Goal: Register for event/course

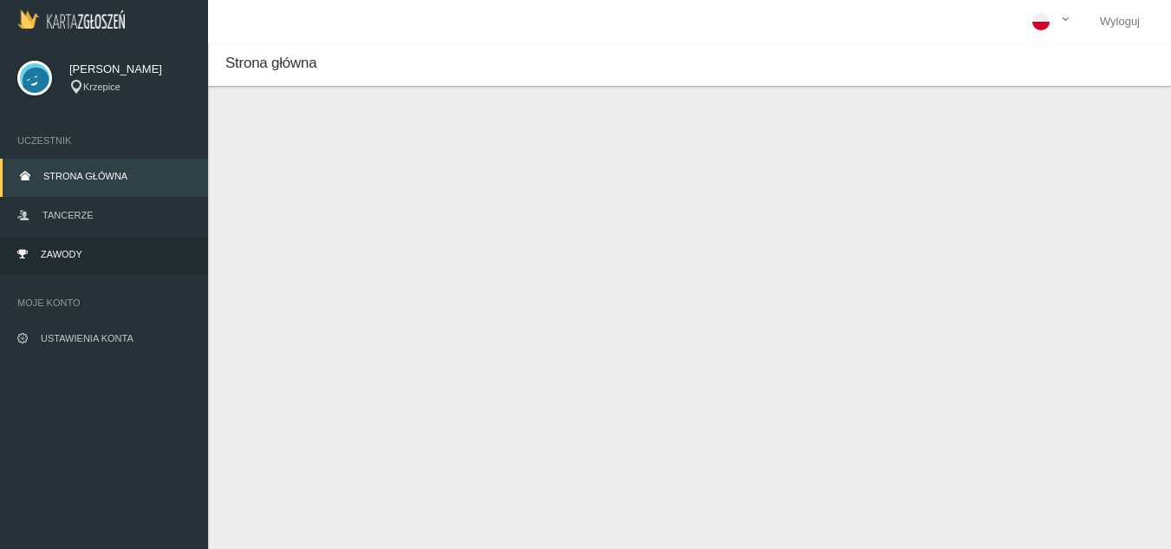
click at [87, 260] on link "Zawody" at bounding box center [104, 256] width 208 height 38
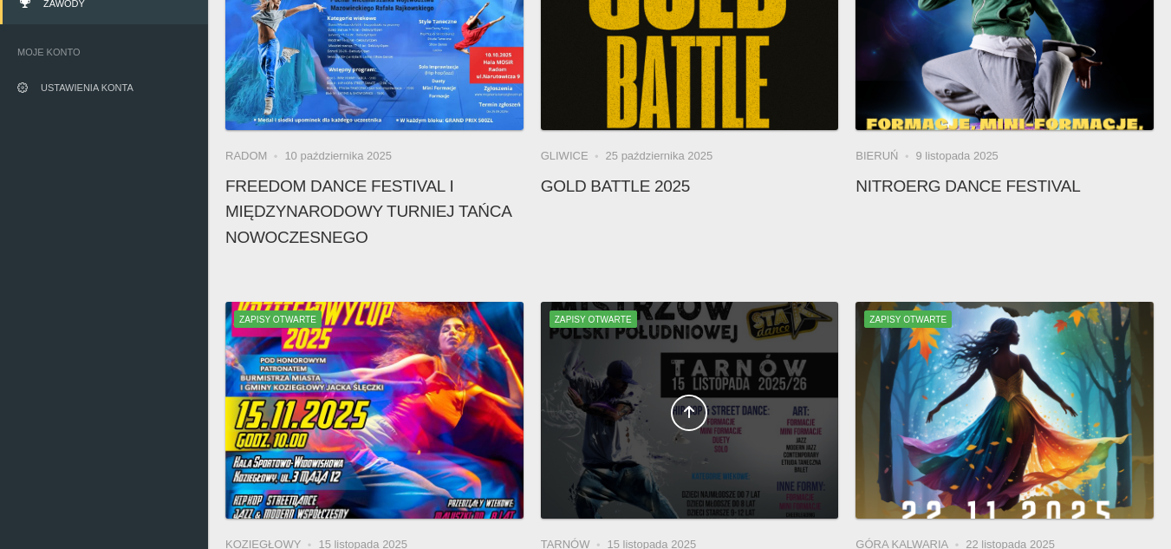
scroll to position [260, 0]
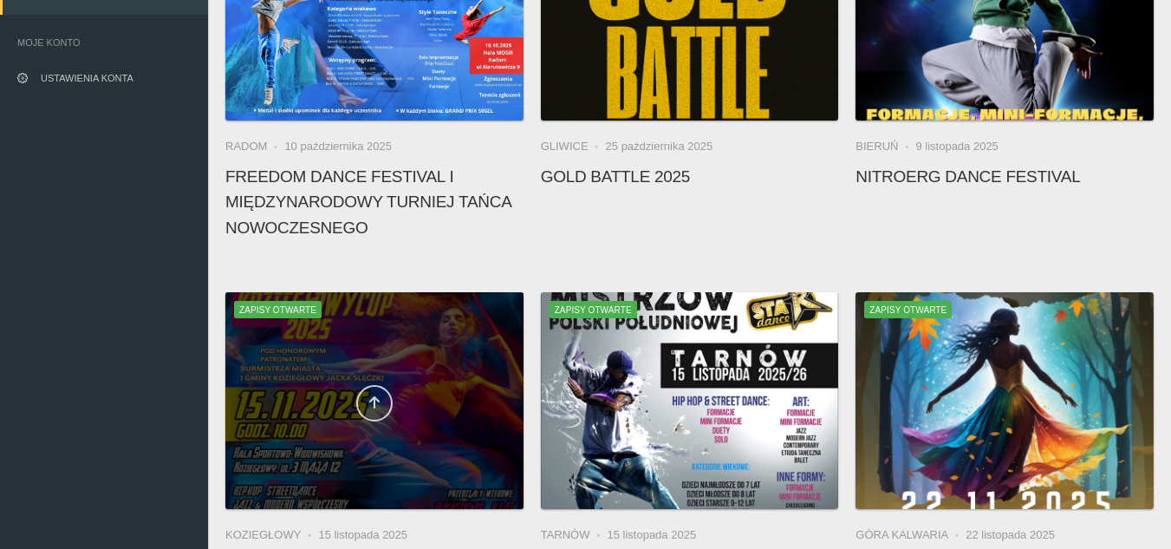
click at [378, 401] on icon at bounding box center [375, 402] width 14 height 14
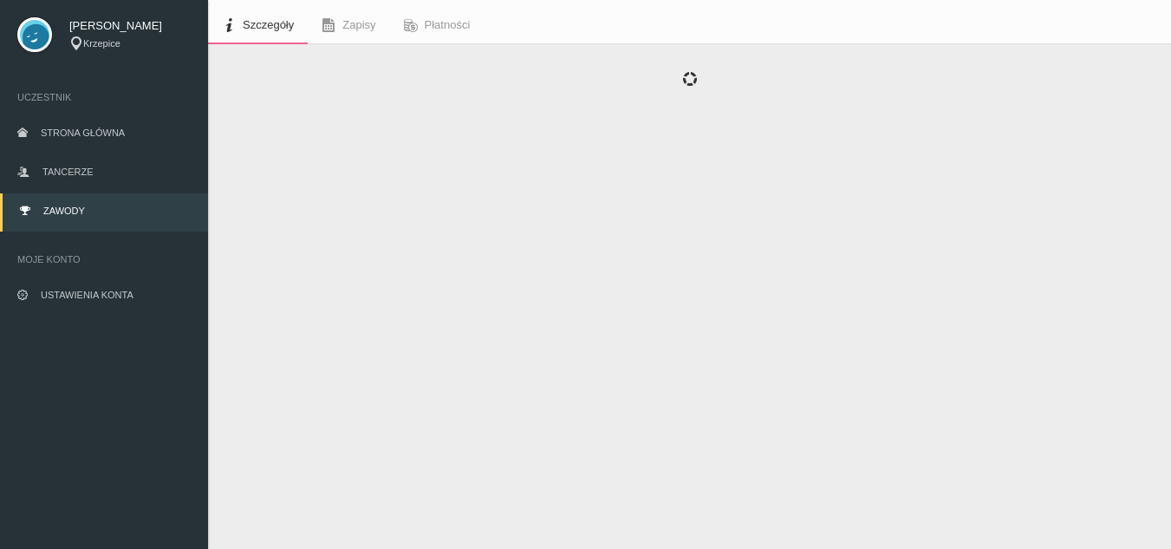
scroll to position [62, 0]
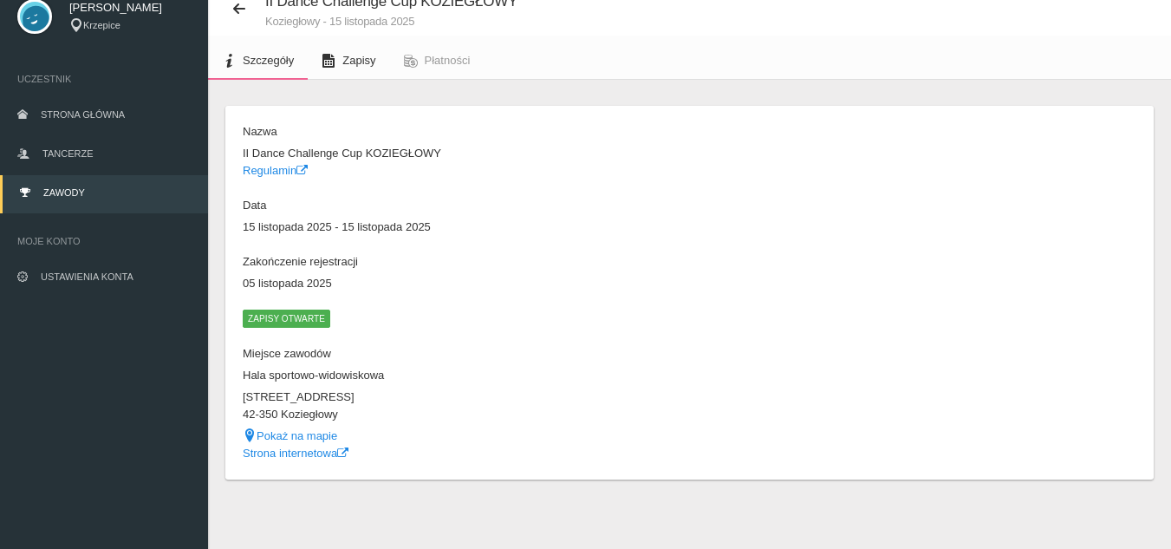
click at [361, 52] on link "Zapisy" at bounding box center [348, 61] width 81 height 38
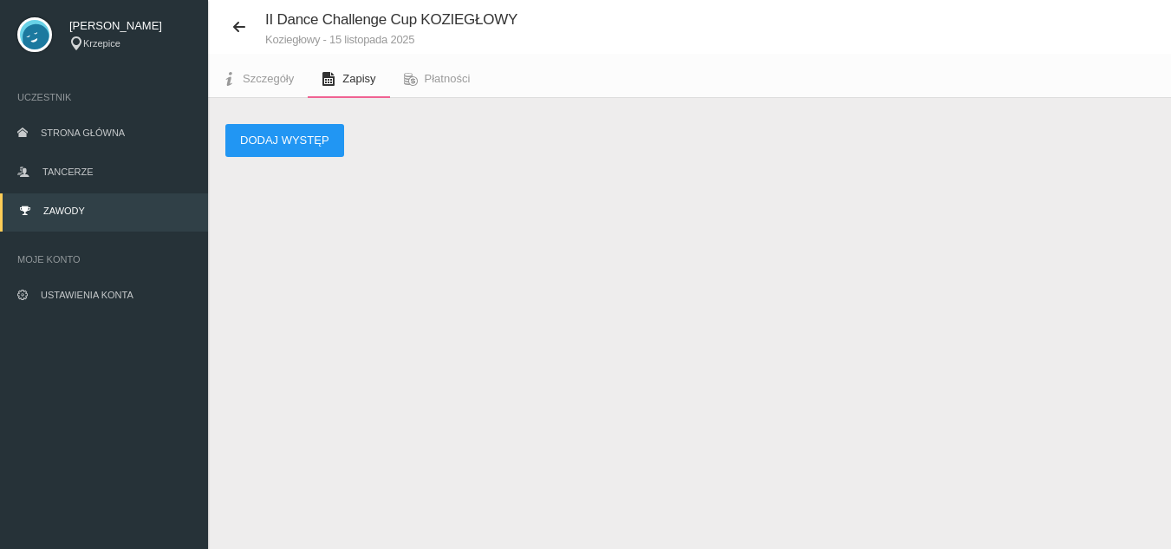
scroll to position [43, 0]
click at [276, 147] on button "Dodaj występ" at bounding box center [284, 140] width 119 height 33
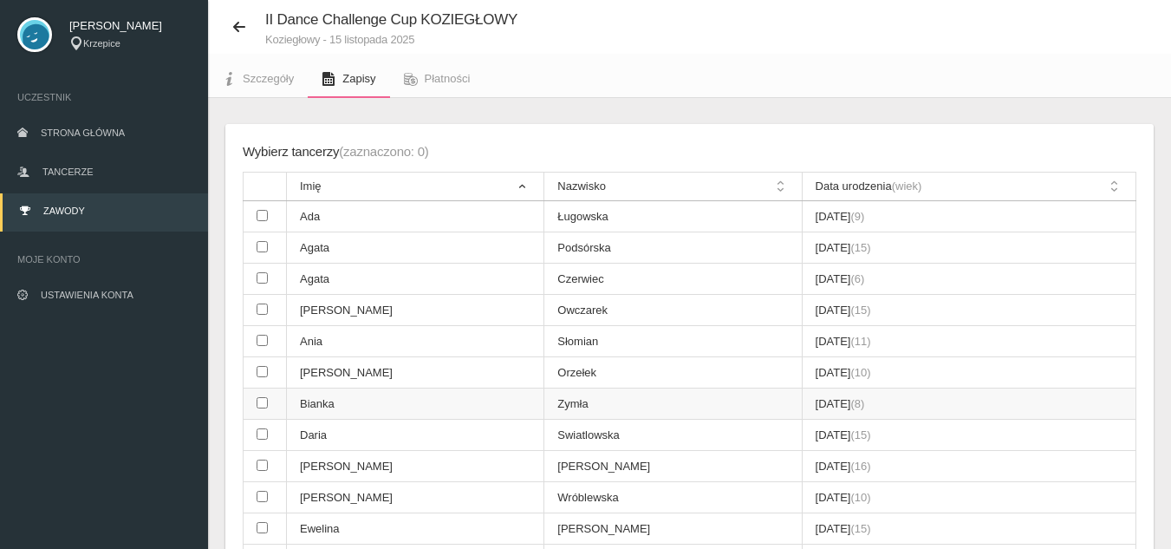
click at [268, 400] on td at bounding box center [265, 403] width 43 height 31
checkbox input "true"
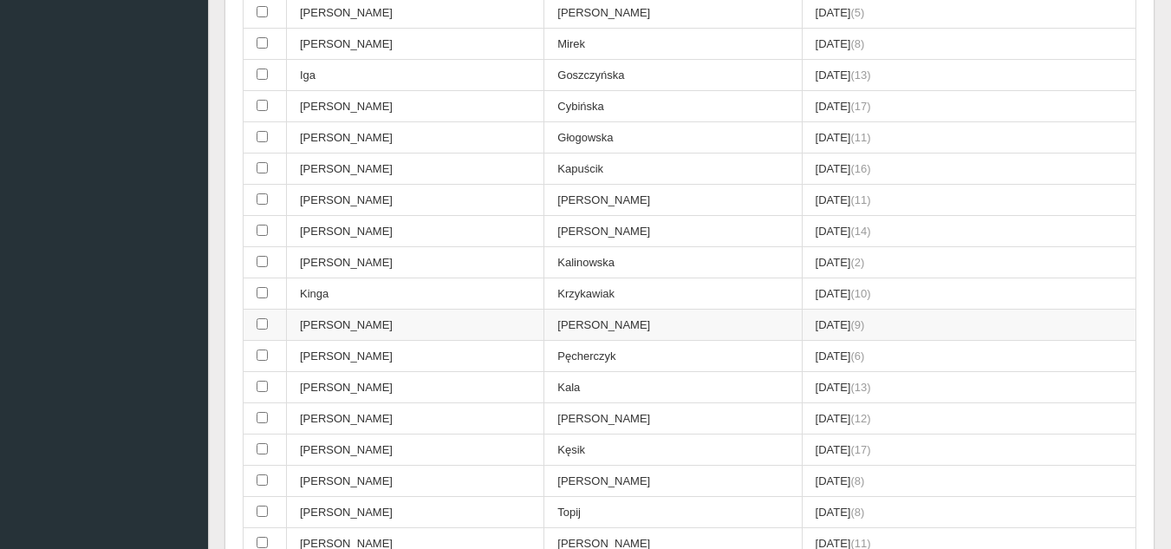
scroll to position [650, 0]
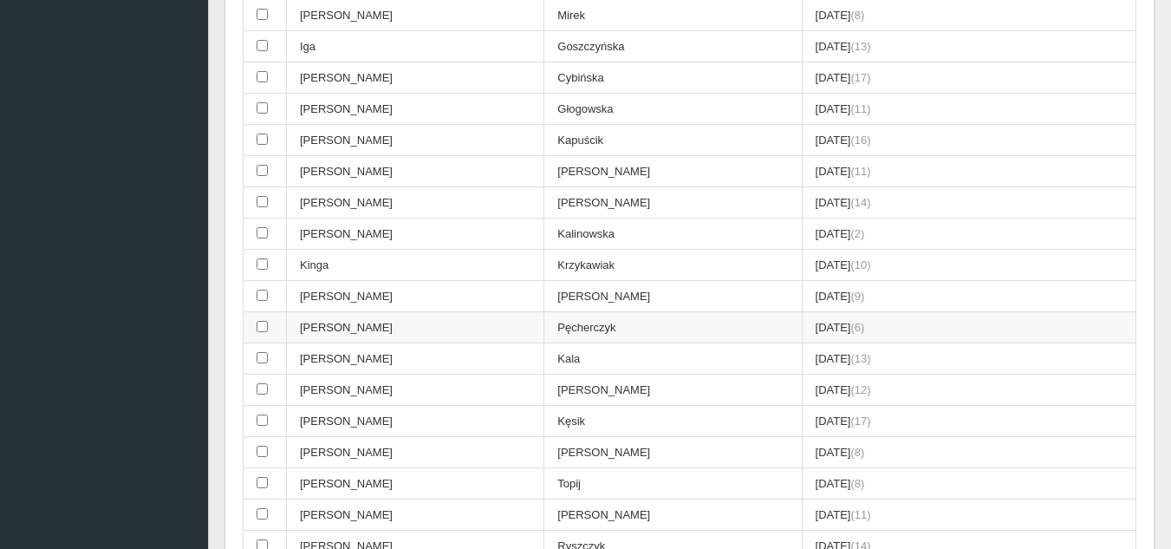
click at [252, 327] on td at bounding box center [265, 327] width 43 height 31
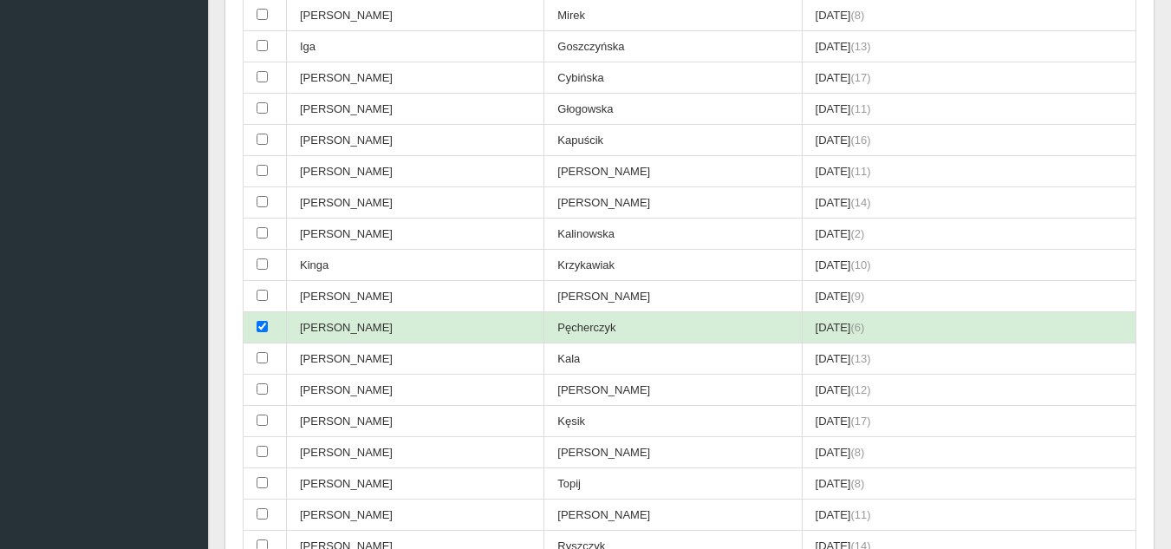
click at [252, 327] on td at bounding box center [265, 327] width 43 height 31
checkbox input "false"
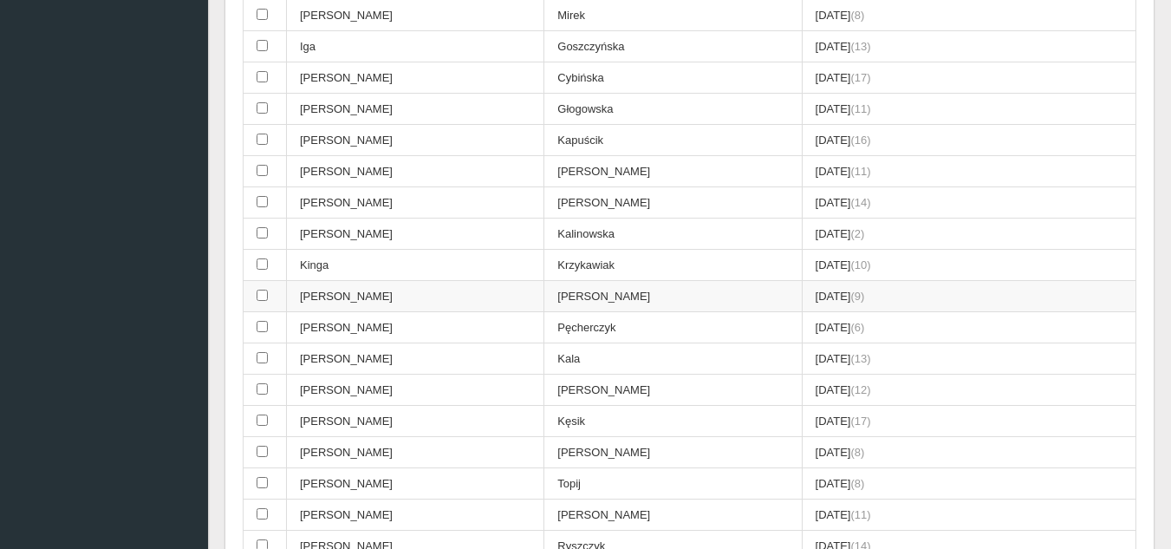
click at [257, 299] on input "checkbox" at bounding box center [262, 295] width 11 height 11
checkbox input "true"
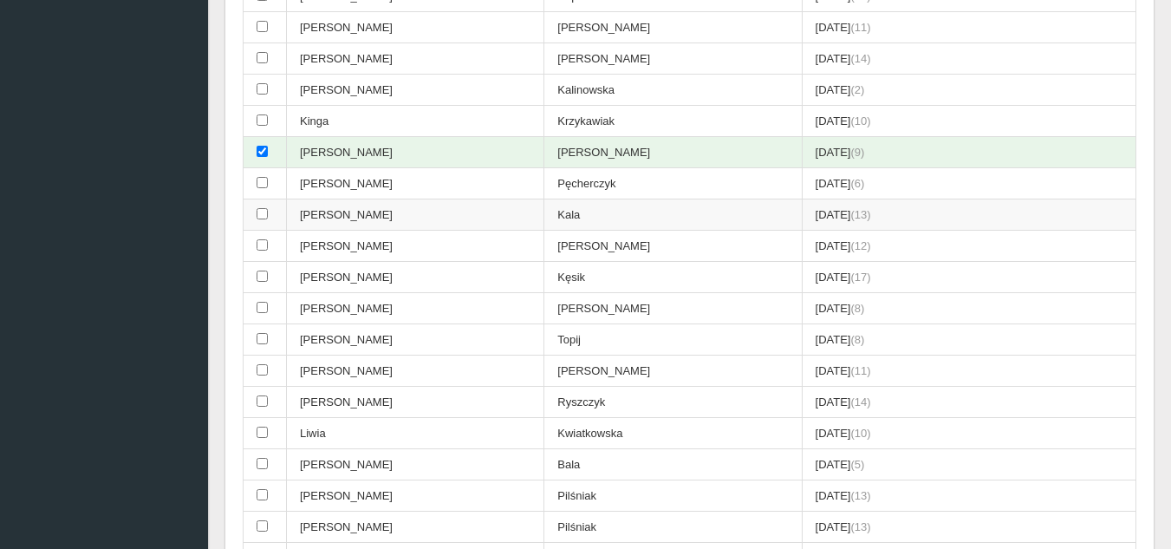
scroll to position [824, 0]
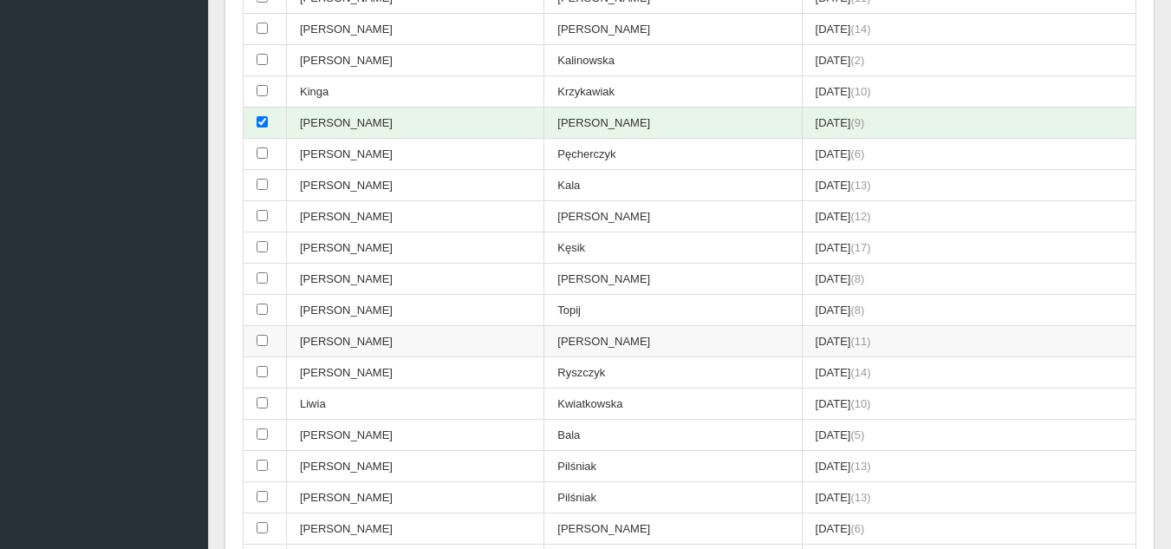
click at [265, 339] on input "checkbox" at bounding box center [262, 340] width 11 height 11
checkbox input "true"
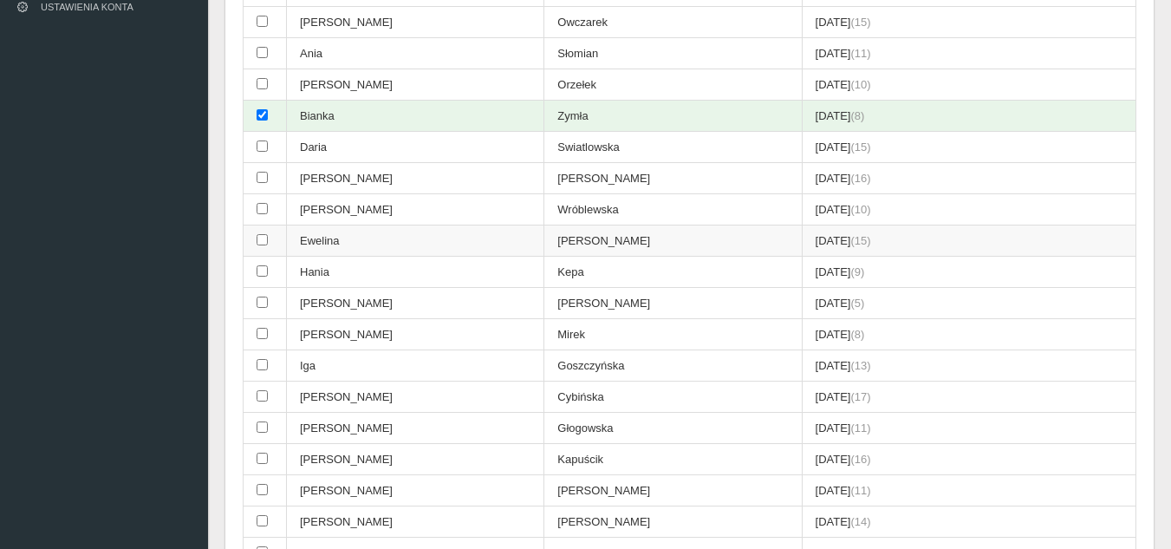
scroll to position [303, 0]
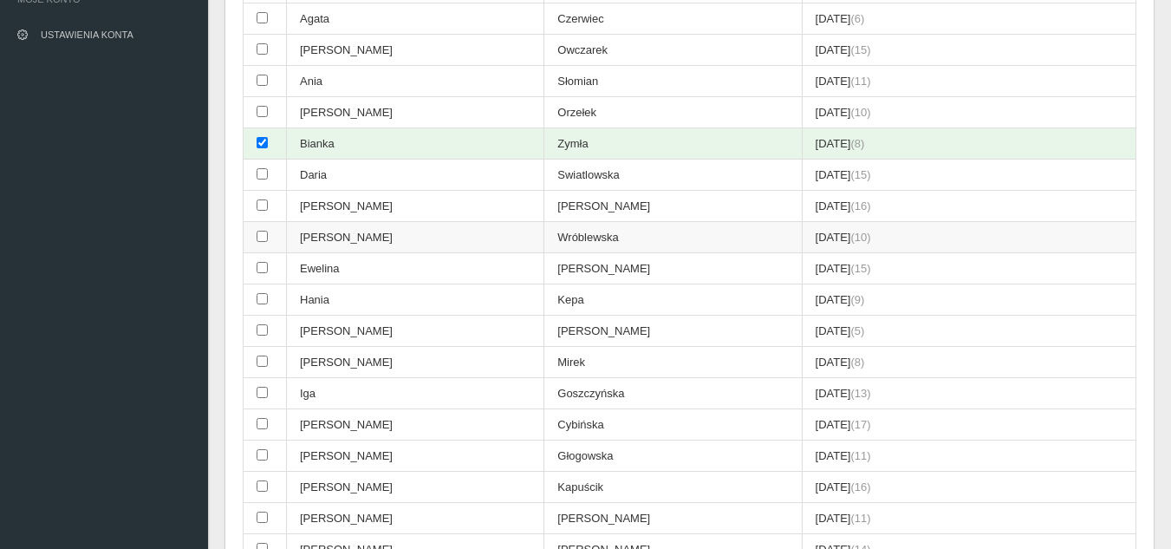
click at [267, 238] on input "checkbox" at bounding box center [262, 236] width 11 height 11
checkbox input "true"
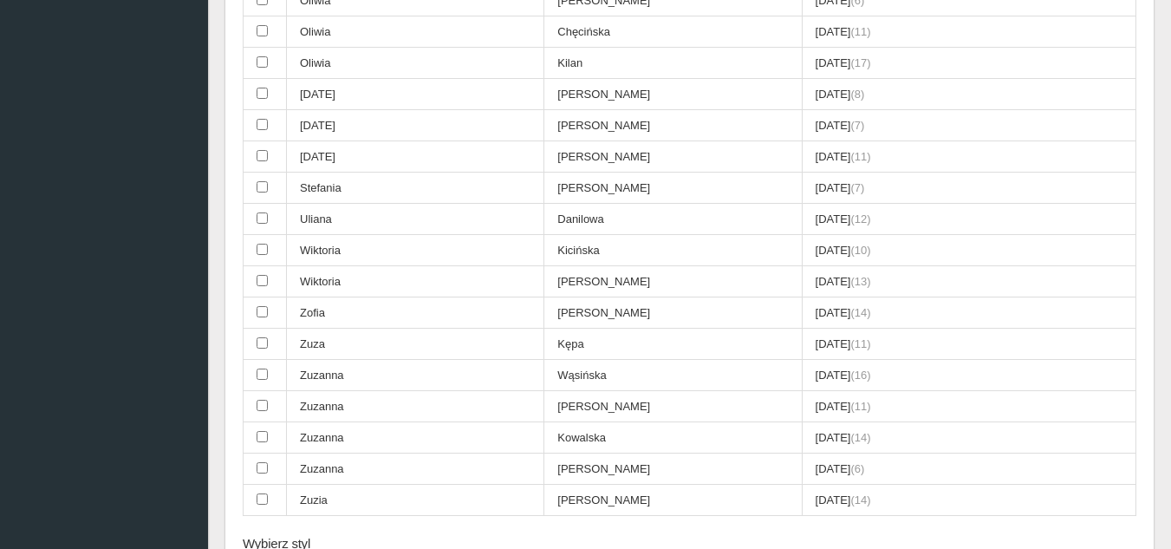
scroll to position [2167, 0]
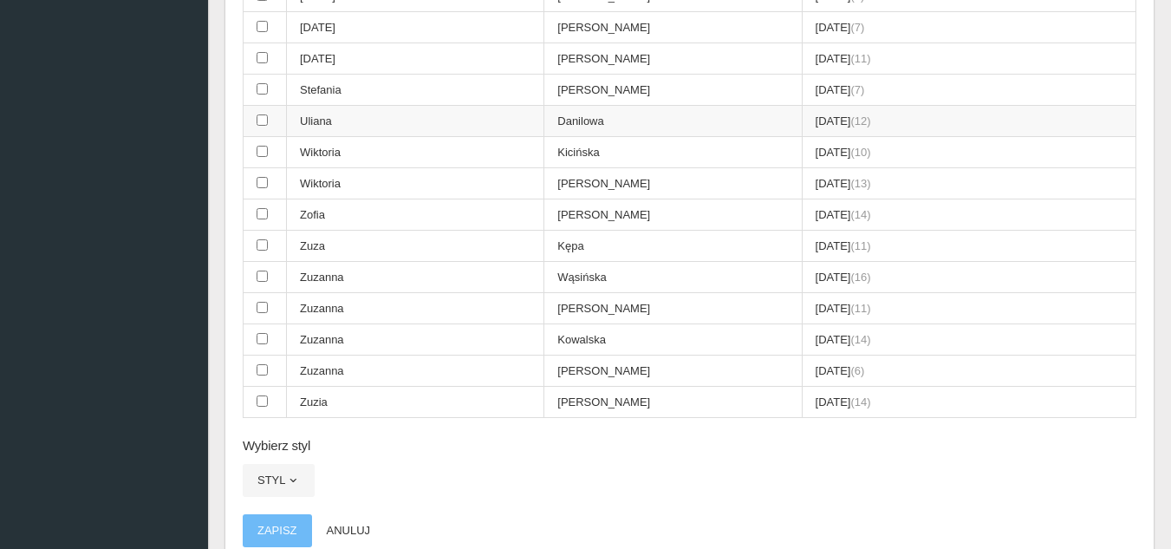
click at [263, 120] on input "checkbox" at bounding box center [262, 119] width 11 height 11
checkbox input "true"
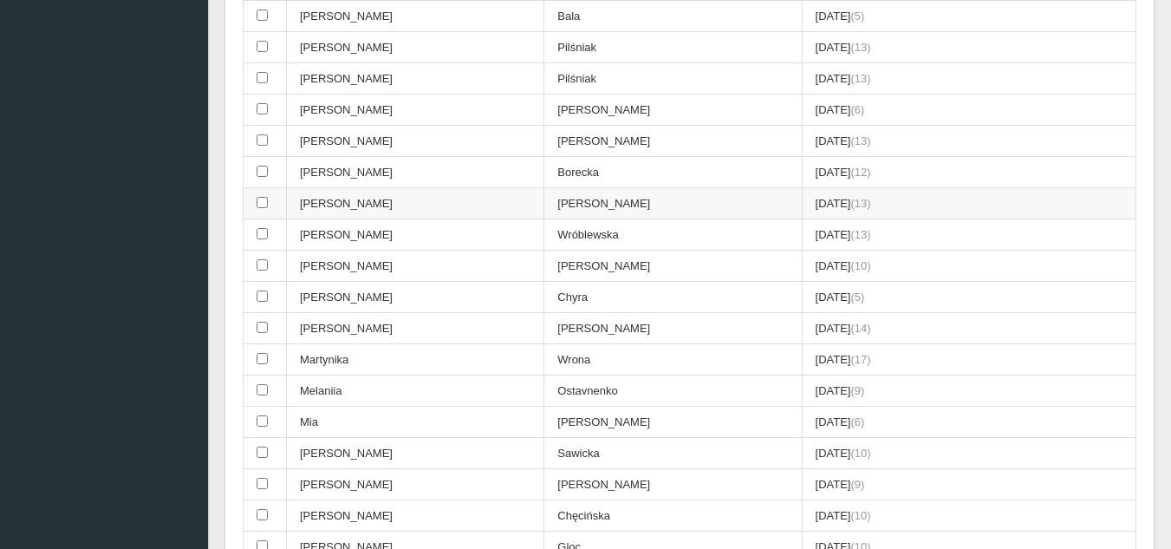
scroll to position [1214, 0]
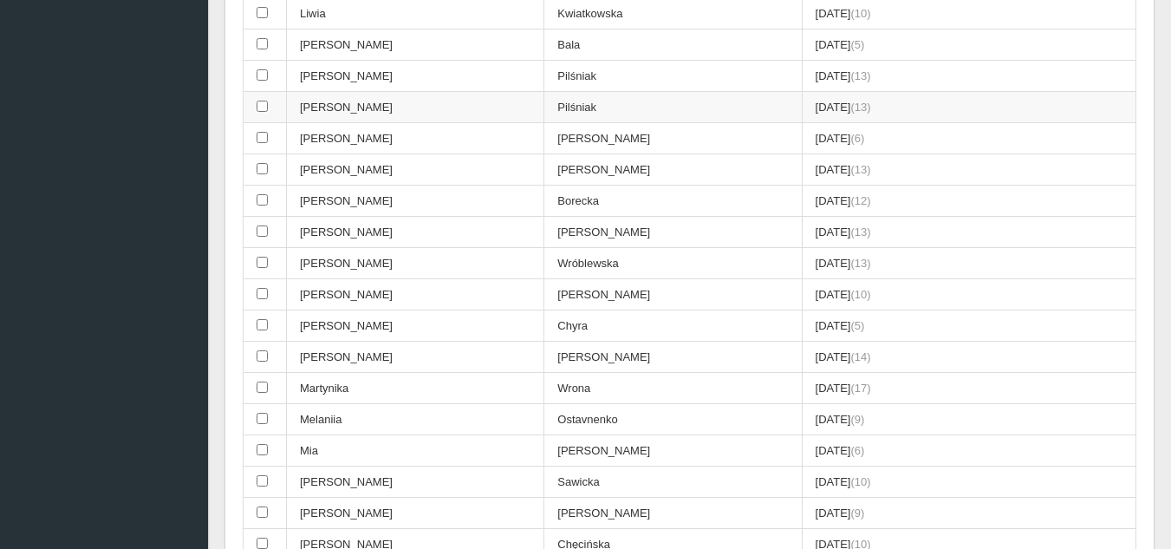
click at [263, 107] on input "checkbox" at bounding box center [262, 106] width 11 height 11
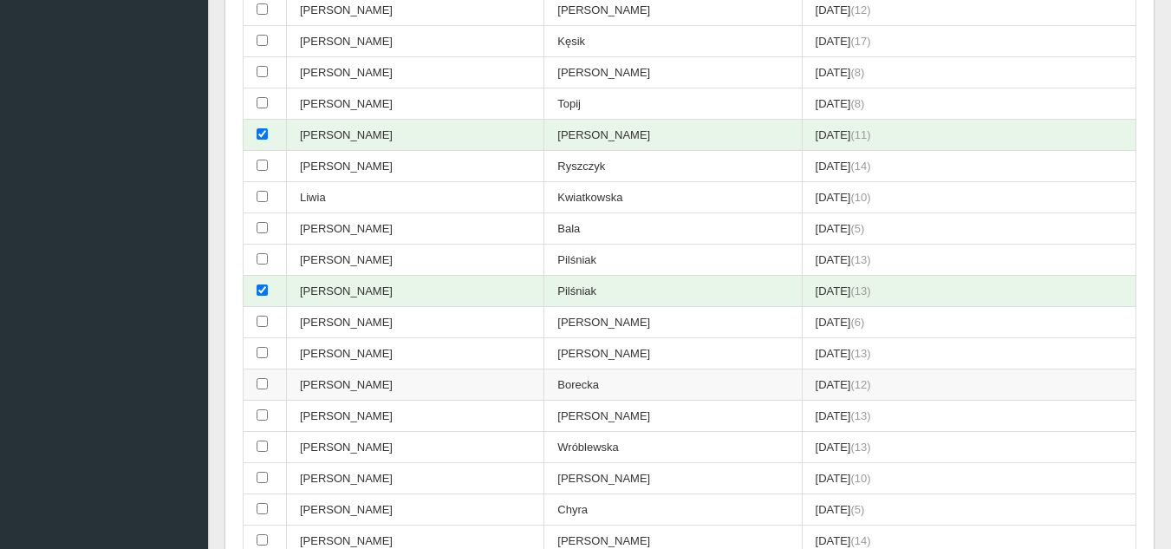
scroll to position [1040, 0]
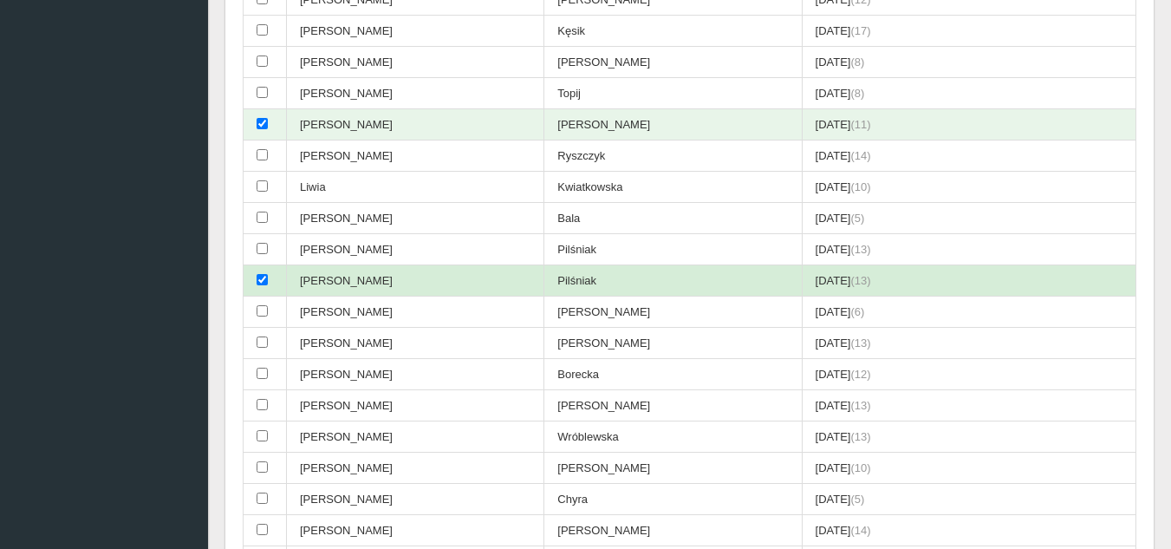
click at [262, 284] on input "checkbox" at bounding box center [262, 279] width 11 height 11
checkbox input "false"
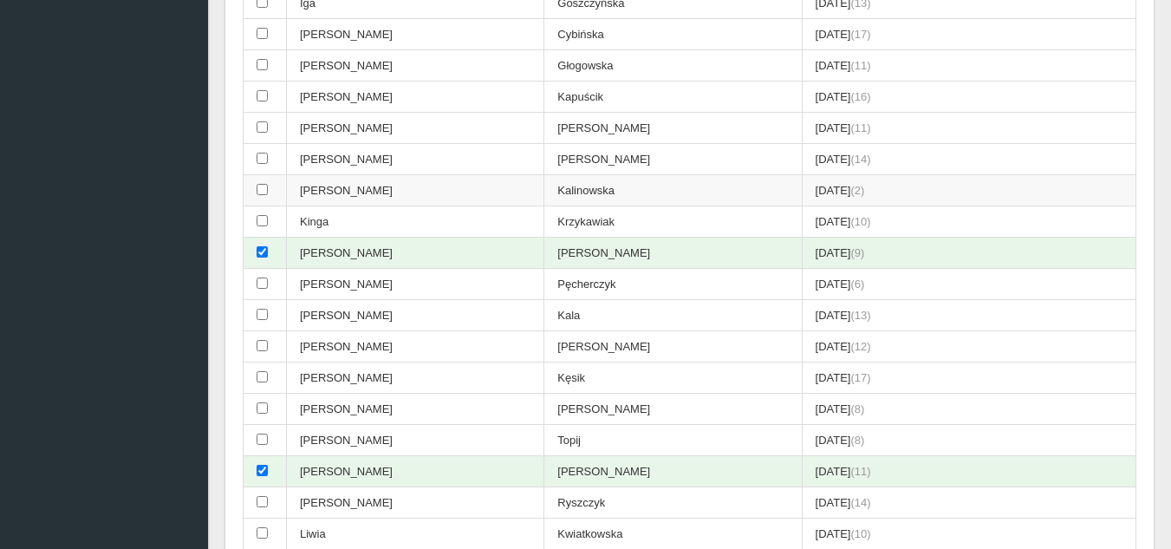
scroll to position [607, 0]
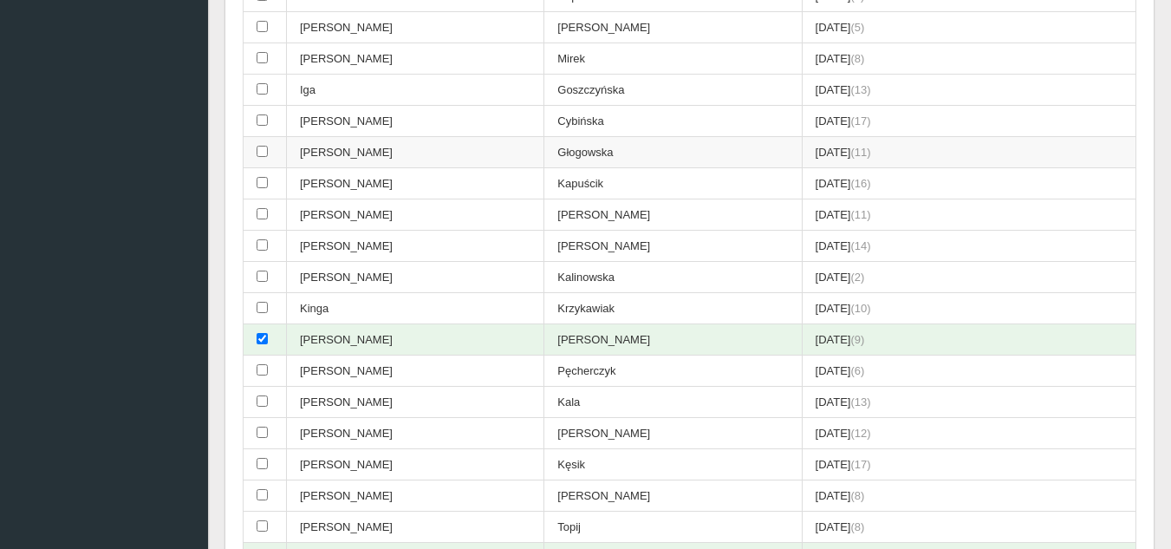
click at [270, 153] on td at bounding box center [265, 152] width 43 height 31
checkbox input "true"
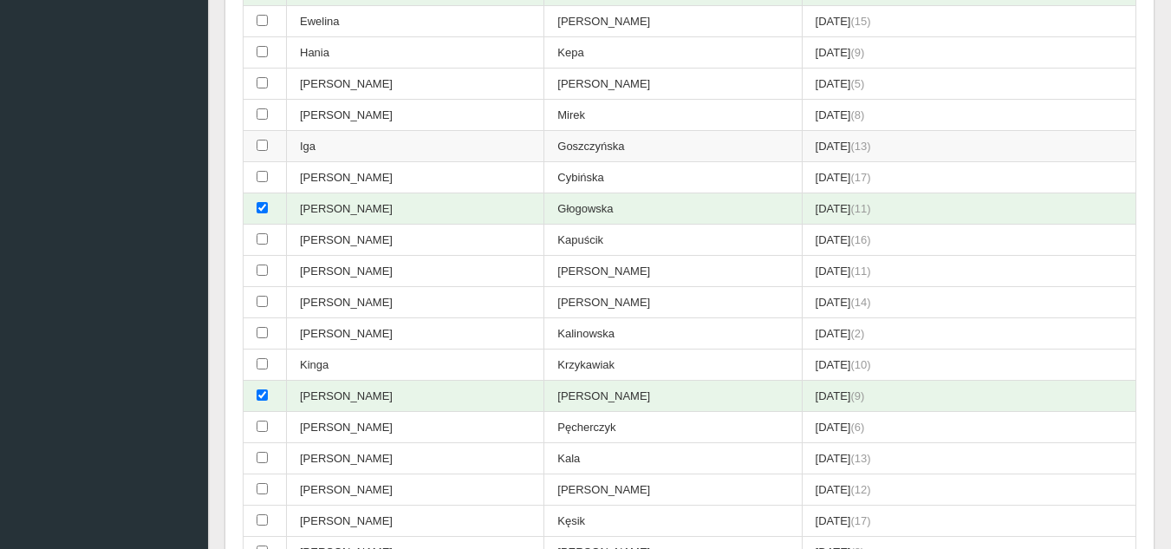
scroll to position [520, 0]
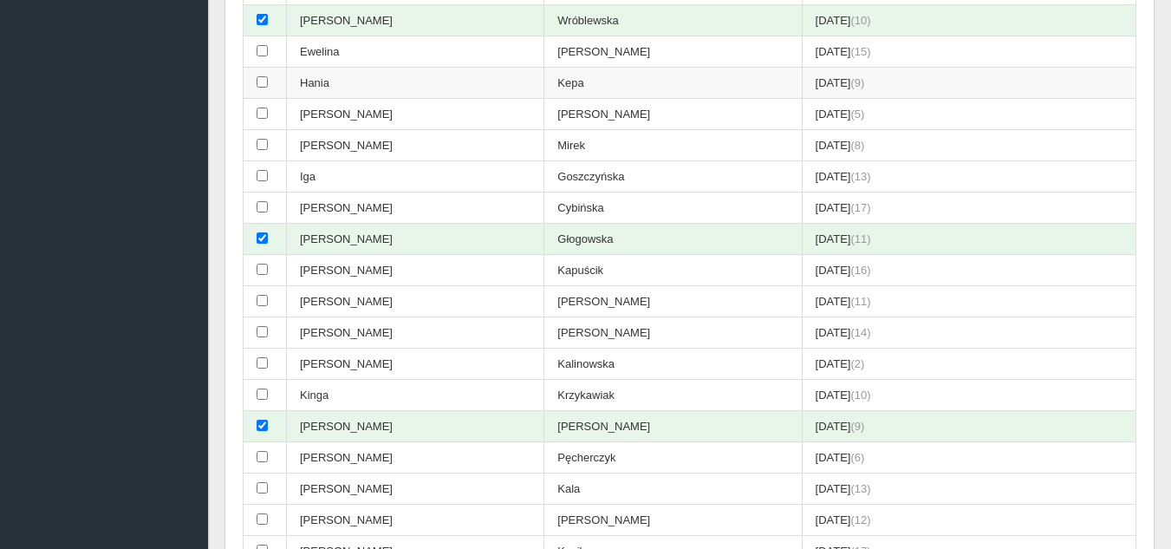
click at [266, 82] on input "checkbox" at bounding box center [262, 81] width 11 height 11
checkbox input "true"
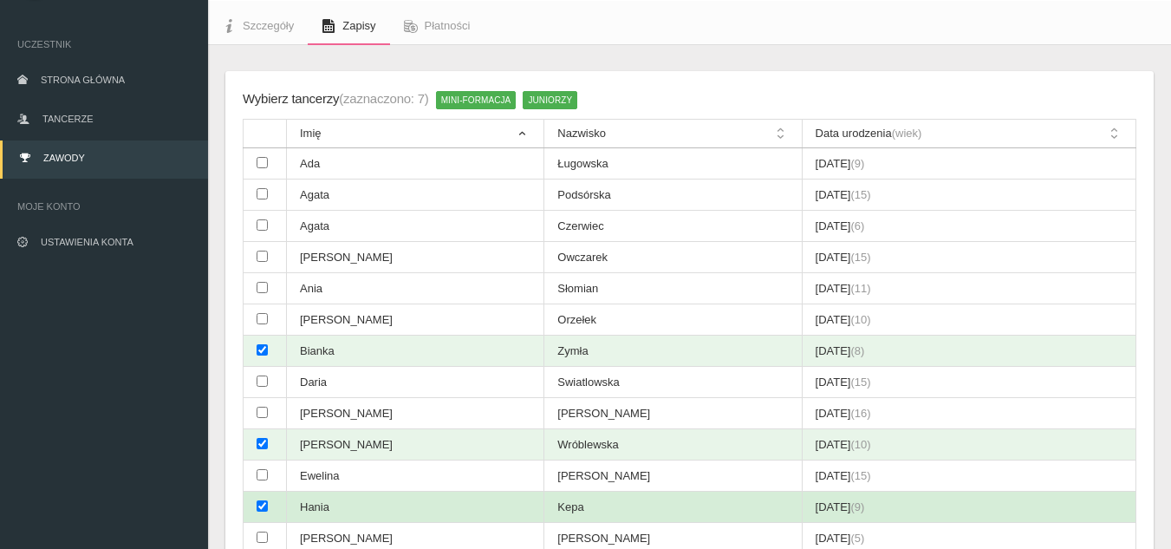
scroll to position [87, 0]
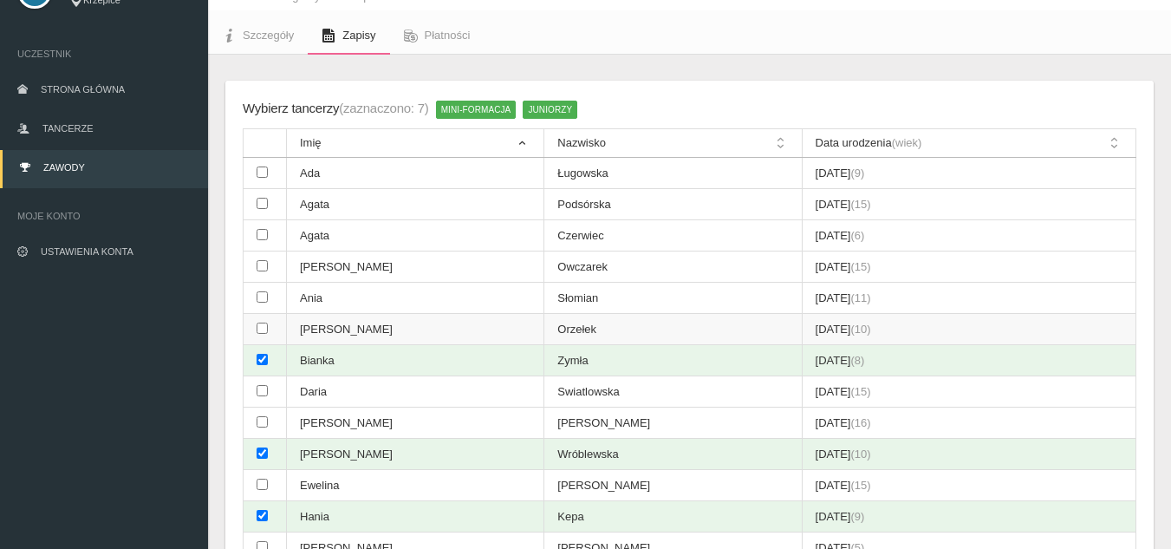
click at [264, 323] on input "checkbox" at bounding box center [262, 327] width 11 height 11
checkbox input "true"
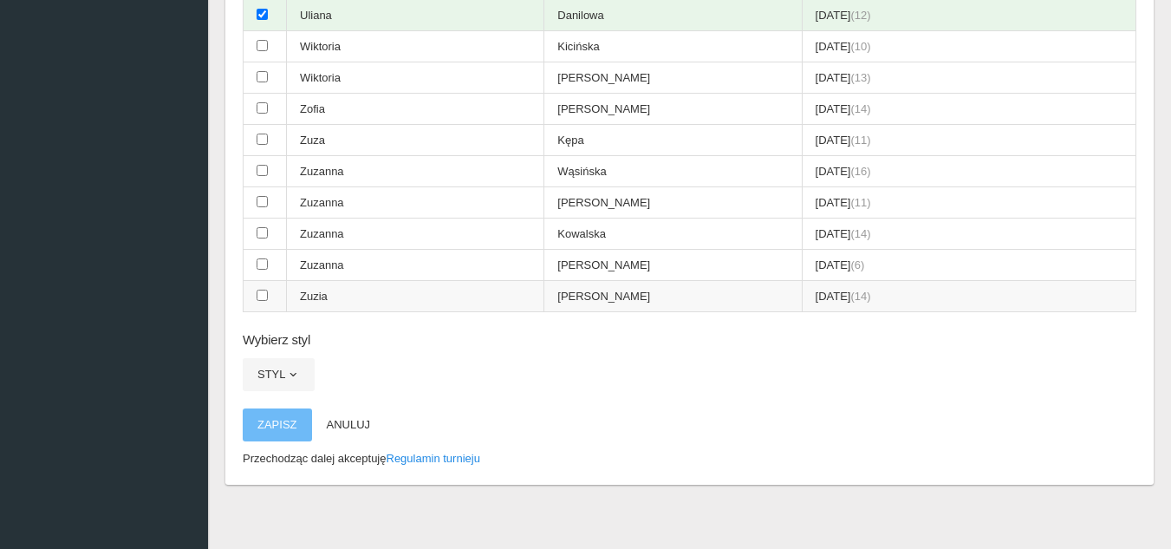
scroll to position [2278, 0]
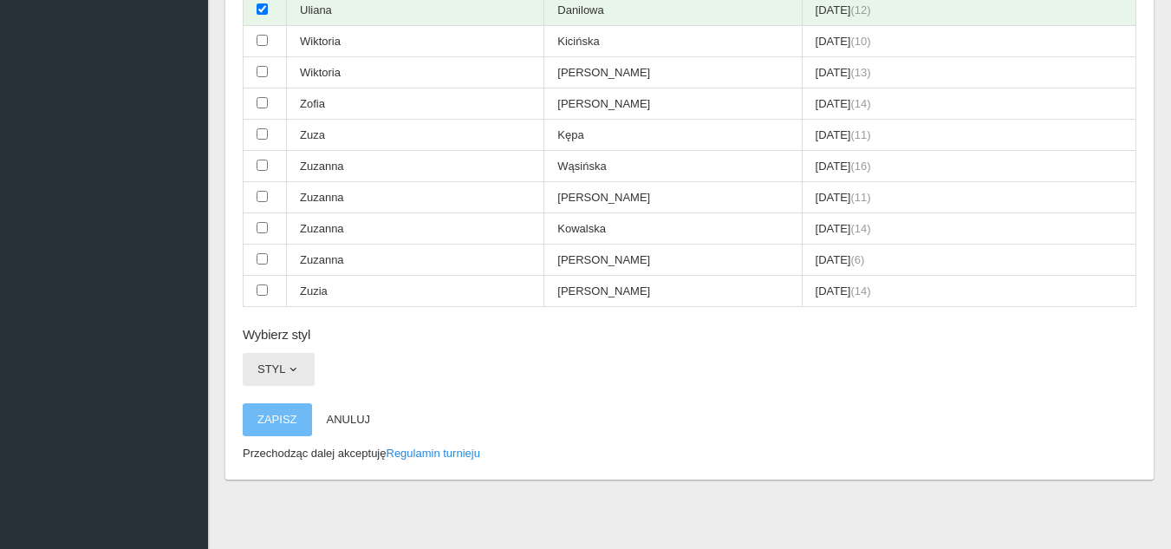
click at [281, 364] on button "Styl" at bounding box center [279, 369] width 72 height 33
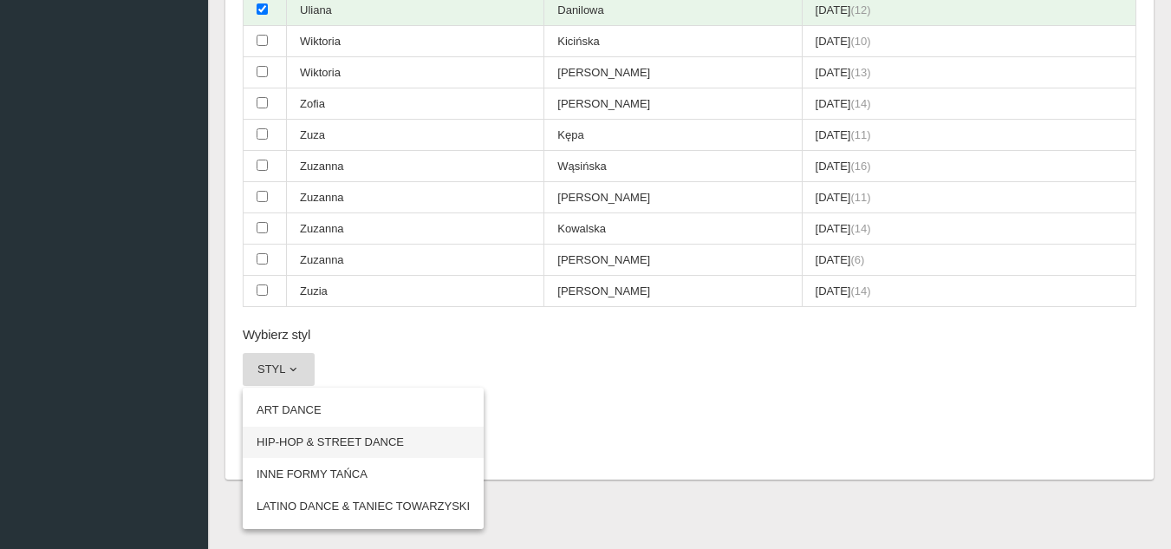
click at [321, 445] on link "HIP-HOP & STREET DANCE" at bounding box center [363, 441] width 241 height 31
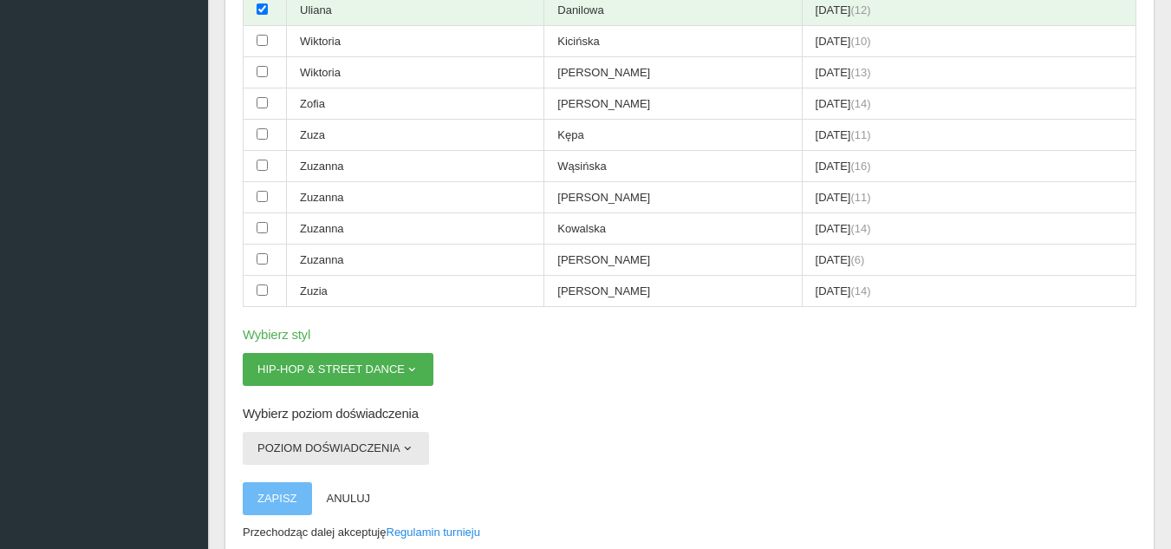
click at [400, 447] on span "button" at bounding box center [407, 448] width 14 height 14
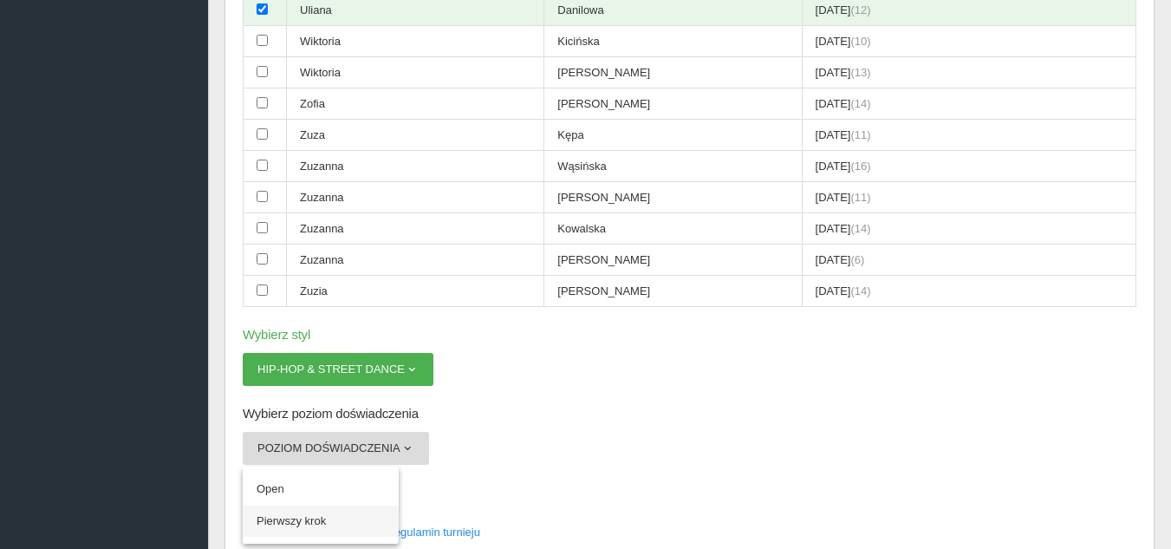
click at [316, 522] on link "Pierwszy krok" at bounding box center [321, 520] width 156 height 31
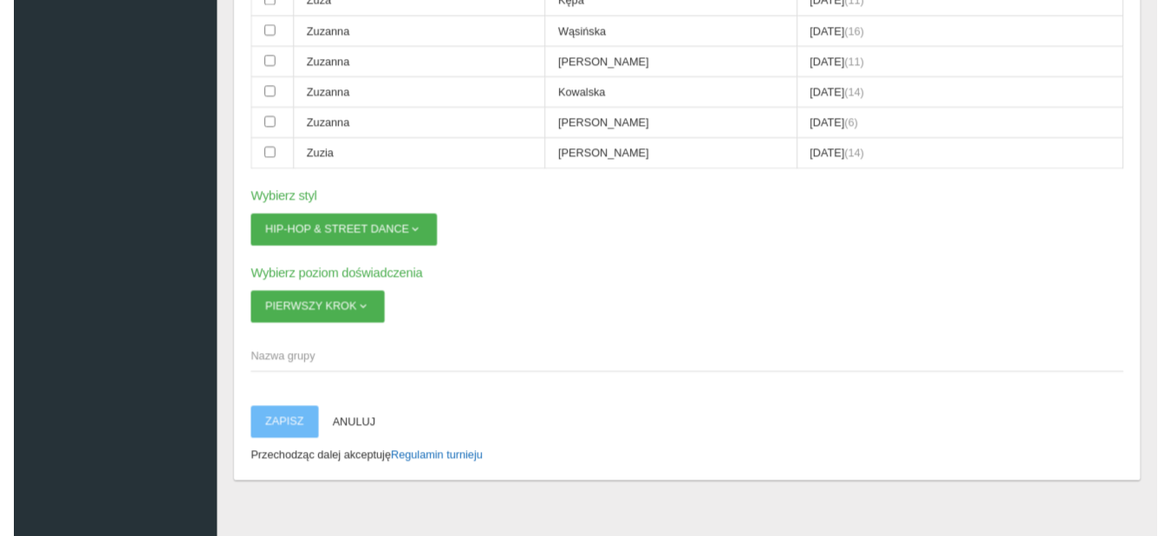
scroll to position [2425, 0]
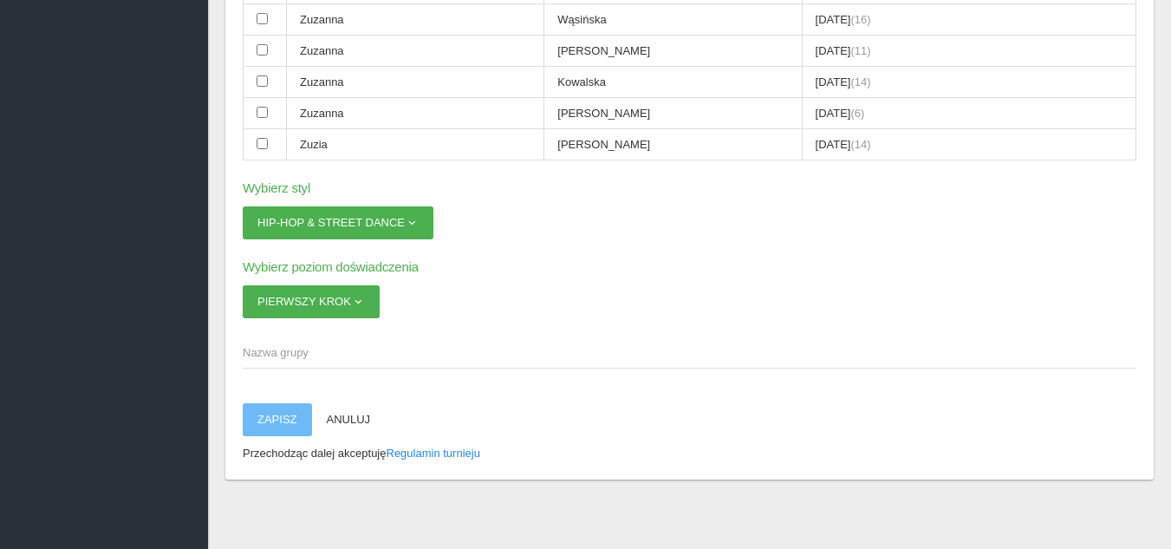
click at [316, 354] on span "Nazwa grupy" at bounding box center [681, 352] width 876 height 17
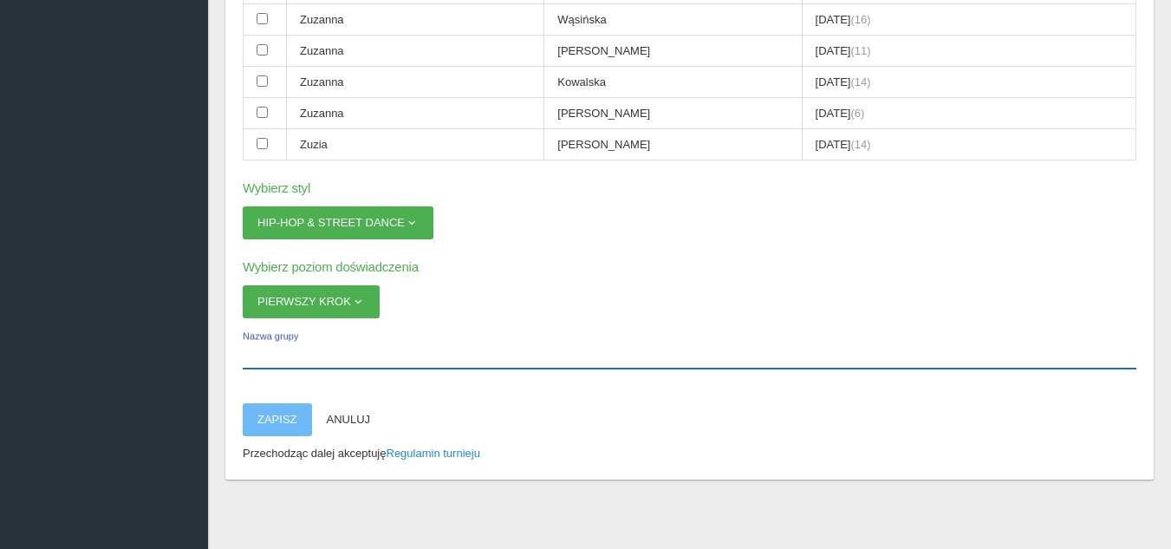
click at [316, 354] on input "Nazwa grupy" at bounding box center [690, 351] width 894 height 33
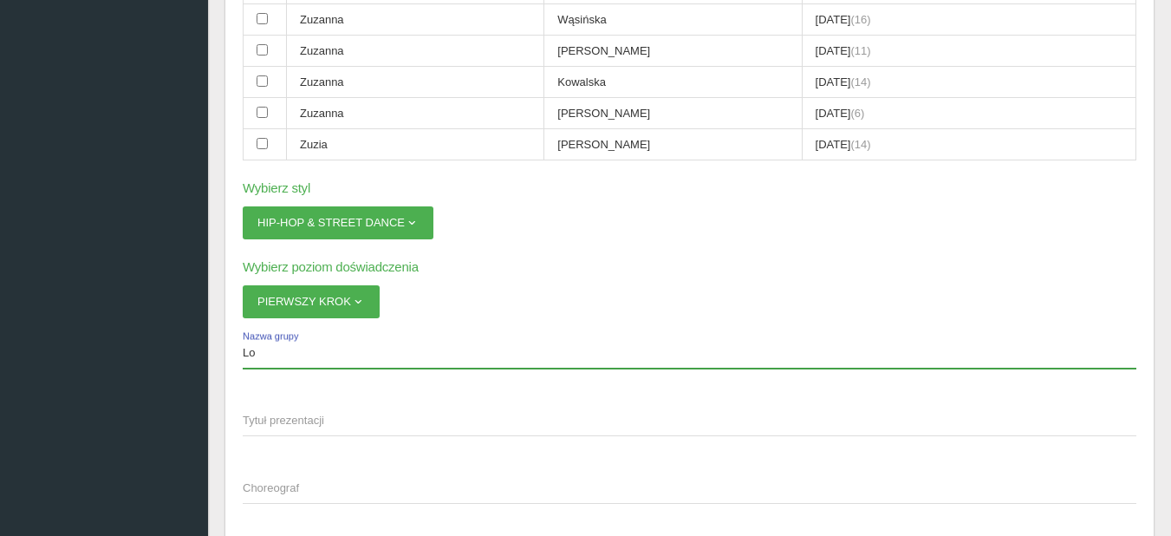
type input "L"
type input "czerimoja"
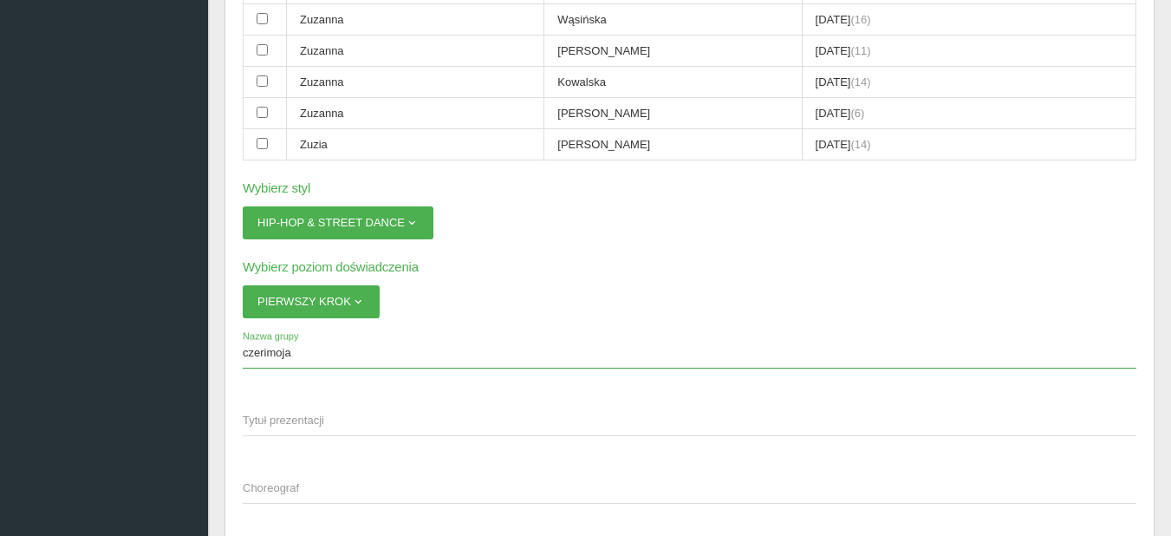
click at [339, 422] on span "Tytuł prezentacji" at bounding box center [681, 420] width 876 height 17
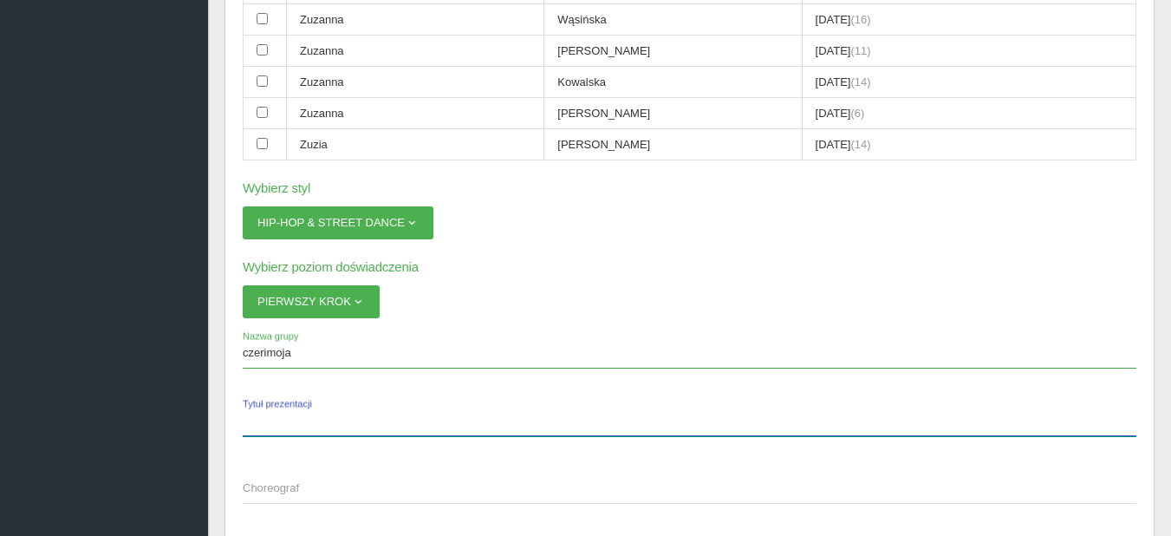
click at [339, 422] on input "Tytuł prezentacji" at bounding box center [690, 419] width 894 height 33
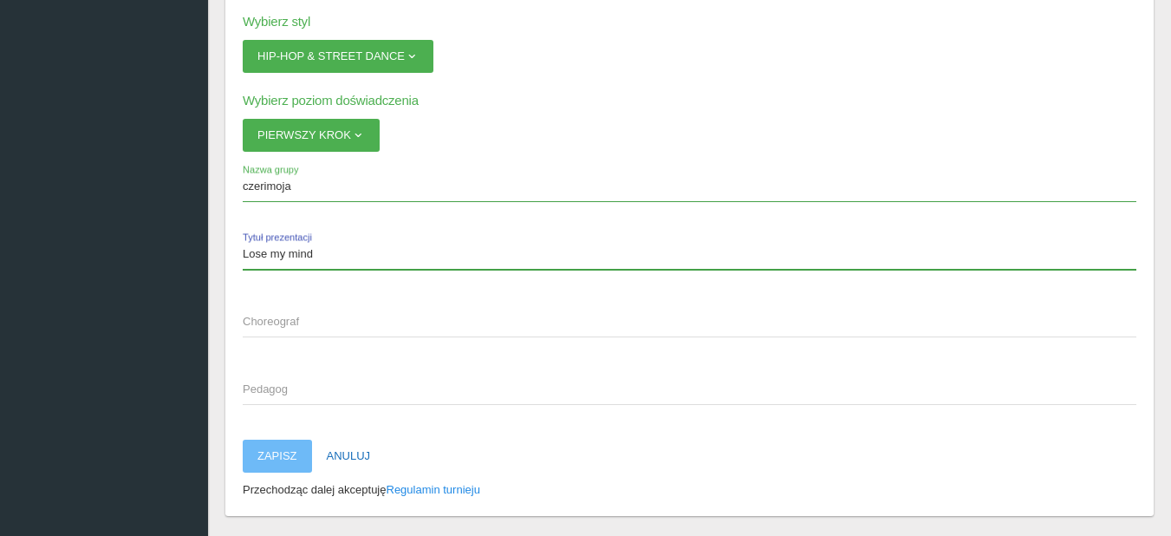
scroll to position [2598, 0]
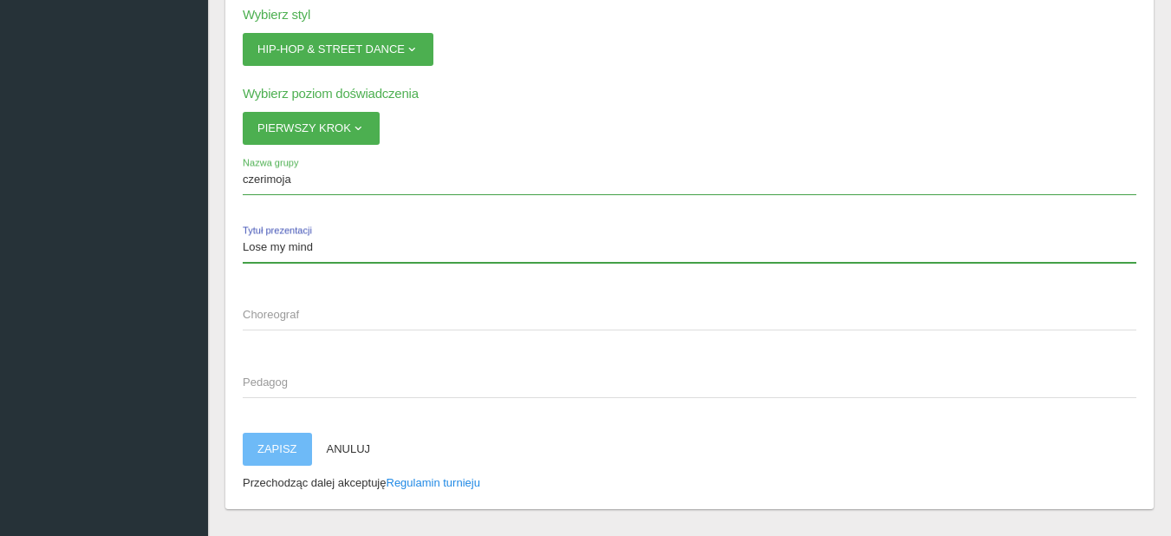
type input "Lose my mind"
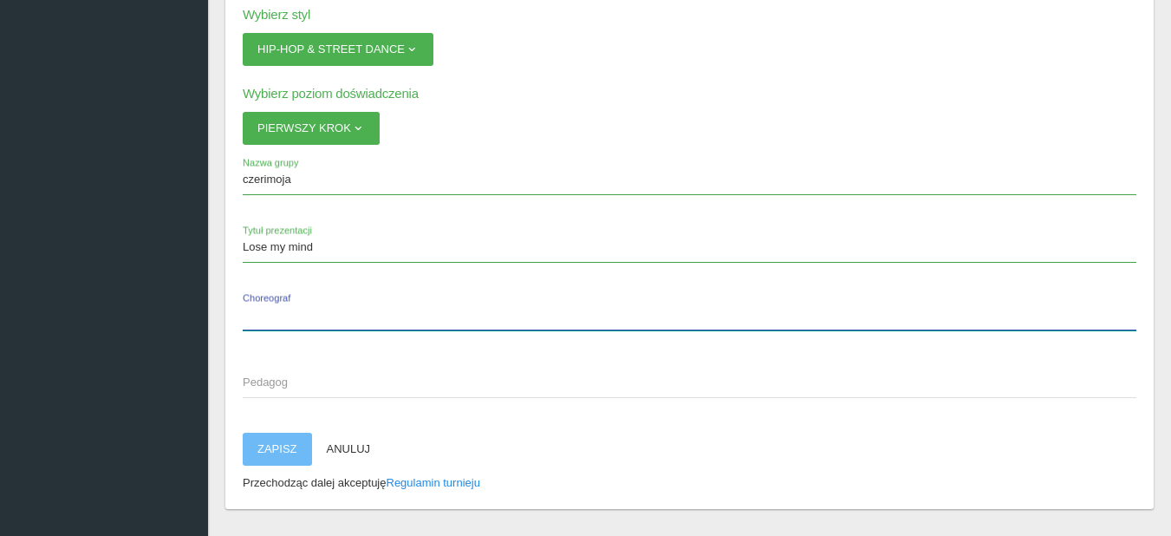
click at [283, 305] on label "Choreograf" at bounding box center [690, 313] width 894 height 33
click at [283, 305] on input "Choreograf" at bounding box center [690, 313] width 894 height 33
type input "[PERSON_NAME]"
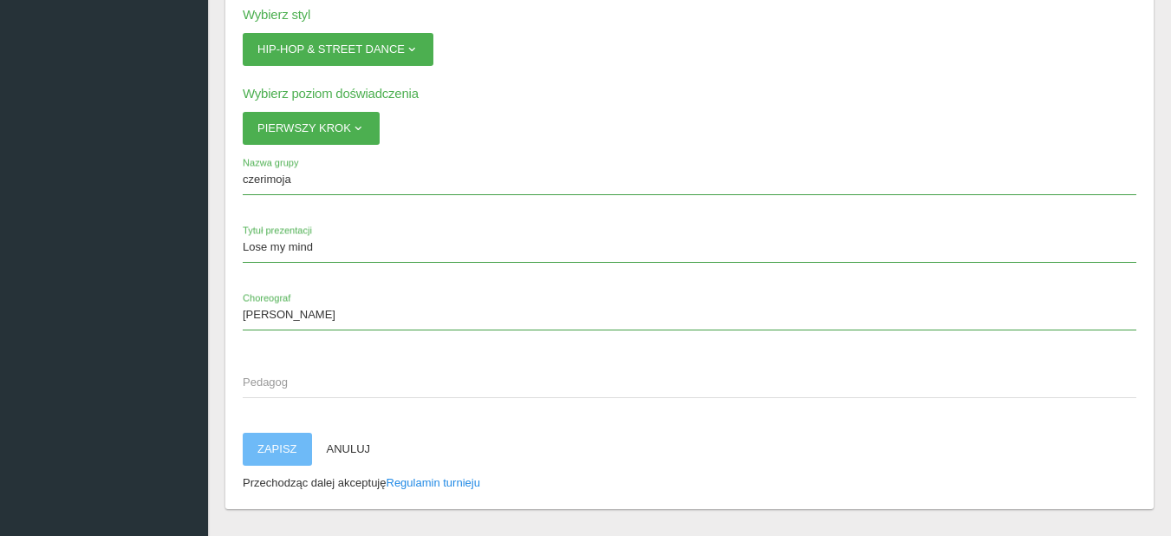
click at [307, 383] on span "Pedagog" at bounding box center [681, 382] width 876 height 17
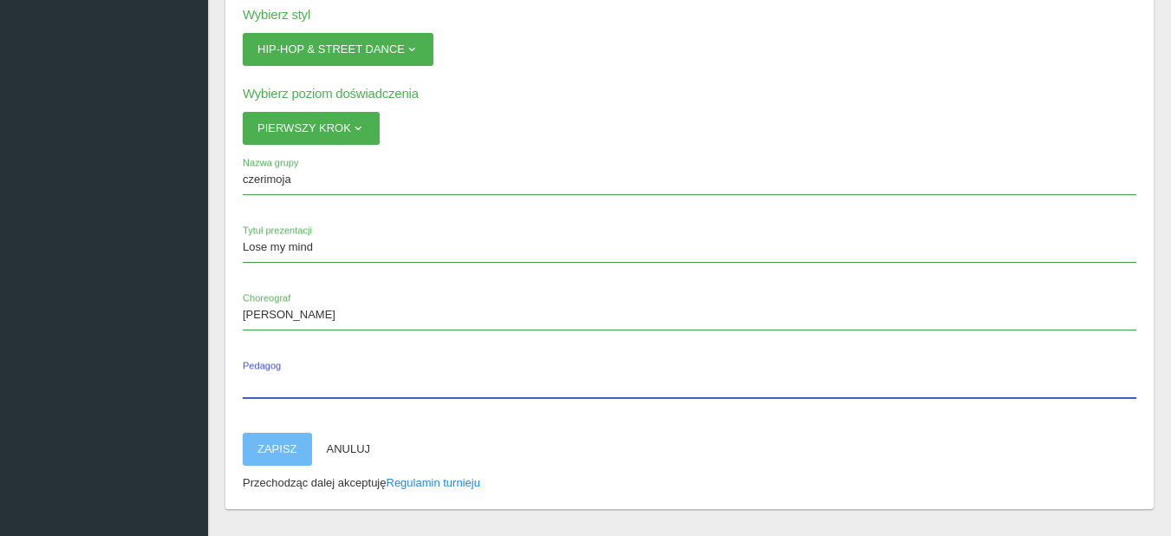
click at [307, 383] on input "Pedagog" at bounding box center [690, 381] width 894 height 33
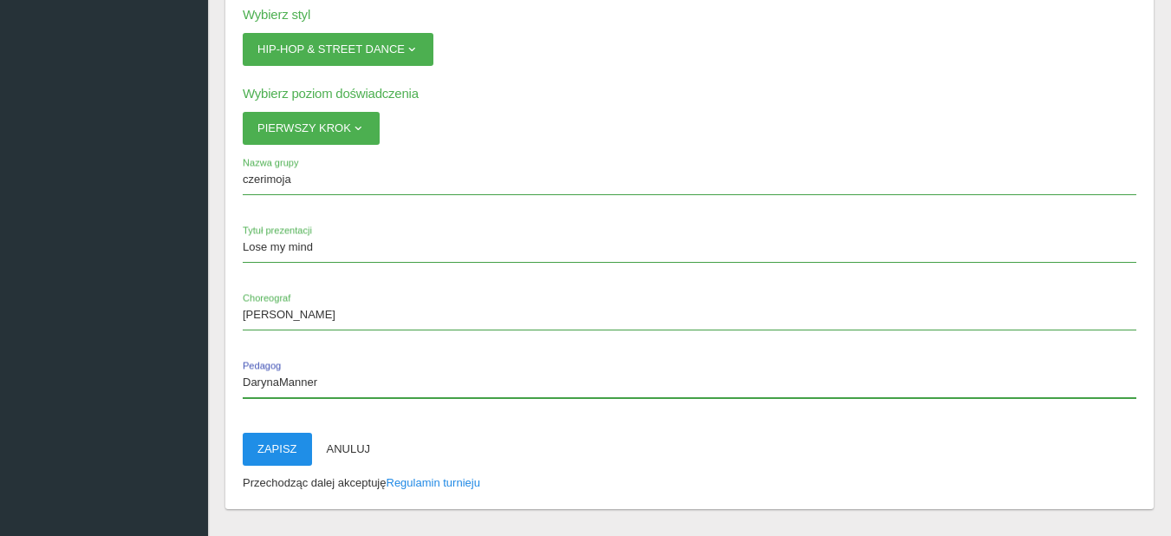
type input "DarynaManner"
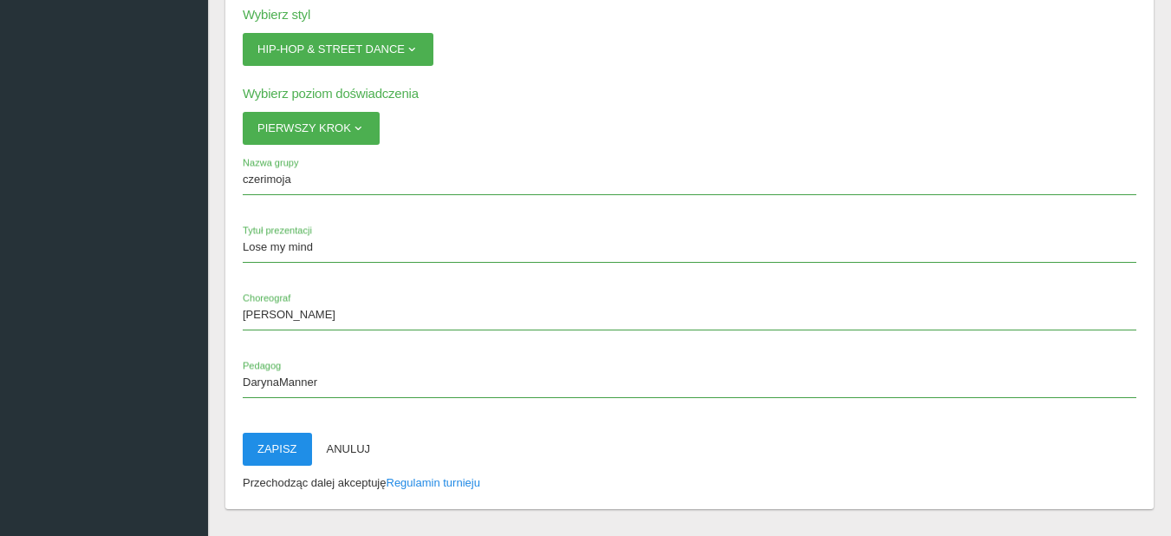
click at [280, 448] on button "Zapisz" at bounding box center [277, 449] width 69 height 33
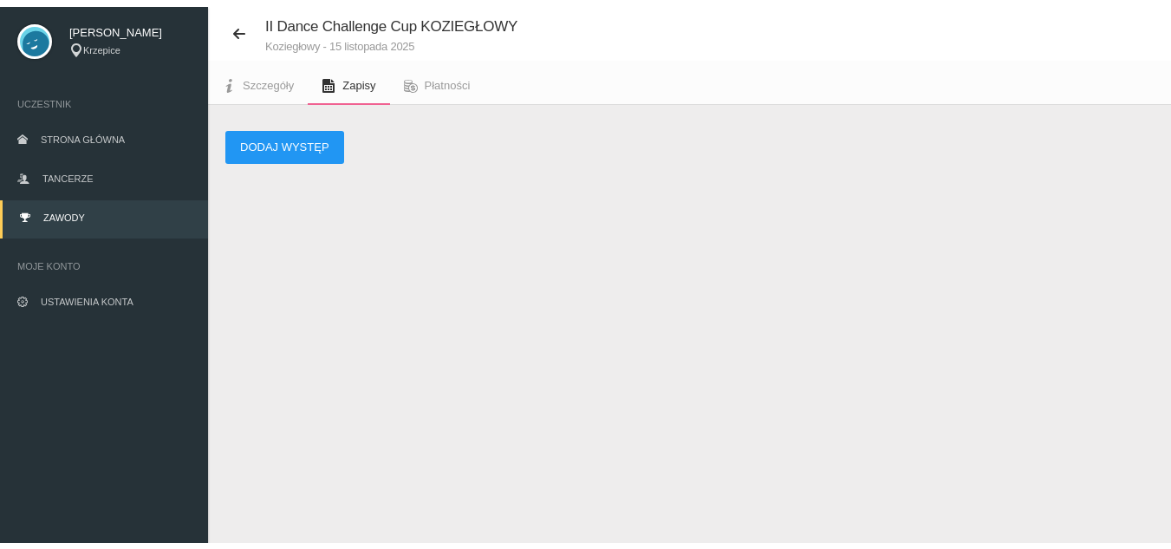
scroll to position [43, 0]
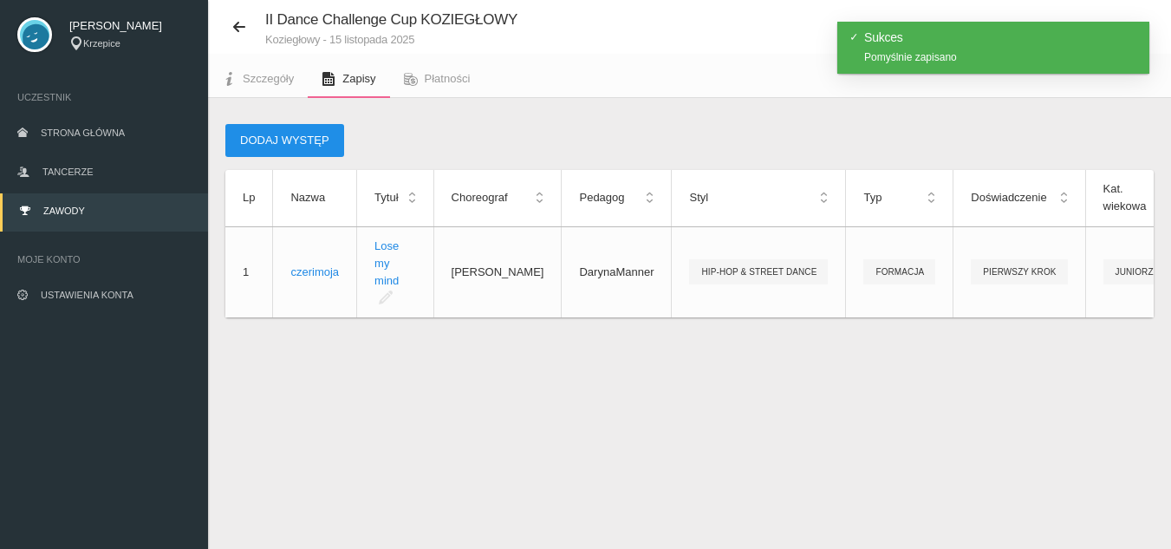
click at [298, 144] on button "Dodaj występ" at bounding box center [284, 140] width 119 height 33
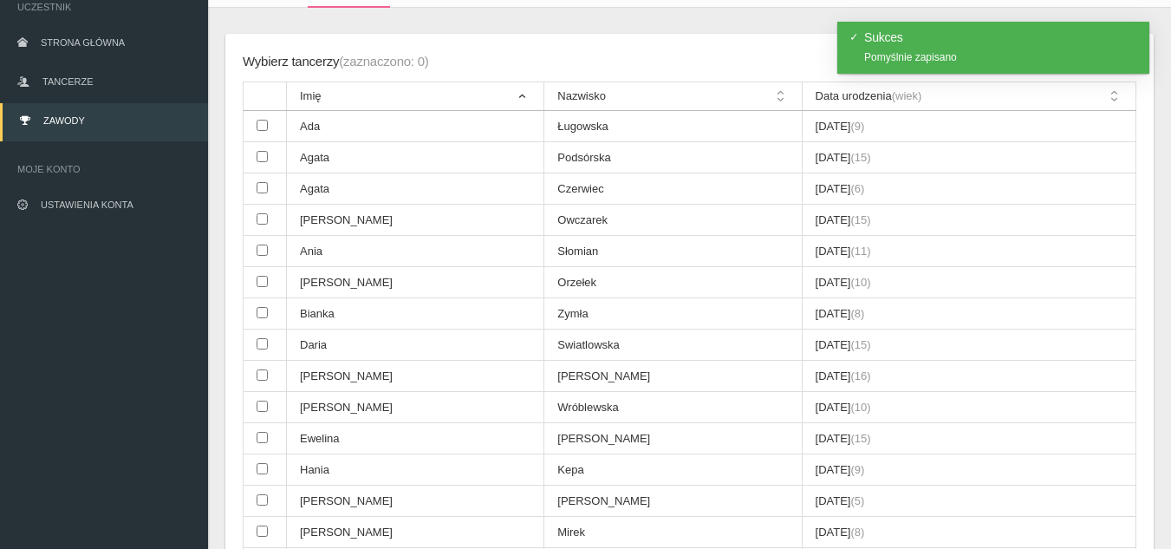
scroll to position [130, 0]
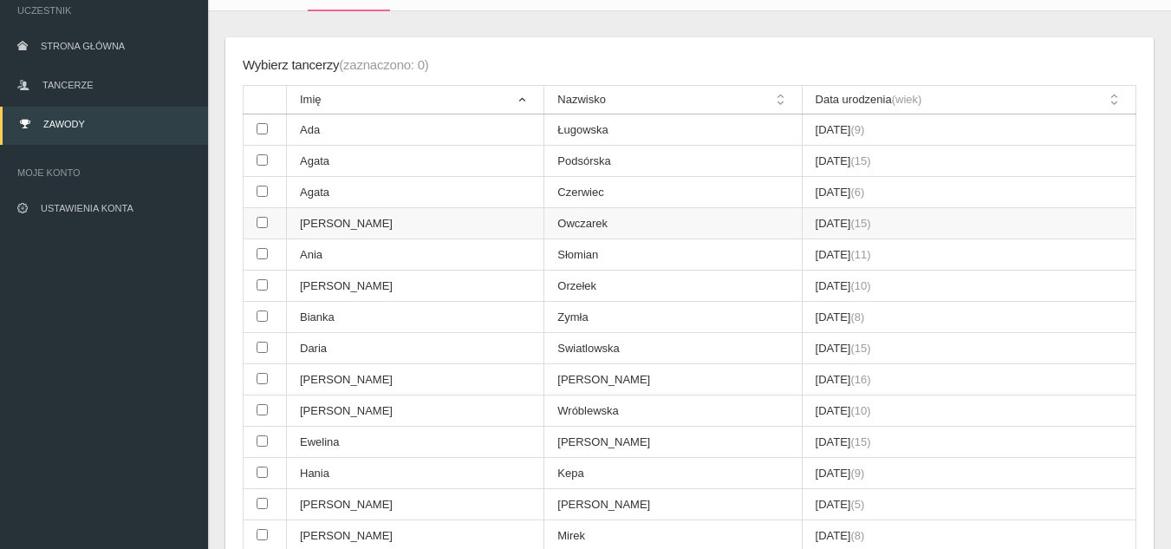
click at [274, 220] on td at bounding box center [265, 223] width 43 height 31
checkbox input "true"
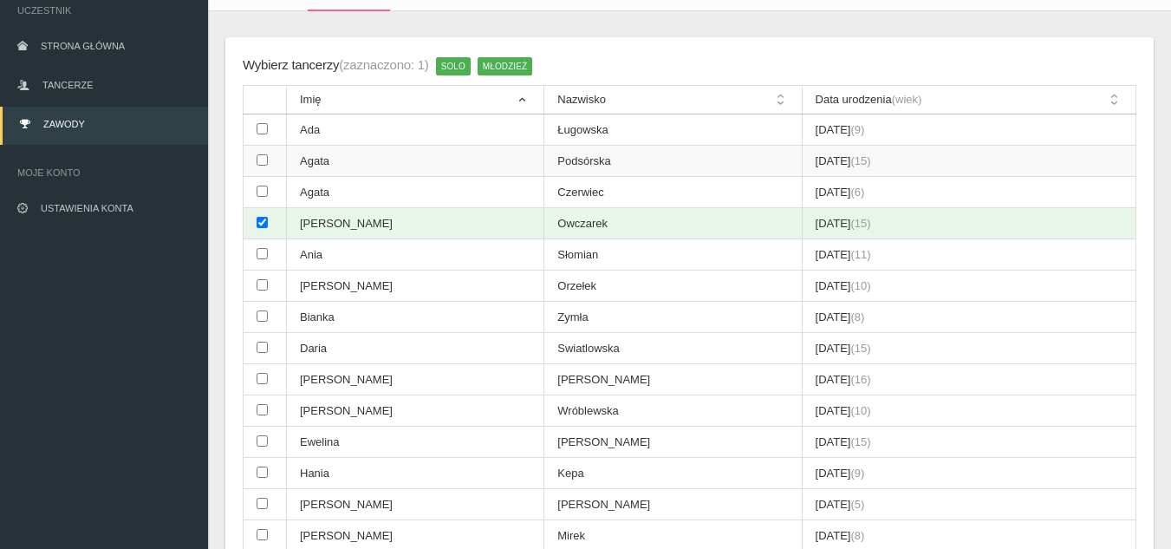
click at [275, 162] on td at bounding box center [265, 161] width 43 height 31
checkbox input "true"
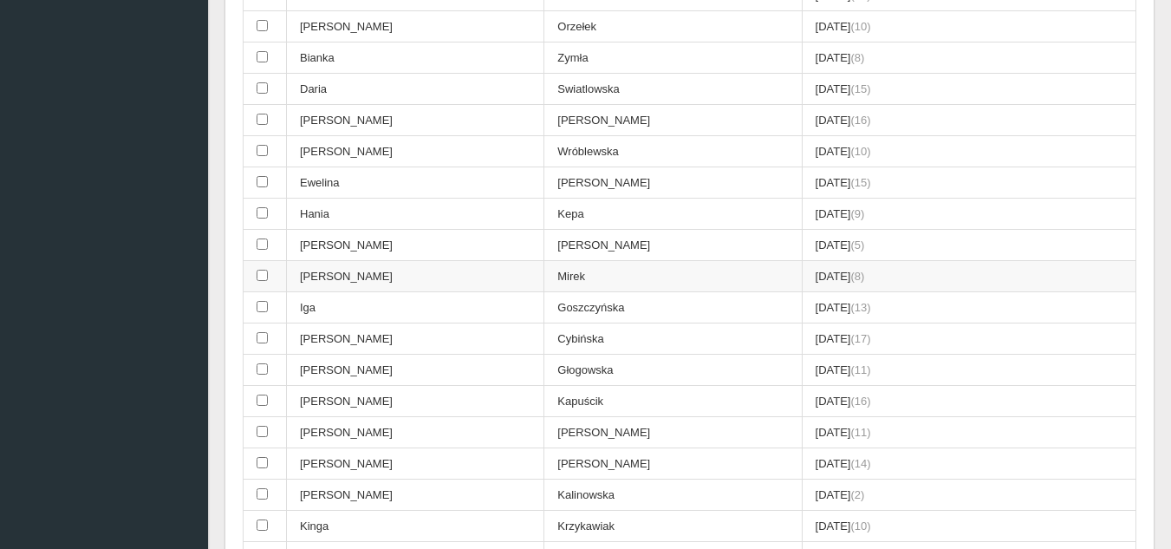
scroll to position [390, 0]
click at [264, 459] on input "checkbox" at bounding box center [262, 461] width 11 height 11
checkbox input "true"
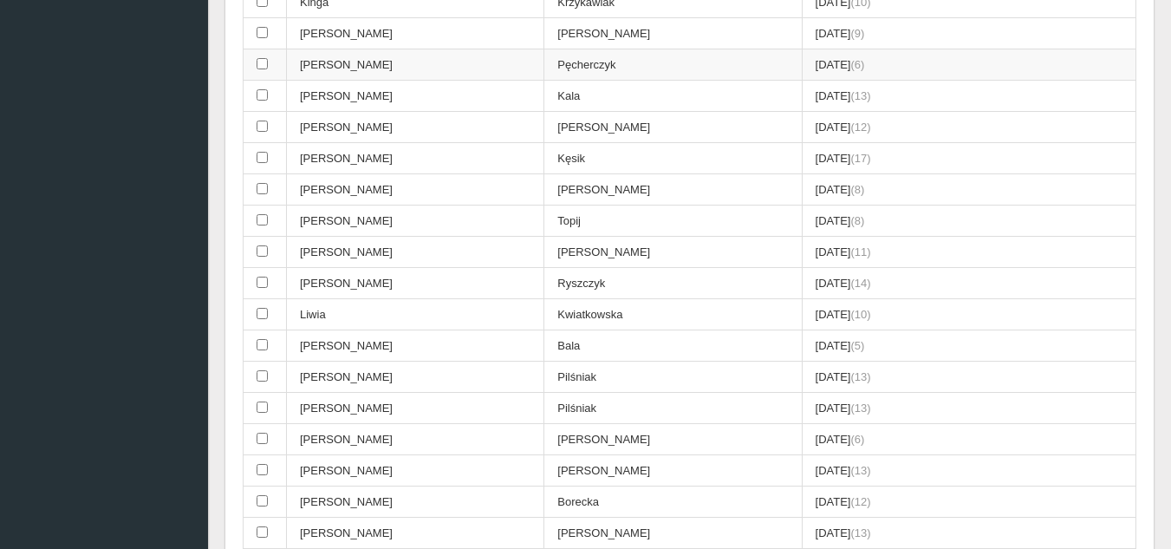
scroll to position [997, 0]
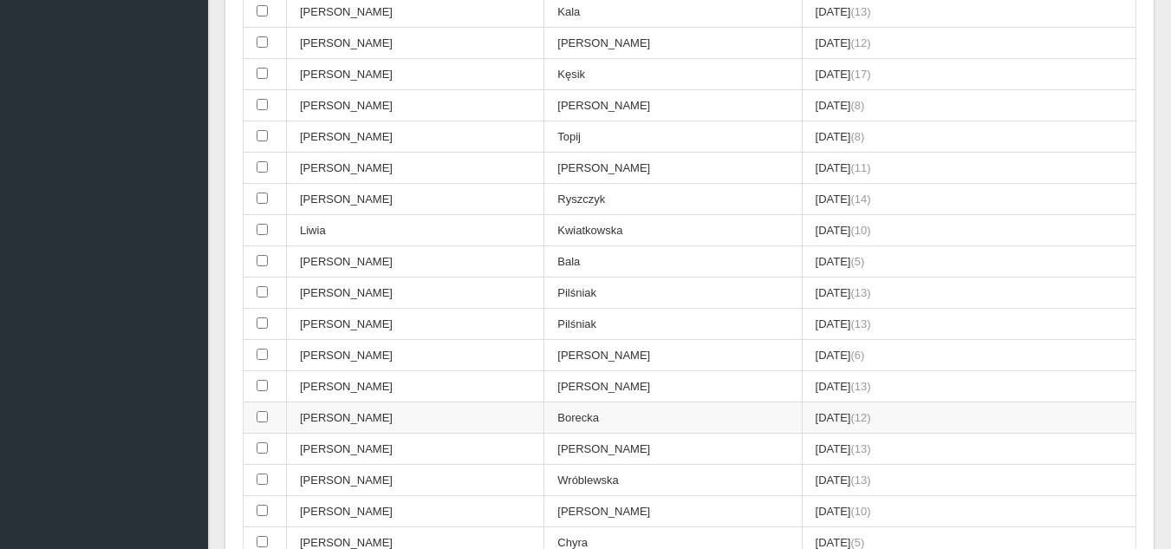
click at [270, 422] on td at bounding box center [265, 417] width 43 height 31
checkbox input "true"
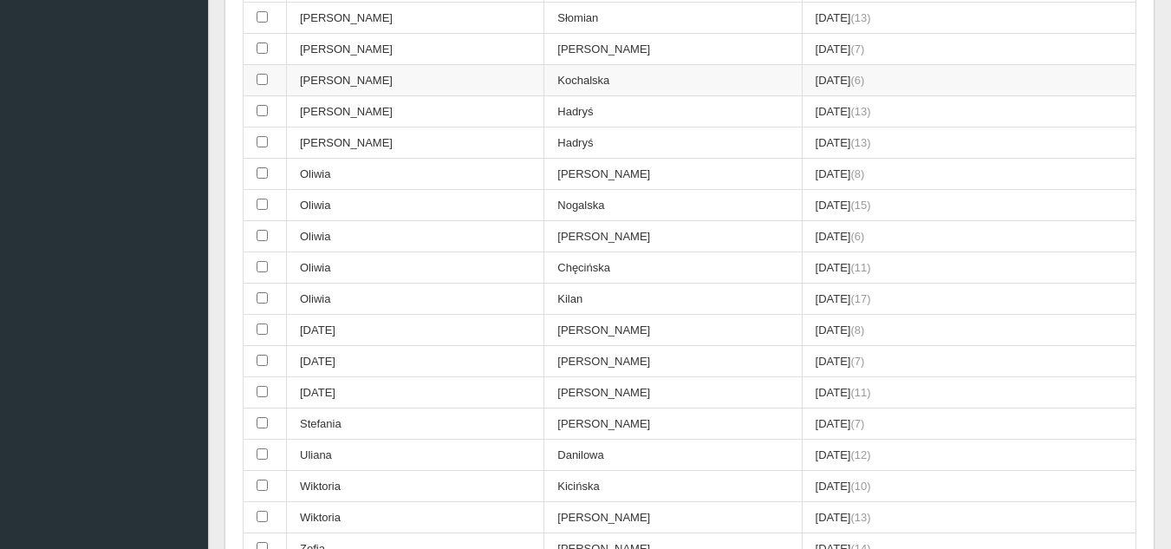
scroll to position [1864, 0]
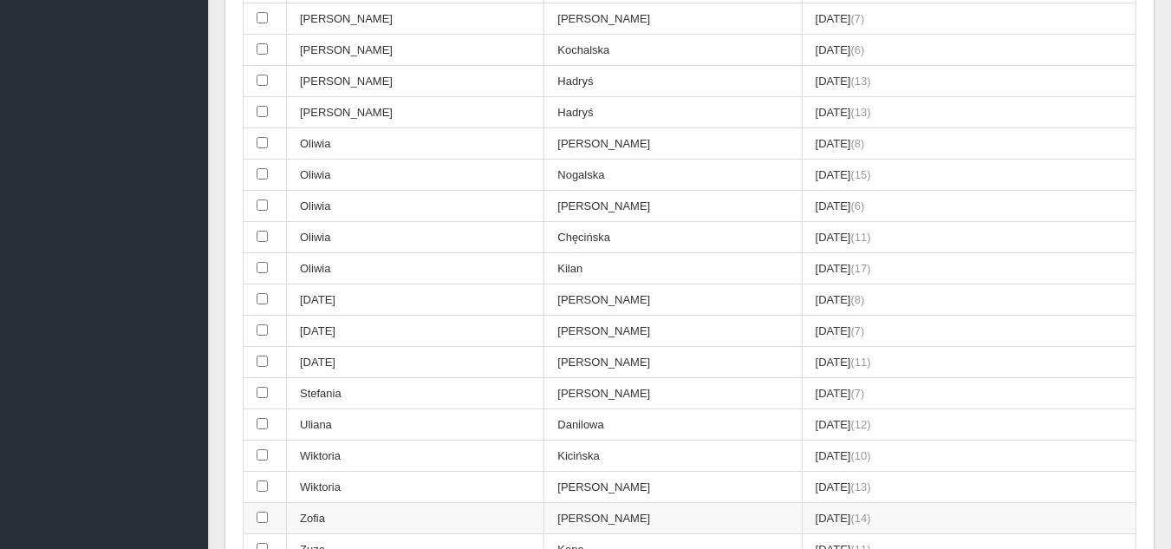
click at [378, 511] on td "Zofia" at bounding box center [415, 518] width 257 height 31
checkbox input "true"
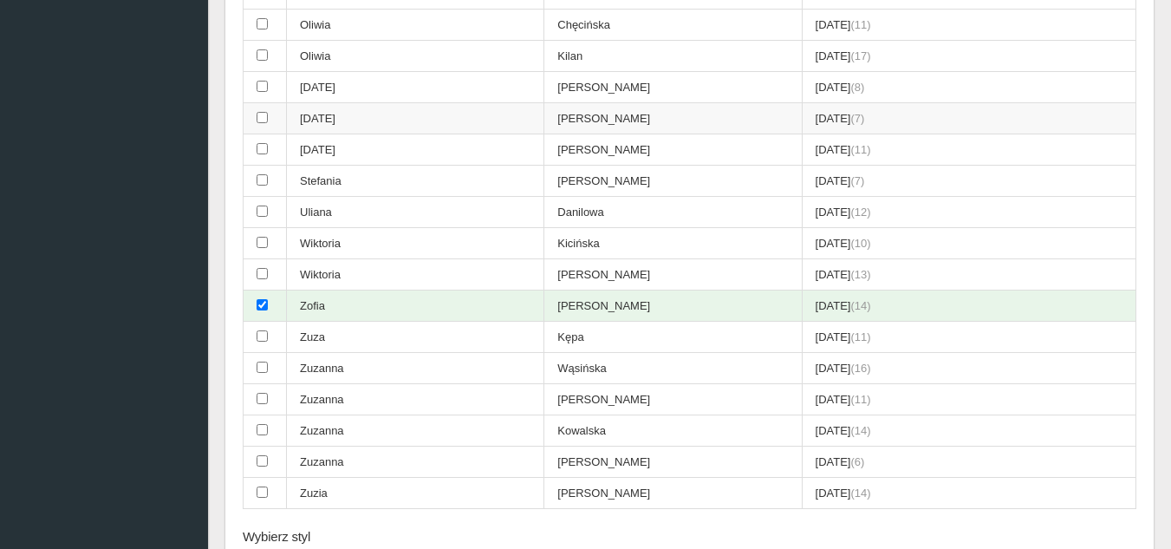
scroll to position [2080, 0]
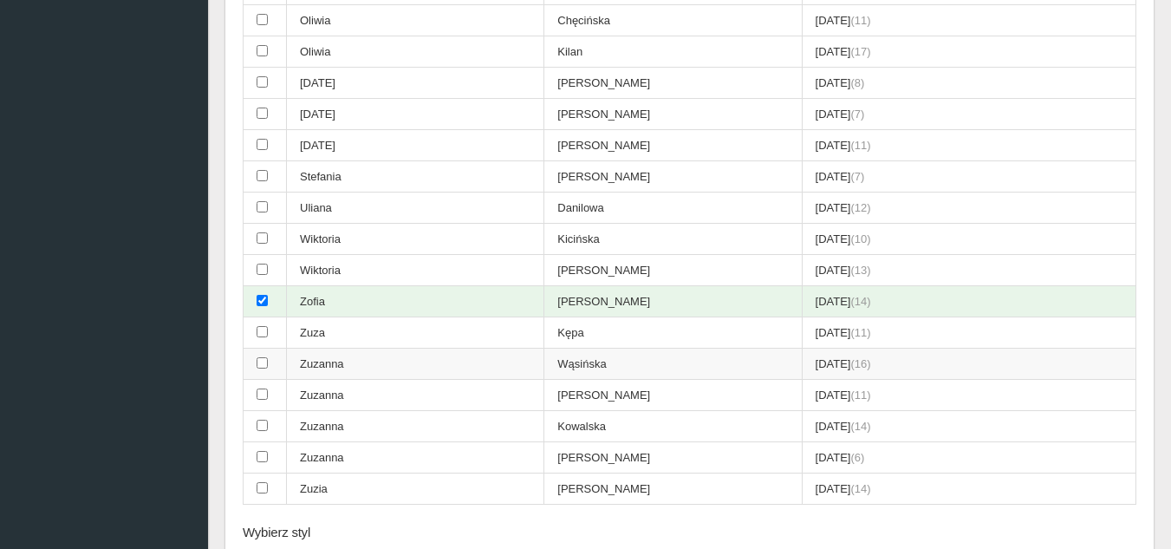
click at [268, 364] on td at bounding box center [265, 363] width 43 height 31
checkbox input "true"
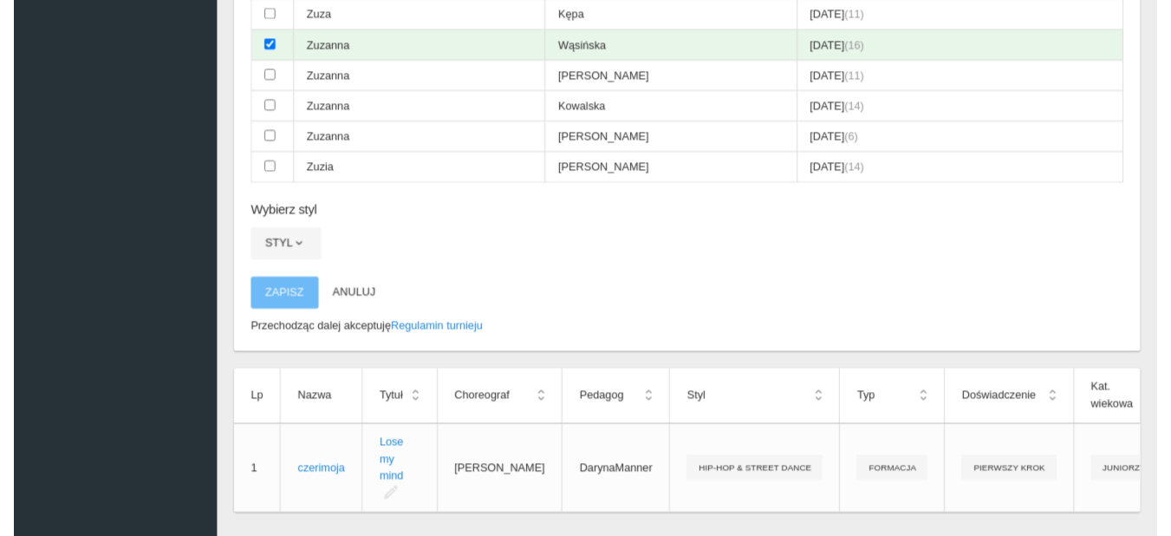
scroll to position [2427, 0]
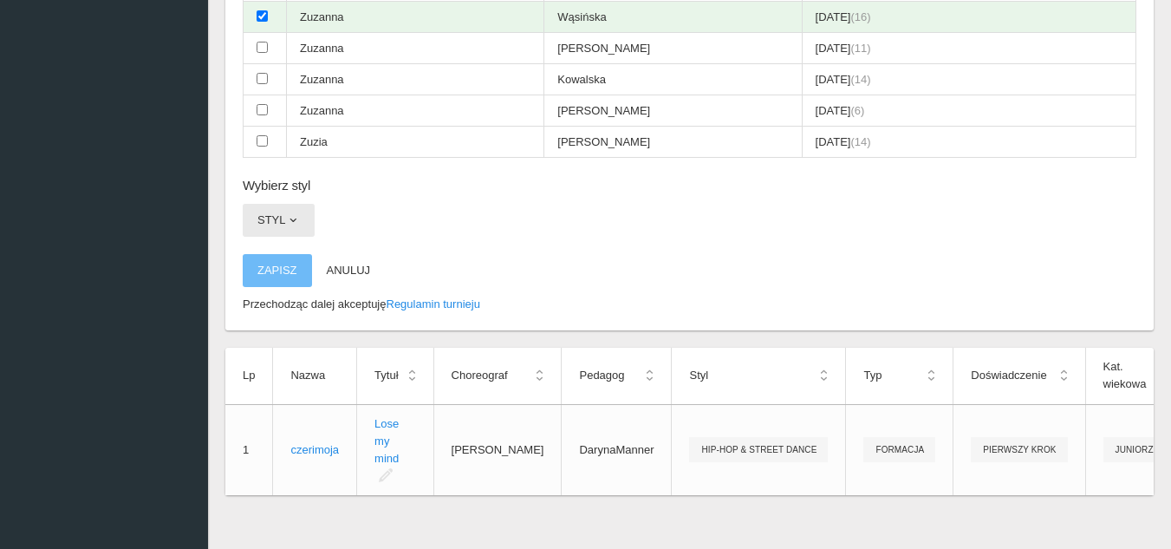
click at [299, 218] on span "button" at bounding box center [293, 220] width 14 height 14
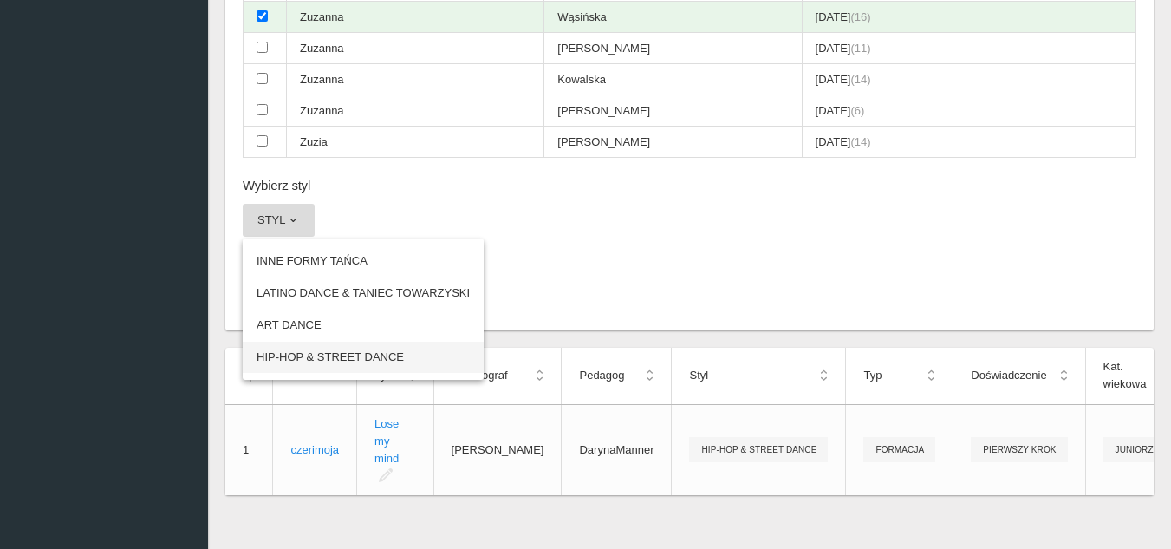
click at [335, 355] on link "HIP-HOP & STREET DANCE" at bounding box center [363, 357] width 241 height 31
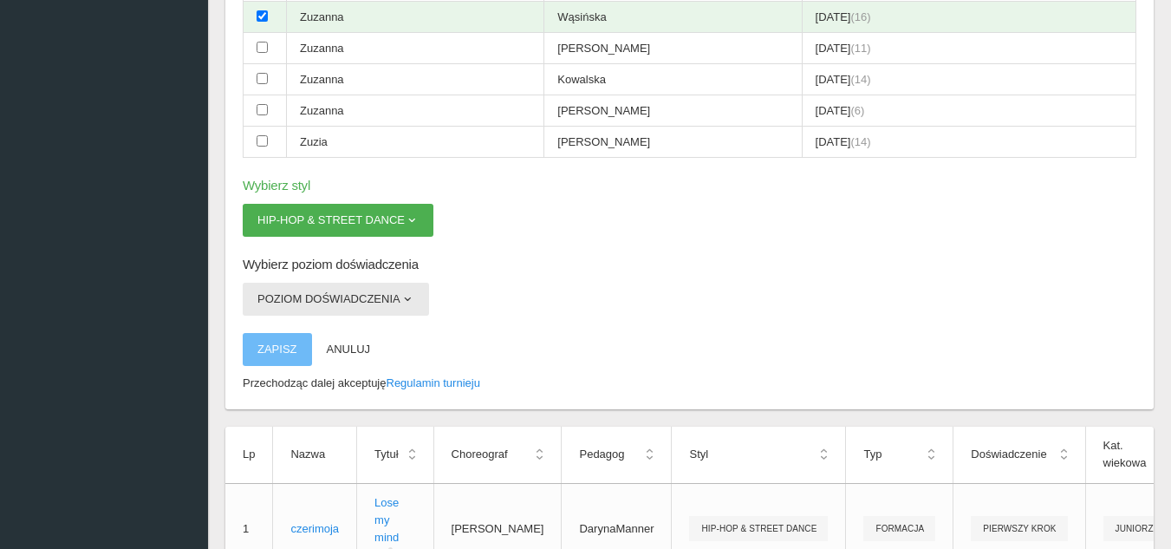
click at [394, 293] on button "Poziom doświadczenia" at bounding box center [336, 299] width 186 height 33
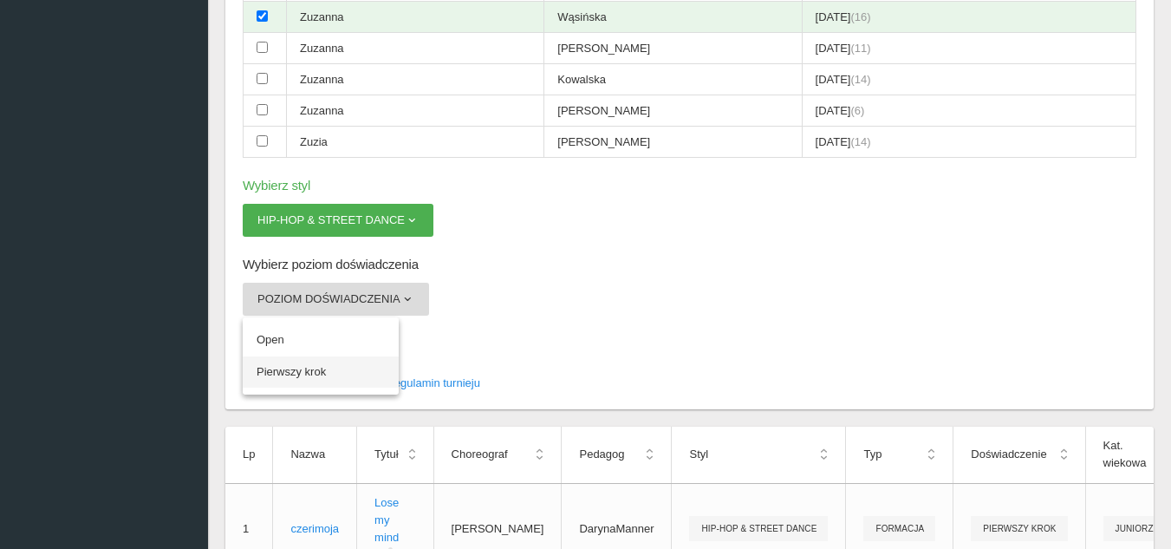
click at [309, 373] on link "Pierwszy krok" at bounding box center [321, 371] width 156 height 31
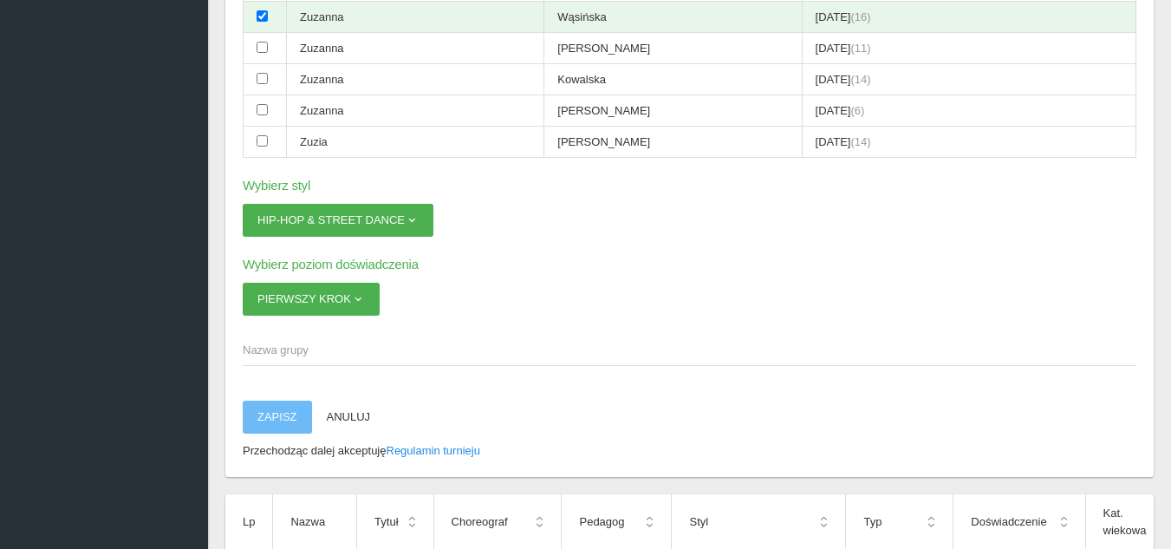
click at [318, 350] on span "Nazwa grupy" at bounding box center [681, 350] width 876 height 17
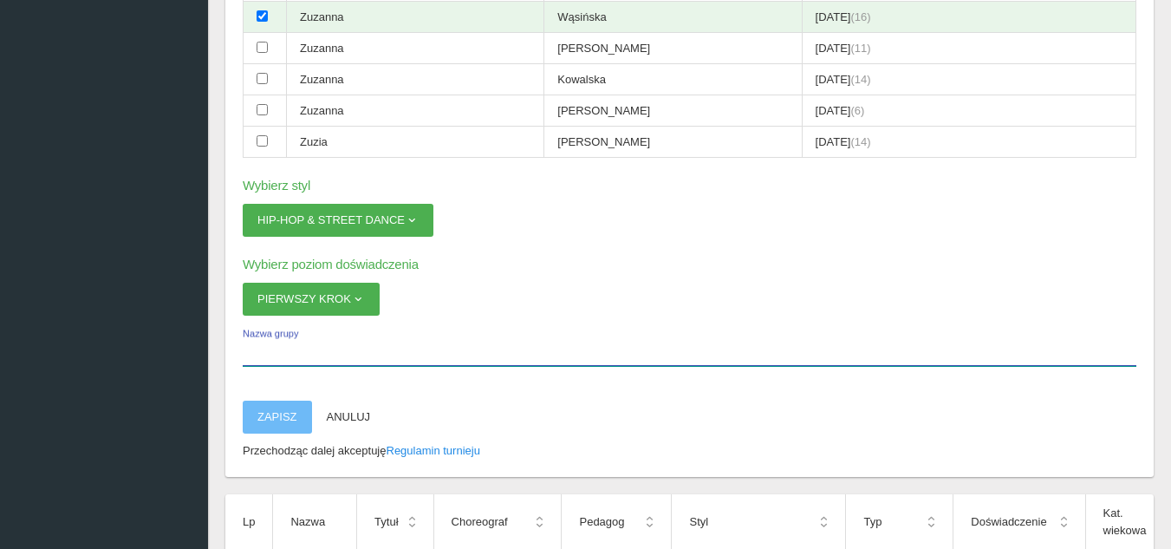
click at [318, 350] on input "Nazwa grupy" at bounding box center [690, 349] width 894 height 33
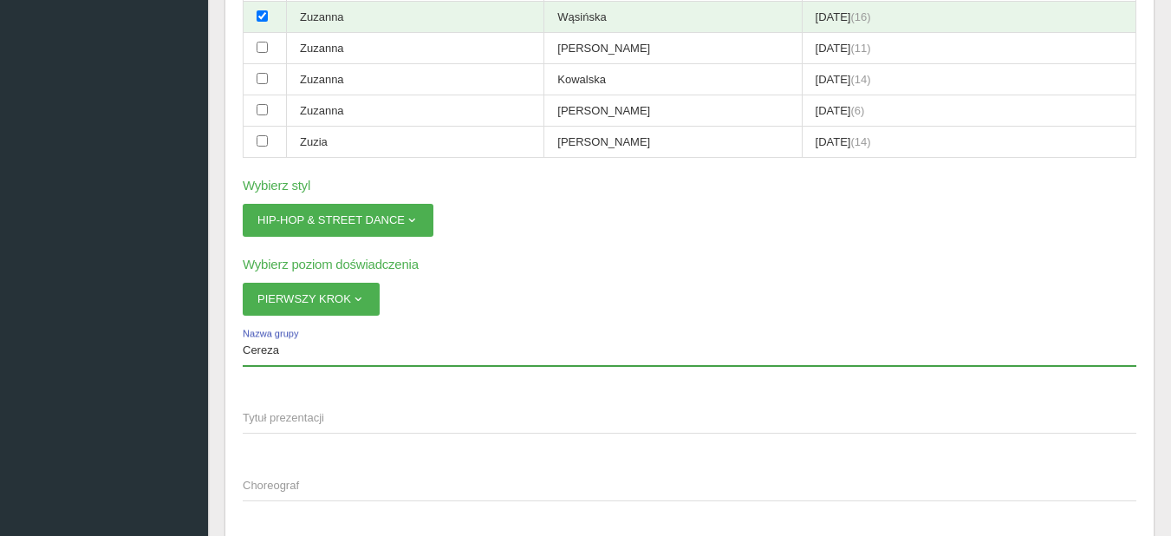
type input "Cereza"
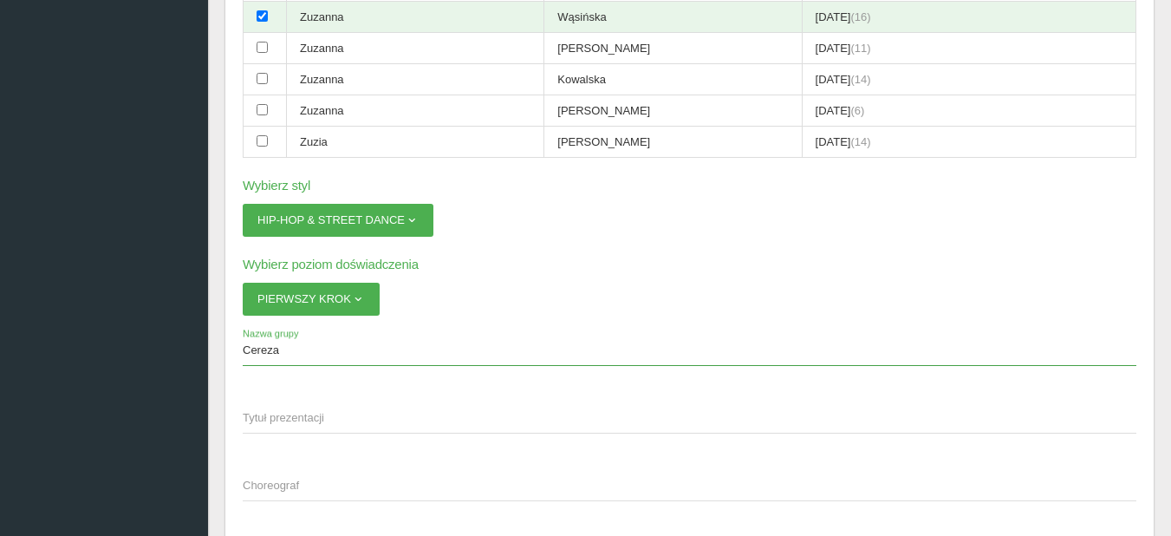
click at [321, 413] on span "Tytuł prezentacji" at bounding box center [681, 417] width 876 height 17
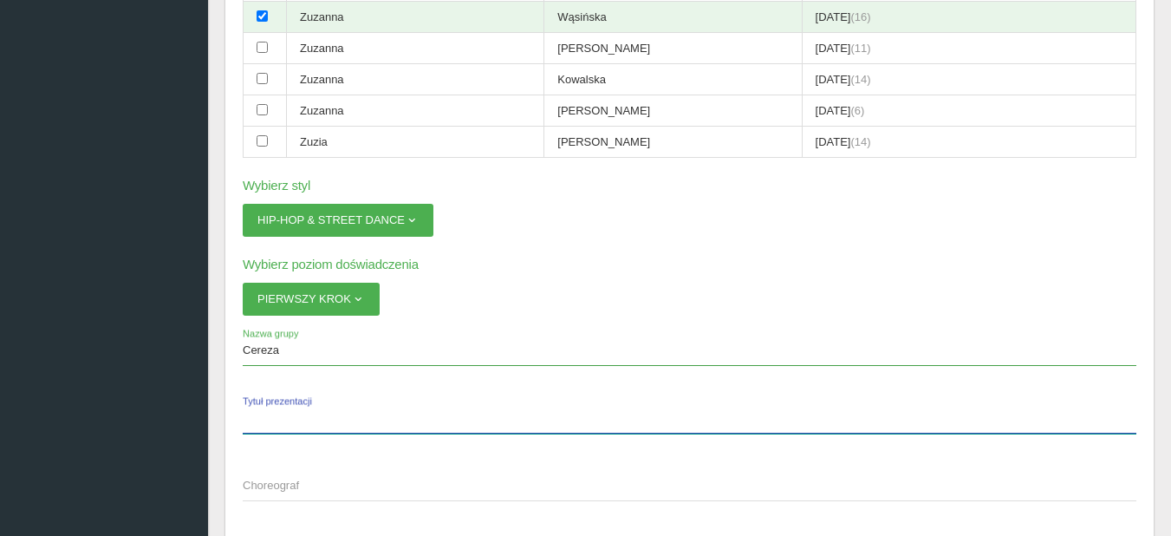
click at [321, 413] on input "Tytuł prezentacji" at bounding box center [690, 416] width 894 height 33
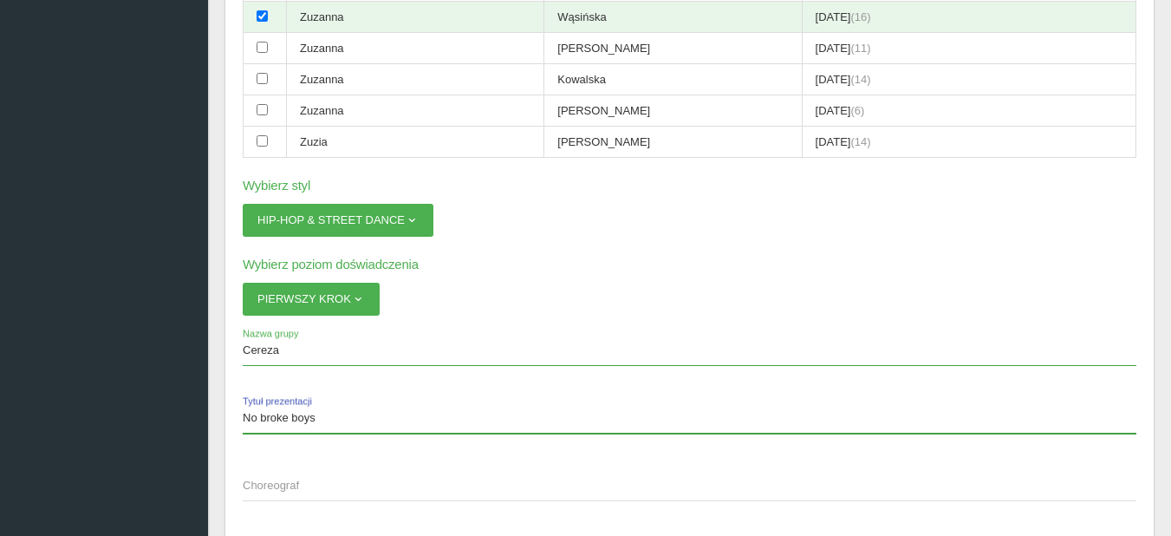
type input "No broke boys"
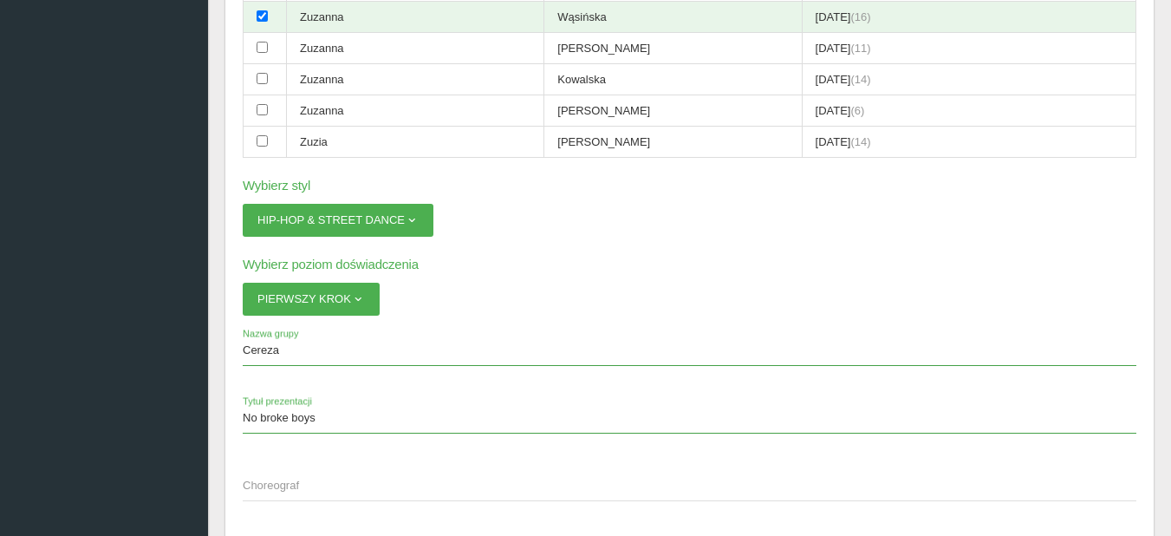
click at [275, 484] on span "Choreograf" at bounding box center [681, 485] width 876 height 17
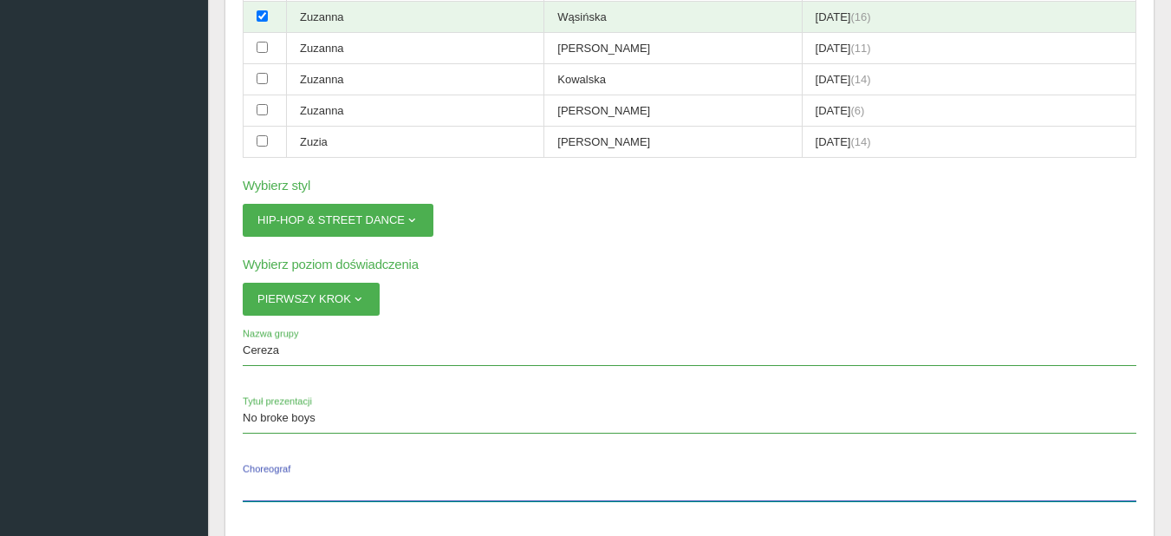
click at [275, 484] on input "Choreograf" at bounding box center [690, 484] width 894 height 33
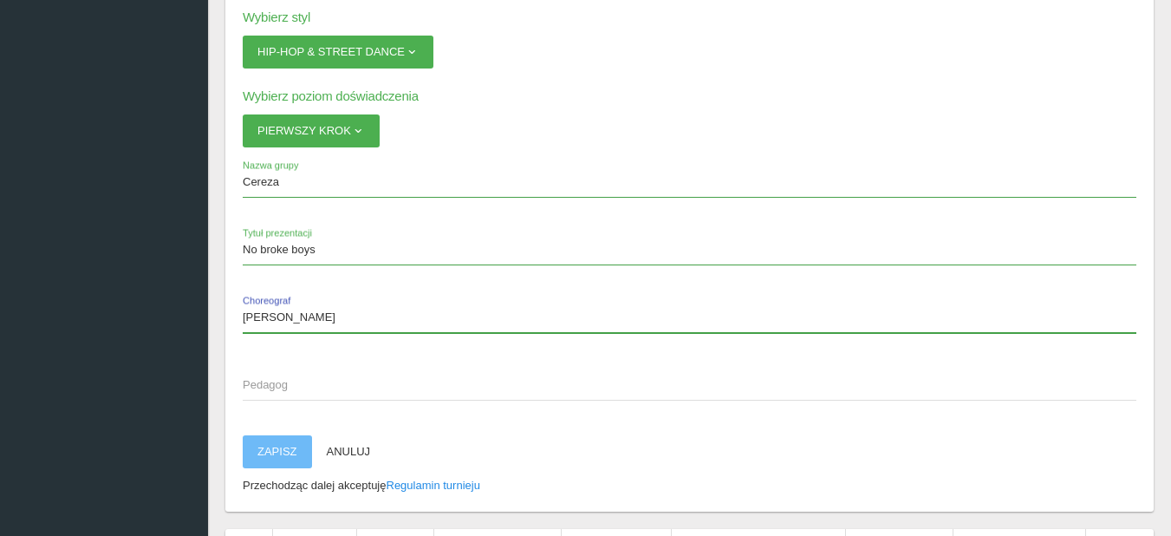
scroll to position [2601, 0]
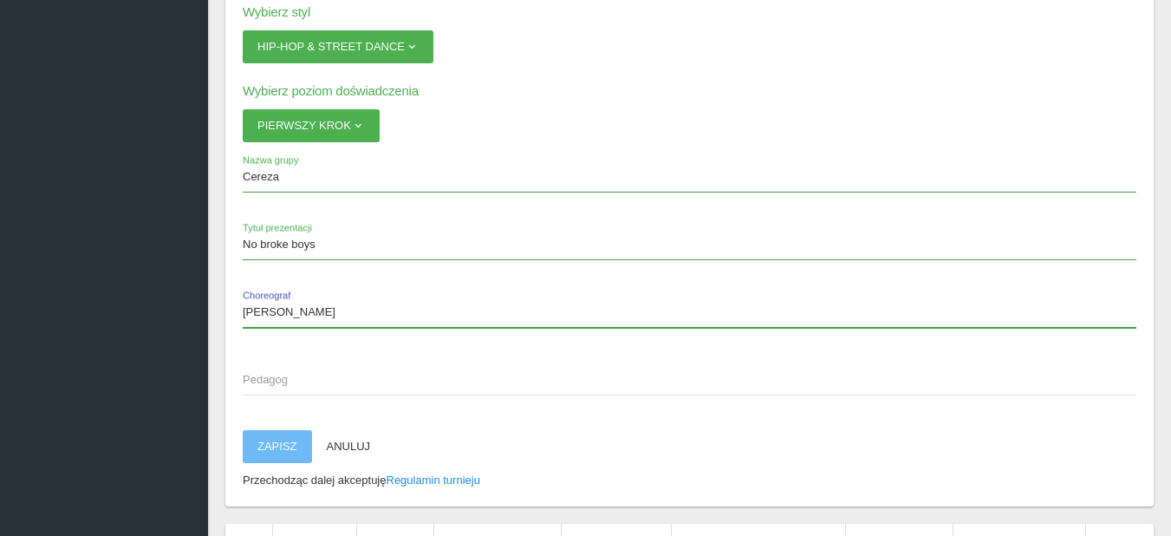
type input "[PERSON_NAME]"
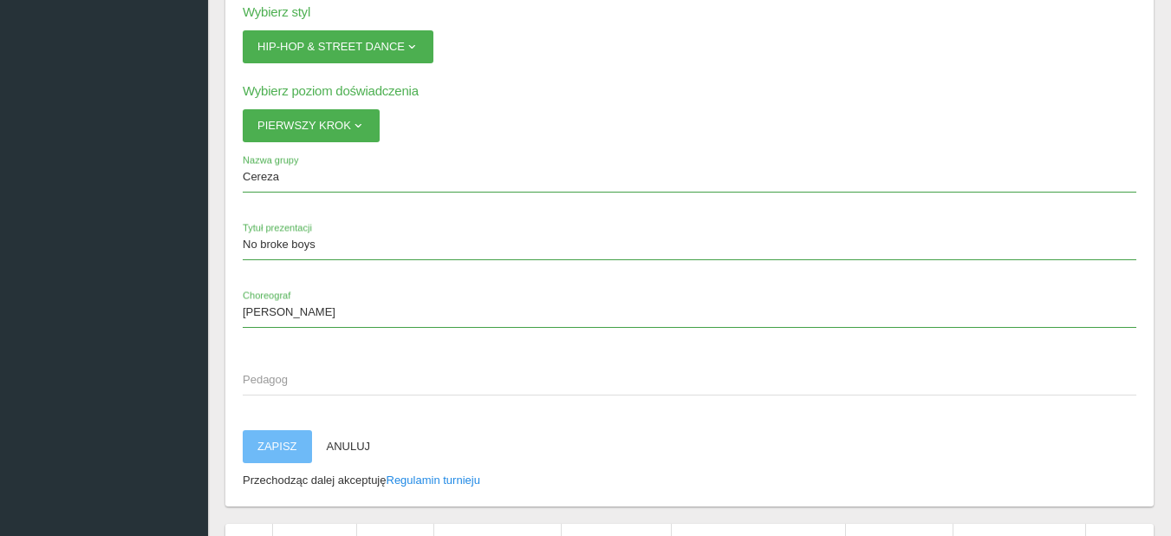
click at [311, 374] on span "Pedagog" at bounding box center [681, 379] width 876 height 17
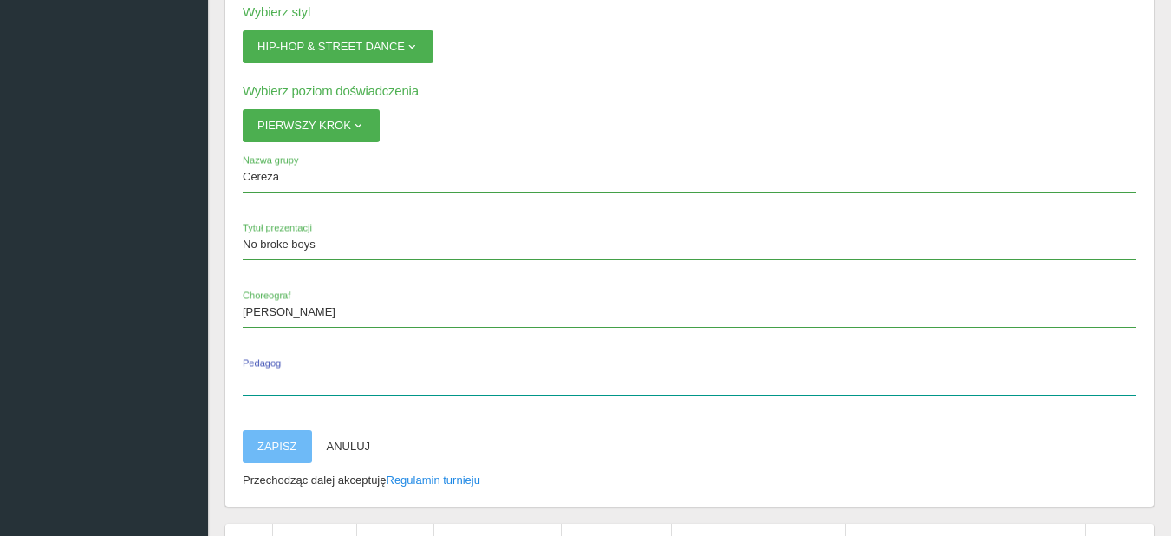
click at [311, 374] on input "Pedagog" at bounding box center [690, 378] width 894 height 33
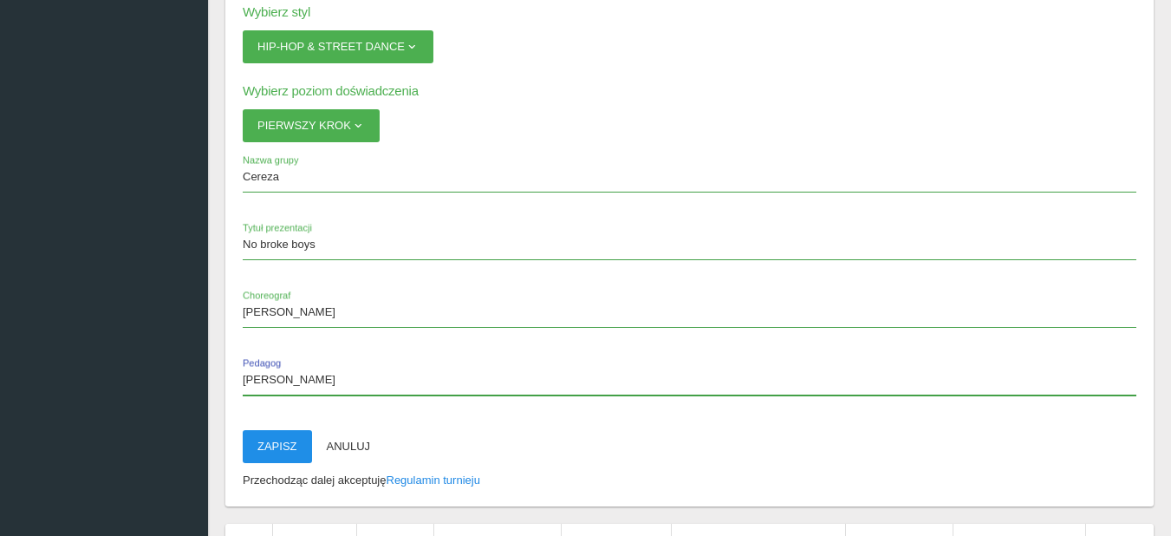
type input "[PERSON_NAME]"
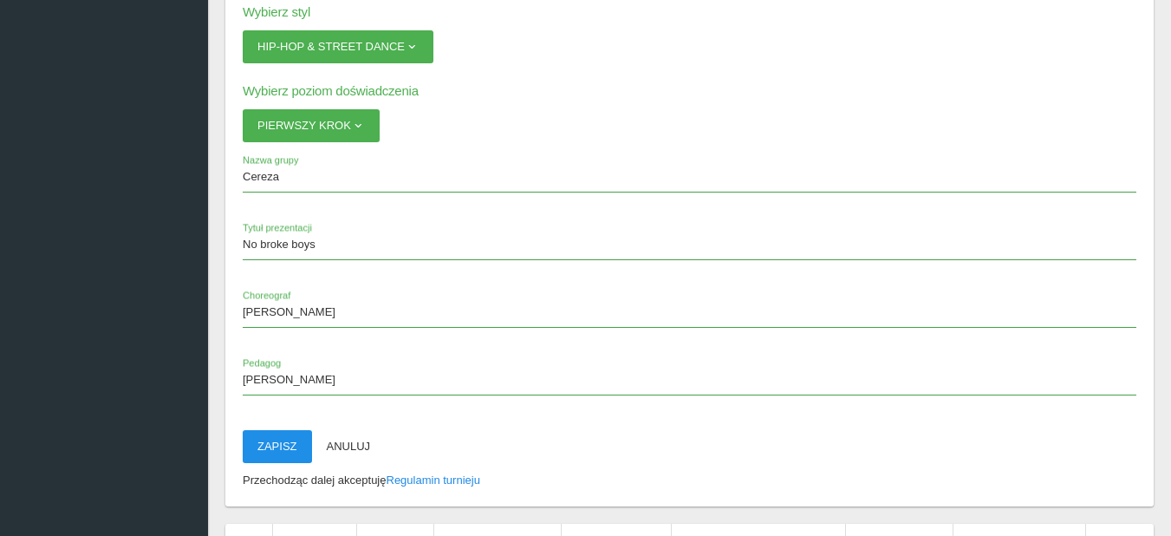
click at [279, 436] on button "Zapisz" at bounding box center [277, 446] width 69 height 33
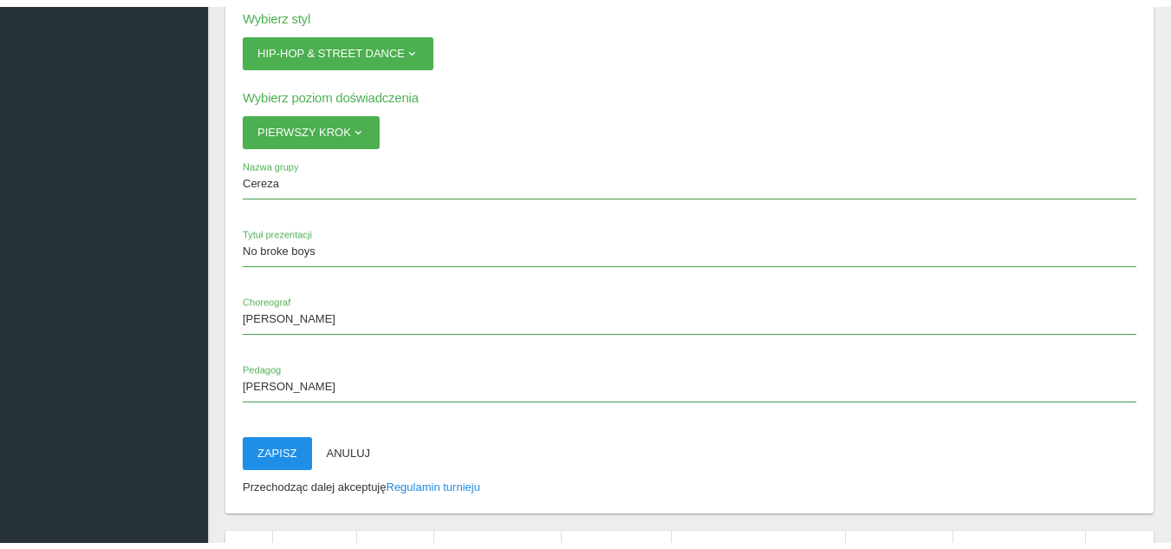
scroll to position [43, 0]
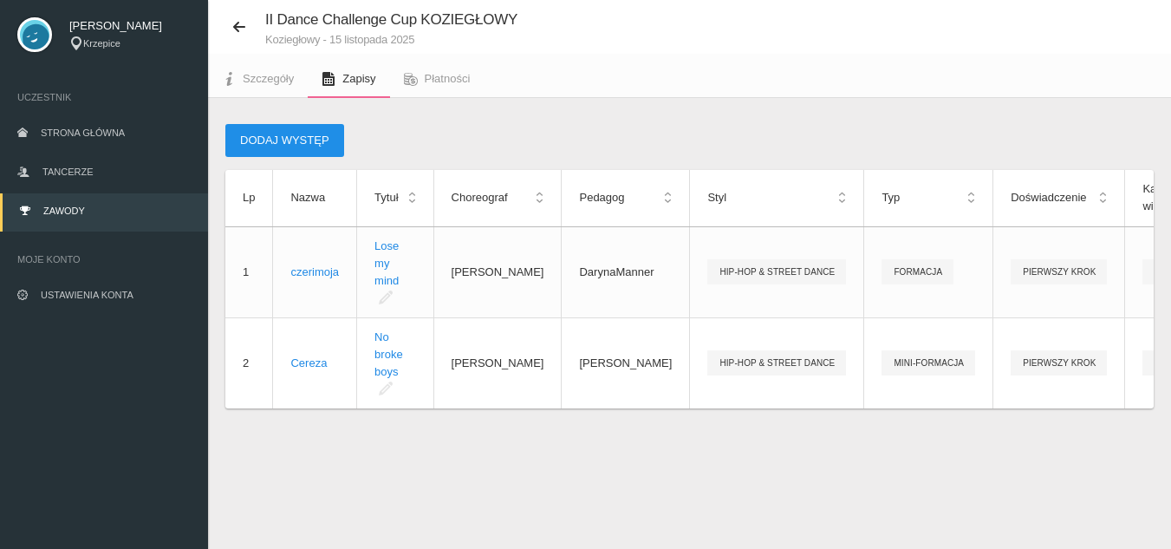
click at [303, 145] on button "Dodaj występ" at bounding box center [284, 140] width 119 height 33
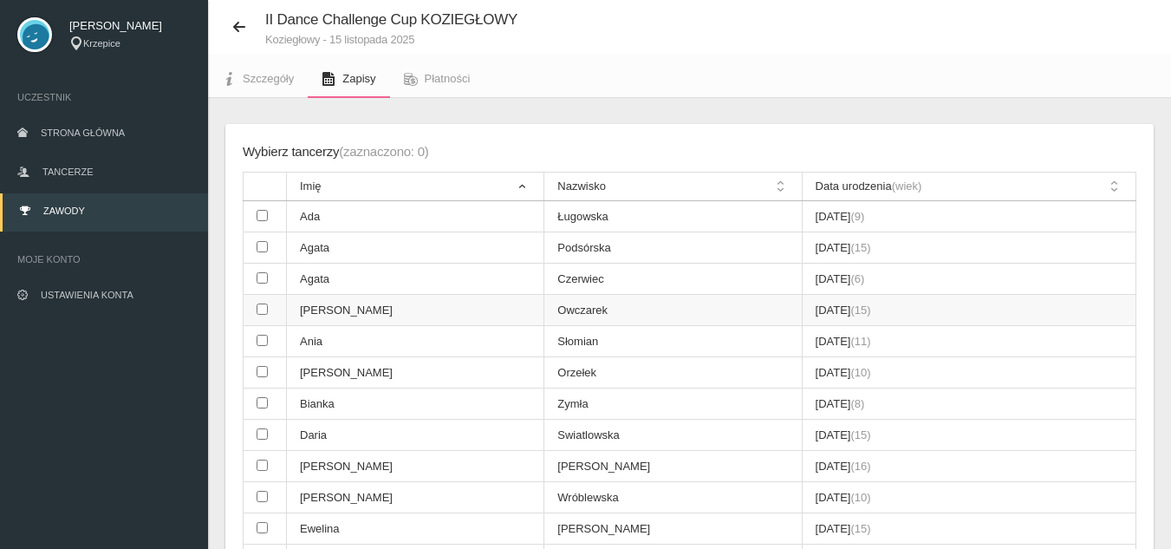
scroll to position [130, 0]
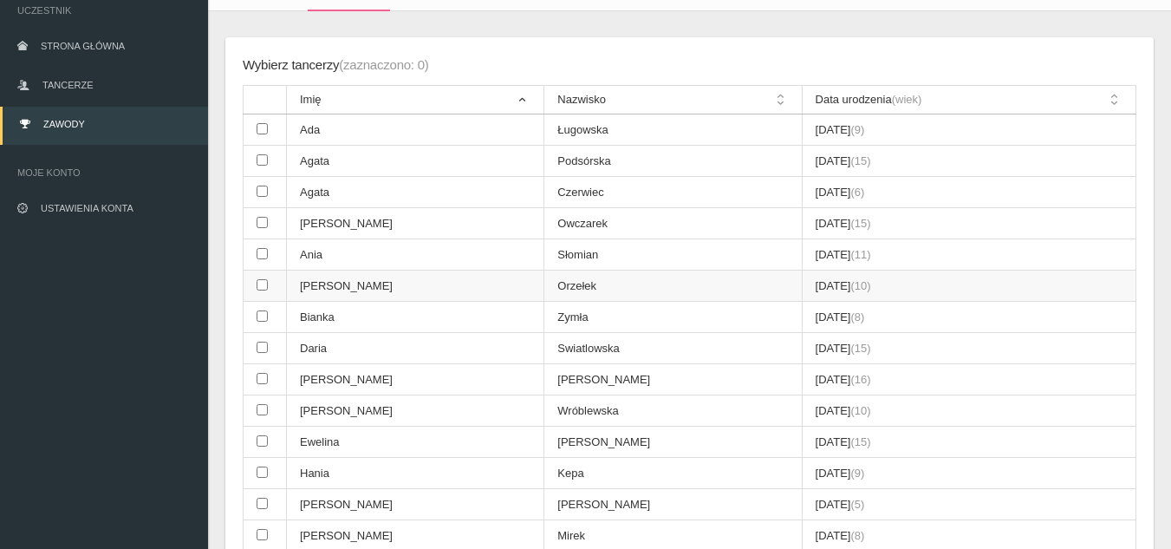
click at [269, 287] on td at bounding box center [265, 285] width 43 height 31
checkbox input "true"
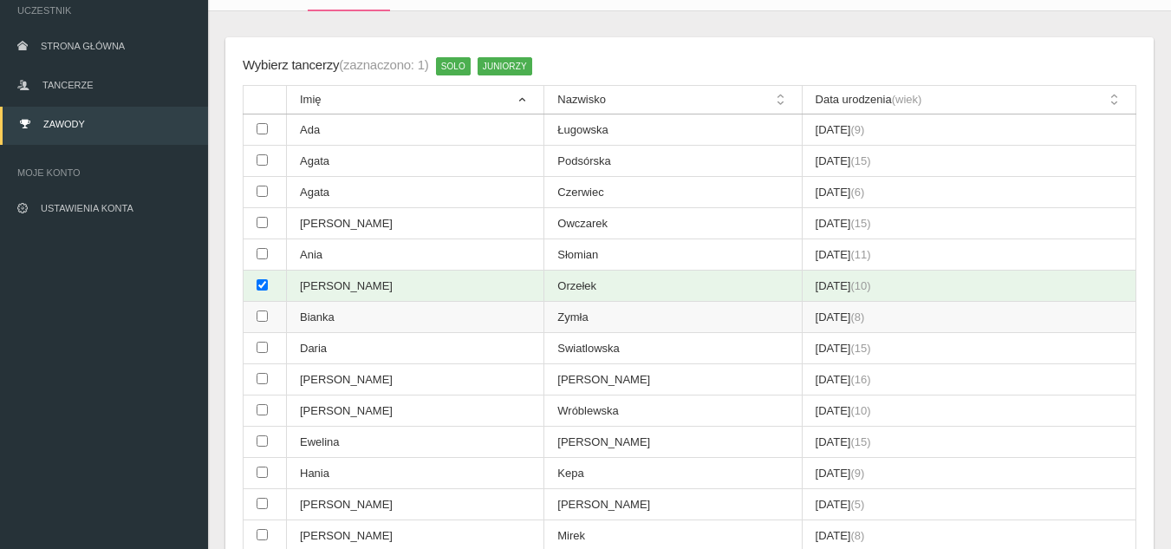
click at [265, 320] on input "checkbox" at bounding box center [262, 315] width 11 height 11
checkbox input "true"
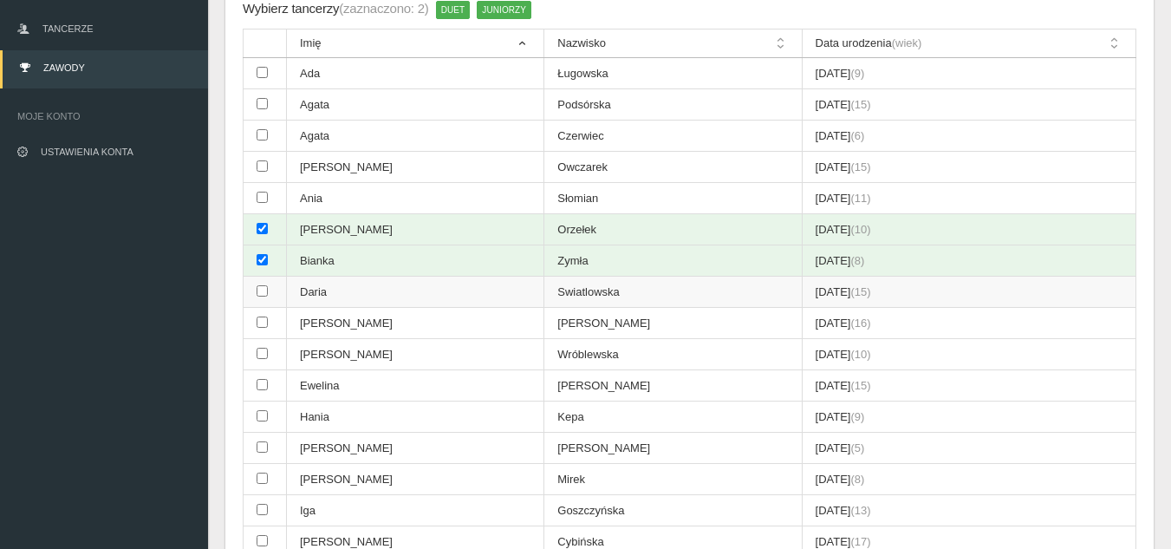
scroll to position [303, 0]
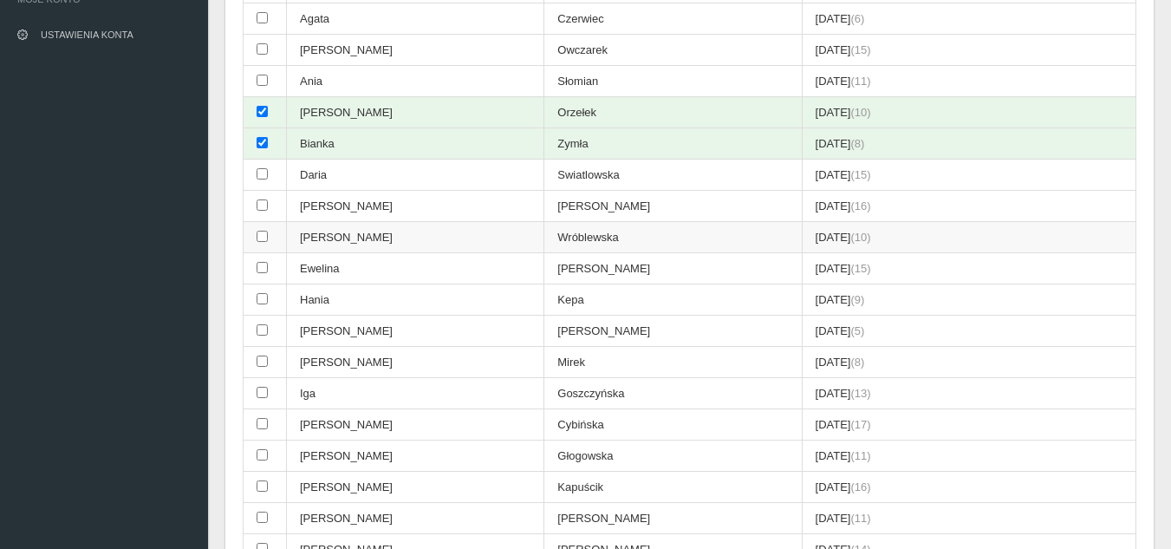
click at [264, 243] on td at bounding box center [265, 237] width 43 height 31
checkbox input "true"
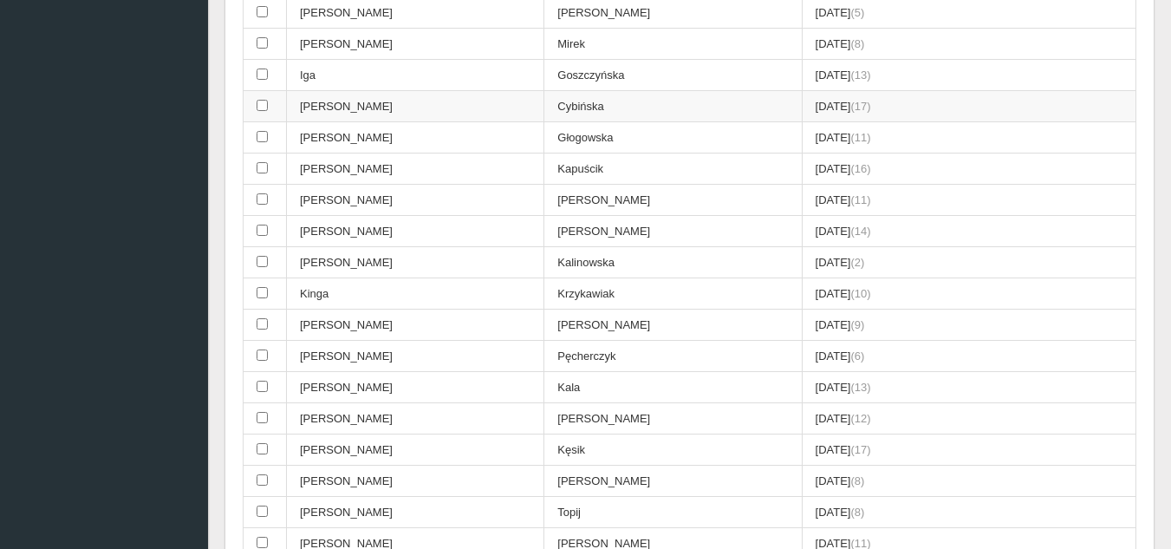
scroll to position [650, 0]
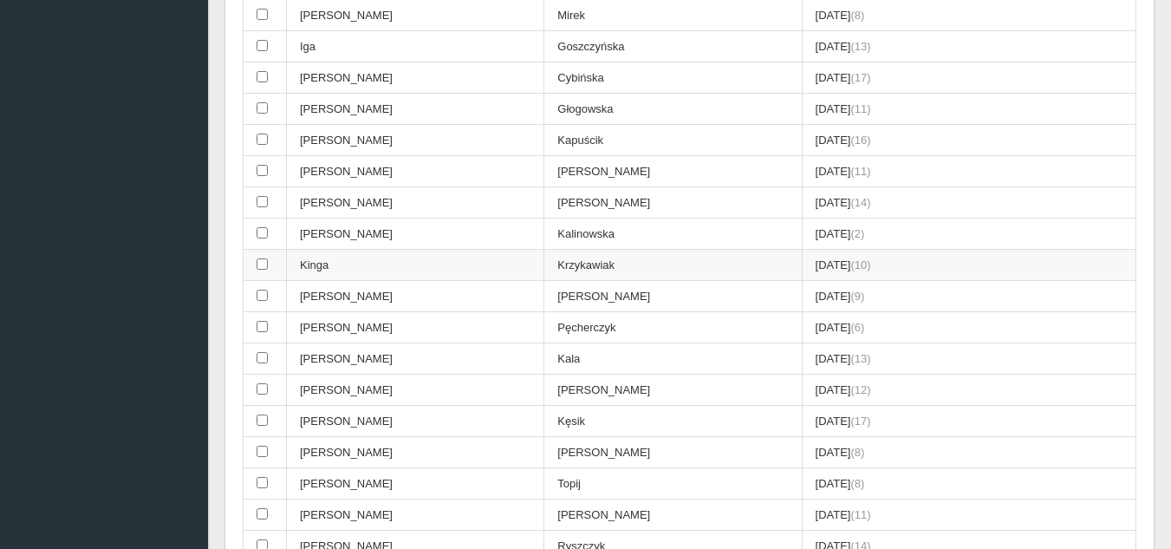
click at [270, 265] on td at bounding box center [265, 265] width 43 height 31
checkbox input "true"
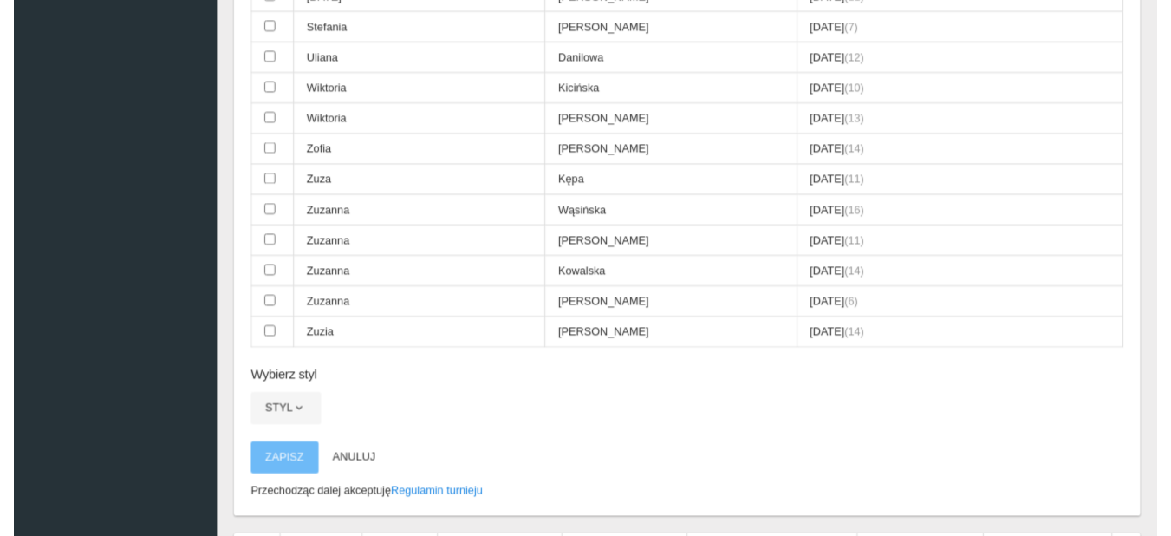
scroll to position [2340, 0]
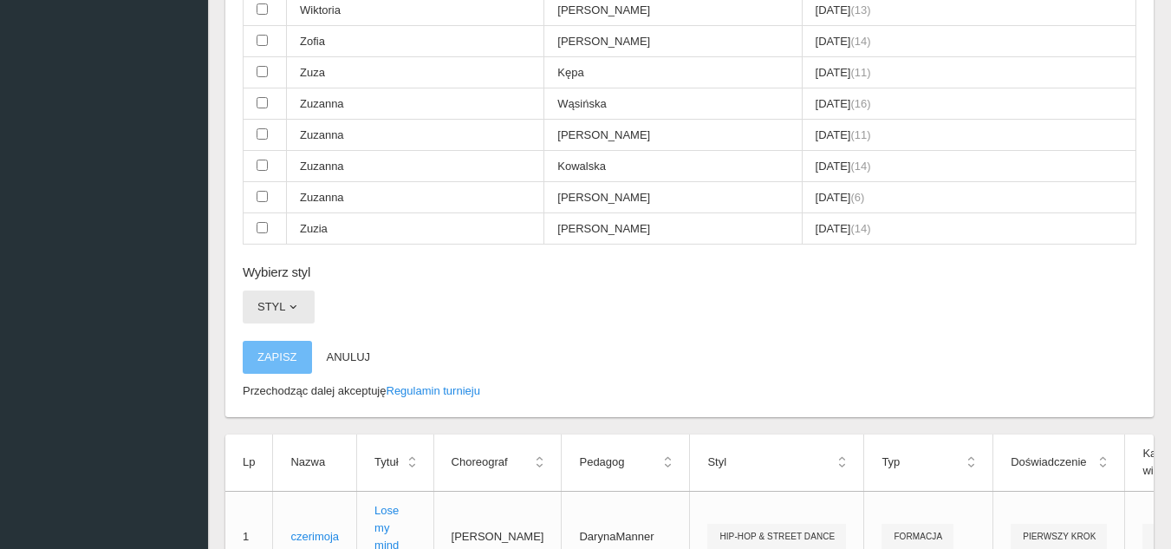
click at [296, 312] on span "button" at bounding box center [293, 307] width 14 height 14
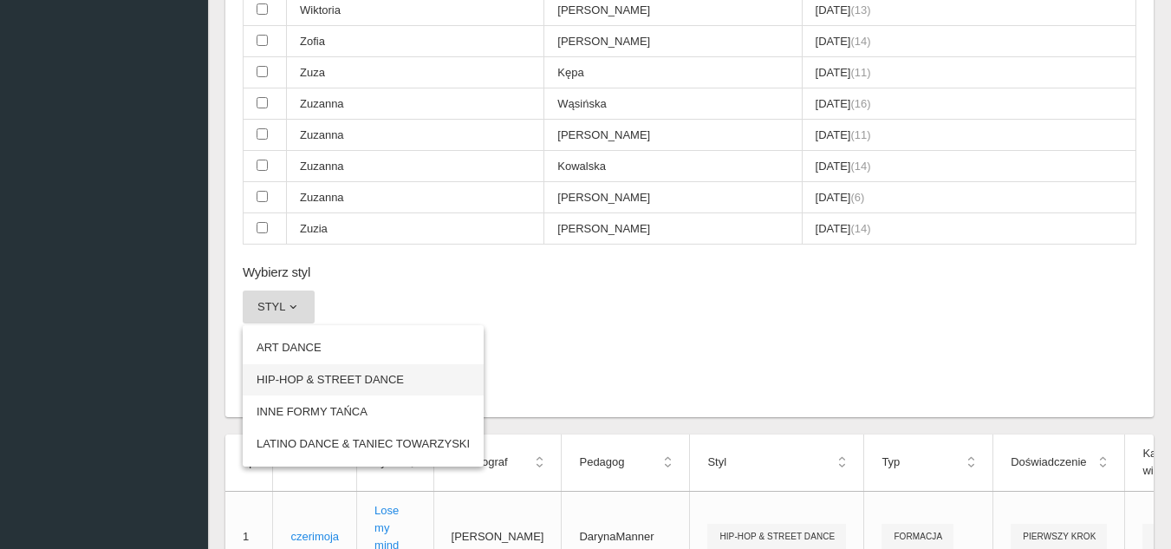
click at [331, 381] on link "HIP-HOP & STREET DANCE" at bounding box center [363, 379] width 241 height 31
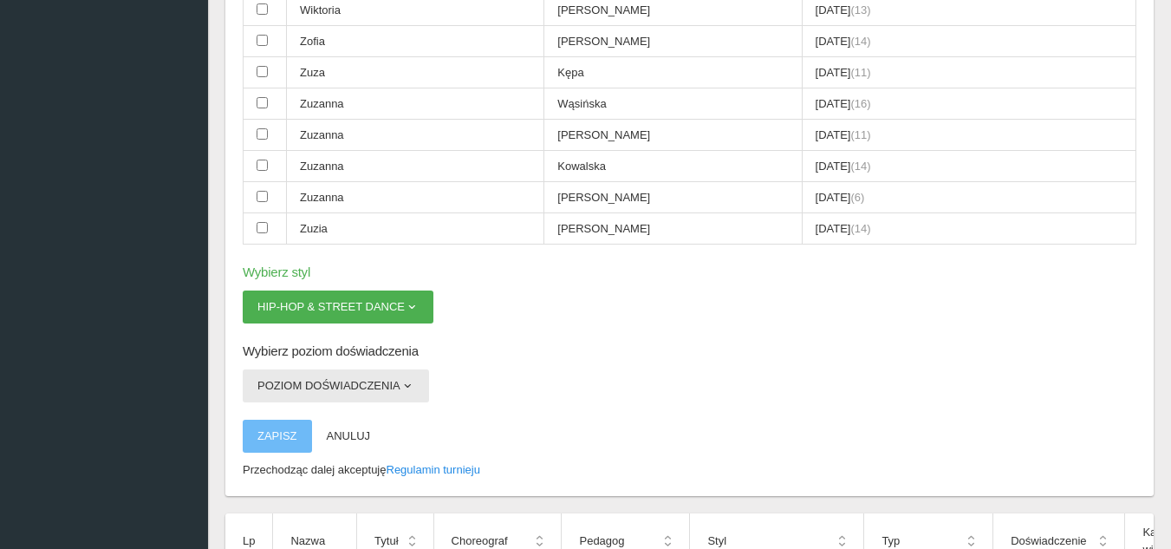
click at [398, 394] on button "Poziom doświadczenia" at bounding box center [336, 385] width 186 height 33
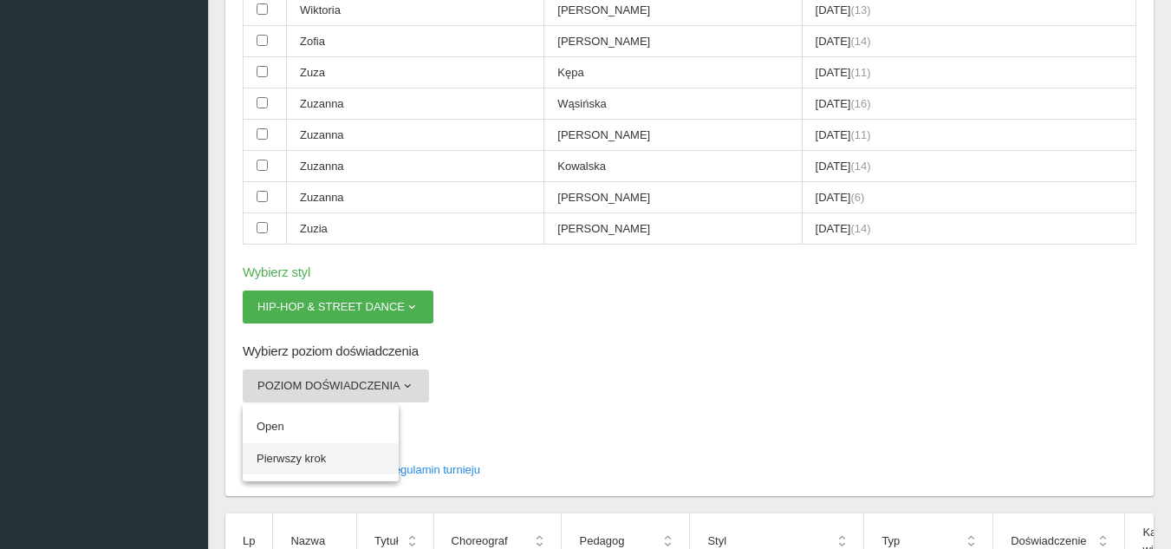
click at [297, 452] on link "Pierwszy krok" at bounding box center [321, 458] width 156 height 31
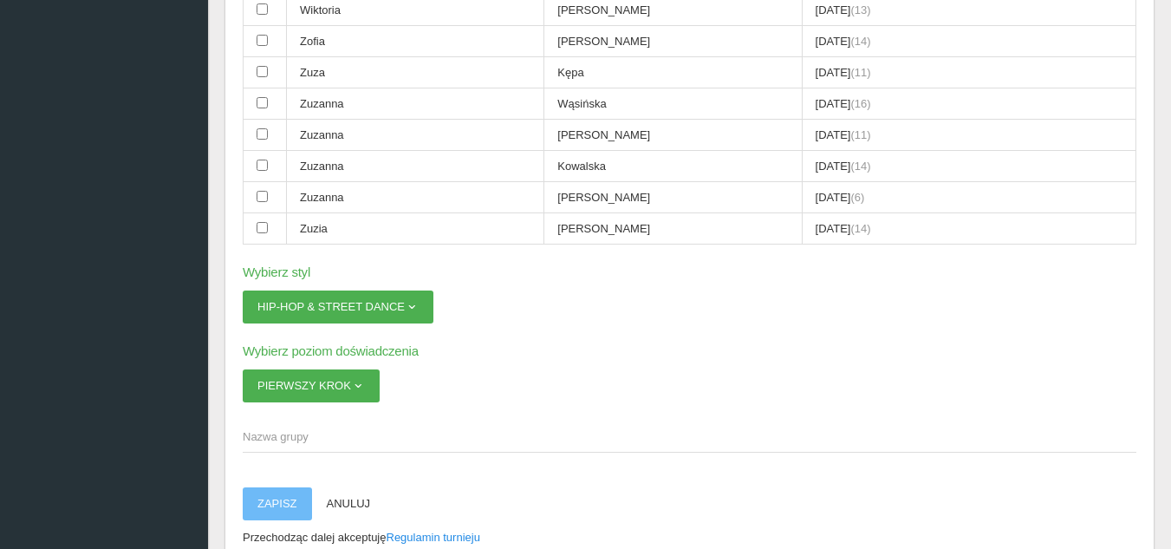
click at [316, 432] on span "Nazwa grupy" at bounding box center [681, 436] width 876 height 17
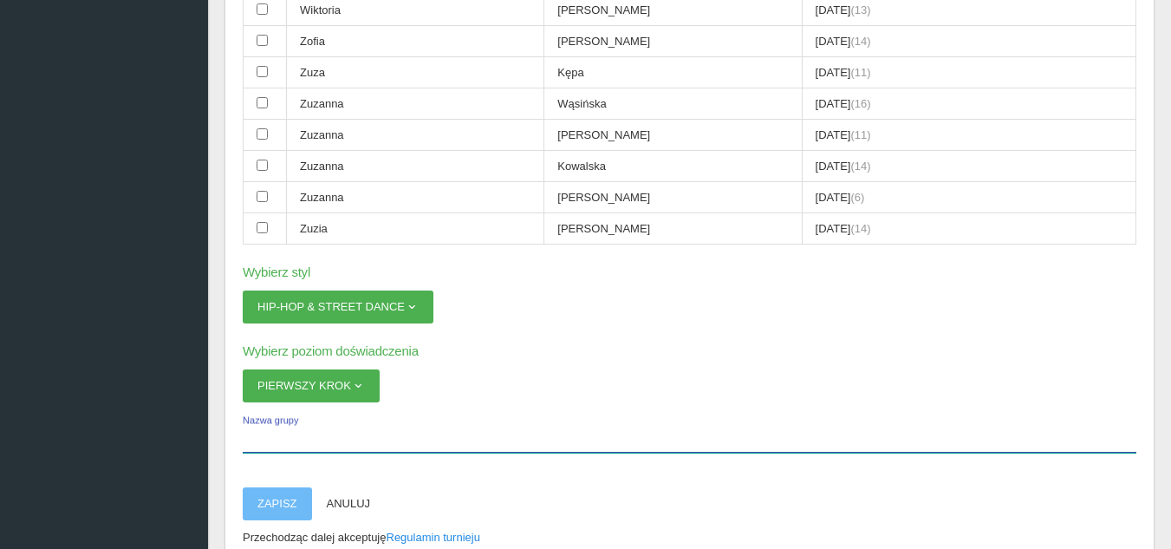
click at [316, 432] on input "Nazwa grupy" at bounding box center [690, 436] width 894 height 33
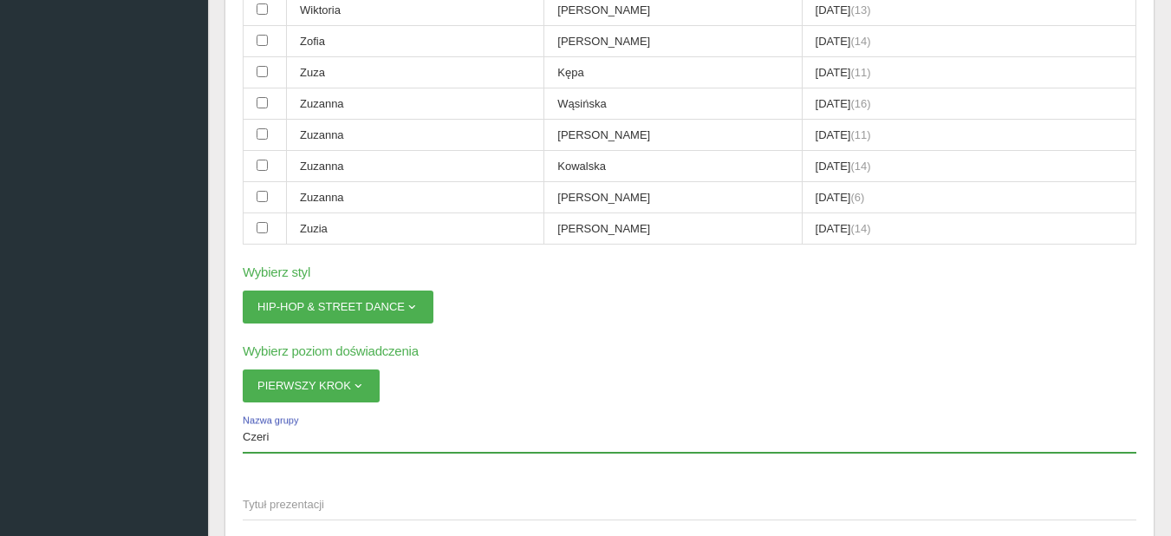
type input "Czeri"
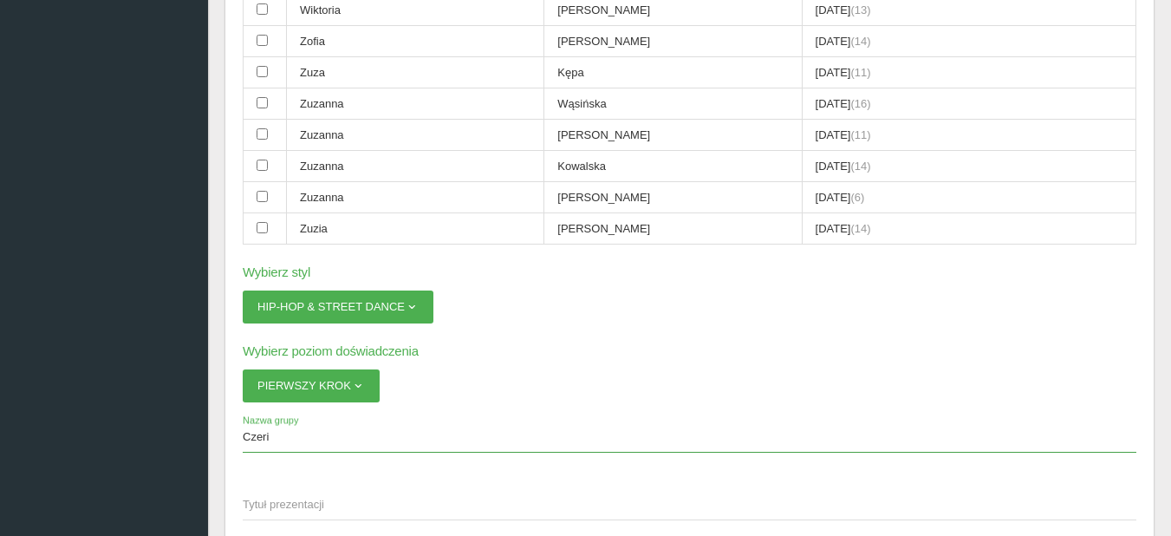
click at [322, 502] on span "Tytuł prezentacji" at bounding box center [681, 504] width 876 height 17
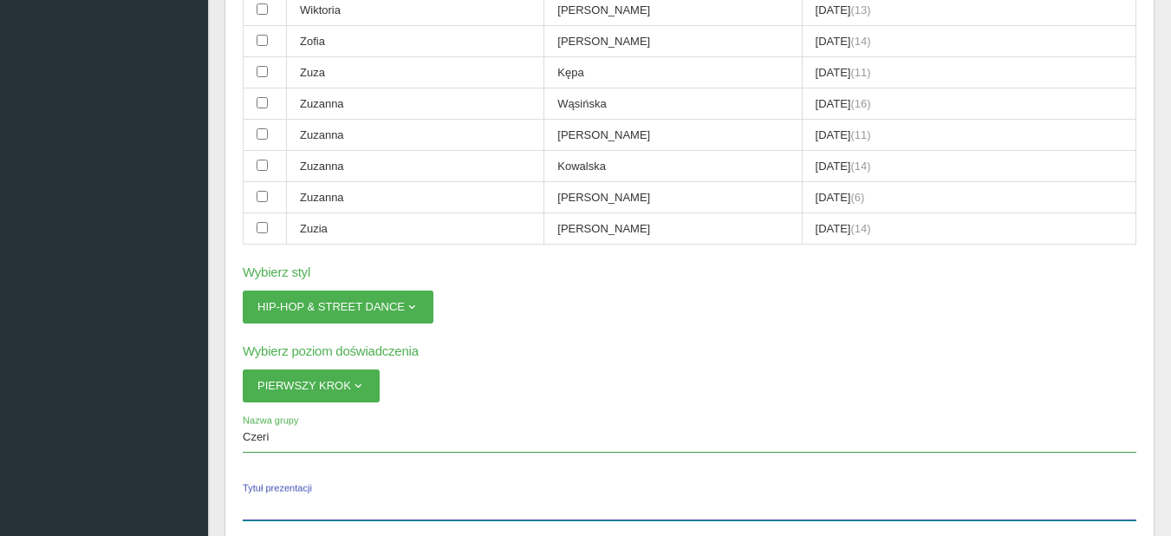
click at [322, 502] on input "Tytuł prezentacji" at bounding box center [690, 503] width 894 height 33
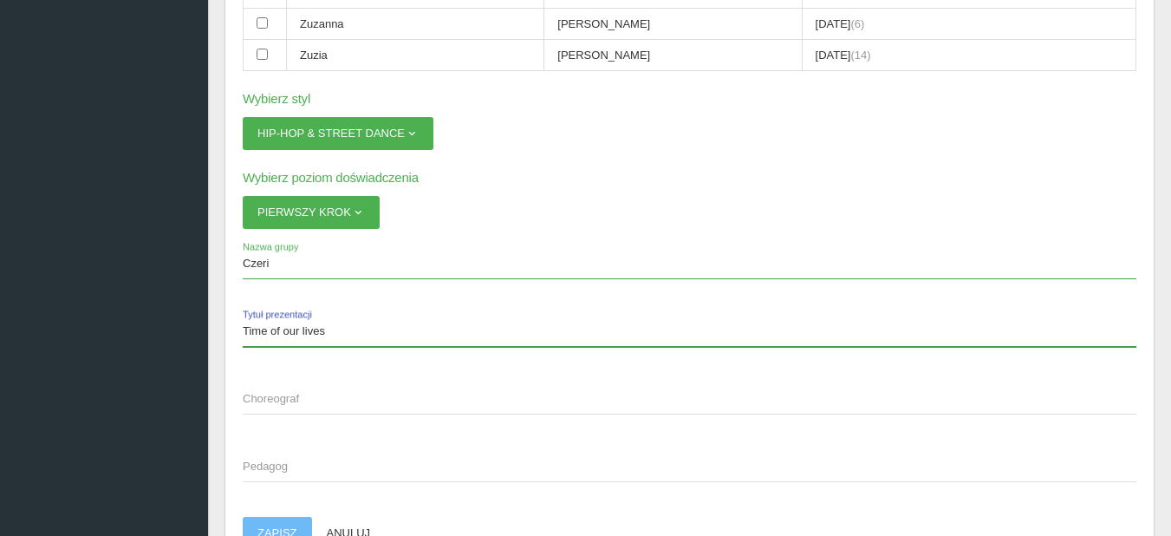
scroll to position [2601, 0]
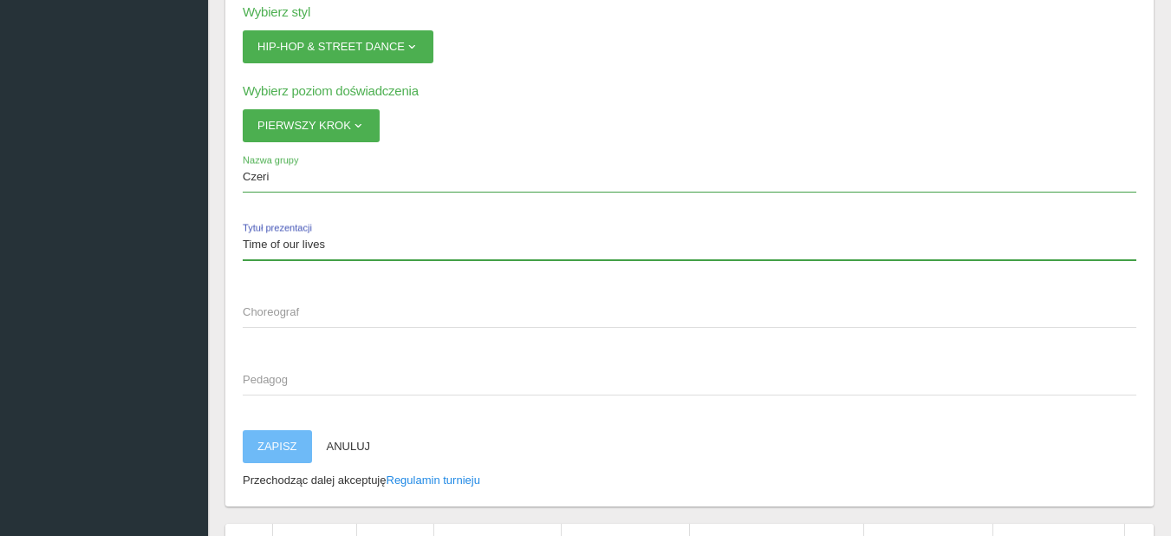
type input "Time of our lives"
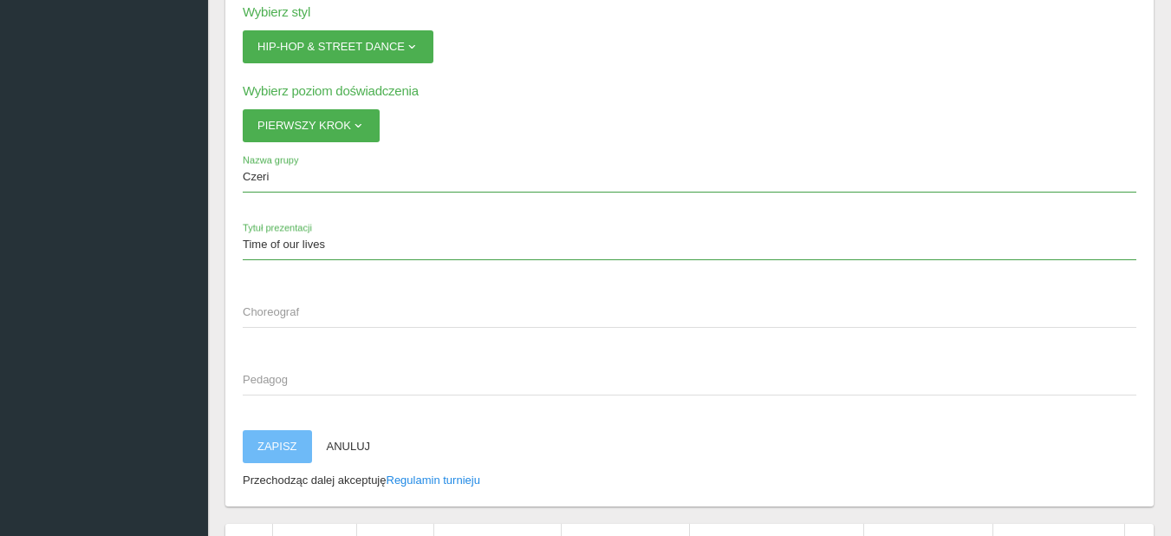
click at [263, 310] on span "Choreograf" at bounding box center [681, 311] width 876 height 17
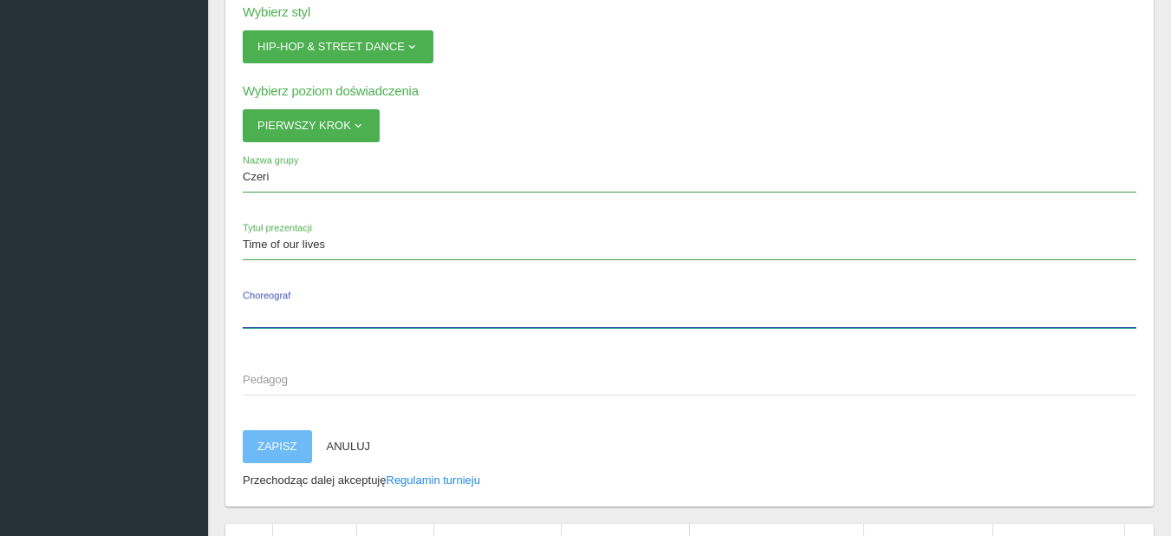
click at [263, 310] on input "Choreograf" at bounding box center [690, 311] width 894 height 33
type input "[PERSON_NAME]"
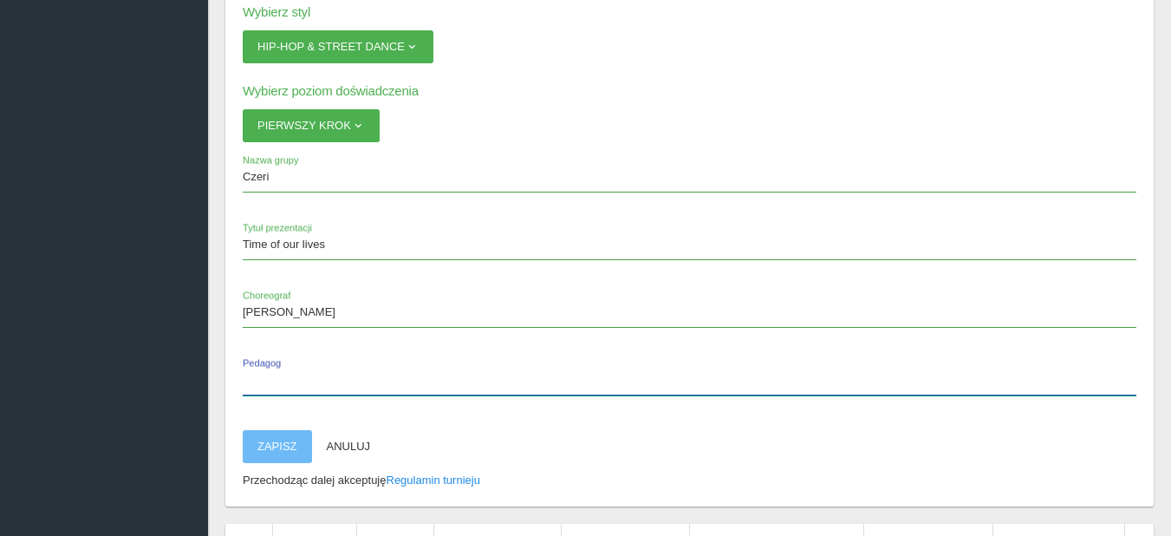
click at [290, 389] on input "Pedagog" at bounding box center [690, 378] width 894 height 33
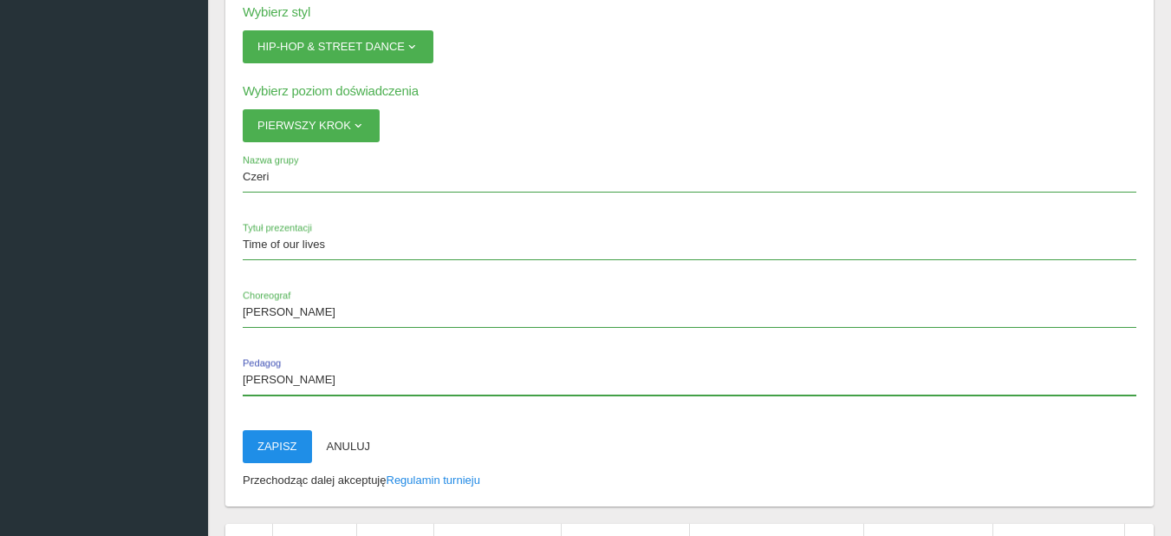
type input "[PERSON_NAME]"
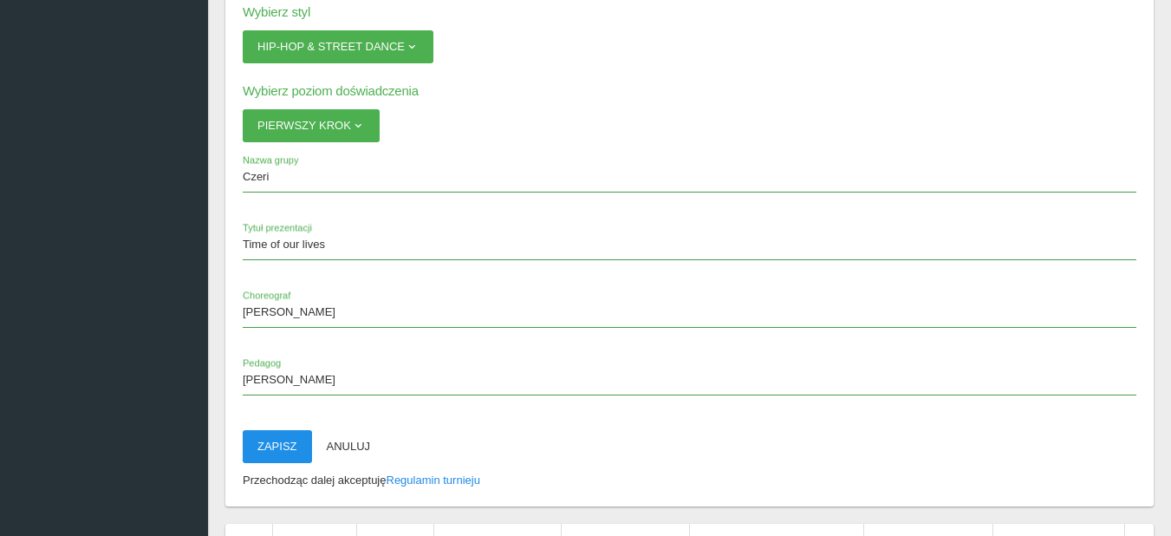
click at [280, 434] on button "Zapisz" at bounding box center [277, 446] width 69 height 33
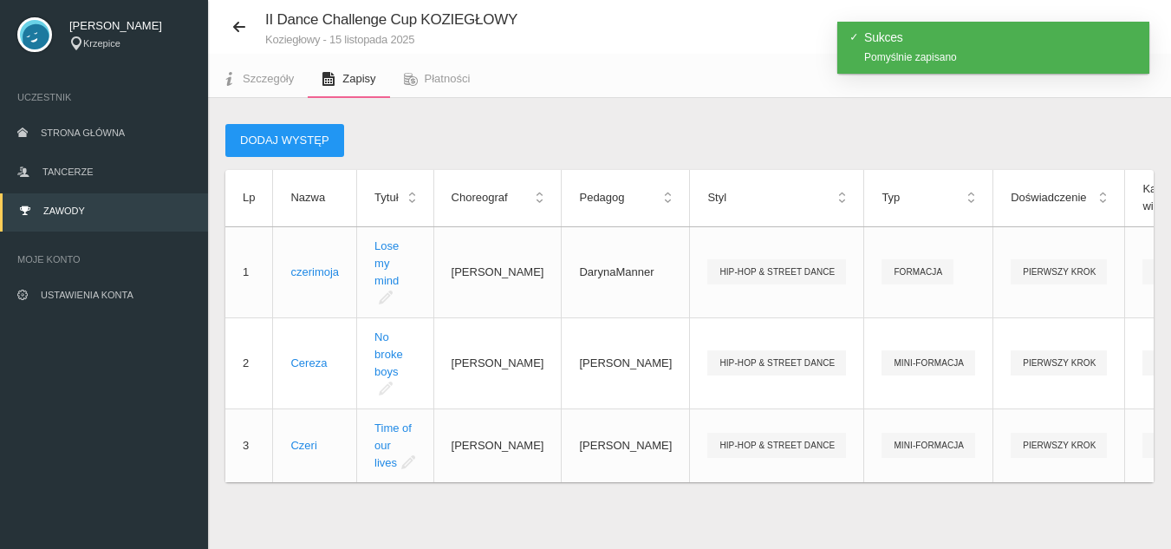
scroll to position [59, 0]
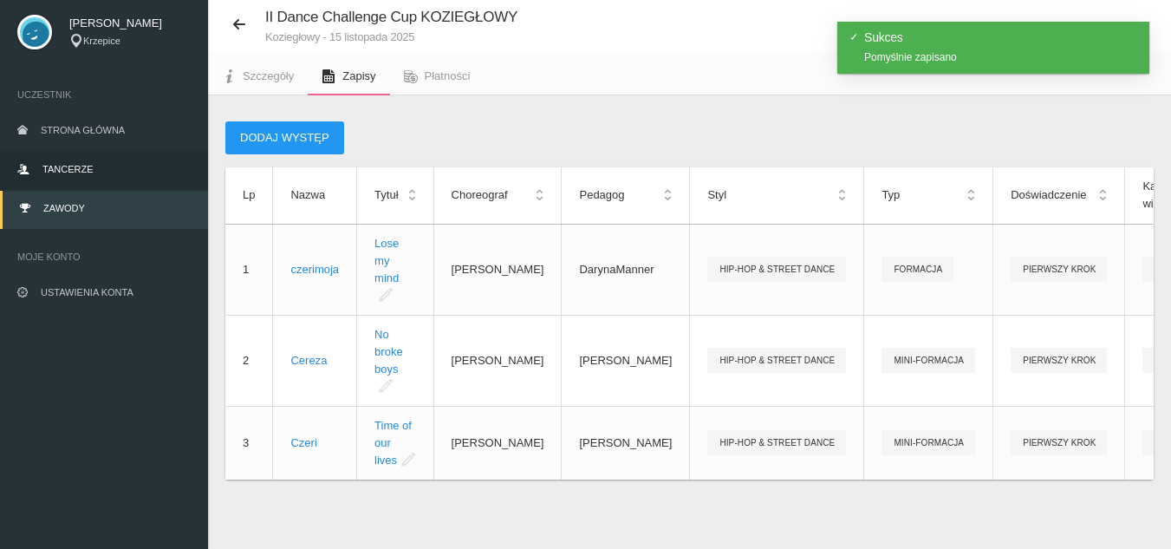
click at [95, 152] on link "Tancerze" at bounding box center [104, 171] width 208 height 38
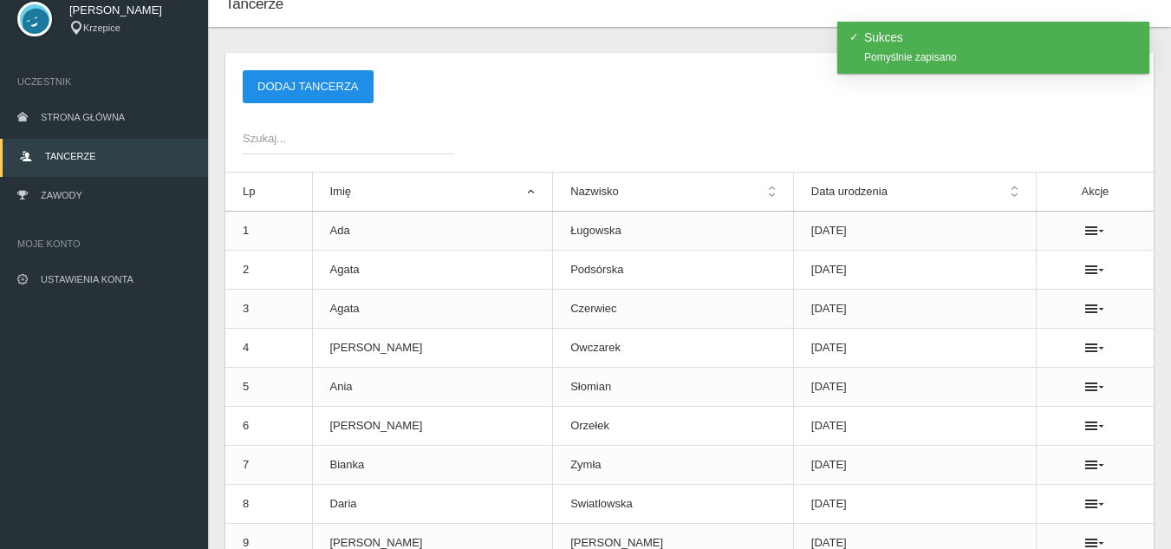
click at [283, 93] on button "Dodaj tancerza" at bounding box center [308, 86] width 131 height 33
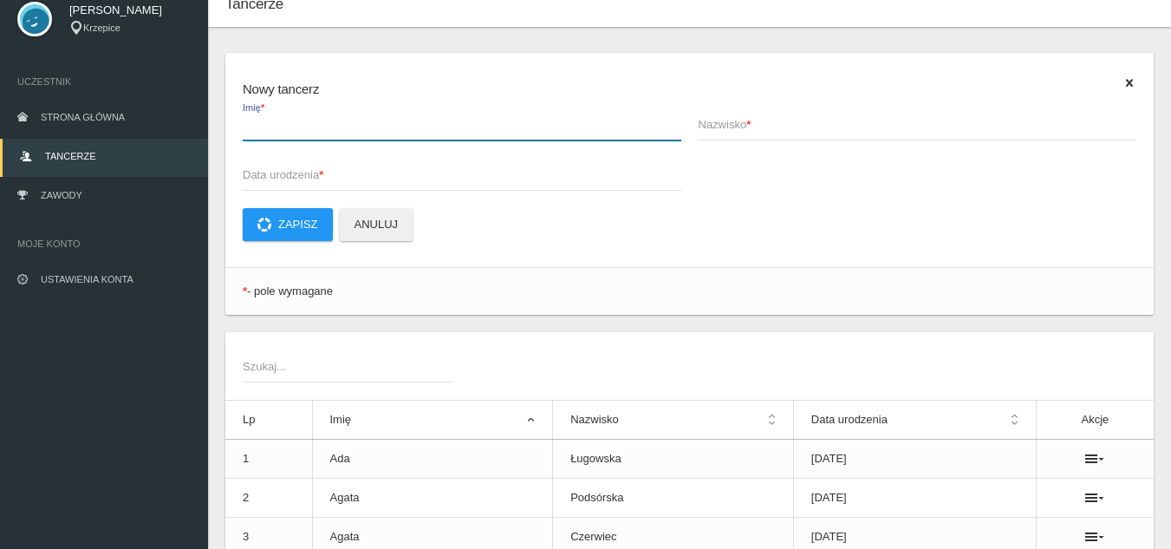
click at [286, 135] on input "Imię *" at bounding box center [462, 123] width 439 height 33
type input "Milena"
click at [751, 130] on strong "*" at bounding box center [748, 124] width 4 height 13
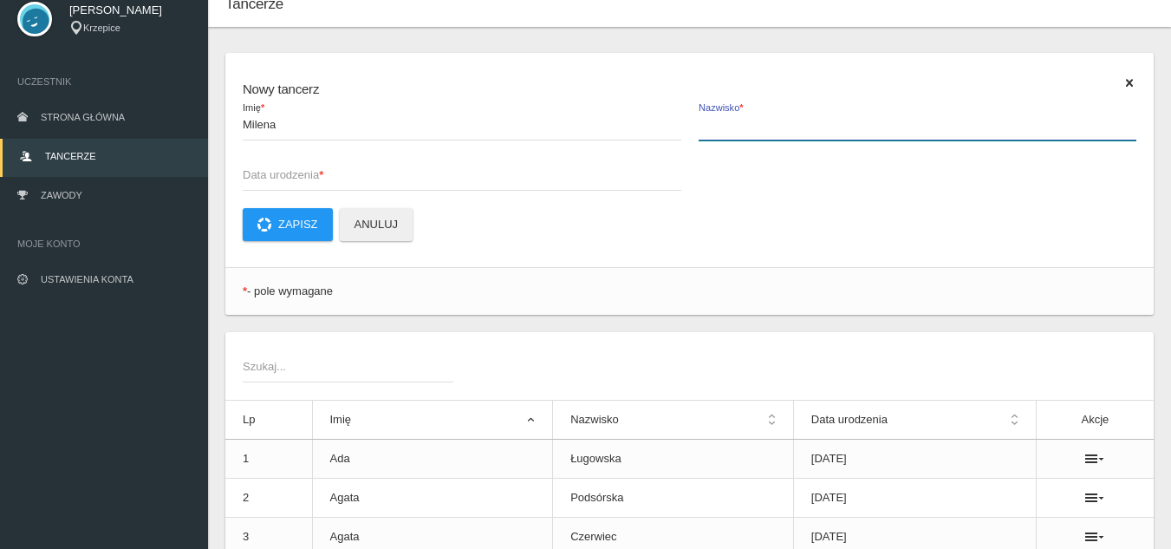
click at [751, 130] on input "Nazwisko *" at bounding box center [918, 123] width 439 height 33
type input "Okaj"
click at [426, 171] on span "Data urodzenia *" at bounding box center [453, 174] width 421 height 17
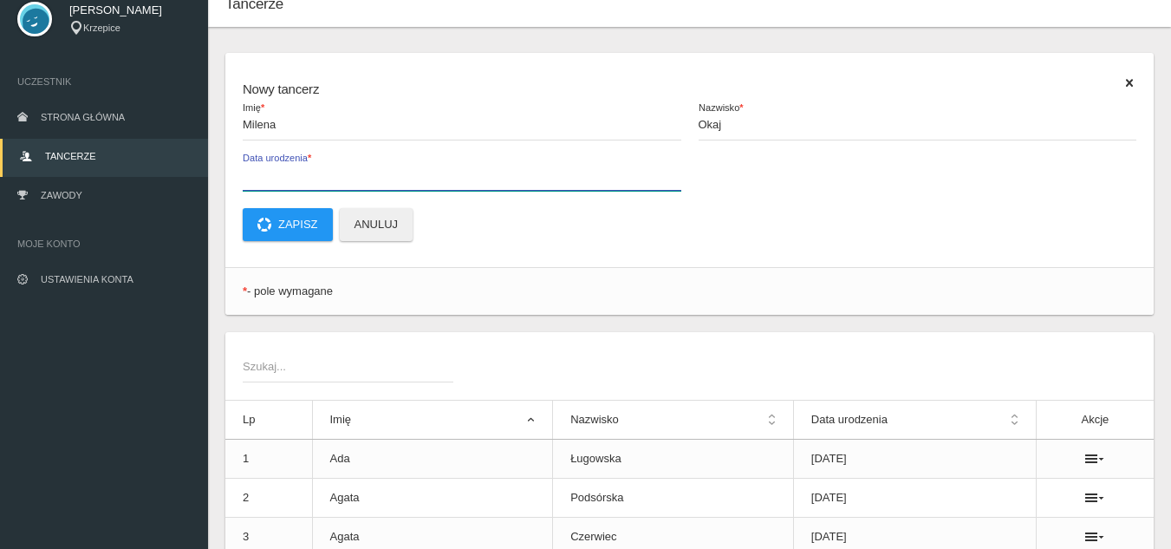
click at [426, 171] on input "Data urodzenia *" at bounding box center [462, 174] width 439 height 33
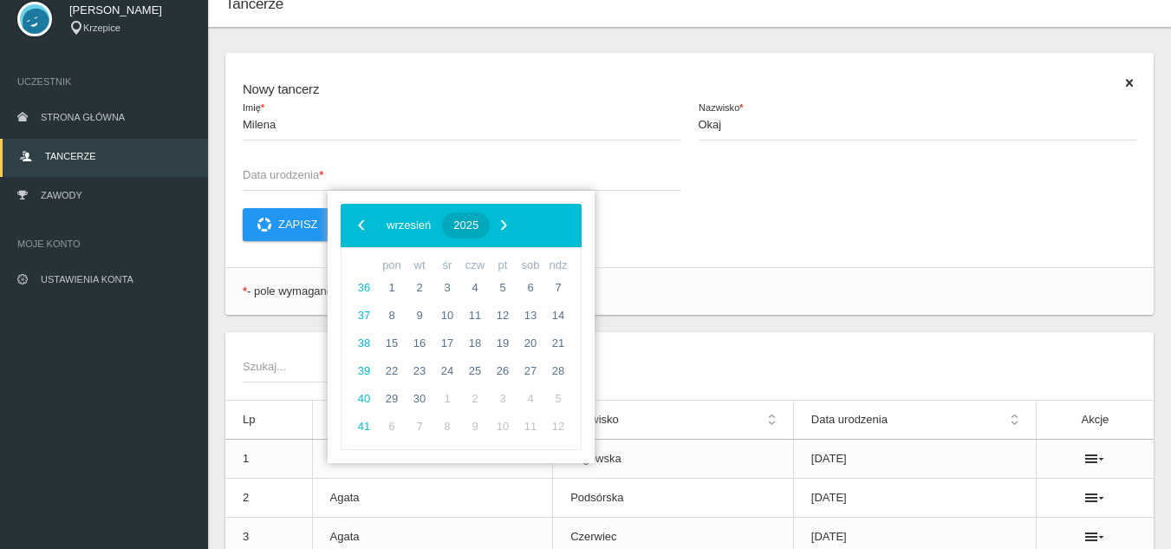
click at [478, 226] on span "2025" at bounding box center [465, 224] width 25 height 13
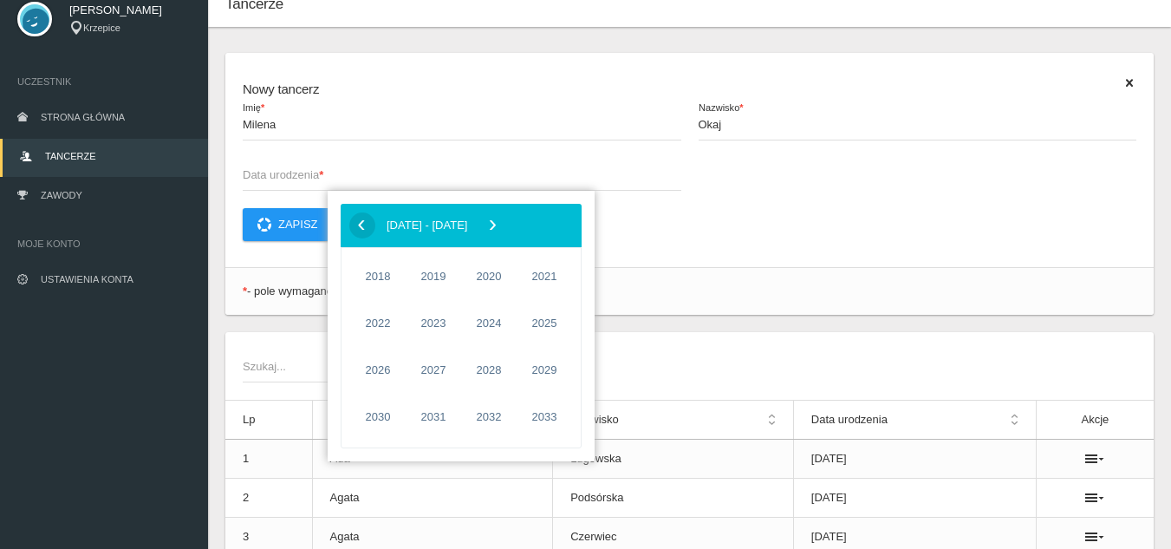
click at [355, 228] on span "‹" at bounding box center [361, 225] width 26 height 26
click at [424, 367] on span "2011" at bounding box center [433, 370] width 40 height 40
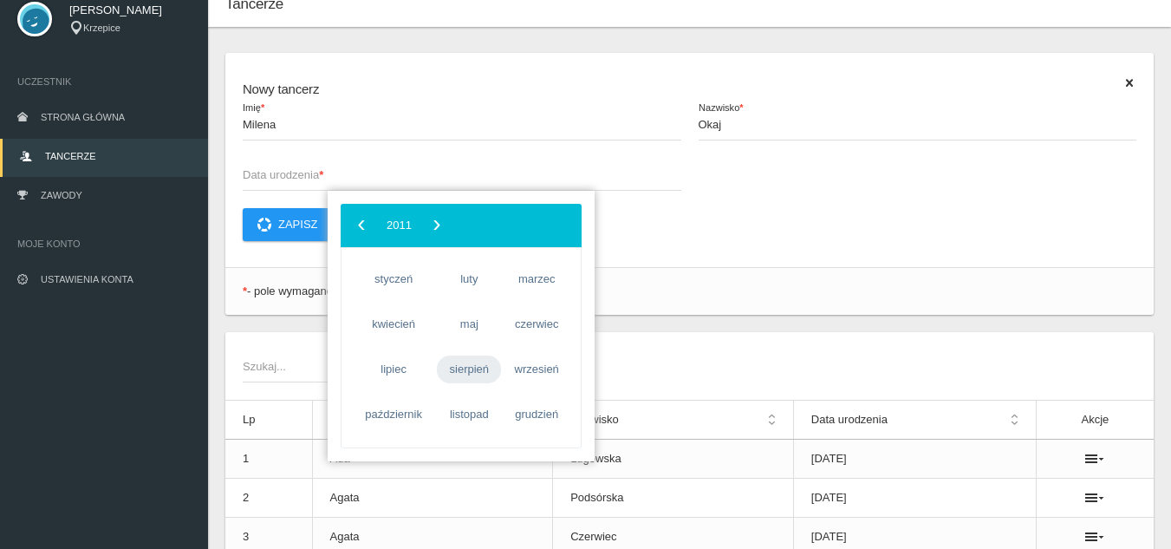
click at [474, 373] on span "sierpień" at bounding box center [469, 369] width 64 height 28
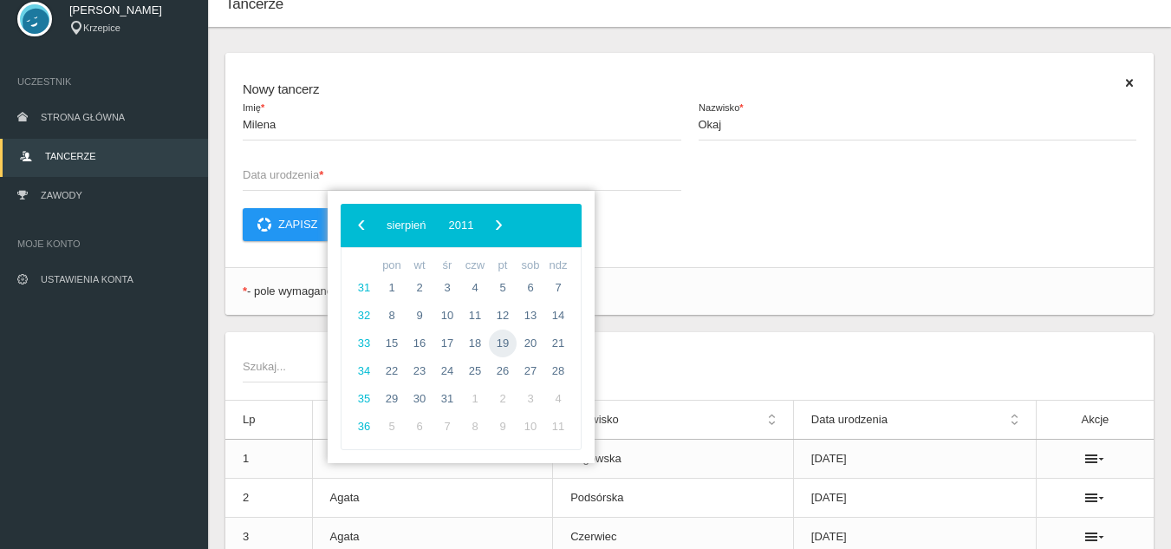
click at [506, 343] on span "19" at bounding box center [503, 343] width 28 height 28
type input "[DATE]"
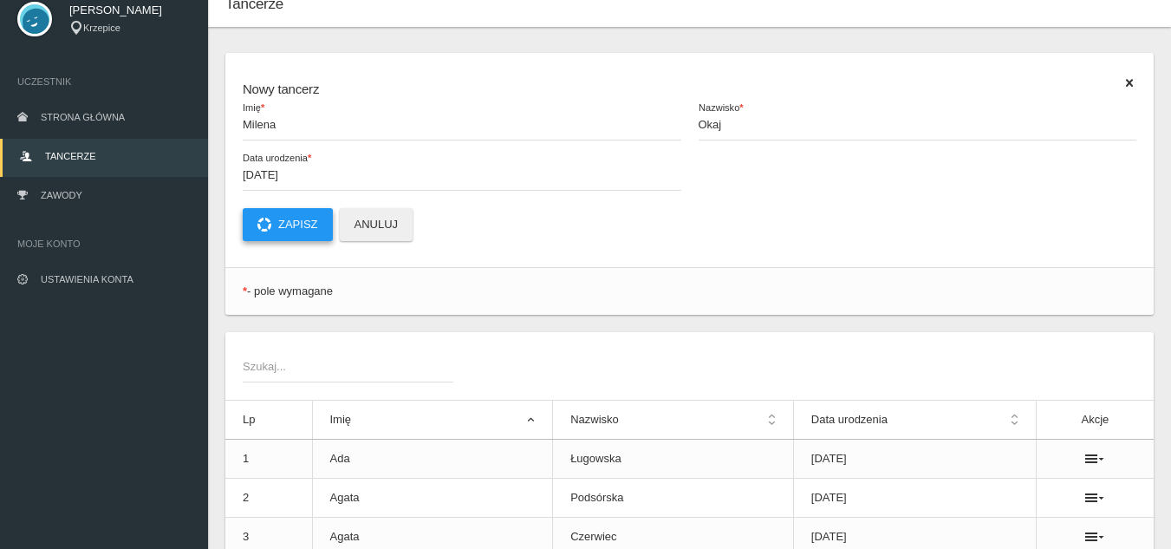
click at [281, 229] on button "Zapisz" at bounding box center [288, 224] width 90 height 33
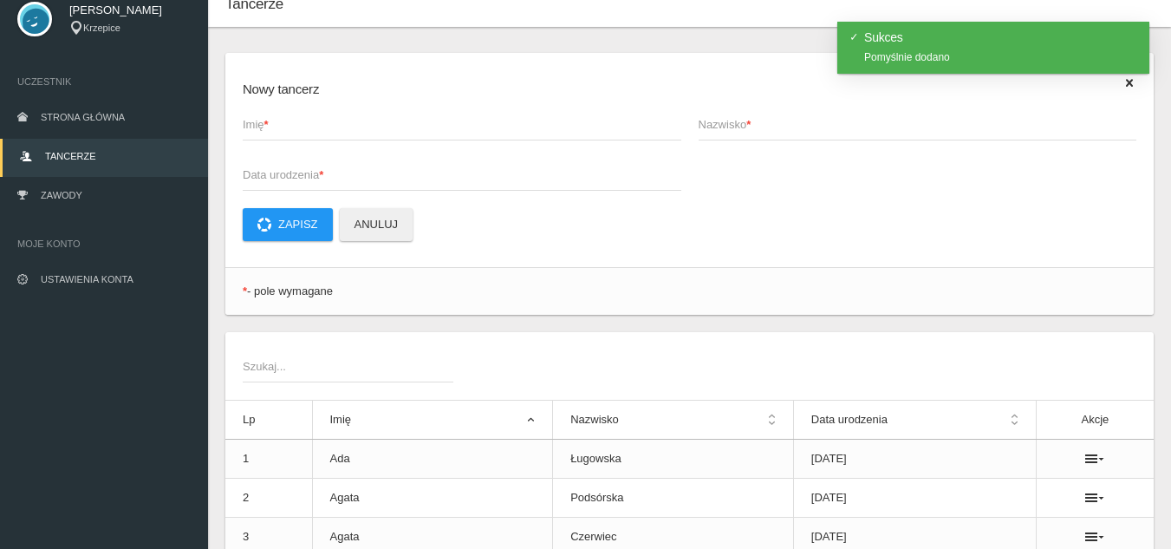
click at [284, 131] on span "Imię *" at bounding box center [453, 124] width 421 height 17
click at [284, 131] on input "Imię *" at bounding box center [462, 123] width 439 height 33
type input "[PERSON_NAME]"
click at [744, 124] on span "Nazwisko *" at bounding box center [909, 124] width 421 height 17
click at [744, 124] on input "Nazwisko *" at bounding box center [918, 123] width 439 height 33
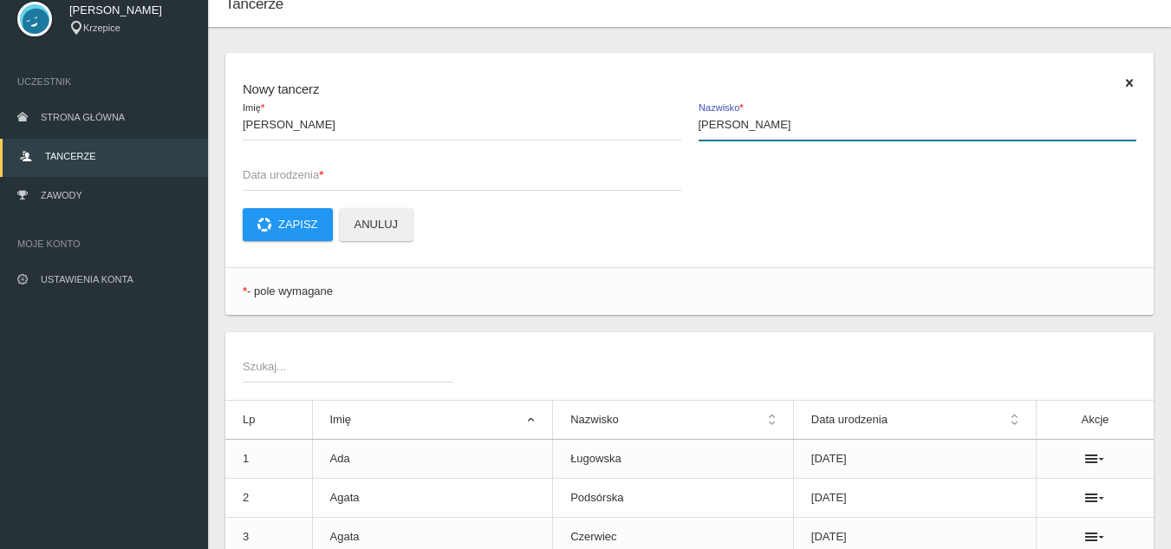
type input "[PERSON_NAME]"
click at [453, 173] on span "Data urodzenia *" at bounding box center [453, 174] width 421 height 17
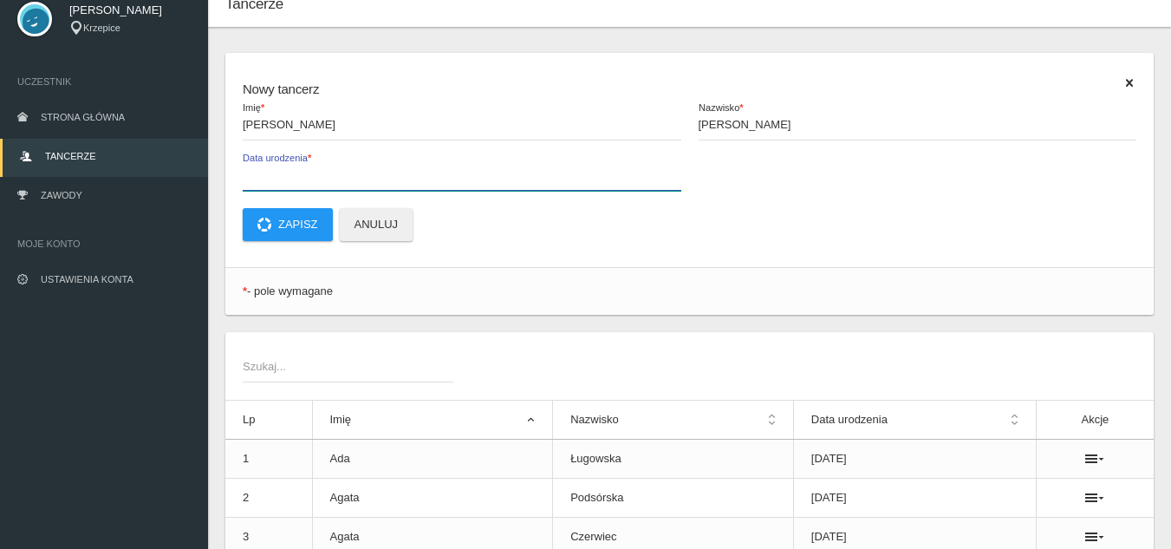
click at [453, 173] on input "Data urodzenia *" at bounding box center [462, 174] width 439 height 33
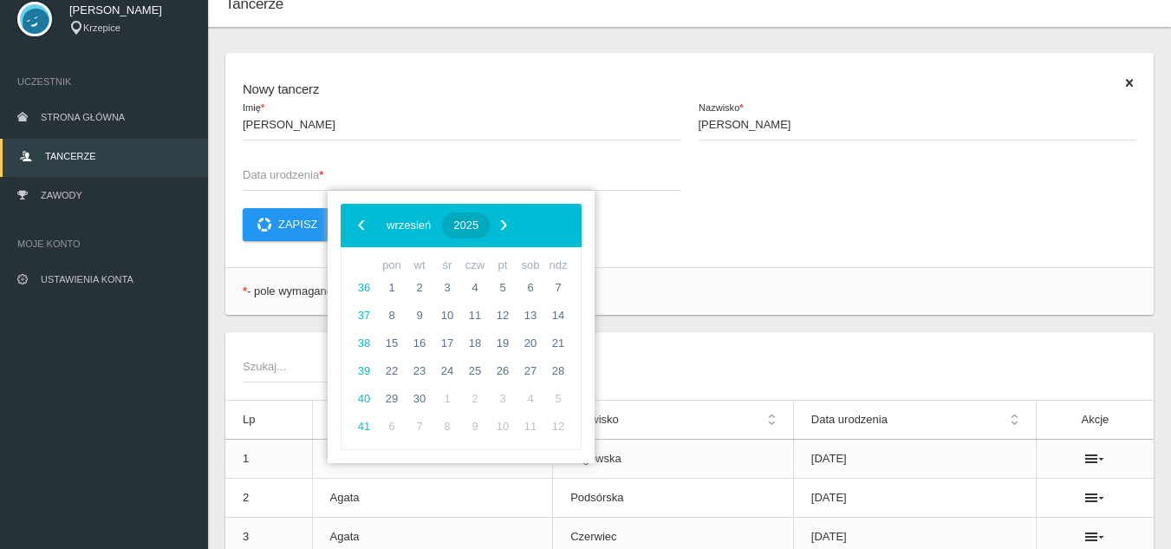
click at [490, 232] on button "2025" at bounding box center [466, 225] width 48 height 26
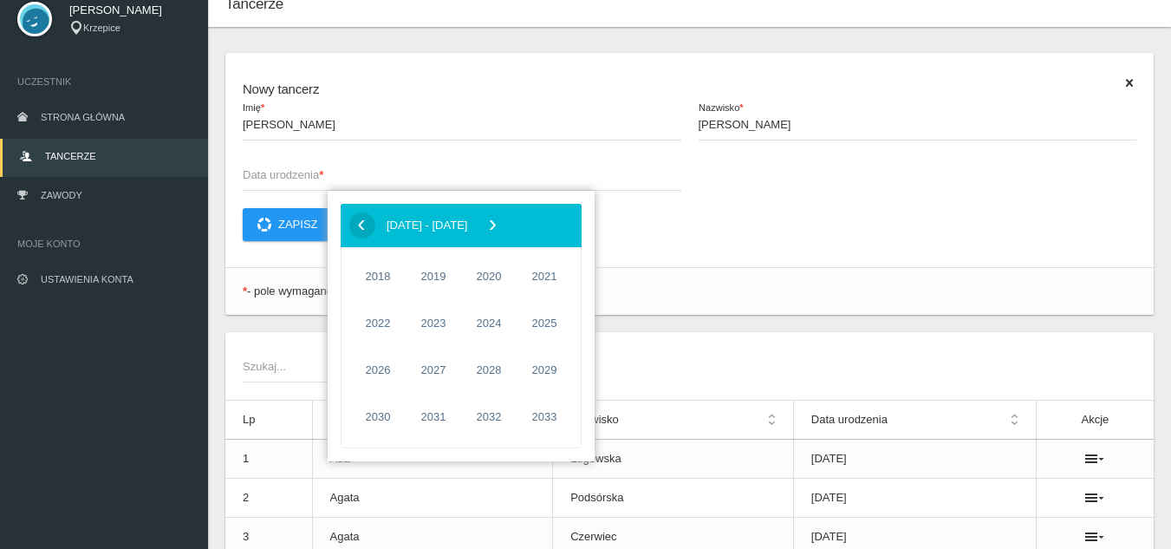
click at [351, 221] on span "‹" at bounding box center [361, 225] width 26 height 26
click at [425, 365] on span "2011" at bounding box center [433, 370] width 40 height 40
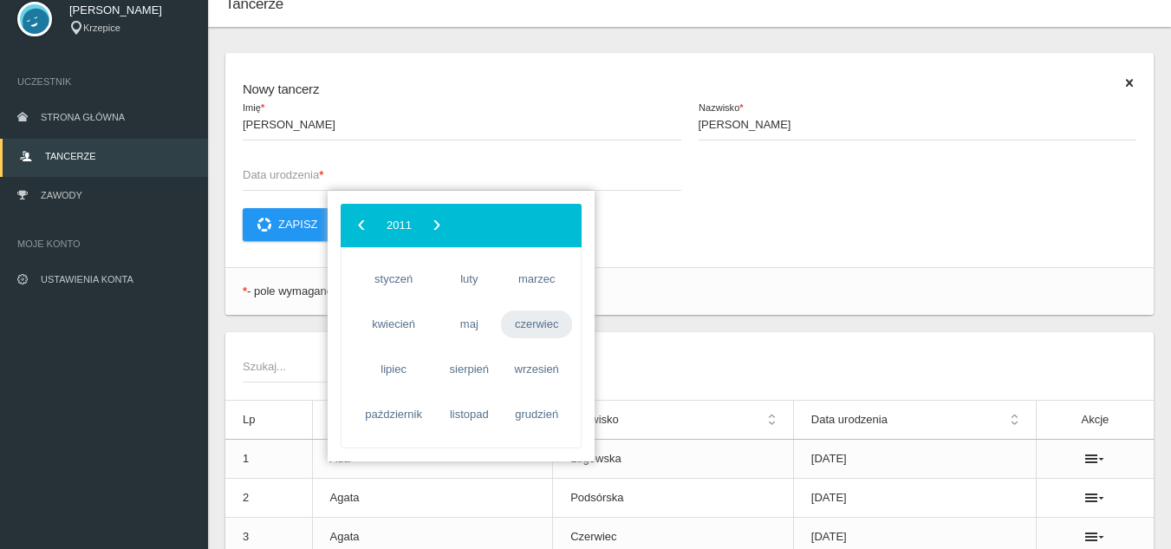
click at [518, 319] on span "czerwiec" at bounding box center [536, 324] width 71 height 28
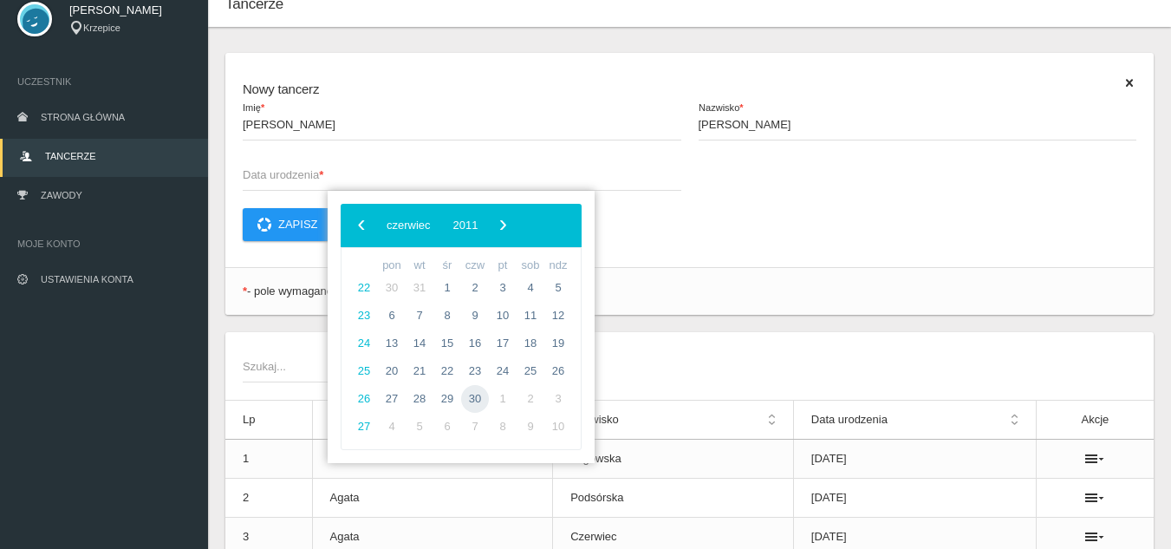
click at [470, 400] on span "30" at bounding box center [475, 399] width 28 height 28
type input "[DATE]"
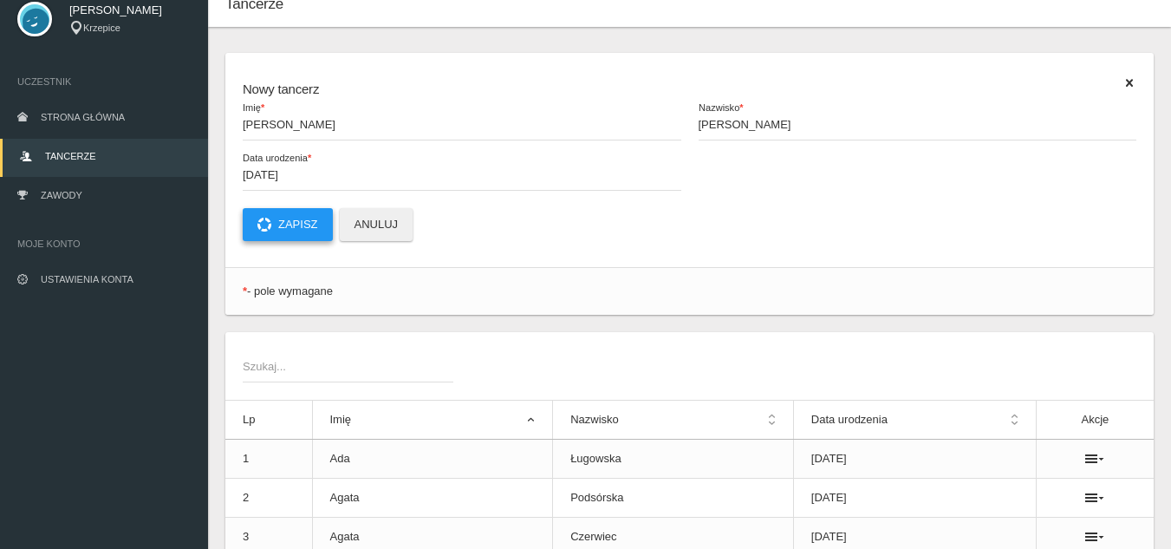
click at [312, 227] on button "Zapisz" at bounding box center [288, 224] width 90 height 33
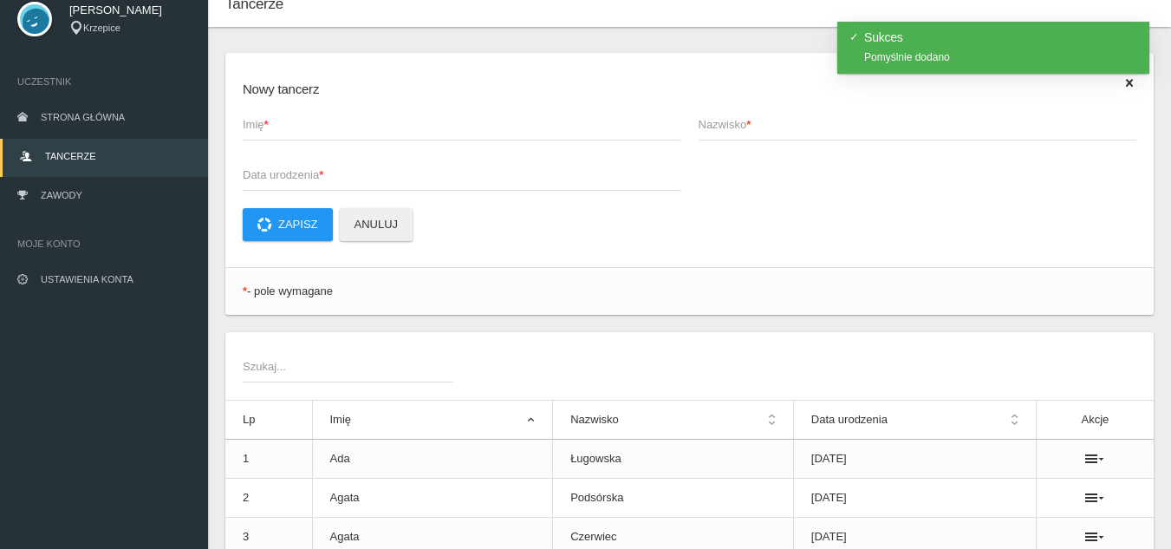
click at [276, 125] on span "Imię *" at bounding box center [453, 124] width 421 height 17
click at [276, 125] on input "Imię *" at bounding box center [462, 123] width 439 height 33
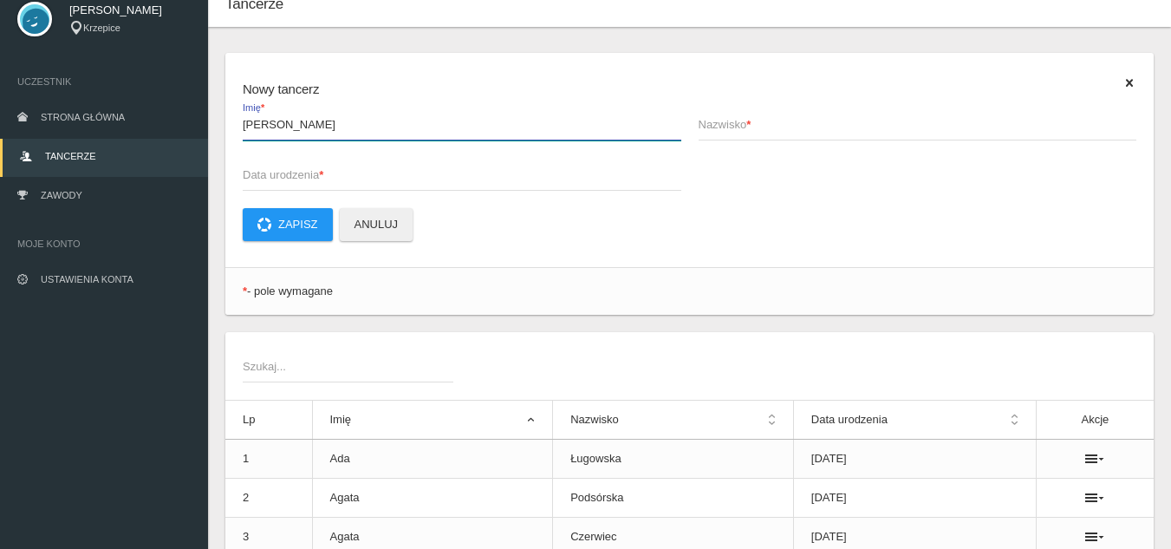
type input "[PERSON_NAME]"
click at [728, 122] on span "Nazwisko *" at bounding box center [909, 124] width 421 height 17
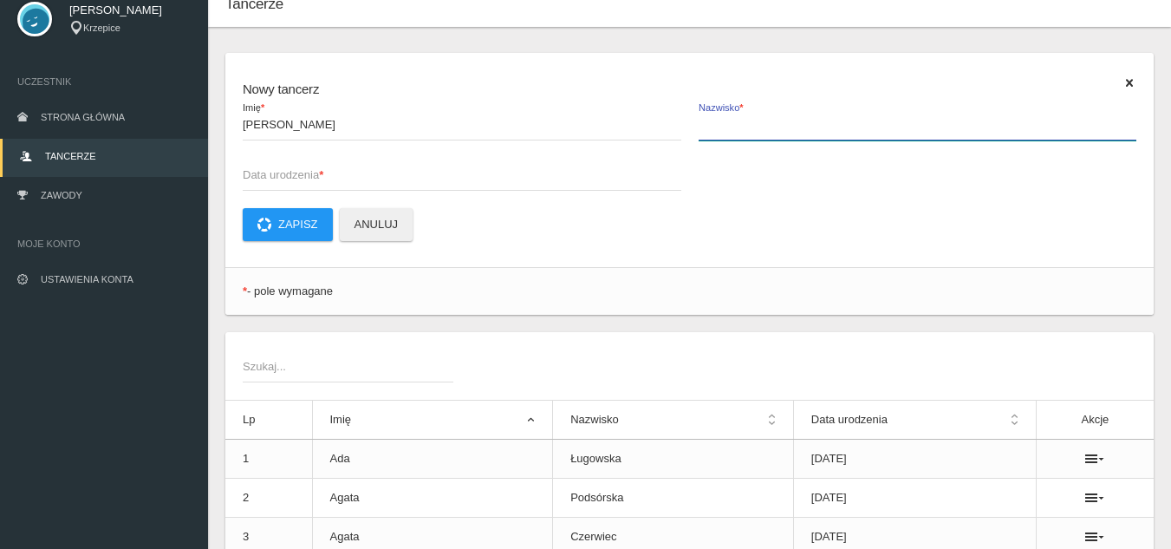
click at [728, 122] on input "Nazwisko *" at bounding box center [918, 123] width 439 height 33
type input "Kemuś"
click at [479, 172] on span "Data urodzenia *" at bounding box center [453, 174] width 421 height 17
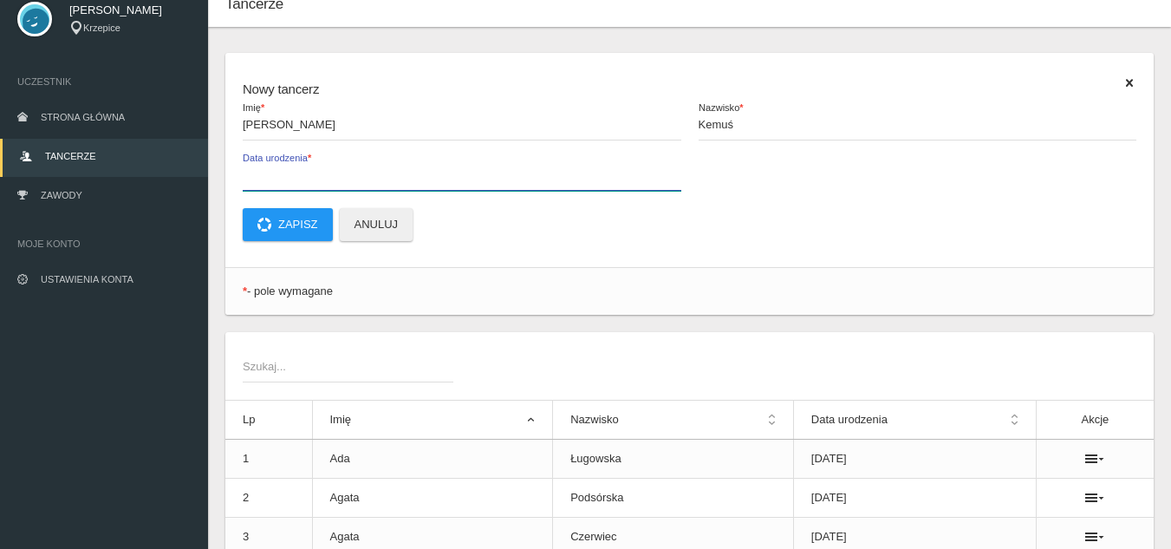
click at [479, 172] on input "Data urodzenia *" at bounding box center [462, 174] width 439 height 33
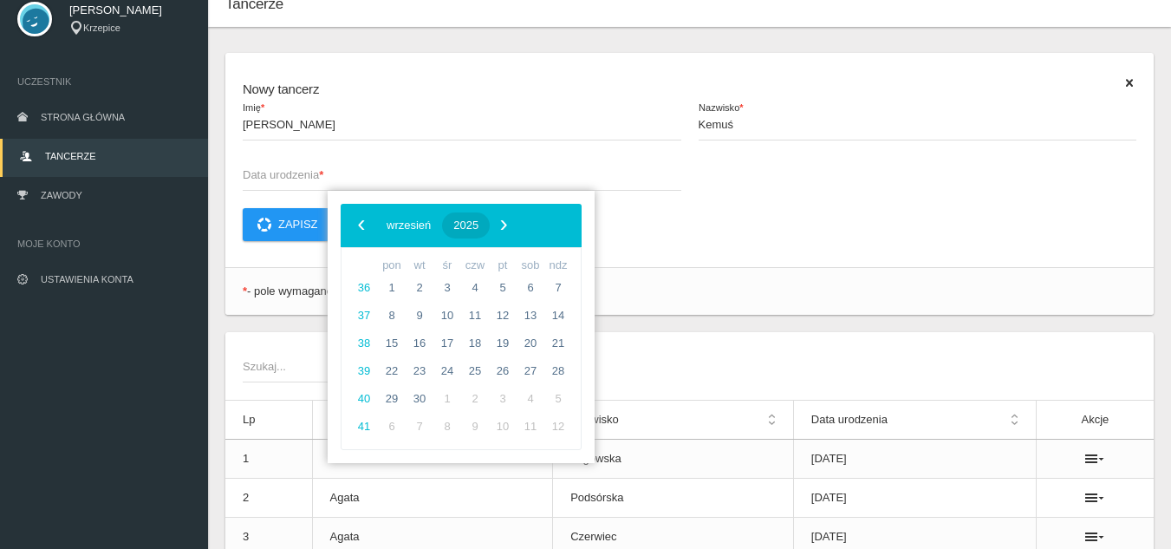
click at [478, 226] on span "2025" at bounding box center [465, 224] width 25 height 13
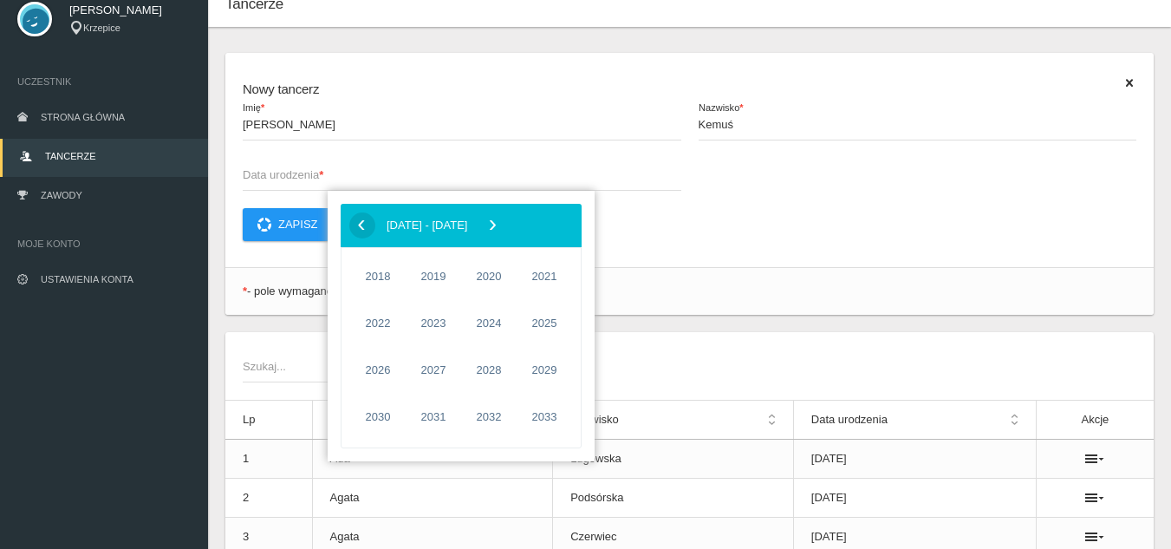
click at [348, 226] on span "‹" at bounding box center [361, 225] width 26 height 26
click at [531, 329] on span "2009" at bounding box center [544, 323] width 40 height 40
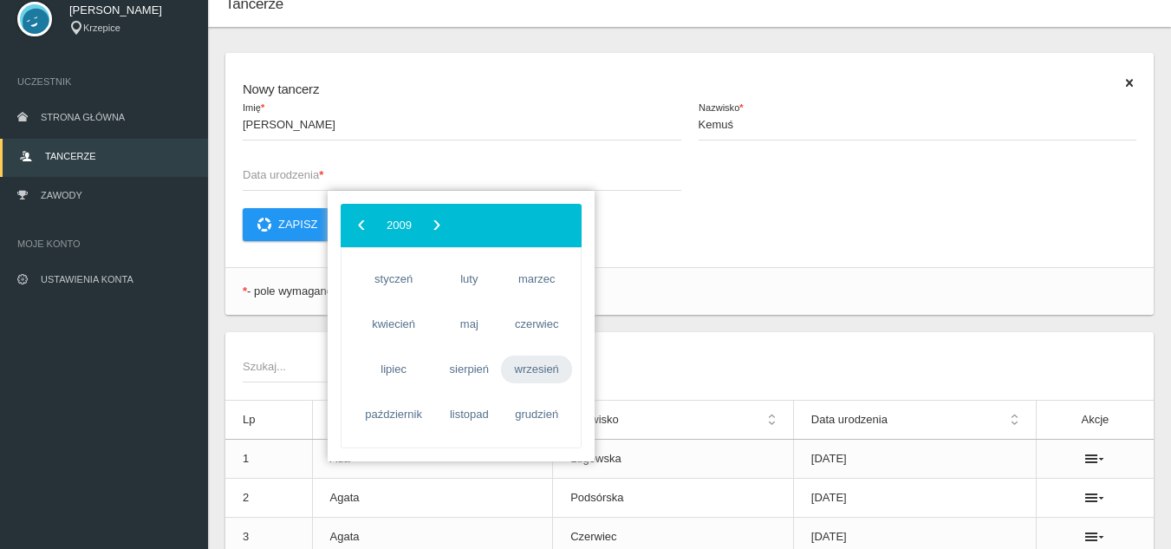
click at [529, 362] on span "wrzesień" at bounding box center [536, 369] width 71 height 28
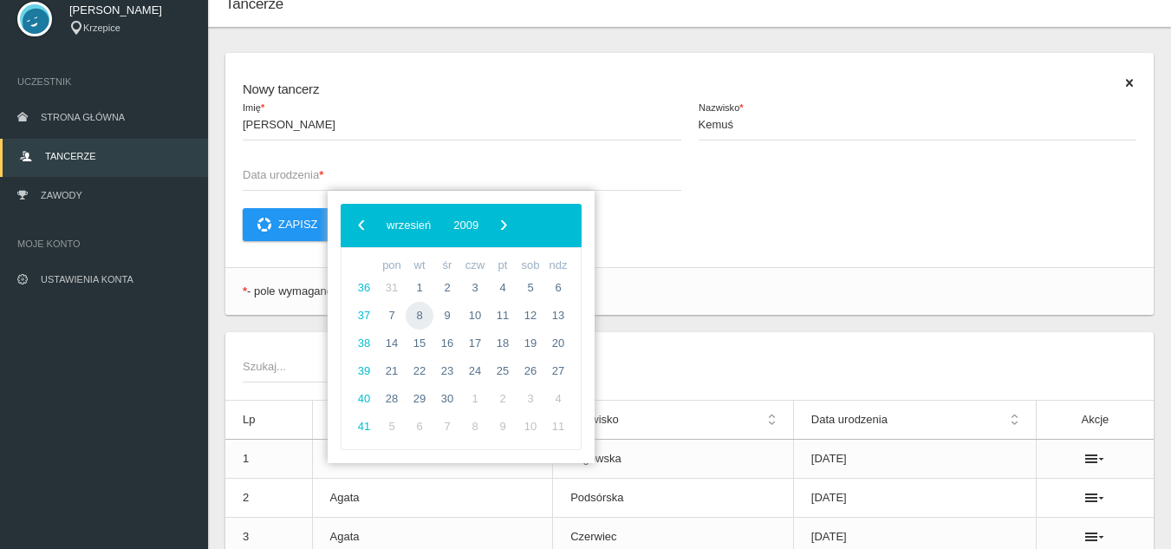
click at [423, 313] on span "8" at bounding box center [420, 316] width 28 height 28
type input "[DATE]"
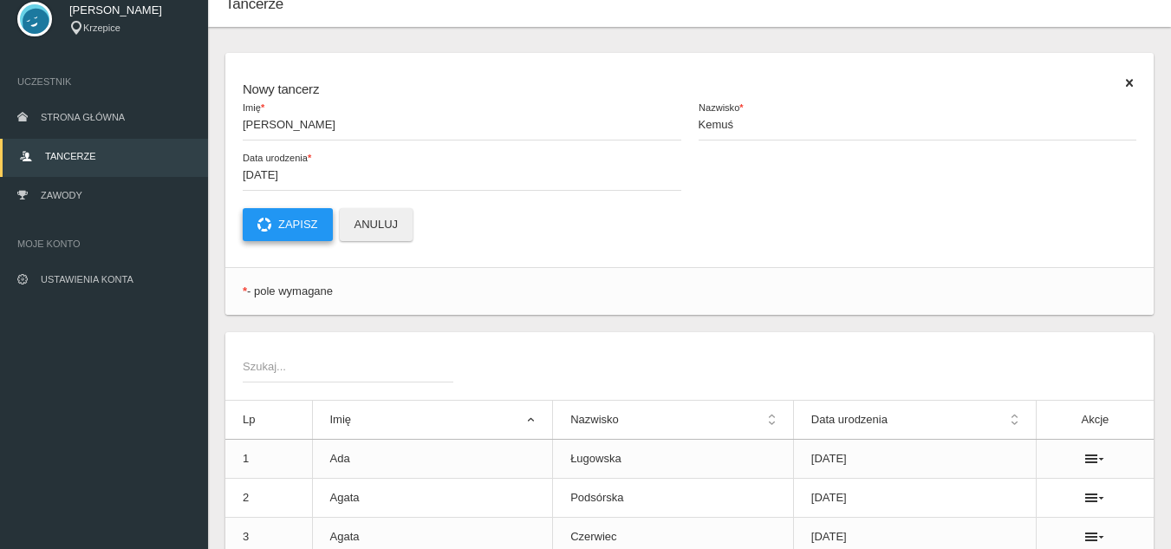
click at [307, 224] on button "Zapisz" at bounding box center [288, 224] width 90 height 33
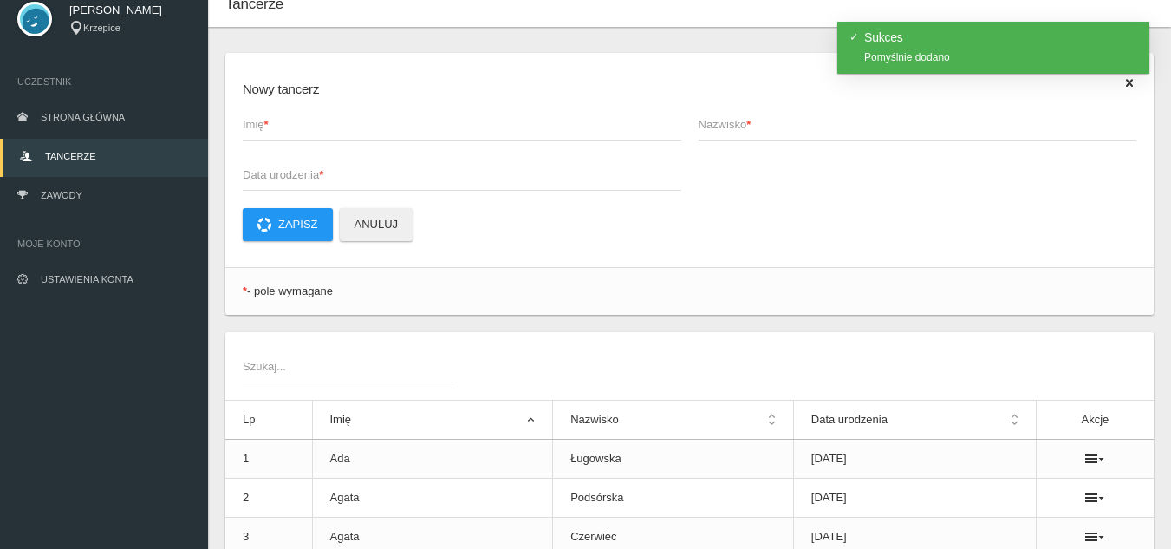
click at [278, 127] on span "Imię *" at bounding box center [453, 124] width 421 height 17
click at [278, 127] on input "Imię *" at bounding box center [462, 123] width 439 height 33
type input "Blanka"
click at [707, 120] on span "Nazwisko *" at bounding box center [909, 124] width 421 height 17
click at [707, 120] on input "Nazwisko *" at bounding box center [918, 123] width 439 height 33
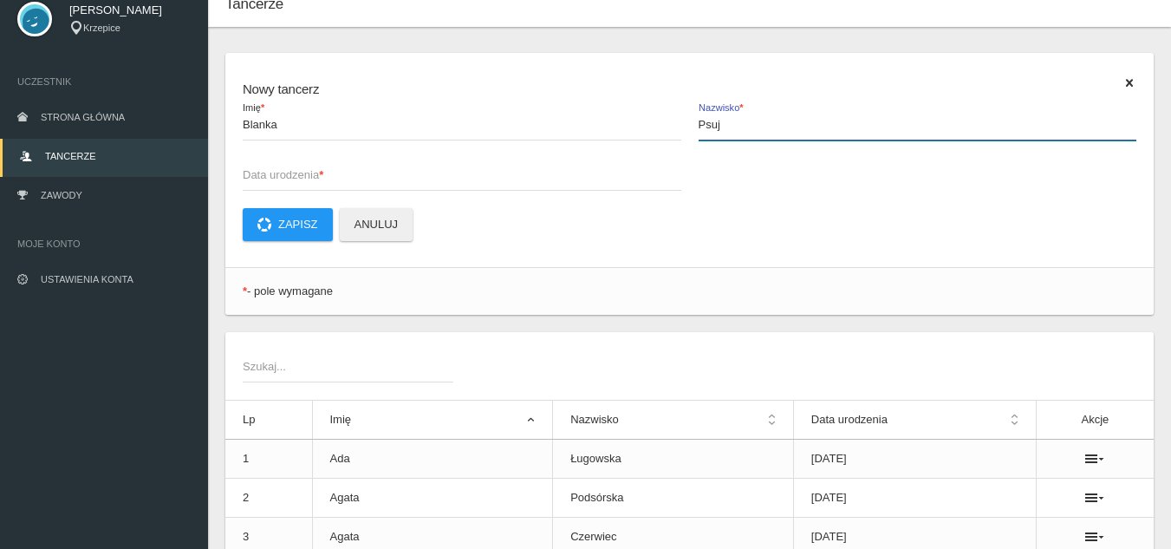
type input "Psuj"
click at [338, 172] on span "Data urodzenia *" at bounding box center [453, 174] width 421 height 17
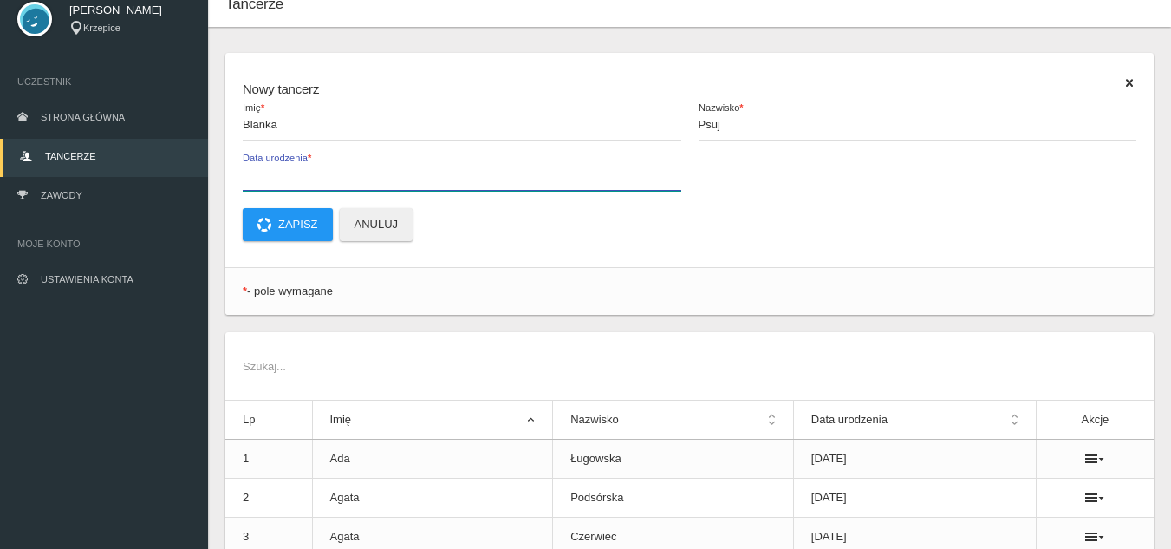
click at [338, 172] on input "Data urodzenia *" at bounding box center [462, 174] width 439 height 33
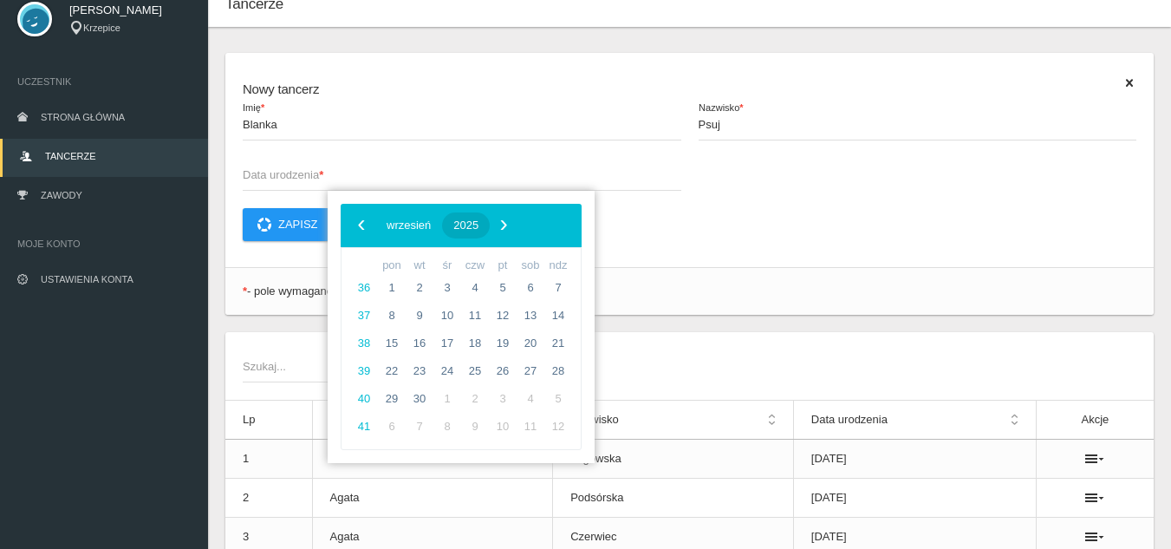
click at [478, 222] on span "2025" at bounding box center [465, 224] width 25 height 13
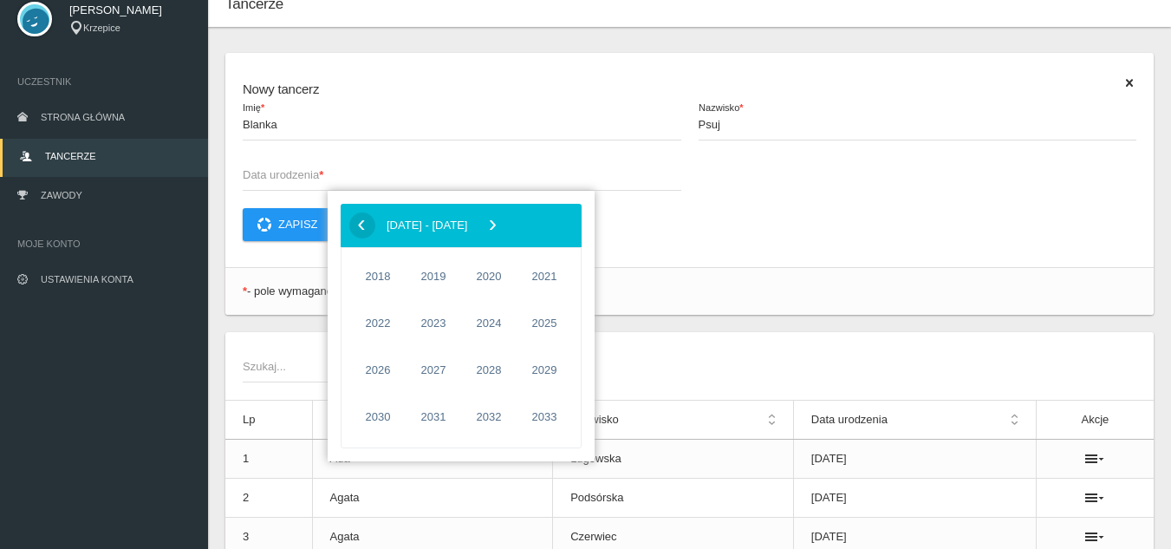
click at [361, 225] on span "‹" at bounding box center [361, 225] width 26 height 26
click at [375, 361] on span "2010" at bounding box center [378, 370] width 40 height 40
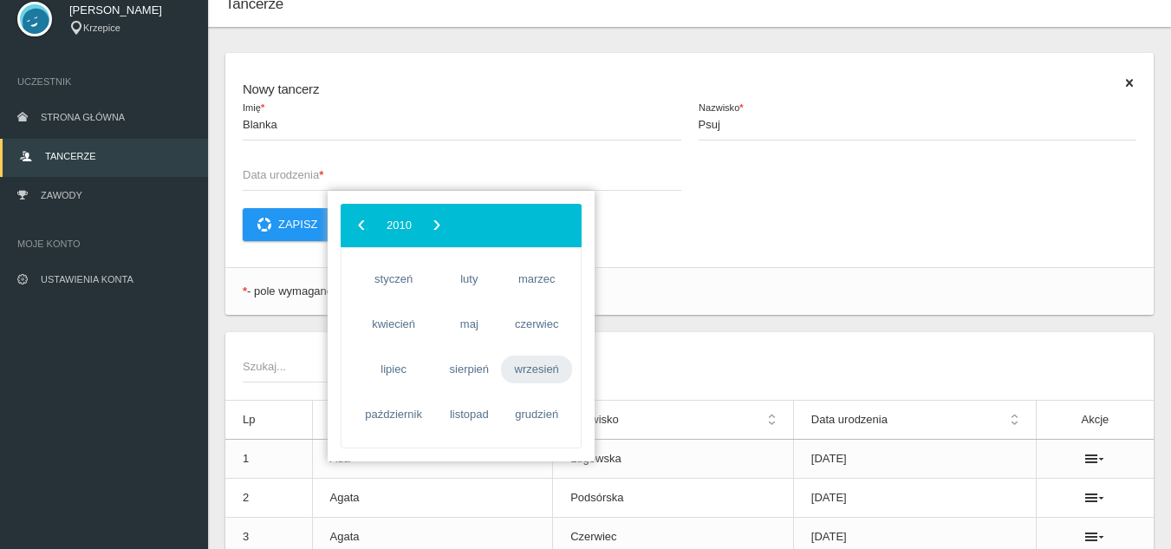
click at [513, 368] on span "wrzesień" at bounding box center [536, 369] width 71 height 28
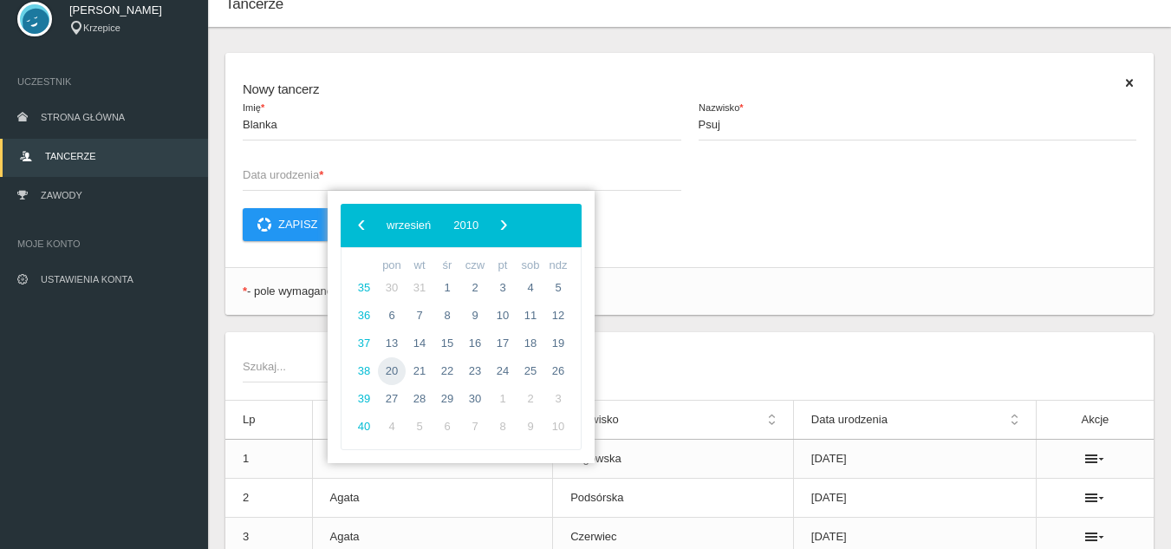
click at [394, 371] on span "20" at bounding box center [392, 371] width 28 height 28
type input "[DATE]"
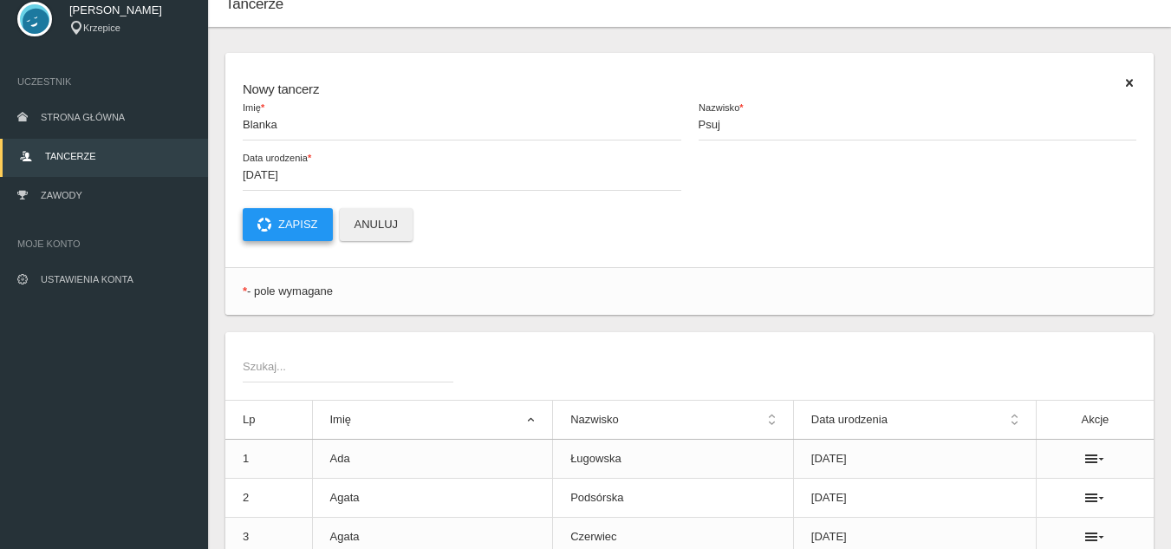
click at [291, 224] on button "Zapisz" at bounding box center [288, 224] width 90 height 33
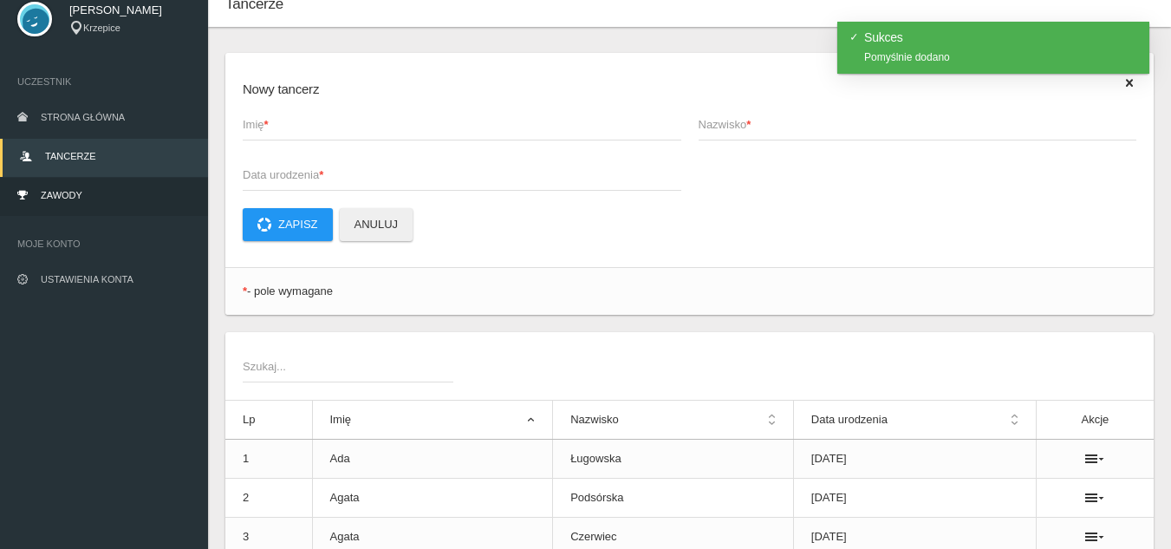
click at [99, 205] on link "Zawody" at bounding box center [104, 197] width 208 height 38
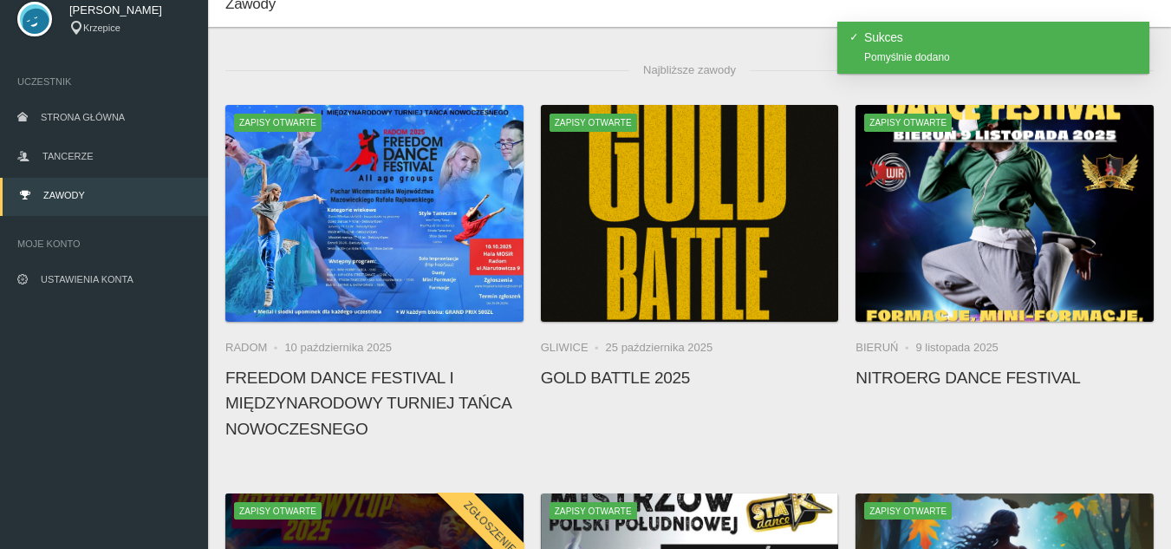
scroll to position [319, 0]
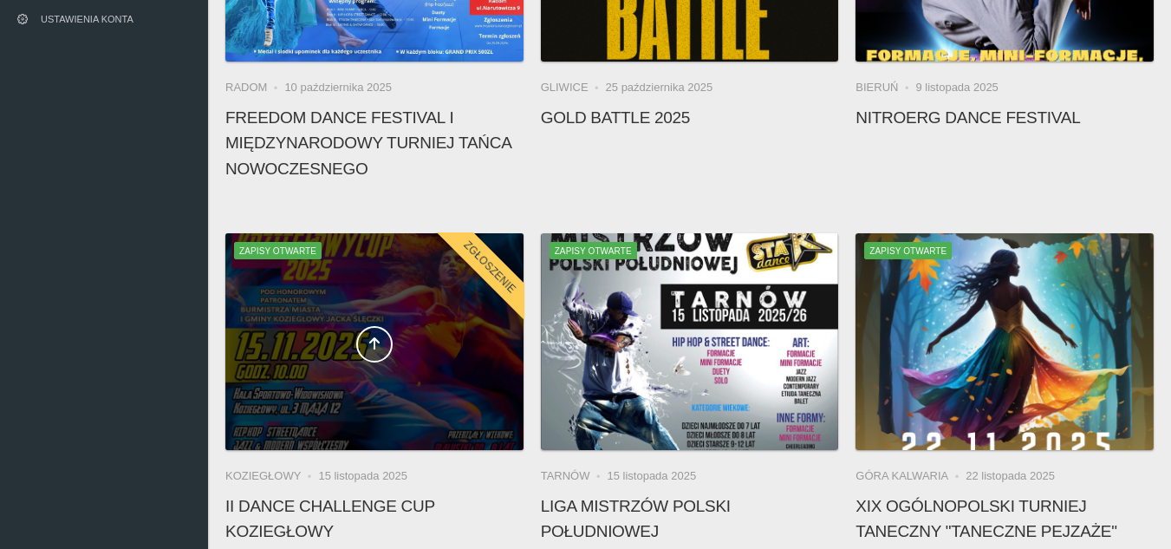
click at [373, 436] on div at bounding box center [374, 341] width 298 height 217
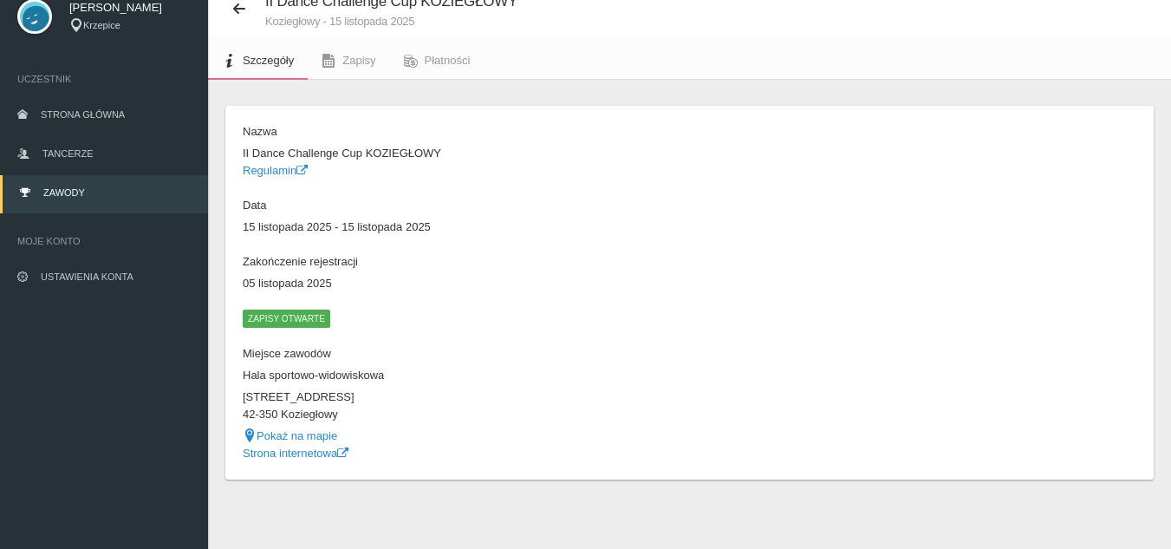
scroll to position [62, 0]
click at [335, 64] on icon at bounding box center [329, 61] width 14 height 14
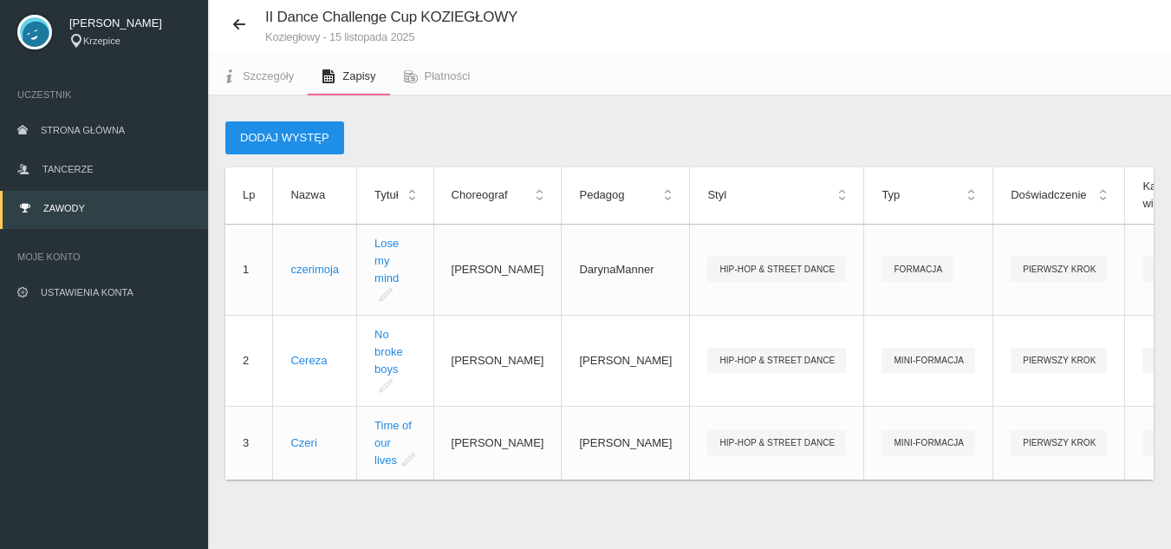
click at [278, 129] on button "Dodaj występ" at bounding box center [284, 137] width 119 height 33
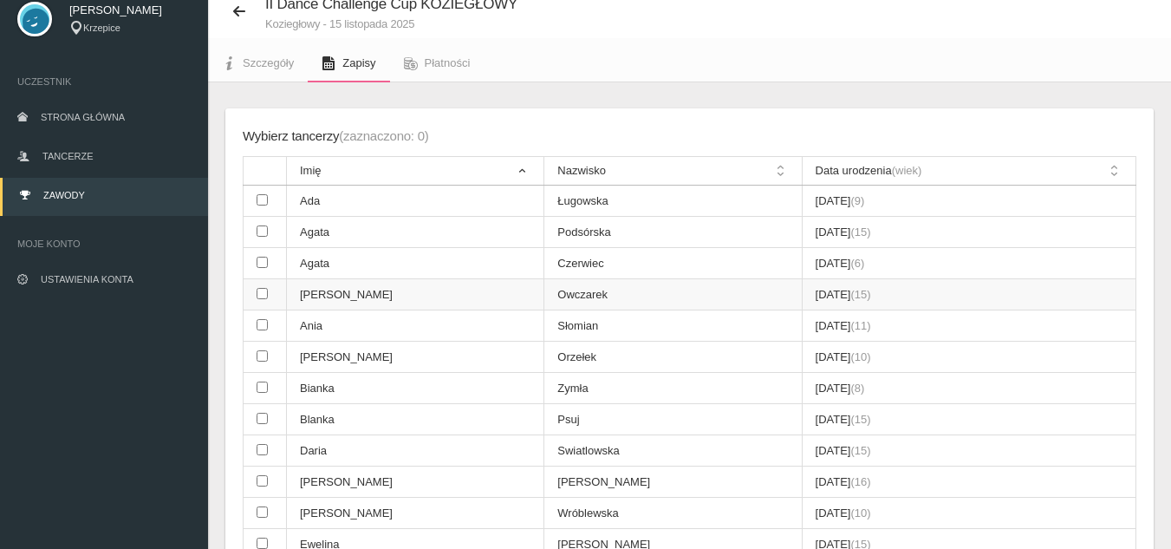
click at [265, 294] on input "checkbox" at bounding box center [262, 293] width 11 height 11
checkbox input "true"
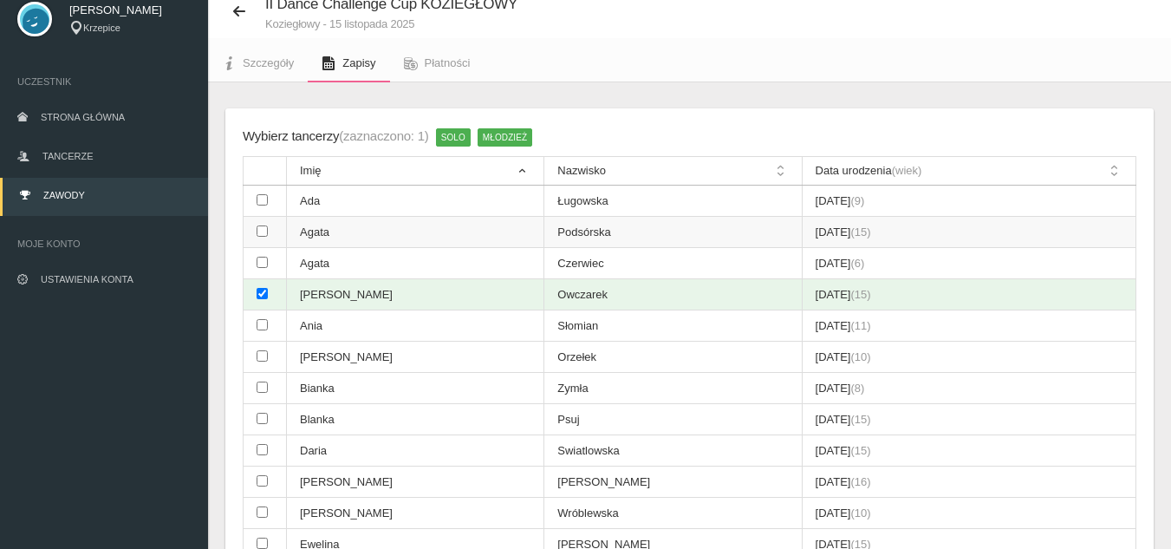
click at [267, 230] on input "checkbox" at bounding box center [262, 230] width 11 height 11
checkbox input "true"
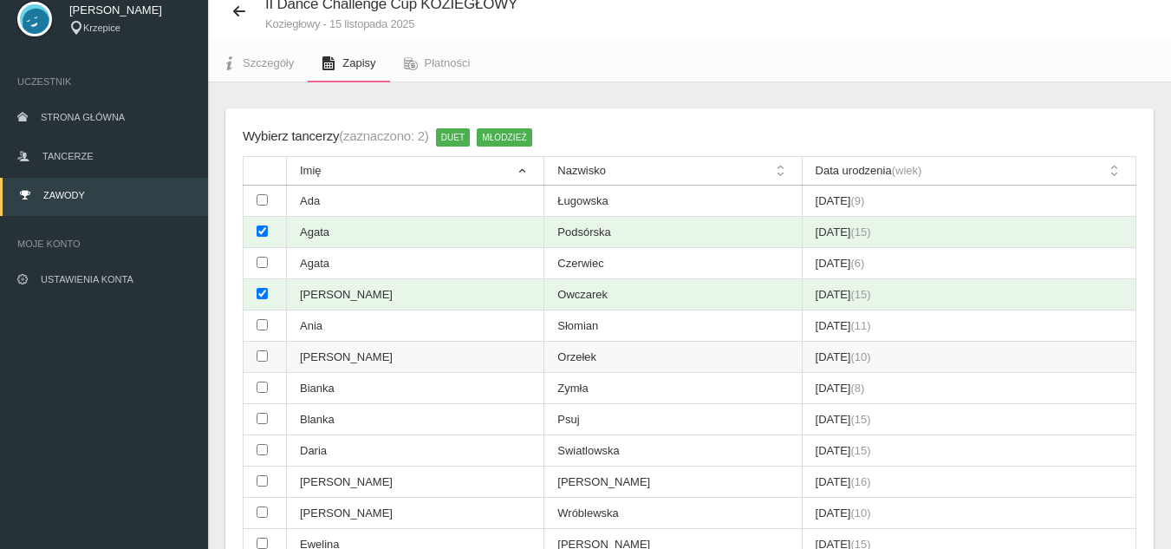
scroll to position [146, 0]
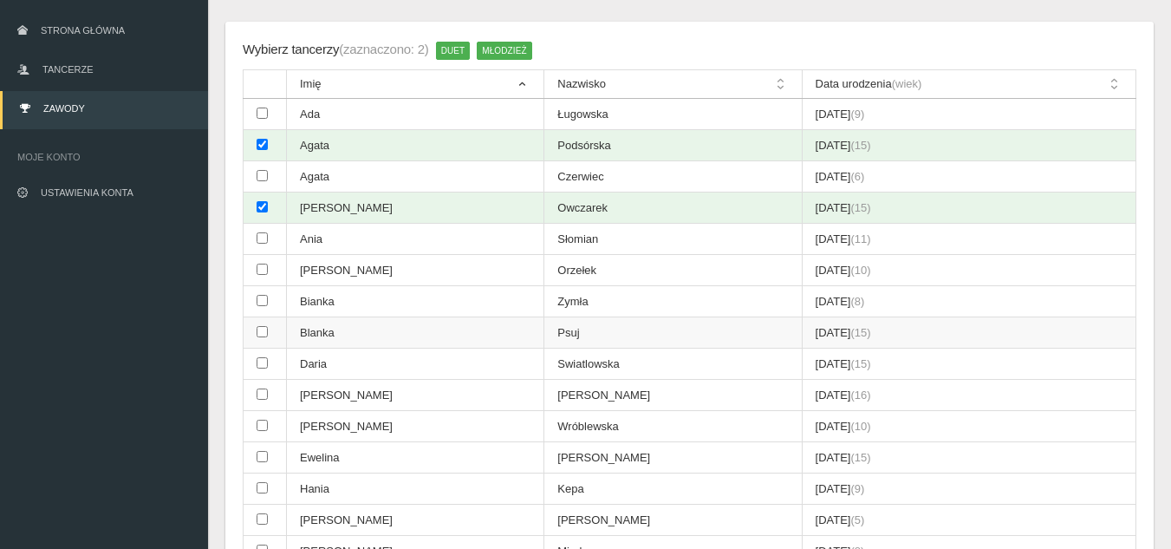
click at [267, 331] on input "checkbox" at bounding box center [262, 331] width 11 height 11
checkbox input "true"
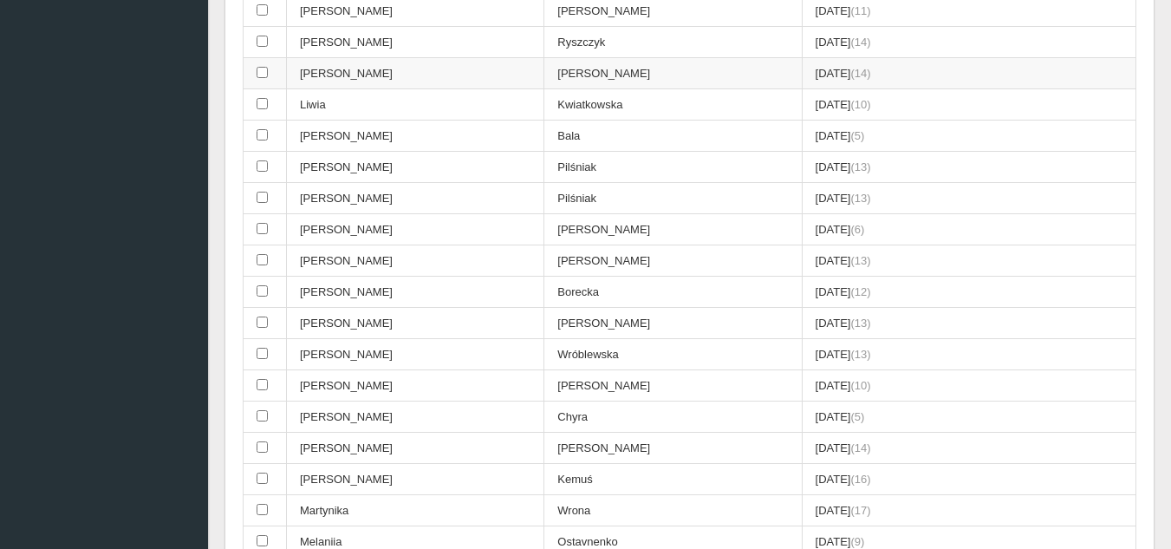
scroll to position [1186, 0]
click at [265, 479] on input "checkbox" at bounding box center [262, 477] width 11 height 11
checkbox input "true"
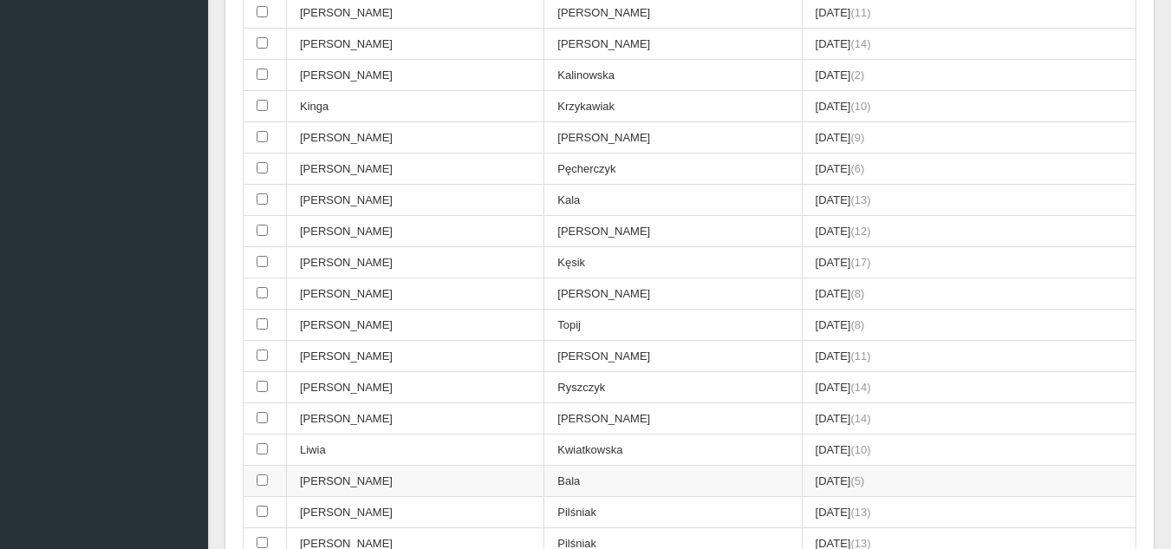
scroll to position [839, 0]
click at [262, 415] on input "checkbox" at bounding box center [262, 418] width 11 height 11
checkbox input "true"
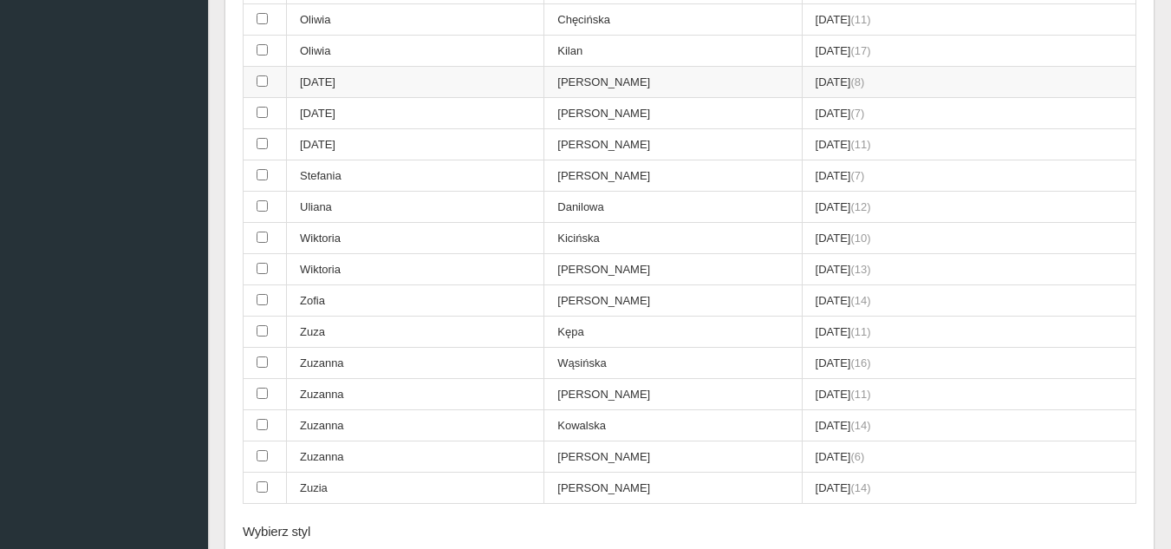
scroll to position [2226, 0]
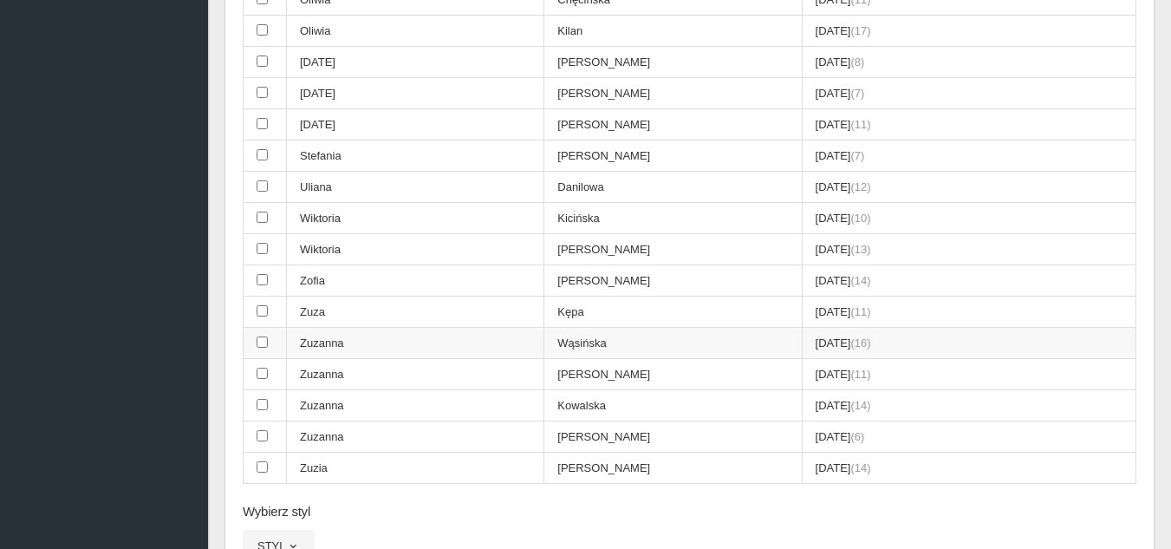
click at [263, 346] on input "checkbox" at bounding box center [262, 341] width 11 height 11
checkbox input "true"
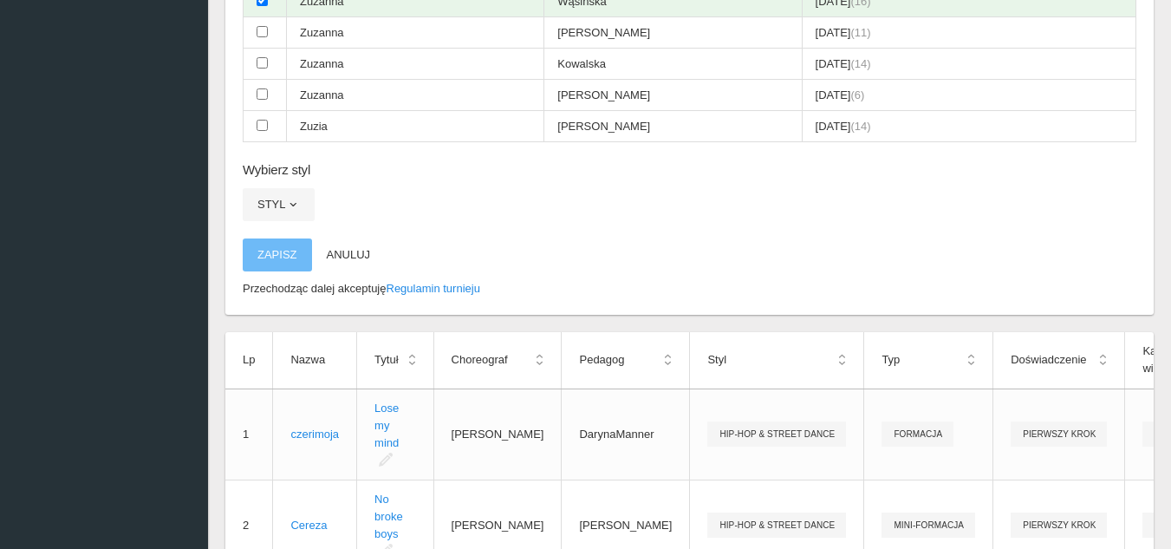
scroll to position [2573, 0]
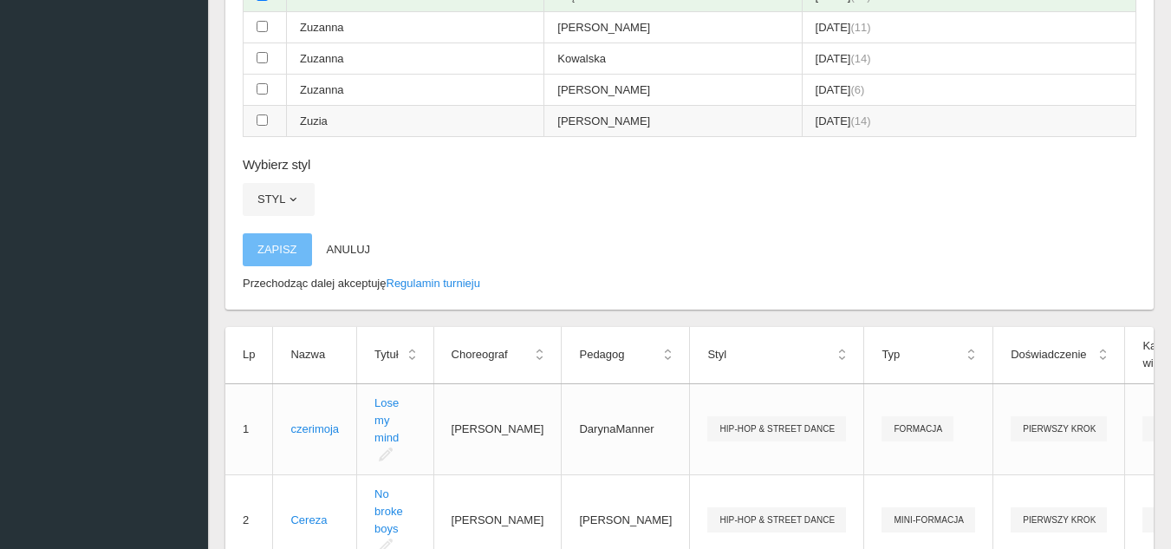
click at [270, 115] on td at bounding box center [265, 121] width 43 height 31
checkbox input "true"
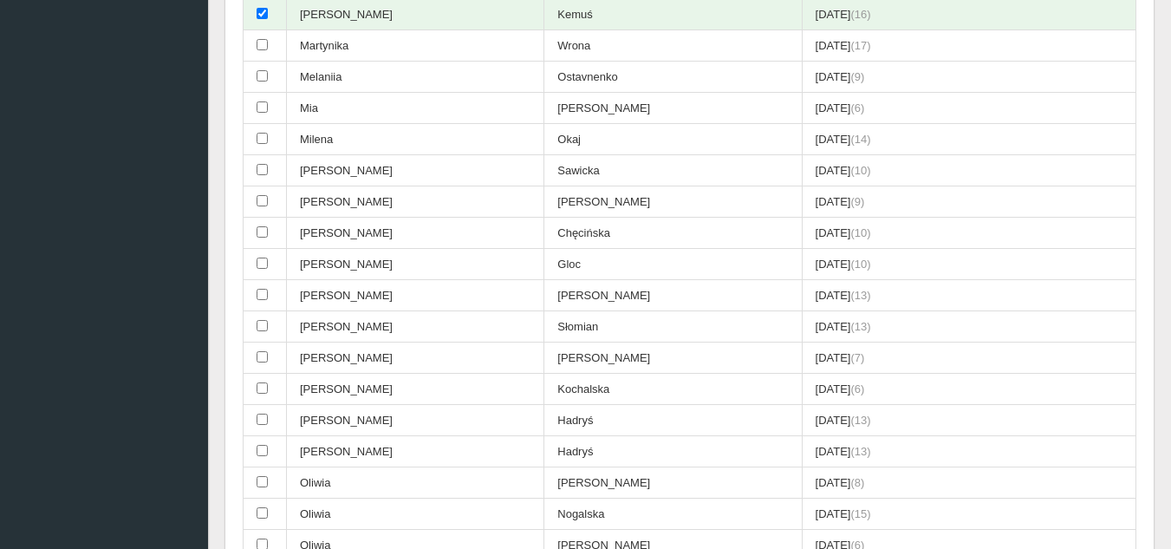
scroll to position [1619, 0]
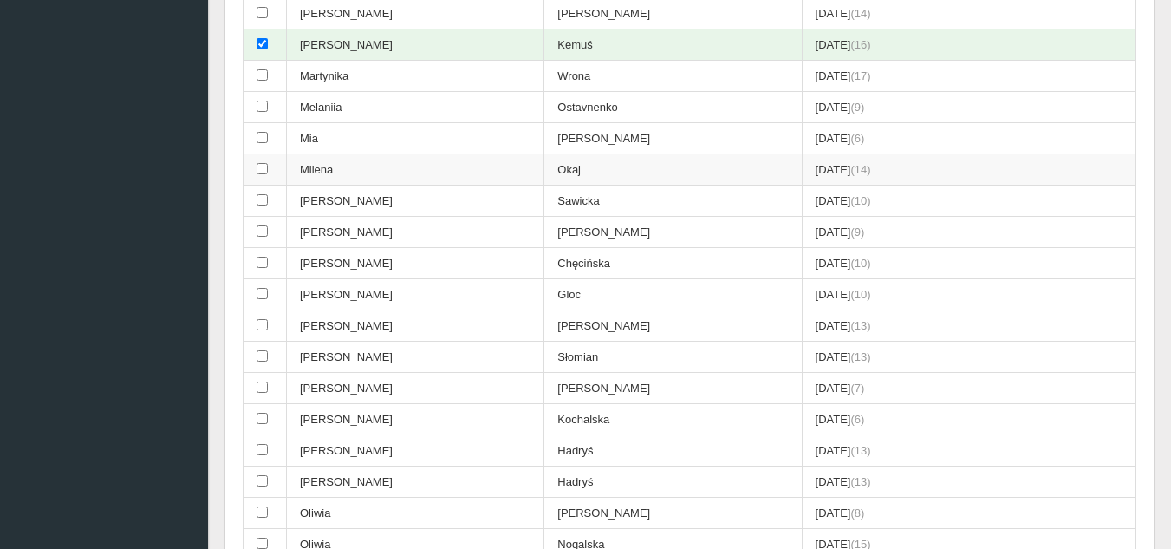
click at [412, 165] on td "Milena" at bounding box center [415, 169] width 257 height 31
checkbox input "true"
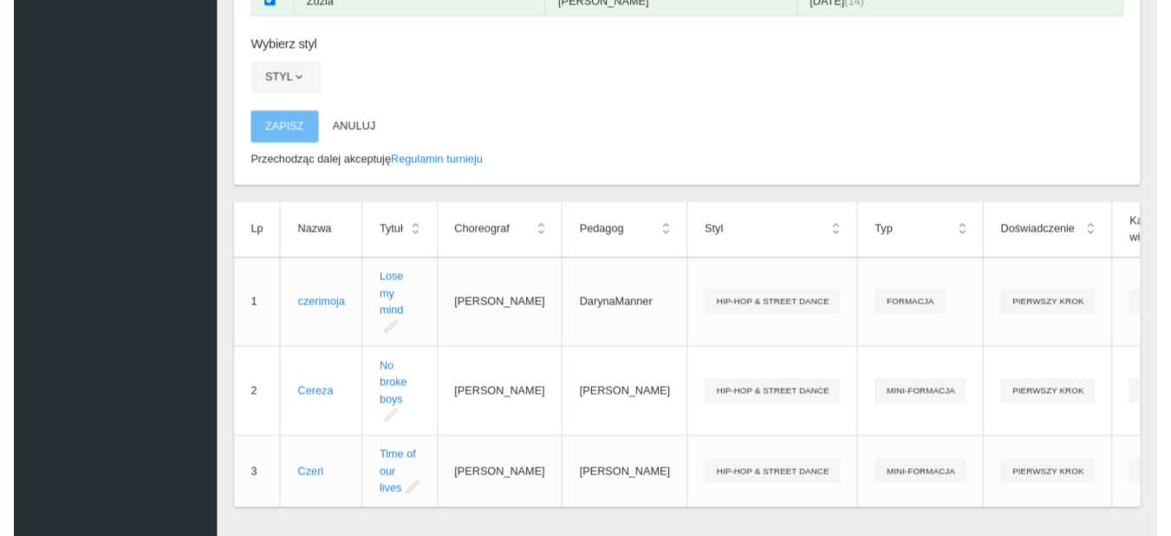
scroll to position [2745, 0]
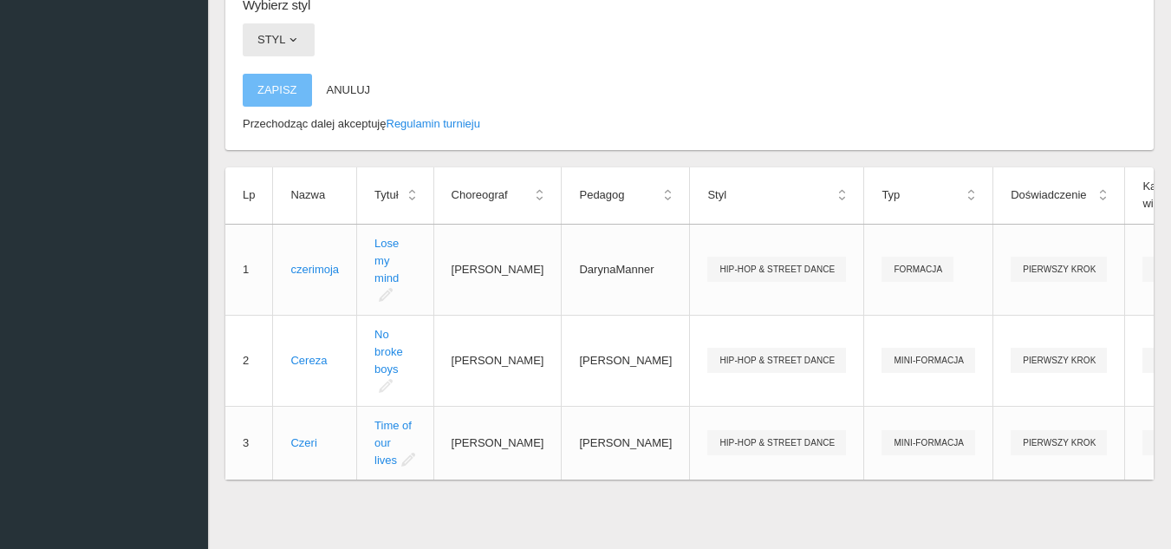
click at [295, 33] on span "button" at bounding box center [293, 40] width 14 height 14
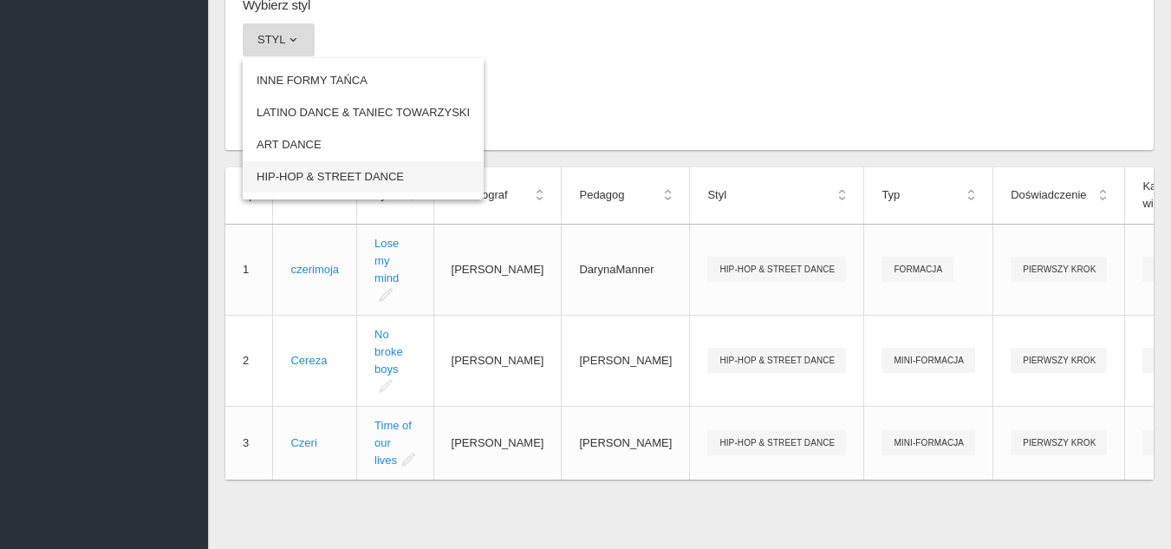
click at [335, 163] on link "HIP-HOP & STREET DANCE" at bounding box center [363, 176] width 241 height 31
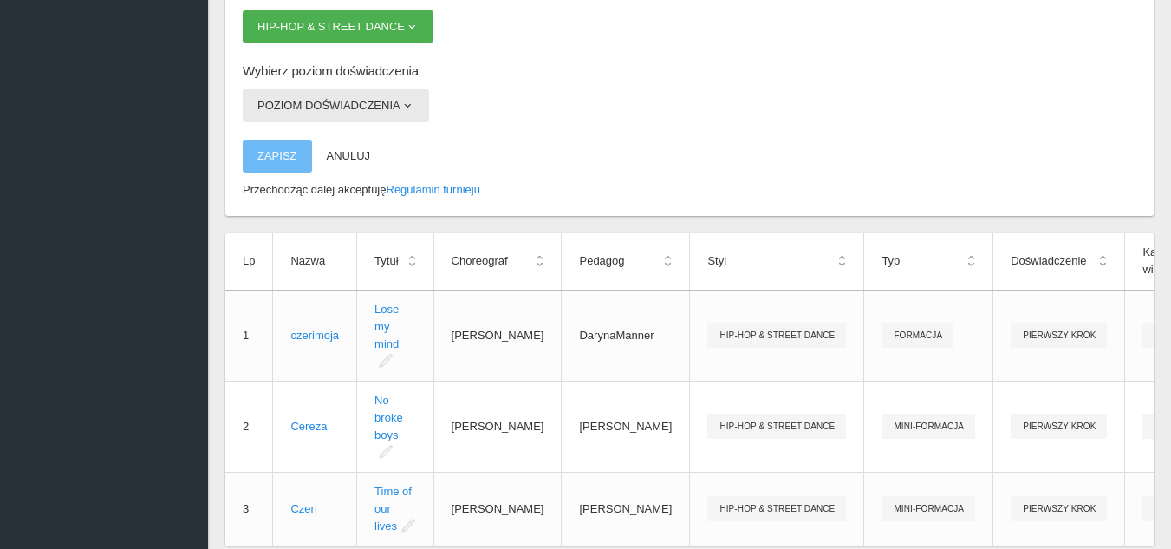
click at [407, 113] on span "button" at bounding box center [407, 106] width 14 height 14
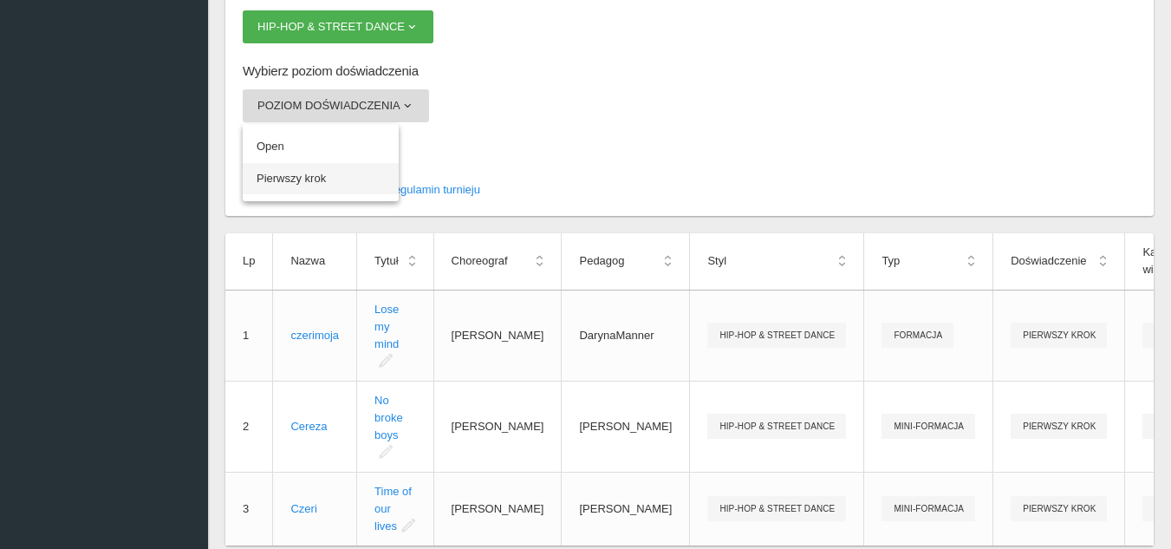
click at [316, 186] on link "Pierwszy krok" at bounding box center [321, 178] width 156 height 31
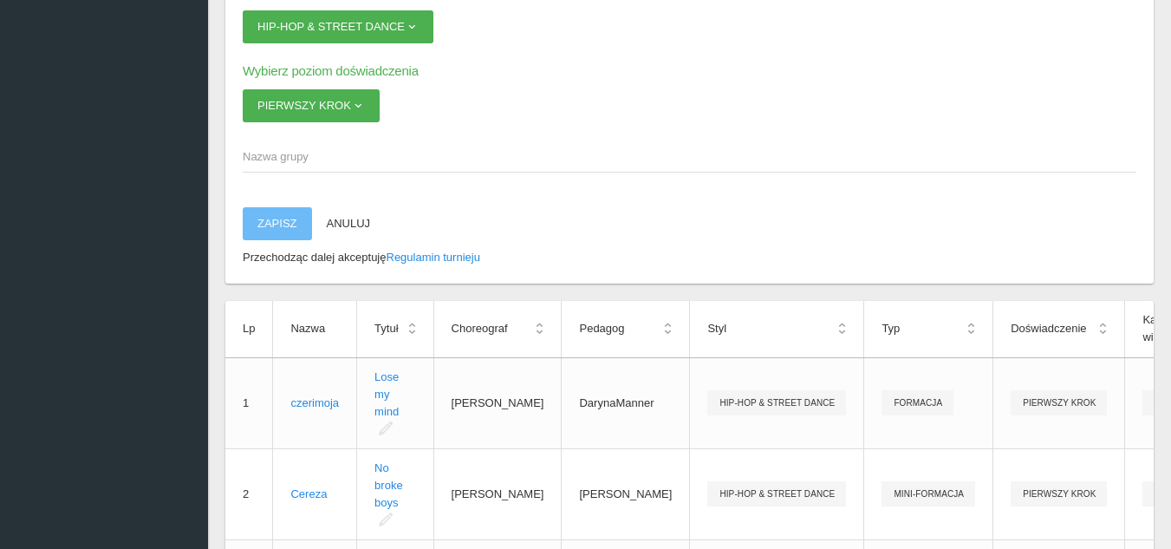
click at [315, 158] on span "Nazwa grupy" at bounding box center [681, 156] width 876 height 17
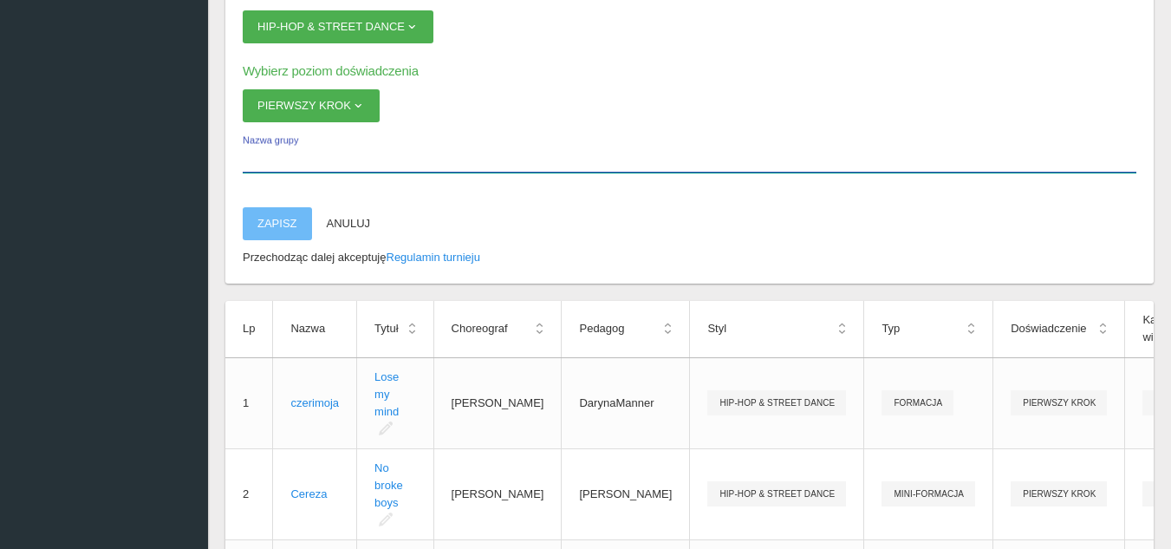
click at [315, 158] on input "Nazwa grupy" at bounding box center [690, 156] width 894 height 33
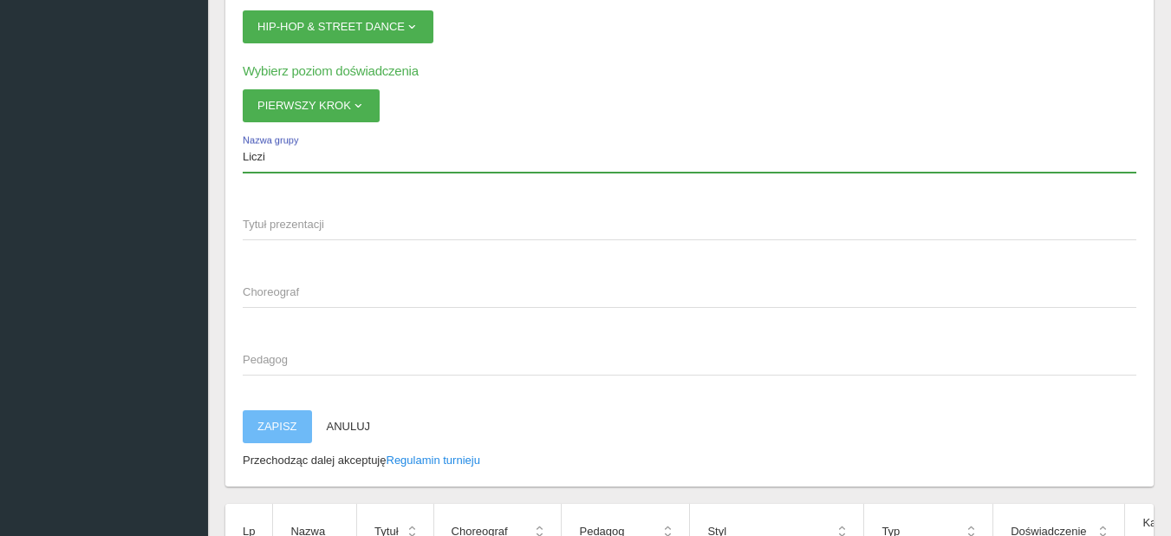
type input "Liczi"
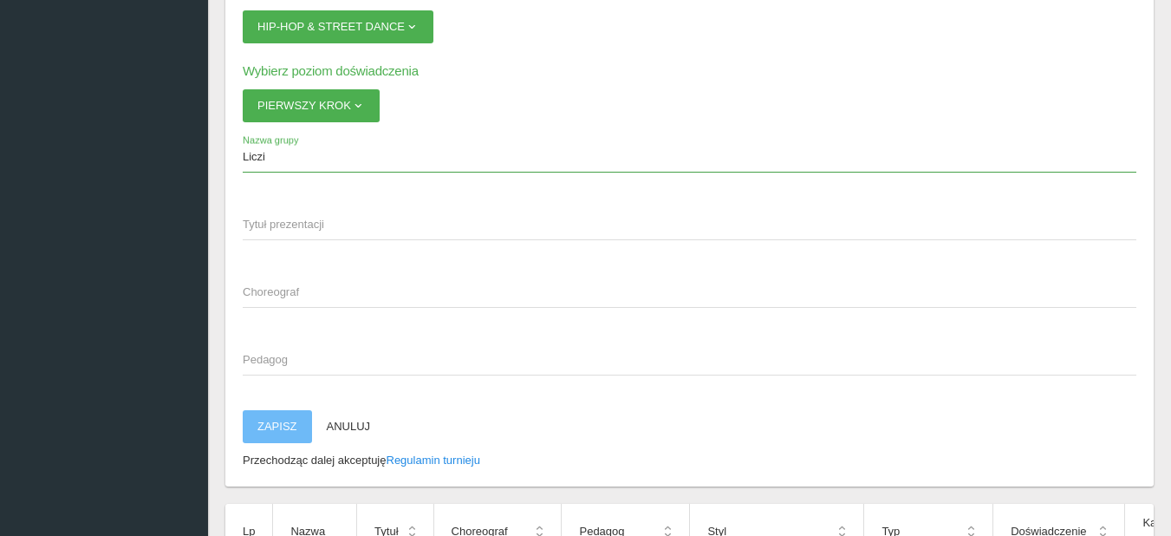
click at [266, 221] on span "Tytuł prezentacji" at bounding box center [681, 224] width 876 height 17
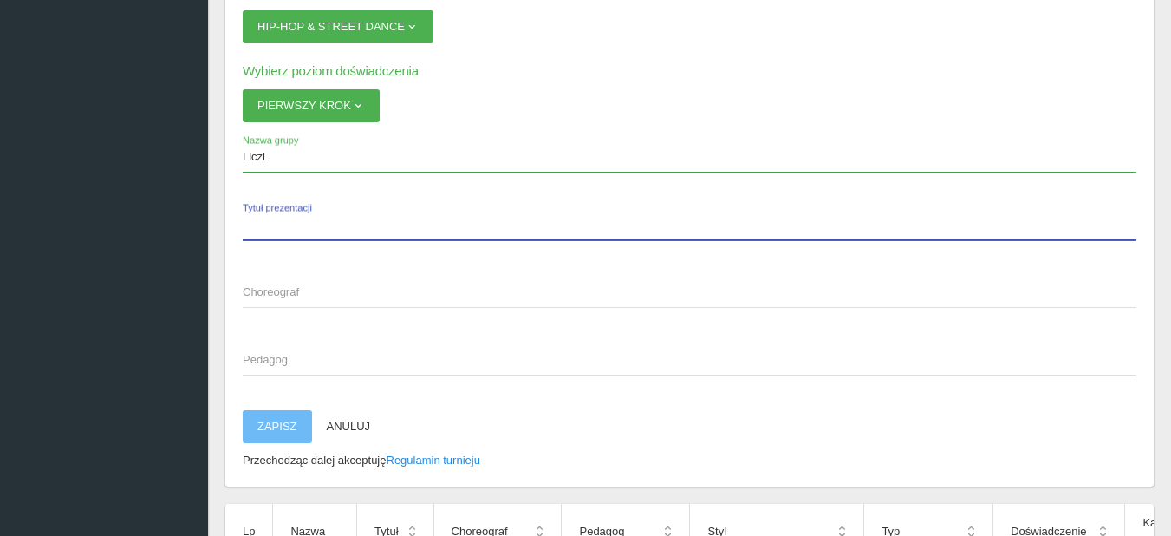
click at [266, 221] on input "Tytuł prezentacji" at bounding box center [690, 223] width 894 height 33
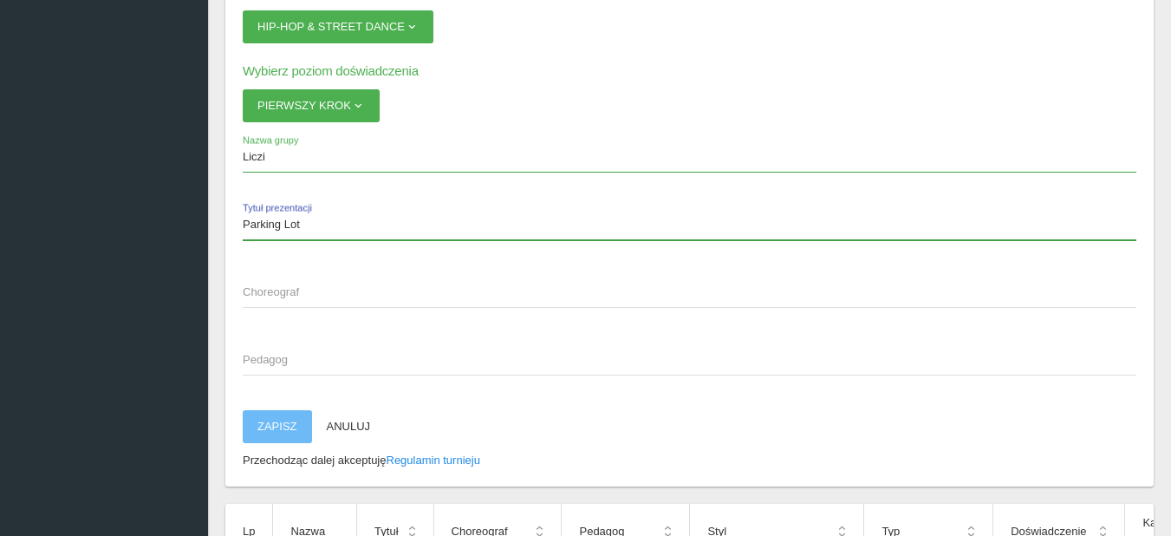
type input "Parking Lot"
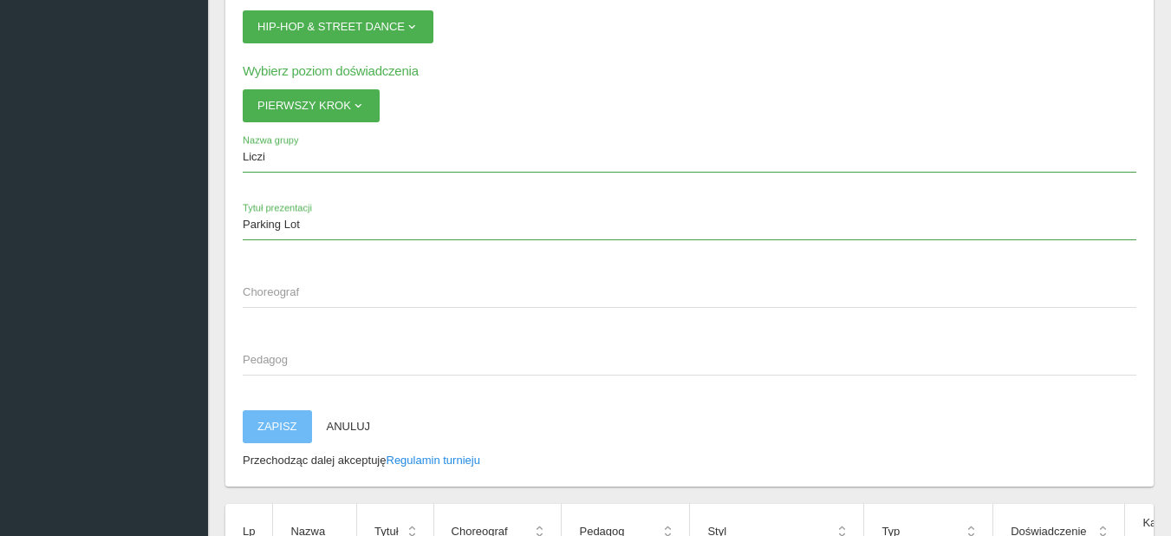
click at [278, 287] on span "Choreograf" at bounding box center [681, 291] width 876 height 17
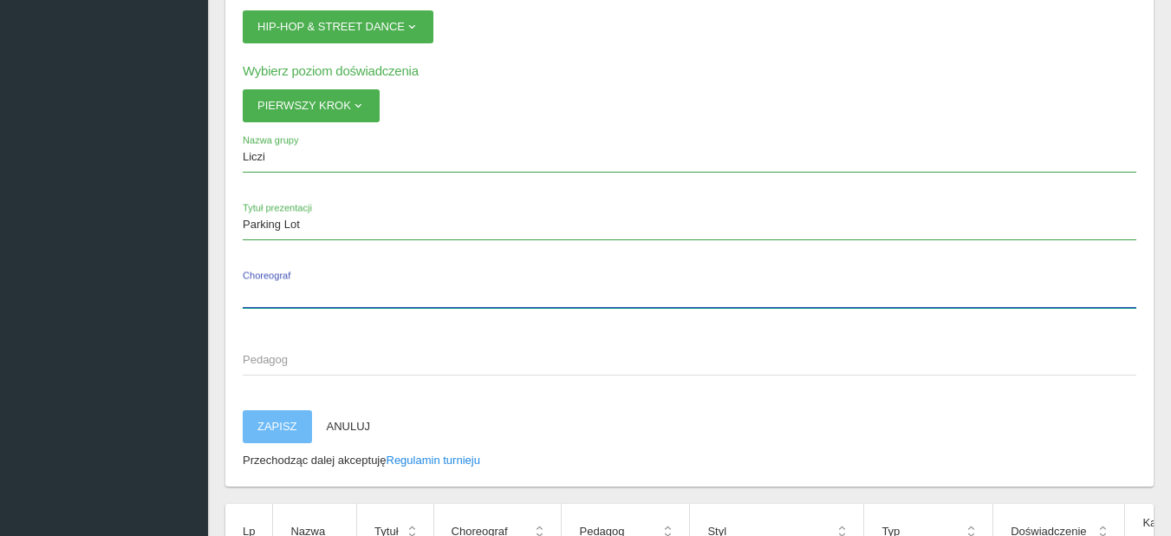
click at [278, 287] on input "Choreograf" at bounding box center [690, 291] width 894 height 33
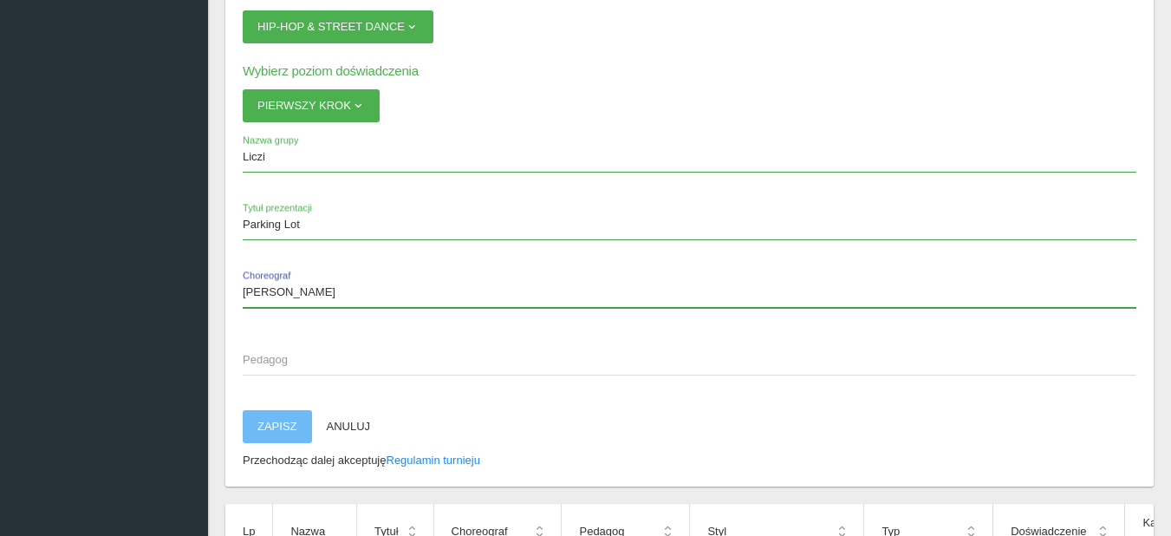
type input "[PERSON_NAME]"
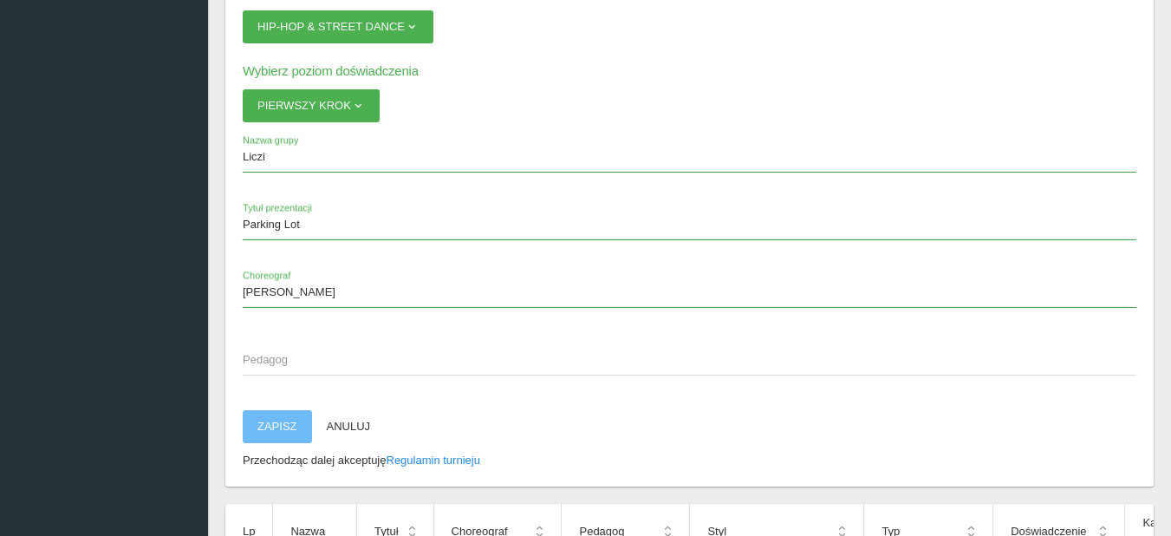
click at [270, 358] on span "Pedagog" at bounding box center [681, 359] width 876 height 17
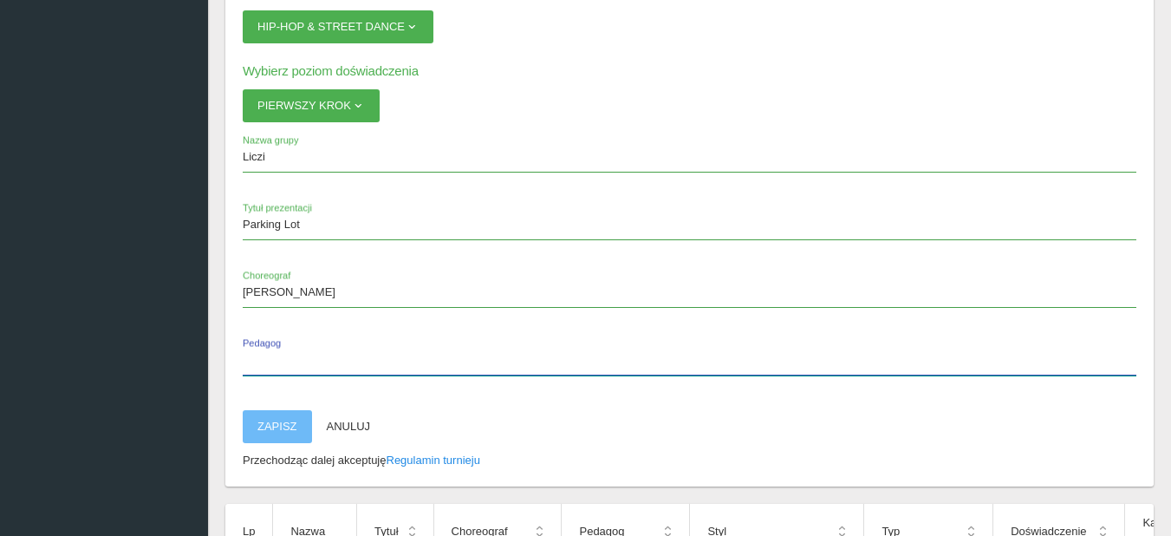
click at [270, 358] on input "Pedagog" at bounding box center [690, 358] width 894 height 33
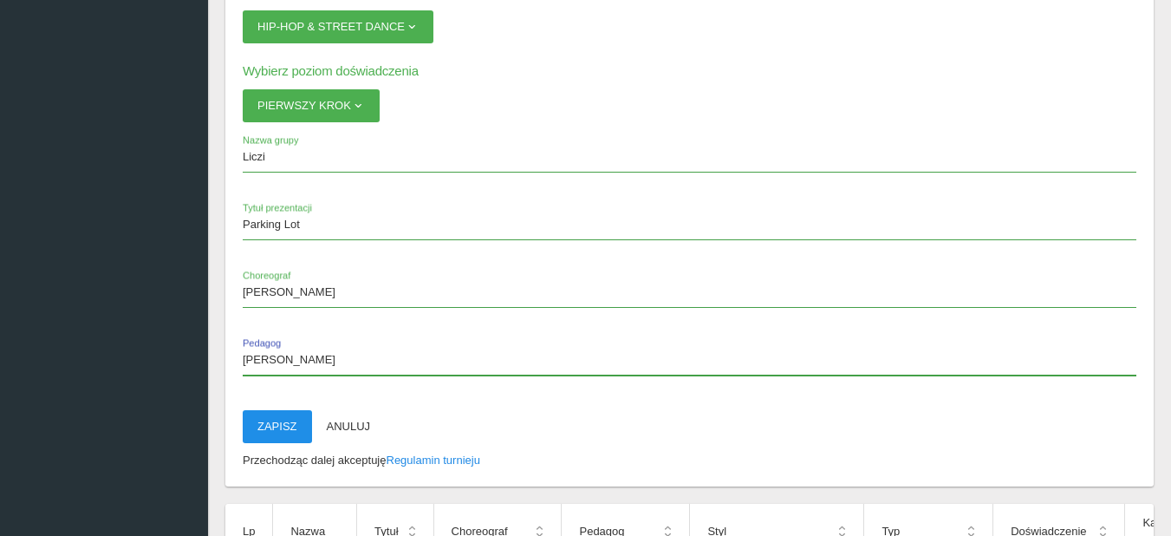
type input "[PERSON_NAME]"
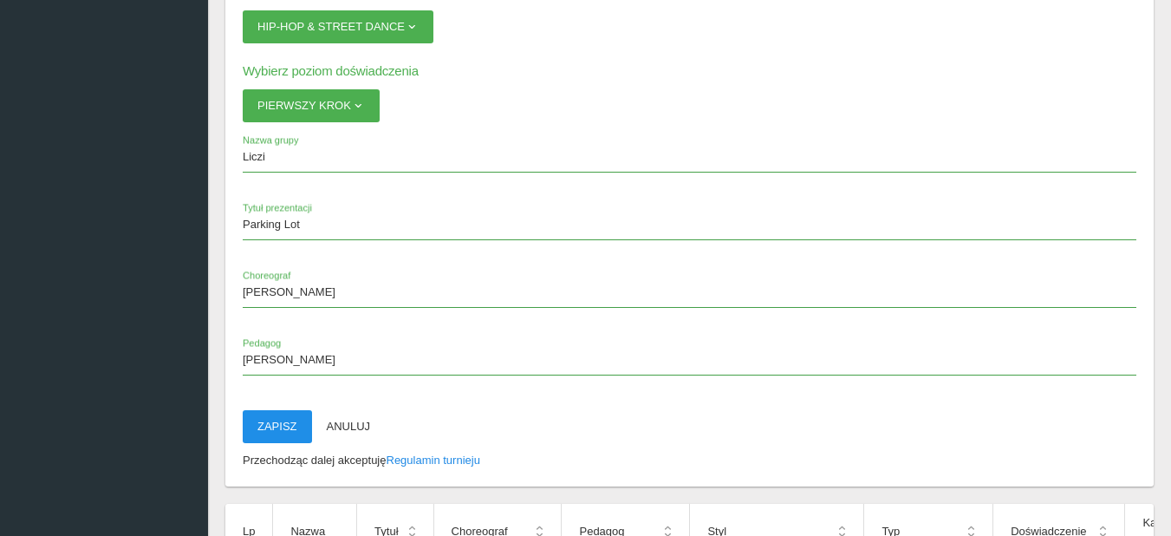
click at [287, 433] on button "Zapisz" at bounding box center [277, 426] width 69 height 33
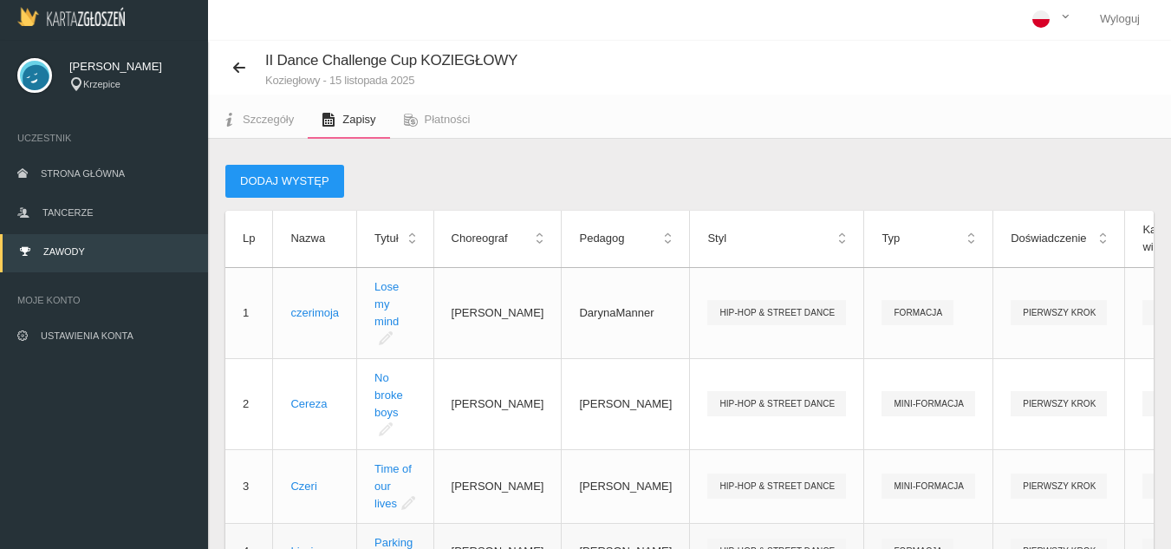
scroll to position [0, 0]
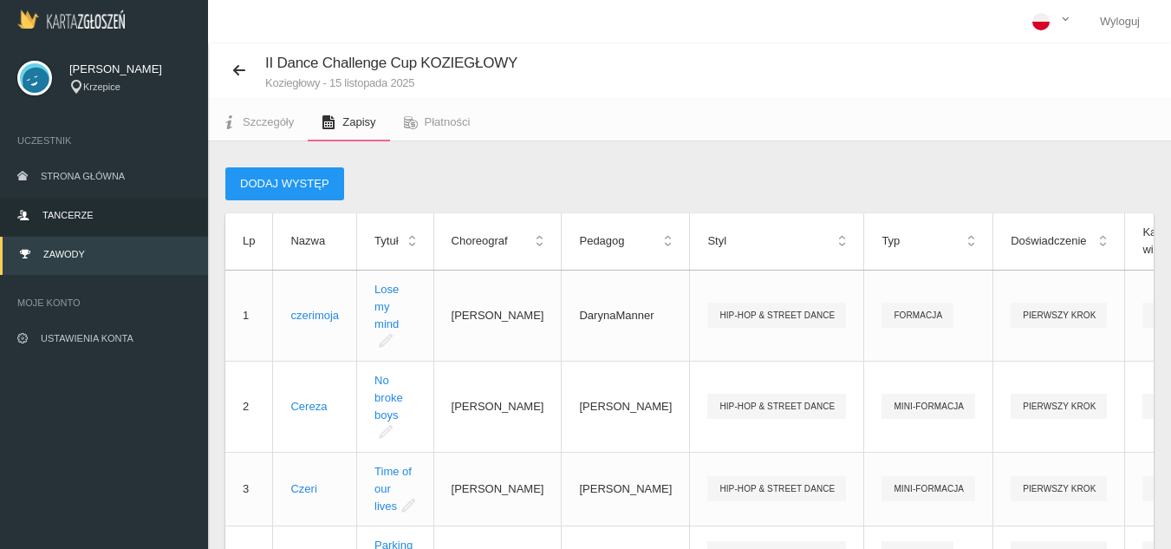
click at [95, 208] on link "Tancerze" at bounding box center [104, 217] width 208 height 38
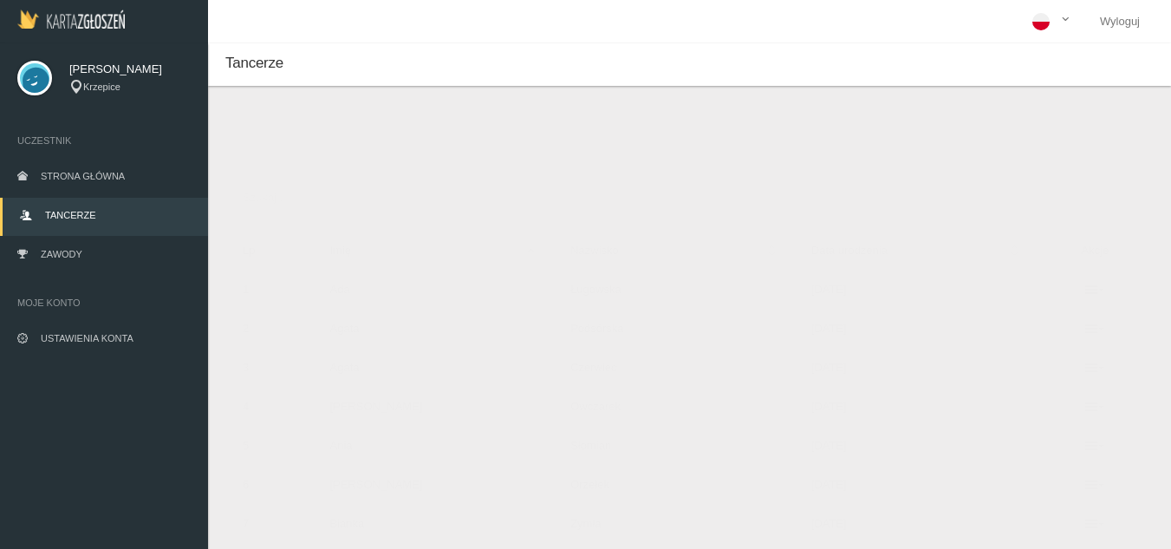
click at [288, 141] on button "Dodaj tancerza" at bounding box center [308, 145] width 131 height 33
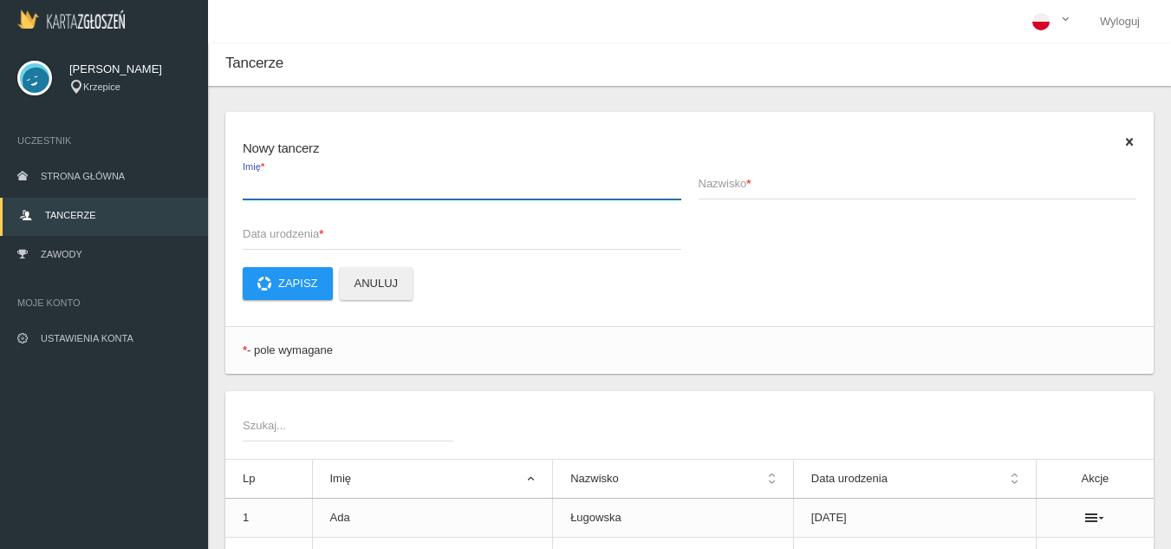
click at [291, 174] on label "Imię *" at bounding box center [462, 182] width 439 height 33
click at [291, 174] on input "Imię *" at bounding box center [462, 182] width 439 height 33
type input "[PERSON_NAME]"
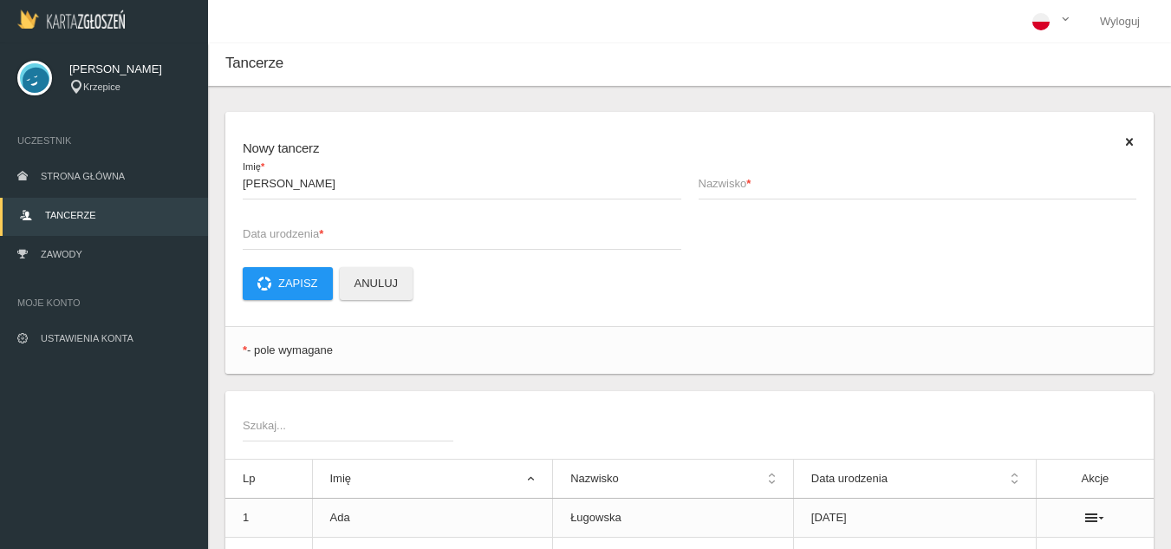
click at [778, 189] on span "Nazwisko *" at bounding box center [909, 183] width 421 height 17
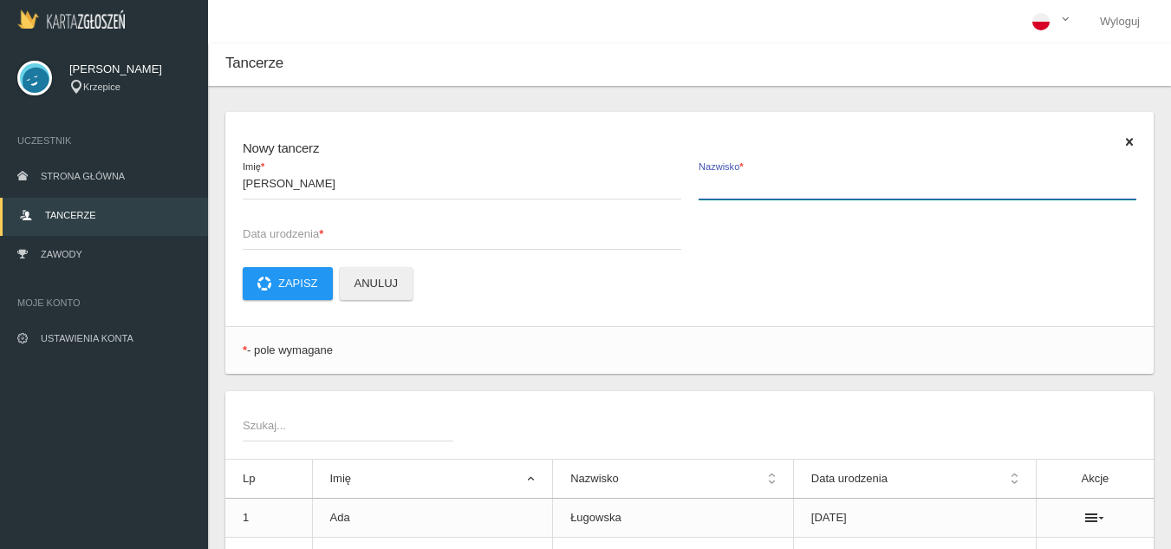
click at [778, 189] on input "Nazwisko *" at bounding box center [918, 182] width 439 height 33
type input "Pop"
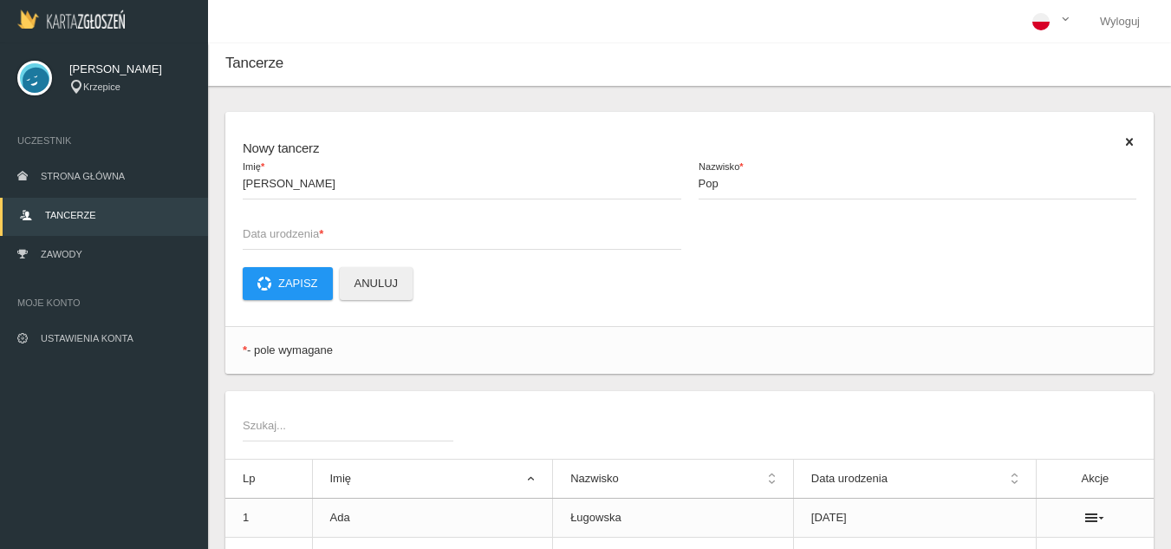
click at [372, 229] on span "Data urodzenia *" at bounding box center [453, 233] width 421 height 17
click at [372, 229] on input "Data urodzenia *" at bounding box center [462, 233] width 439 height 33
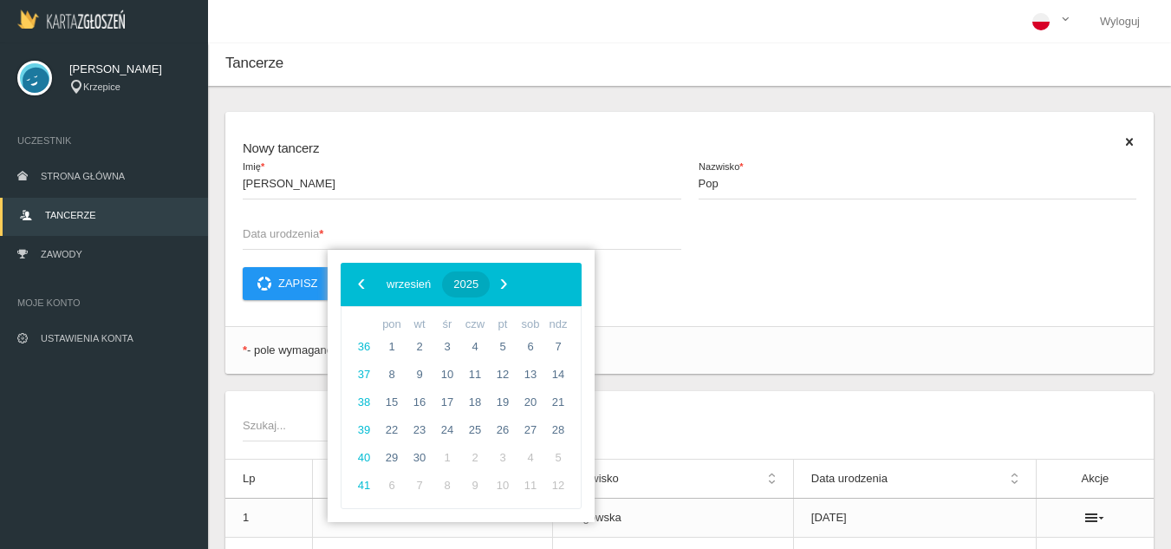
click at [490, 285] on button "2025" at bounding box center [466, 284] width 48 height 26
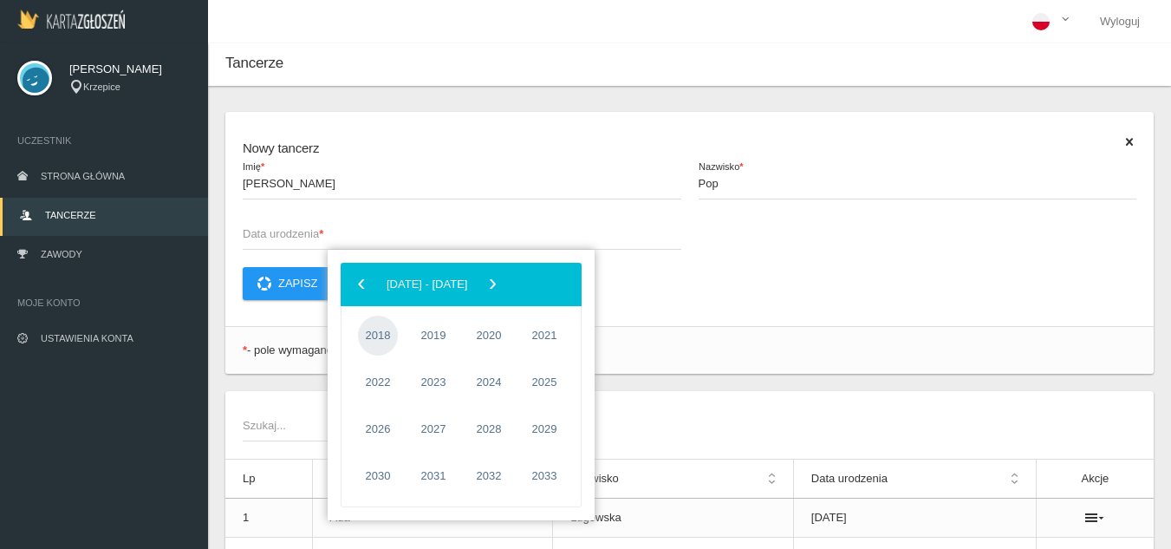
click at [378, 333] on span "2018" at bounding box center [378, 336] width 40 height 40
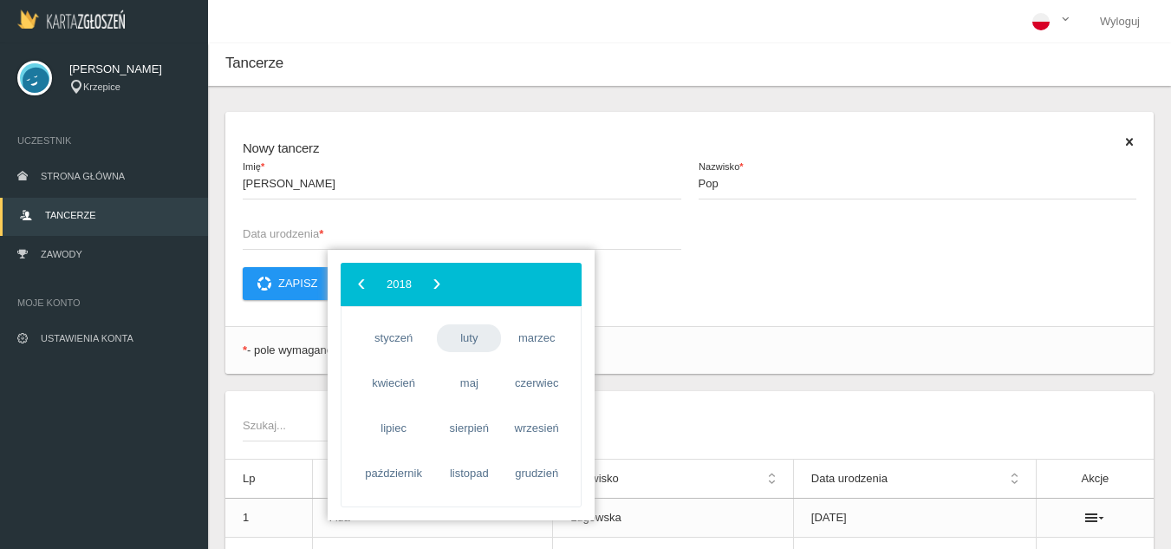
click at [457, 340] on span "luty" at bounding box center [469, 338] width 64 height 28
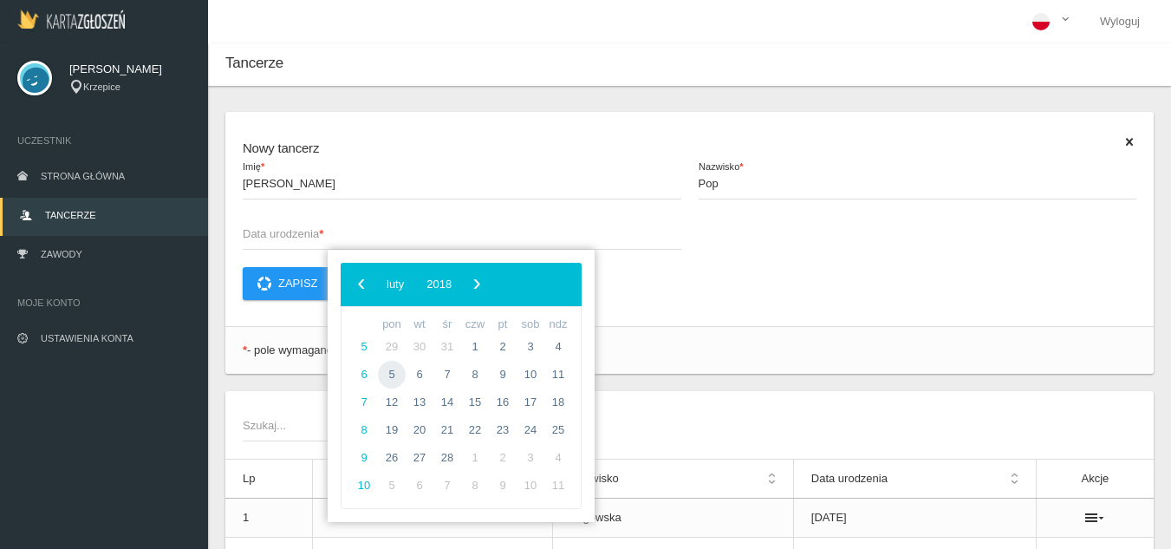
click at [402, 374] on span "5" at bounding box center [392, 375] width 28 height 28
type input "[DATE]"
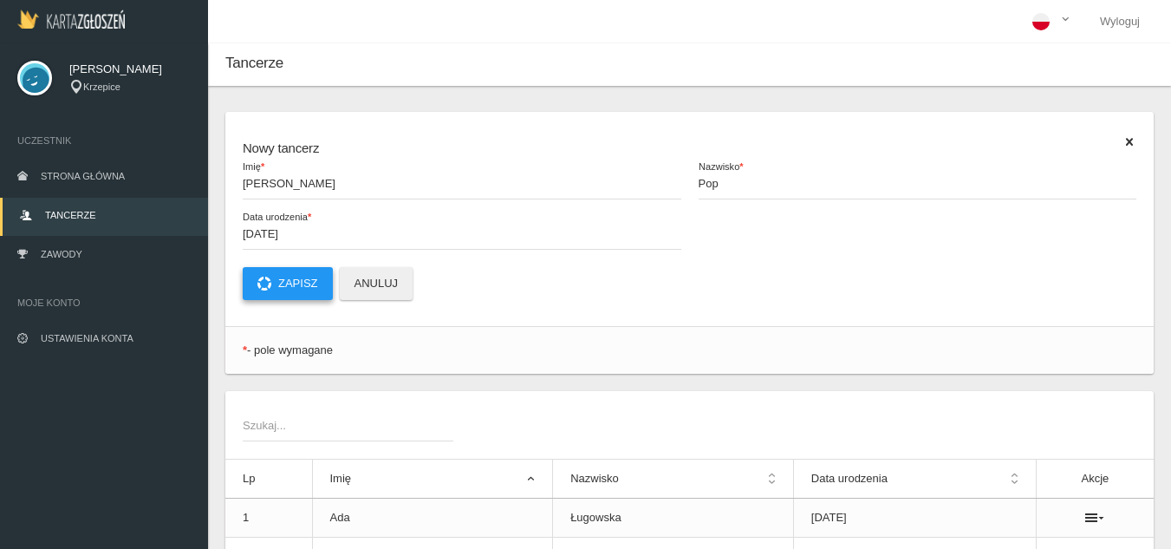
click at [312, 293] on button "Zapisz" at bounding box center [288, 283] width 90 height 33
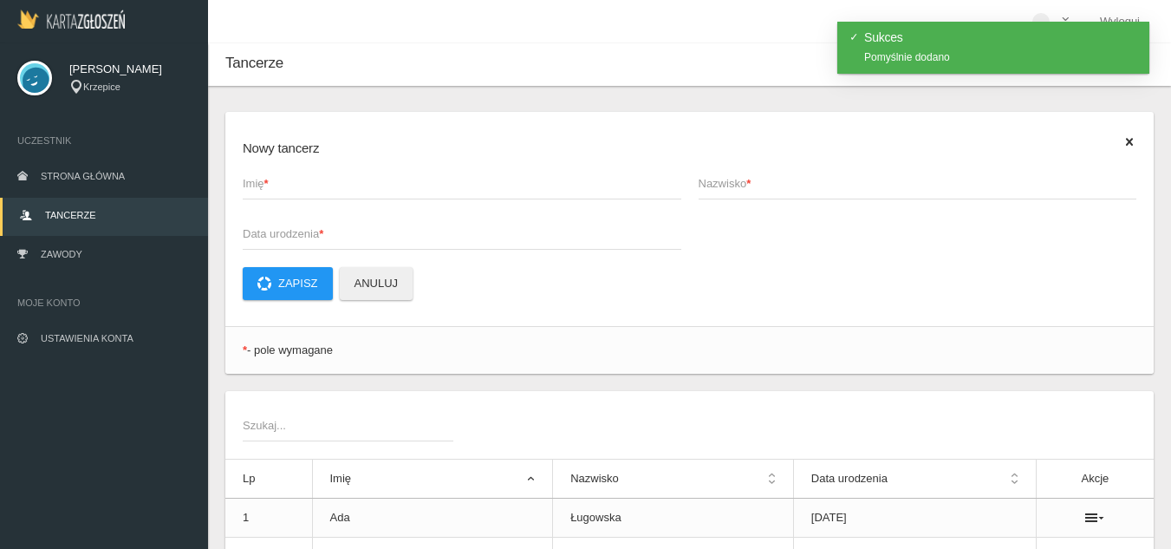
click at [296, 185] on span "Imię *" at bounding box center [453, 183] width 421 height 17
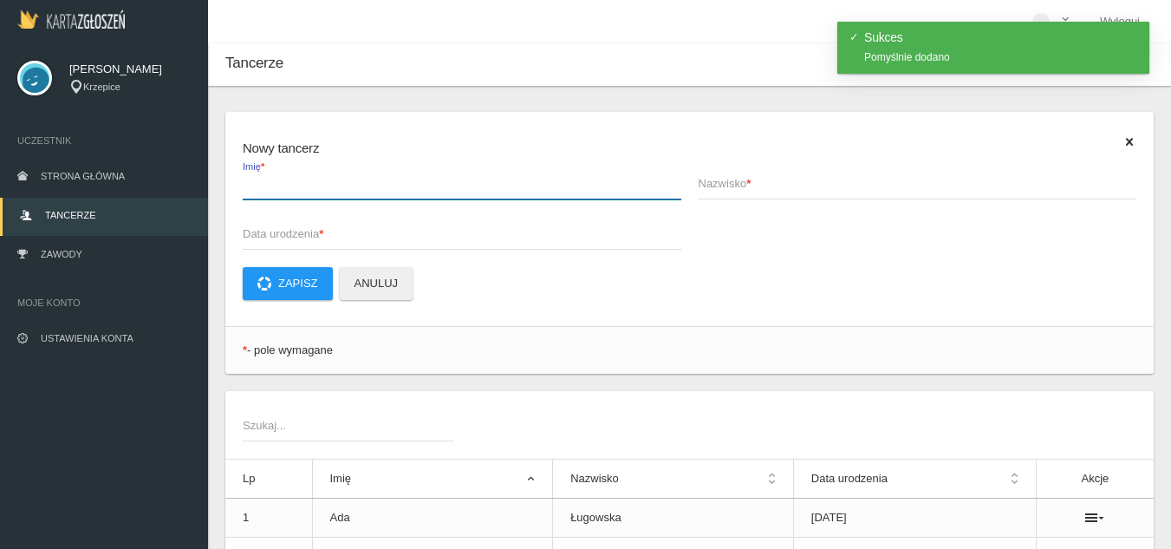
click at [296, 185] on input "Imię *" at bounding box center [462, 182] width 439 height 33
type input "Kornelia"
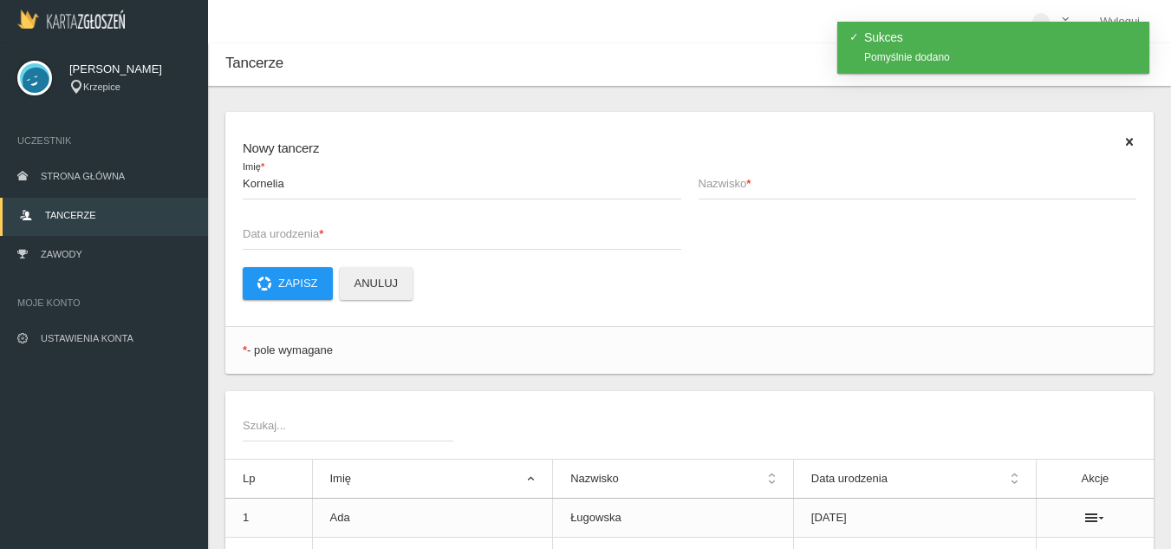
click at [785, 190] on span "Nazwisko *" at bounding box center [909, 183] width 421 height 17
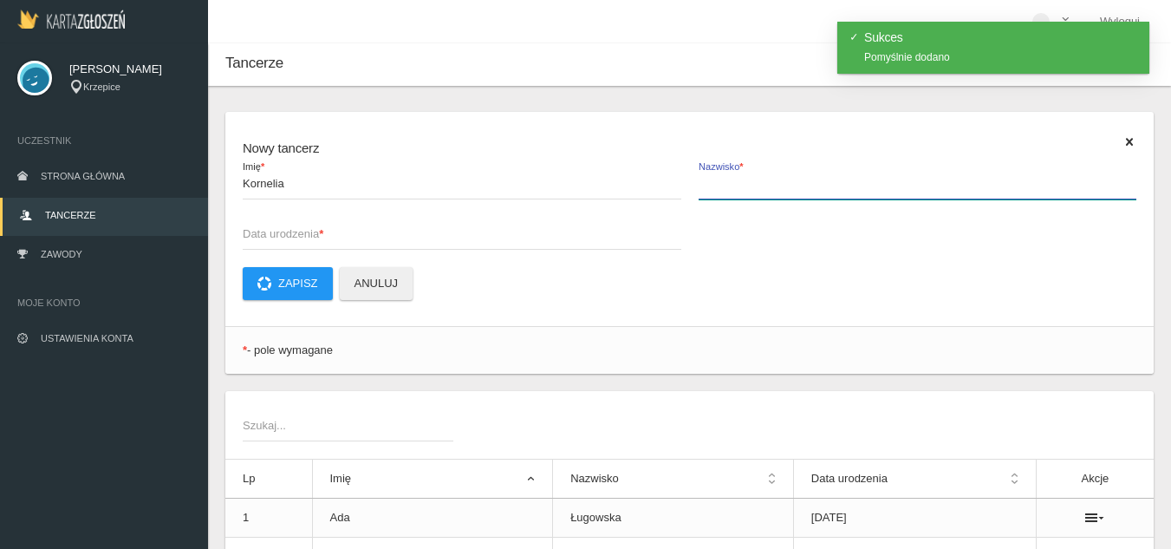
click at [785, 190] on input "Nazwisko *" at bounding box center [918, 182] width 439 height 33
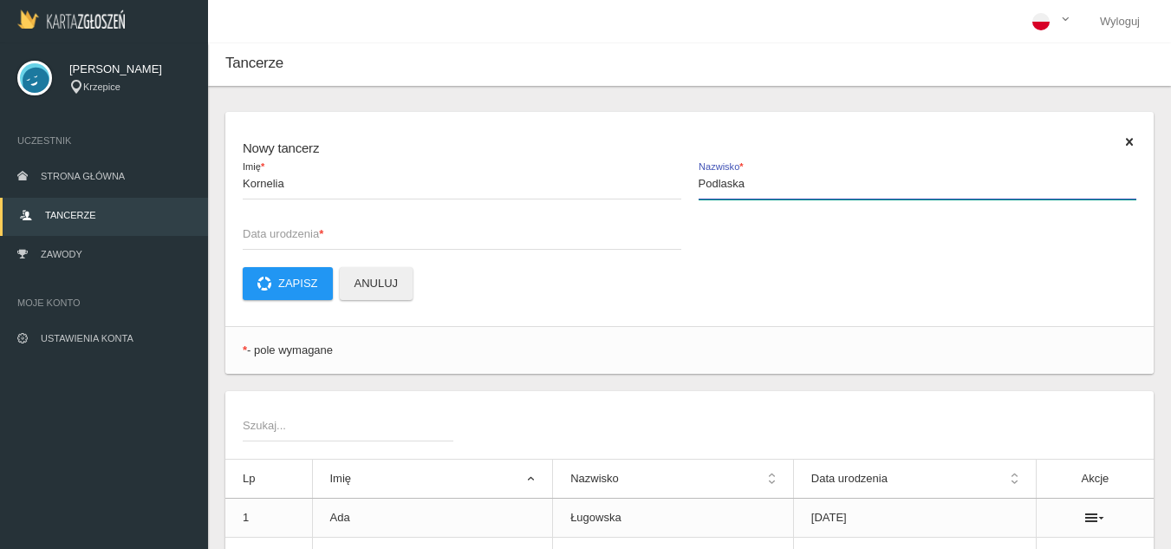
type input "Podlaska"
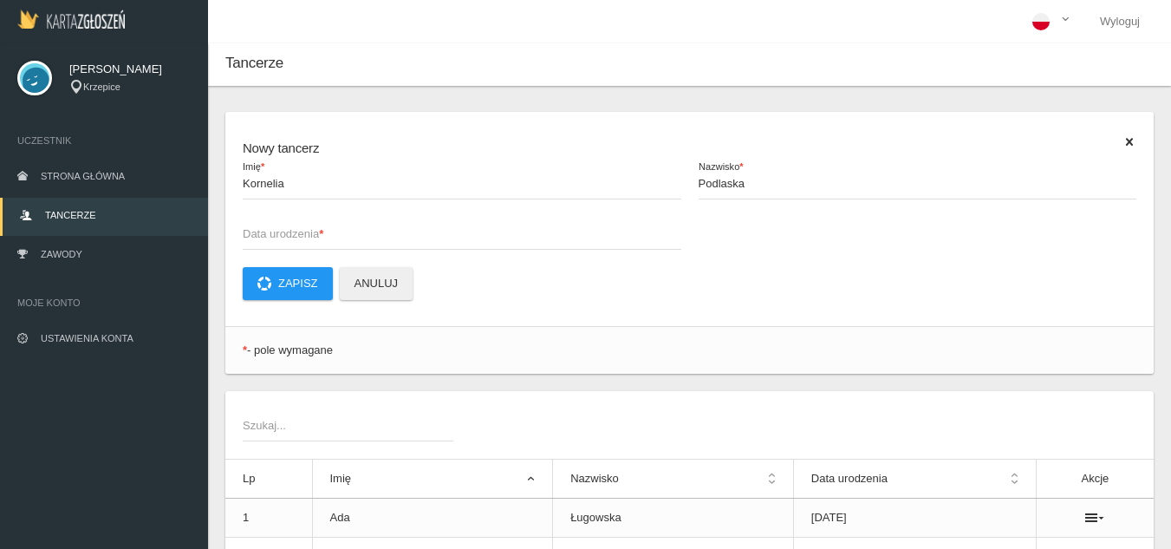
click at [305, 227] on span "Data urodzenia *" at bounding box center [453, 233] width 421 height 17
click at [305, 227] on input "Data urodzenia *" at bounding box center [462, 233] width 439 height 33
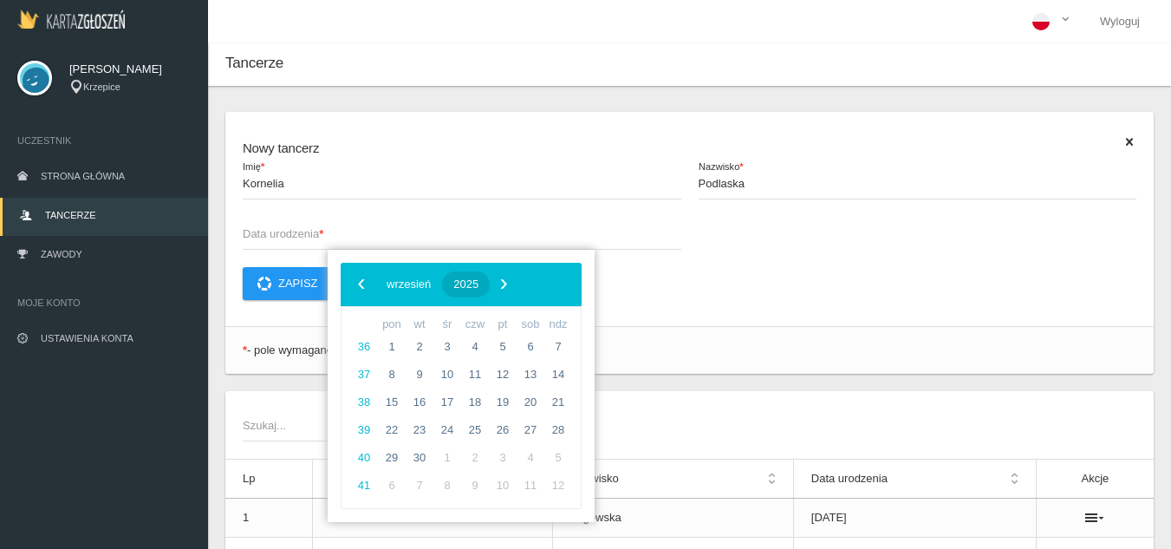
click at [478, 283] on span "2025" at bounding box center [465, 283] width 25 height 13
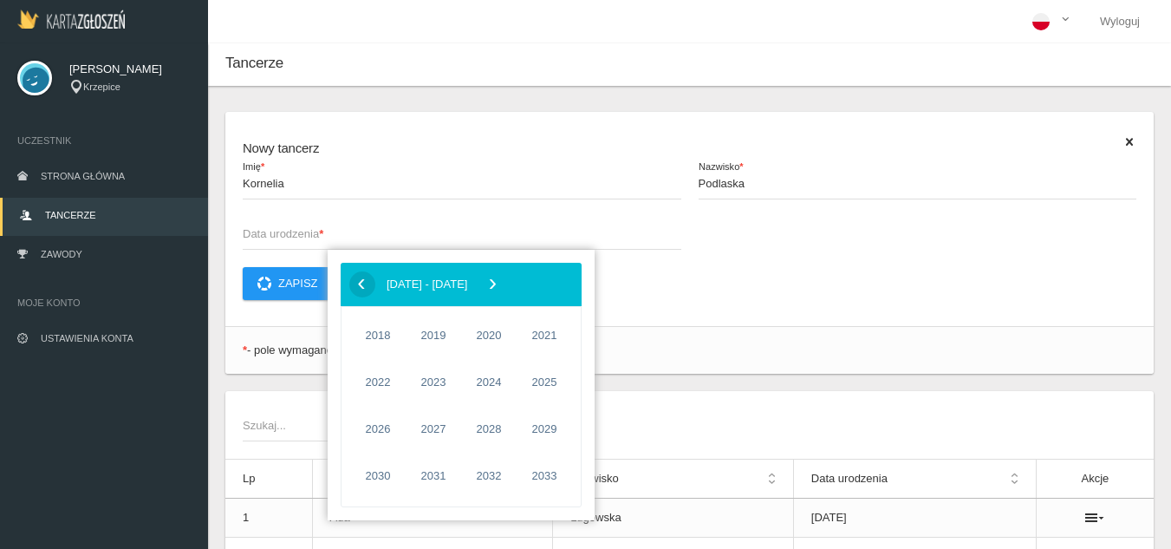
click at [355, 280] on span "‹" at bounding box center [361, 283] width 26 height 26
click at [538, 480] on span "2017" at bounding box center [544, 476] width 40 height 40
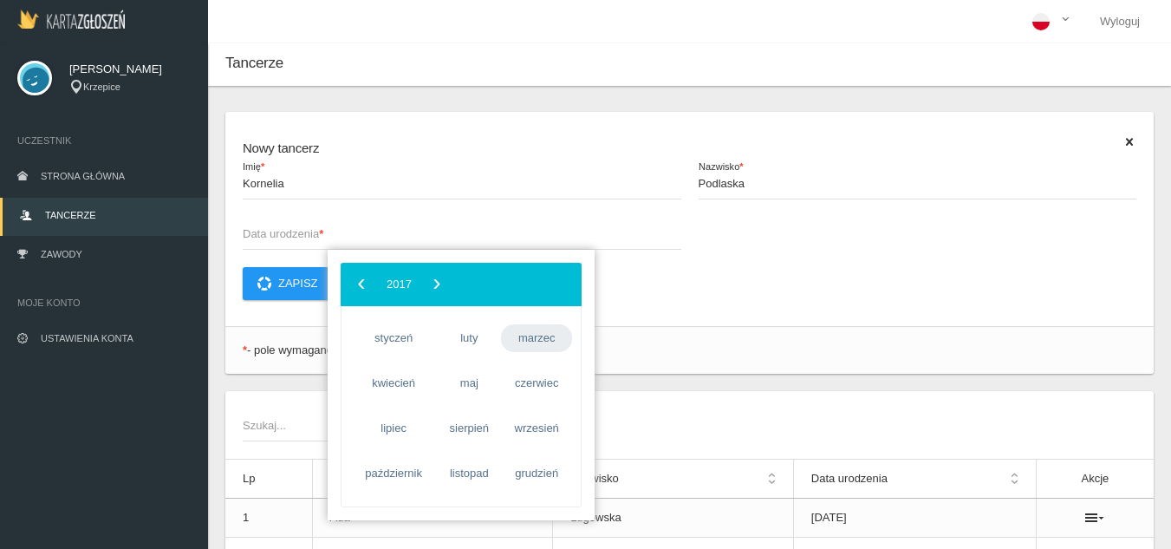
click at [555, 350] on span "marzec" at bounding box center [536, 338] width 71 height 28
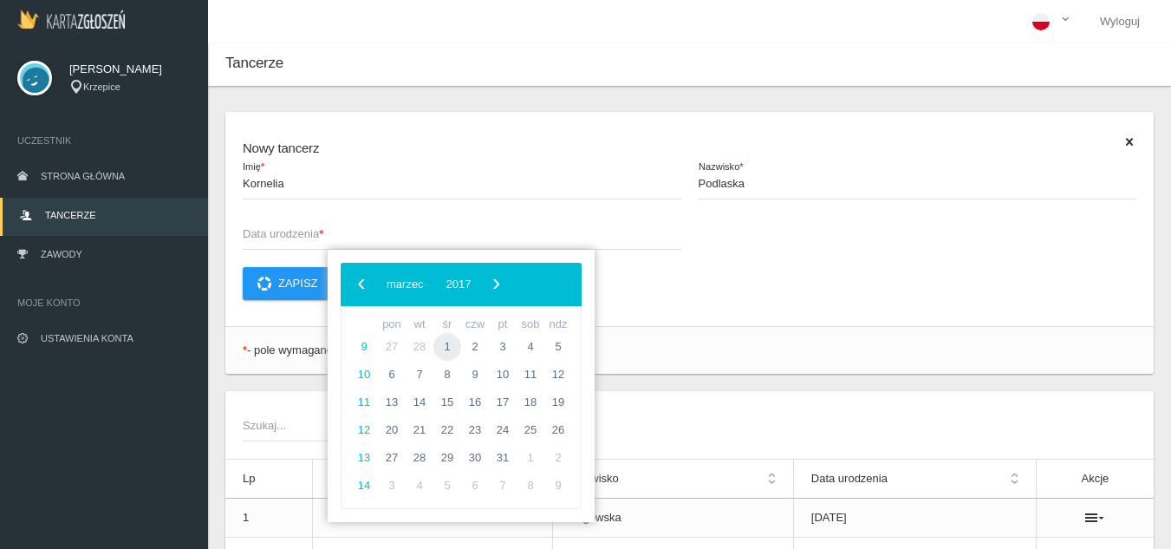
click at [441, 343] on span "1" at bounding box center [447, 347] width 28 height 28
type input "[DATE]"
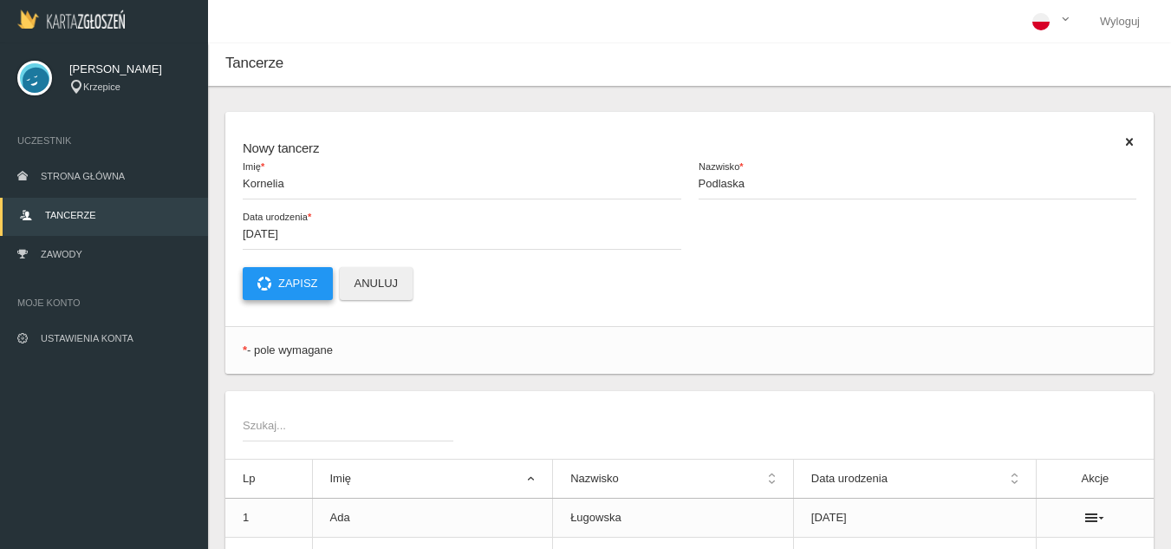
click at [294, 283] on button "Zapisz" at bounding box center [288, 283] width 90 height 33
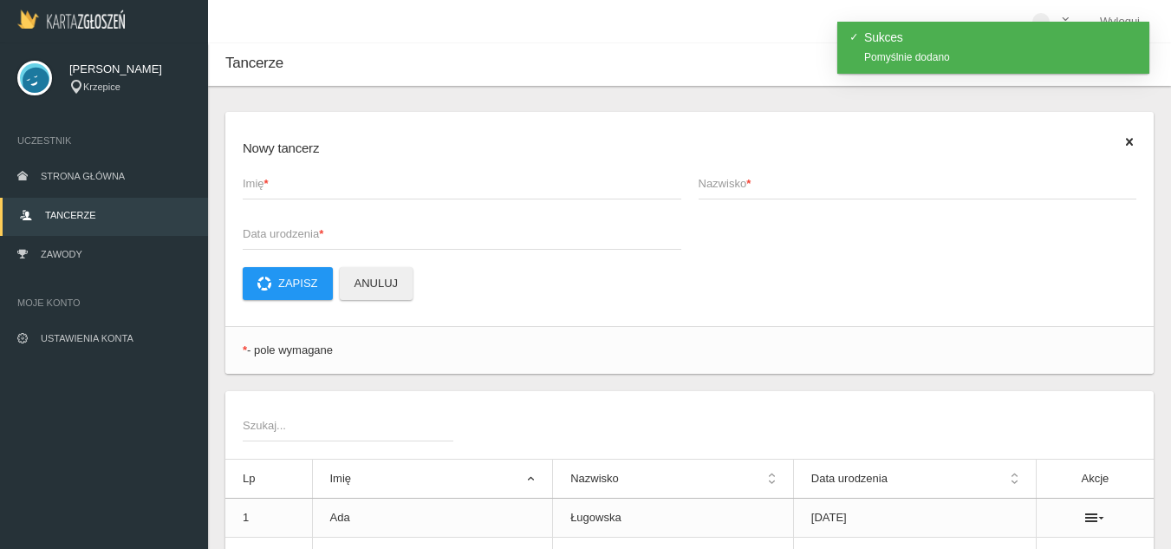
click at [297, 177] on span "Imię *" at bounding box center [453, 183] width 421 height 17
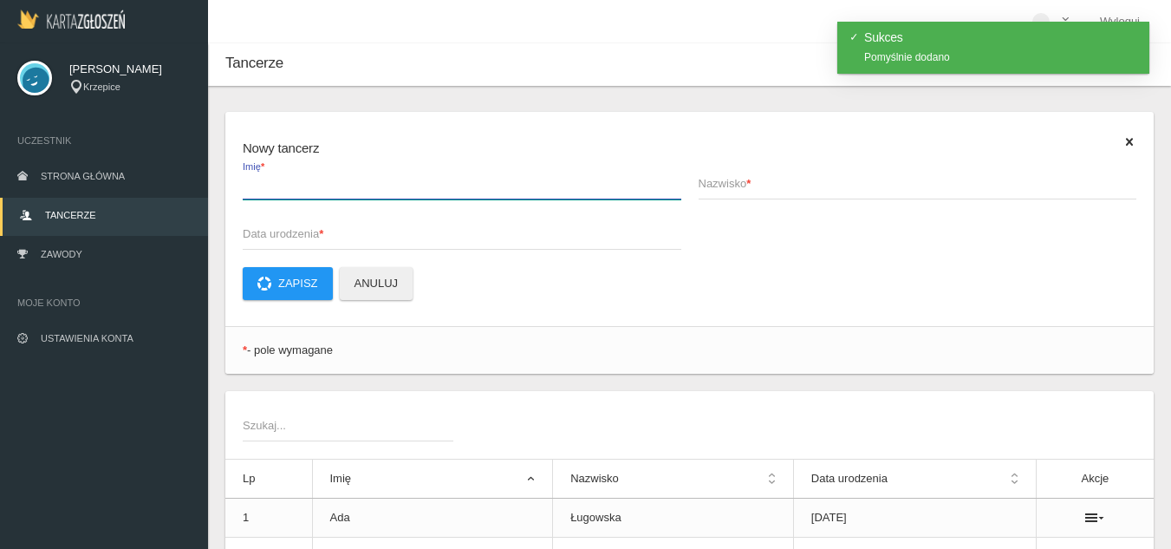
click at [297, 177] on input "Imię *" at bounding box center [462, 182] width 439 height 33
type input "[PERSON_NAME]"
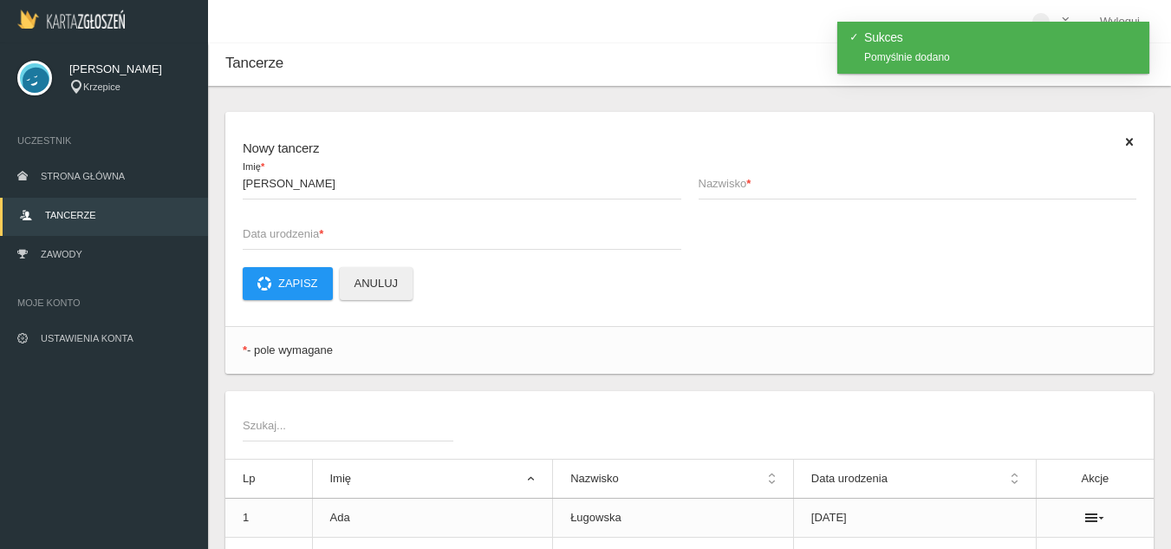
click at [740, 191] on span "Nazwisko *" at bounding box center [909, 183] width 421 height 17
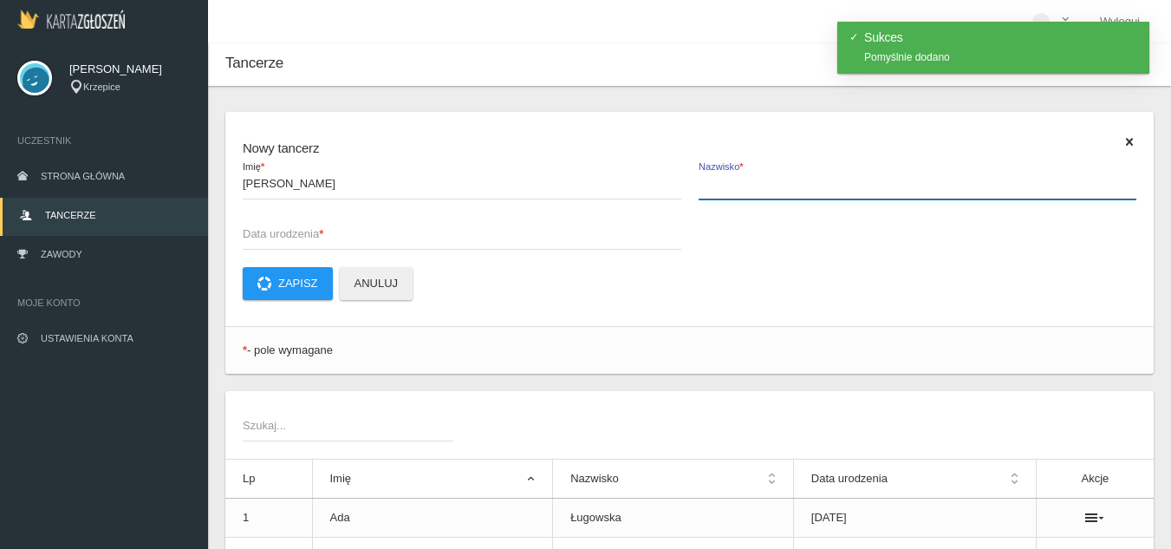
click at [740, 191] on input "Nazwisko *" at bounding box center [918, 182] width 439 height 33
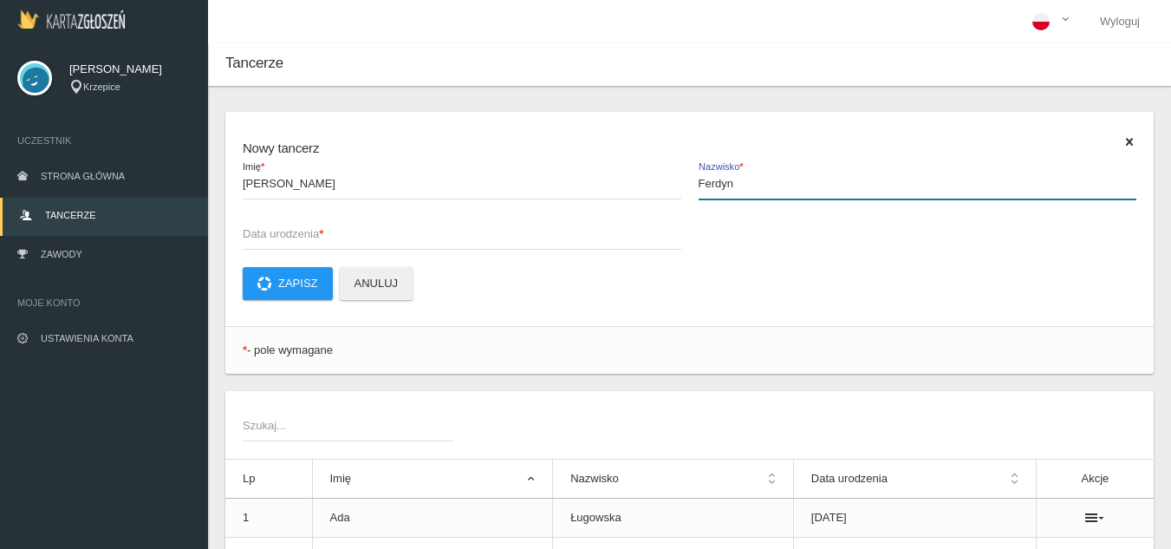
type input "Ferdyn"
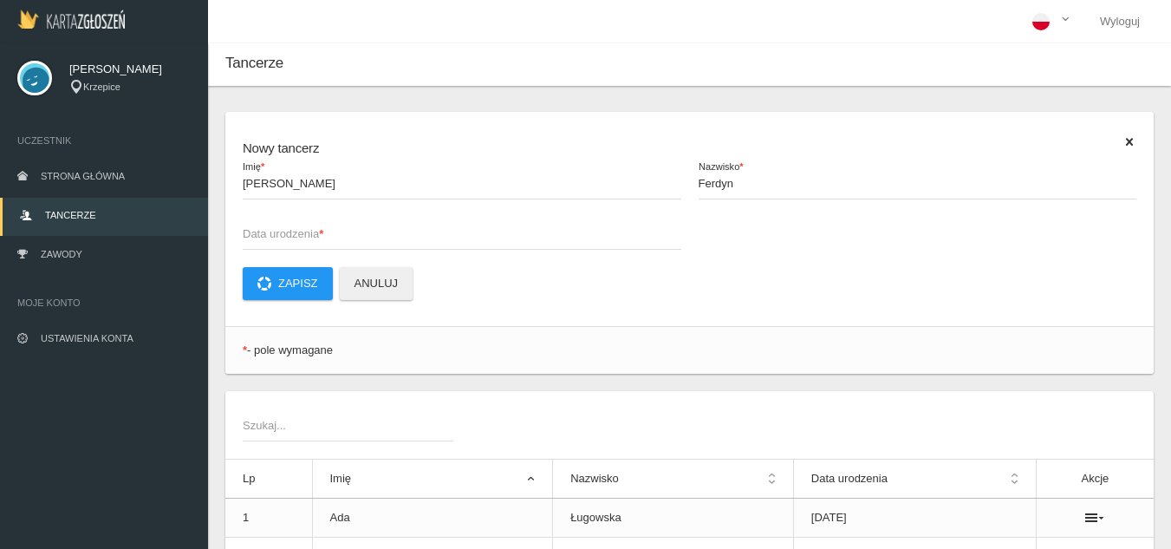
click at [479, 232] on span "Data urodzenia *" at bounding box center [453, 233] width 421 height 17
click at [479, 232] on input "Data urodzenia *" at bounding box center [462, 233] width 439 height 33
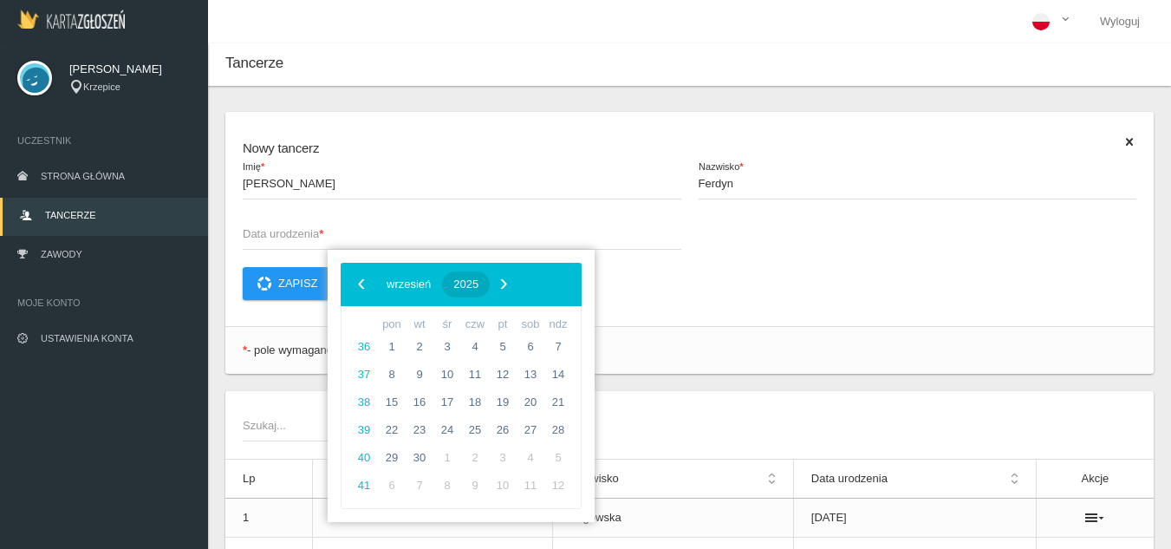
click at [478, 280] on span "2025" at bounding box center [465, 283] width 25 height 13
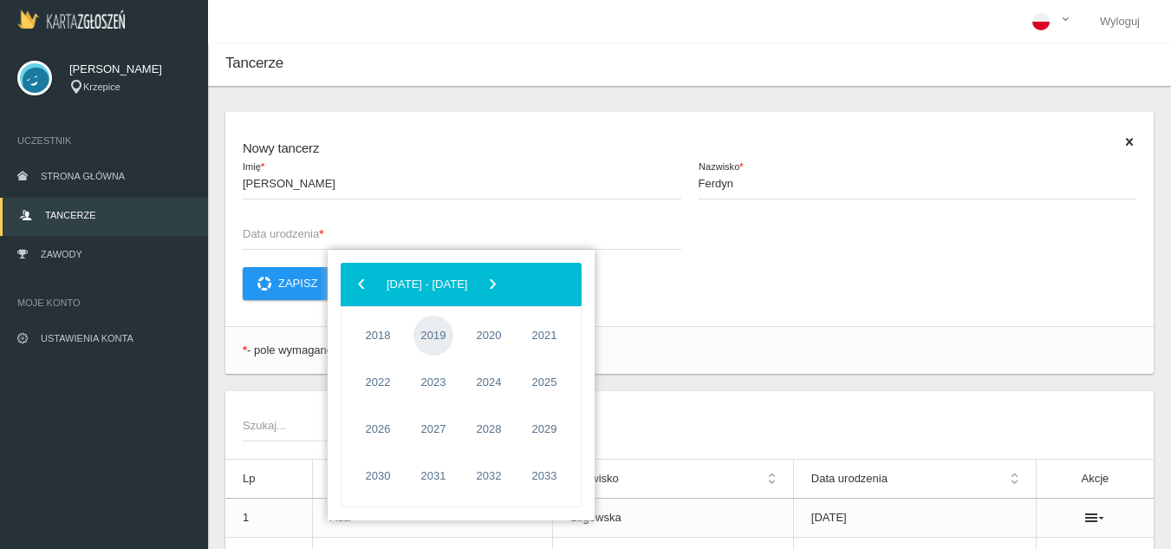
click at [426, 344] on span "2019" at bounding box center [433, 336] width 40 height 40
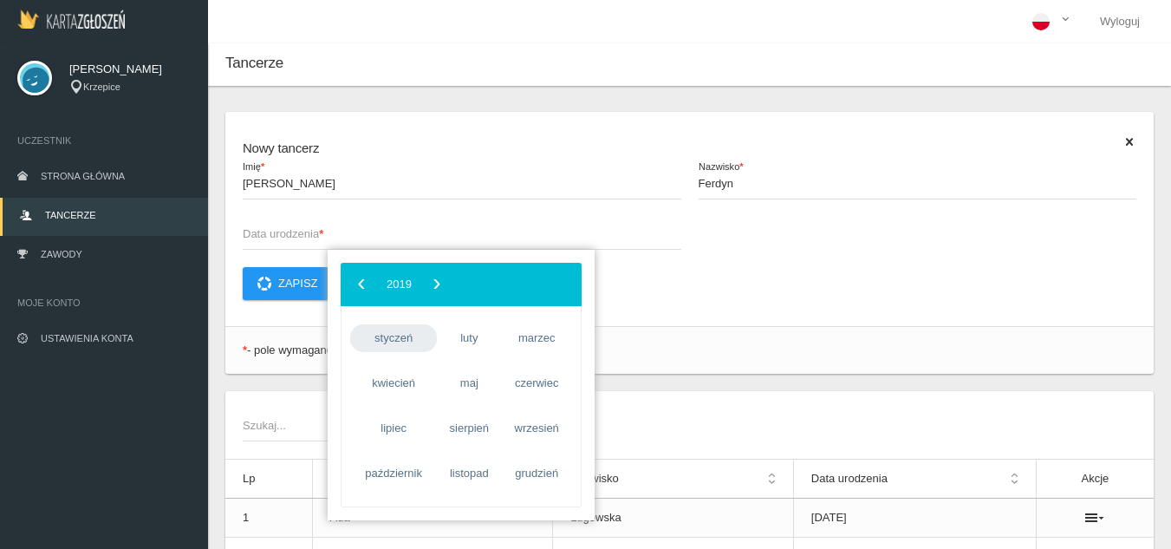
click at [414, 340] on span "styczeń" at bounding box center [393, 338] width 87 height 28
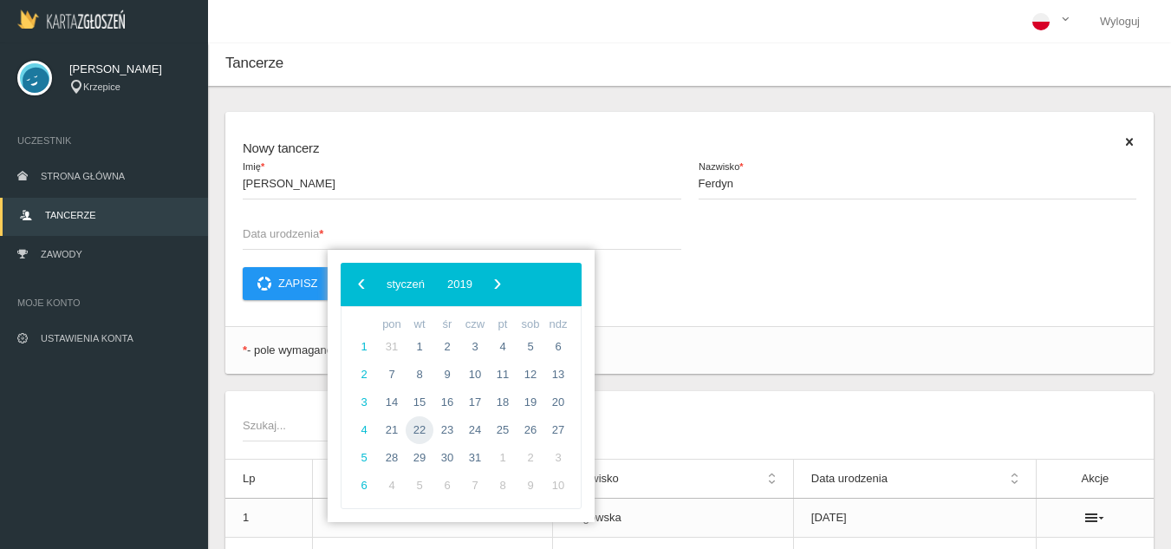
click at [427, 428] on span "22" at bounding box center [420, 430] width 28 height 28
type input "[DATE]"
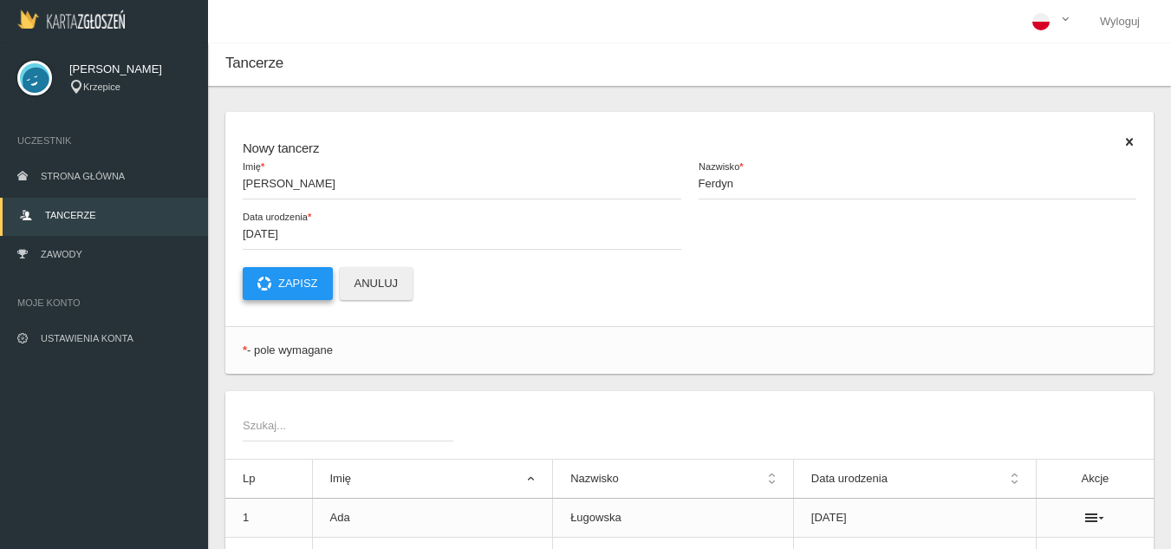
click at [313, 285] on button "Zapisz" at bounding box center [288, 283] width 90 height 33
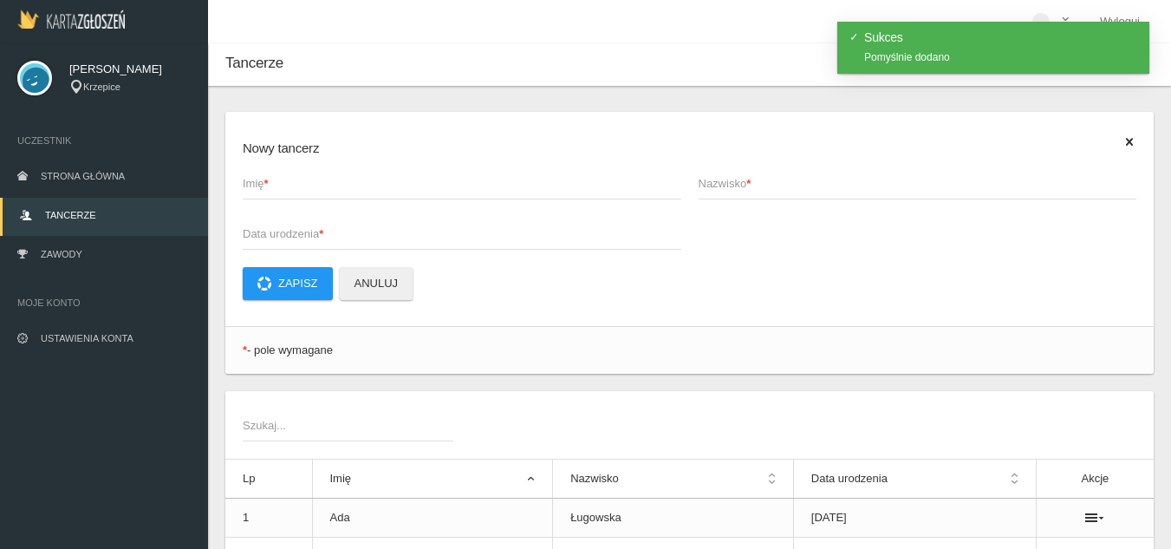
click at [277, 189] on span "Imię *" at bounding box center [453, 183] width 421 height 17
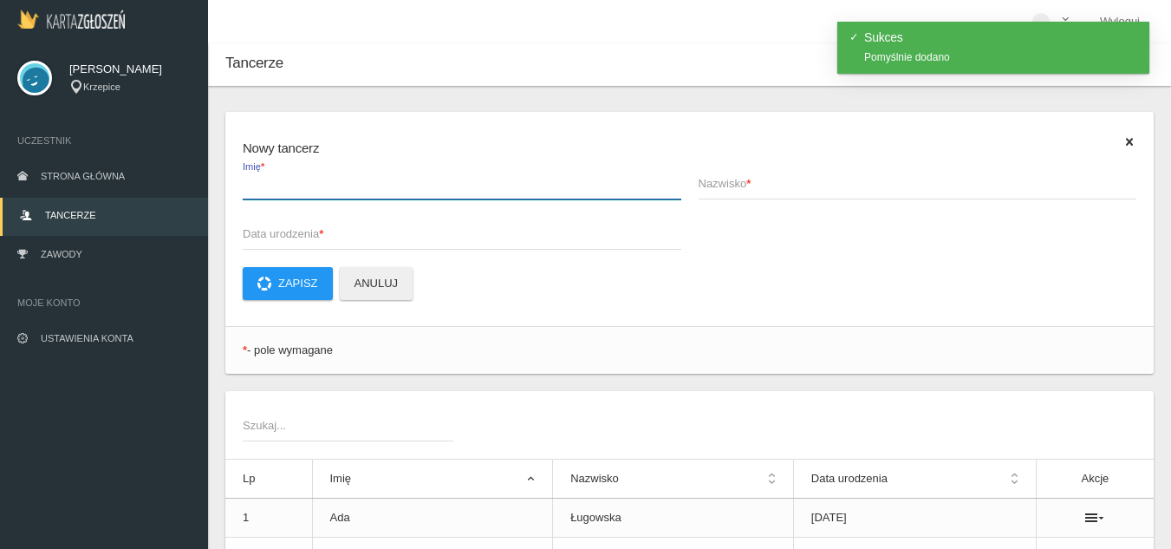
click at [277, 189] on input "Imię *" at bounding box center [462, 182] width 439 height 33
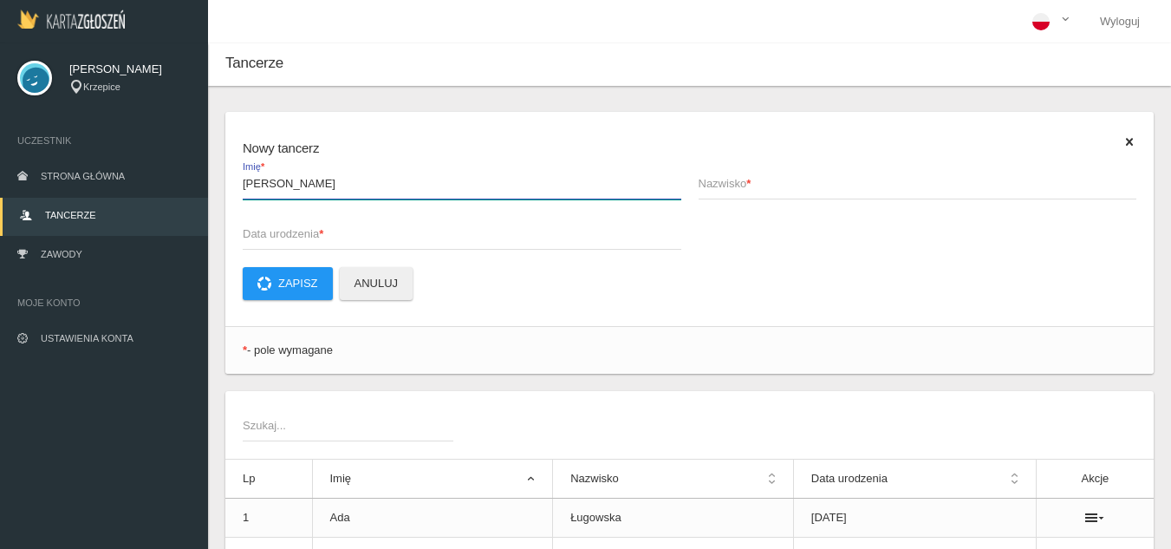
type input "[PERSON_NAME]"
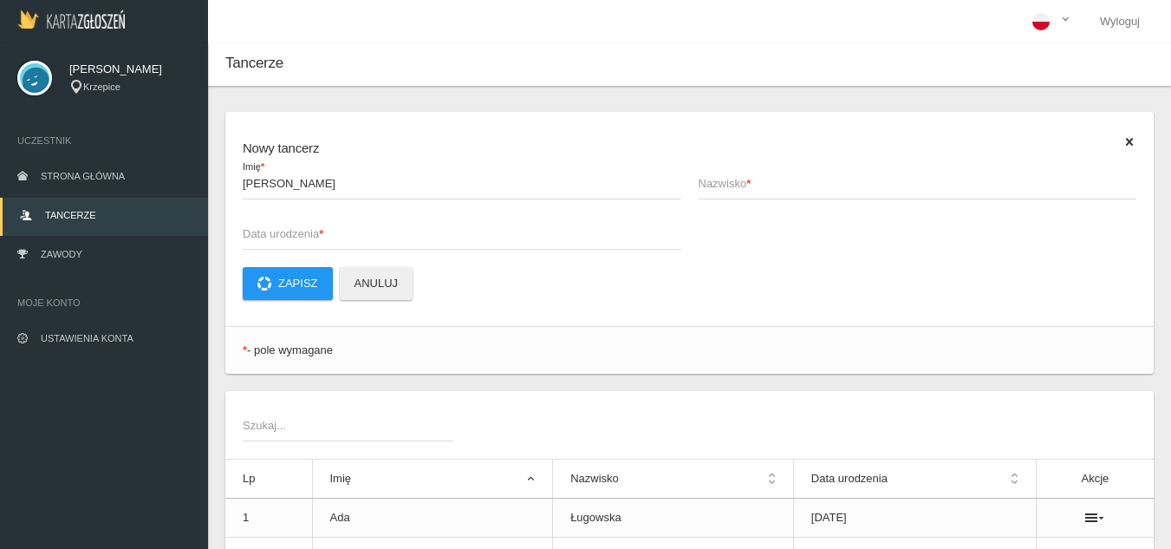
click at [746, 177] on span "Nazwisko *" at bounding box center [909, 183] width 421 height 17
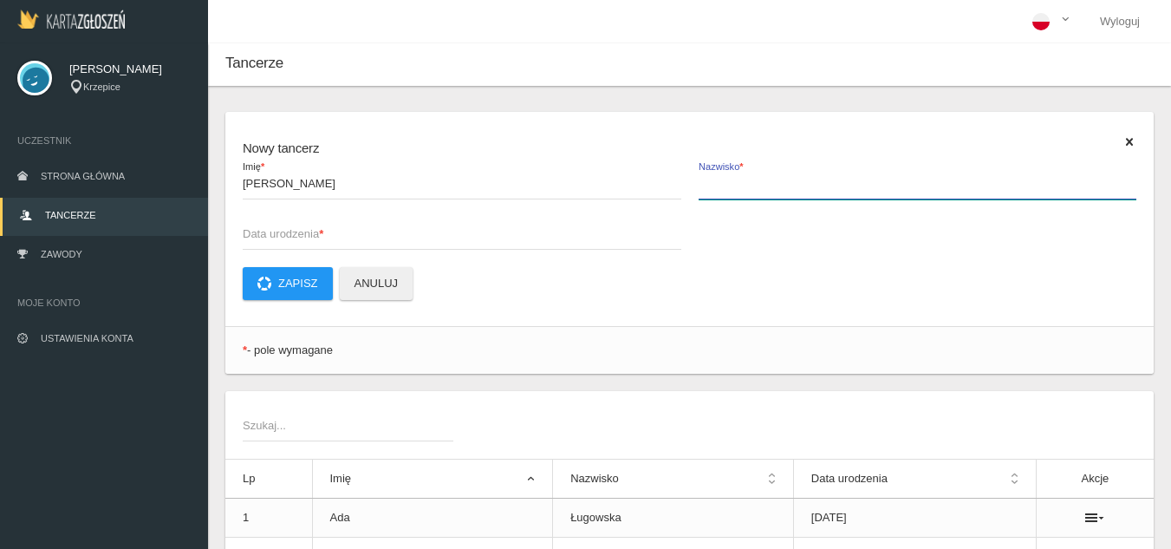
click at [746, 177] on input "Nazwisko *" at bounding box center [918, 182] width 439 height 33
type input "Wożna"
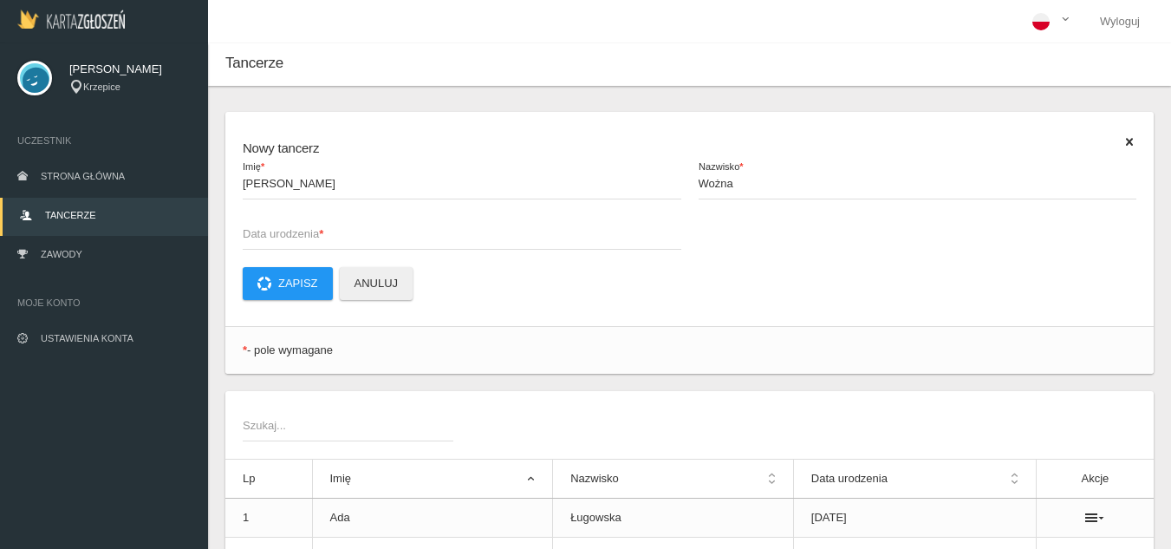
click at [498, 238] on span "Data urodzenia *" at bounding box center [453, 233] width 421 height 17
click at [498, 238] on input "Data urodzenia *" at bounding box center [462, 233] width 439 height 33
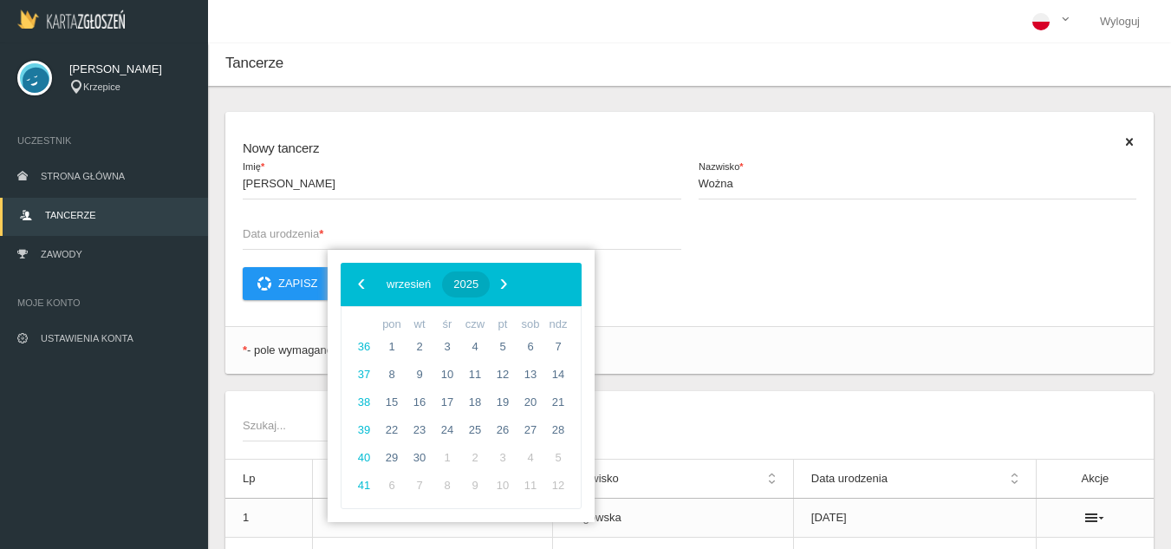
click at [478, 287] on span "2025" at bounding box center [465, 283] width 25 height 13
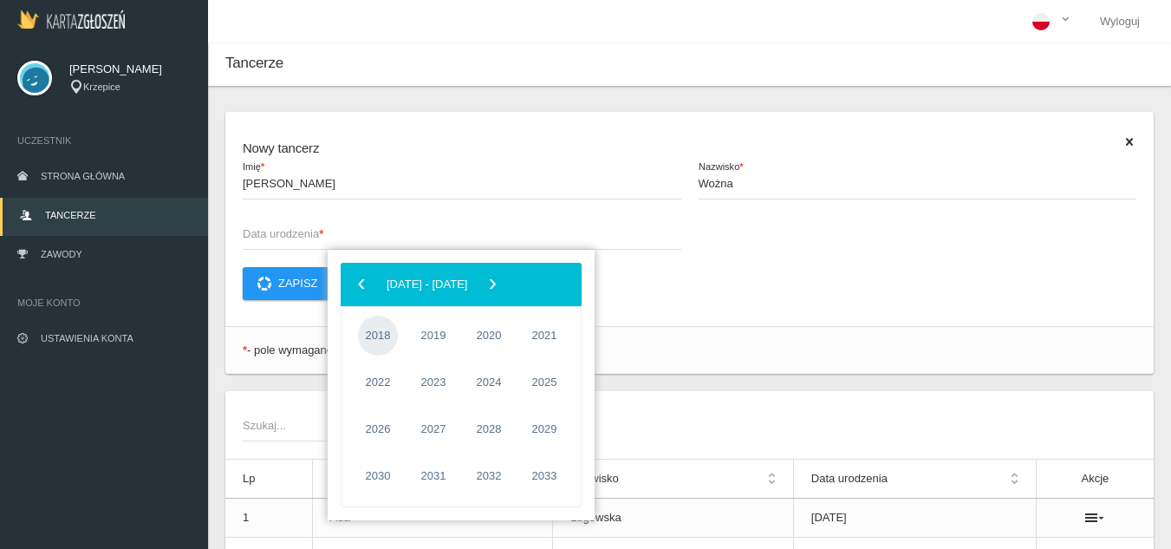
click at [386, 335] on span "2018" at bounding box center [378, 336] width 40 height 40
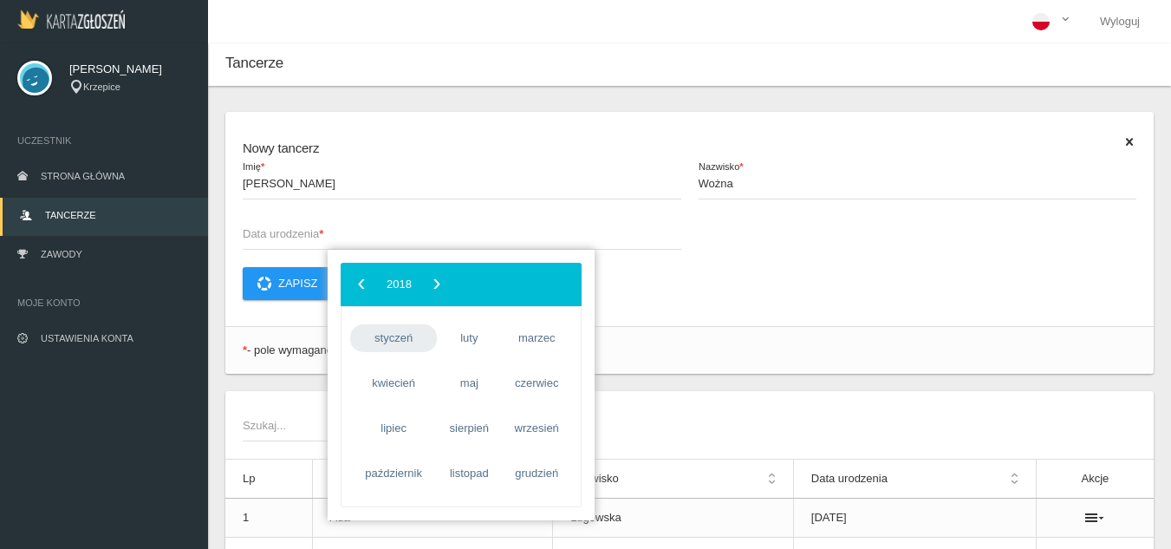
click at [388, 337] on span "styczeń" at bounding box center [393, 338] width 87 height 28
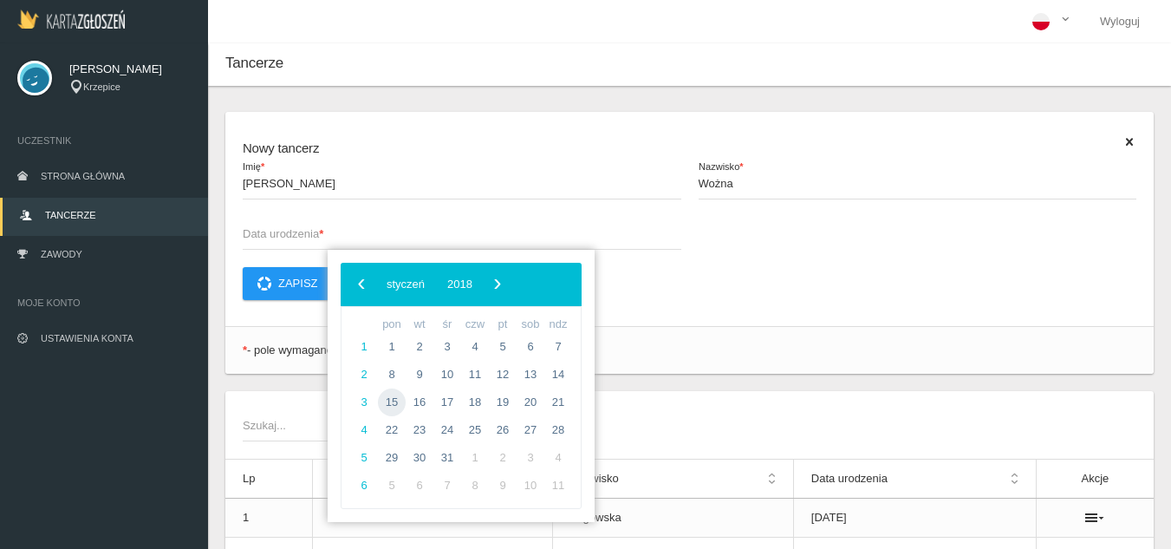
click at [394, 393] on span "15" at bounding box center [392, 402] width 28 height 28
type input "[DATE]"
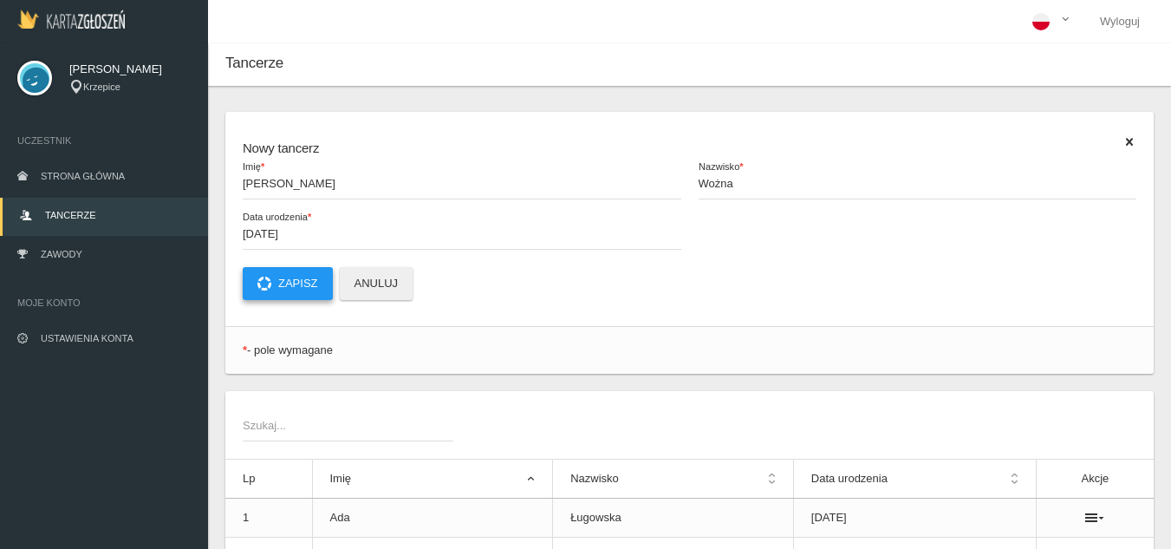
click at [272, 292] on button "Zapisz" at bounding box center [288, 283] width 90 height 33
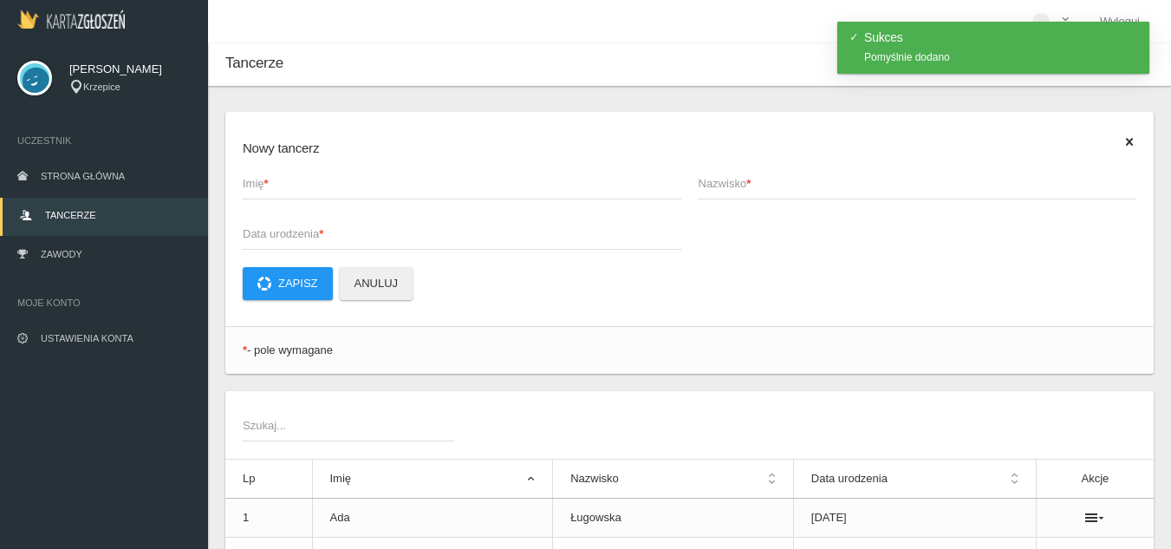
click at [298, 181] on span "Imię *" at bounding box center [453, 183] width 421 height 17
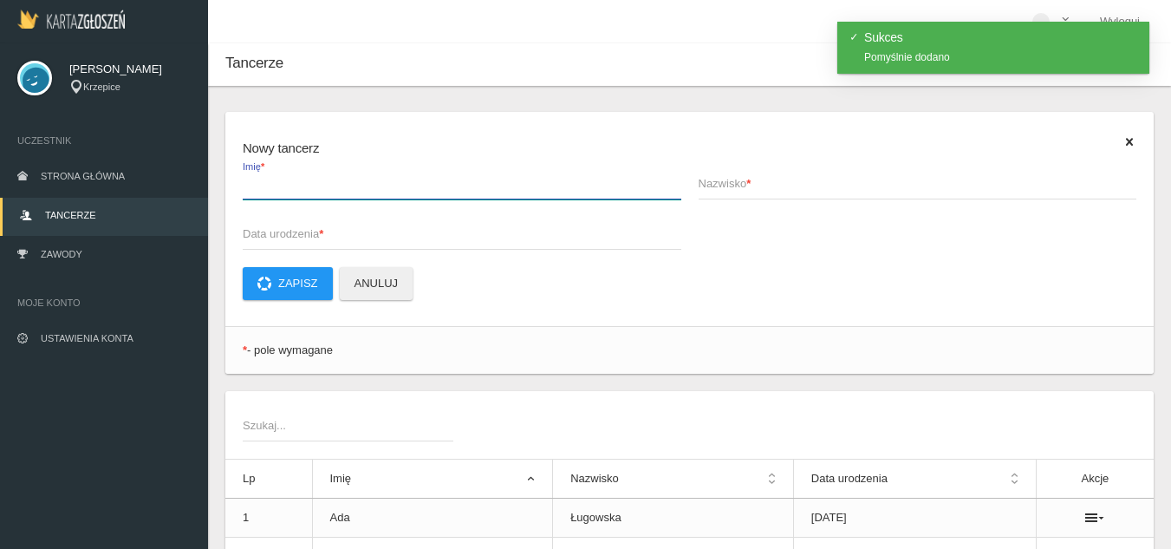
click at [298, 181] on input "Imię *" at bounding box center [462, 182] width 439 height 33
type input "[PERSON_NAME]"
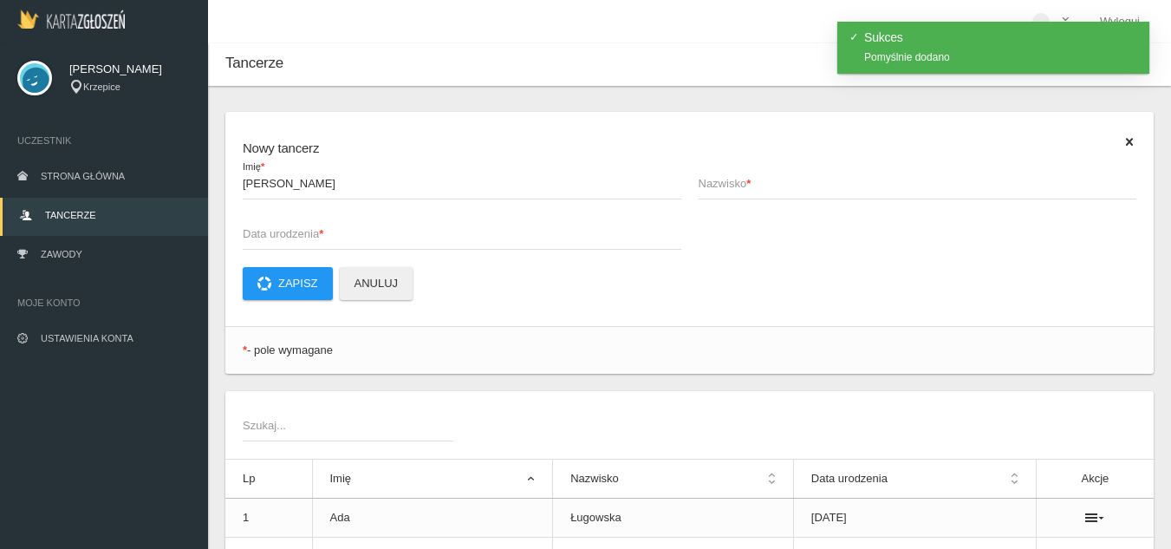
click at [725, 182] on span "Nazwisko *" at bounding box center [909, 183] width 421 height 17
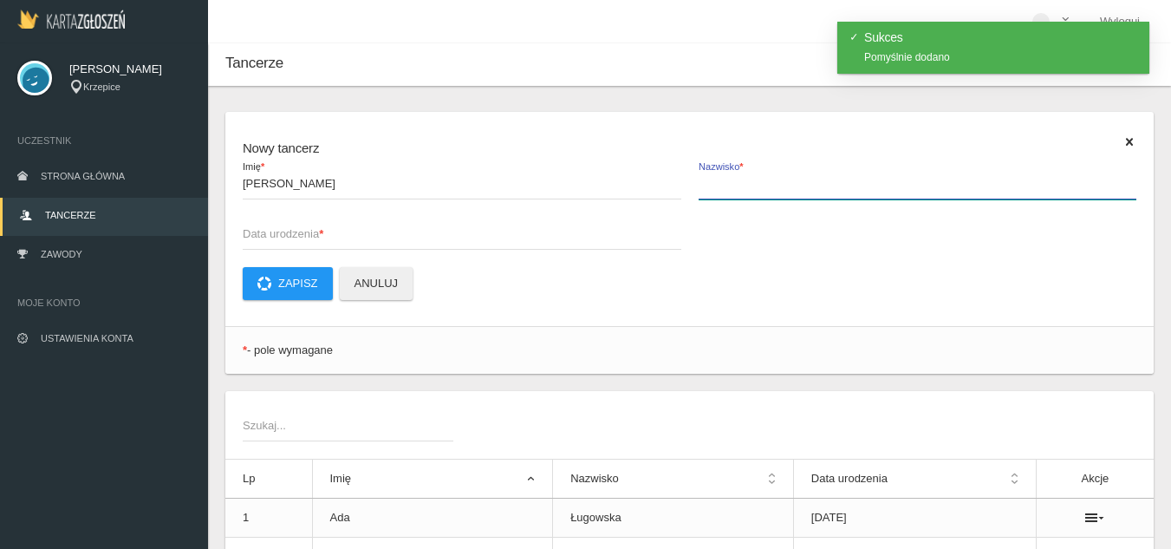
click at [725, 182] on input "Nazwisko *" at bounding box center [918, 182] width 439 height 33
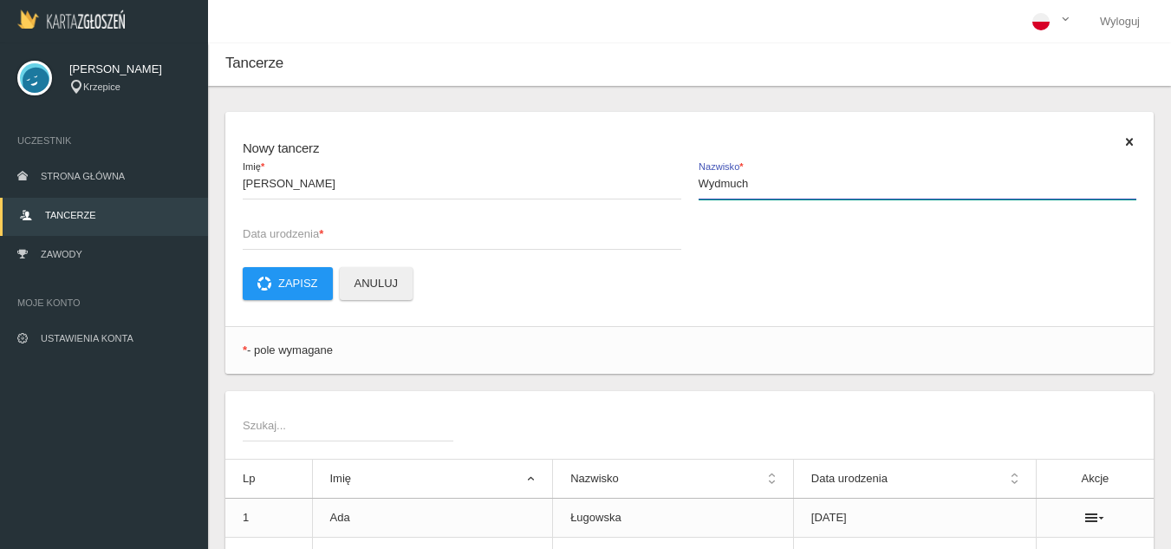
type input "Wydmuch"
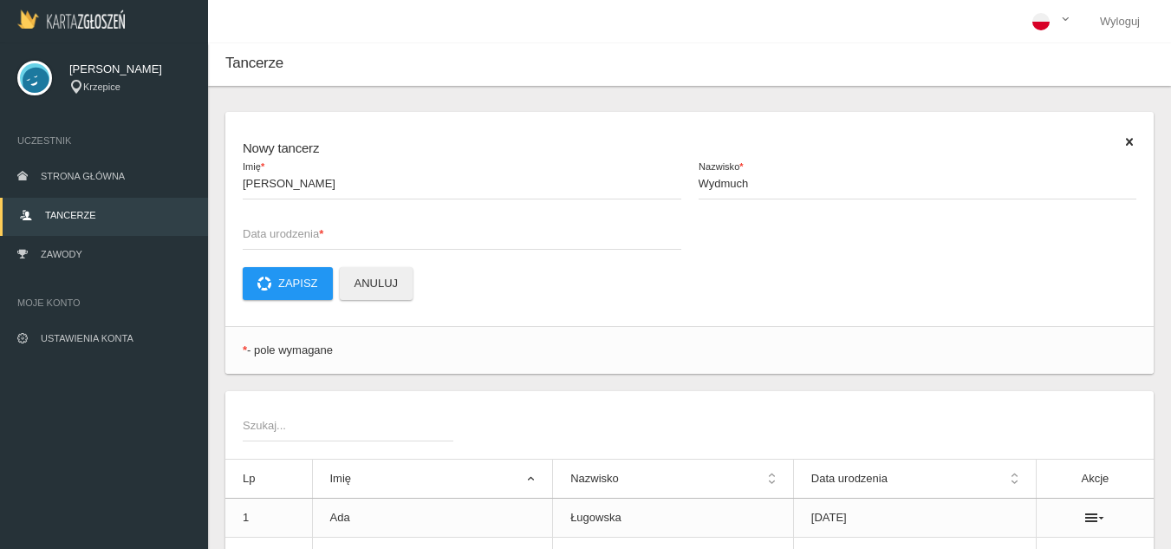
click at [409, 236] on span "Data urodzenia *" at bounding box center [453, 233] width 421 height 17
click at [409, 236] on input "Data urodzenia *" at bounding box center [462, 233] width 439 height 33
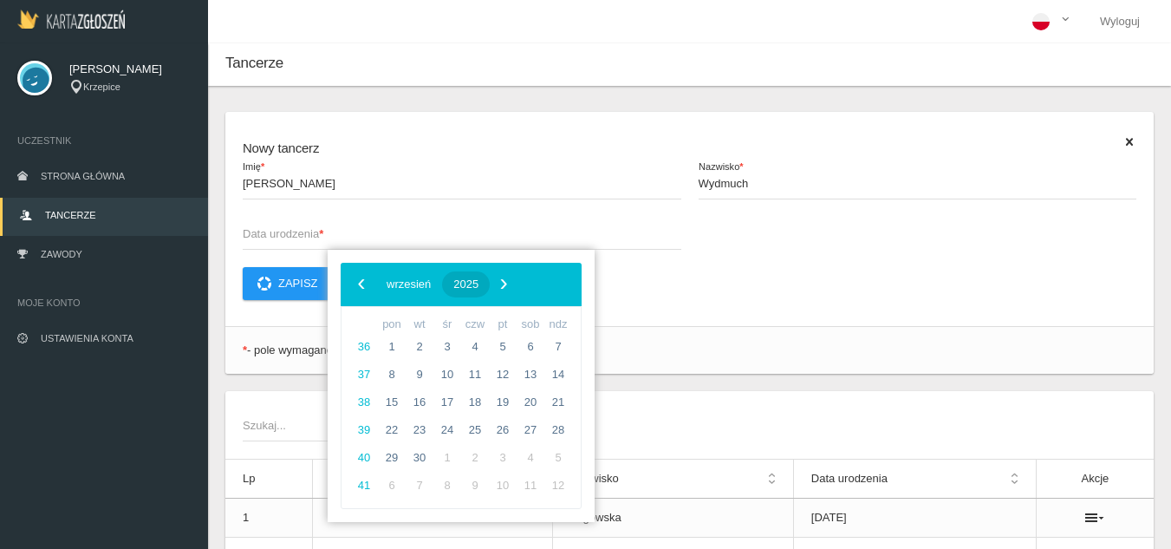
click at [478, 286] on span "2025" at bounding box center [465, 283] width 25 height 13
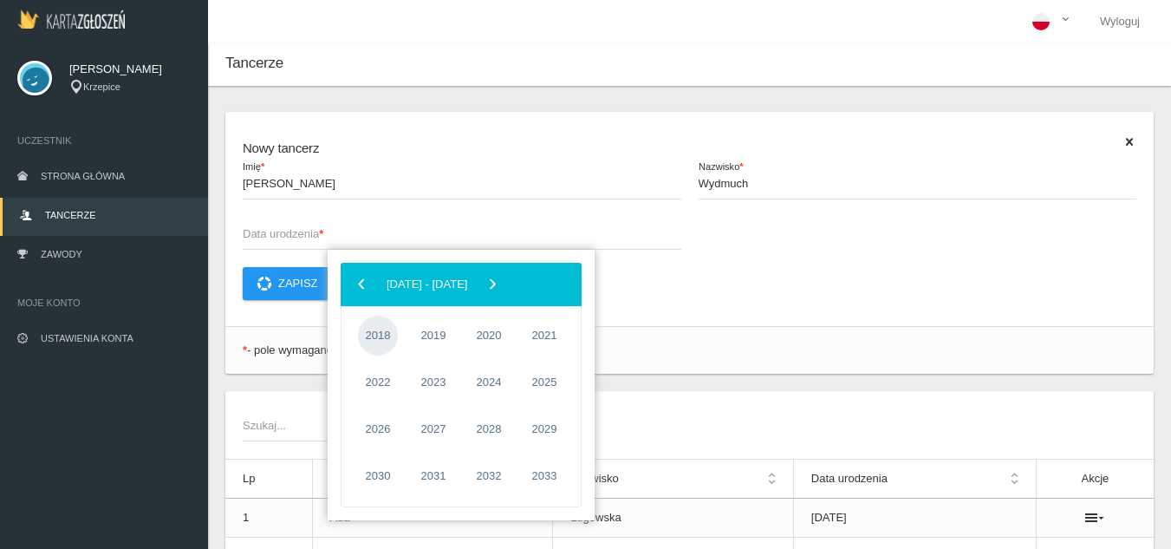
click at [377, 329] on span "2018" at bounding box center [378, 336] width 40 height 40
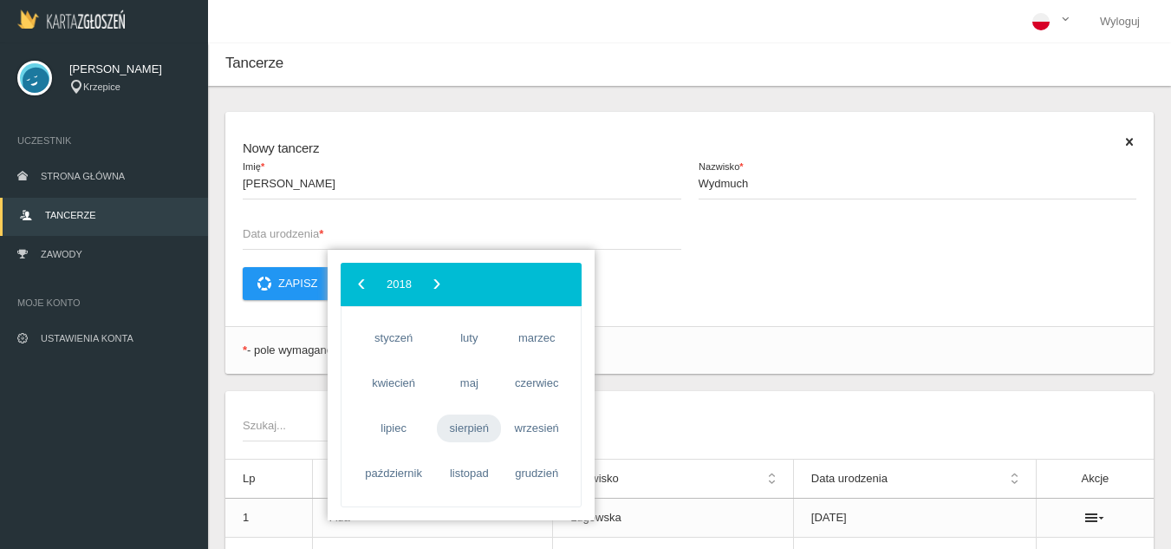
click at [472, 429] on span "sierpień" at bounding box center [469, 428] width 64 height 28
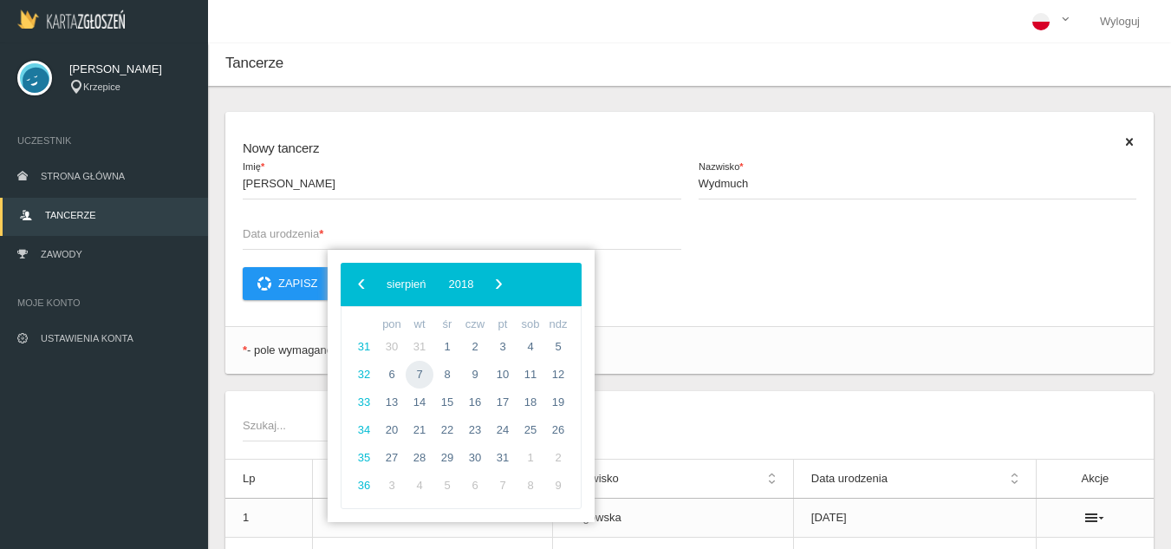
click at [418, 371] on span "7" at bounding box center [420, 375] width 28 height 28
type input "[DATE]"
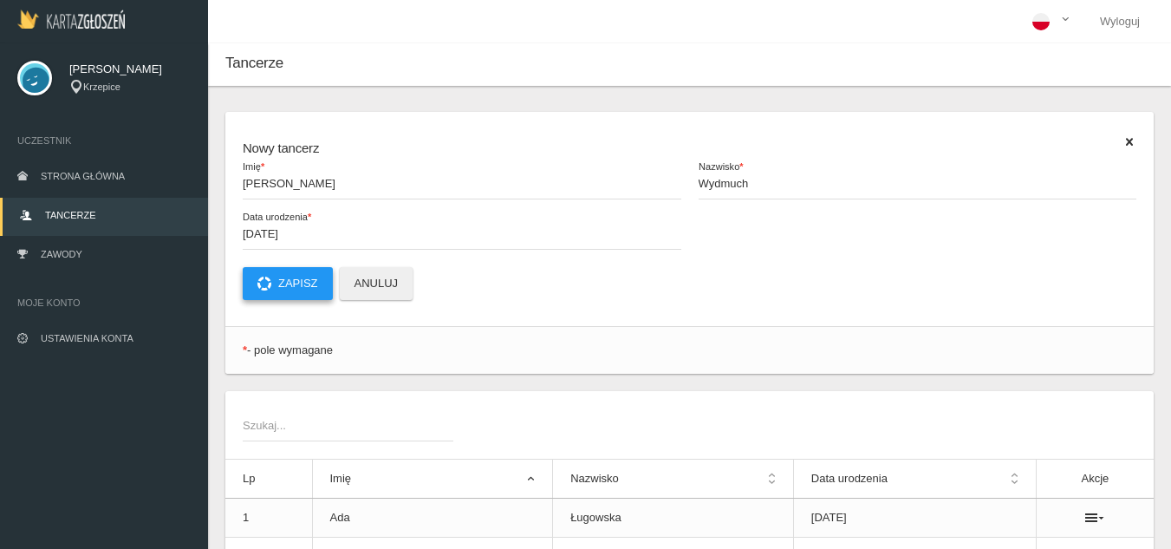
click at [283, 290] on button "Zapisz" at bounding box center [288, 283] width 90 height 33
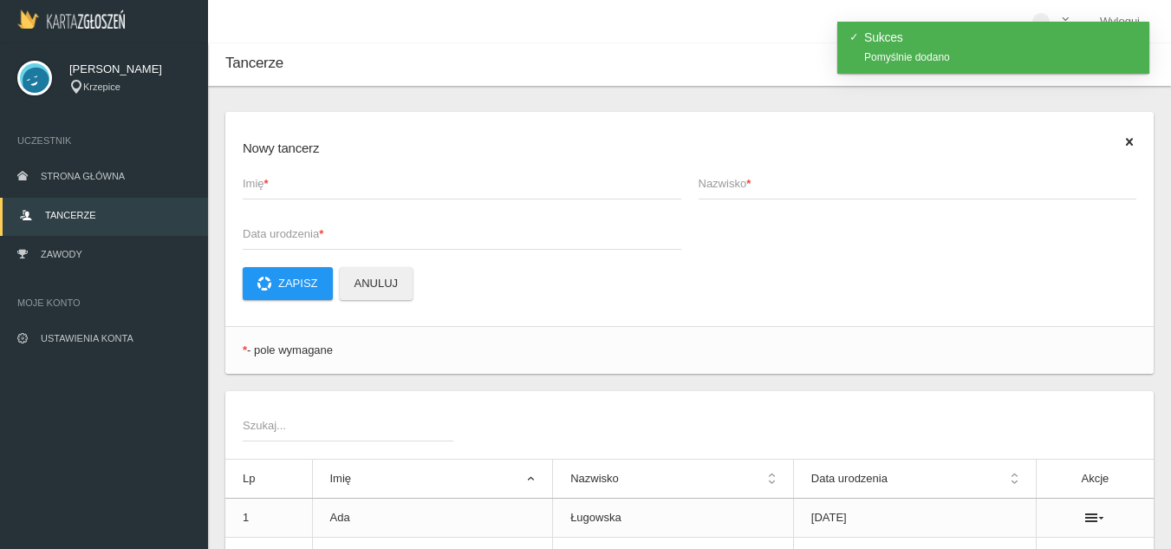
click at [309, 179] on span "Imię *" at bounding box center [453, 183] width 421 height 17
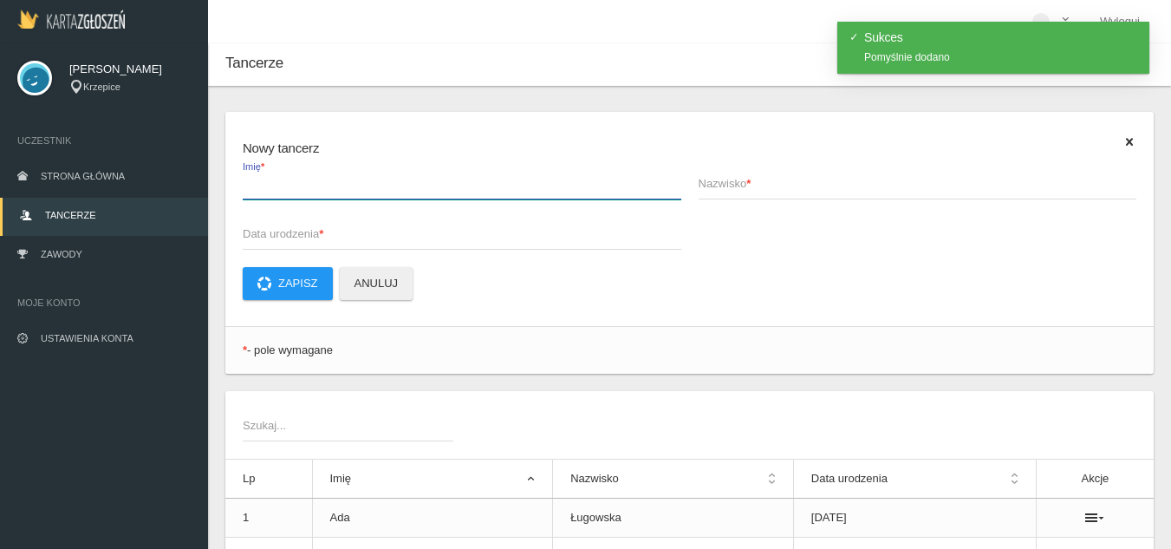
click at [309, 179] on input "Imię *" at bounding box center [462, 182] width 439 height 33
type input "[PERSON_NAME]"
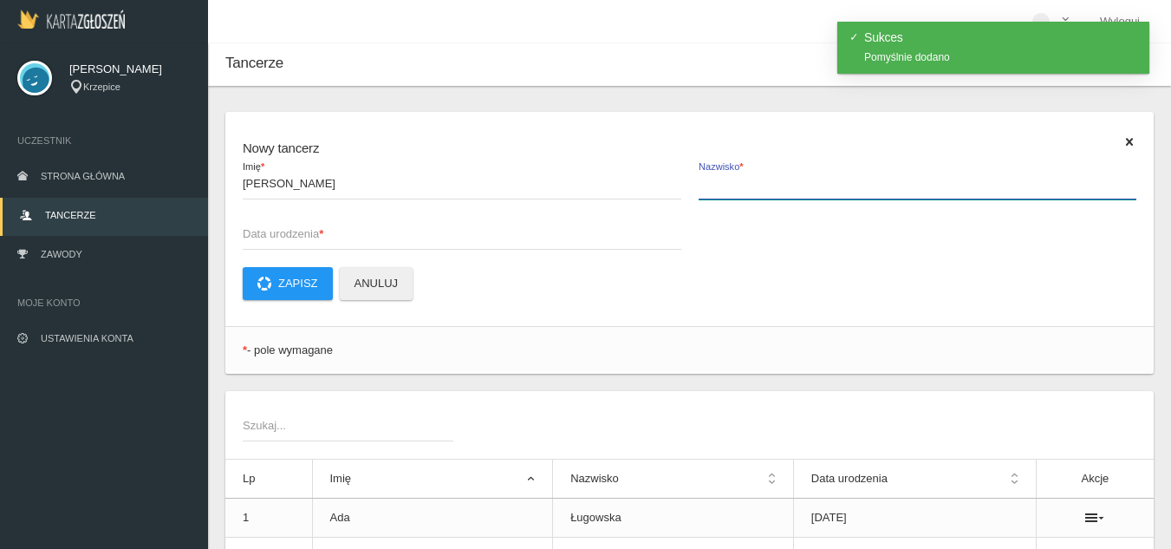
click at [723, 196] on input "Nazwisko *" at bounding box center [918, 182] width 439 height 33
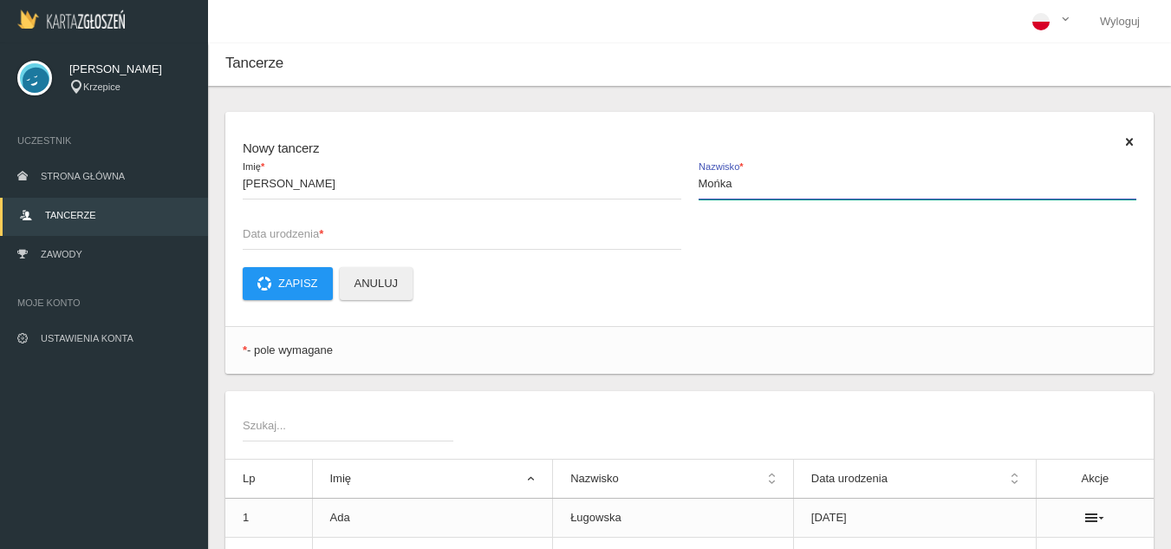
type input "Mońka"
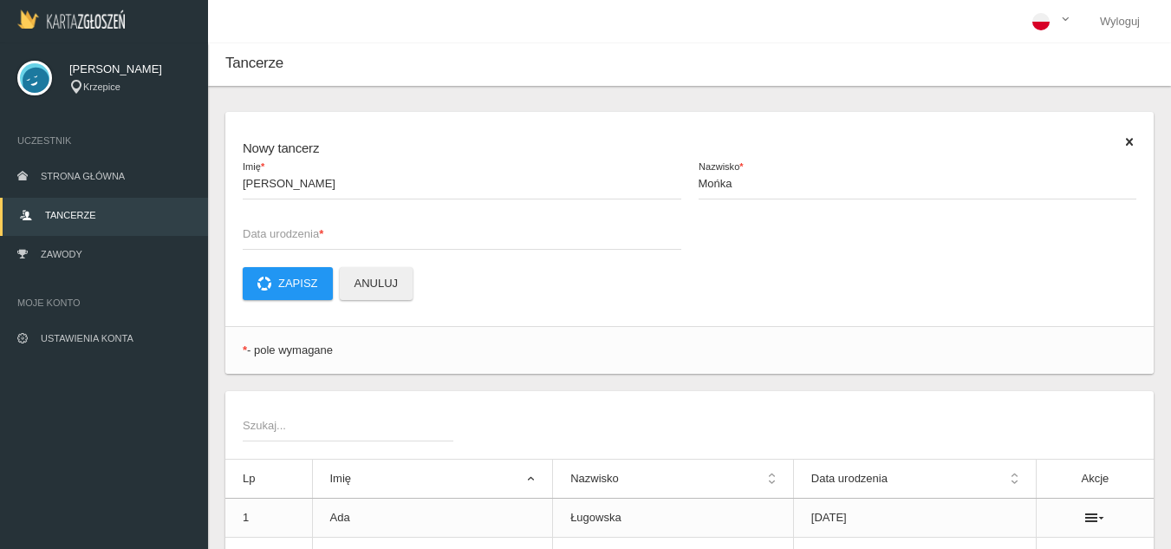
click at [335, 240] on span "Data urodzenia *" at bounding box center [453, 233] width 421 height 17
click at [335, 240] on input "Data urodzenia *" at bounding box center [462, 233] width 439 height 33
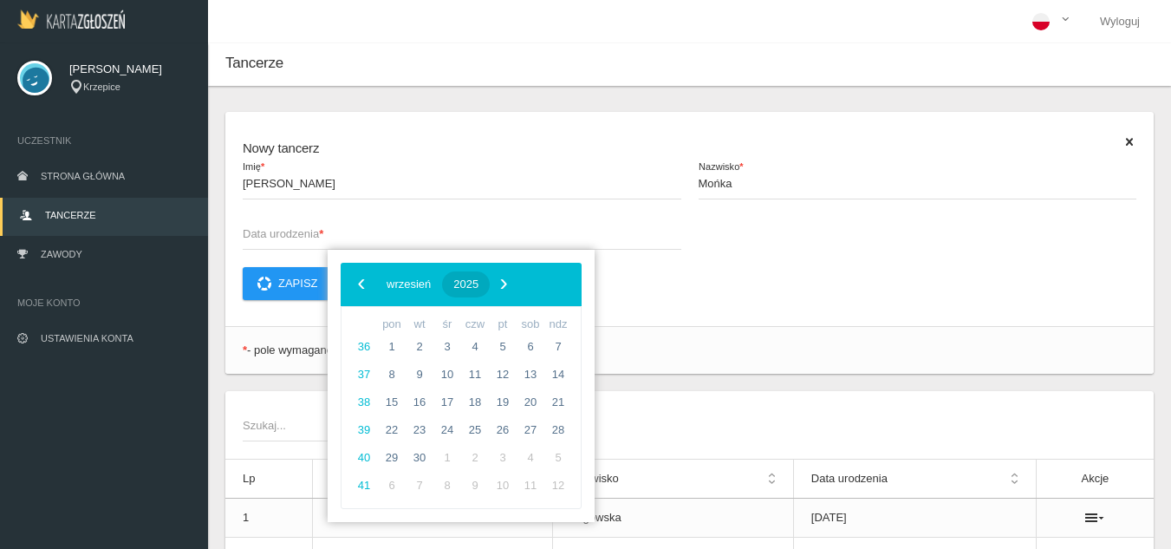
click at [490, 276] on button "2025" at bounding box center [466, 284] width 48 height 26
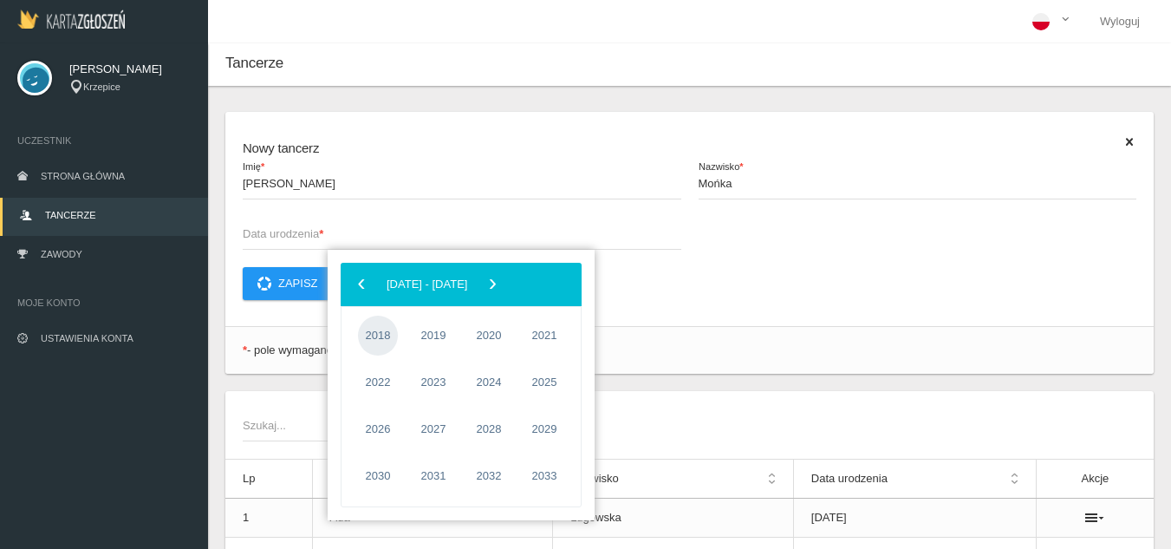
click at [381, 335] on span "2018" at bounding box center [378, 336] width 40 height 40
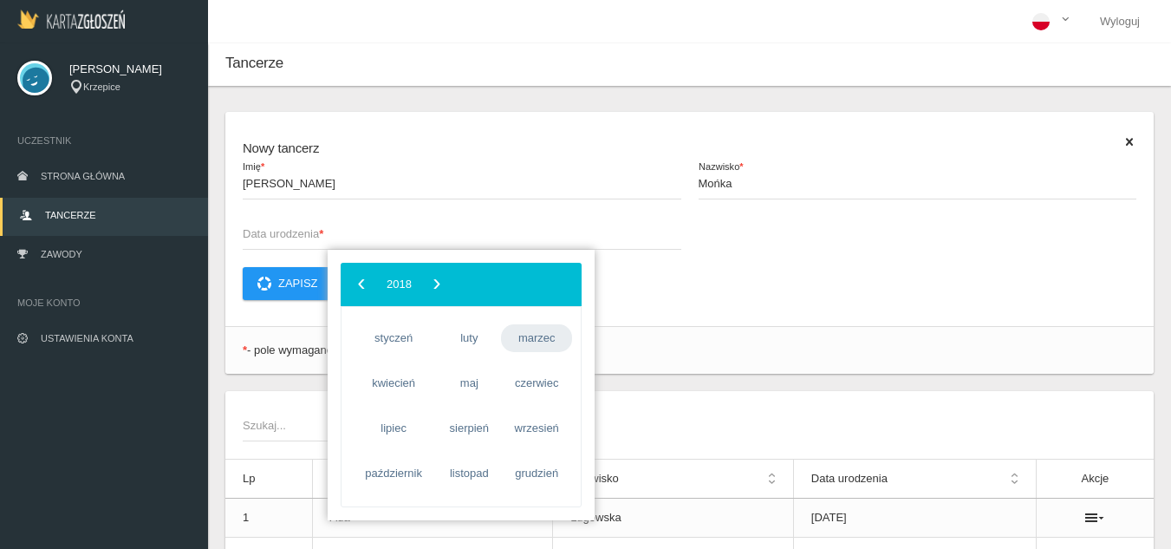
click at [542, 337] on span "marzec" at bounding box center [536, 338] width 71 height 28
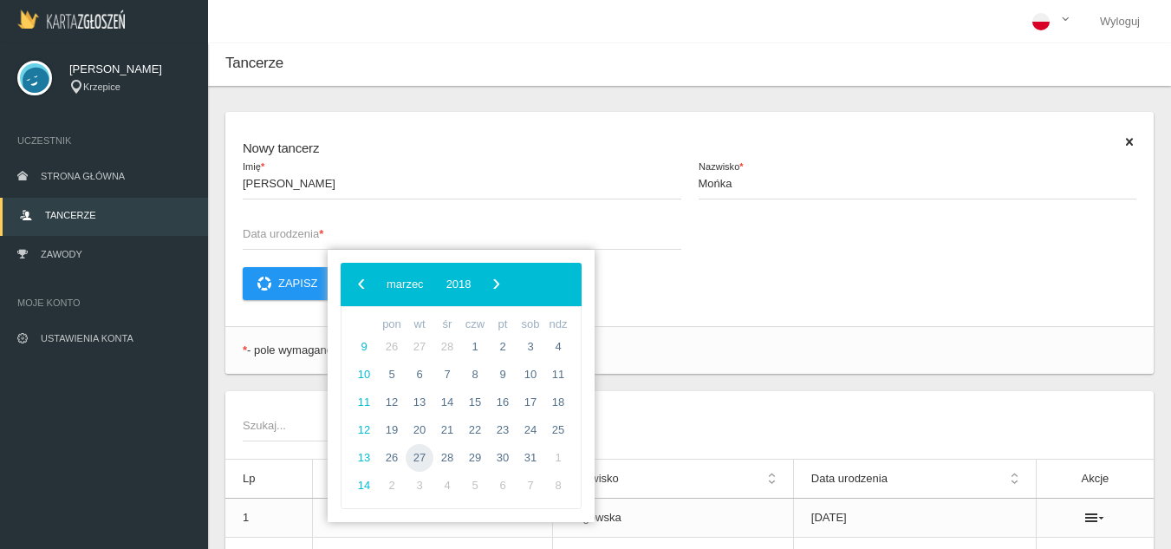
click at [419, 460] on span "27" at bounding box center [420, 458] width 28 height 28
type input "[DATE]"
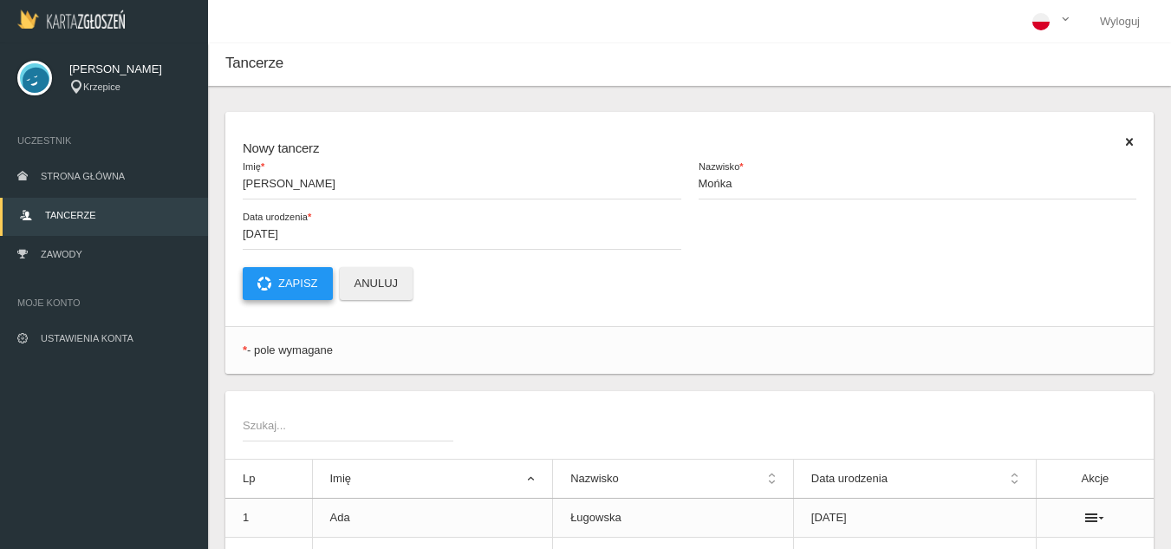
click at [296, 281] on button "Zapisz" at bounding box center [288, 283] width 90 height 33
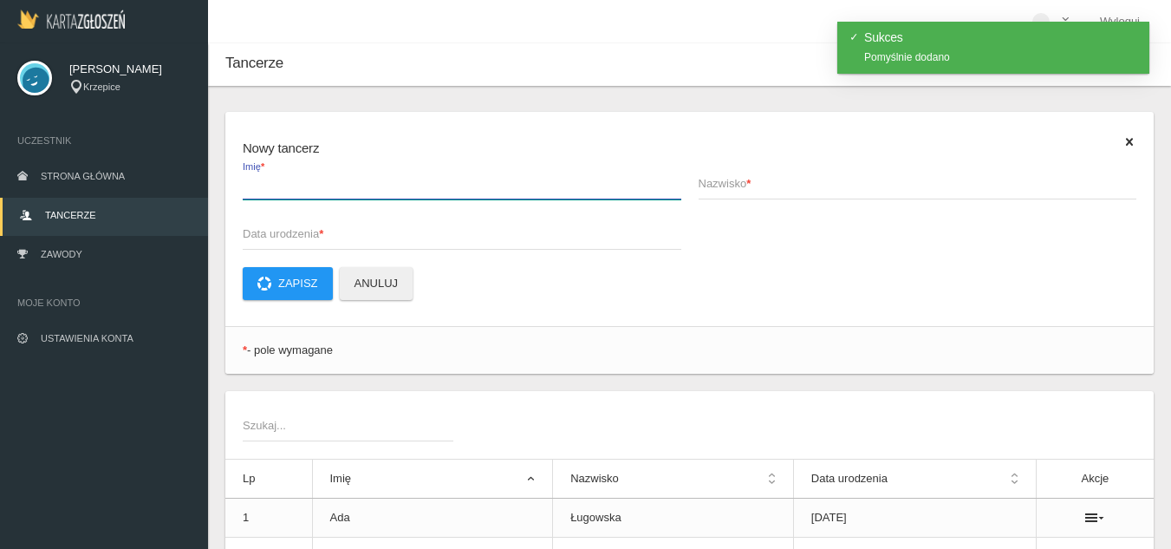
click at [322, 198] on input "Imię *" at bounding box center [462, 182] width 439 height 33
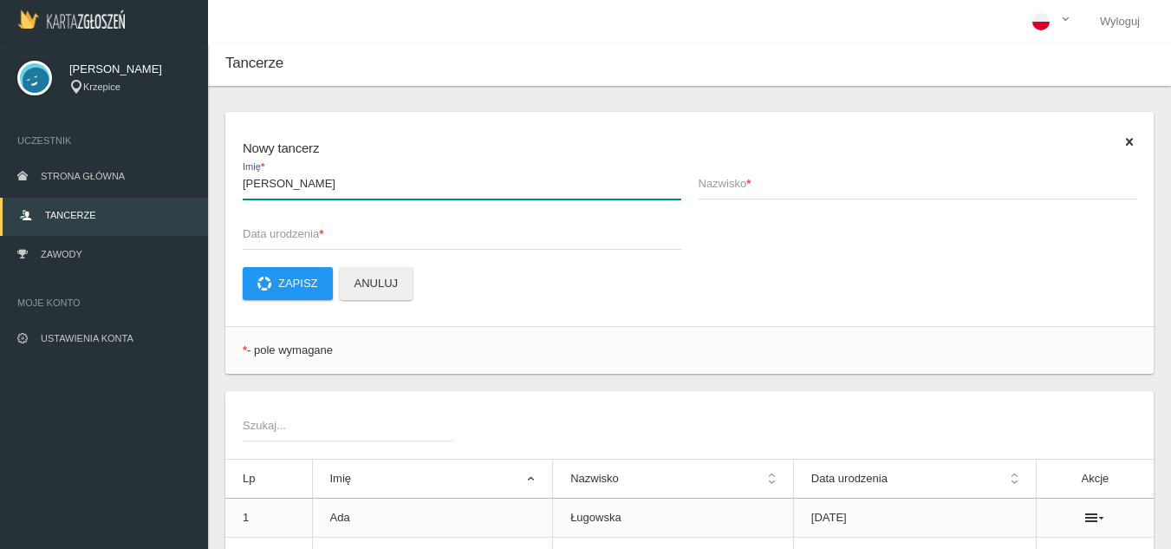
type input "[PERSON_NAME]"
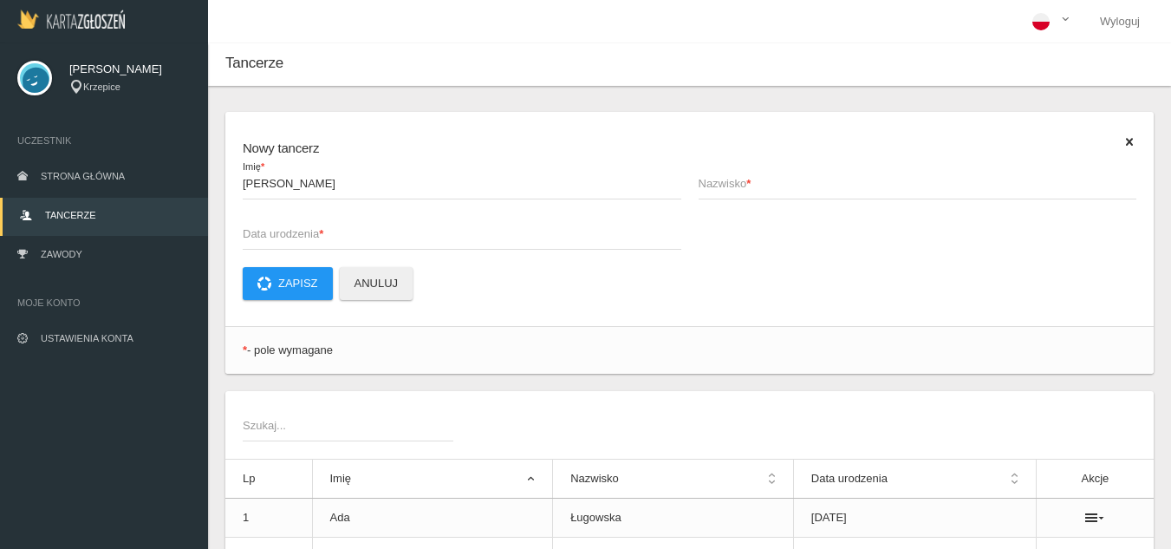
click at [763, 175] on span "Nazwisko *" at bounding box center [909, 183] width 421 height 17
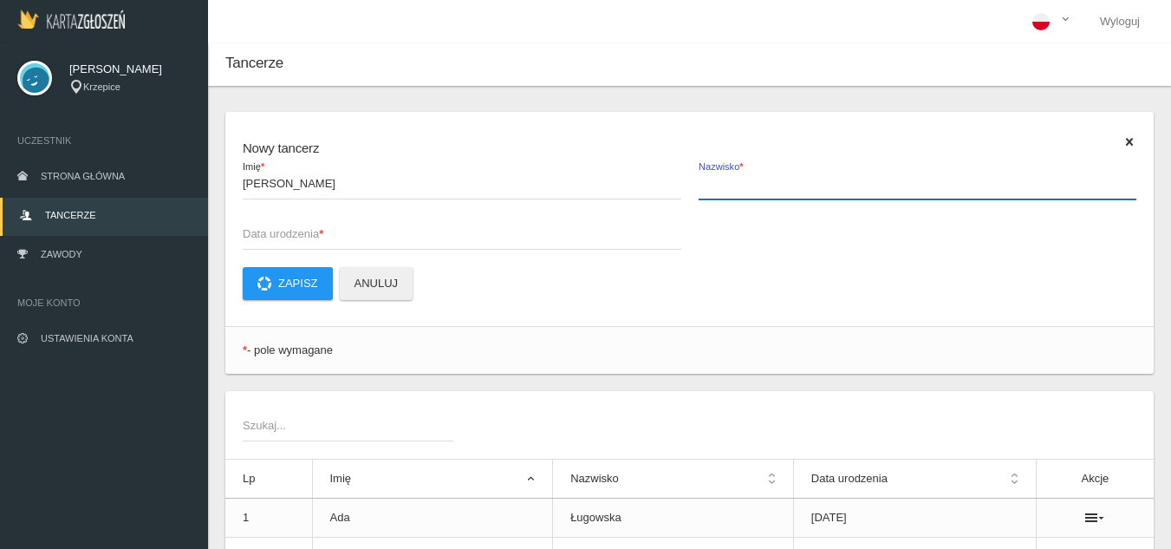
click at [763, 175] on input "Nazwisko *" at bounding box center [918, 182] width 439 height 33
type input "Pawelec"
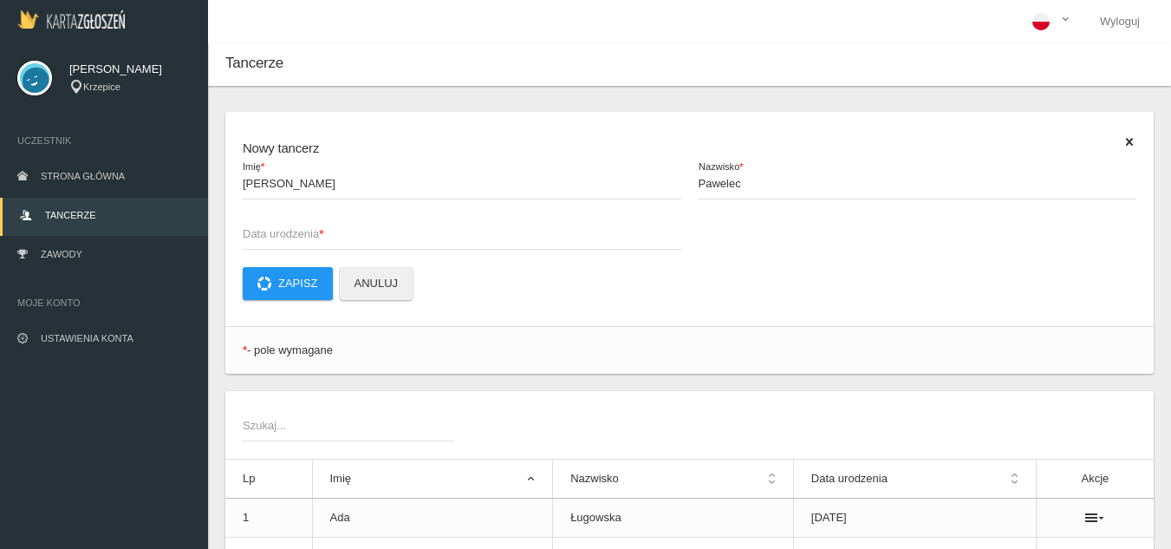
click at [413, 237] on span "Data urodzenia *" at bounding box center [453, 233] width 421 height 17
click at [413, 237] on input "Data urodzenia *" at bounding box center [462, 233] width 439 height 33
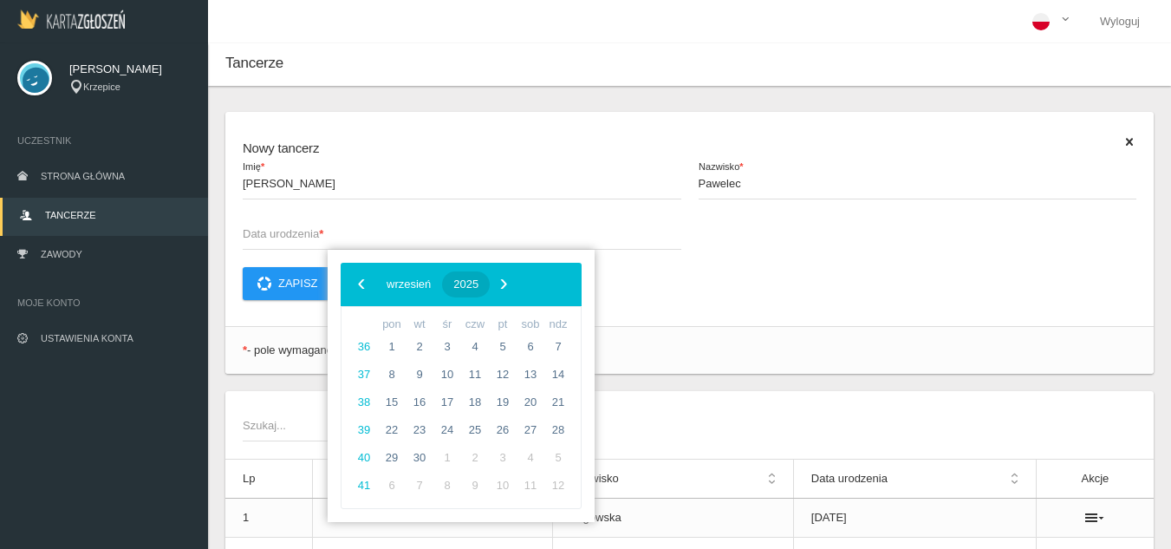
click at [490, 293] on button "2025" at bounding box center [466, 284] width 48 height 26
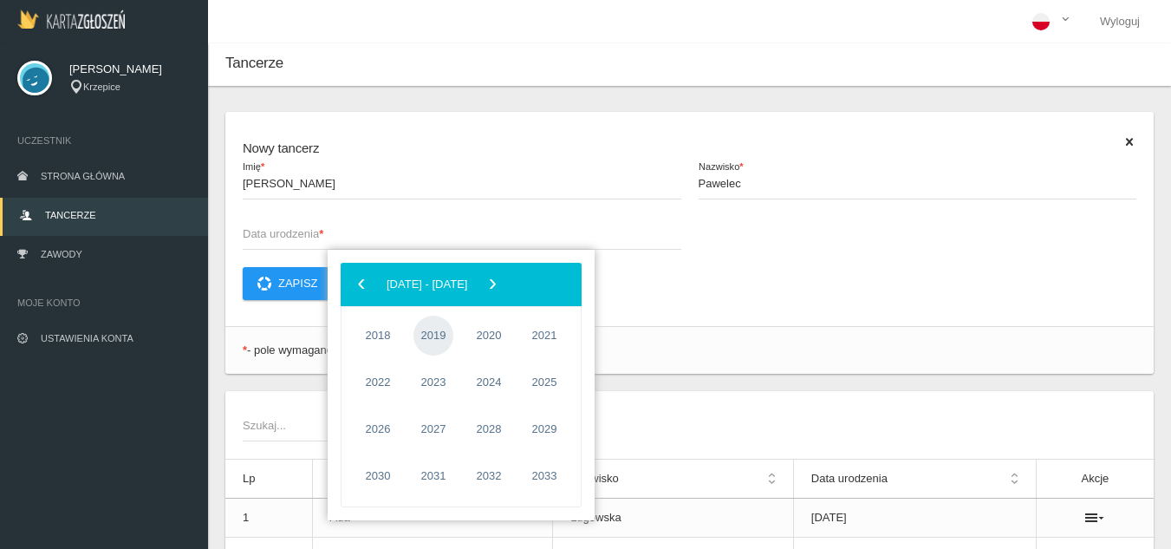
click at [433, 332] on span "2019" at bounding box center [433, 336] width 40 height 40
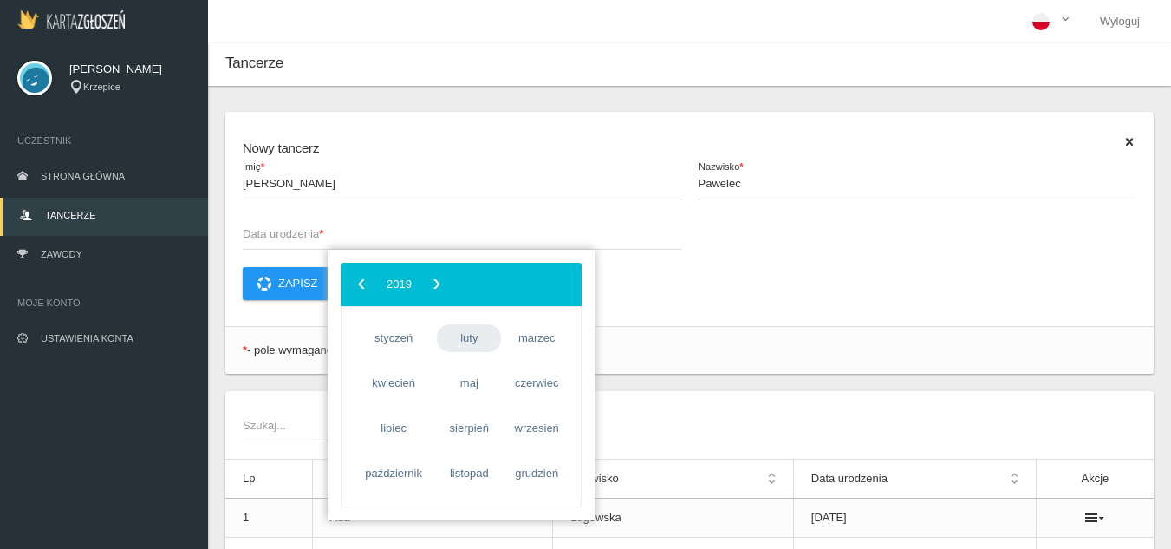
click at [476, 336] on span "luty" at bounding box center [469, 338] width 64 height 28
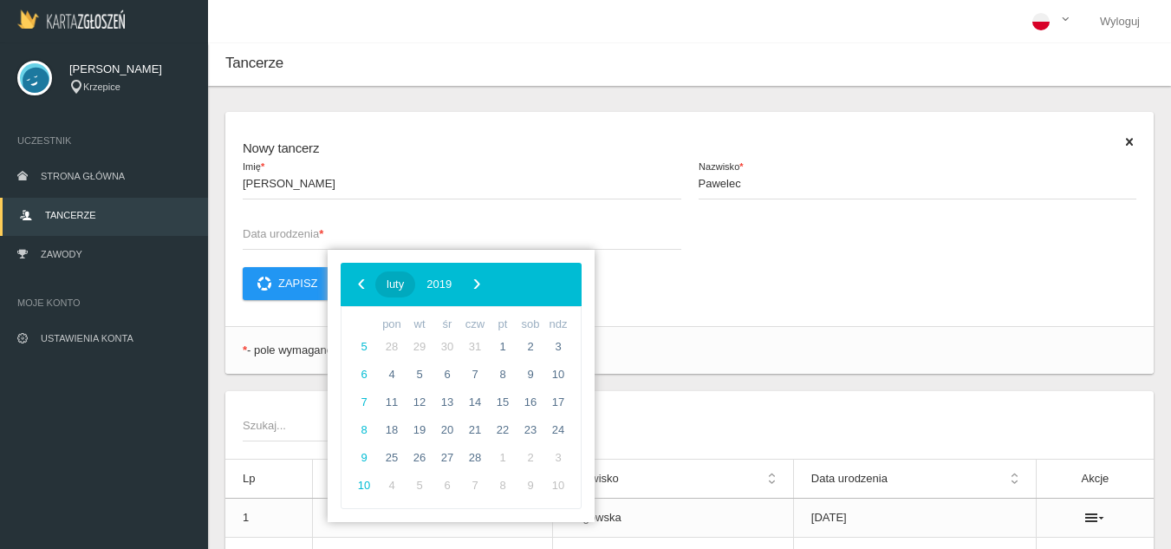
click at [404, 283] on span "luty" at bounding box center [395, 283] width 17 height 13
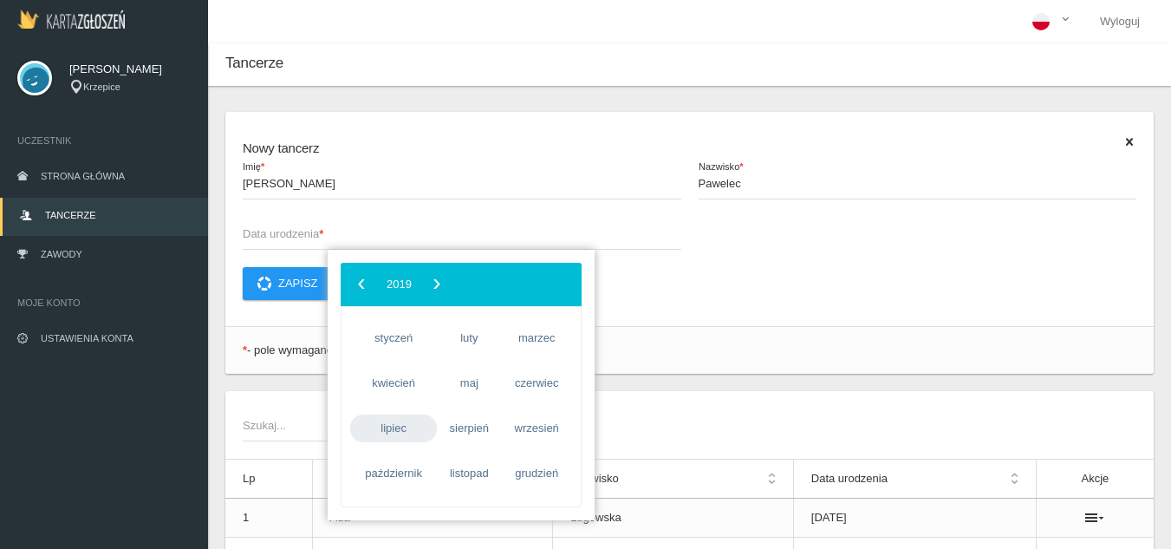
click at [384, 424] on span "lipiec" at bounding box center [393, 428] width 87 height 28
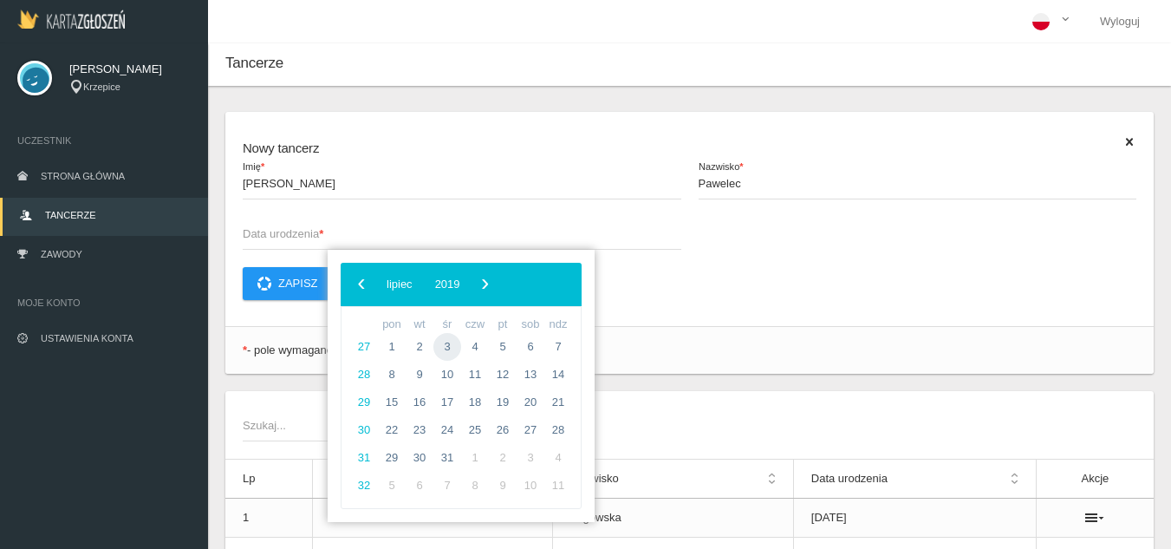
click at [445, 343] on span "3" at bounding box center [447, 347] width 28 height 28
type input "[DATE]"
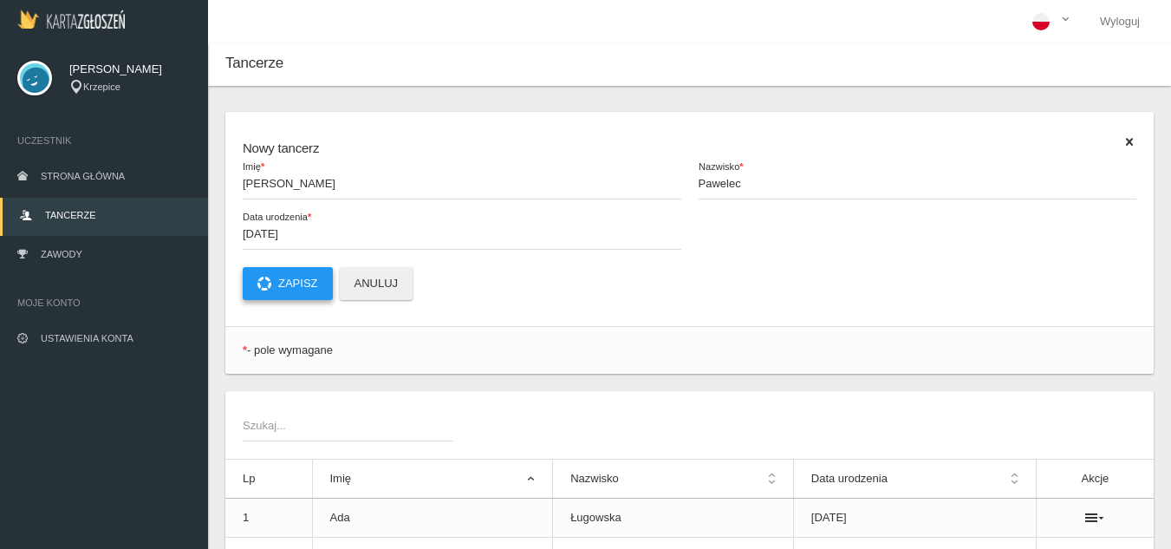
click at [295, 282] on button "Zapisz" at bounding box center [288, 283] width 90 height 33
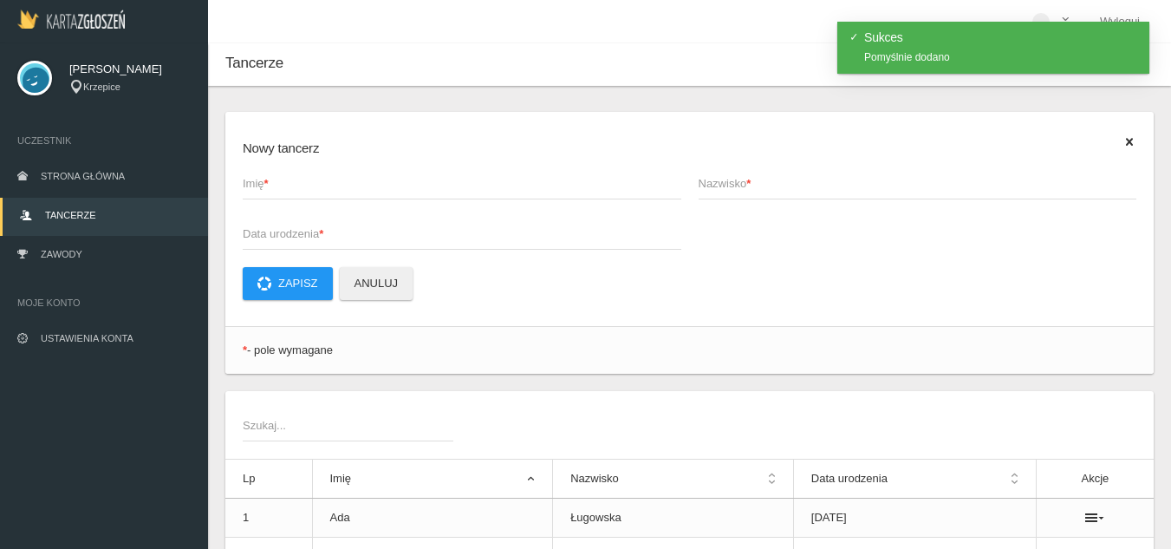
click at [269, 181] on strong "*" at bounding box center [266, 183] width 4 height 13
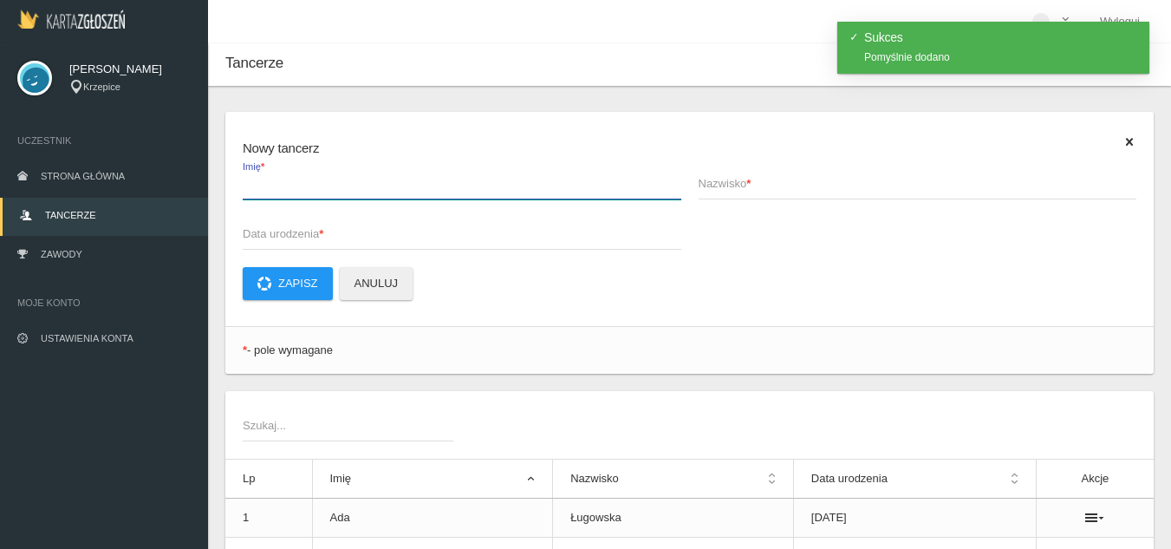
click at [269, 181] on input "Imię *" at bounding box center [462, 182] width 439 height 33
type input "[PERSON_NAME]"
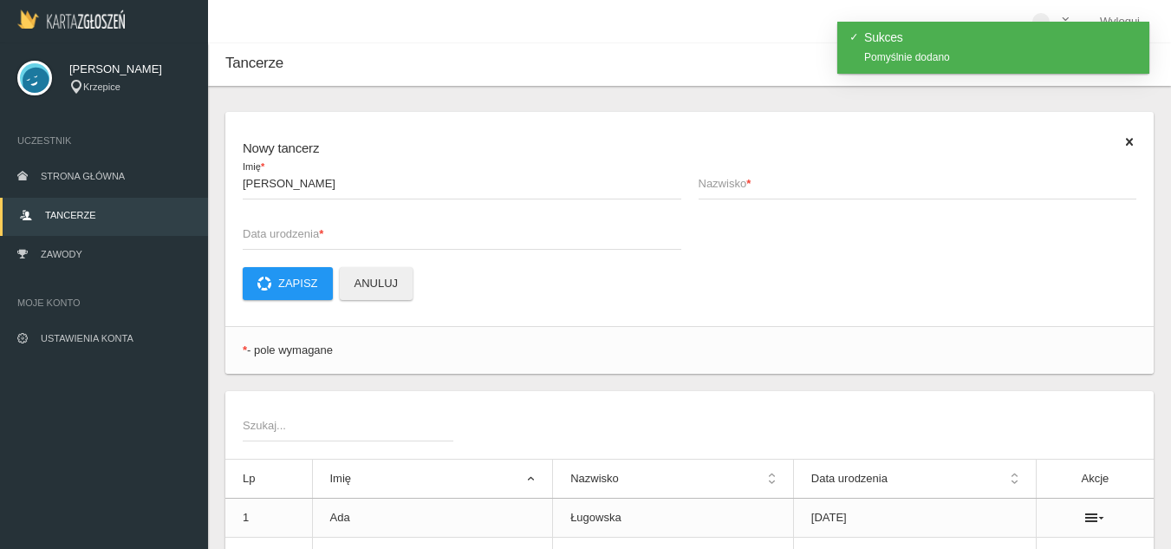
click at [739, 188] on span "Nazwisko *" at bounding box center [909, 183] width 421 height 17
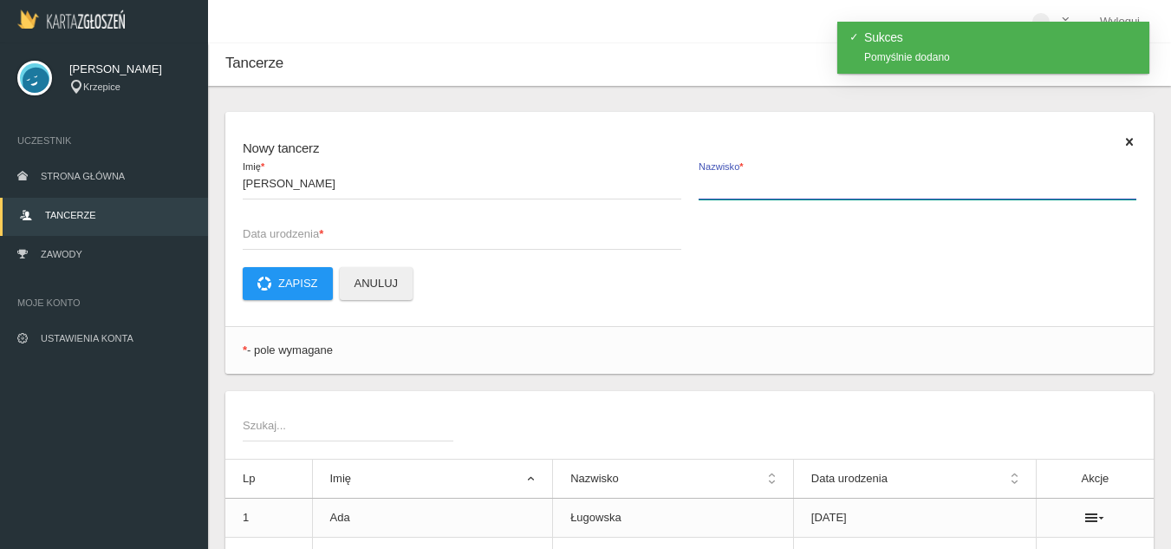
click at [739, 188] on input "Nazwisko *" at bounding box center [918, 182] width 439 height 33
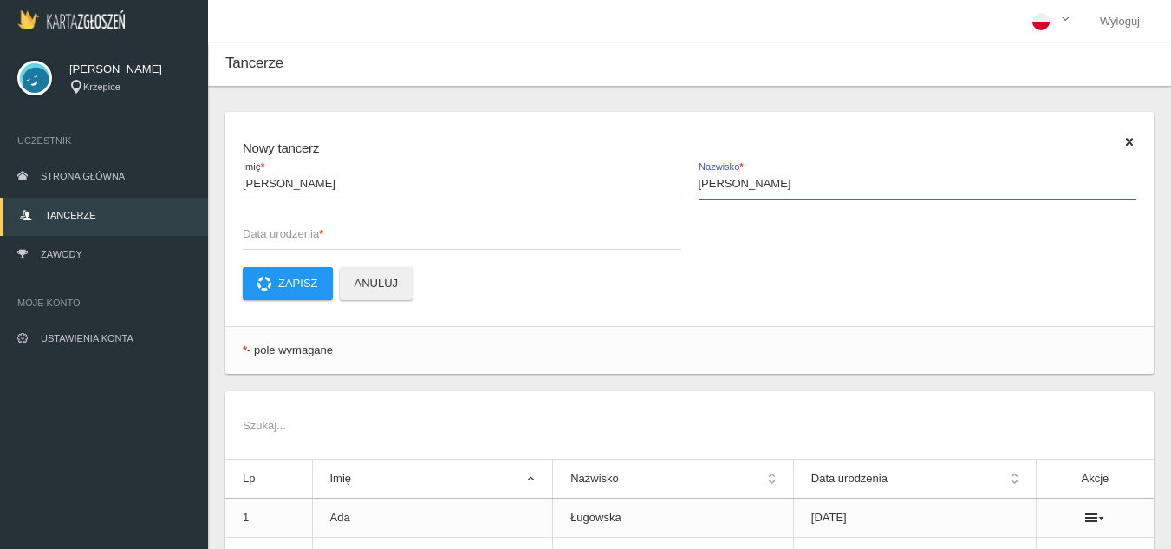
type input "[PERSON_NAME]"
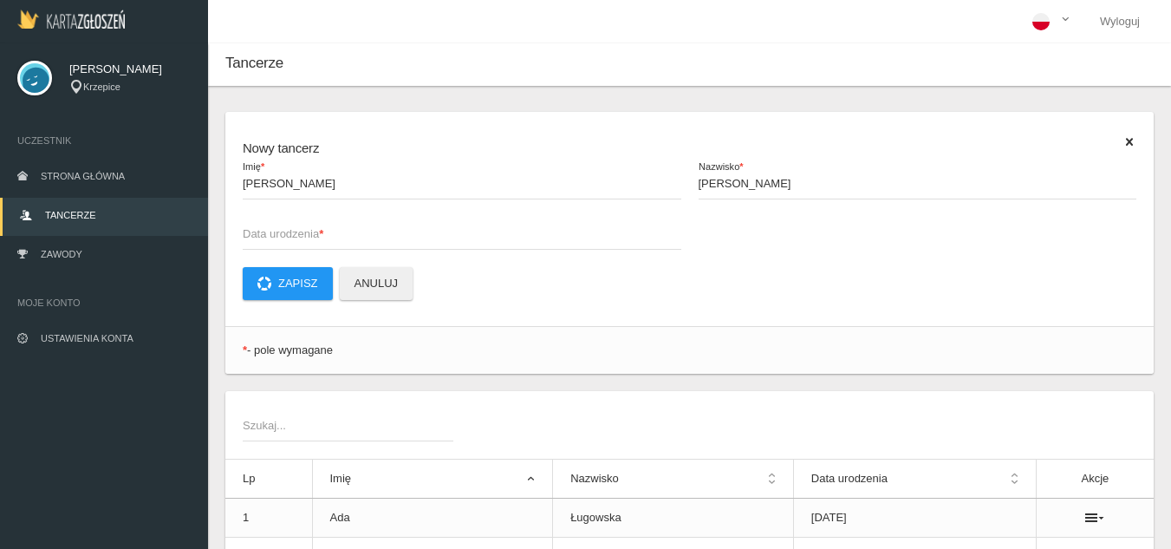
click at [473, 230] on span "Data urodzenia *" at bounding box center [453, 233] width 421 height 17
click at [473, 230] on input "Data urodzenia *" at bounding box center [462, 233] width 439 height 33
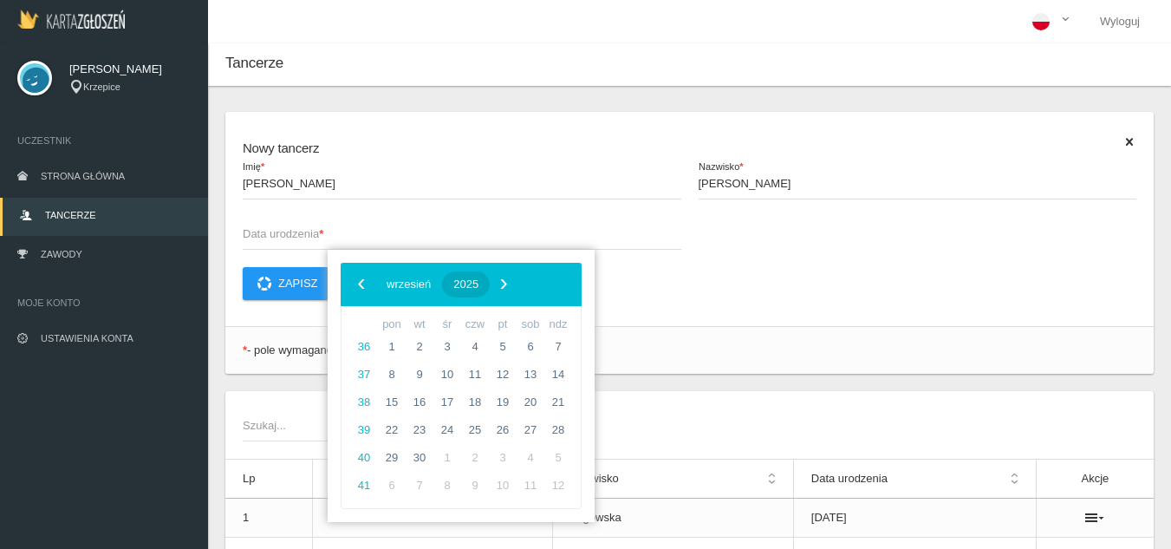
click at [478, 284] on span "2025" at bounding box center [465, 283] width 25 height 13
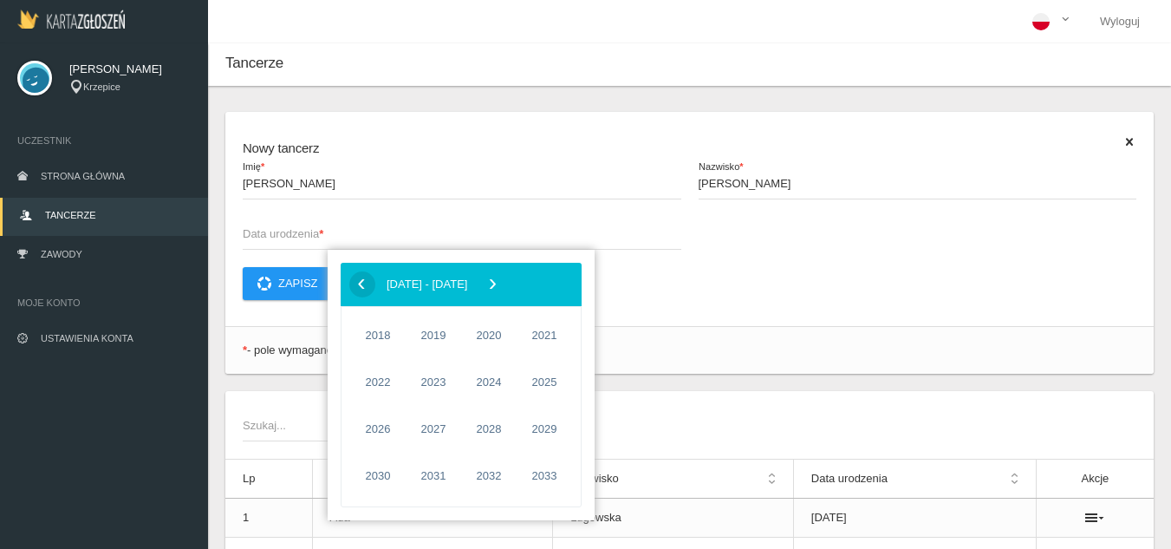
click at [363, 289] on span "‹" at bounding box center [361, 283] width 26 height 26
click at [554, 485] on span "2017" at bounding box center [544, 476] width 40 height 40
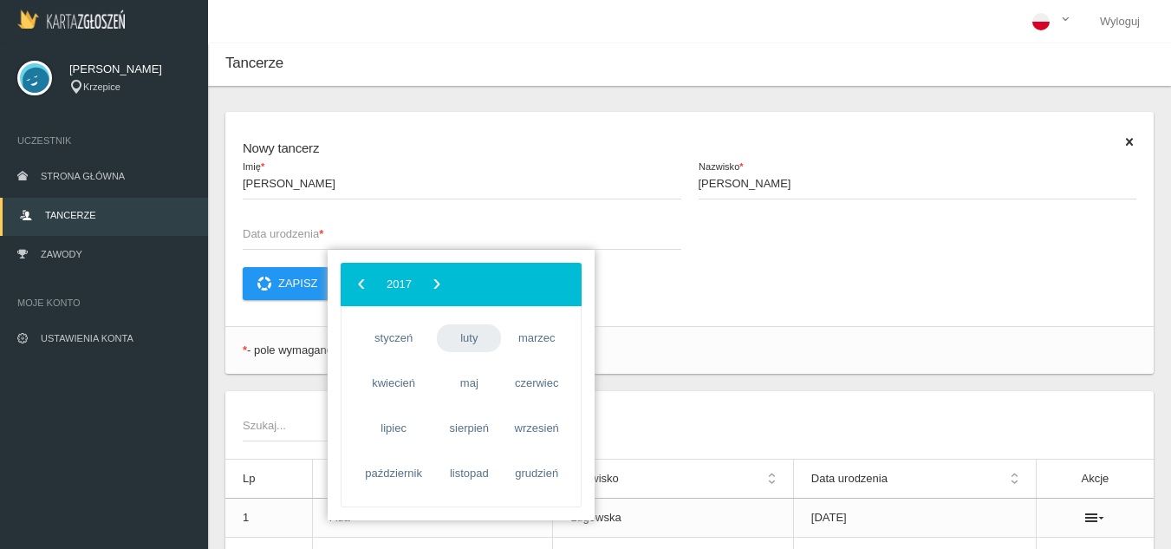
click at [455, 342] on span "luty" at bounding box center [469, 338] width 64 height 28
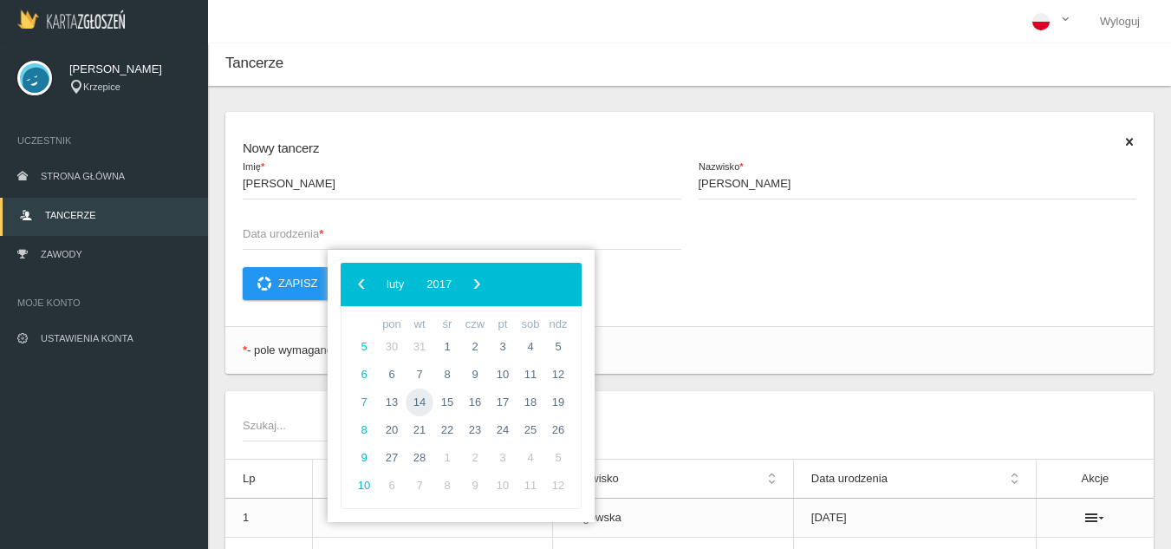
click at [416, 400] on span "14" at bounding box center [420, 402] width 28 height 28
type input "[DATE]"
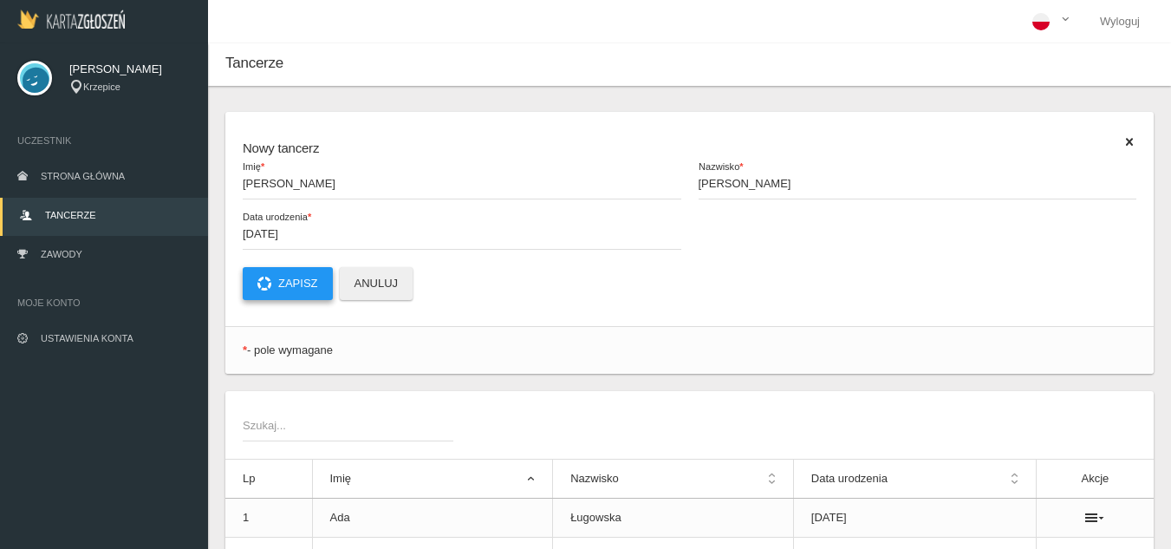
click at [283, 283] on button "Zapisz" at bounding box center [288, 283] width 90 height 33
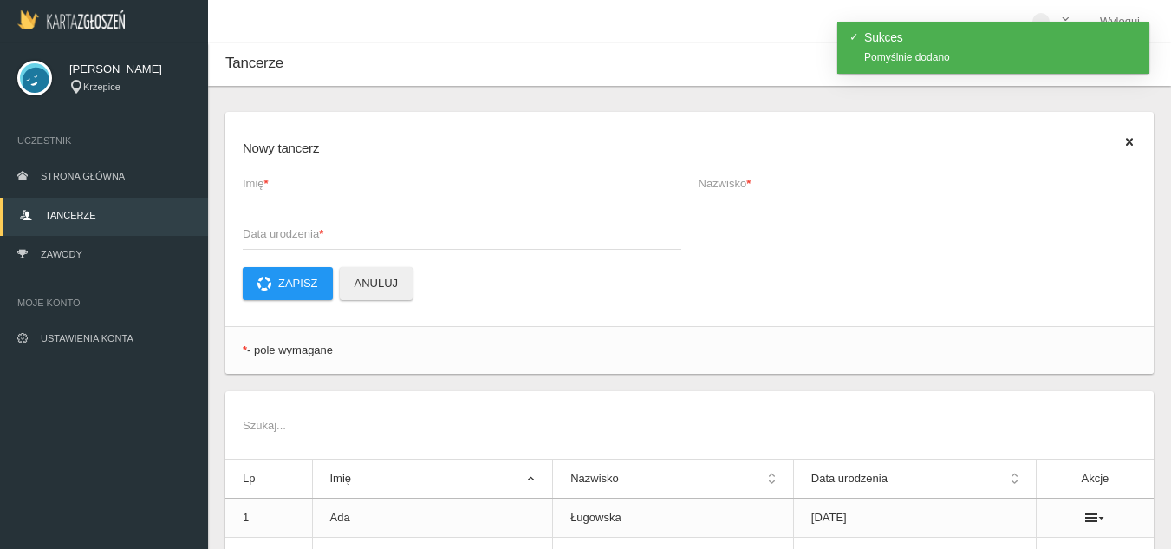
click at [282, 187] on span "Imię *" at bounding box center [453, 183] width 421 height 17
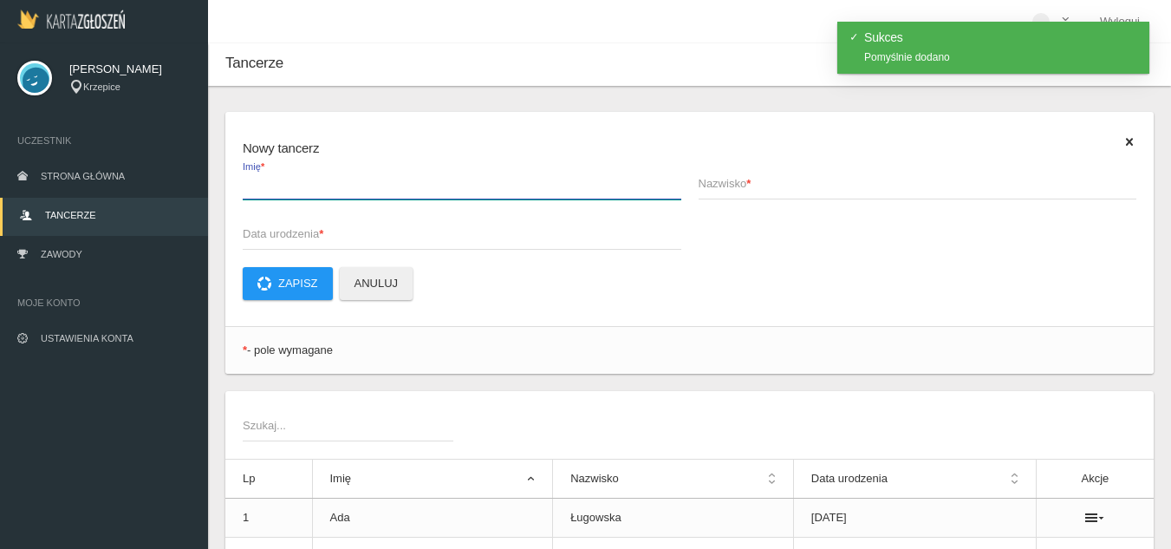
click at [282, 187] on input "Imię *" at bounding box center [462, 182] width 439 height 33
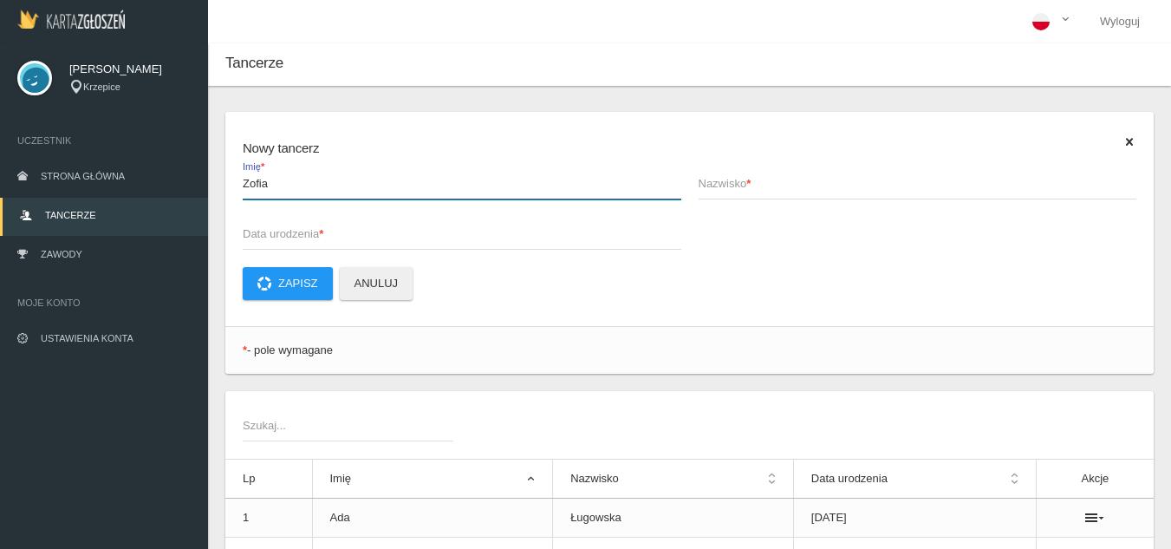
type input "Zofia"
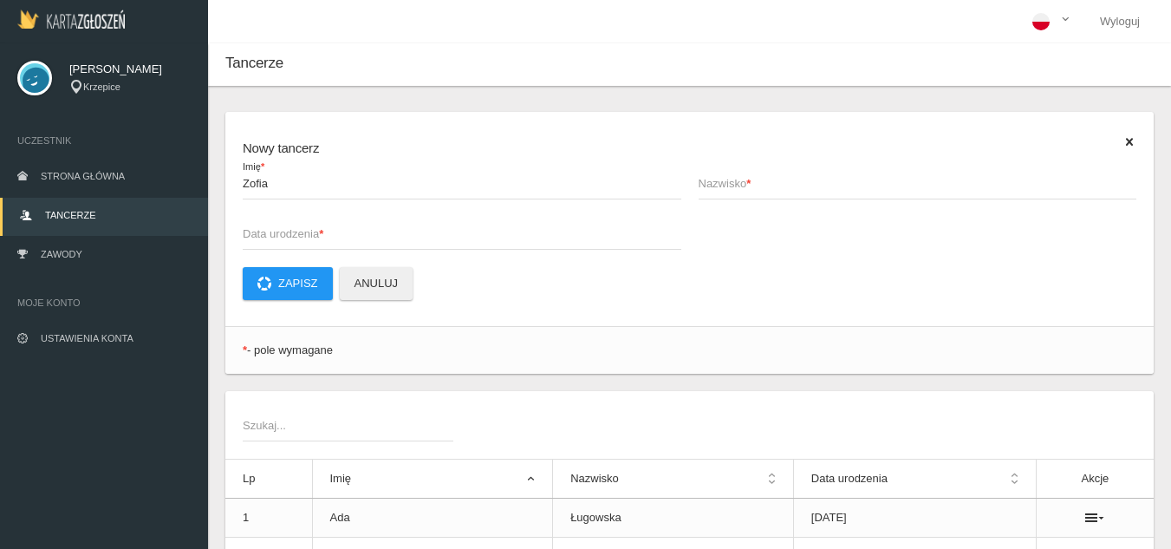
click at [725, 186] on span "Nazwisko *" at bounding box center [909, 183] width 421 height 17
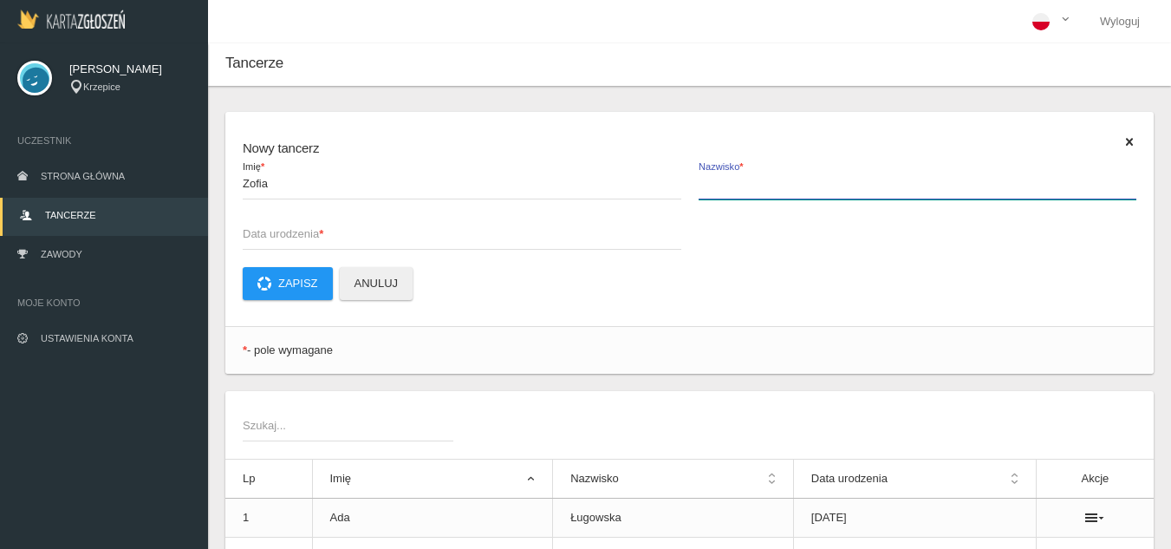
click at [725, 186] on input "Nazwisko *" at bounding box center [918, 182] width 439 height 33
type input "Mrowiec"
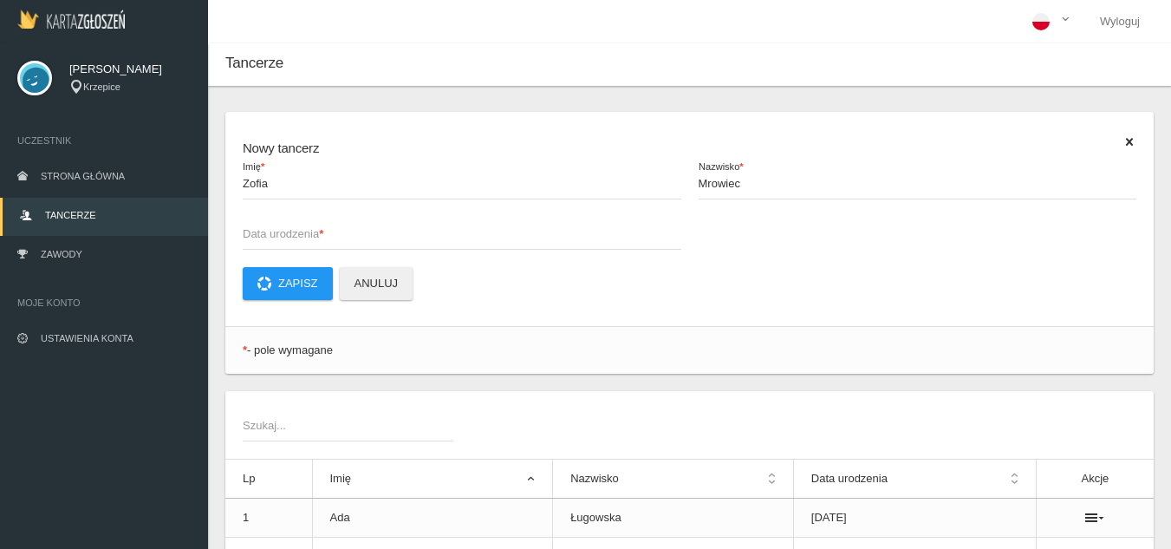
click at [387, 229] on span "Data urodzenia *" at bounding box center [453, 233] width 421 height 17
click at [387, 229] on input "Data urodzenia *" at bounding box center [462, 233] width 439 height 33
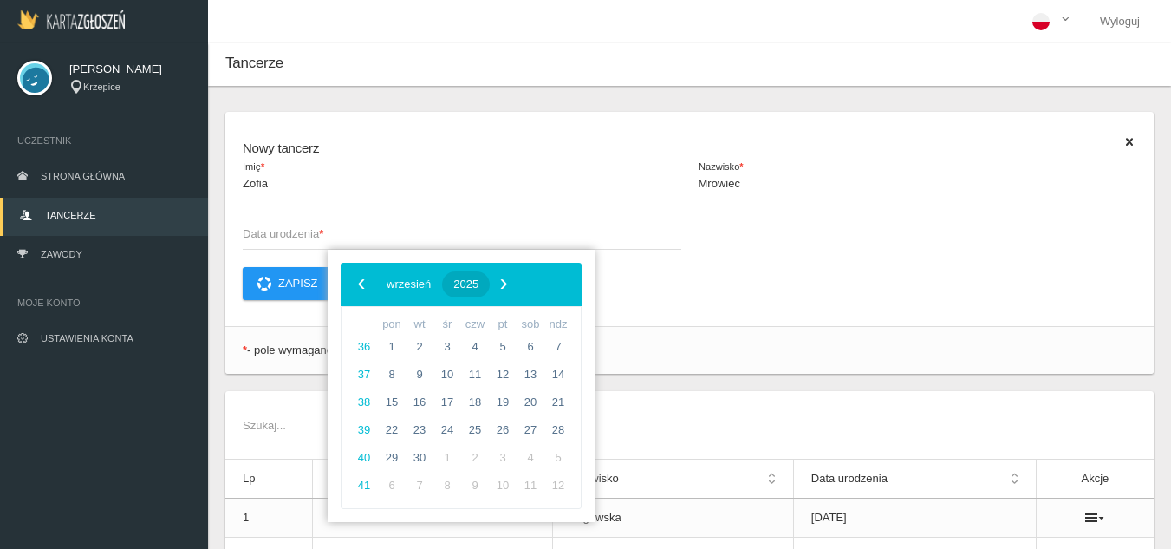
click at [478, 283] on span "2025" at bounding box center [465, 283] width 25 height 13
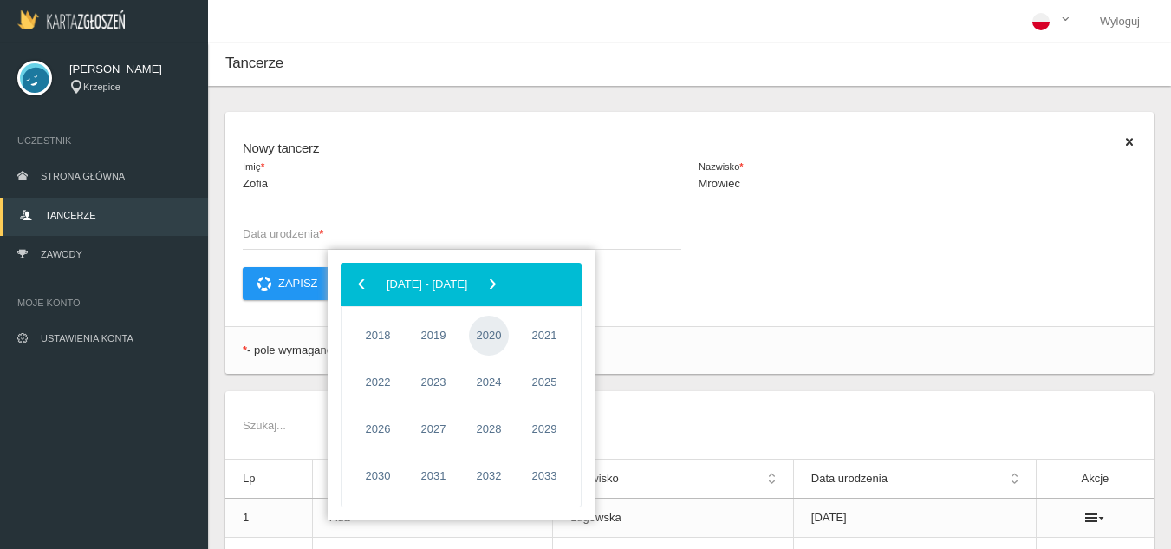
click at [490, 342] on span "2020" at bounding box center [489, 336] width 40 height 40
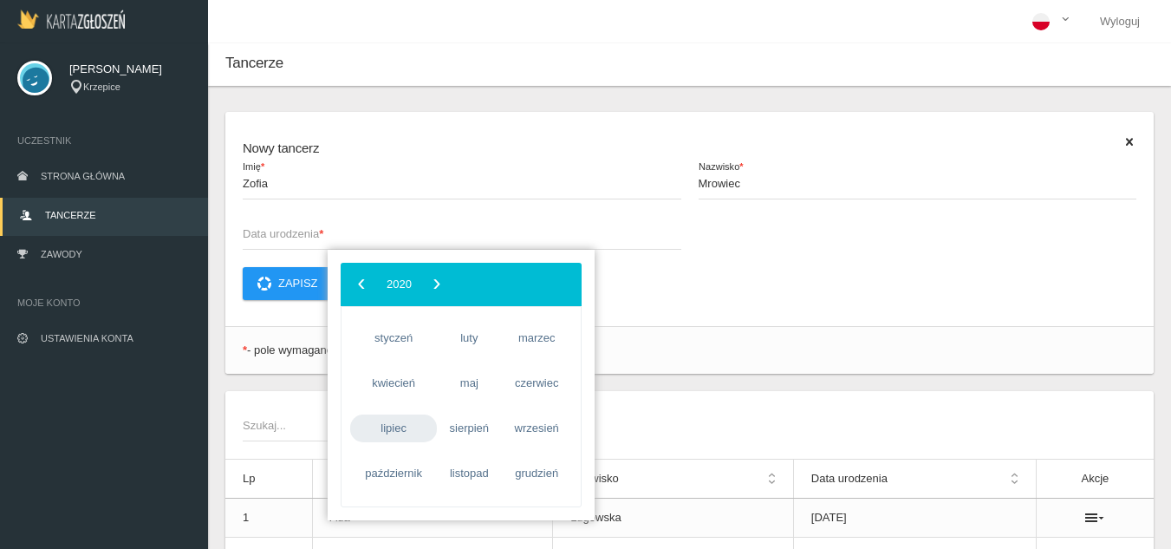
click at [395, 422] on span "lipiec" at bounding box center [393, 428] width 87 height 28
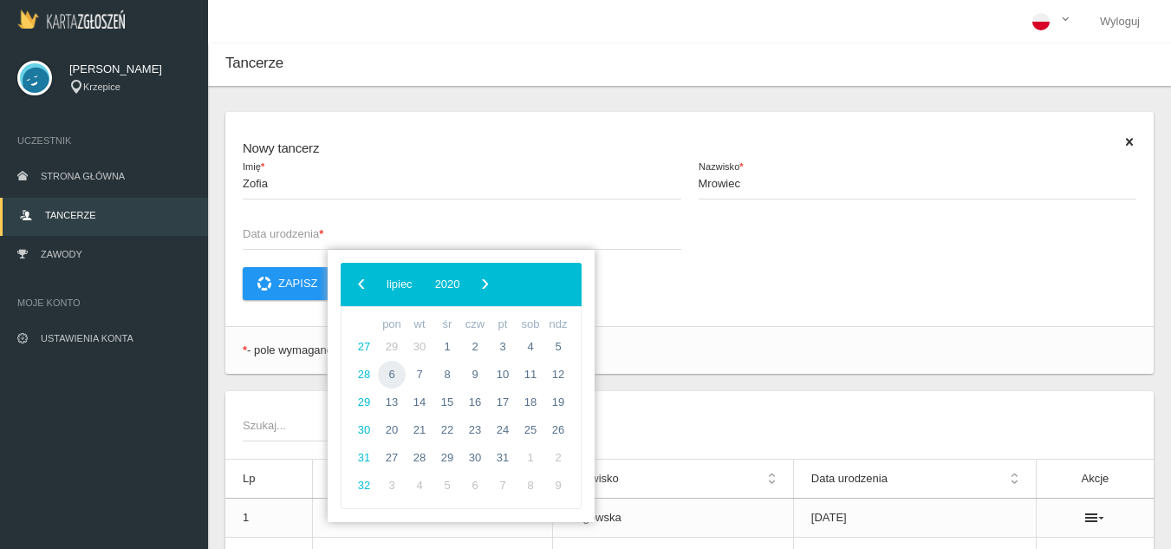
click at [394, 368] on span "6" at bounding box center [392, 375] width 28 height 28
type input "[DATE]"
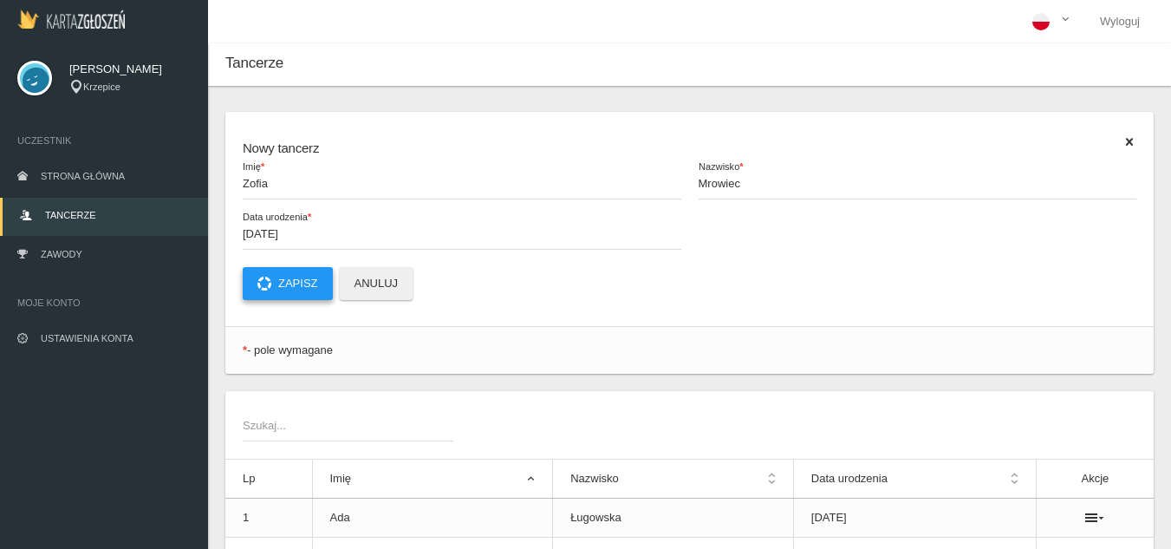
click at [284, 287] on button "Zapisz" at bounding box center [288, 283] width 90 height 33
click at [81, 253] on span "Zawody" at bounding box center [62, 254] width 42 height 10
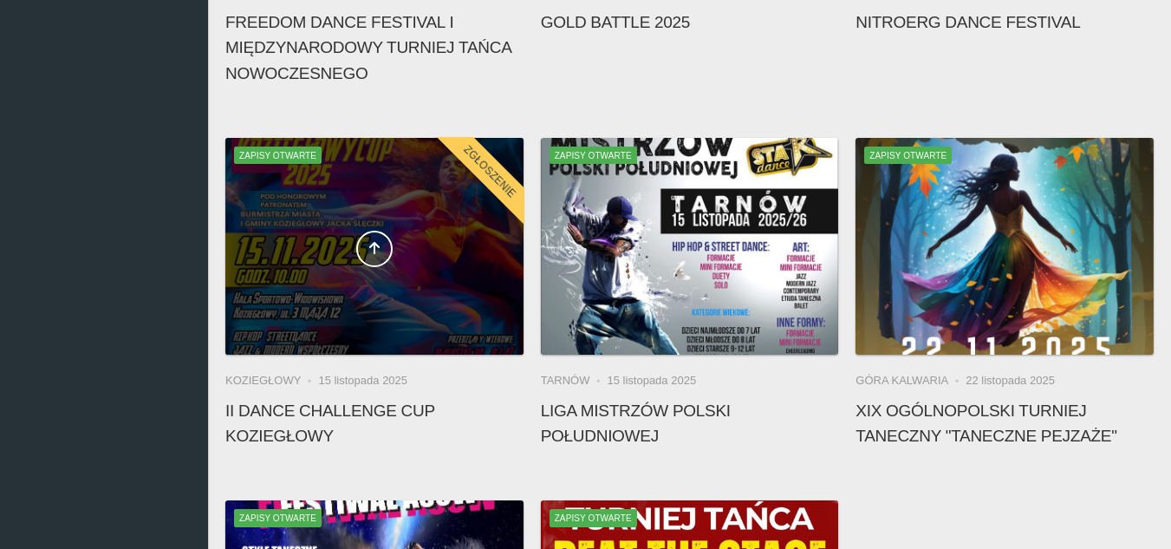
scroll to position [433, 0]
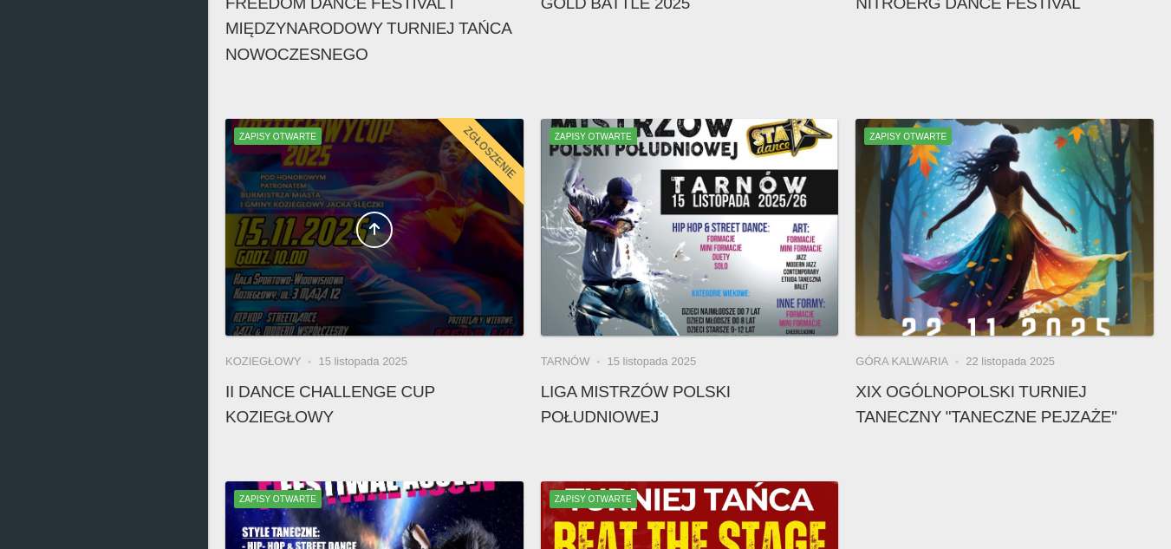
click at [426, 253] on div at bounding box center [374, 227] width 298 height 217
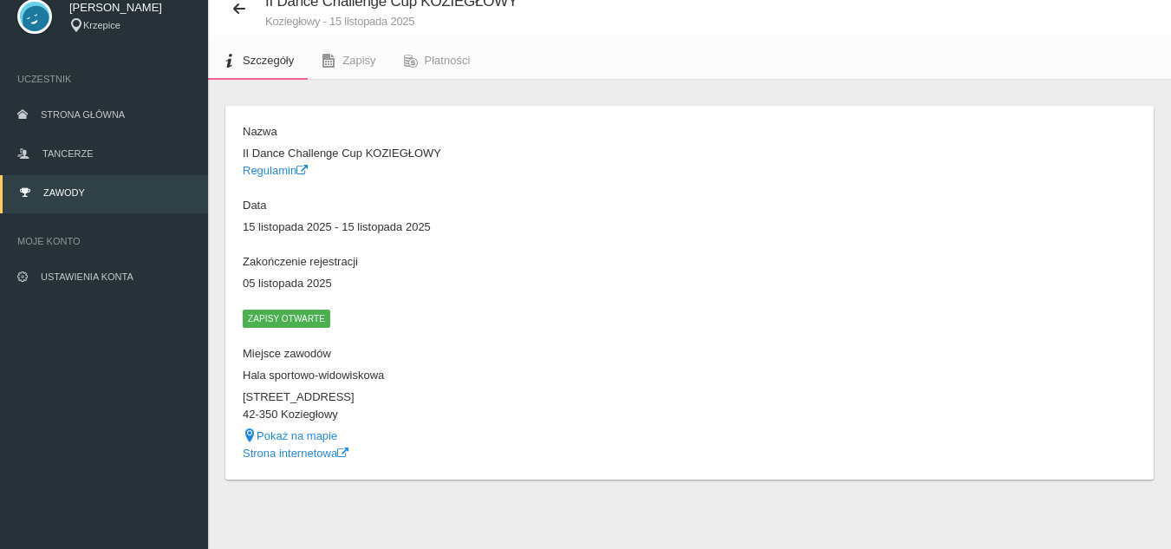
scroll to position [62, 0]
click at [450, 52] on link "Płatności" at bounding box center [437, 61] width 94 height 38
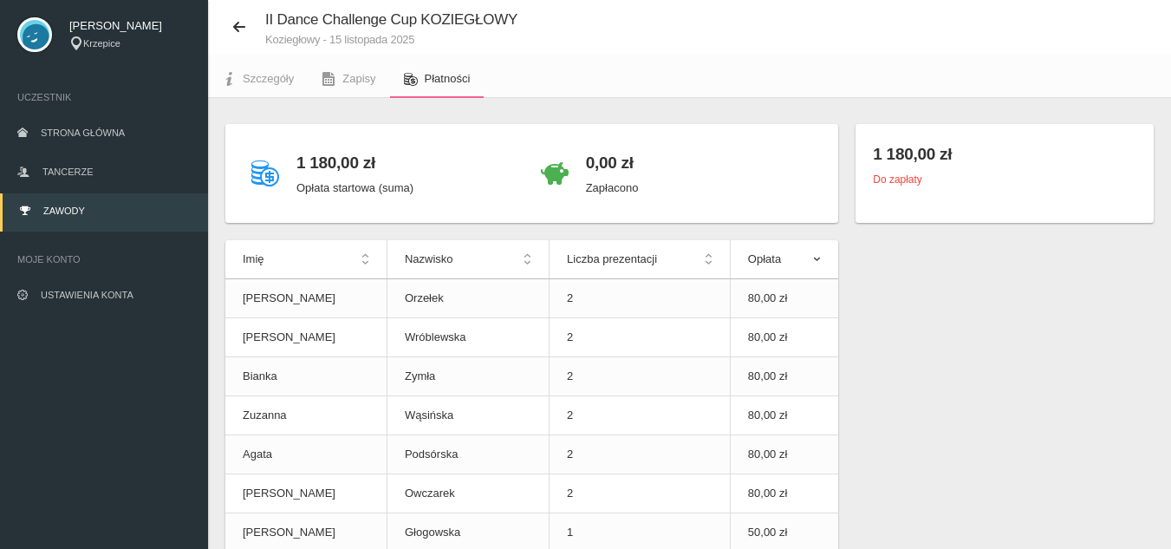
scroll to position [62, 0]
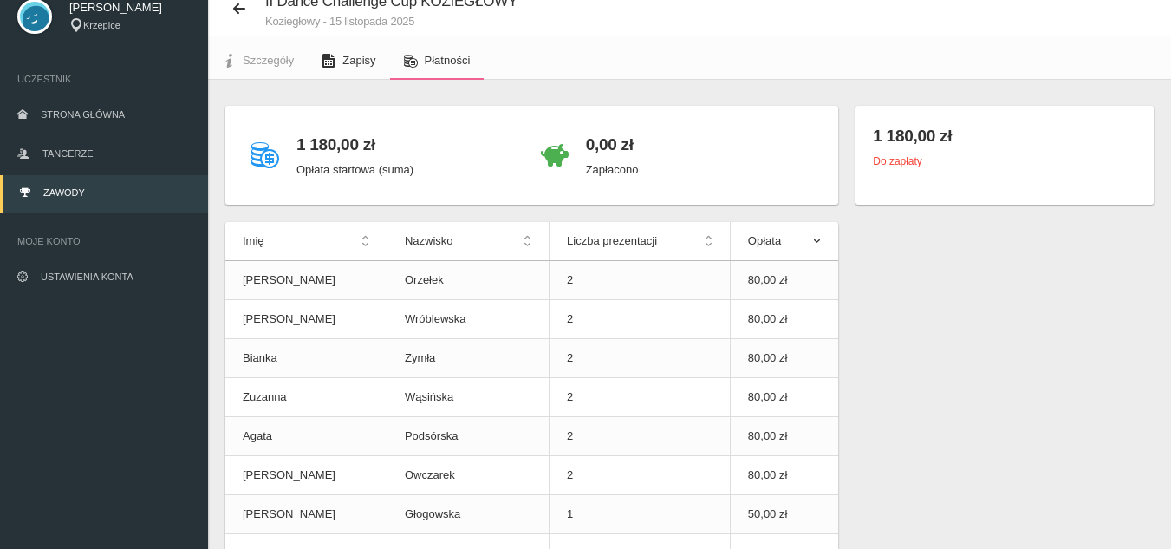
click at [347, 60] on span "Zapisy" at bounding box center [358, 60] width 33 height 13
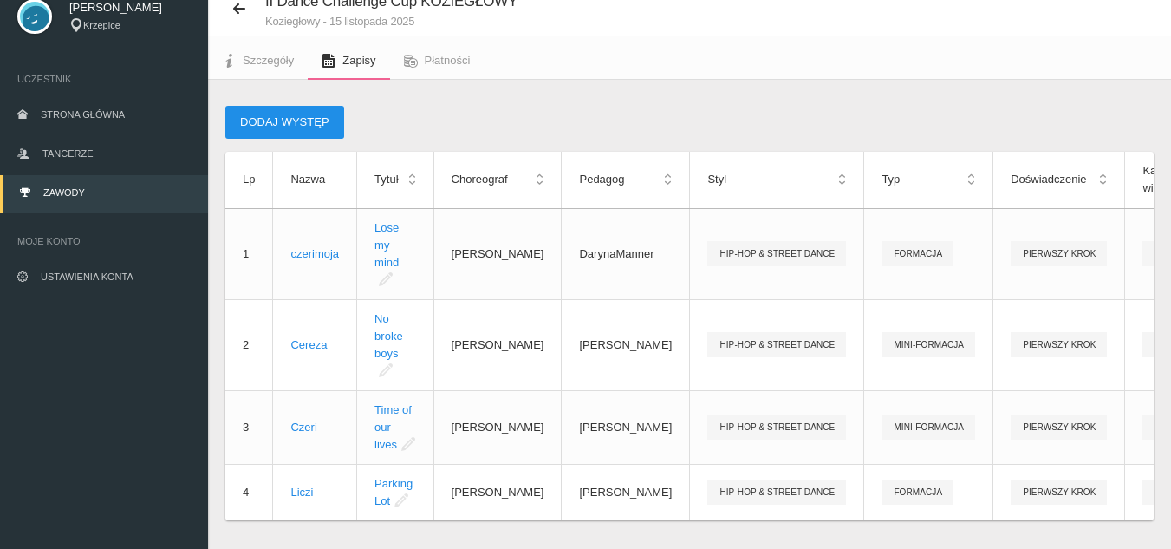
click at [317, 127] on button "Dodaj występ" at bounding box center [284, 122] width 119 height 33
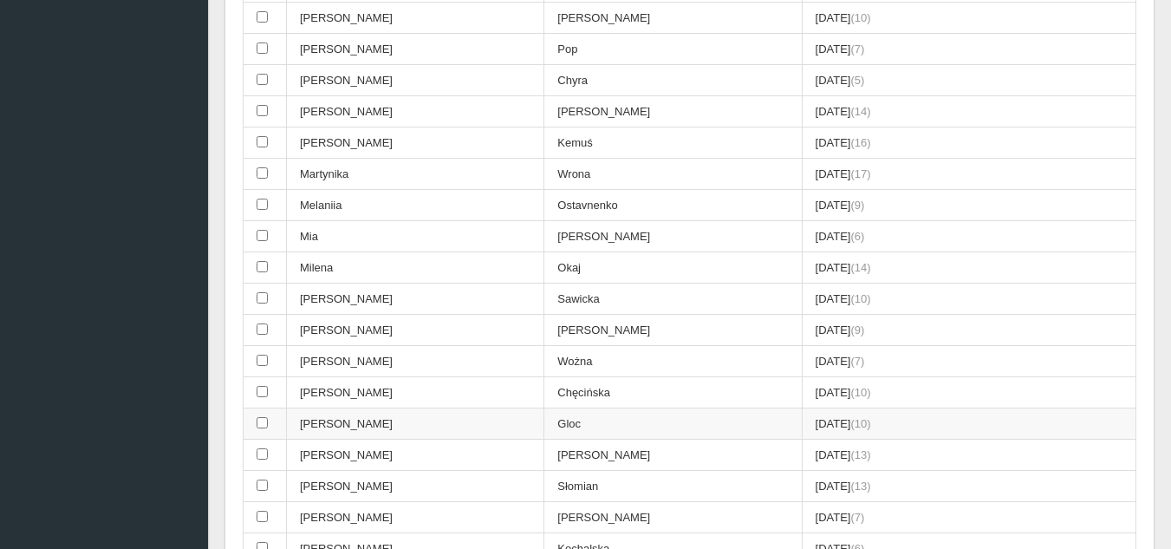
scroll to position [1795, 0]
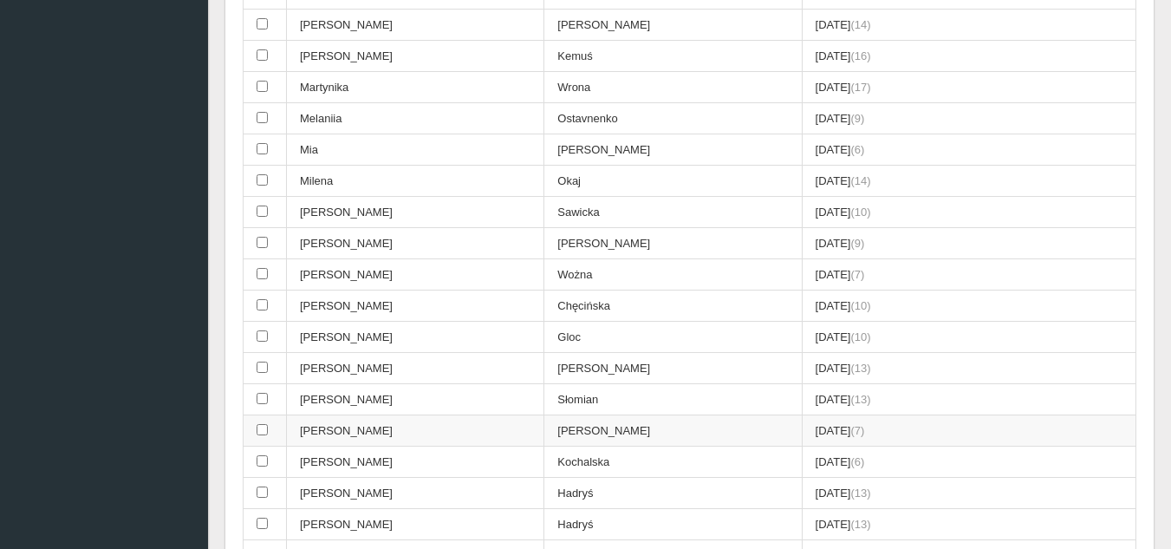
click at [264, 428] on input "checkbox" at bounding box center [262, 429] width 11 height 11
checkbox input "true"
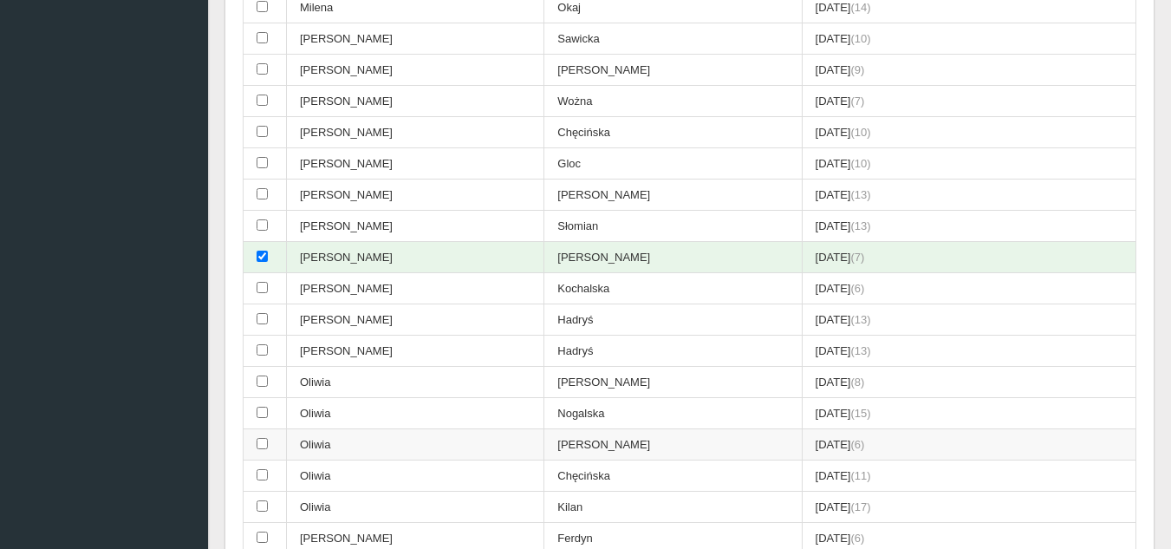
scroll to position [2055, 0]
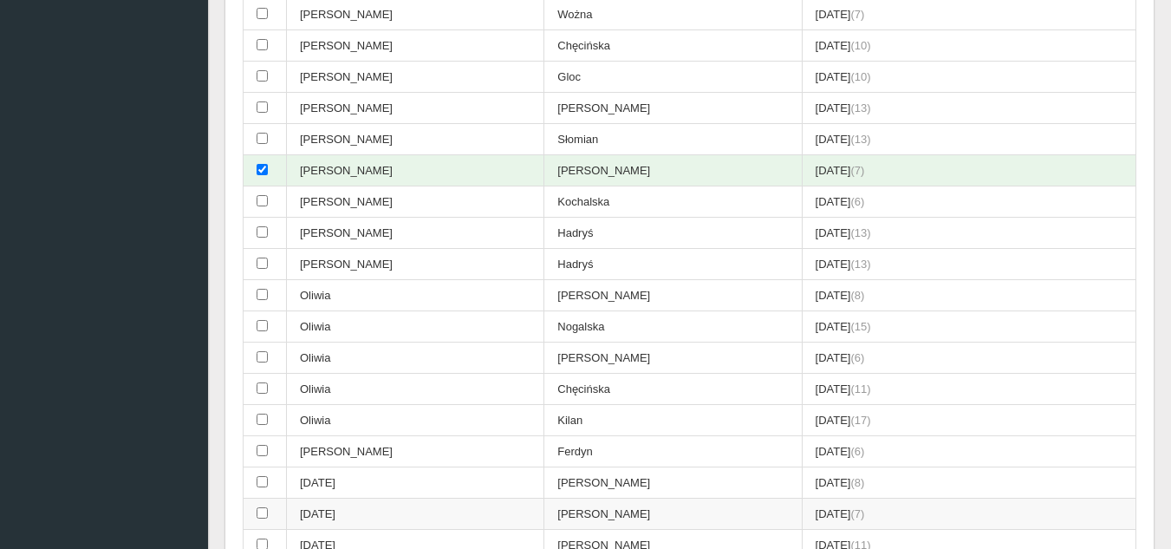
click at [271, 512] on td at bounding box center [265, 513] width 43 height 31
checkbox input "true"
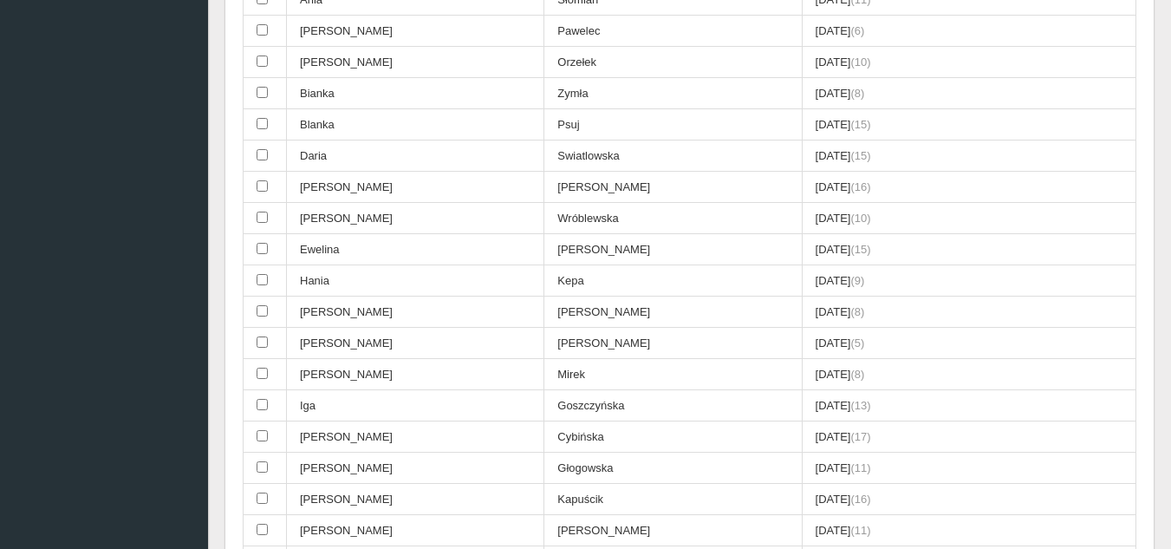
scroll to position [0, 0]
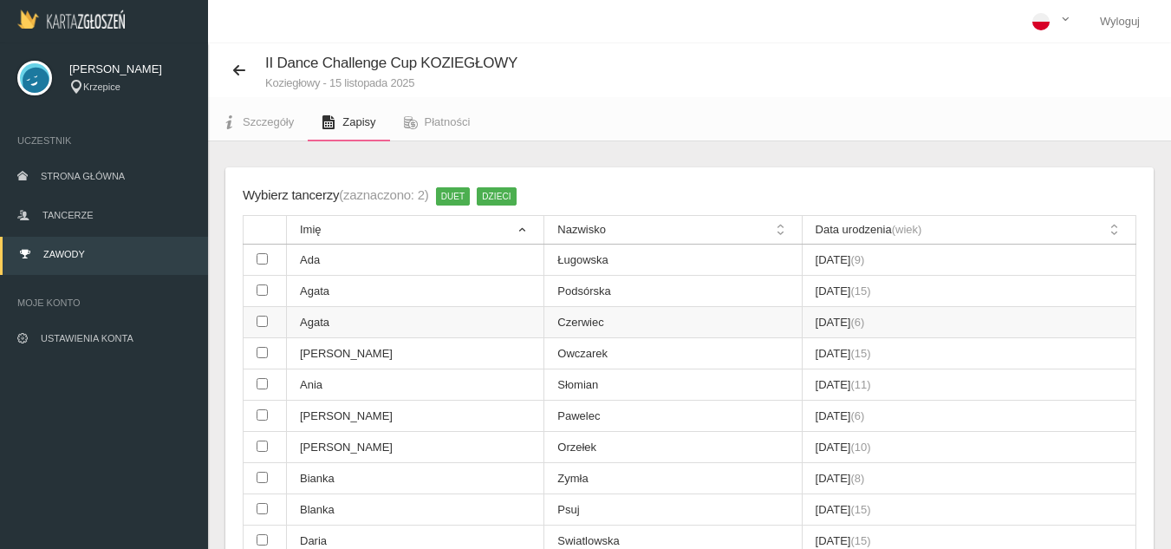
click at [289, 325] on td "Agata" at bounding box center [415, 322] width 257 height 31
checkbox input "true"
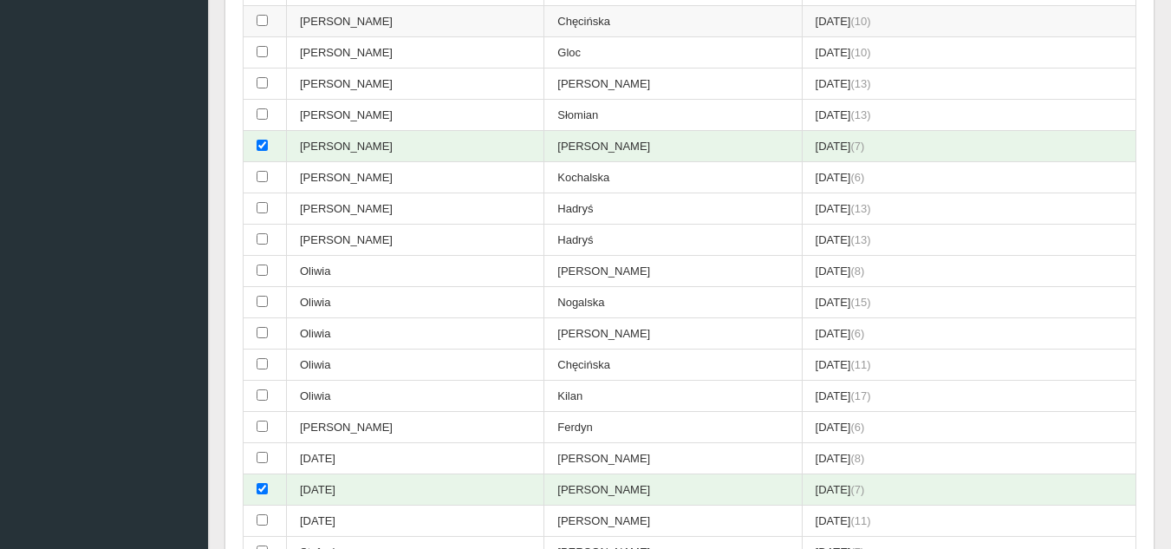
scroll to position [2080, 0]
click at [447, 334] on td "Oliwia" at bounding box center [415, 332] width 257 height 31
checkbox input "true"
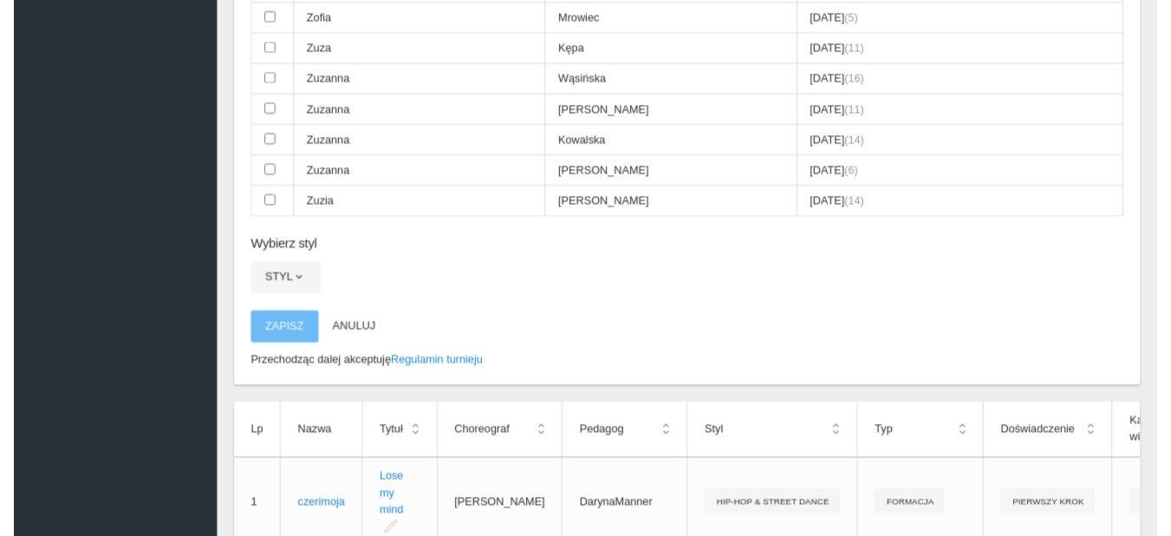
scroll to position [2774, 0]
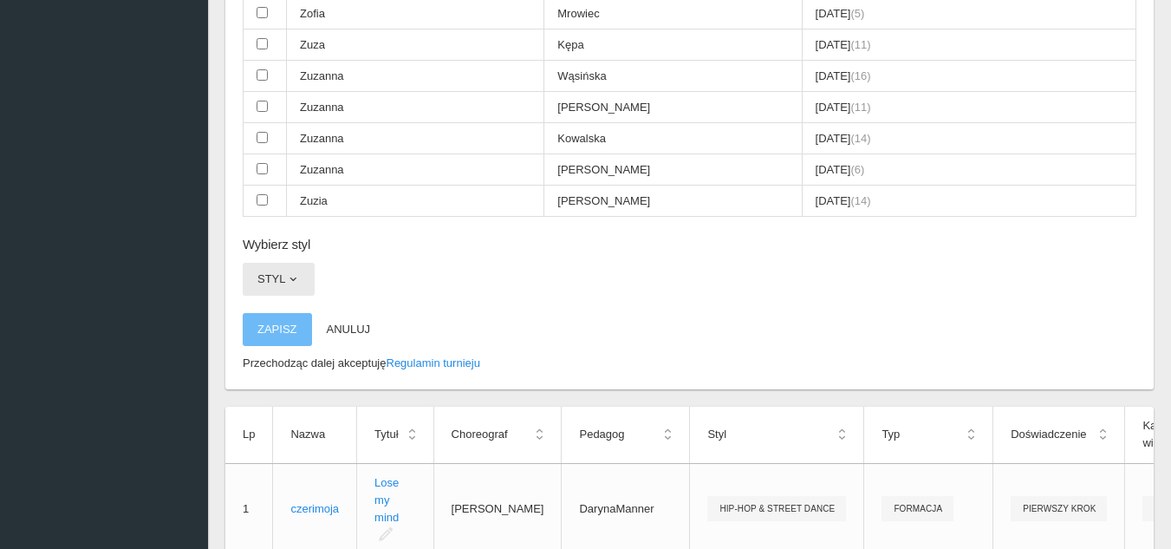
click at [304, 274] on button "Styl" at bounding box center [279, 279] width 72 height 33
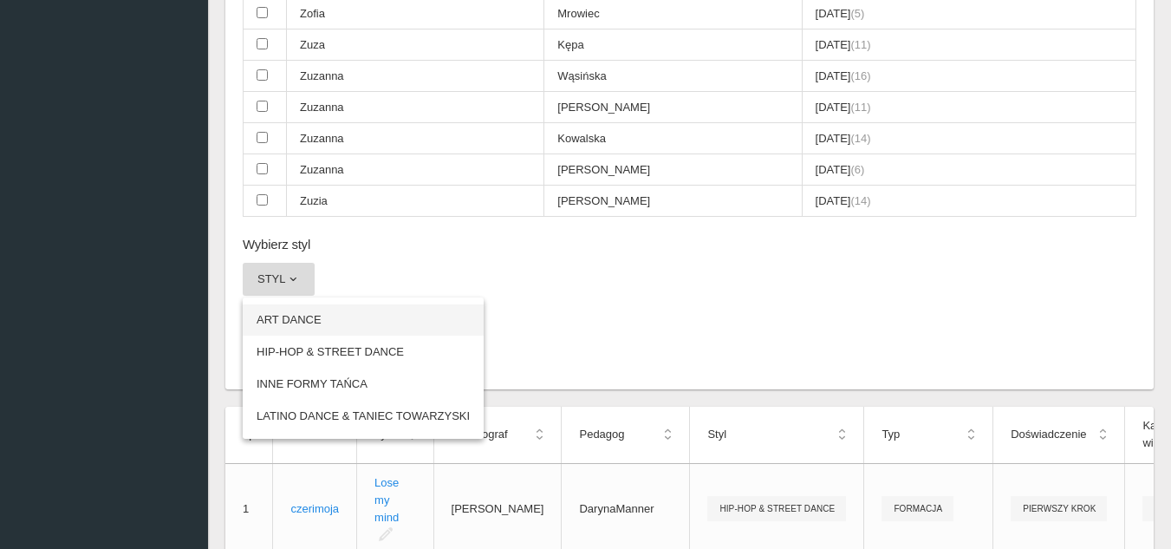
click at [335, 318] on link "ART DANCE" at bounding box center [363, 319] width 241 height 31
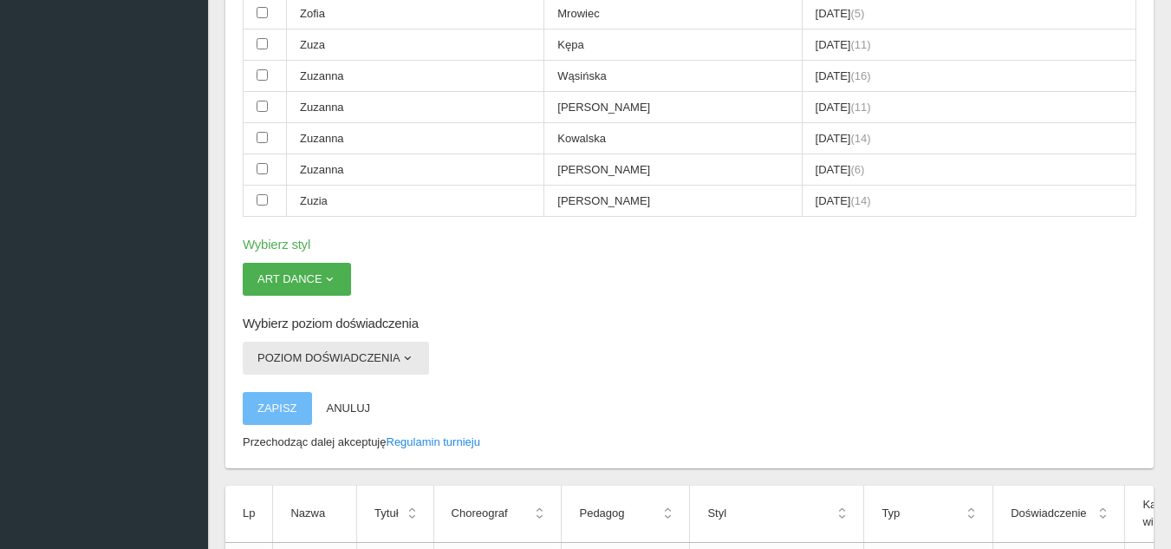
click at [382, 366] on button "Poziom doświadczenia" at bounding box center [336, 358] width 186 height 33
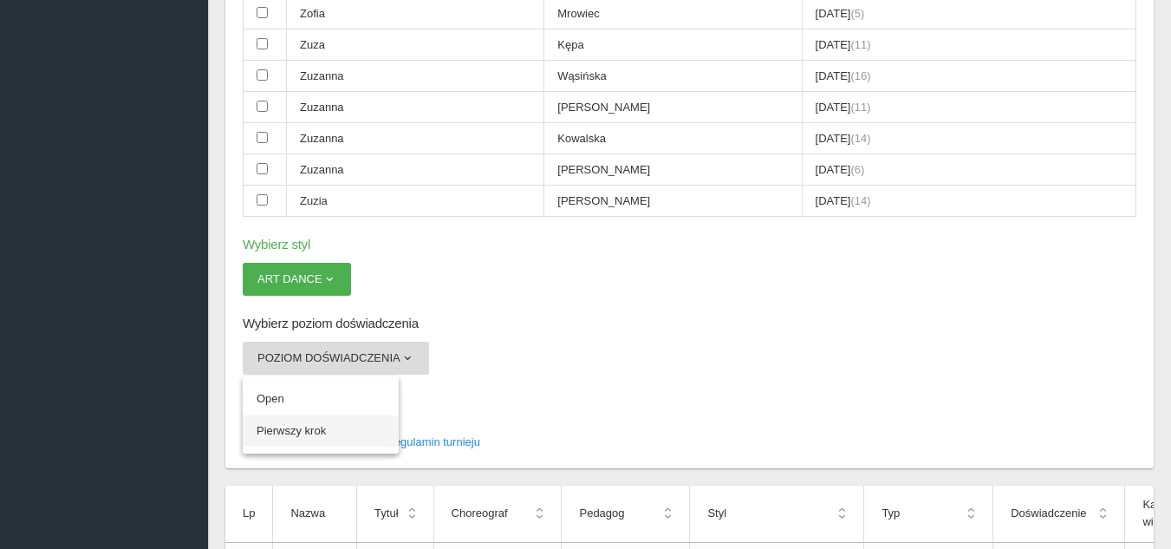
click at [302, 429] on link "Pierwszy krok" at bounding box center [321, 430] width 156 height 31
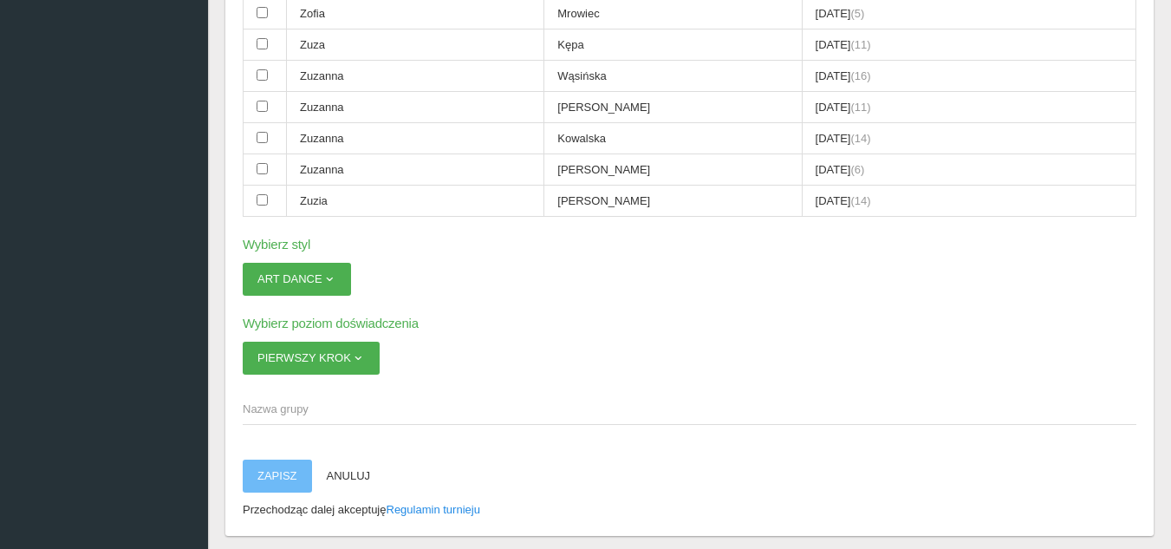
click at [311, 409] on span "Nazwa grupy" at bounding box center [681, 408] width 876 height 17
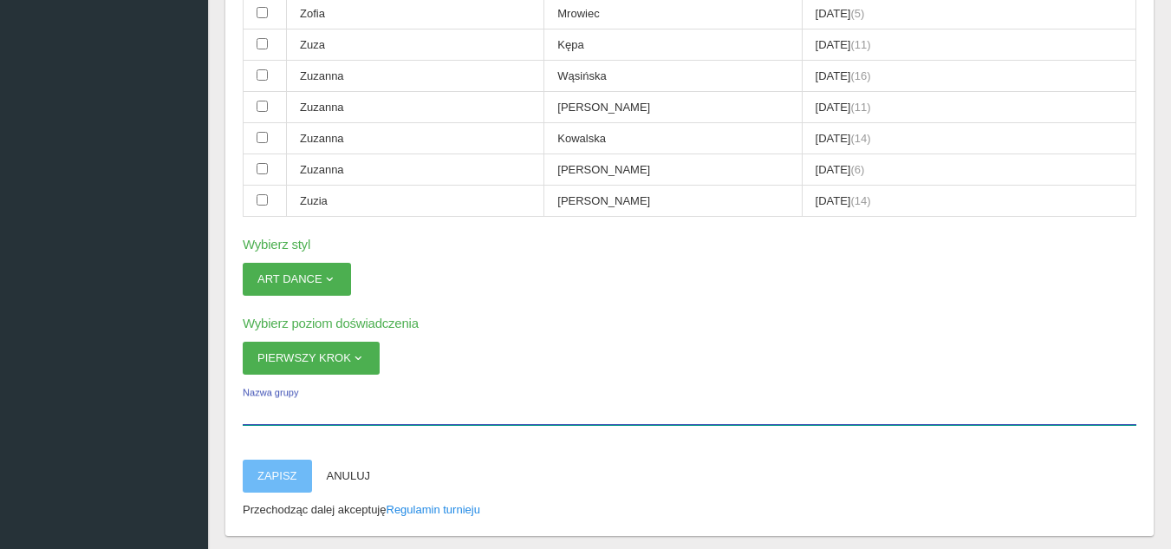
click at [311, 409] on input "Nazwa grupy" at bounding box center [690, 408] width 894 height 33
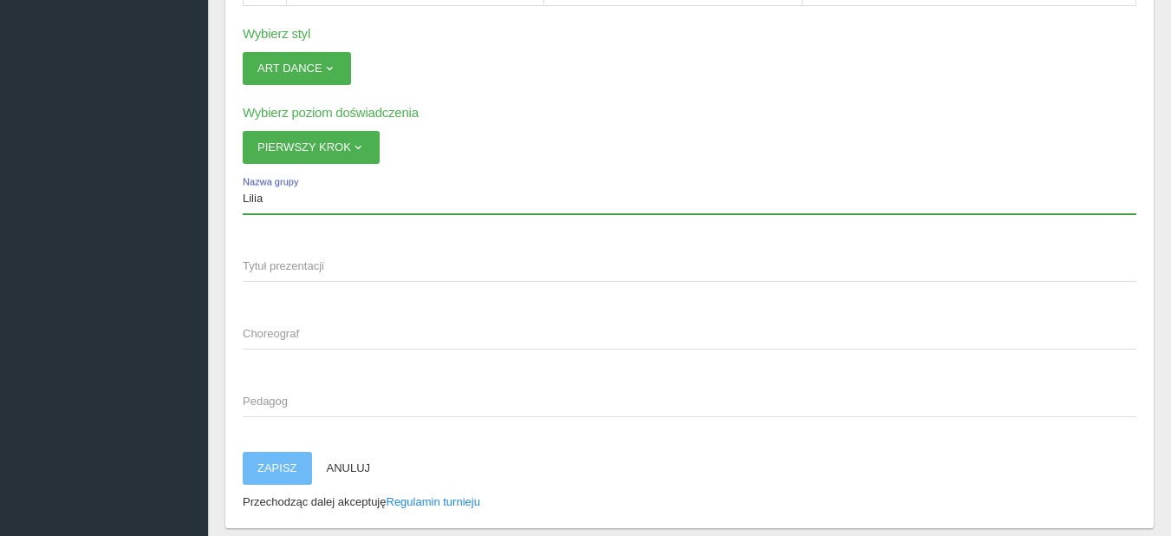
scroll to position [3034, 0]
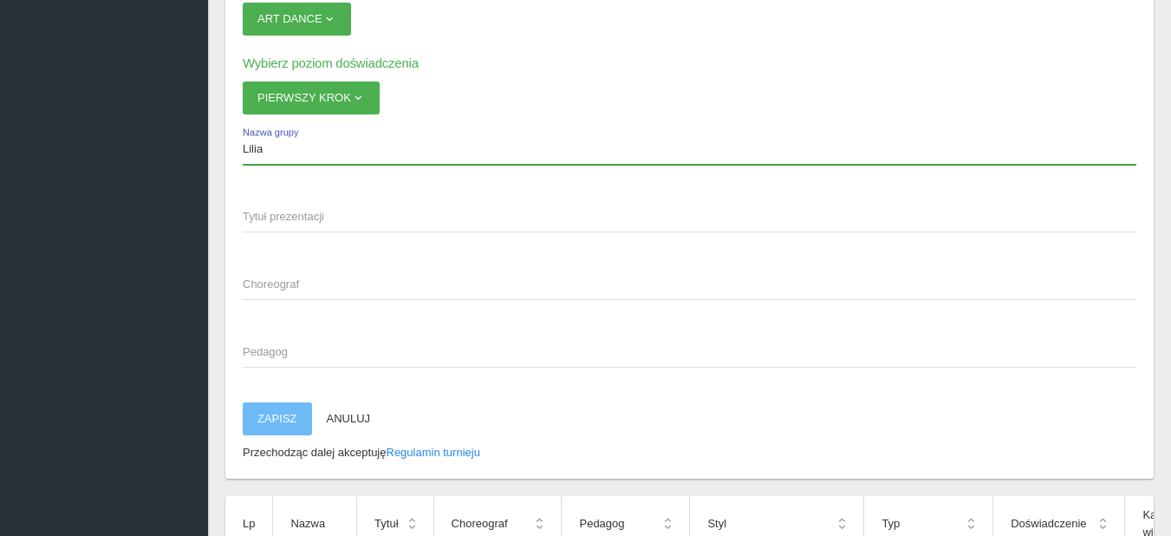
type input "Lilia"
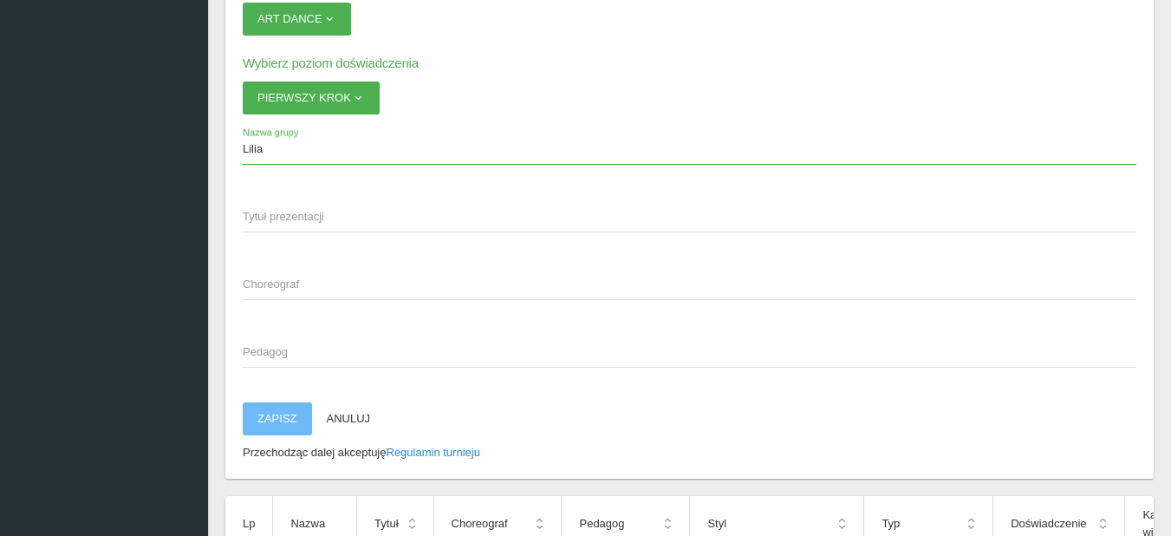
click at [347, 218] on span "Tytuł prezentacji" at bounding box center [681, 216] width 876 height 17
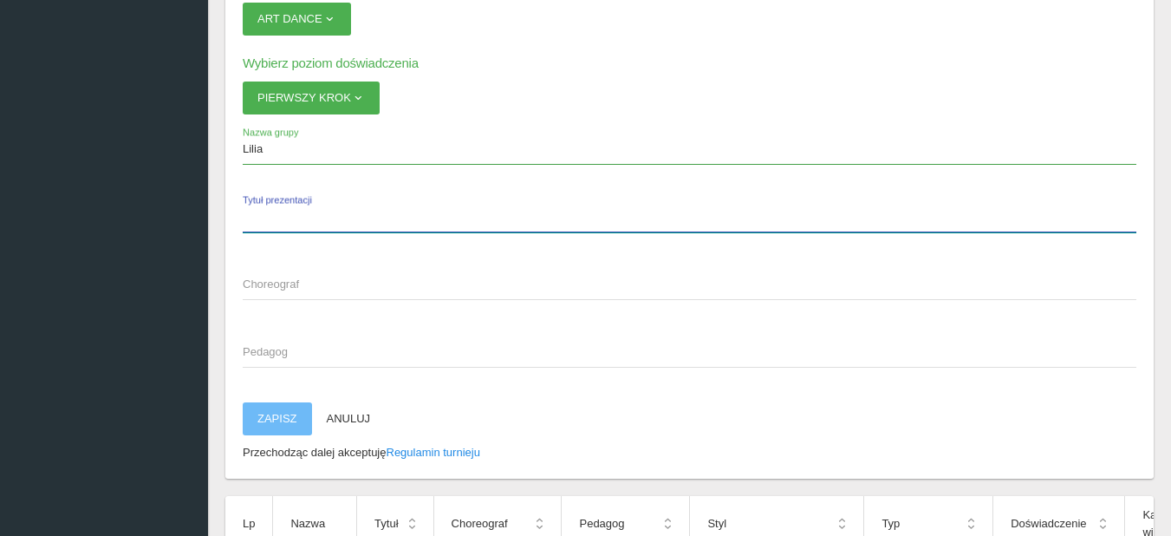
click at [347, 218] on input "Tytuł prezentacji" at bounding box center [690, 215] width 894 height 33
type input "Titanium"
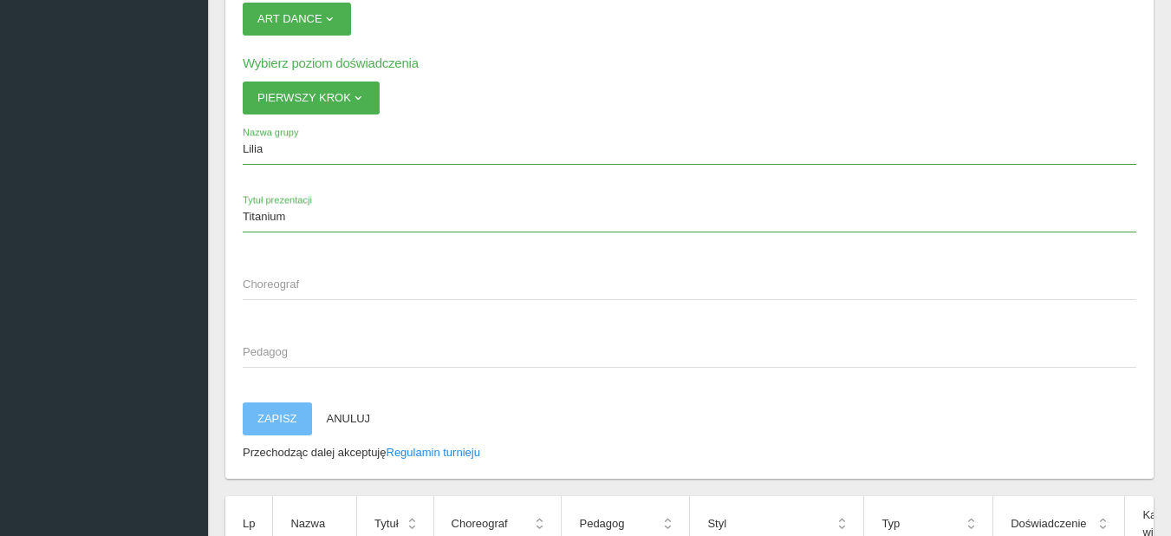
click at [290, 278] on span "Choreograf" at bounding box center [681, 284] width 876 height 17
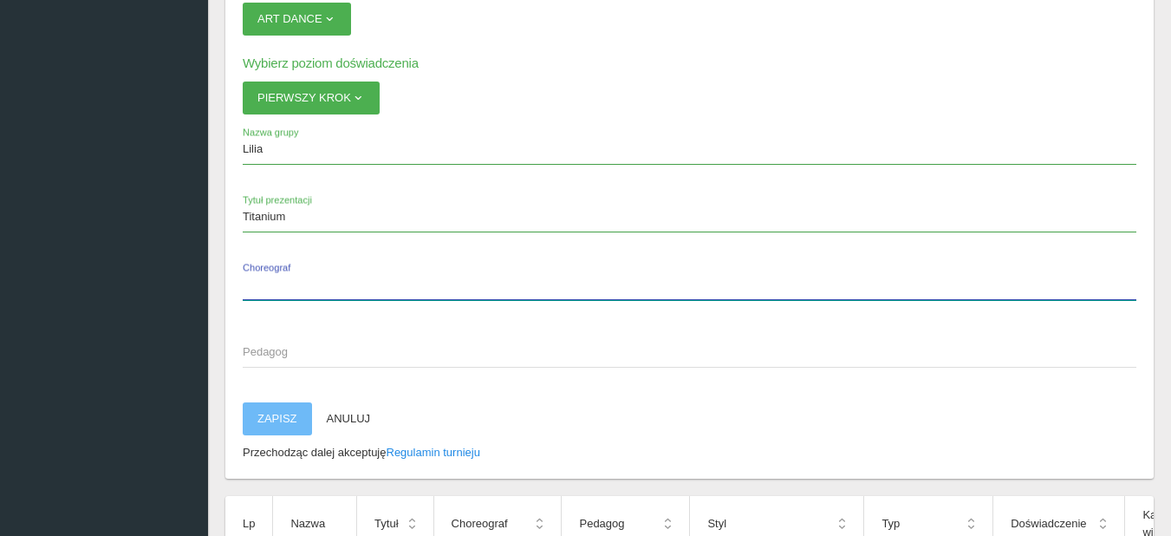
click at [290, 278] on input "Choreograf" at bounding box center [690, 283] width 894 height 33
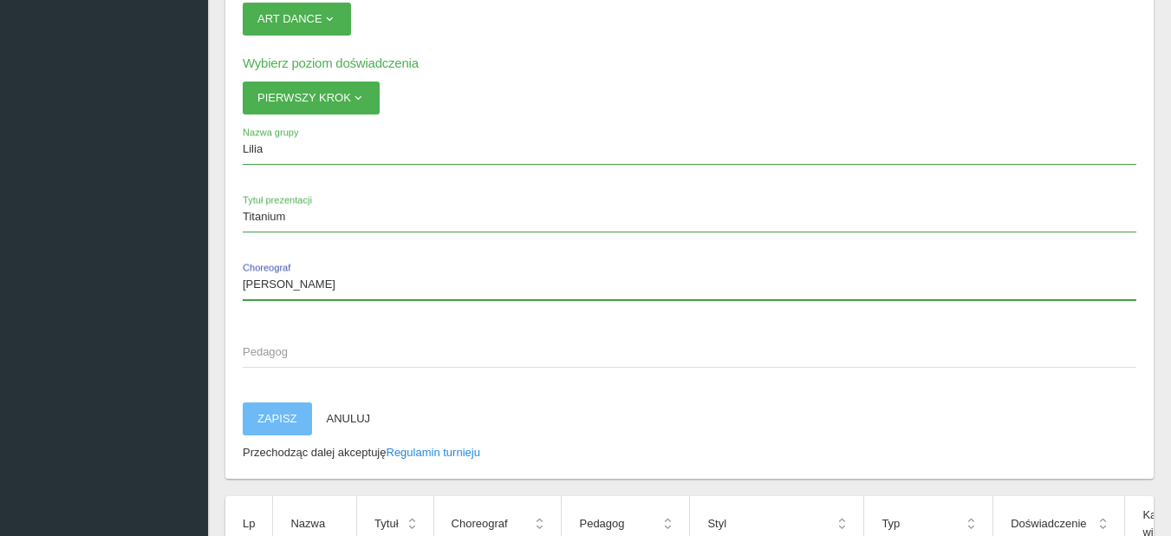
type input "[PERSON_NAME]"
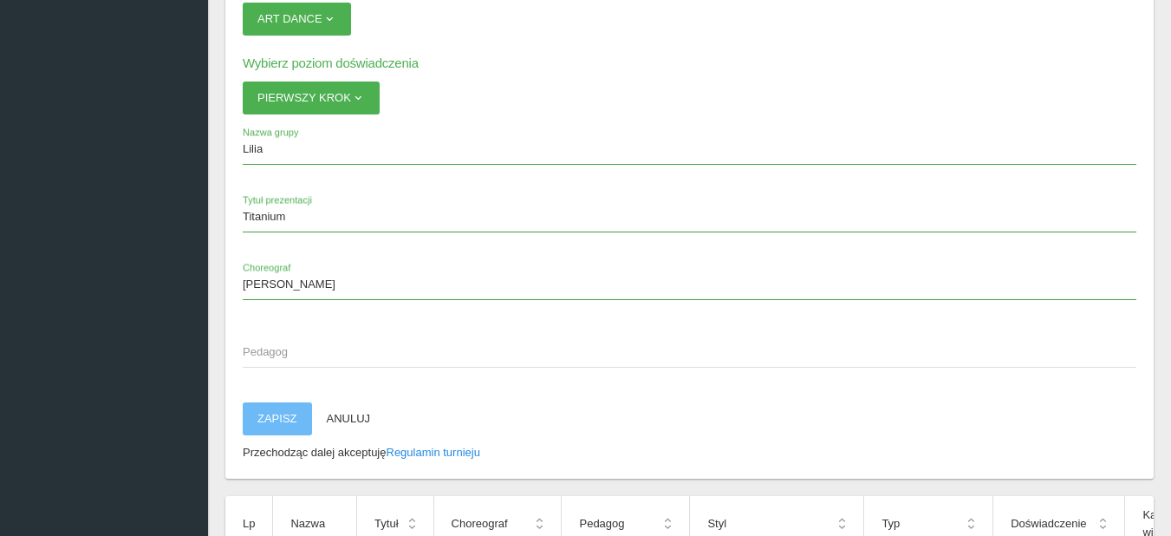
click at [257, 345] on span "Pedagog" at bounding box center [681, 351] width 876 height 17
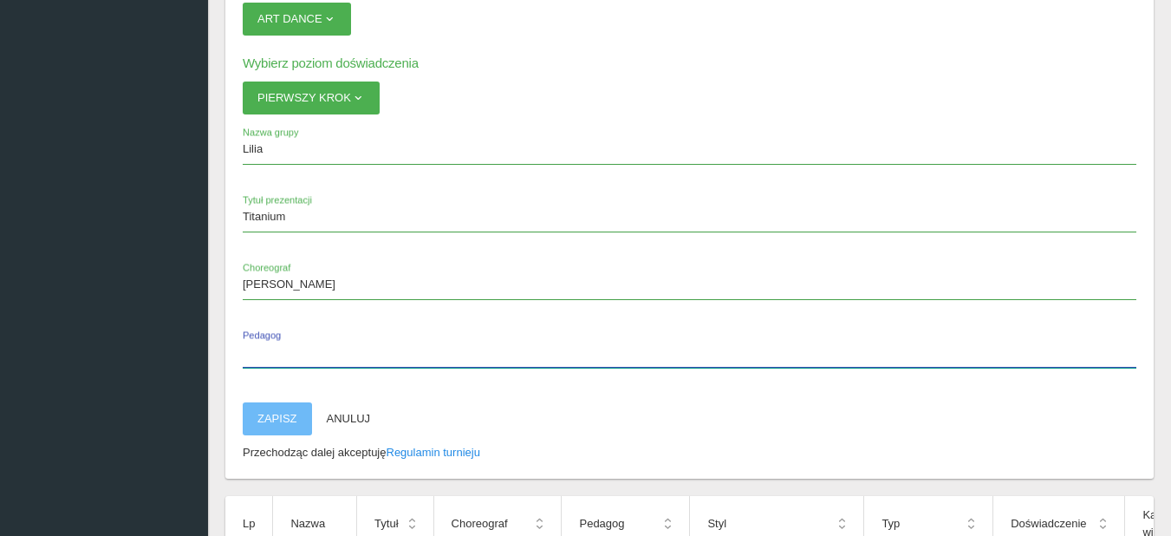
click at [257, 345] on input "Pedagog" at bounding box center [690, 351] width 894 height 33
type input "[PERSON_NAME]"
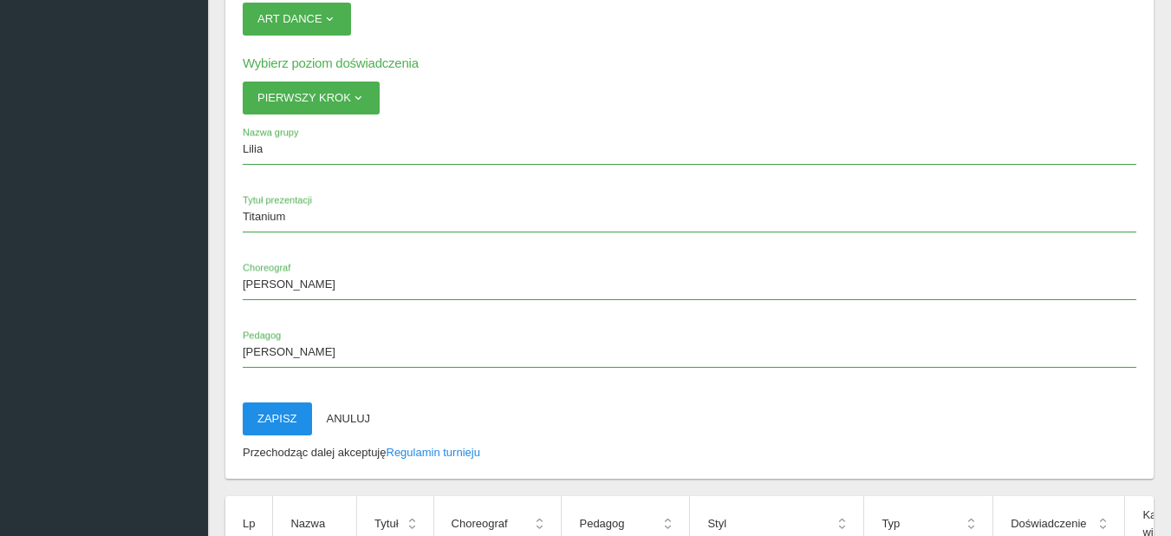
click at [283, 420] on button "Zapisz" at bounding box center [277, 418] width 69 height 33
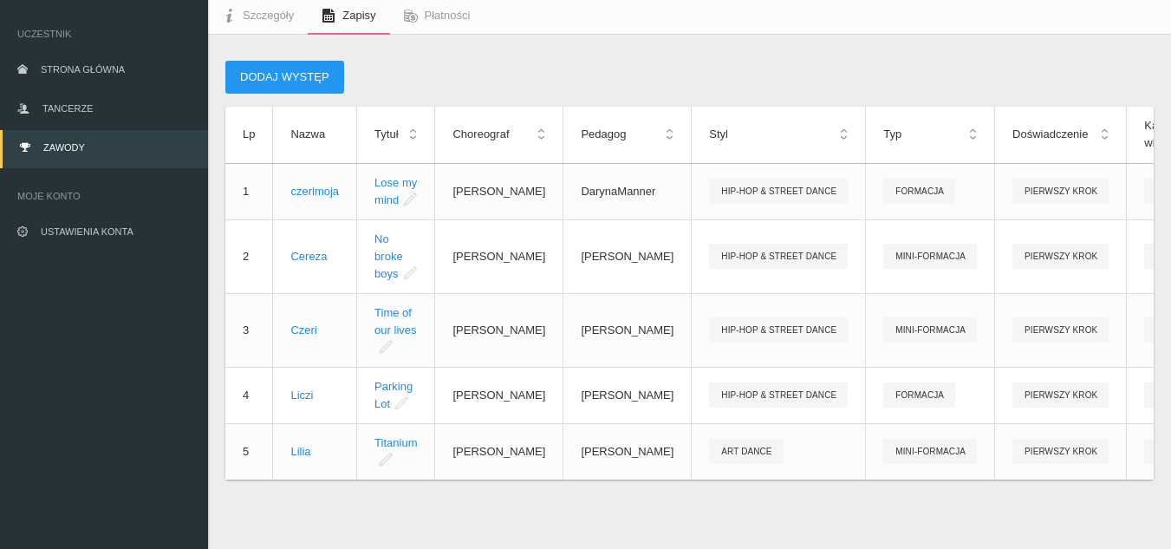
scroll to position [120, 0]
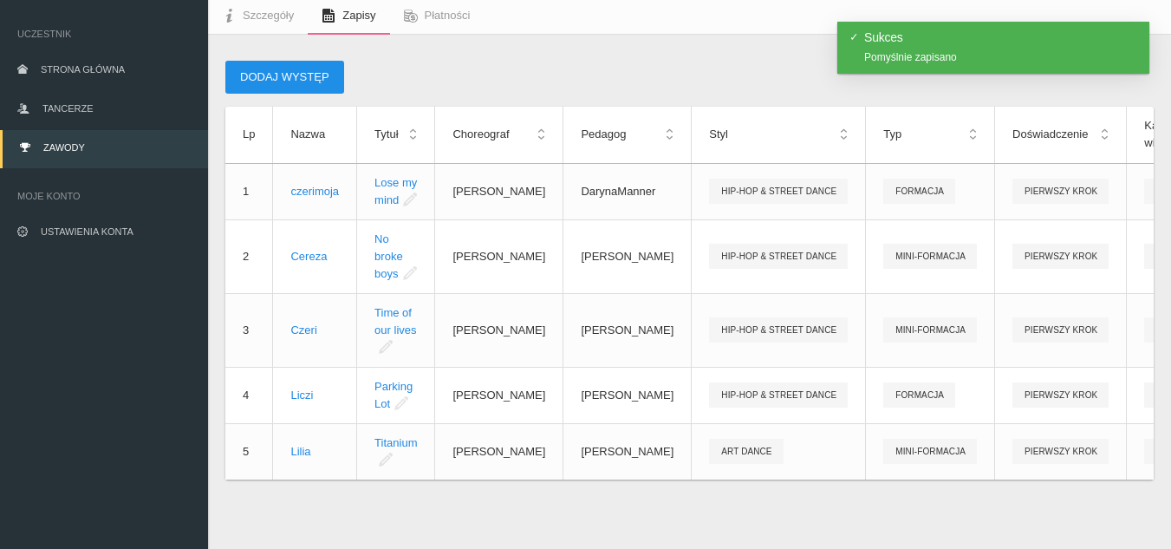
click at [303, 72] on button "Dodaj występ" at bounding box center [284, 77] width 119 height 33
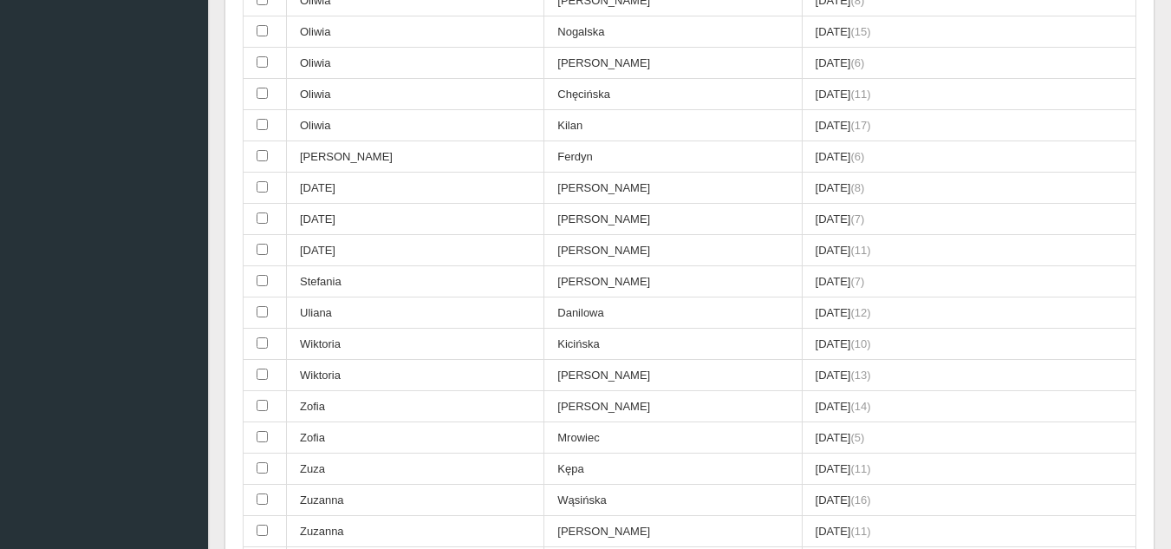
scroll to position [2373, 0]
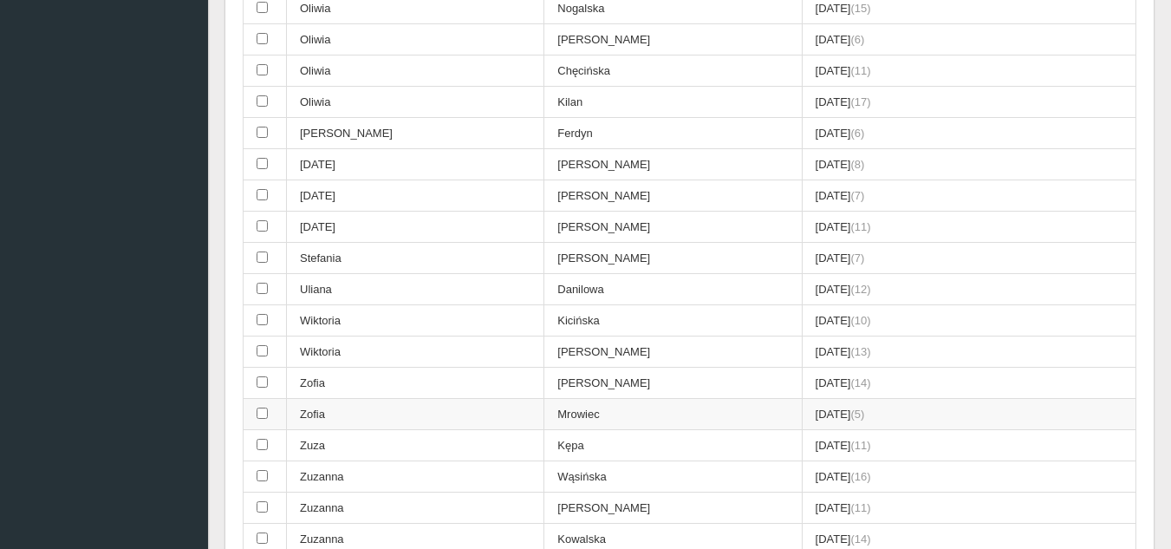
click at [262, 412] on input "checkbox" at bounding box center [262, 412] width 11 height 11
checkbox input "true"
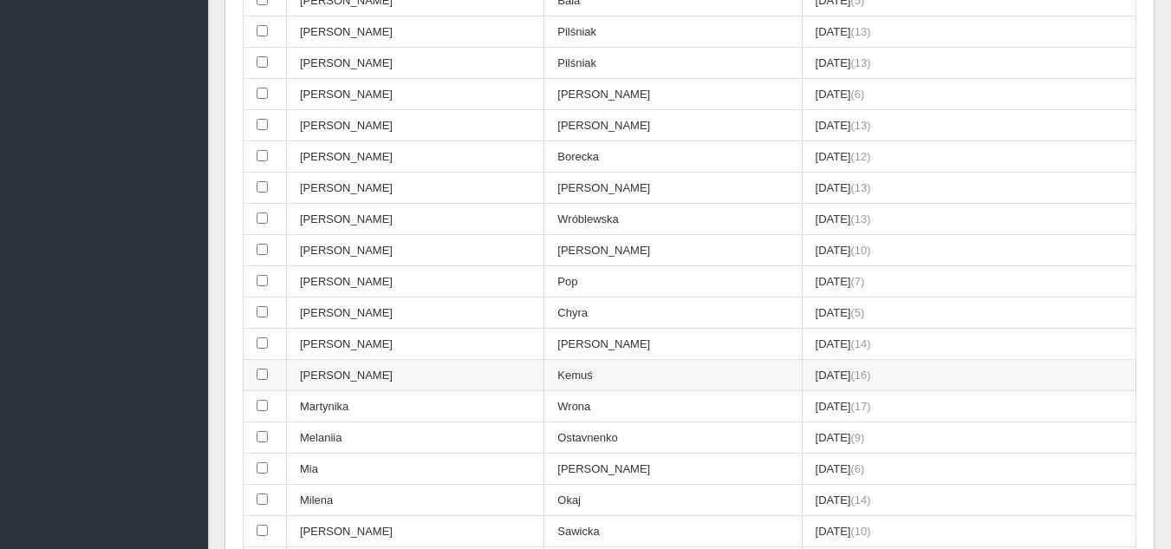
scroll to position [1507, 0]
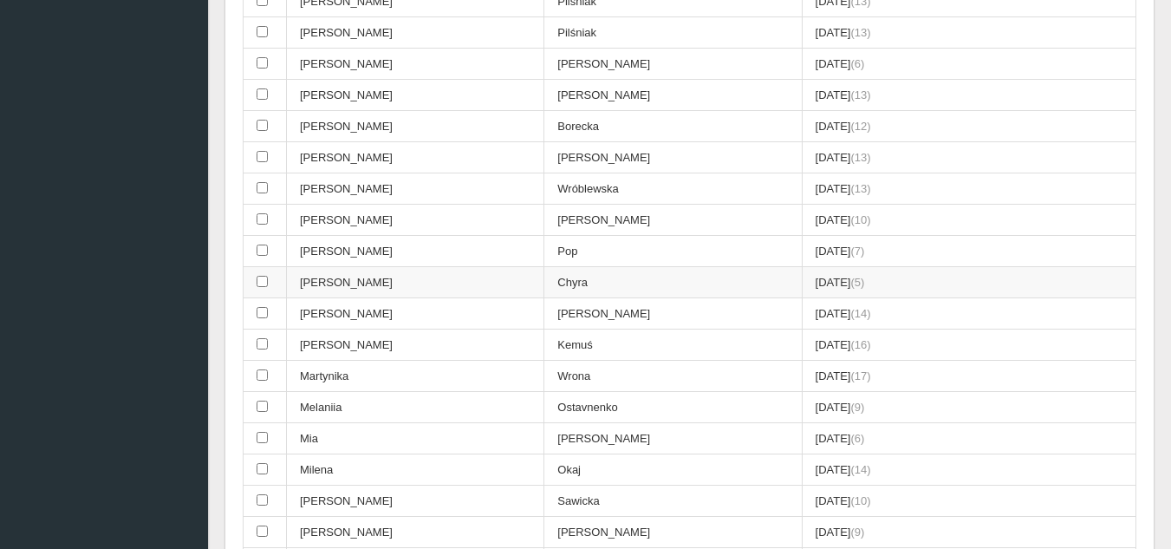
click at [265, 277] on input "checkbox" at bounding box center [262, 281] width 11 height 11
checkbox input "true"
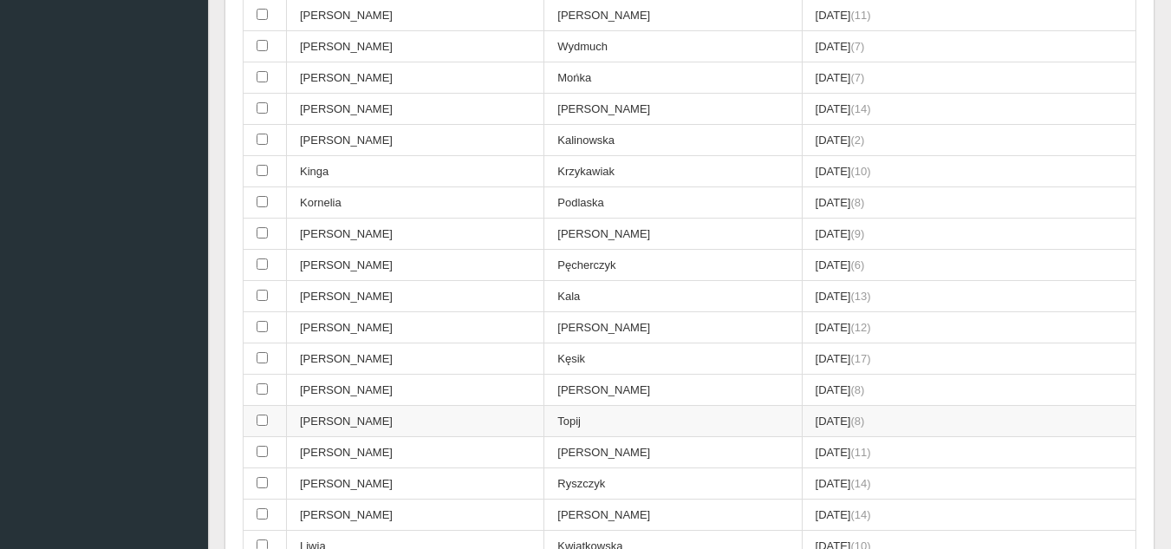
scroll to position [986, 0]
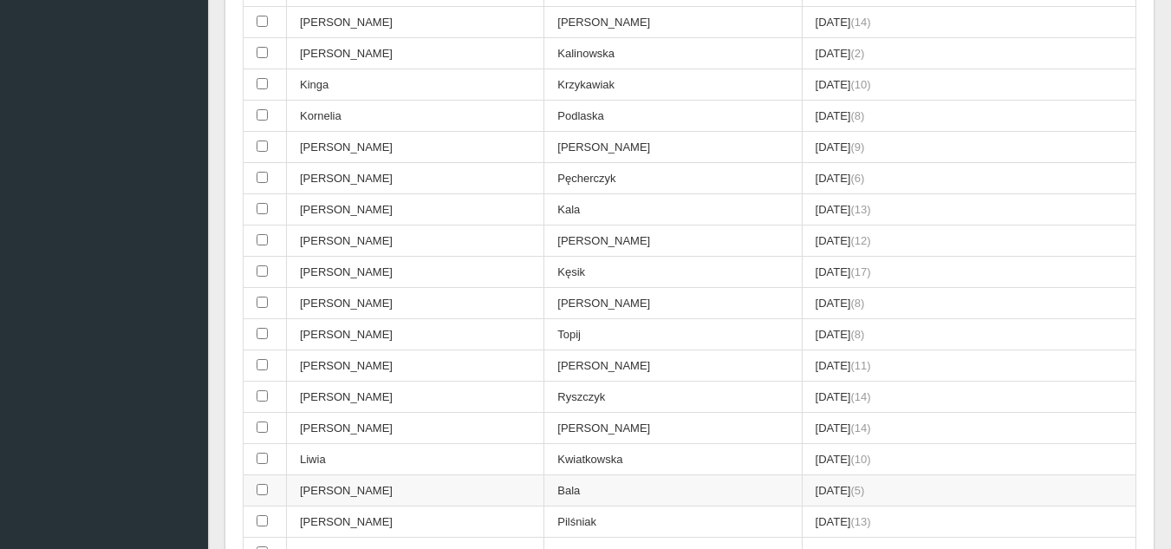
click at [672, 488] on td "Bala" at bounding box center [672, 490] width 257 height 31
checkbox input "true"
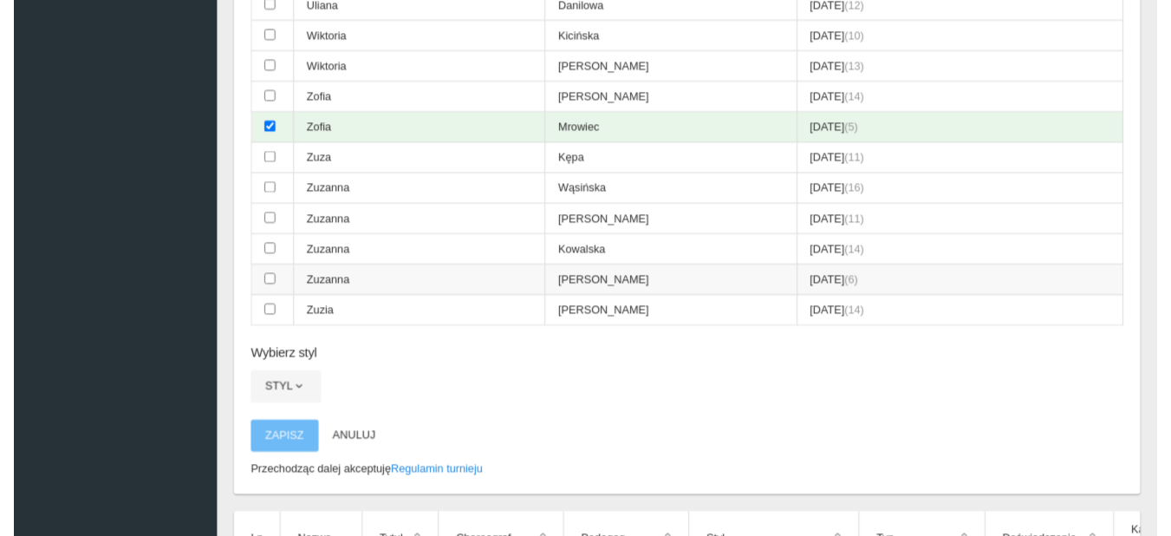
scroll to position [2687, 0]
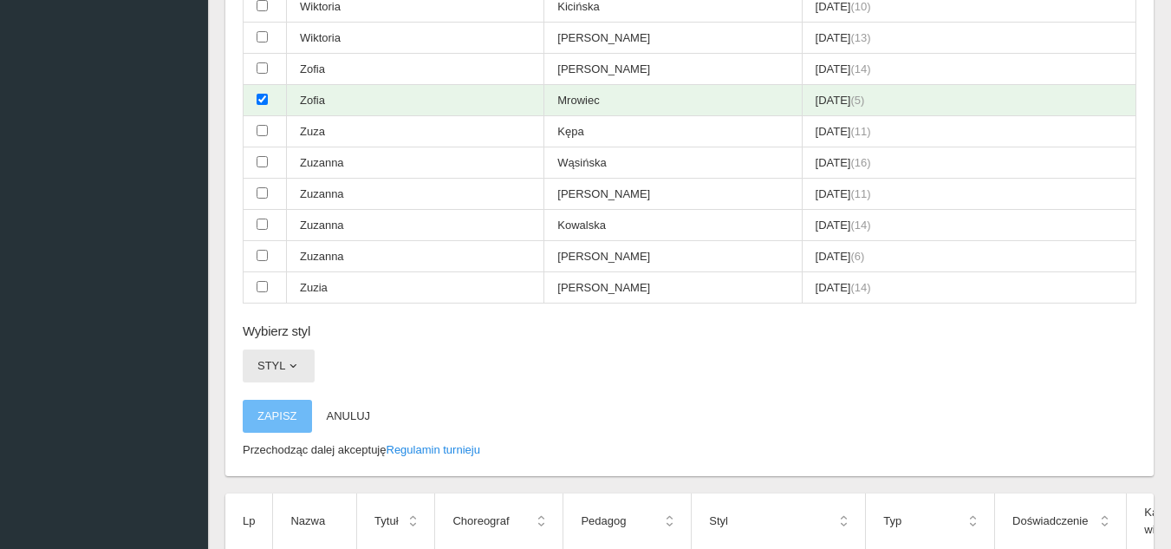
click at [284, 356] on button "Styl" at bounding box center [279, 365] width 72 height 33
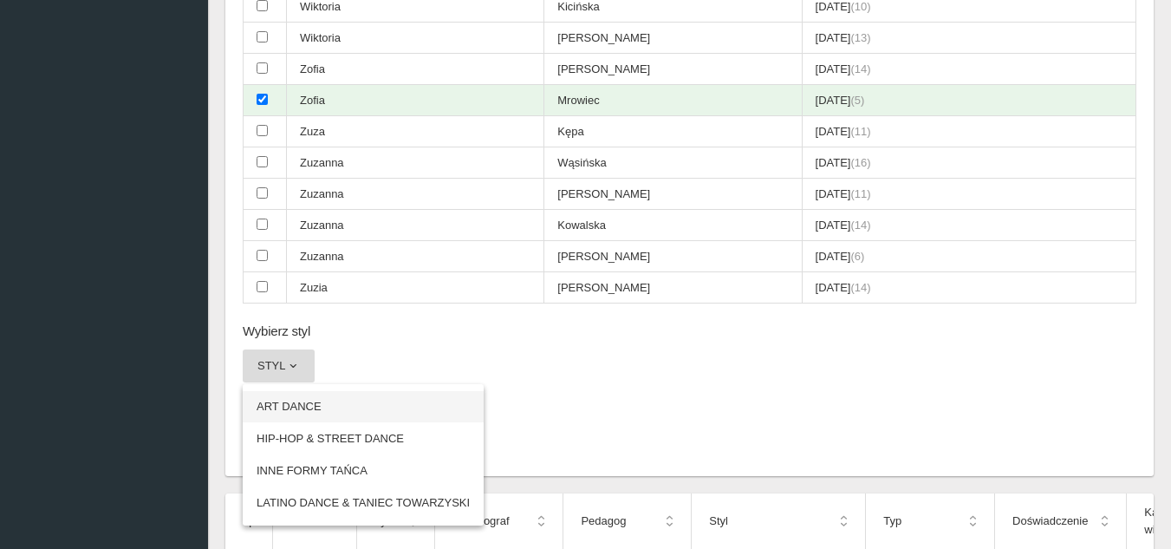
click at [338, 403] on link "ART DANCE" at bounding box center [363, 406] width 241 height 31
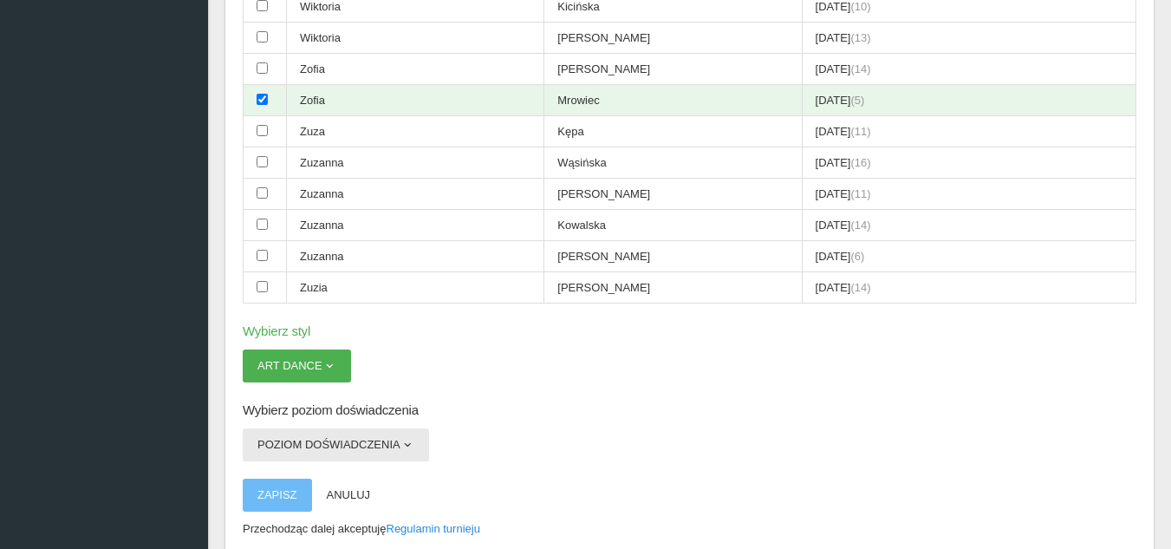
click at [342, 444] on button "Poziom doświadczenia" at bounding box center [336, 444] width 186 height 33
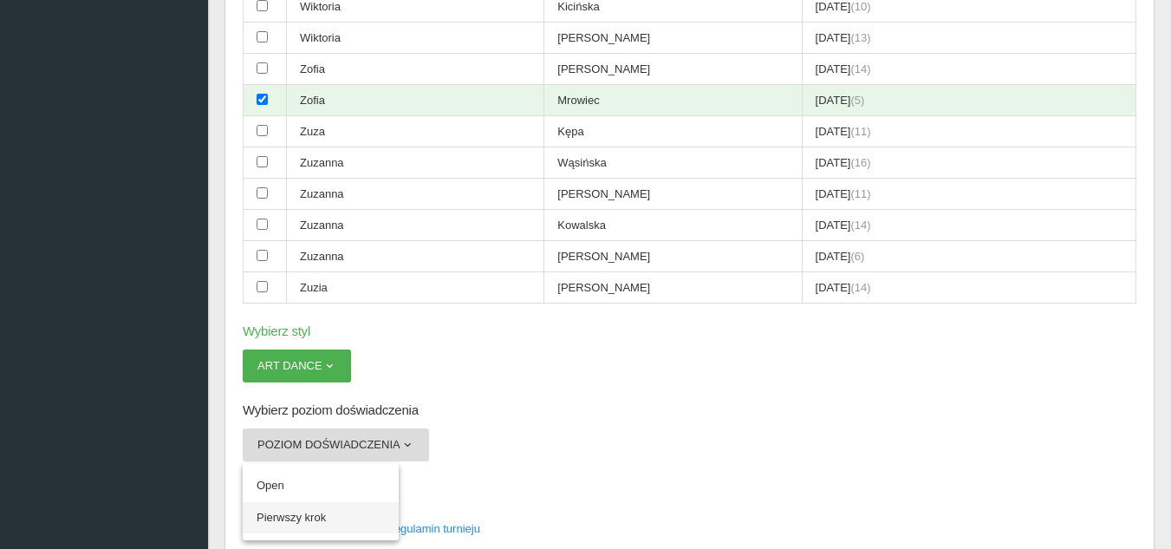
click at [295, 518] on link "Pierwszy krok" at bounding box center [321, 517] width 156 height 31
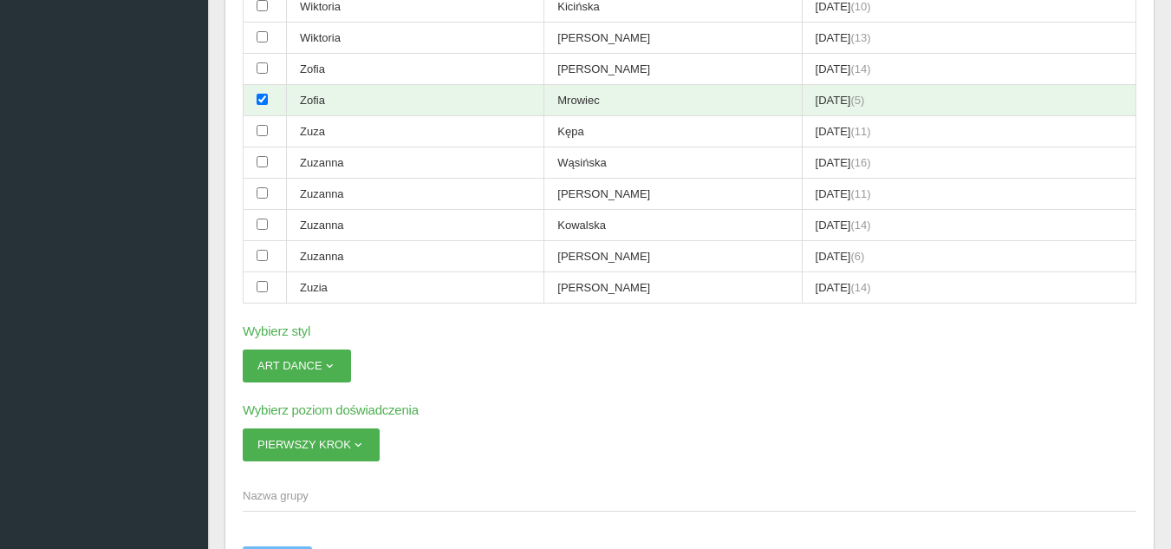
click at [346, 492] on span "Nazwa grupy" at bounding box center [681, 495] width 876 height 17
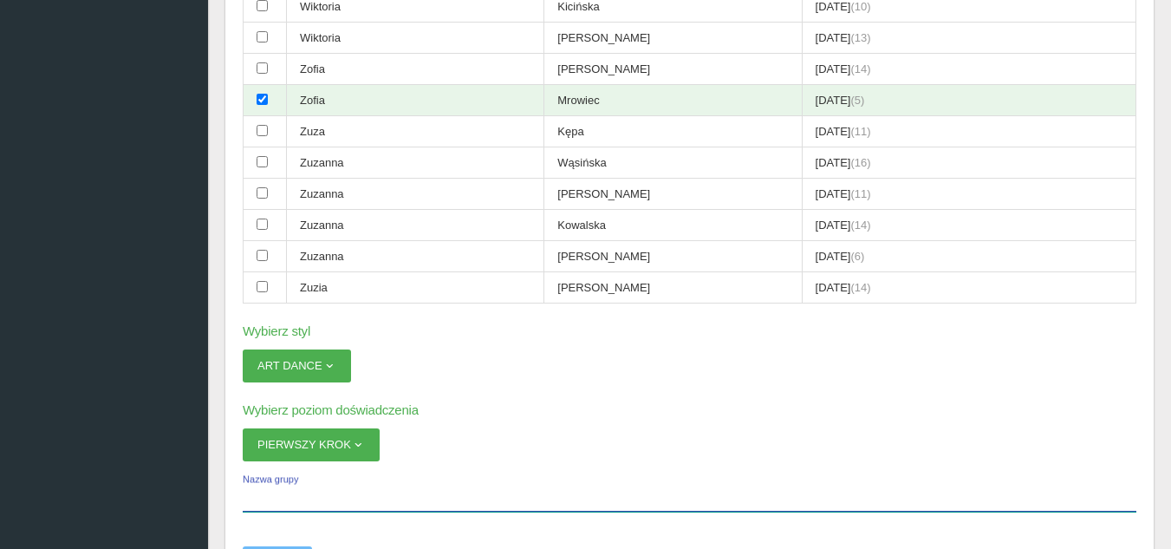
click at [346, 492] on input "Nazwa grupy" at bounding box center [690, 494] width 894 height 33
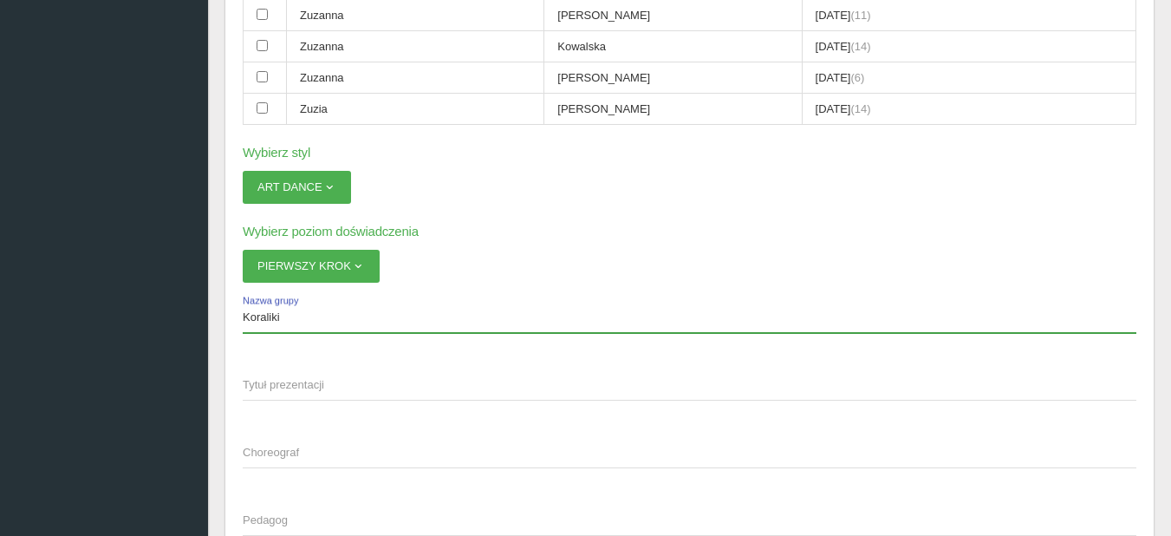
scroll to position [2947, 0]
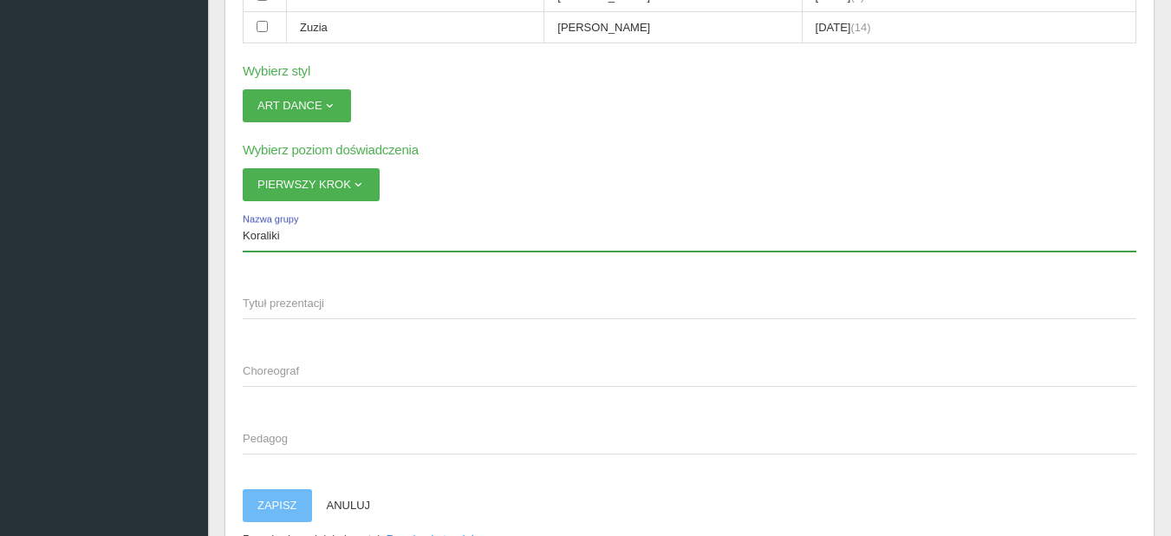
type input "Koraliki"
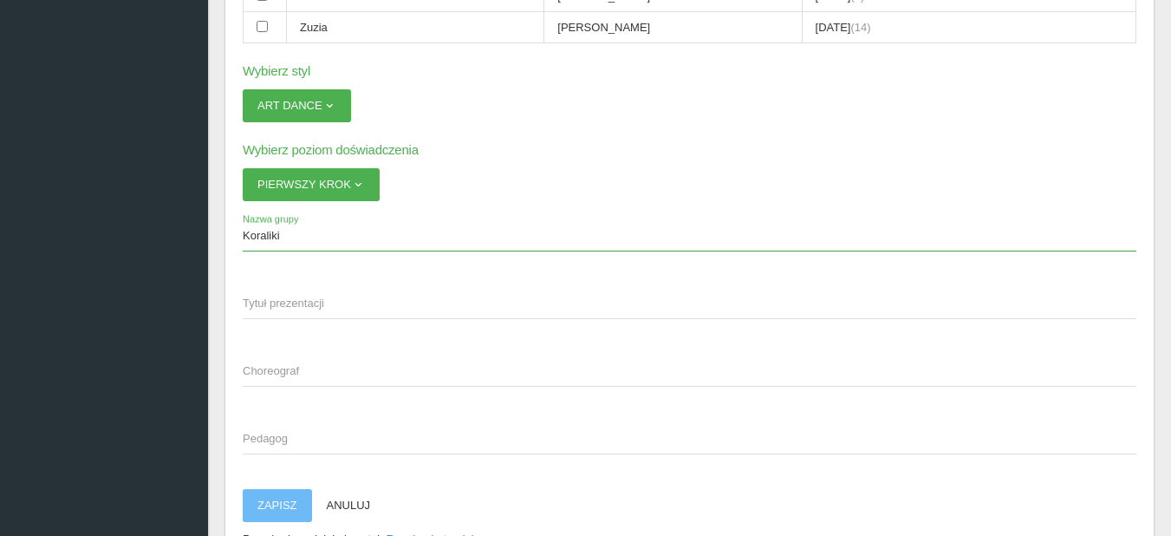
click at [309, 296] on span "Tytuł prezentacji" at bounding box center [681, 303] width 876 height 17
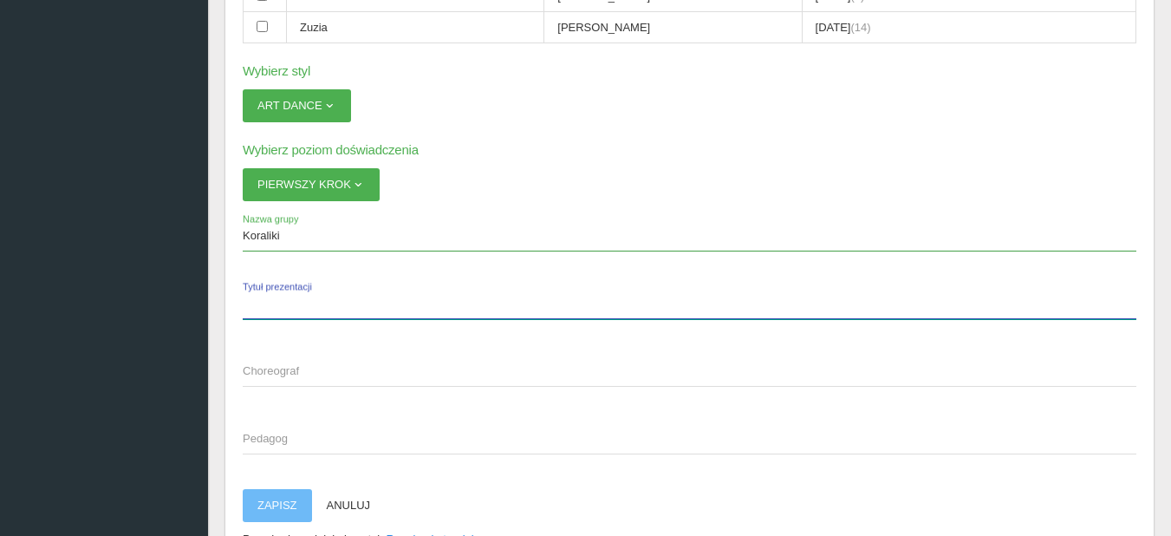
click at [309, 296] on input "Tytuł prezentacji" at bounding box center [690, 302] width 894 height 33
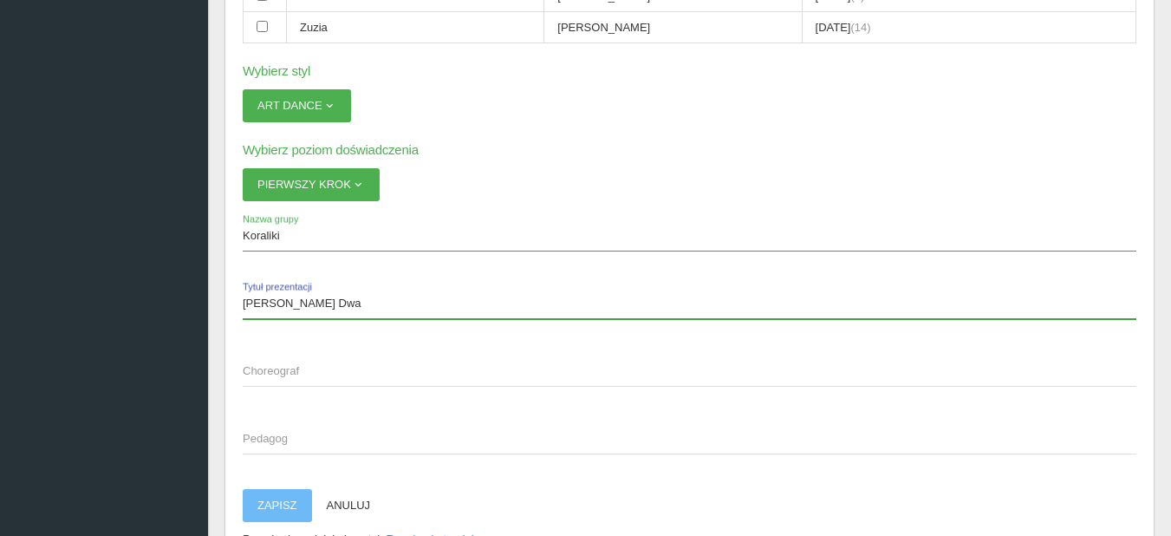
type input "[PERSON_NAME] Dwa"
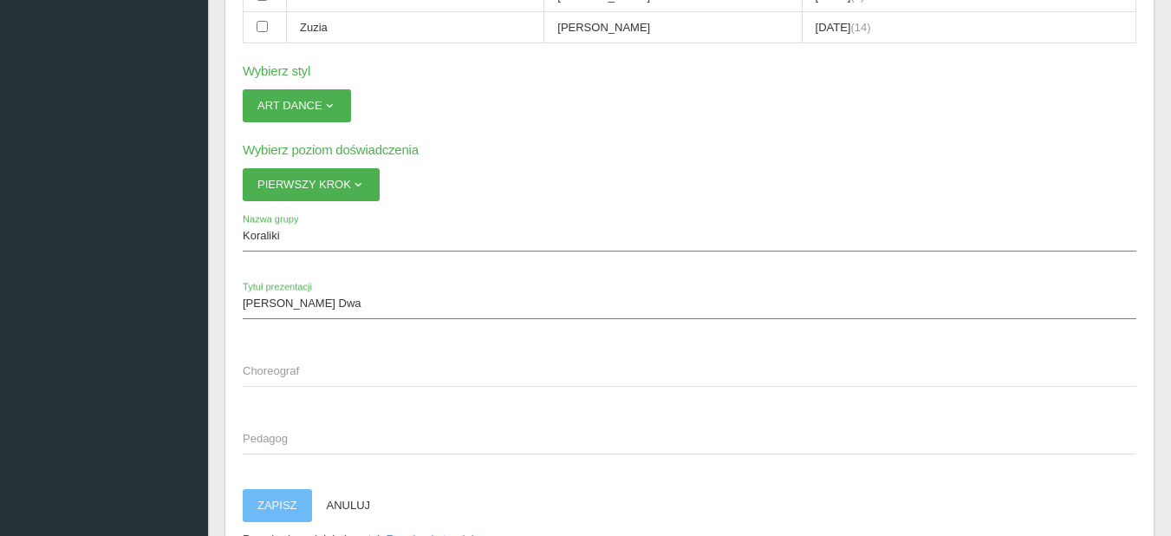
click at [329, 391] on app-labeled-field "Choreograf" at bounding box center [690, 379] width 894 height 50
click at [330, 380] on span "Choreograf" at bounding box center [681, 370] width 876 height 17
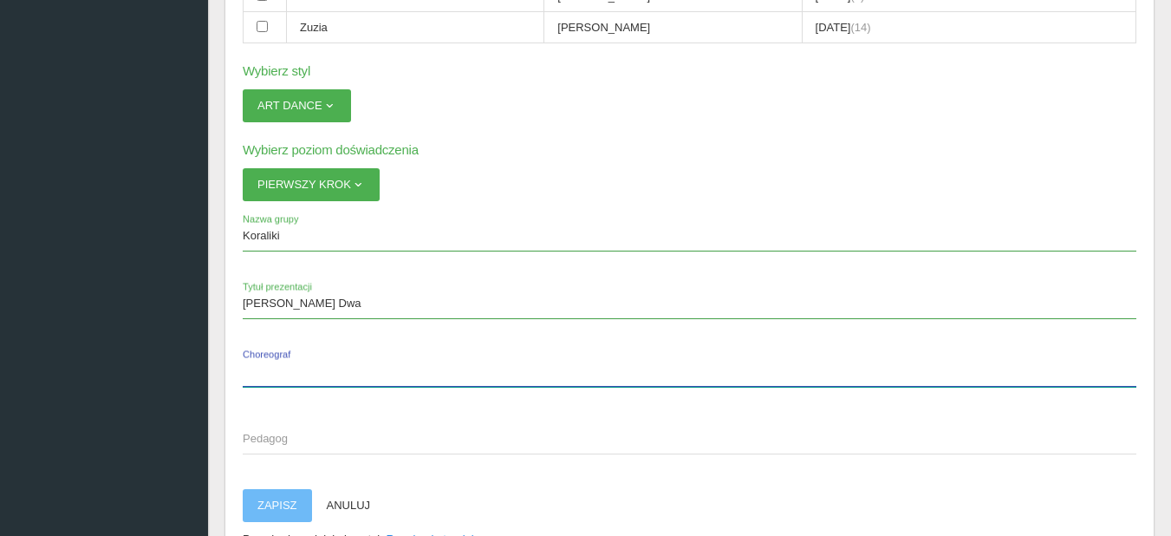
click at [330, 380] on input "Choreograf" at bounding box center [690, 370] width 894 height 33
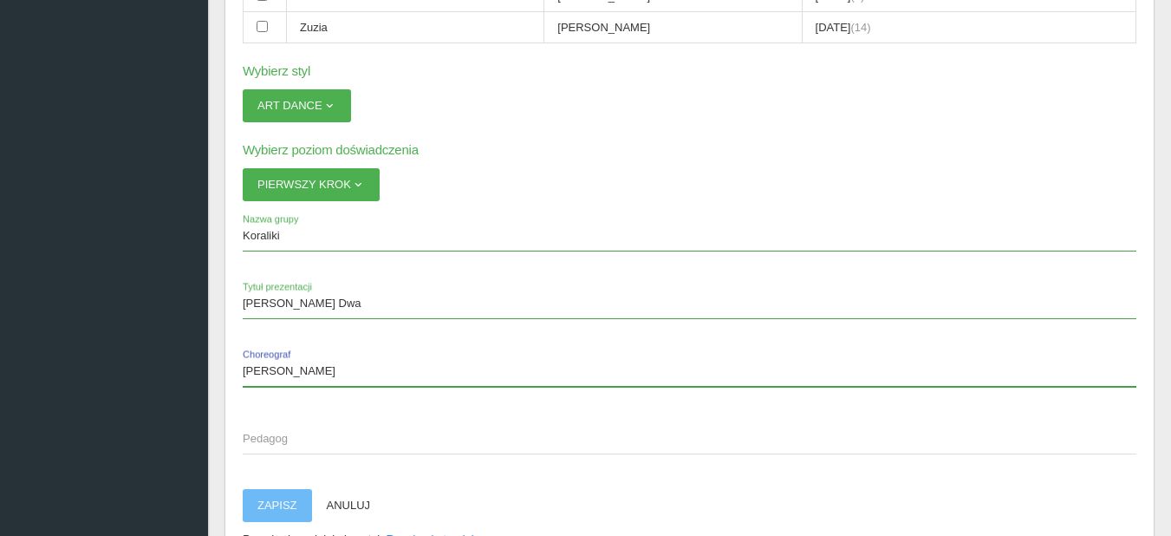
type input "[PERSON_NAME]"
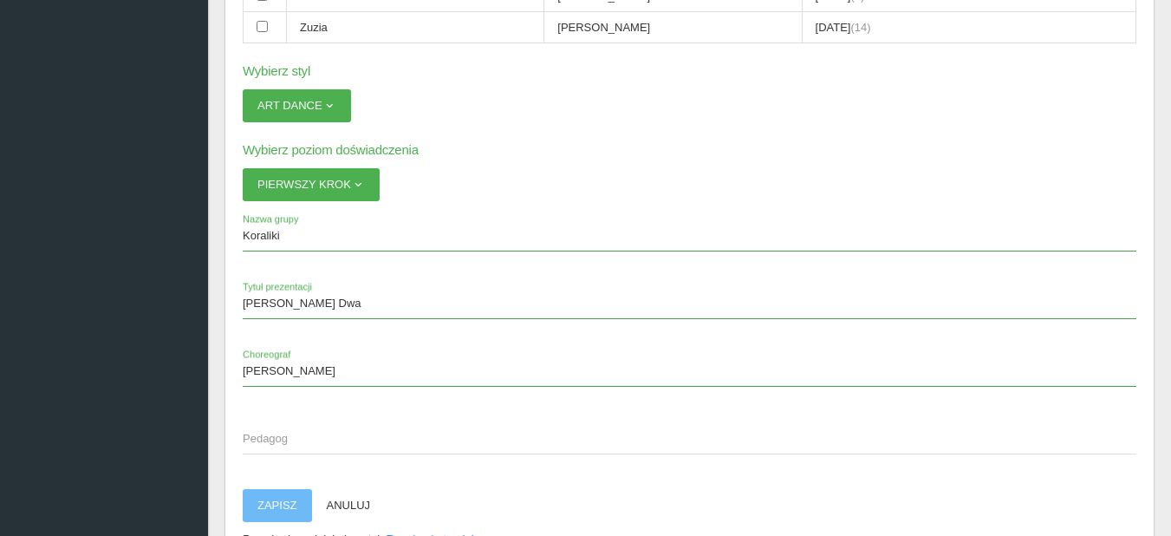
click at [331, 446] on span "Pedagog" at bounding box center [681, 438] width 876 height 17
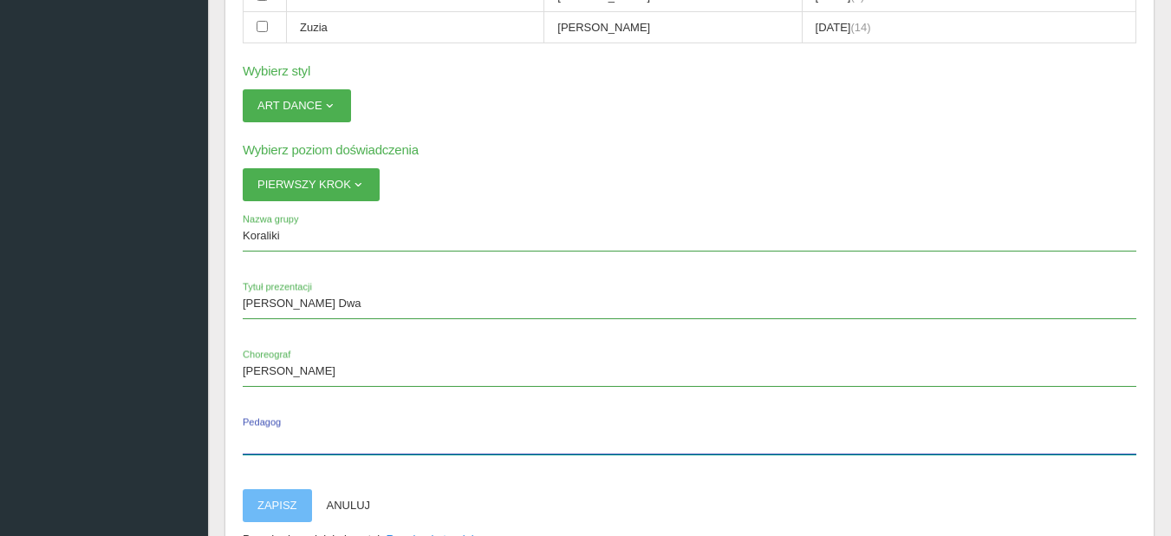
click at [331, 446] on input "Pedagog" at bounding box center [690, 437] width 894 height 33
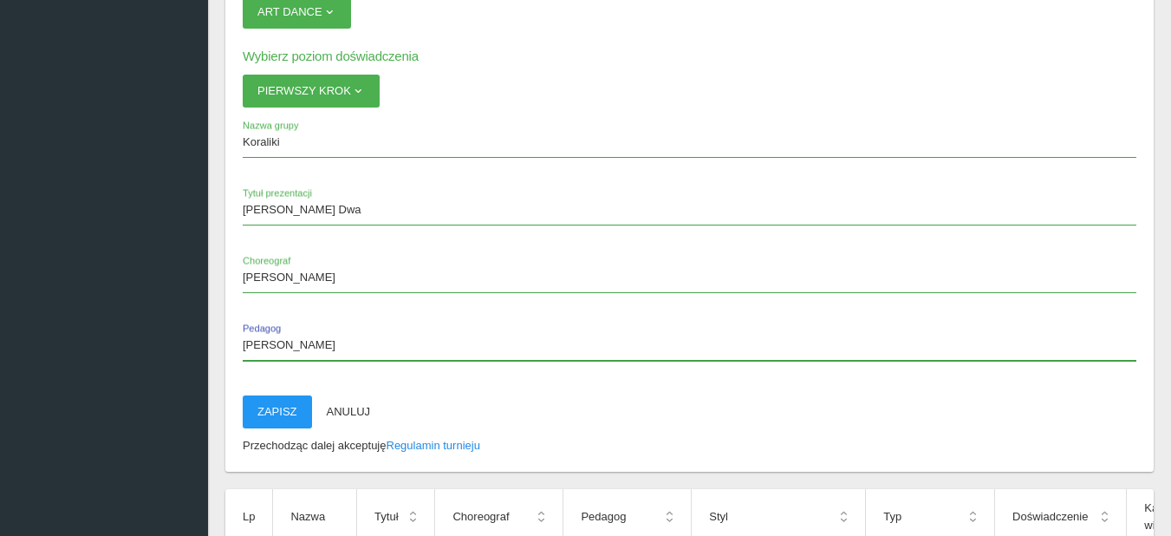
scroll to position [3121, 0]
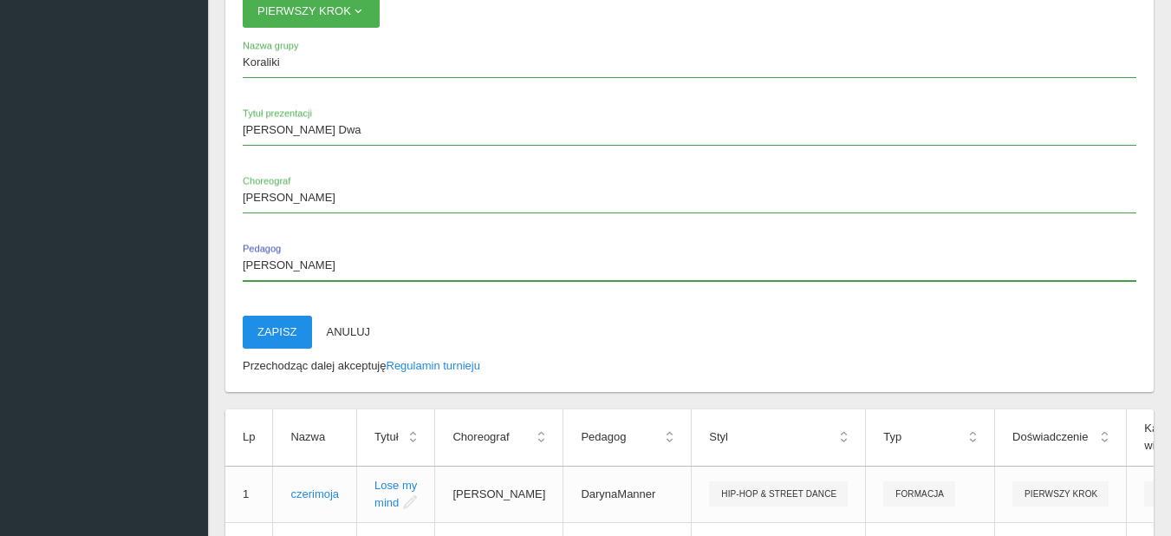
type input "[PERSON_NAME]"
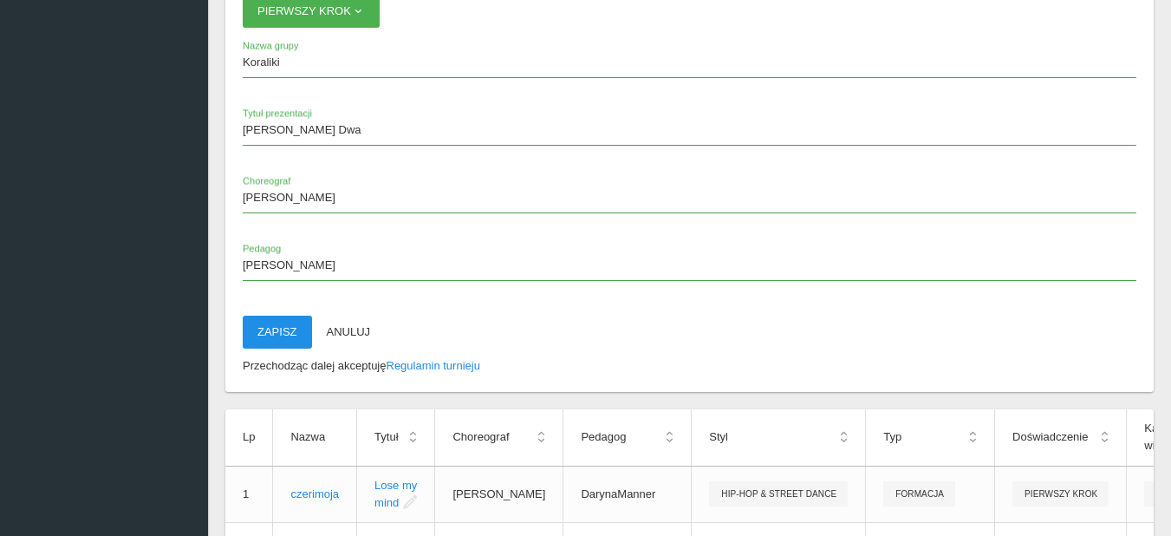
click at [282, 326] on button "Zapisz" at bounding box center [277, 332] width 69 height 33
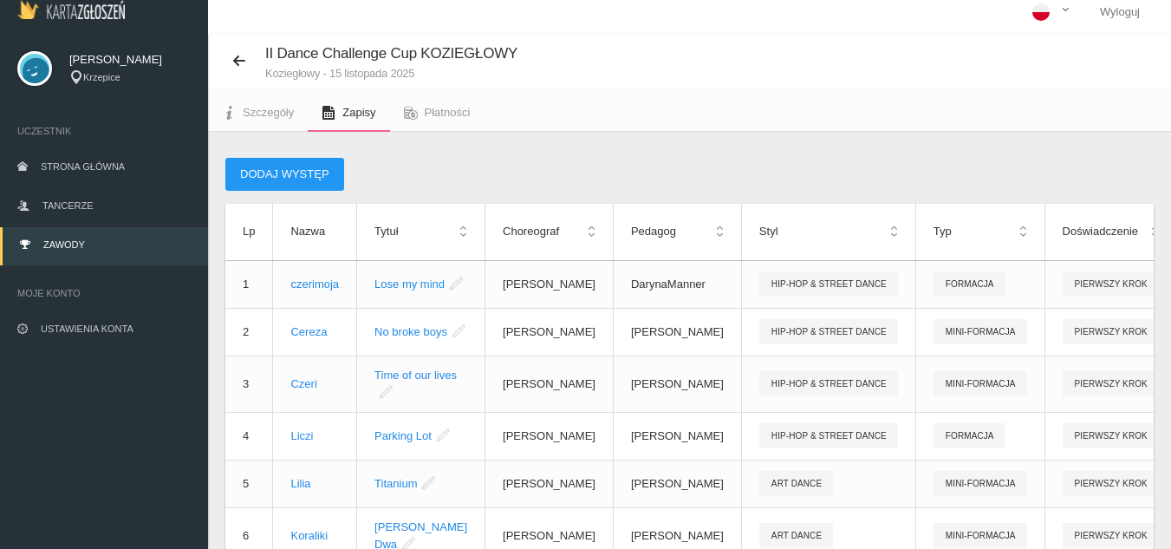
scroll to position [0, 0]
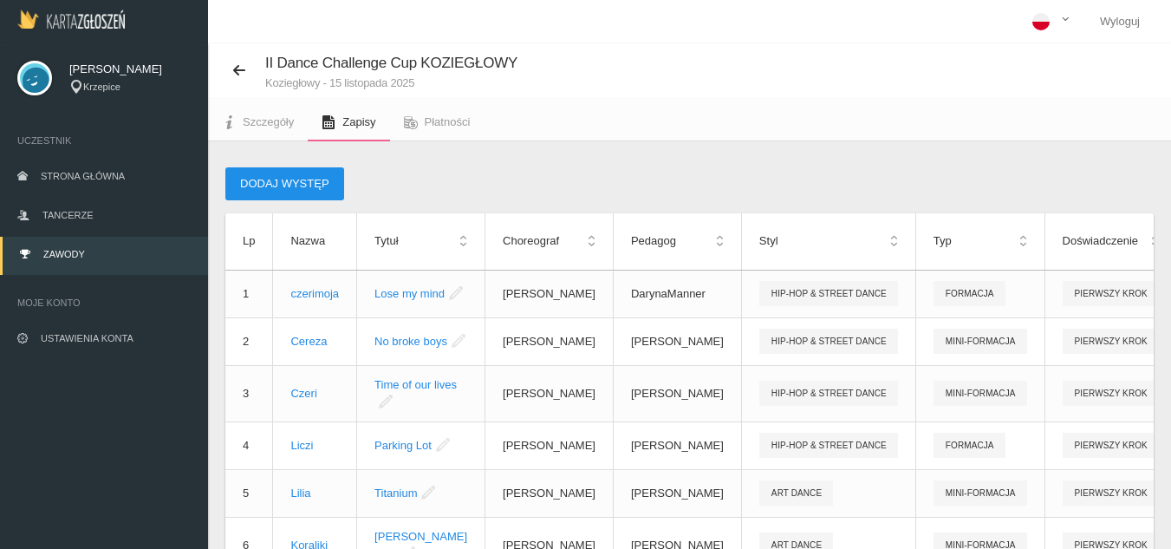
click at [308, 189] on button "Dodaj występ" at bounding box center [284, 183] width 119 height 33
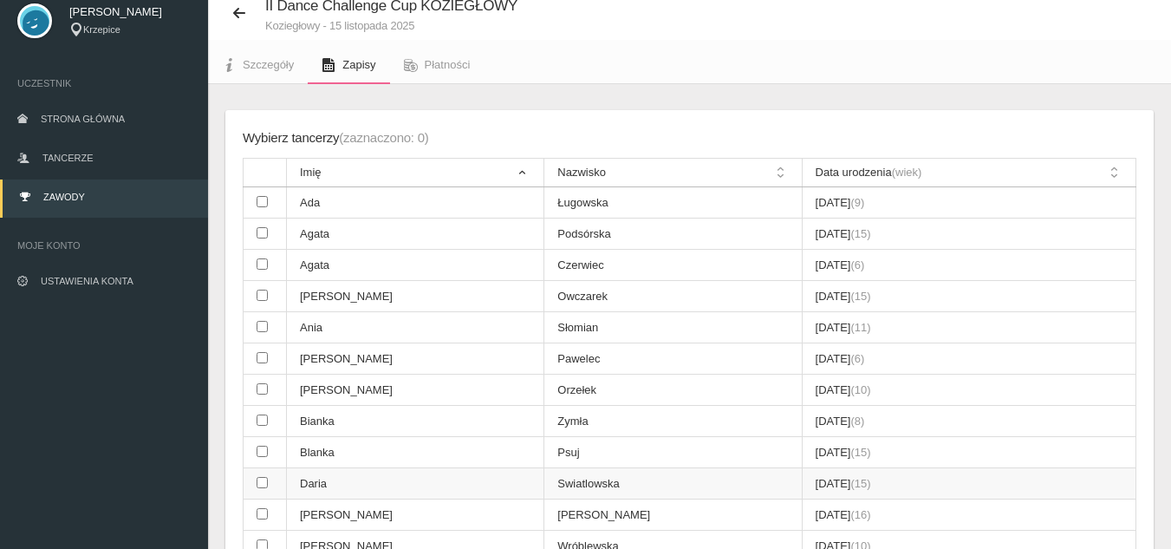
scroll to position [347, 0]
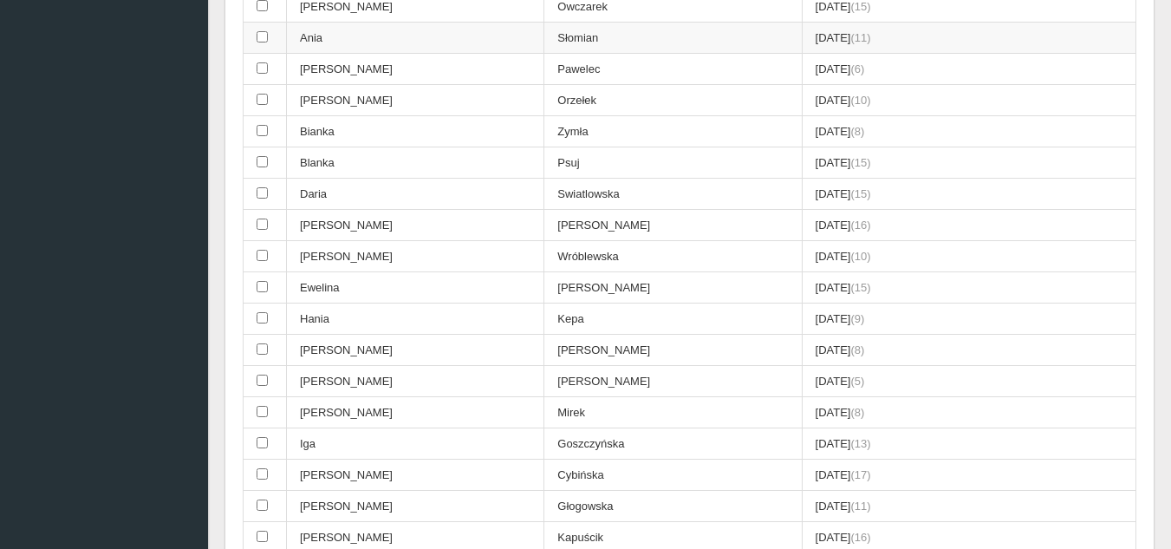
click at [267, 41] on input "checkbox" at bounding box center [262, 36] width 11 height 11
checkbox input "true"
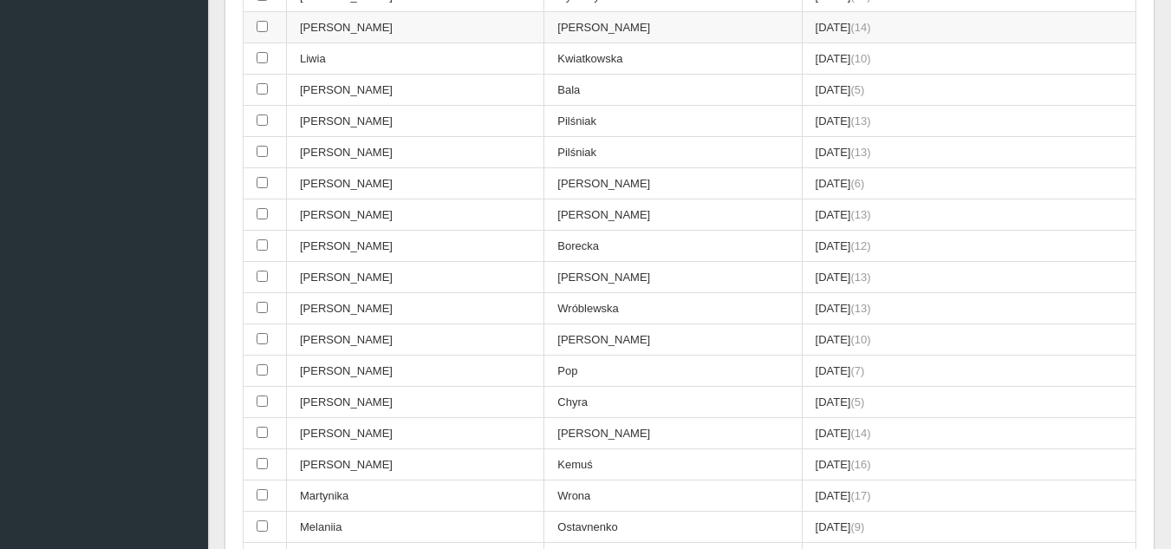
scroll to position [1474, 0]
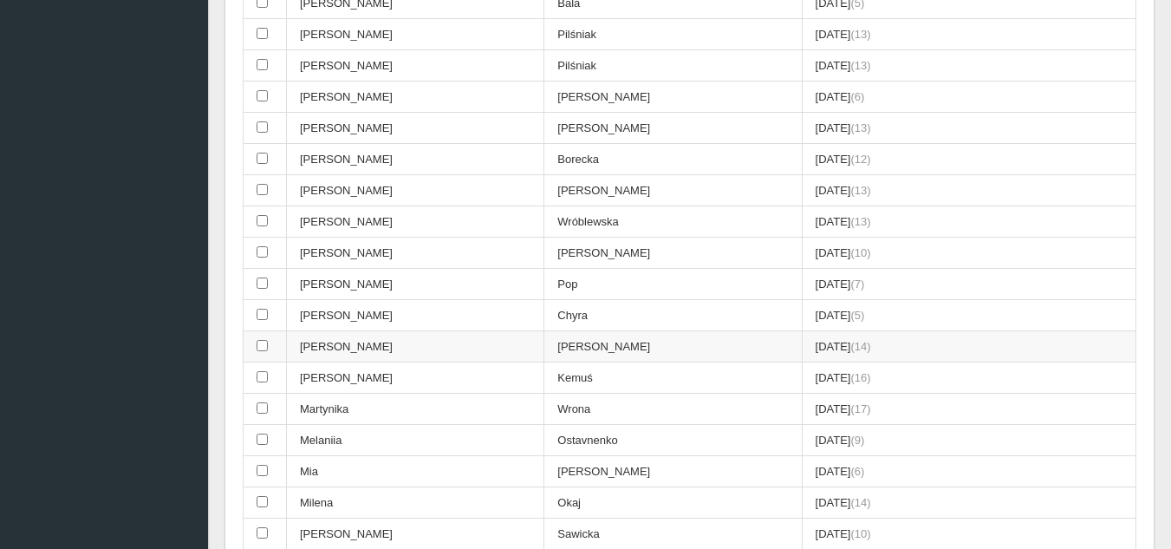
click at [264, 341] on input "checkbox" at bounding box center [262, 345] width 11 height 11
checkbox input "true"
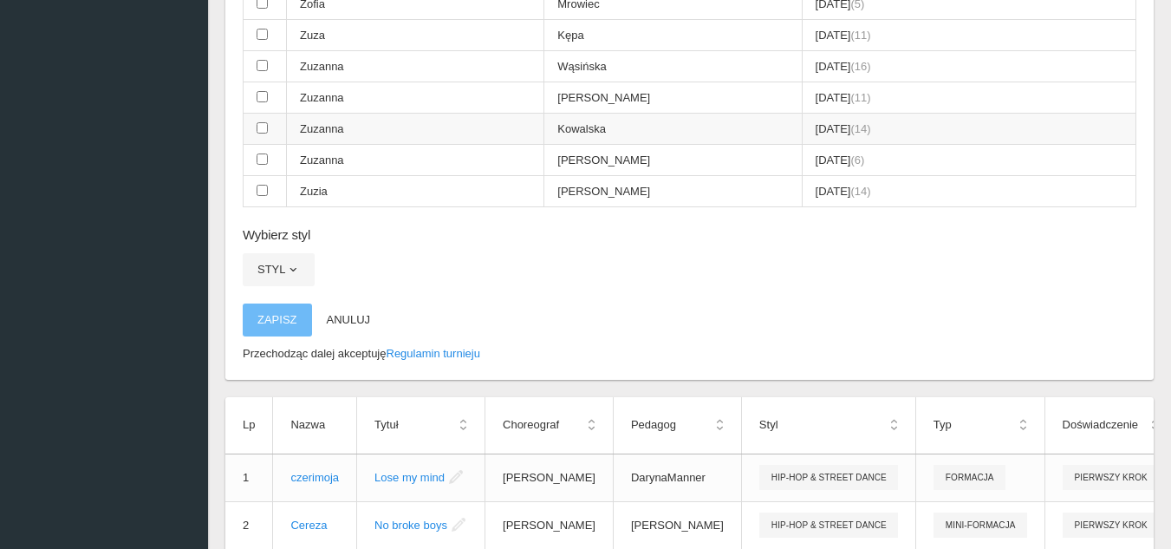
scroll to position [2687, 0]
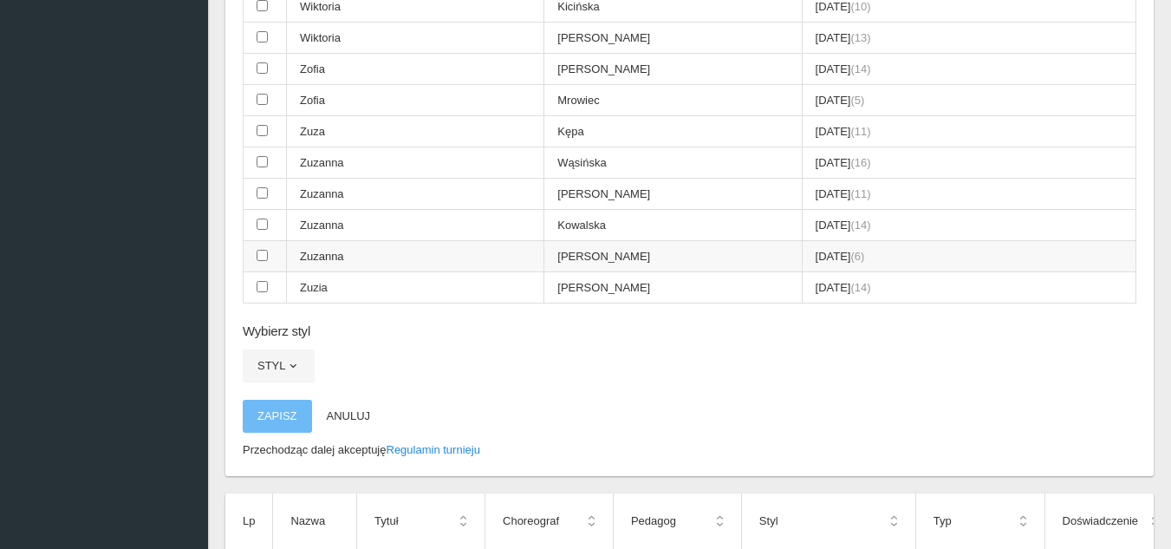
click at [269, 253] on td at bounding box center [265, 256] width 43 height 31
checkbox input "true"
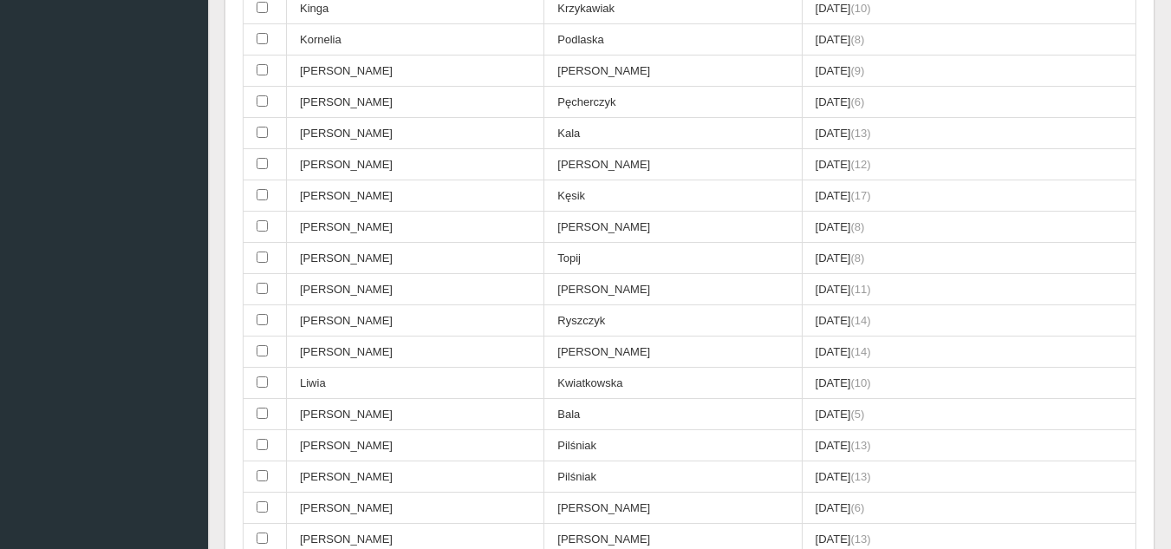
scroll to position [1040, 0]
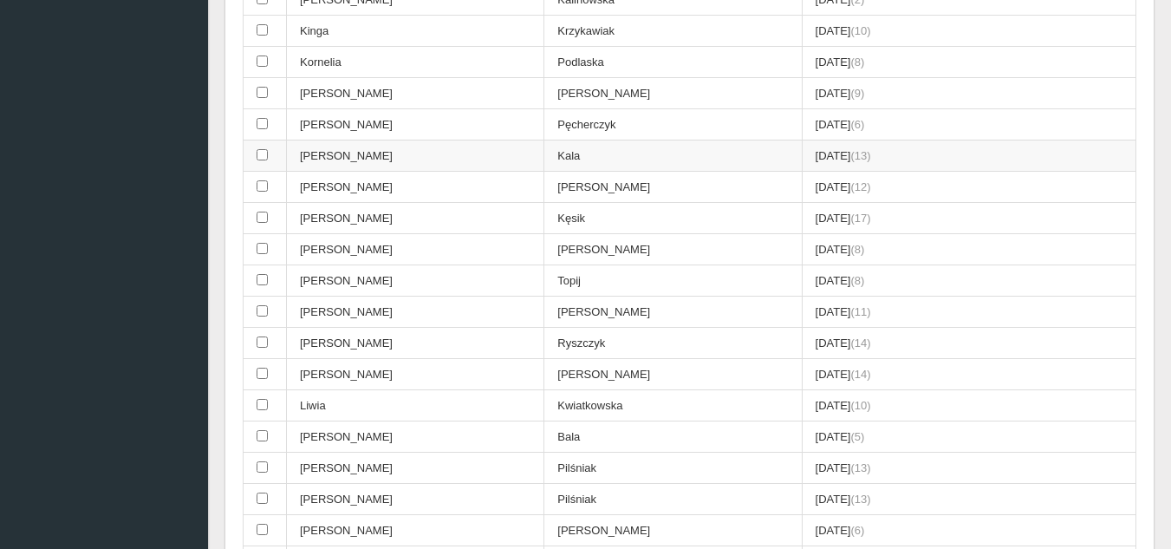
click at [484, 153] on td "[PERSON_NAME]" at bounding box center [415, 155] width 257 height 31
checkbox input "true"
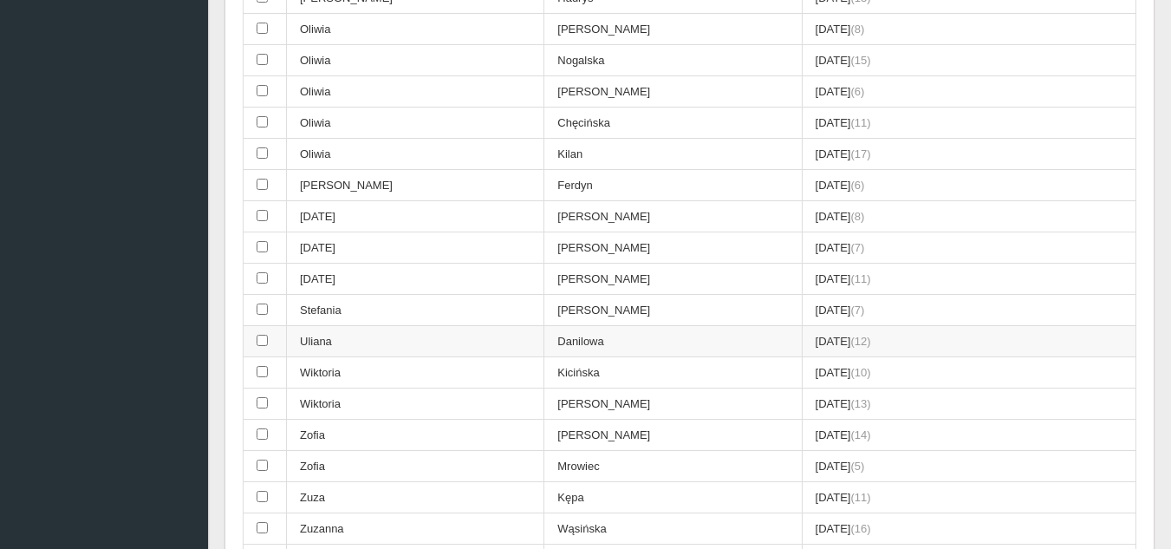
scroll to position [2514, 0]
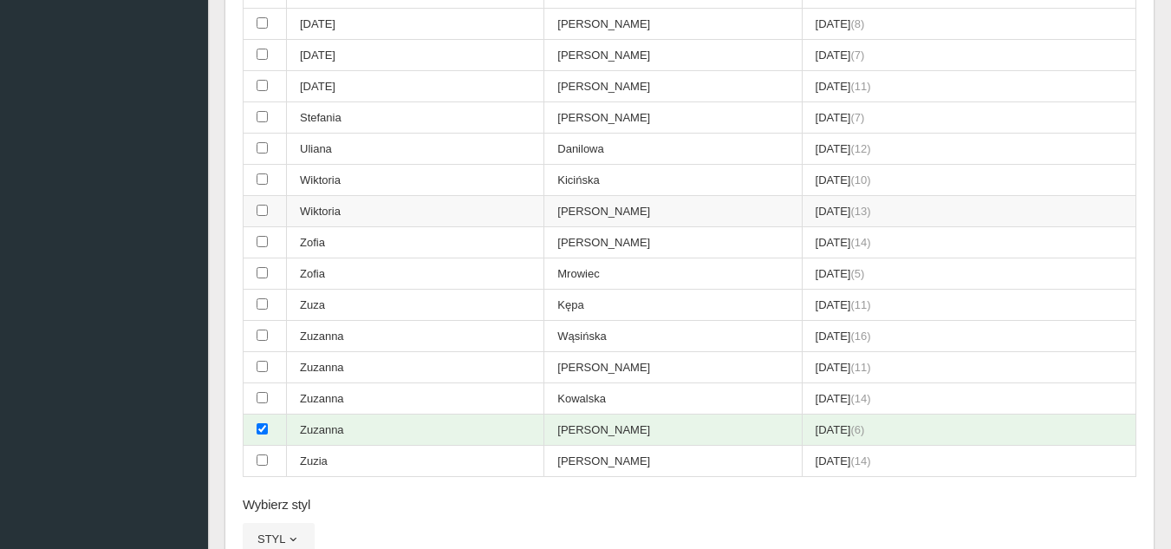
click at [613, 222] on td "[PERSON_NAME]" at bounding box center [672, 211] width 257 height 31
checkbox input "true"
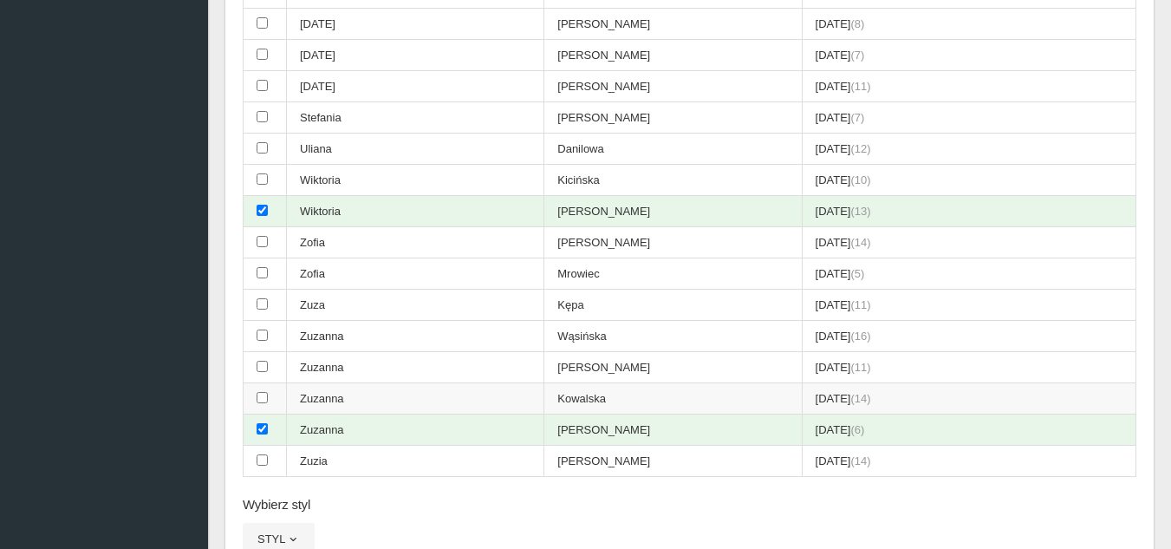
click at [544, 398] on td "Kowalska" at bounding box center [672, 398] width 257 height 31
checkbox input "true"
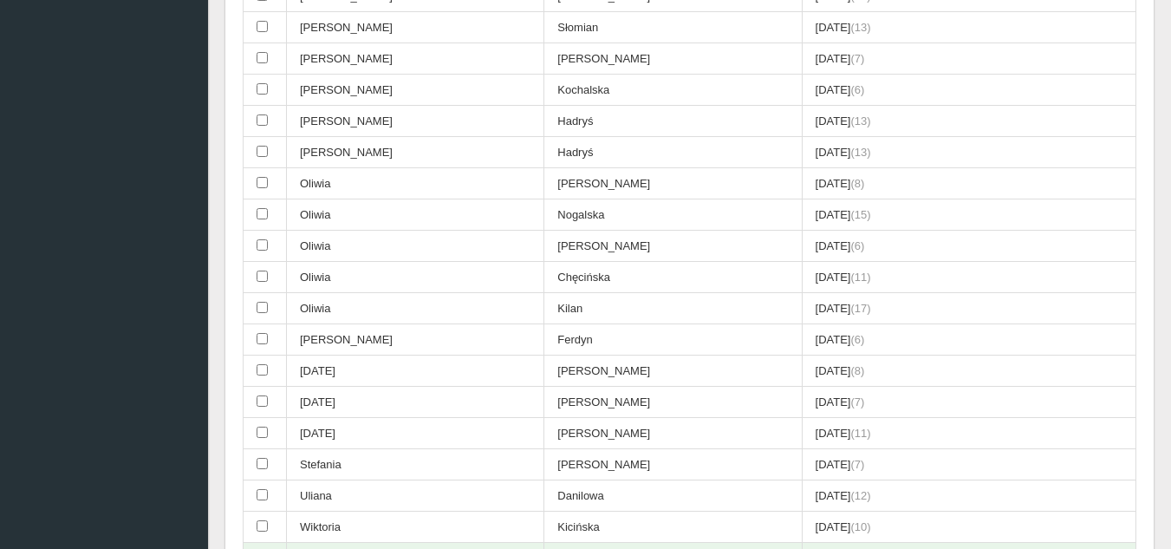
scroll to position [2080, 0]
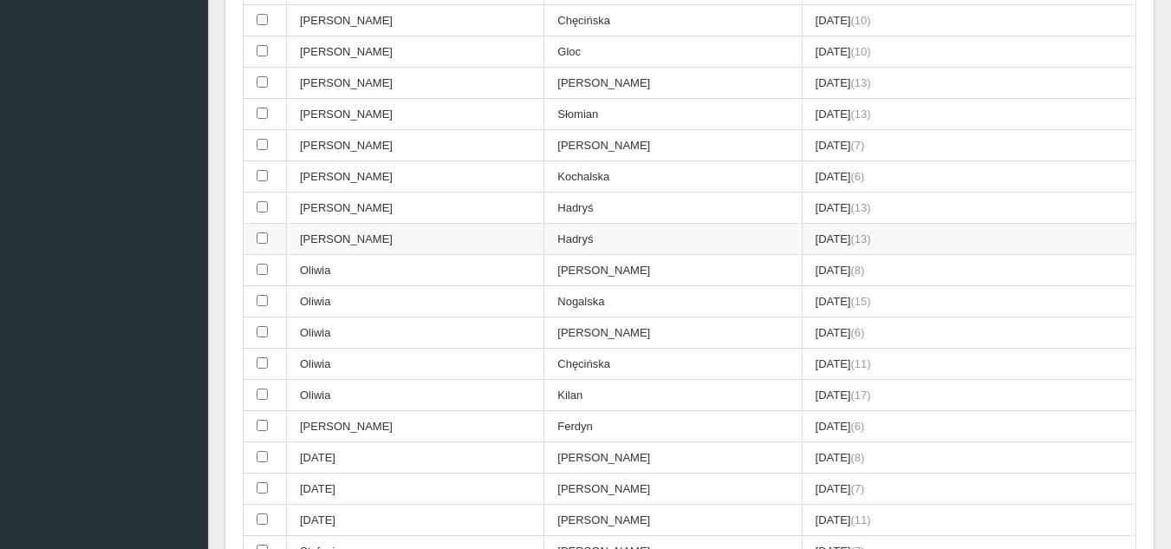
click at [573, 242] on td "Hadryś" at bounding box center [672, 239] width 257 height 31
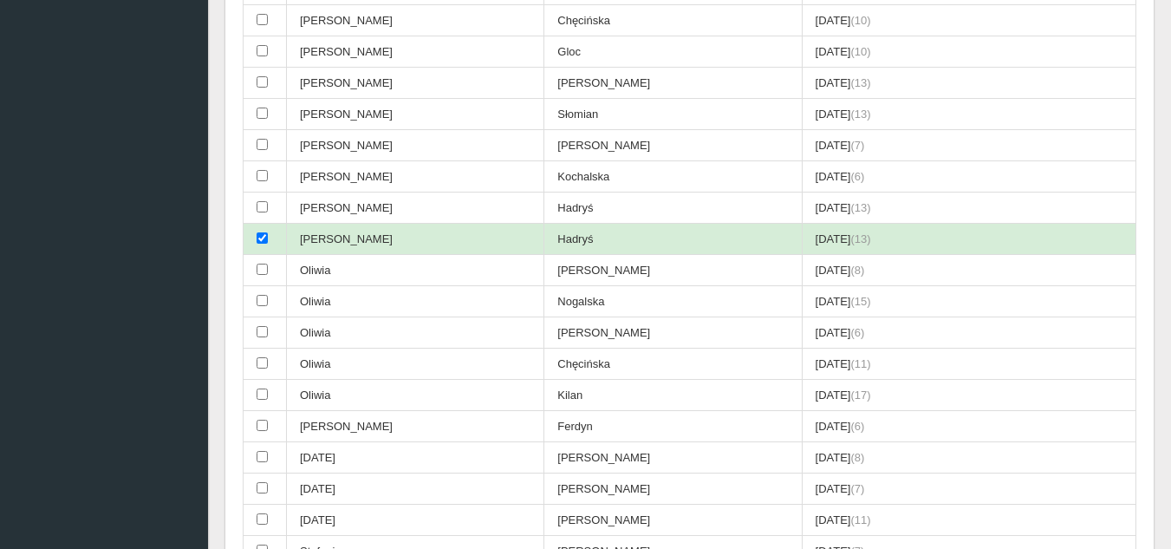
checkbox input "true"
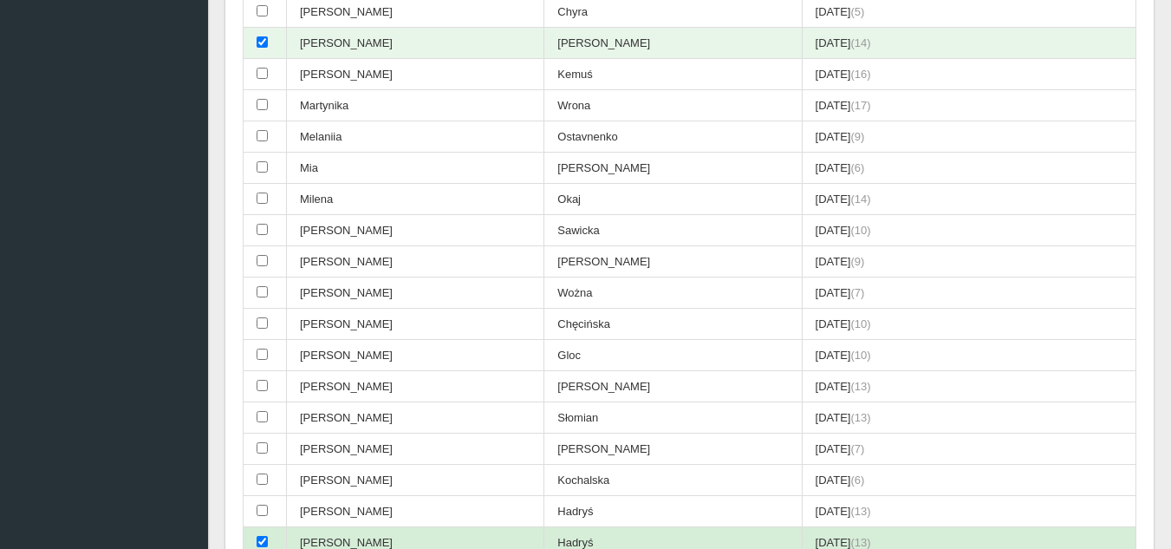
scroll to position [1647, 0]
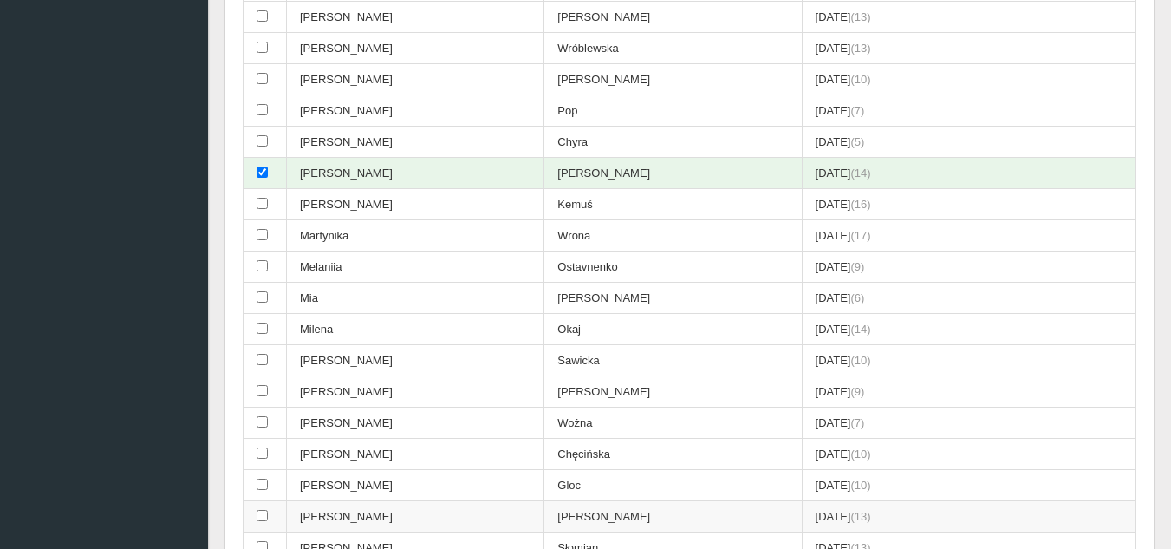
click at [544, 518] on td "[PERSON_NAME]" at bounding box center [672, 516] width 257 height 31
checkbox input "true"
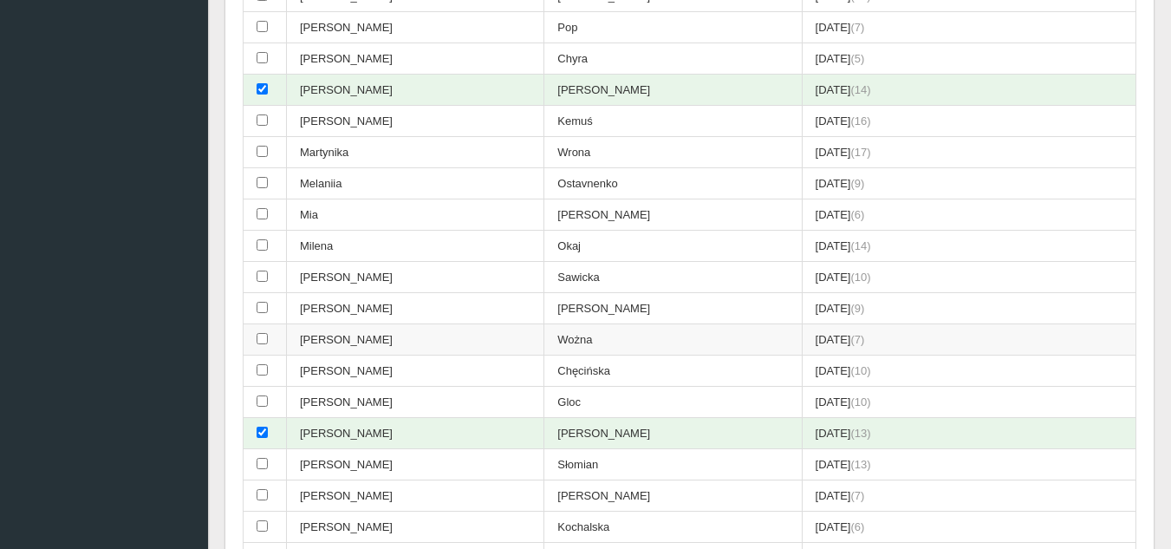
scroll to position [1734, 0]
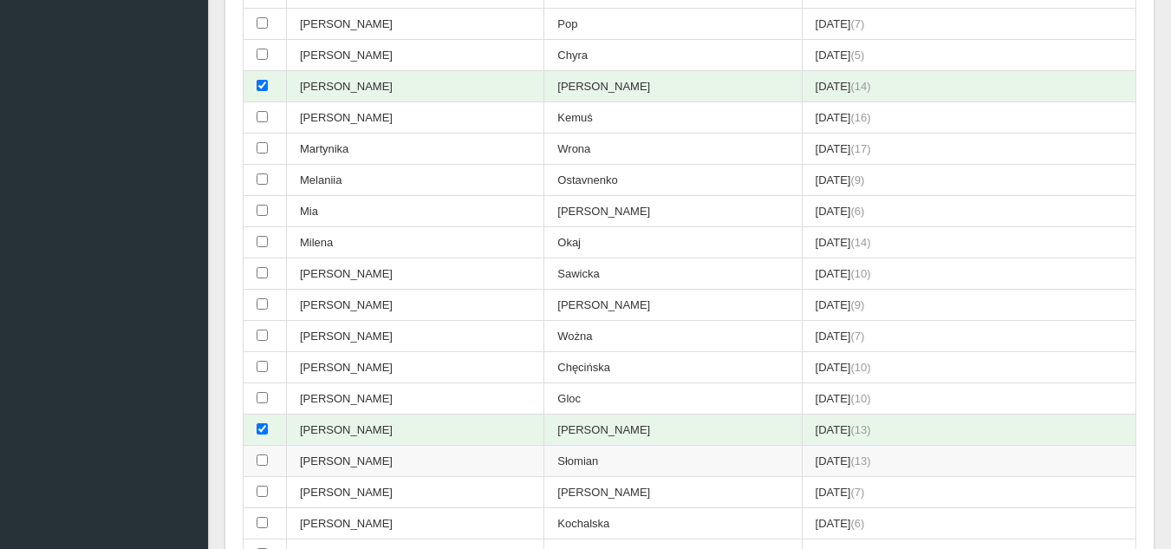
click at [605, 460] on td "Słomian" at bounding box center [672, 461] width 257 height 31
checkbox input "true"
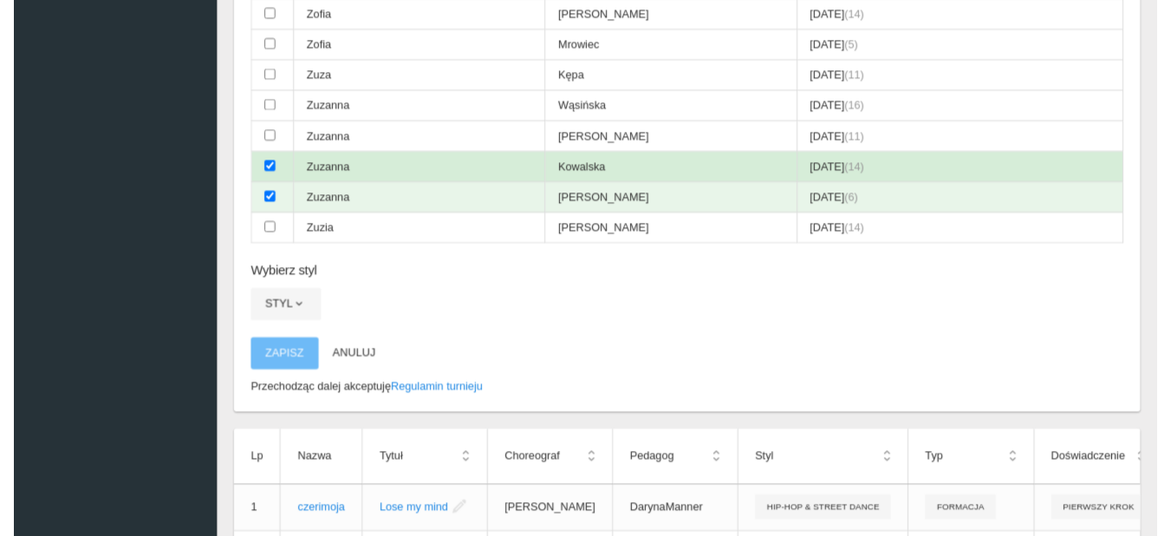
scroll to position [2774, 0]
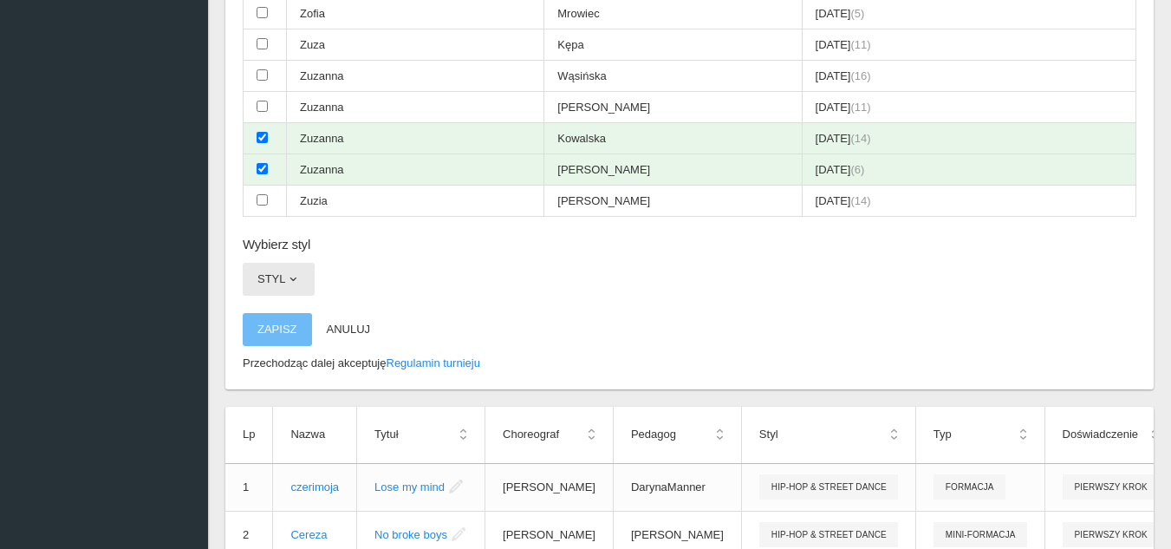
click at [305, 276] on button "Styl" at bounding box center [279, 279] width 72 height 33
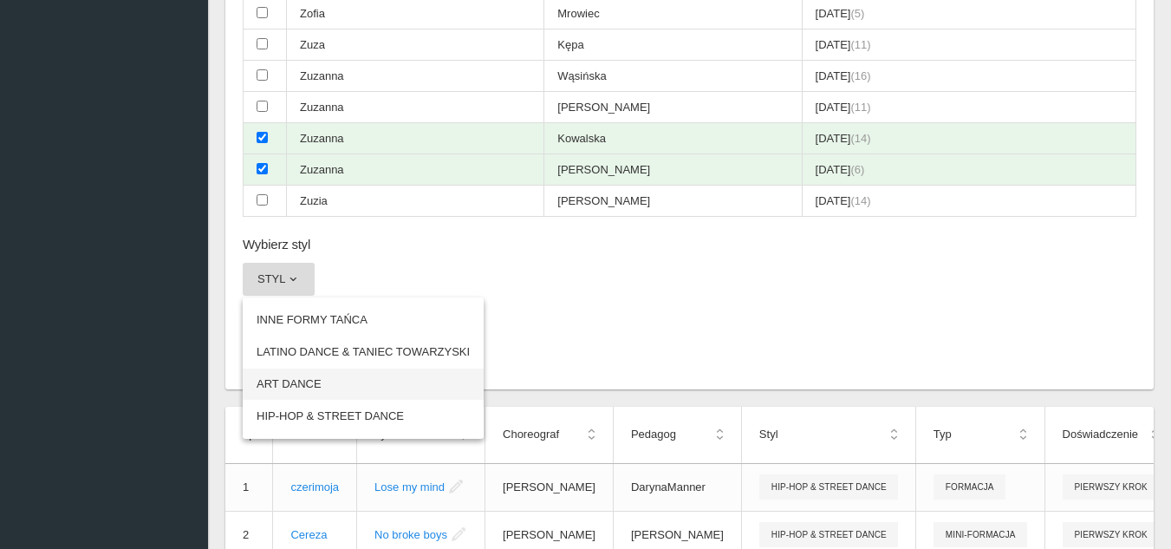
click at [308, 388] on link "ART DANCE" at bounding box center [363, 383] width 241 height 31
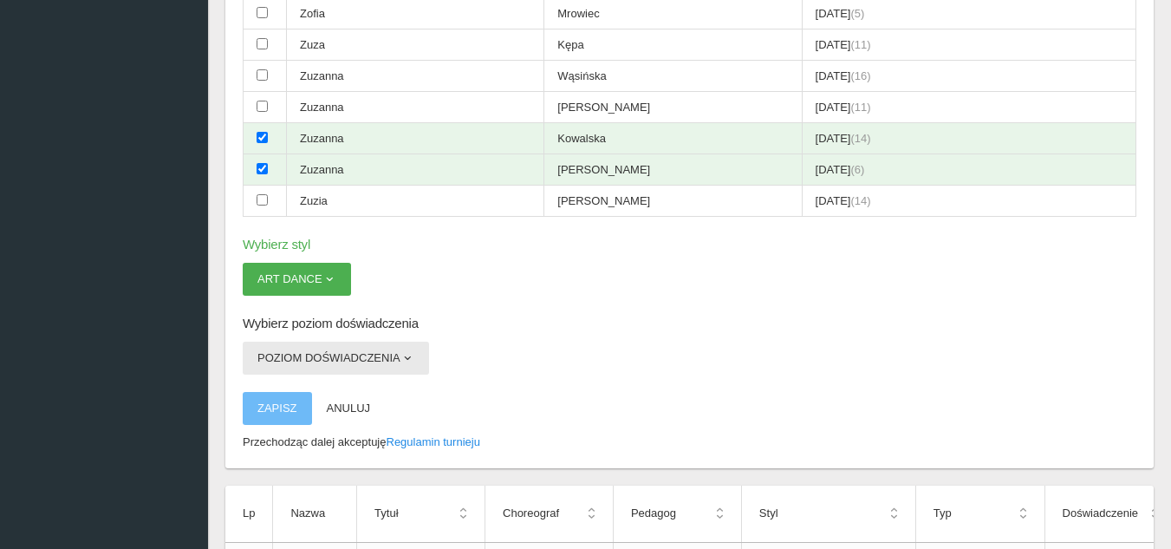
click at [324, 355] on button "Poziom doświadczenia" at bounding box center [336, 358] width 186 height 33
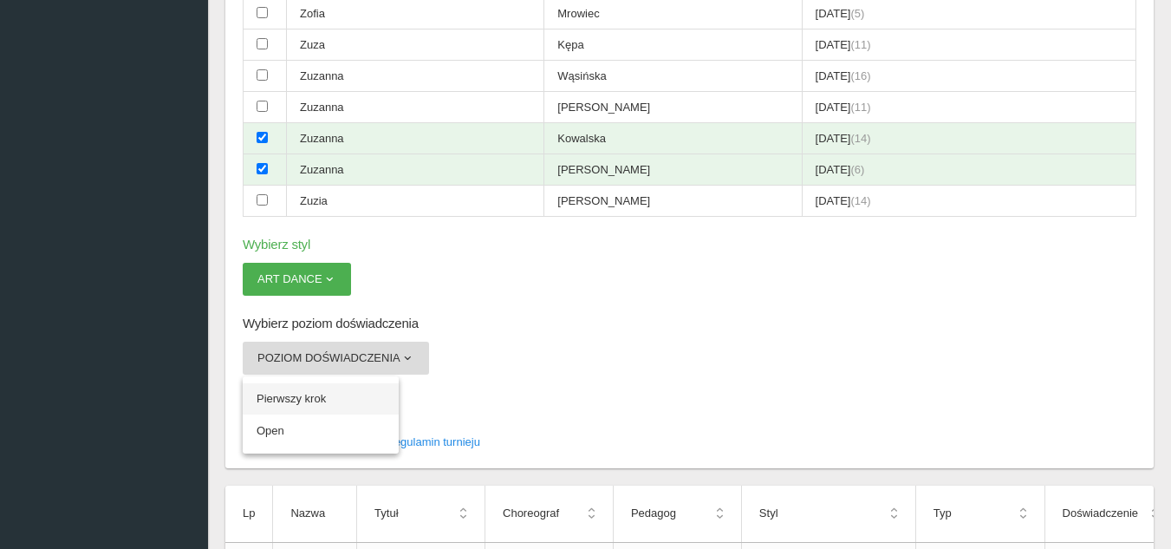
click at [324, 395] on link "Pierwszy krok" at bounding box center [321, 398] width 156 height 31
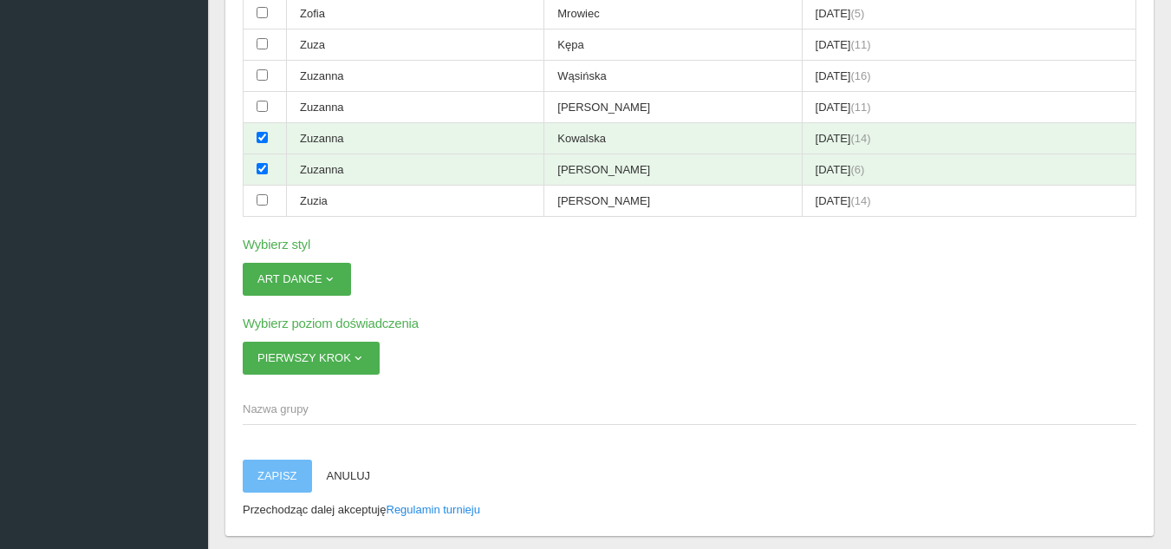
click at [355, 416] on span "Nazwa grupy" at bounding box center [681, 408] width 876 height 17
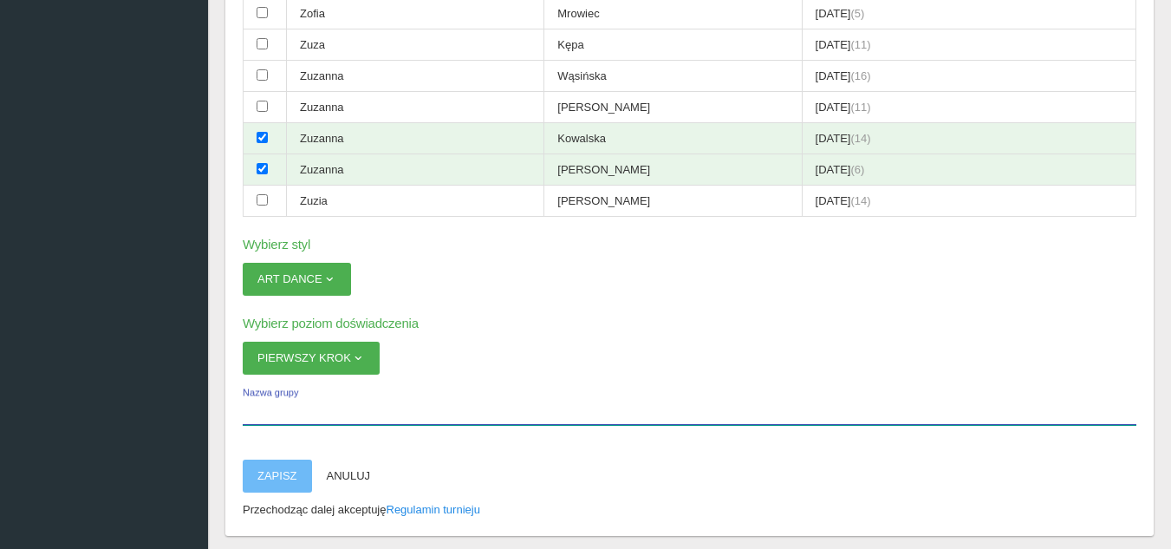
click at [355, 416] on input "Nazwa grupy" at bounding box center [690, 408] width 894 height 33
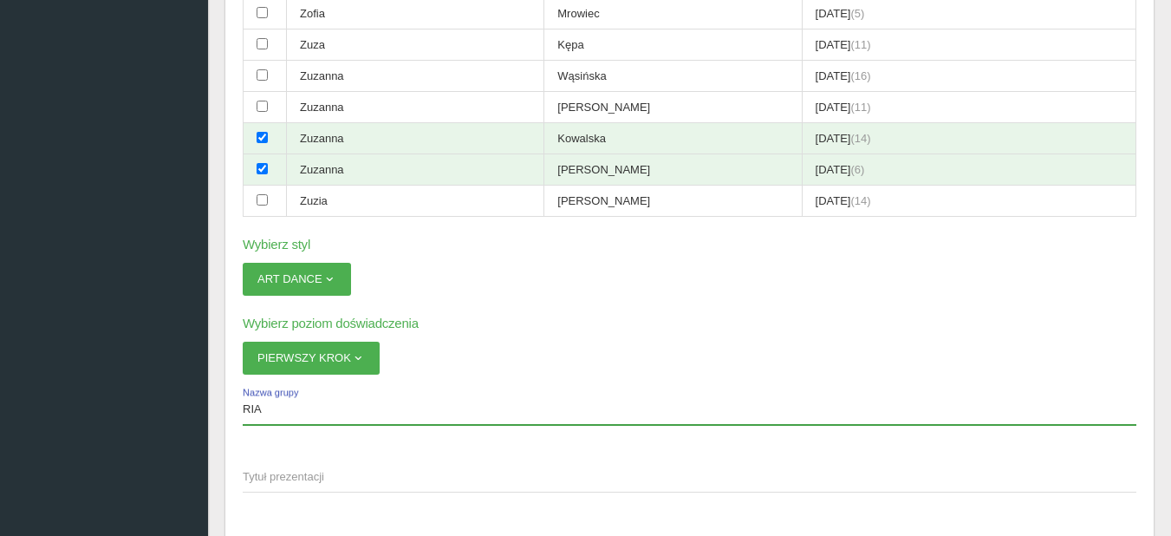
type input "RIA"
click at [332, 478] on span "Tytuł prezentacji" at bounding box center [681, 476] width 876 height 17
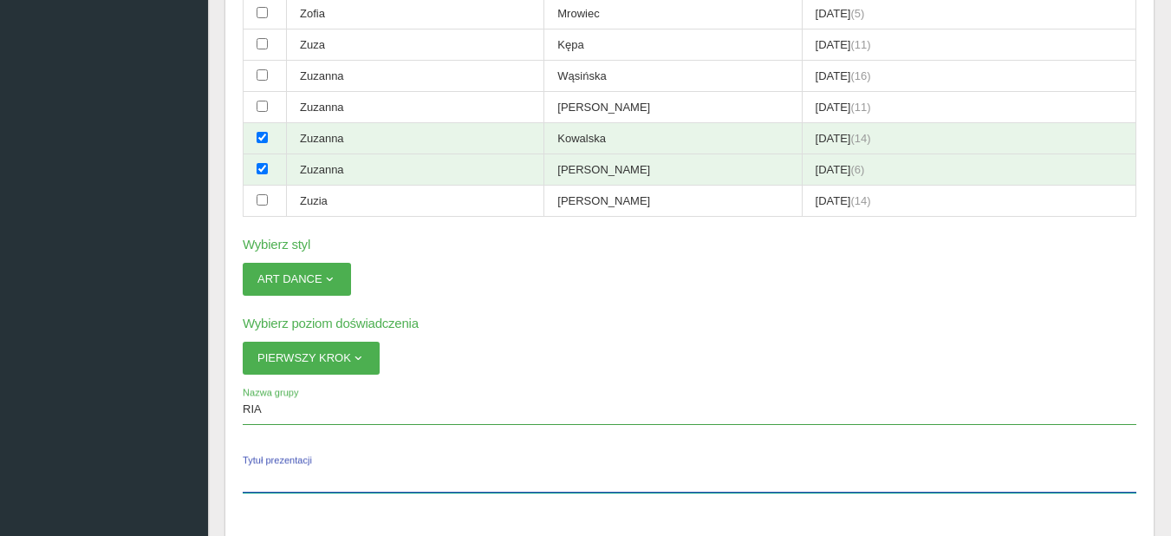
click at [332, 478] on input "Tytuł prezentacji" at bounding box center [690, 475] width 894 height 33
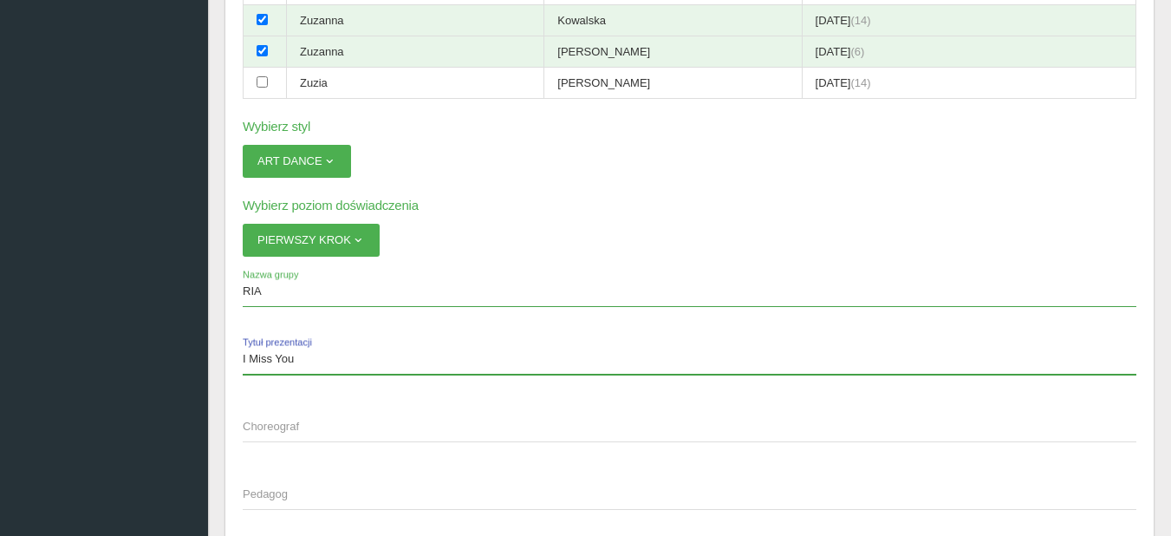
scroll to position [2947, 0]
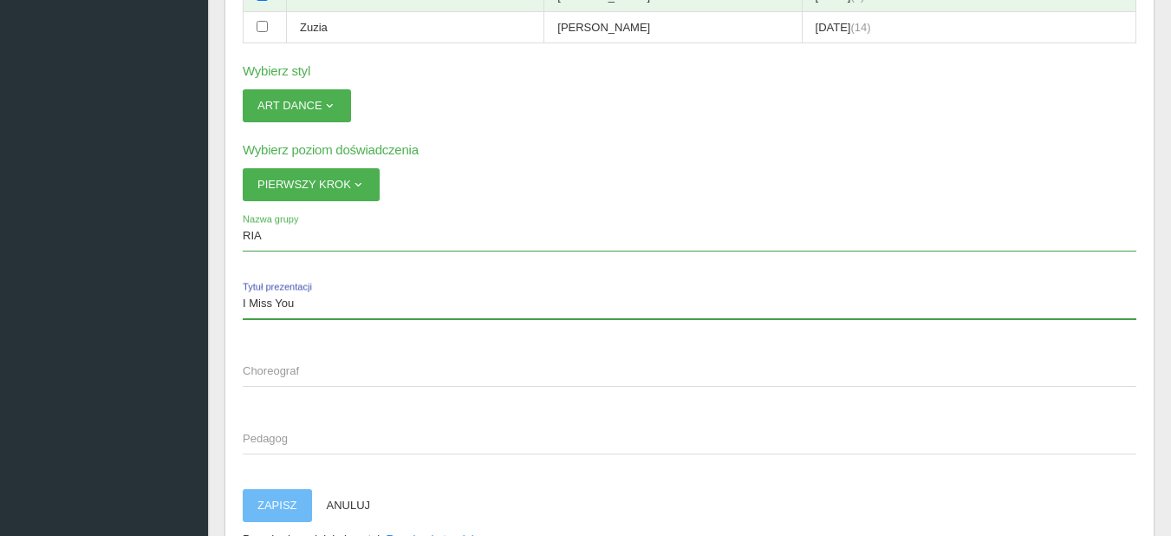
type input "I Miss You"
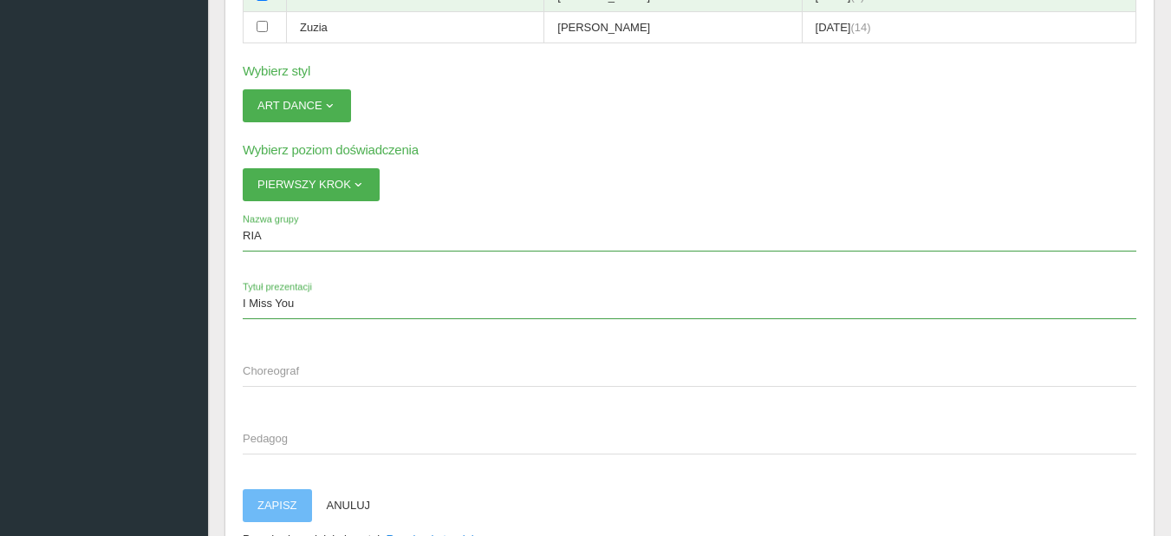
click at [353, 377] on span "Choreograf" at bounding box center [681, 370] width 876 height 17
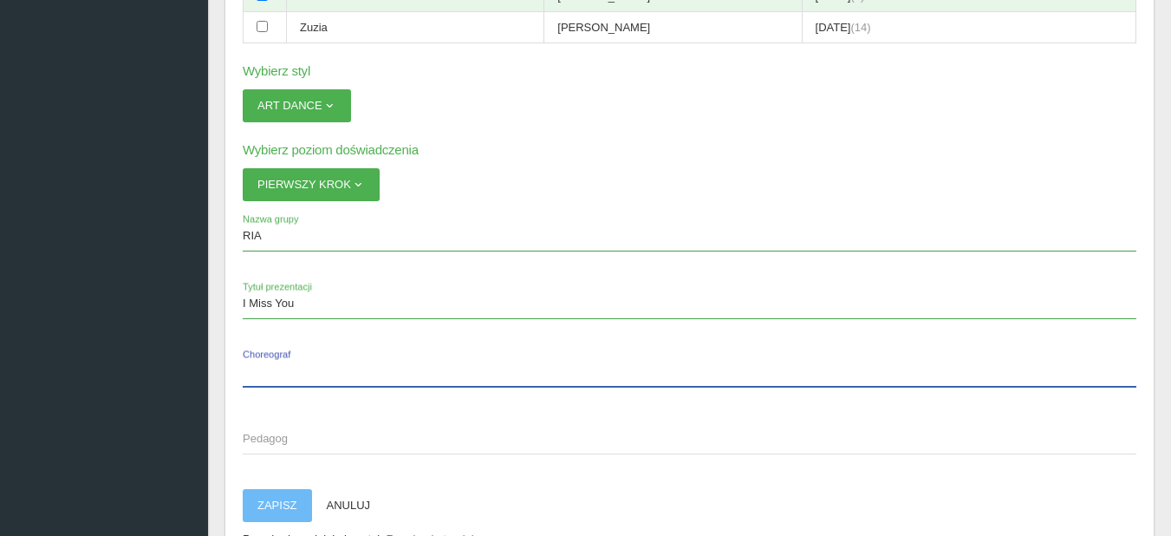
click at [353, 377] on input "Choreograf" at bounding box center [690, 370] width 894 height 33
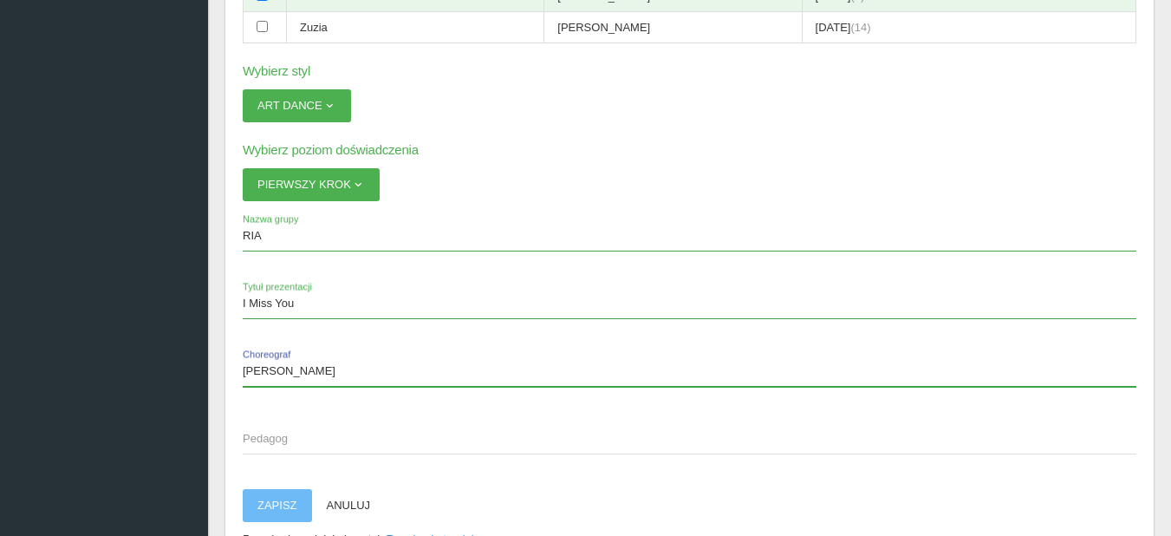
type input "[PERSON_NAME]"
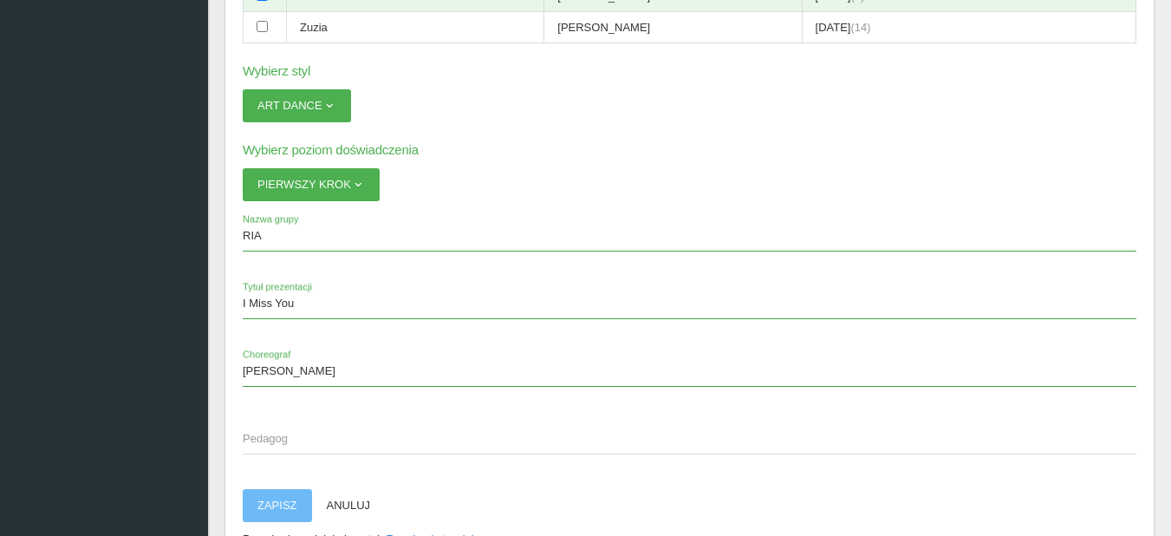
click at [284, 439] on span "Pedagog" at bounding box center [681, 438] width 876 height 17
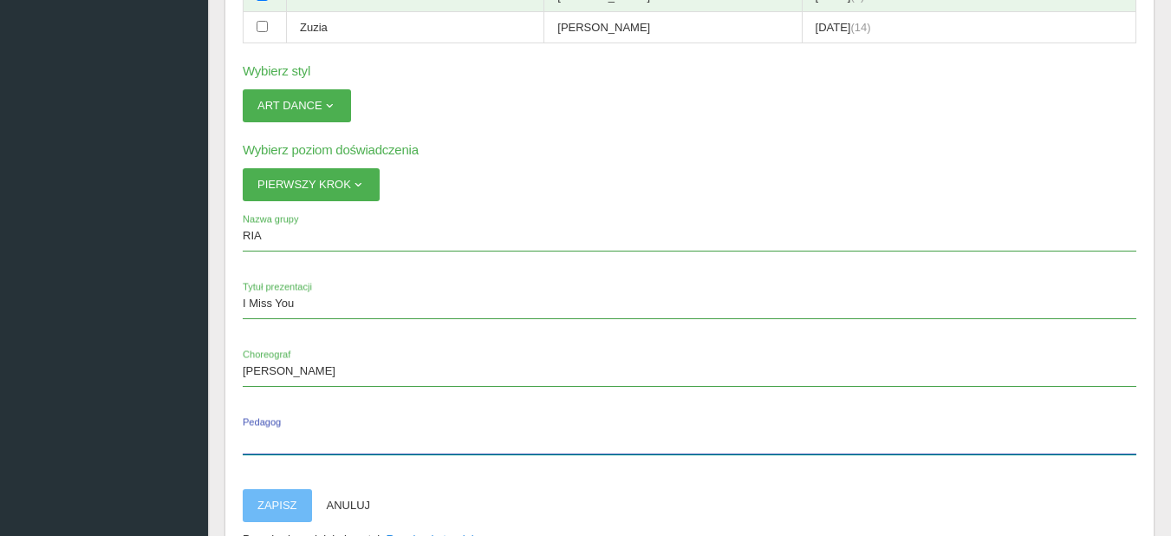
click at [284, 439] on input "Pedagog" at bounding box center [690, 437] width 894 height 33
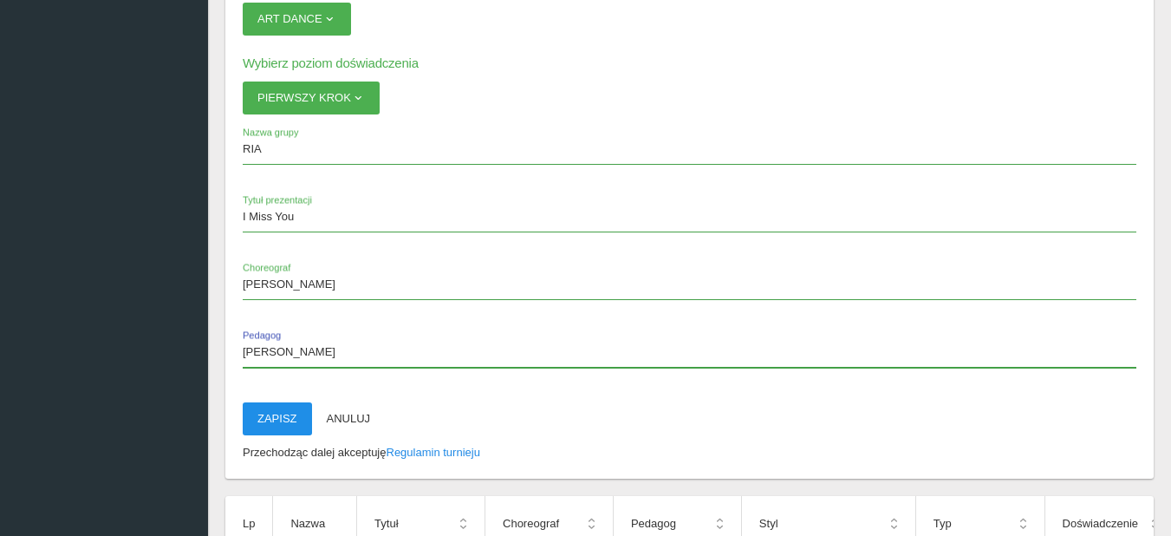
type input "[PERSON_NAME]"
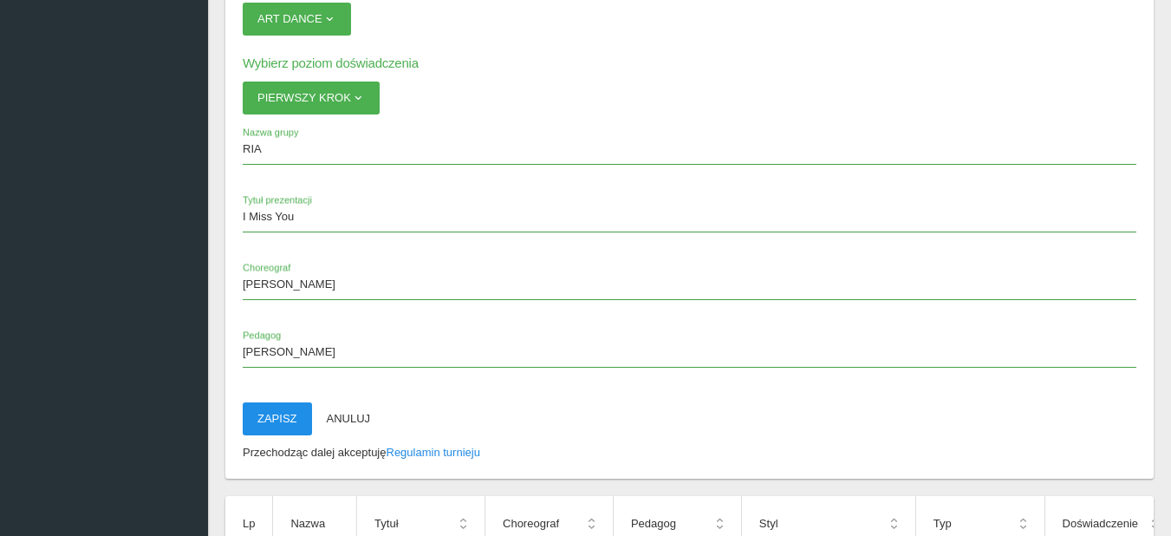
click at [284, 417] on button "Zapisz" at bounding box center [277, 418] width 69 height 33
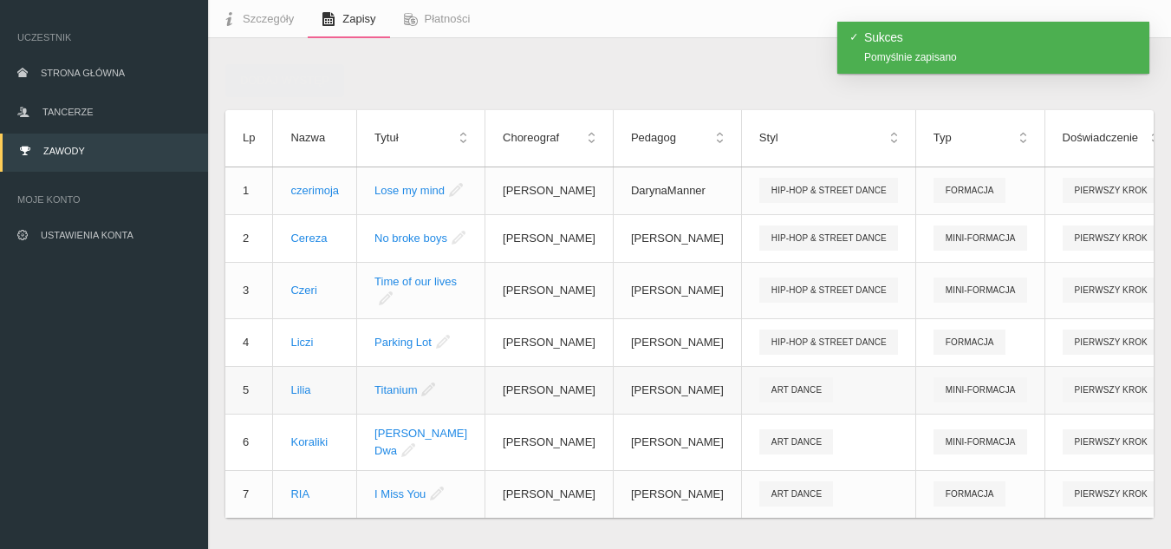
scroll to position [0, 0]
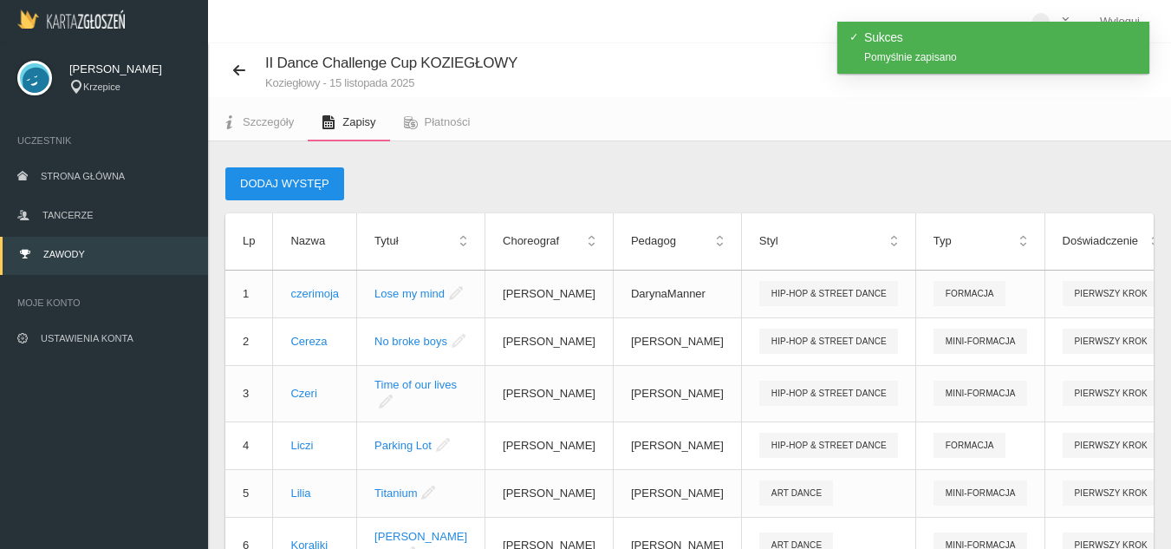
click at [306, 185] on button "Dodaj występ" at bounding box center [284, 183] width 119 height 33
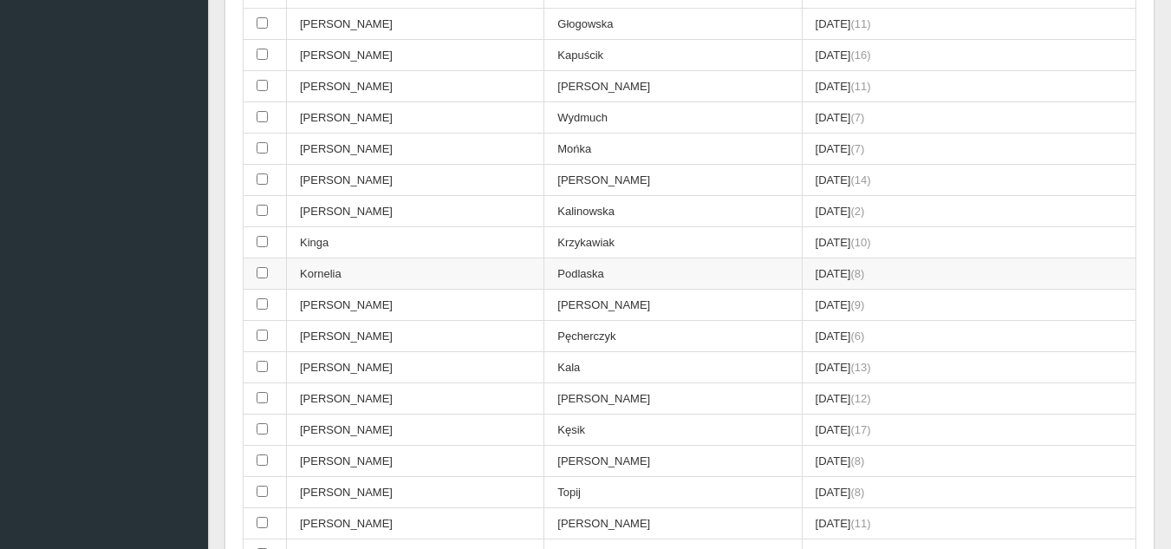
scroll to position [867, 0]
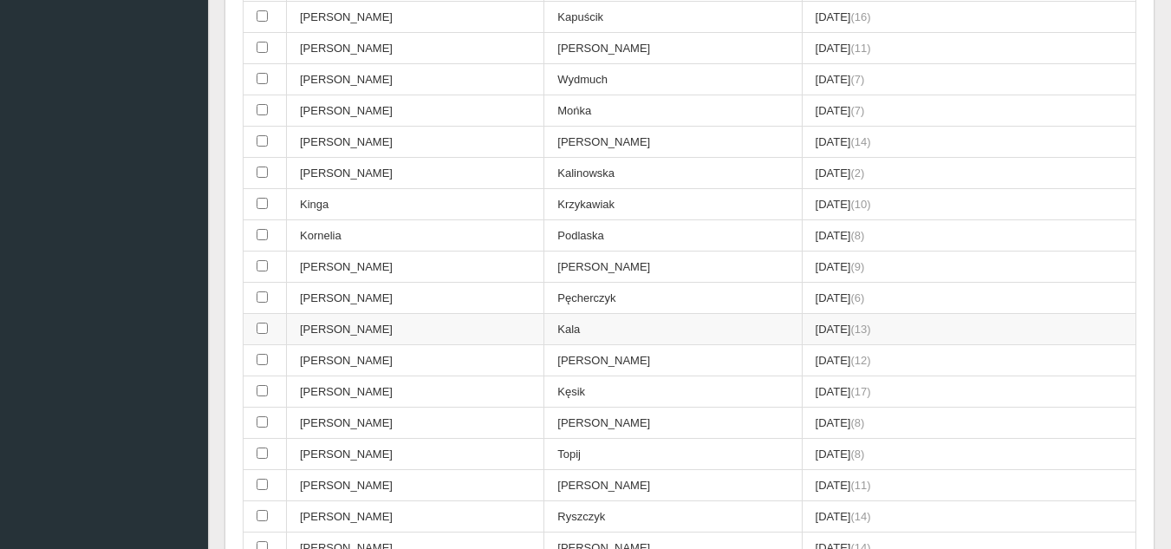
click at [396, 329] on td "[PERSON_NAME]" at bounding box center [415, 329] width 257 height 31
checkbox input "true"
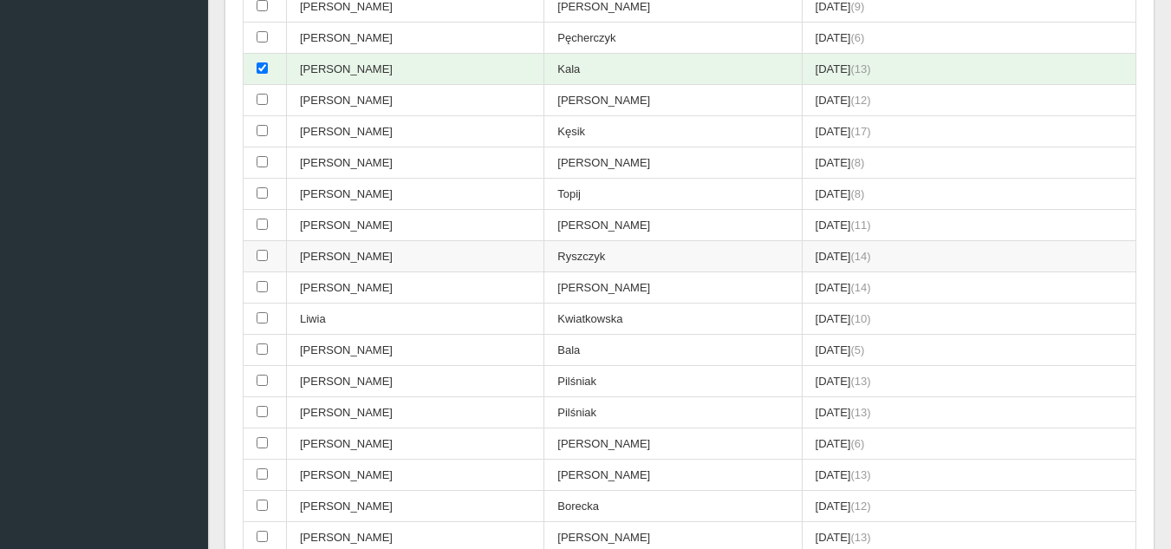
scroll to position [1214, 0]
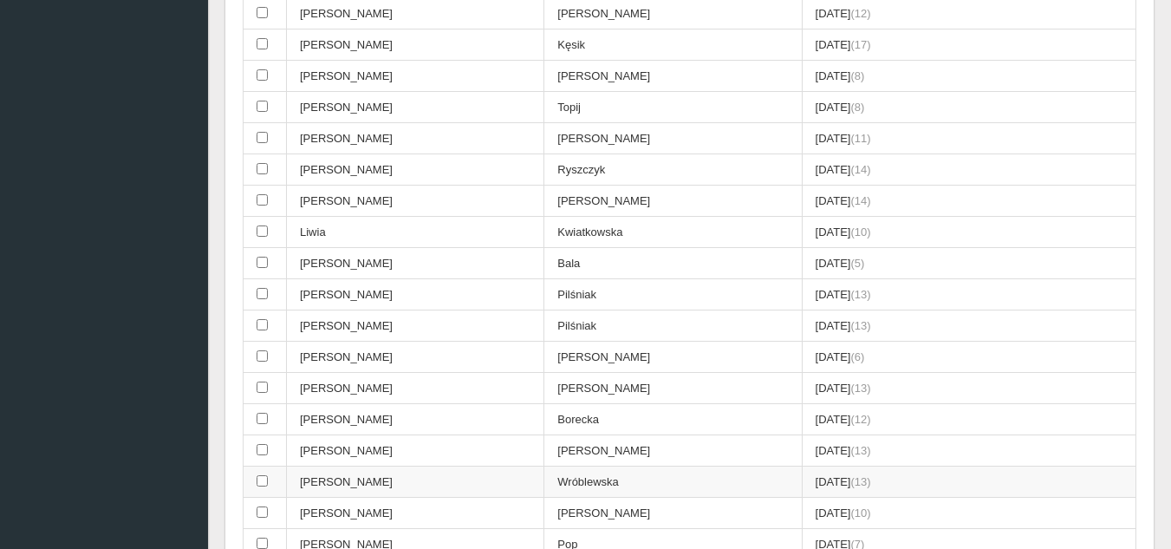
click at [375, 472] on td "[PERSON_NAME]" at bounding box center [415, 481] width 257 height 31
checkbox input "true"
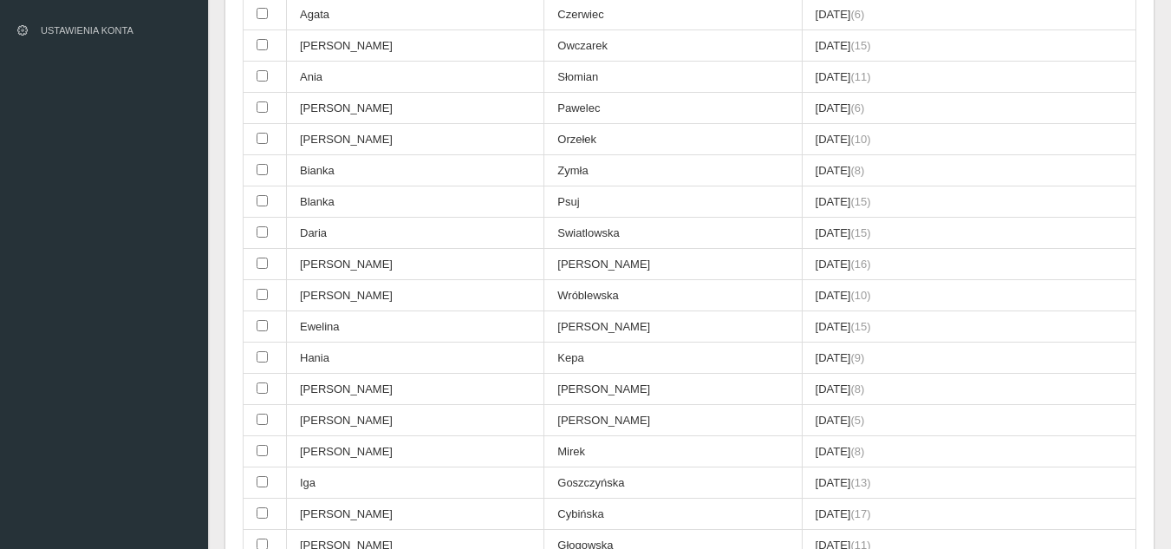
scroll to position [260, 0]
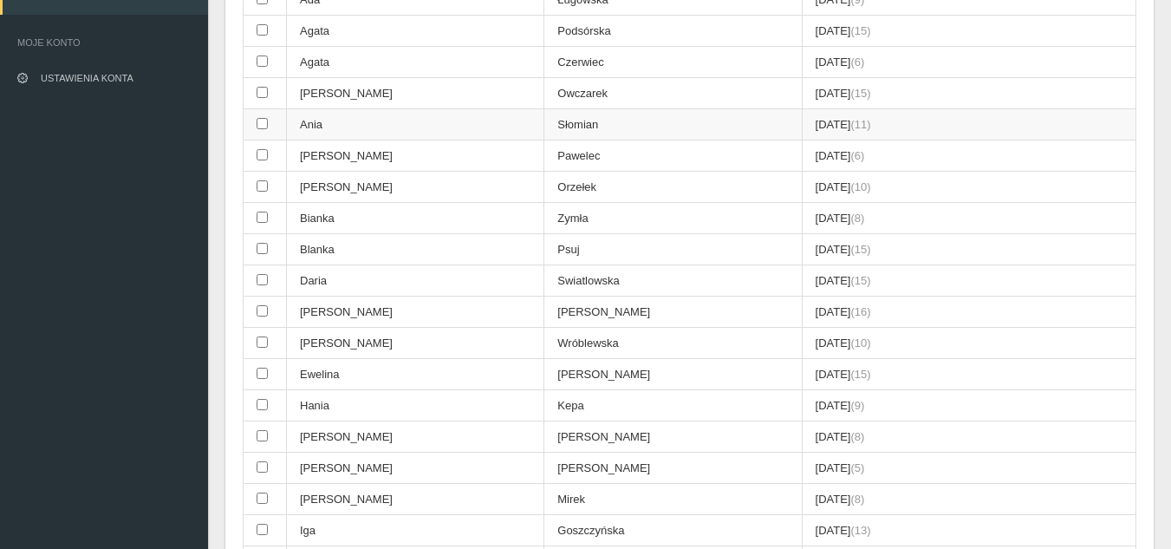
click at [436, 125] on td "Ania" at bounding box center [415, 124] width 257 height 31
checkbox input "true"
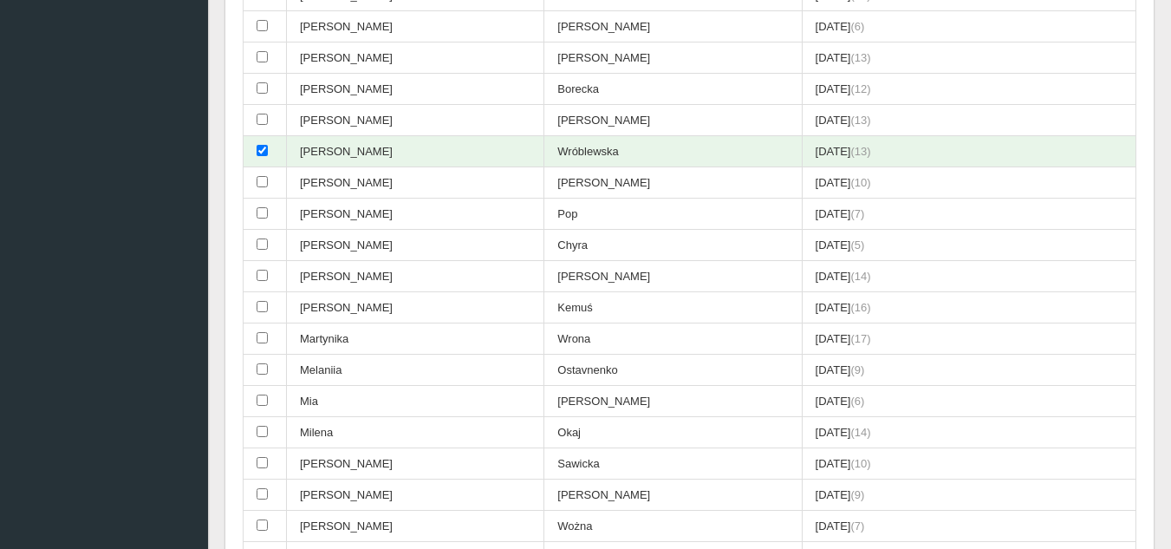
scroll to position [1560, 0]
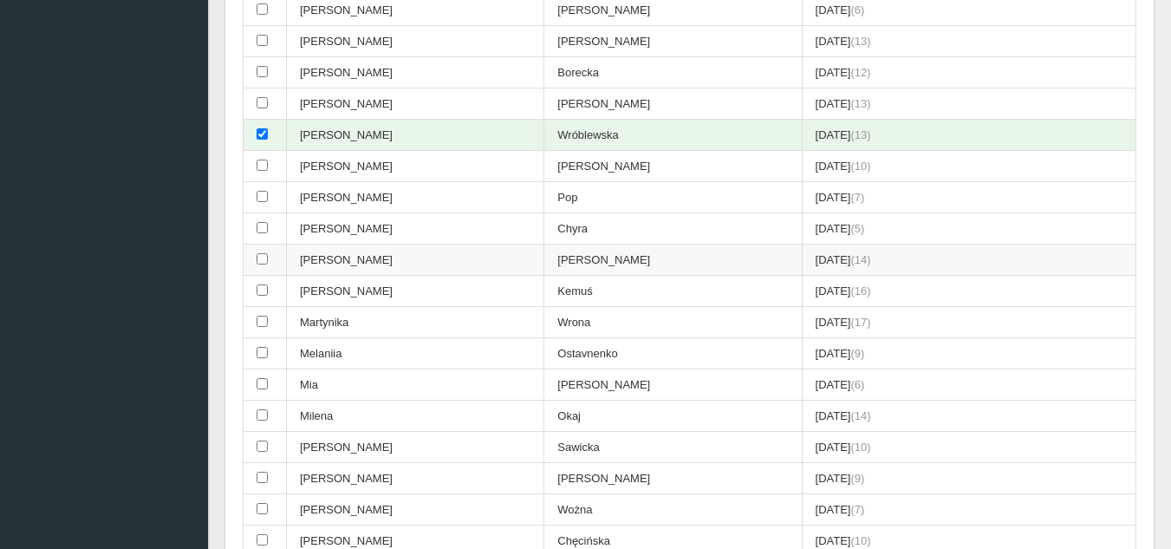
click at [434, 264] on td "[PERSON_NAME]" at bounding box center [415, 259] width 257 height 31
checkbox input "true"
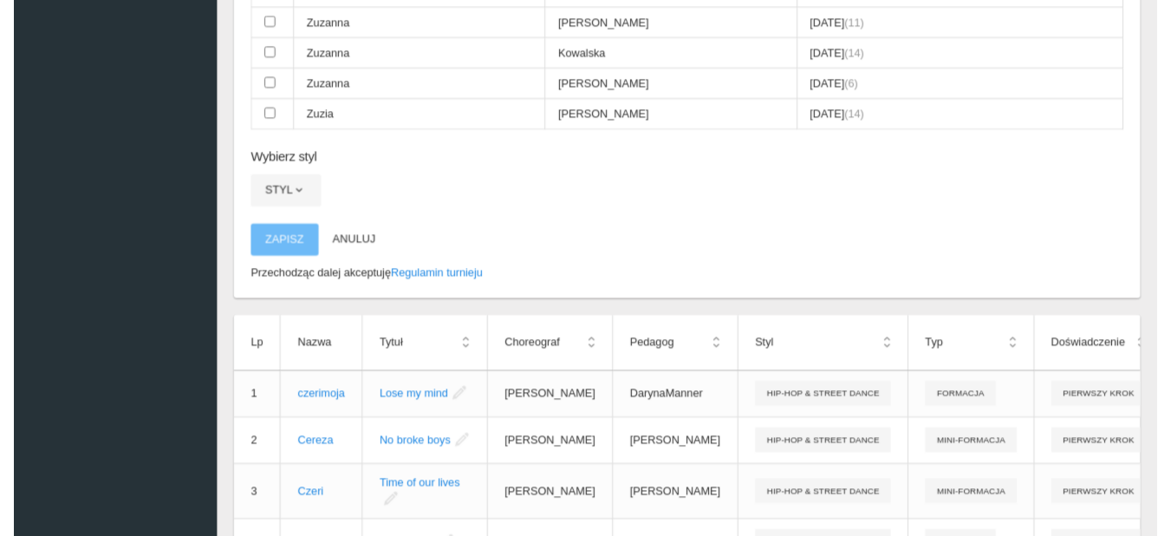
scroll to position [2861, 0]
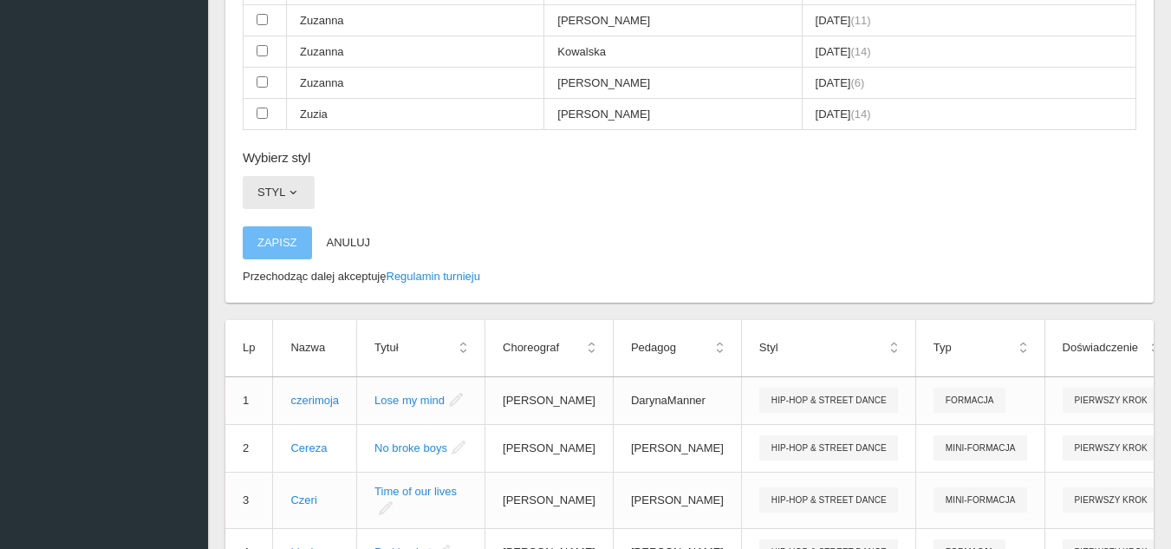
click at [303, 187] on button "Styl" at bounding box center [279, 192] width 72 height 33
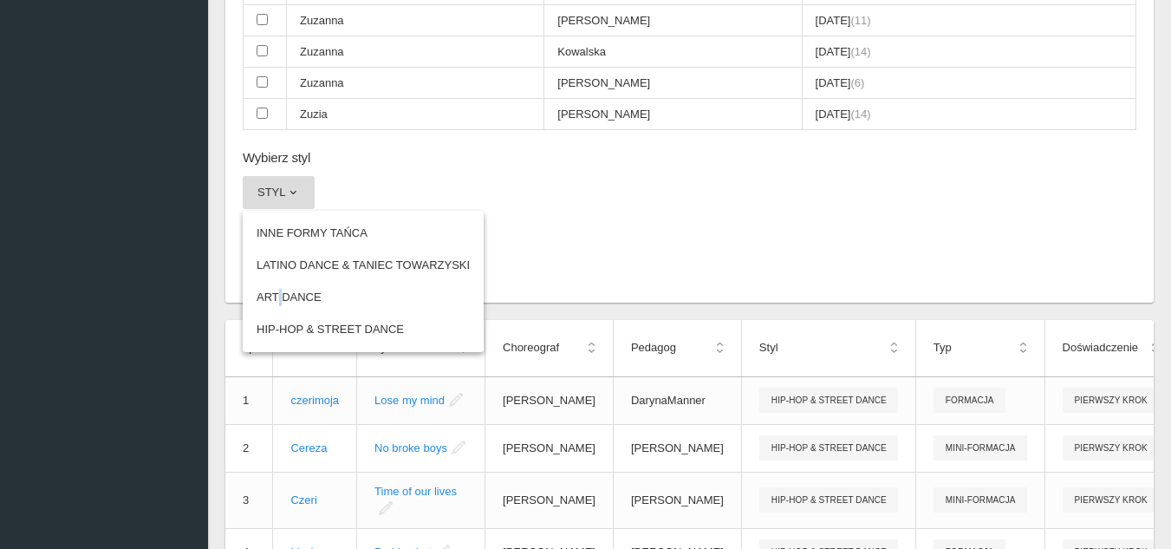
click at [276, 295] on link "ART DANCE" at bounding box center [363, 297] width 241 height 31
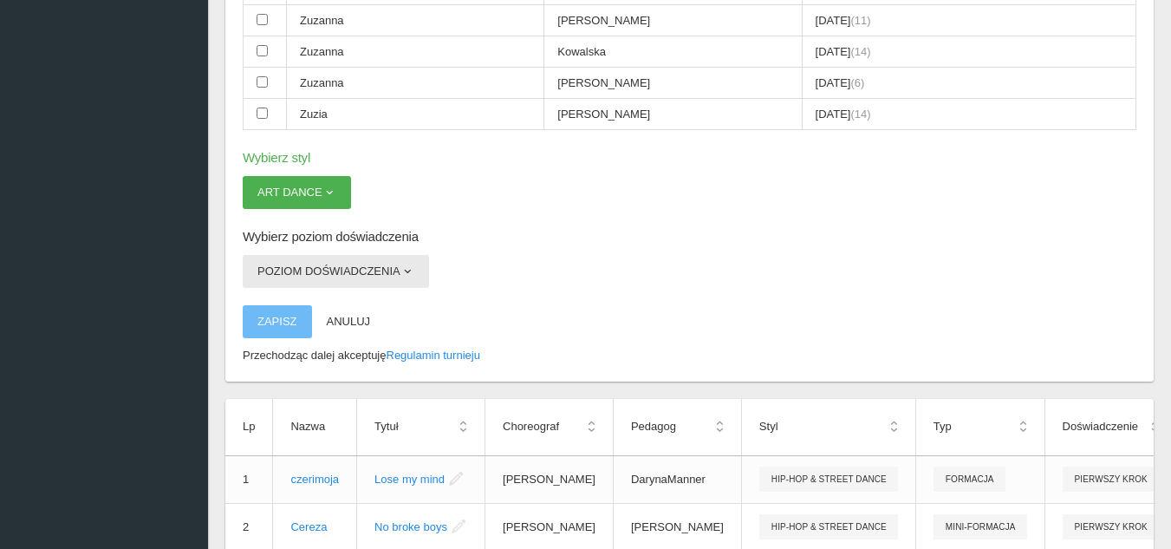
click at [305, 268] on button "Poziom doświadczenia" at bounding box center [336, 271] width 186 height 33
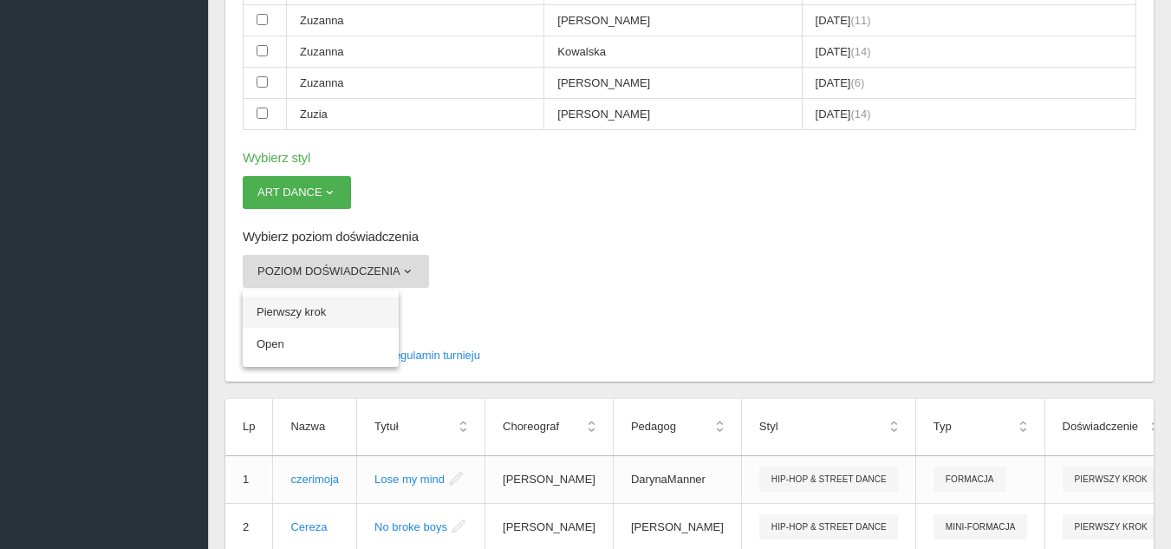
click at [318, 307] on link "Pierwszy krok" at bounding box center [321, 311] width 156 height 31
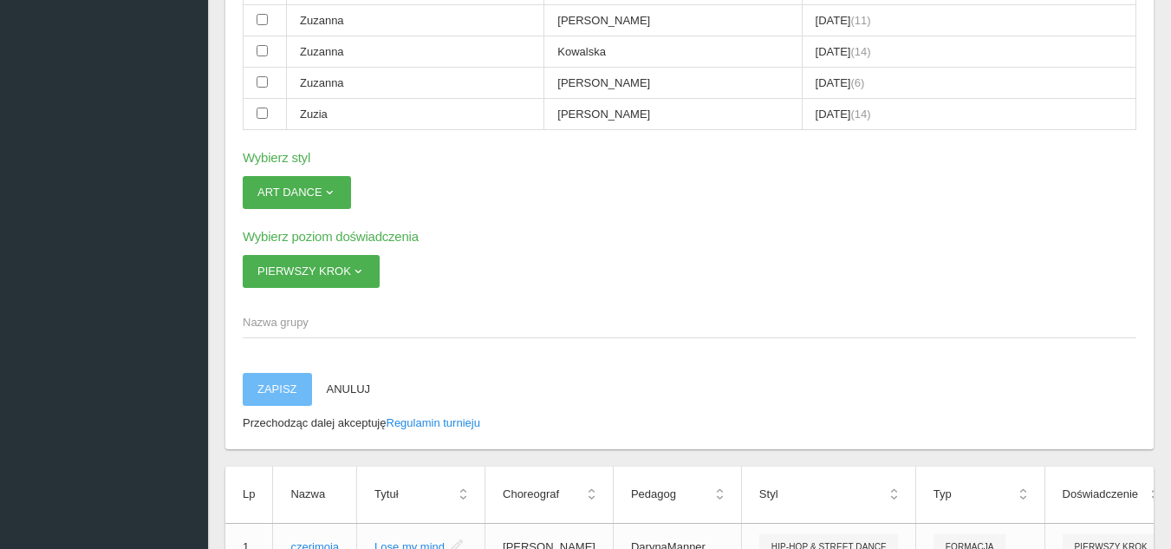
click at [290, 329] on span "Nazwa grupy" at bounding box center [681, 322] width 876 height 17
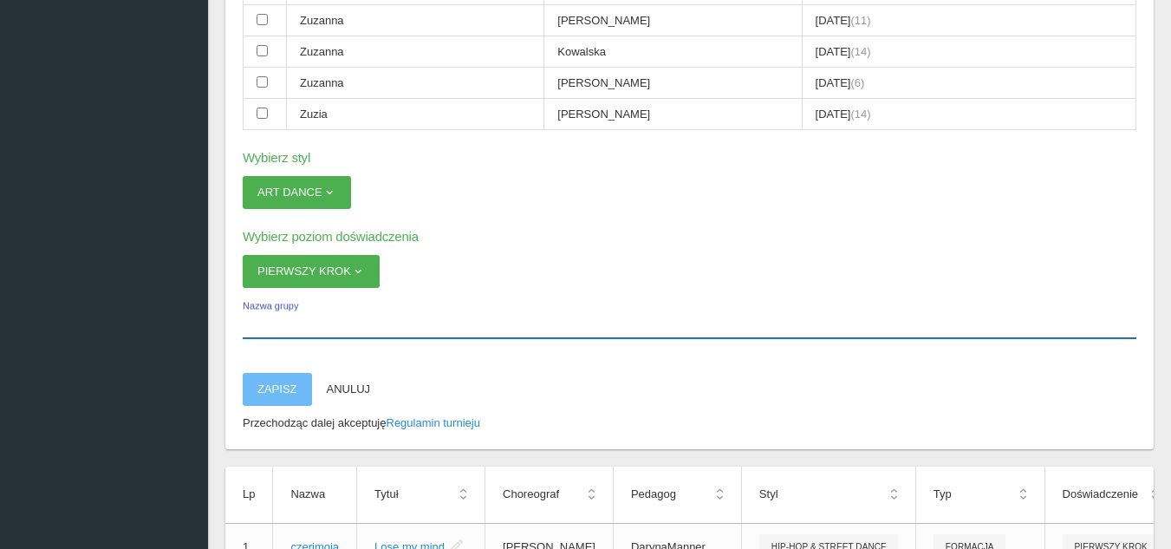
click at [290, 329] on input "Nazwa grupy" at bounding box center [690, 321] width 894 height 33
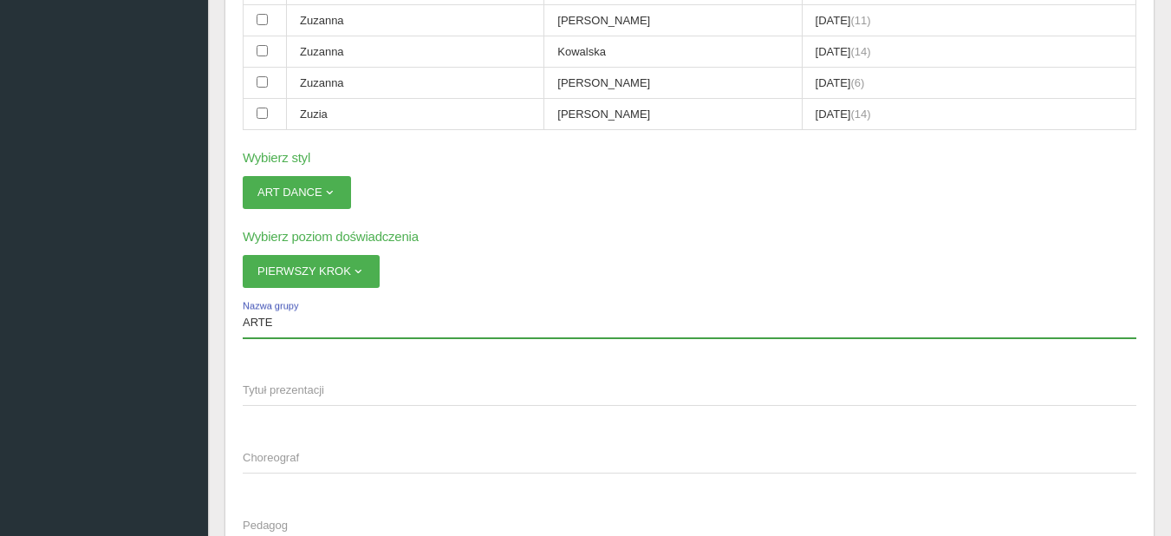
type input "ARTE"
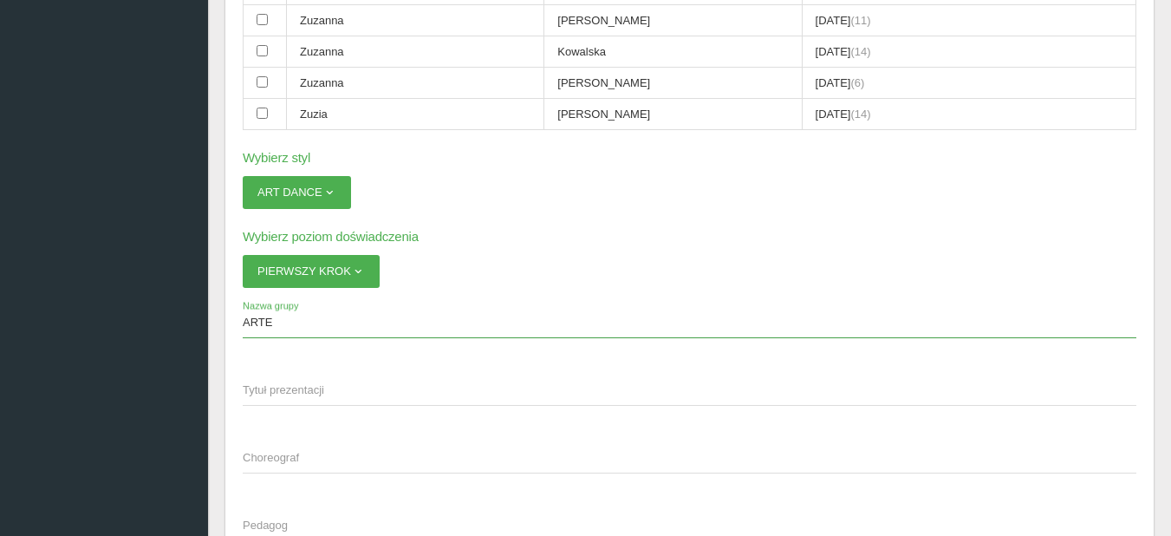
click at [292, 387] on span "Tytuł prezentacji" at bounding box center [681, 389] width 876 height 17
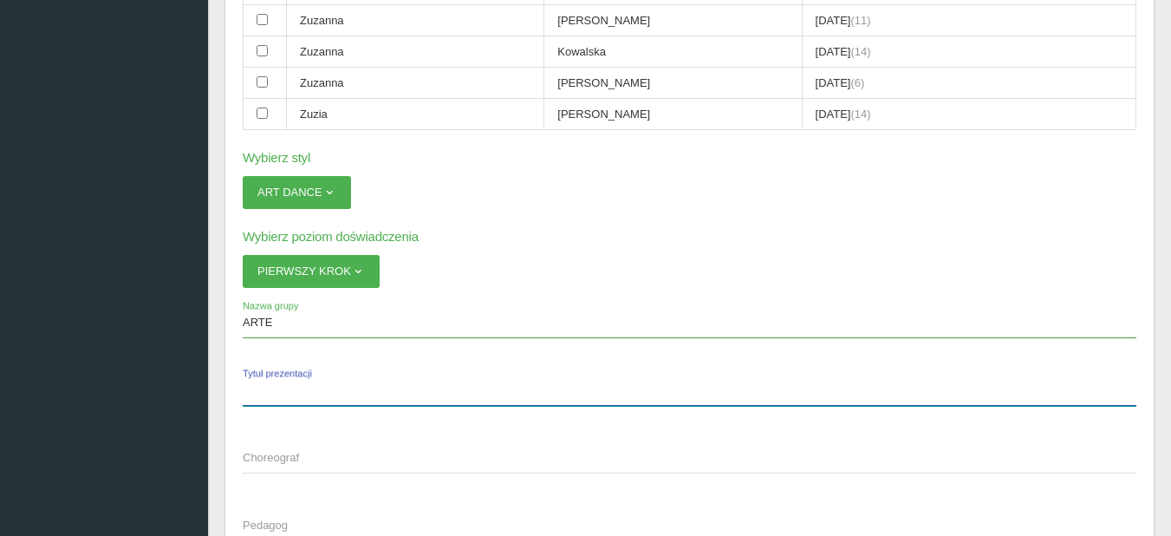
click at [292, 387] on input "Tytuł prezentacji" at bounding box center [690, 389] width 894 height 33
type input "La La La"
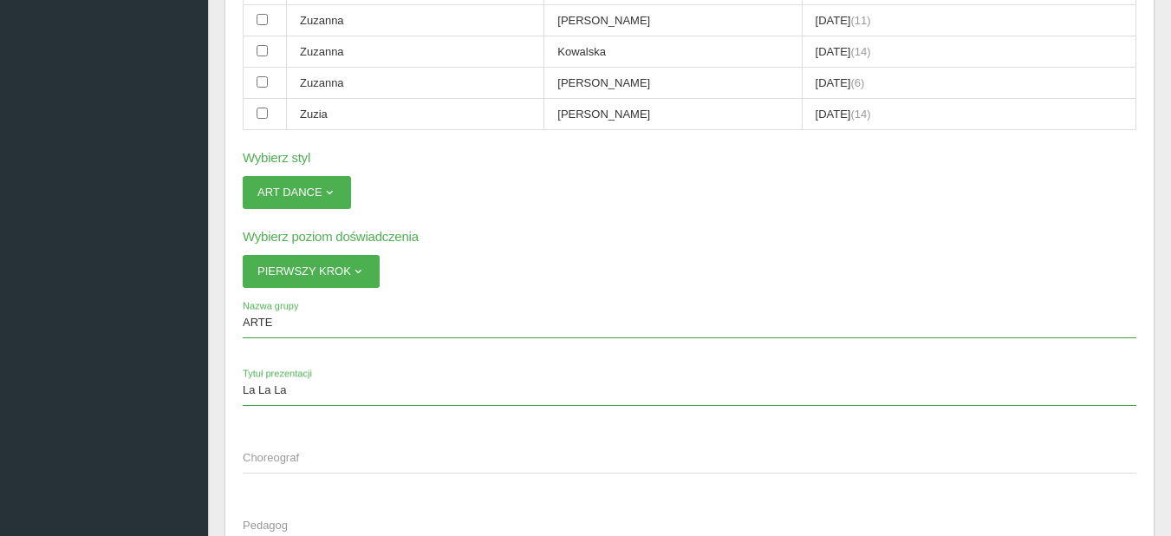
click at [303, 452] on span "Choreograf" at bounding box center [681, 457] width 876 height 17
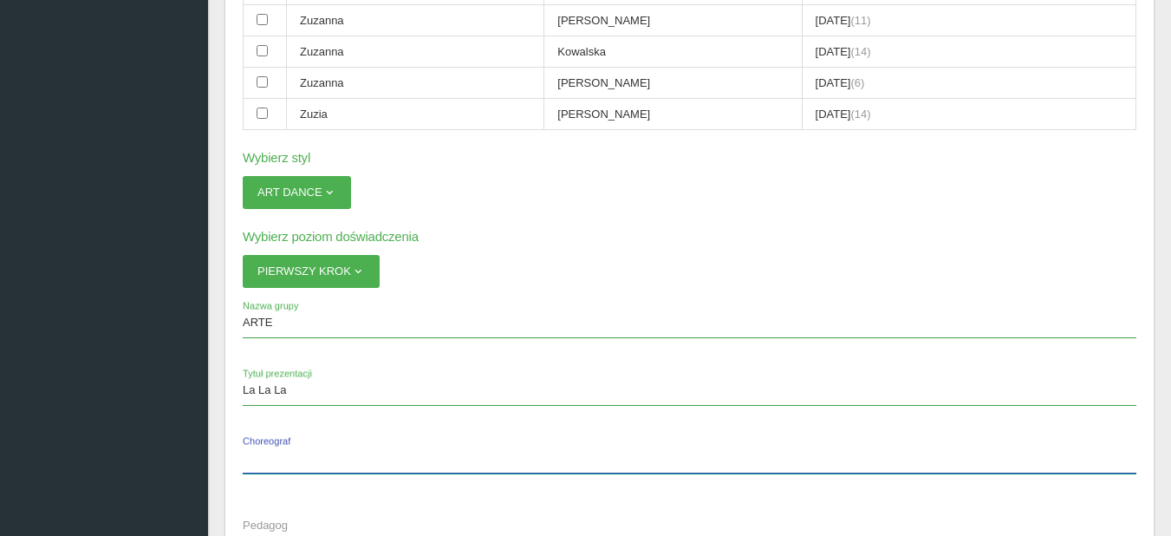
click at [303, 452] on input "Choreograf" at bounding box center [690, 456] width 894 height 33
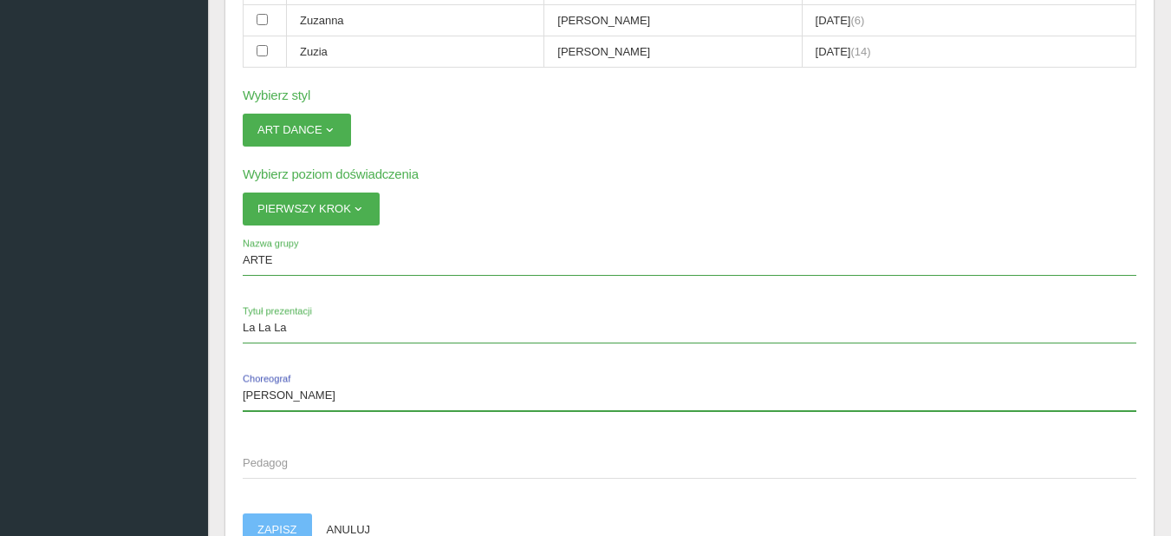
scroll to position [3034, 0]
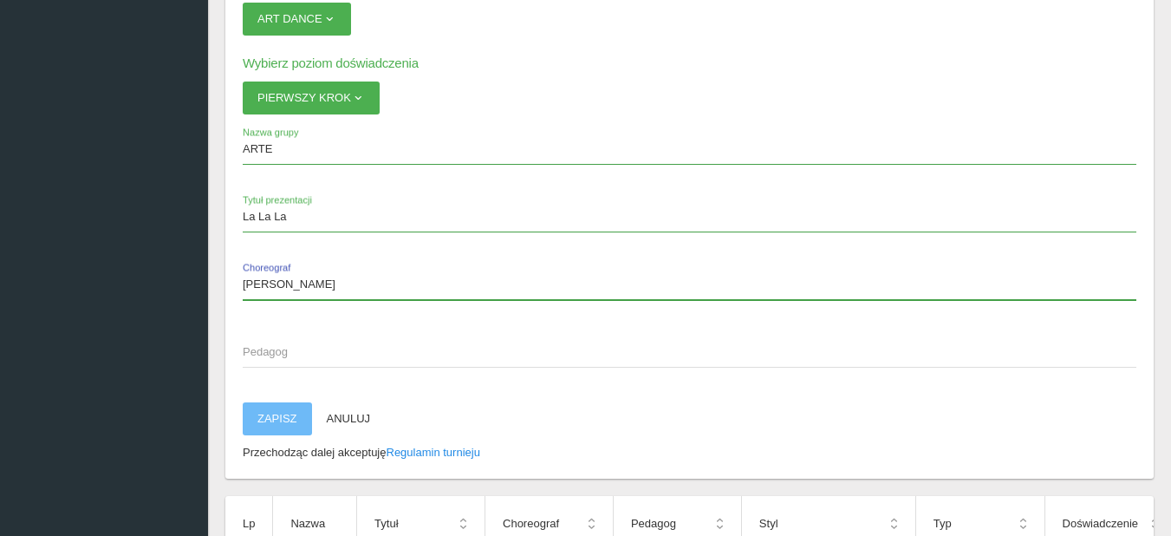
type input "[PERSON_NAME]"
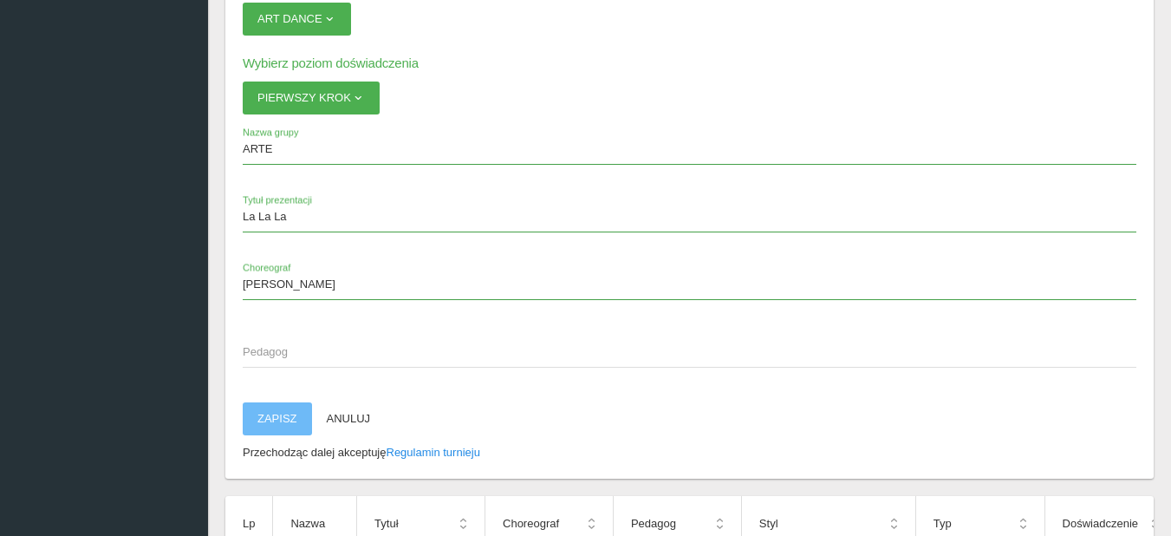
click at [304, 354] on span "Pedagog" at bounding box center [681, 351] width 876 height 17
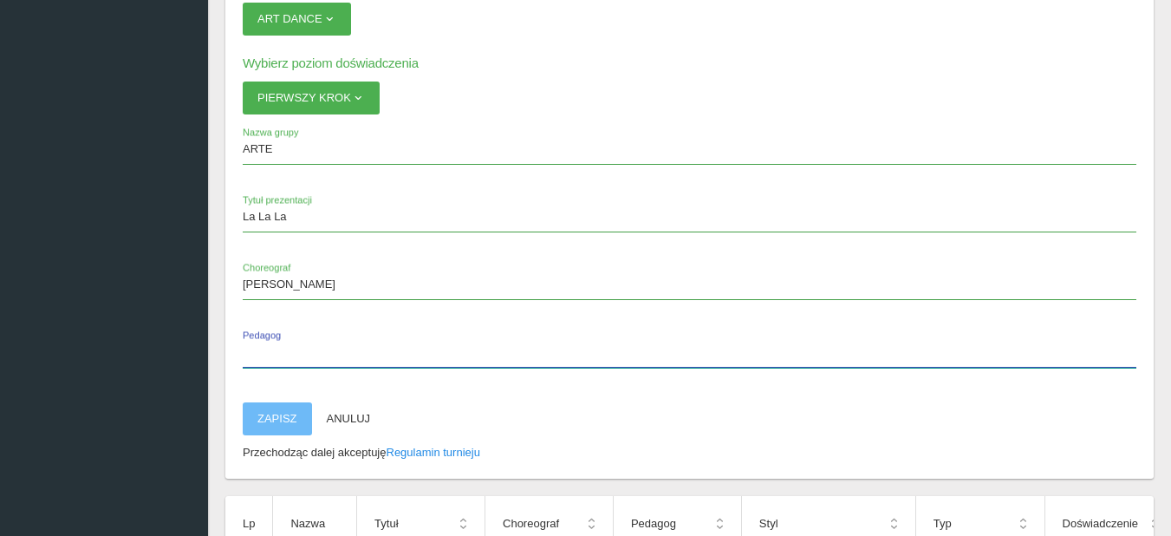
click at [304, 354] on input "Pedagog" at bounding box center [690, 351] width 894 height 33
type input "[PERSON_NAME]"
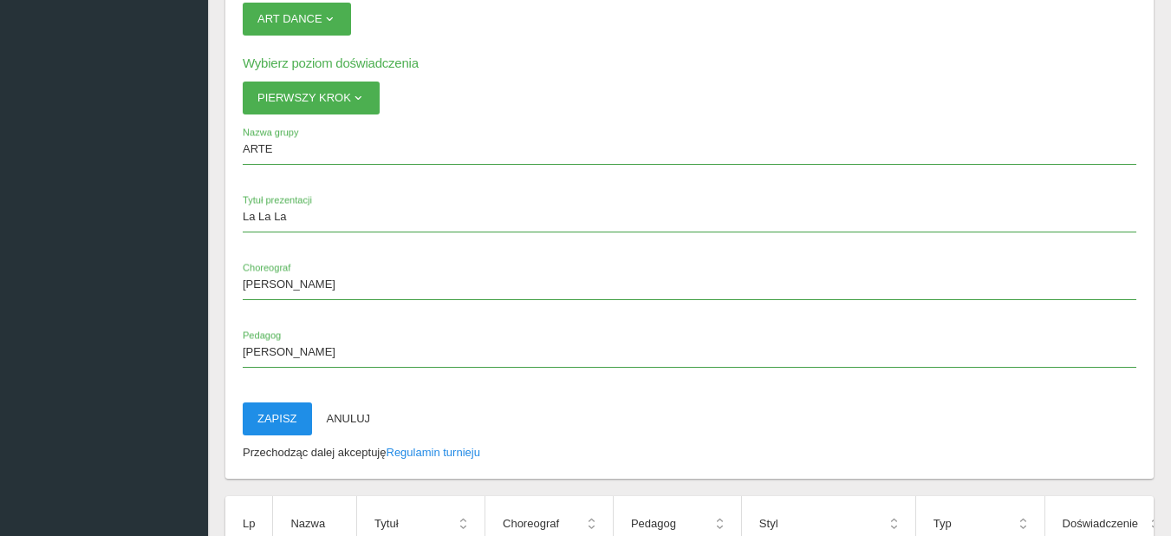
click at [275, 427] on button "Zapisz" at bounding box center [277, 418] width 69 height 33
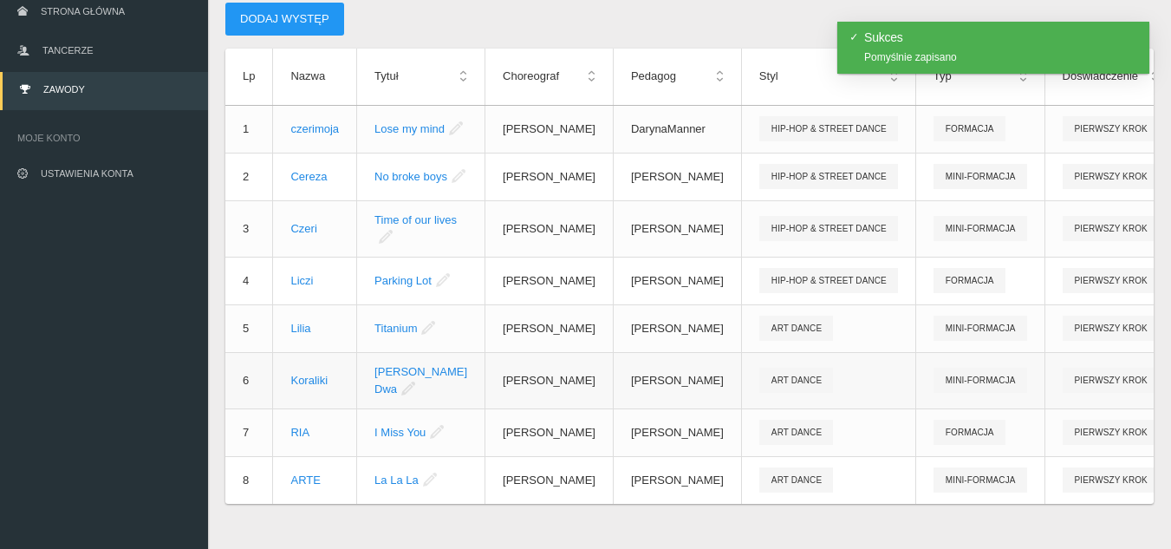
scroll to position [133, 0]
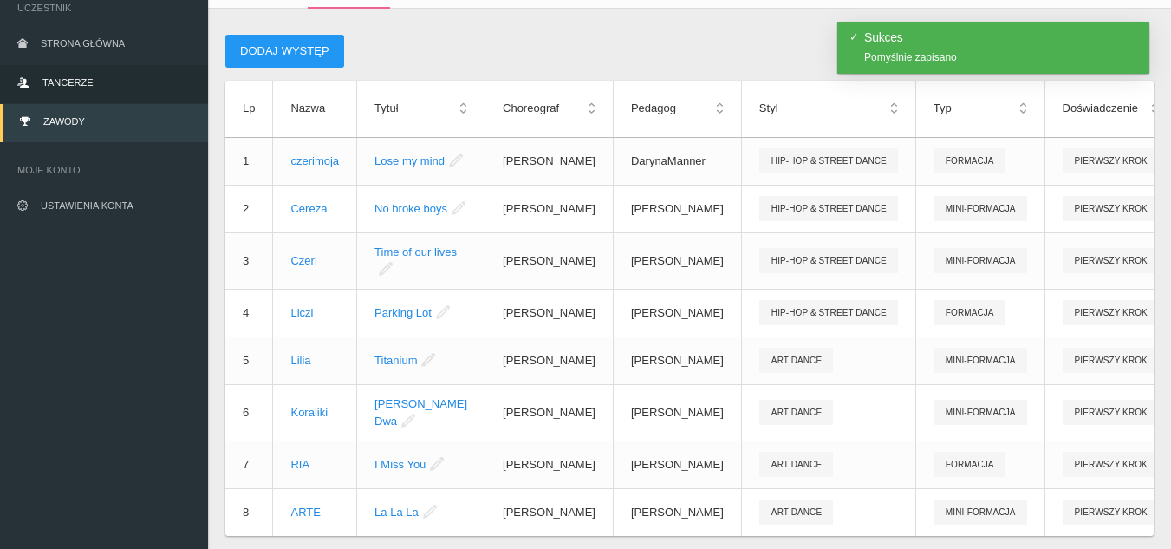
click at [106, 83] on link "Tancerze" at bounding box center [104, 84] width 208 height 38
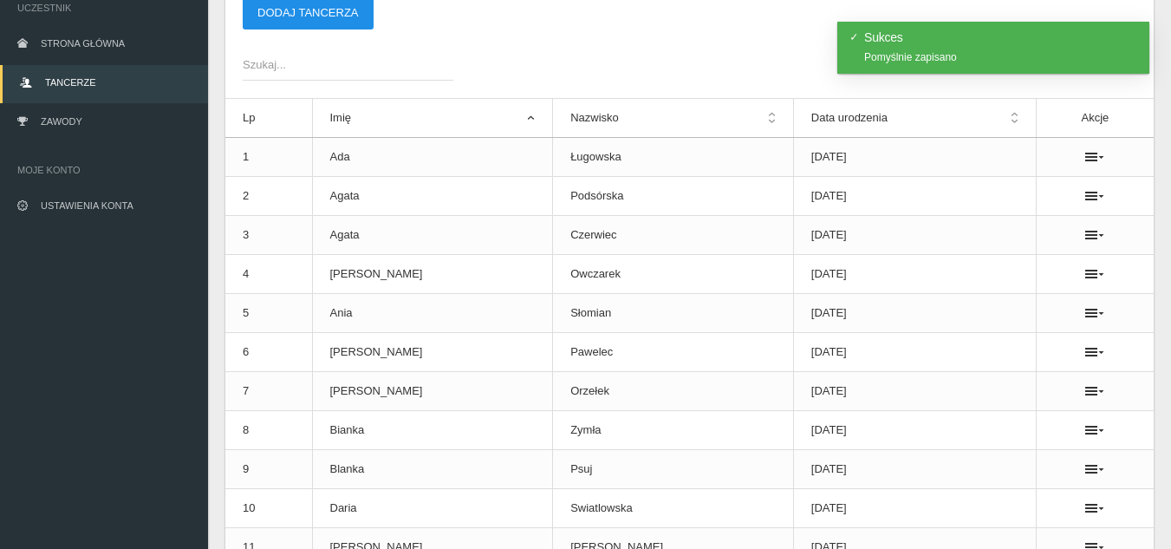
click at [284, 16] on button "Dodaj tancerza" at bounding box center [308, 13] width 131 height 33
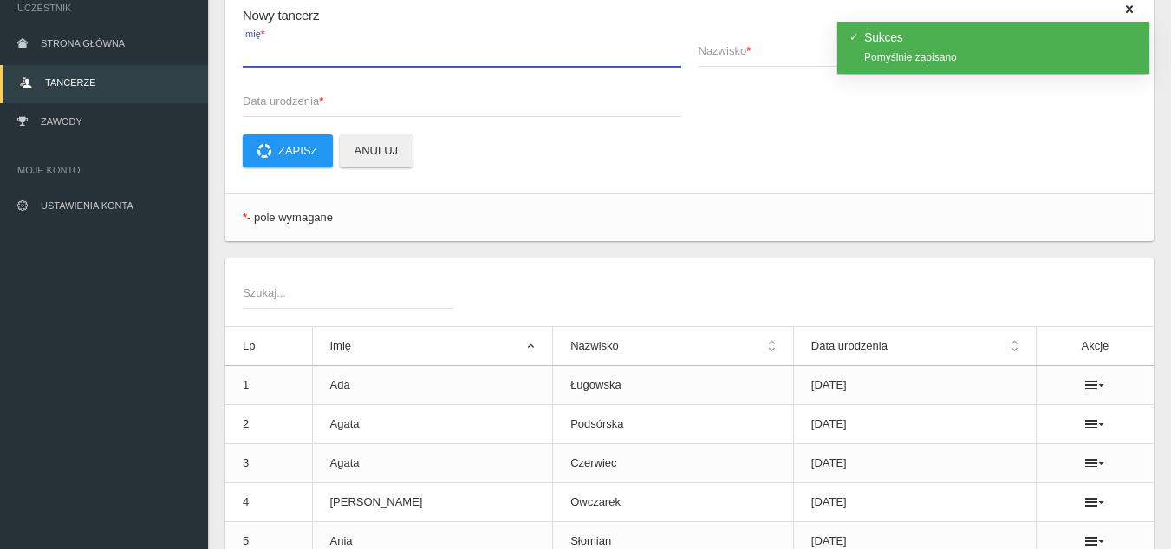
click at [303, 62] on input "Imię *" at bounding box center [462, 50] width 439 height 33
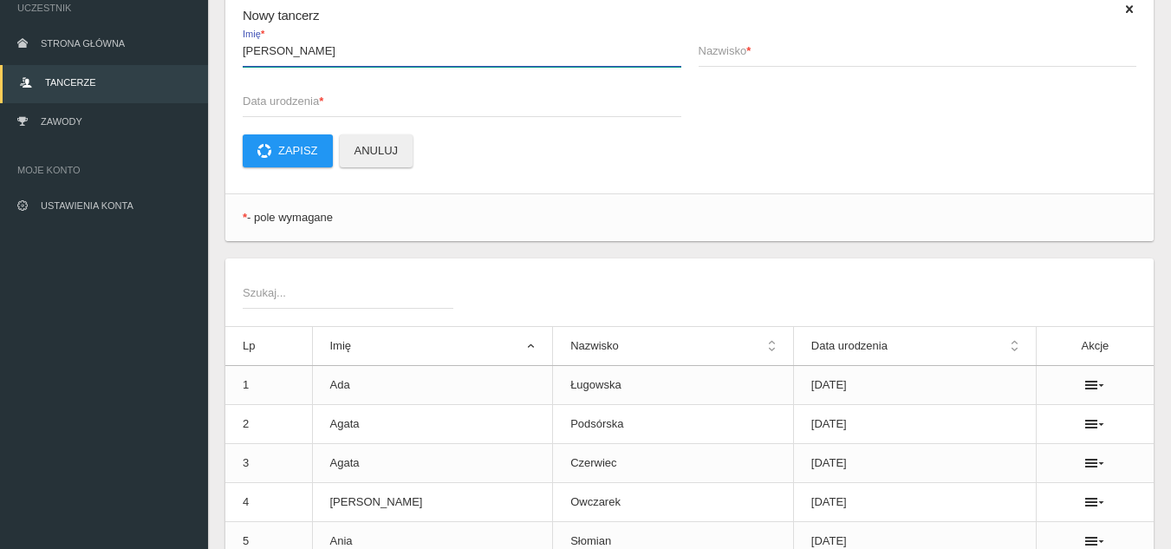
type input "[PERSON_NAME]"
click at [782, 48] on span "Nazwisko *" at bounding box center [909, 50] width 421 height 17
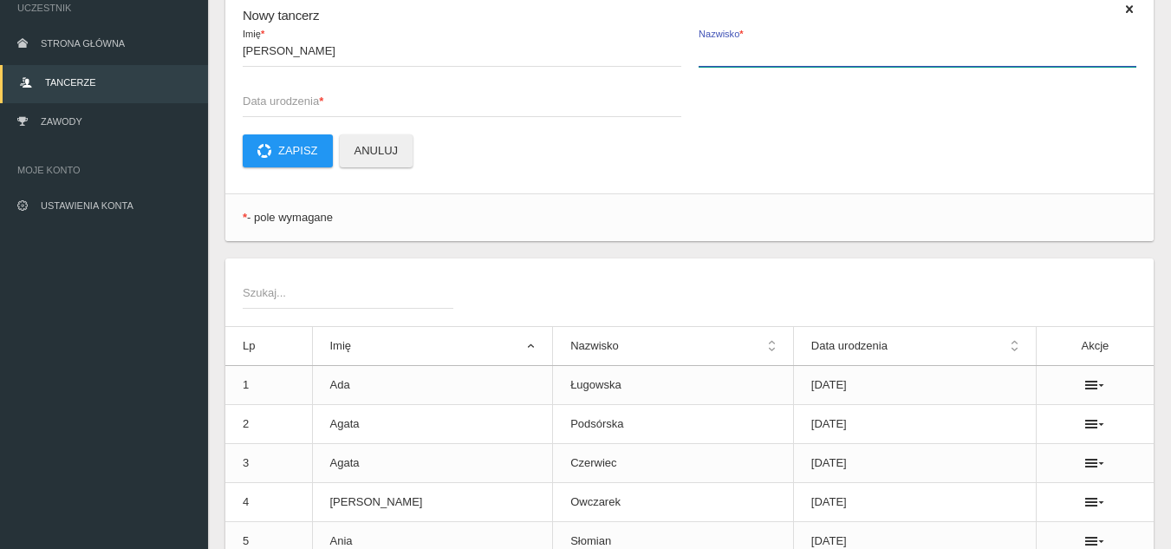
click at [782, 48] on input "Nazwisko *" at bounding box center [918, 50] width 439 height 33
type input "Chyra"
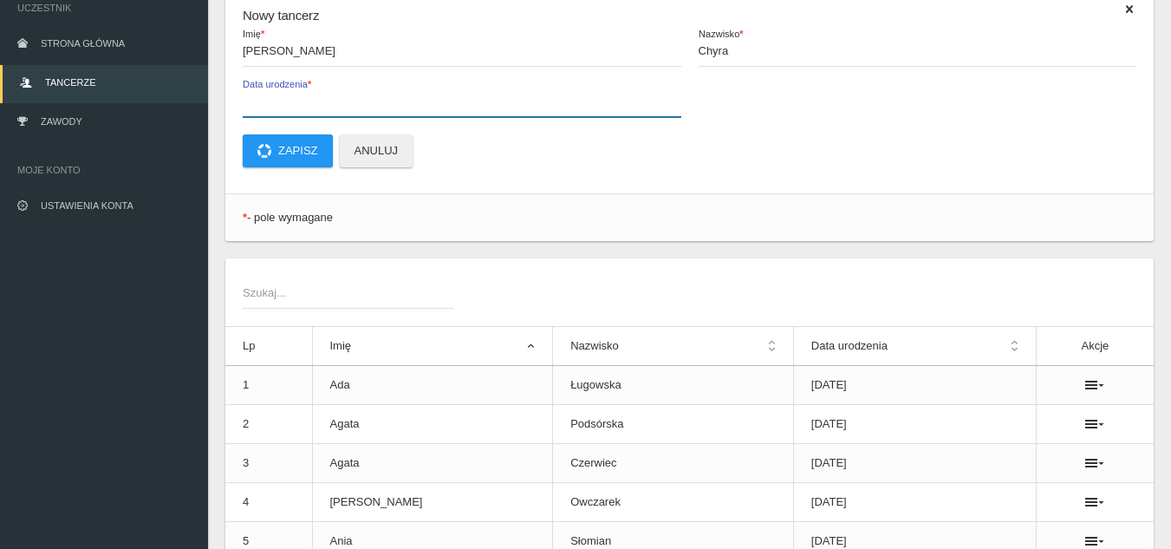
click at [527, 88] on label "Data urodzenia *" at bounding box center [462, 100] width 439 height 33
click at [527, 88] on input "Data urodzenia *" at bounding box center [462, 100] width 439 height 33
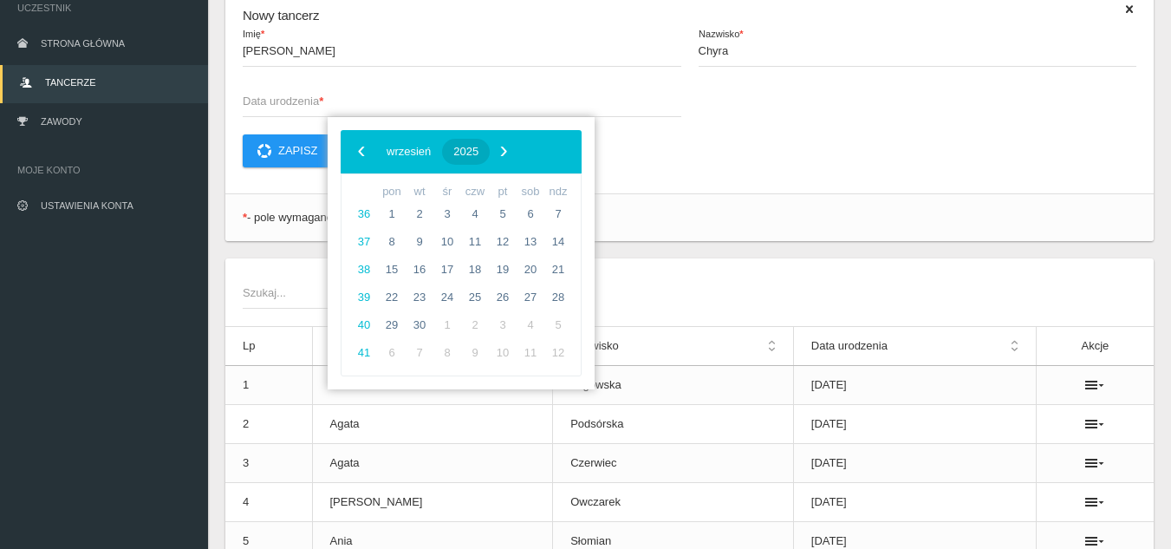
click at [478, 150] on span "2025" at bounding box center [465, 151] width 25 height 13
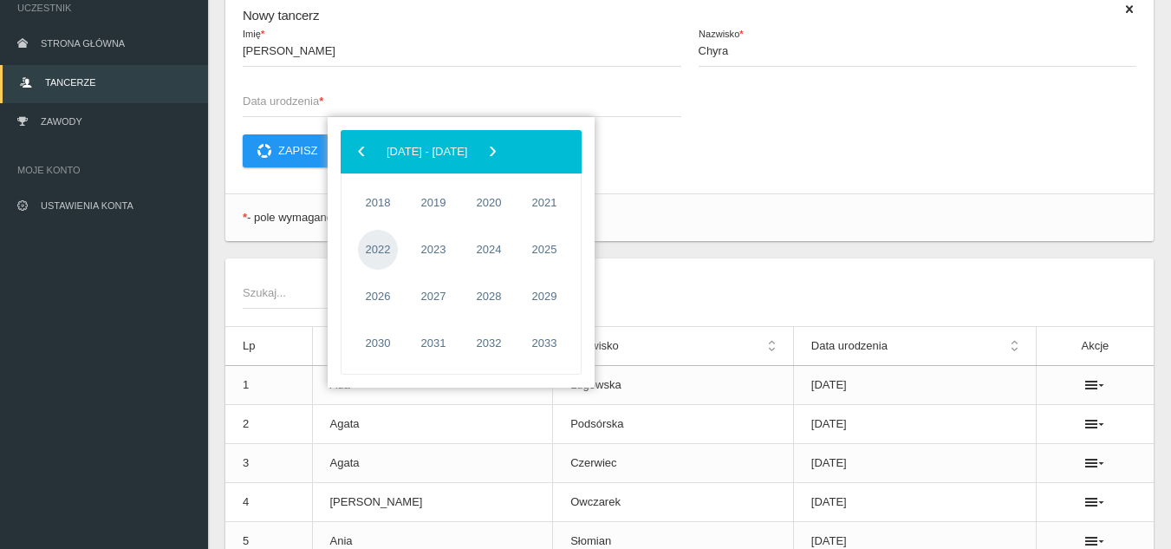
click at [368, 242] on span "2022" at bounding box center [378, 250] width 40 height 40
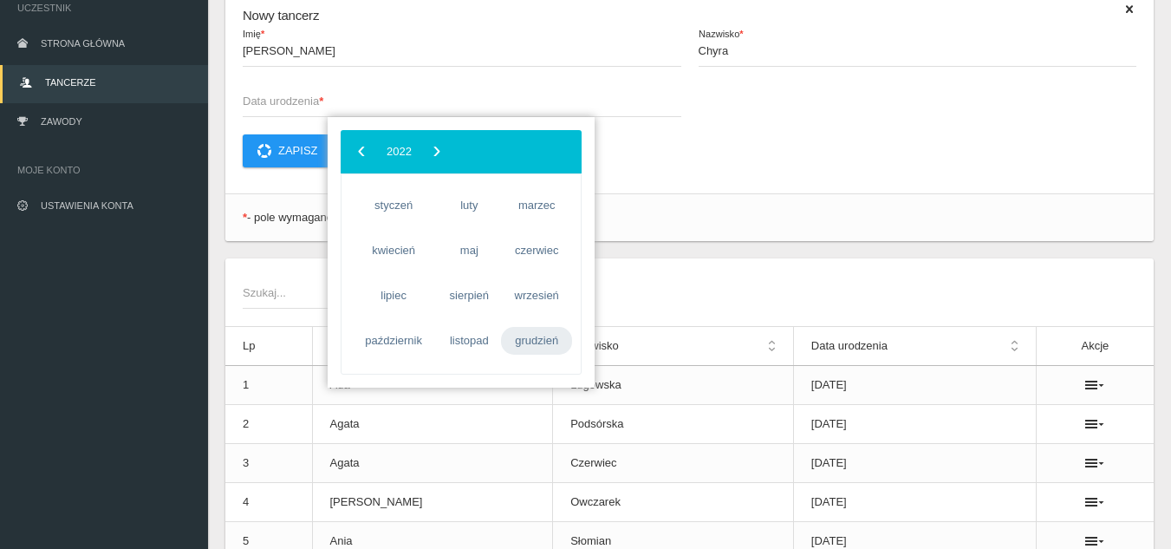
click at [522, 347] on span "grudzień" at bounding box center [536, 341] width 71 height 28
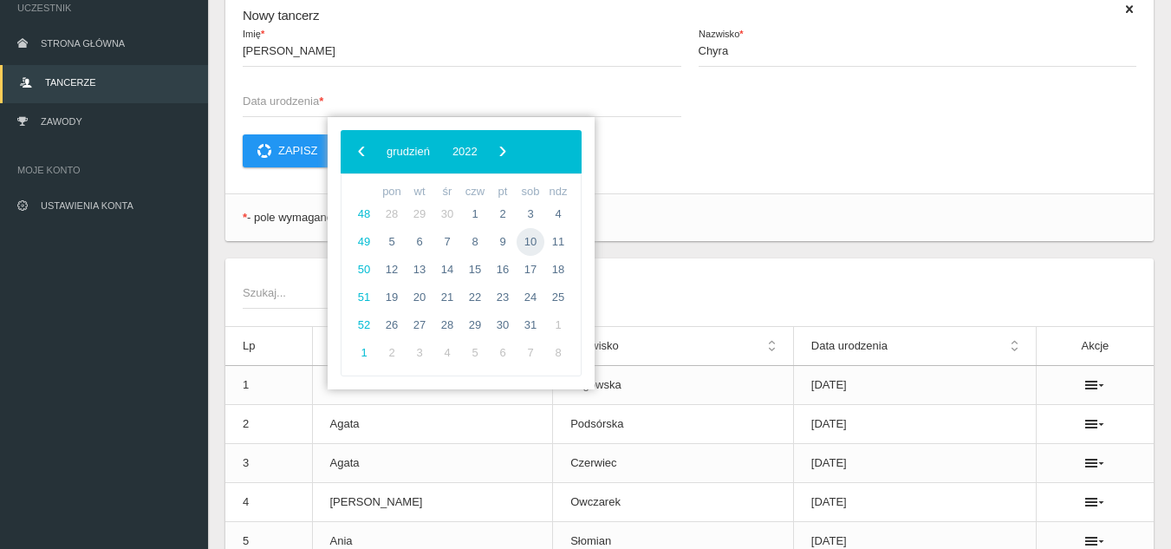
click at [527, 244] on span "10" at bounding box center [531, 242] width 28 height 28
type input "[DATE]"
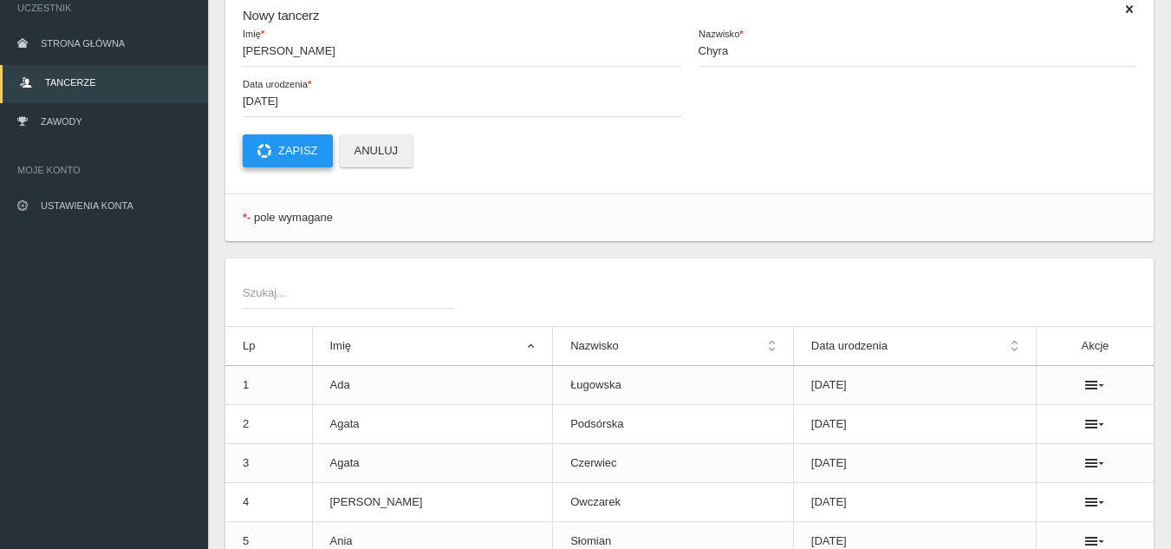
click at [309, 149] on button "Zapisz" at bounding box center [288, 150] width 90 height 33
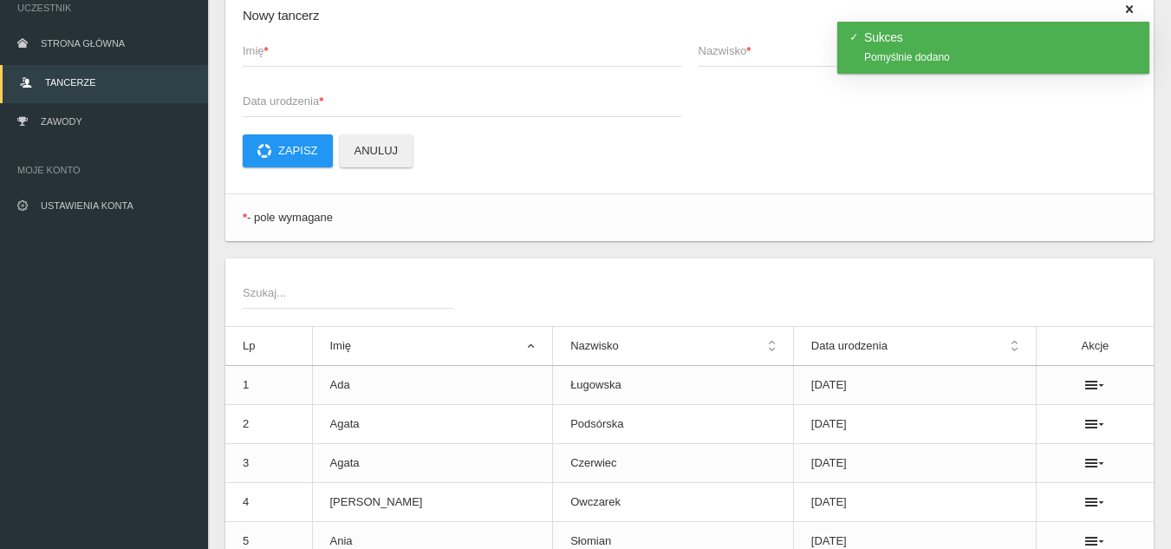
click at [343, 47] on span "Imię *" at bounding box center [453, 50] width 421 height 17
click at [343, 47] on input "Imię *" at bounding box center [462, 50] width 439 height 33
type input "[DATE]"
click at [711, 62] on input "Nazwisko *" at bounding box center [918, 50] width 439 height 33
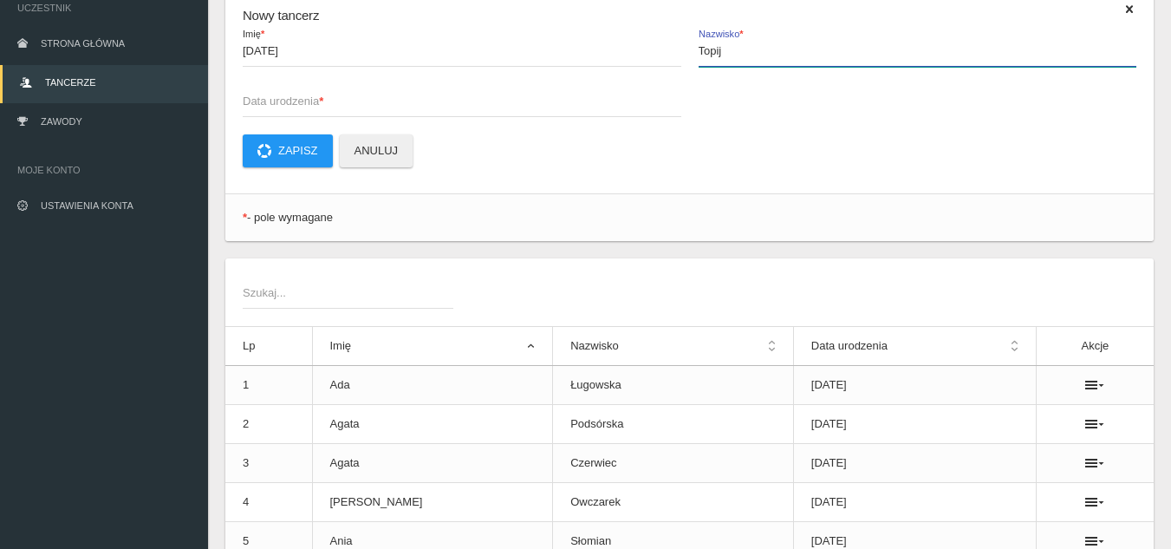
type input "Topij"
click at [394, 100] on span "Data urodzenia *" at bounding box center [453, 101] width 421 height 17
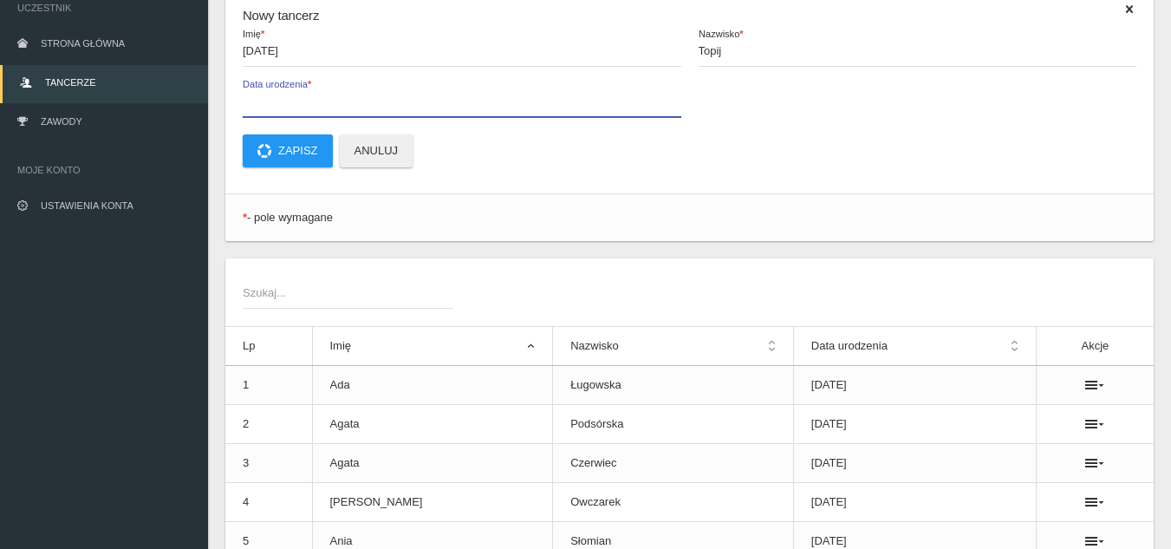
click at [394, 100] on input "Data urodzenia *" at bounding box center [462, 100] width 439 height 33
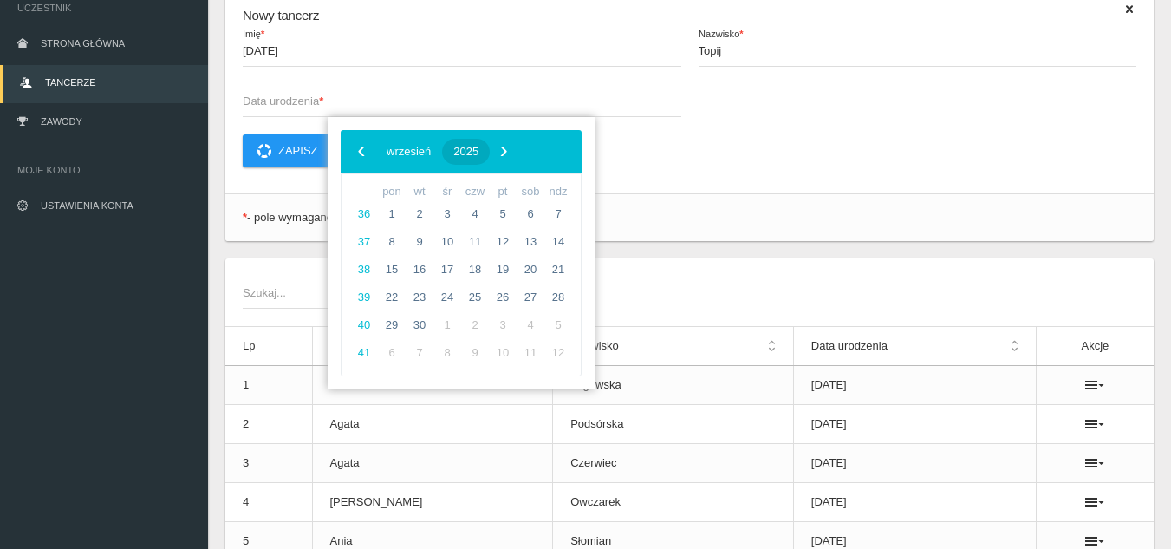
click at [478, 157] on span "2025" at bounding box center [465, 151] width 25 height 13
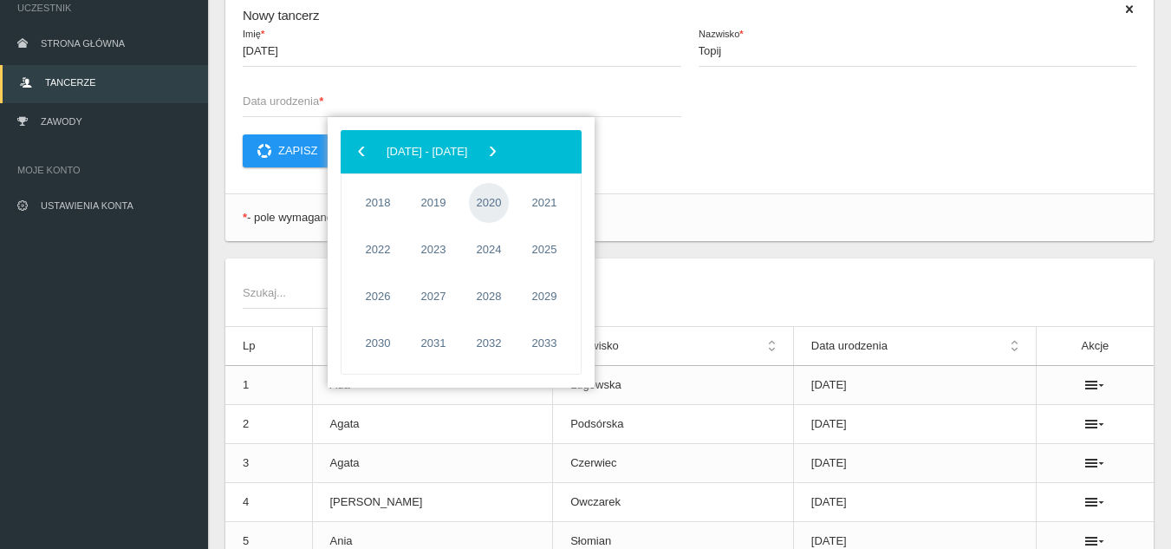
click at [479, 197] on span "2020" at bounding box center [489, 203] width 40 height 40
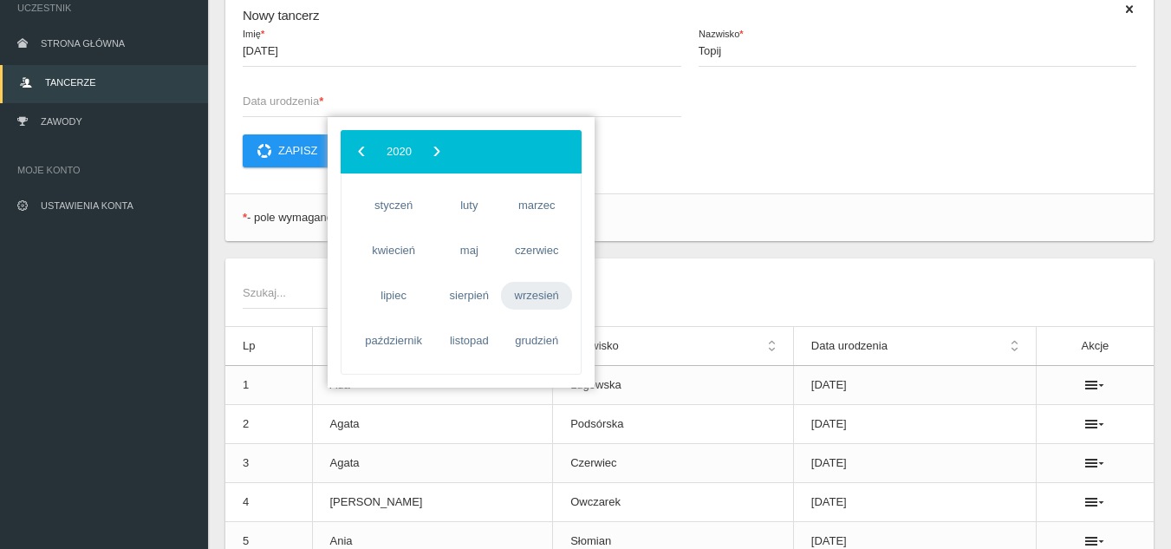
click at [533, 296] on span "wrzesień" at bounding box center [536, 296] width 71 height 28
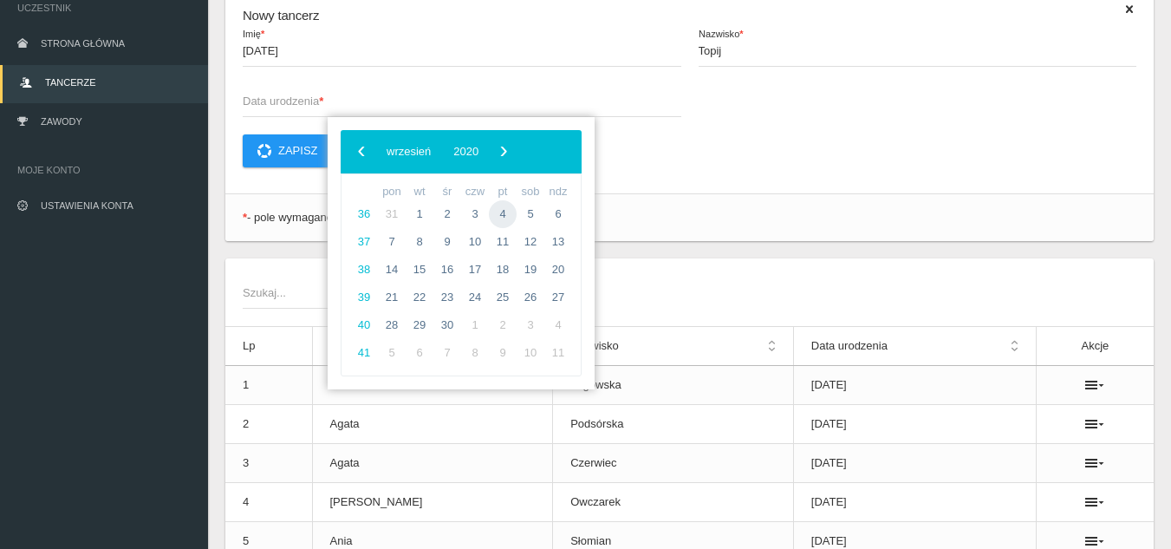
click at [500, 214] on span "4" at bounding box center [503, 214] width 28 height 28
type input "[DATE]"
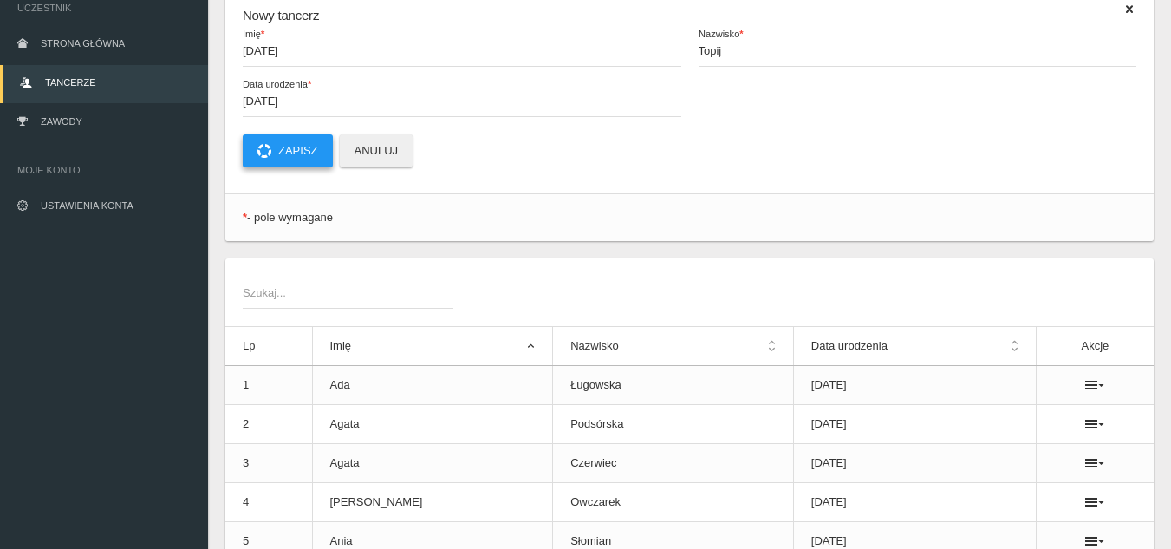
click at [295, 148] on button "Zapisz" at bounding box center [288, 150] width 90 height 33
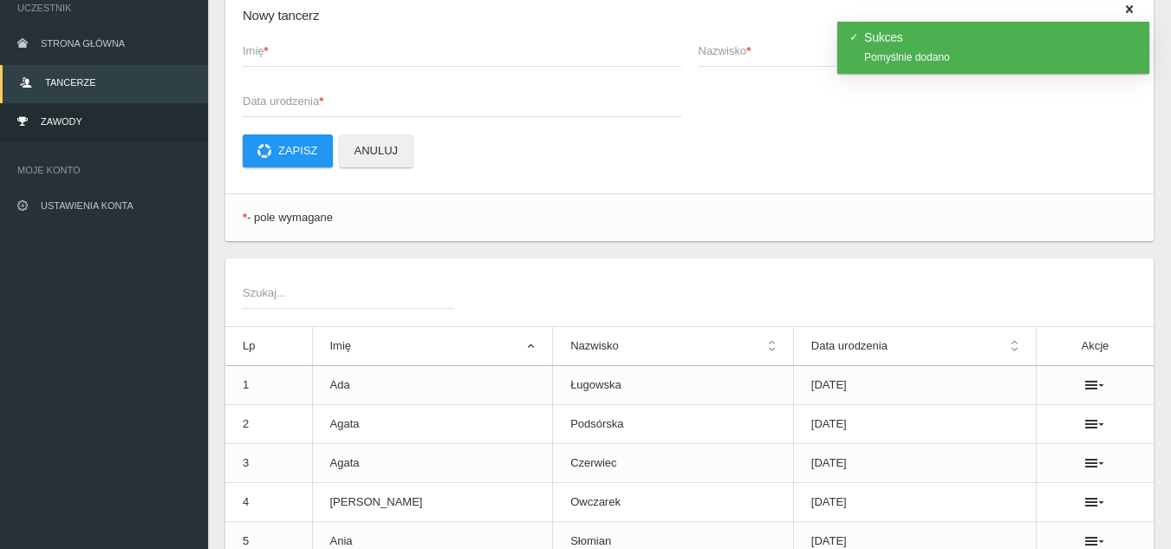
click at [108, 124] on link "Zawody" at bounding box center [104, 123] width 208 height 38
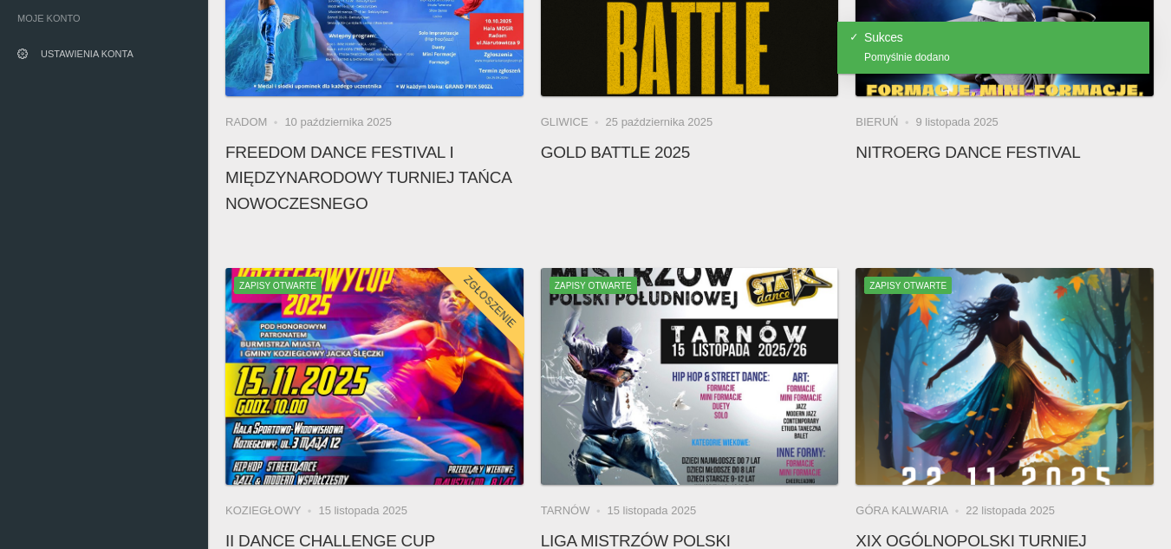
scroll to position [306, 0]
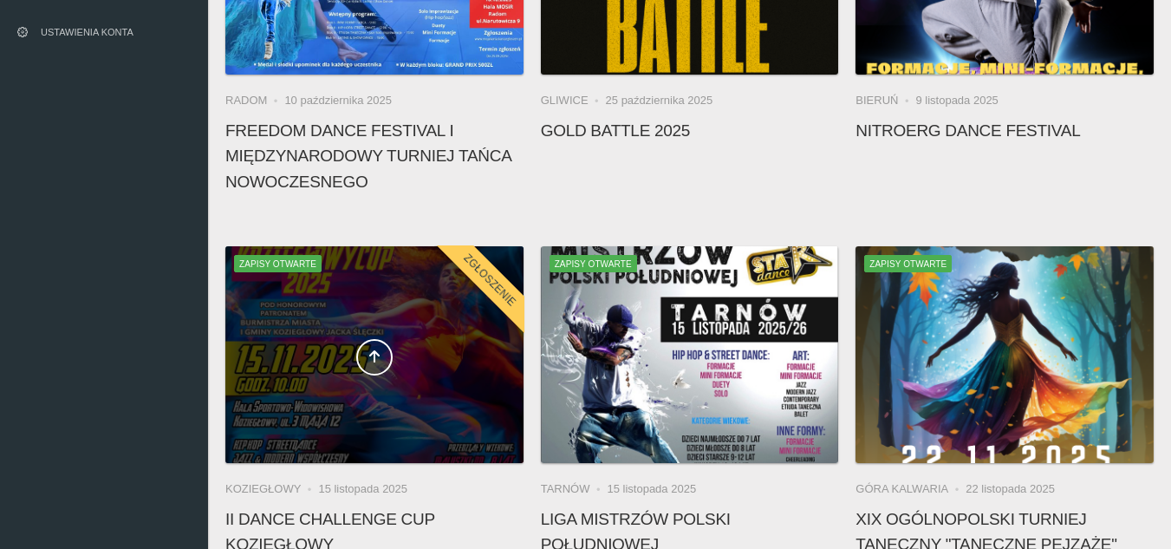
click at [373, 405] on div at bounding box center [374, 354] width 298 height 217
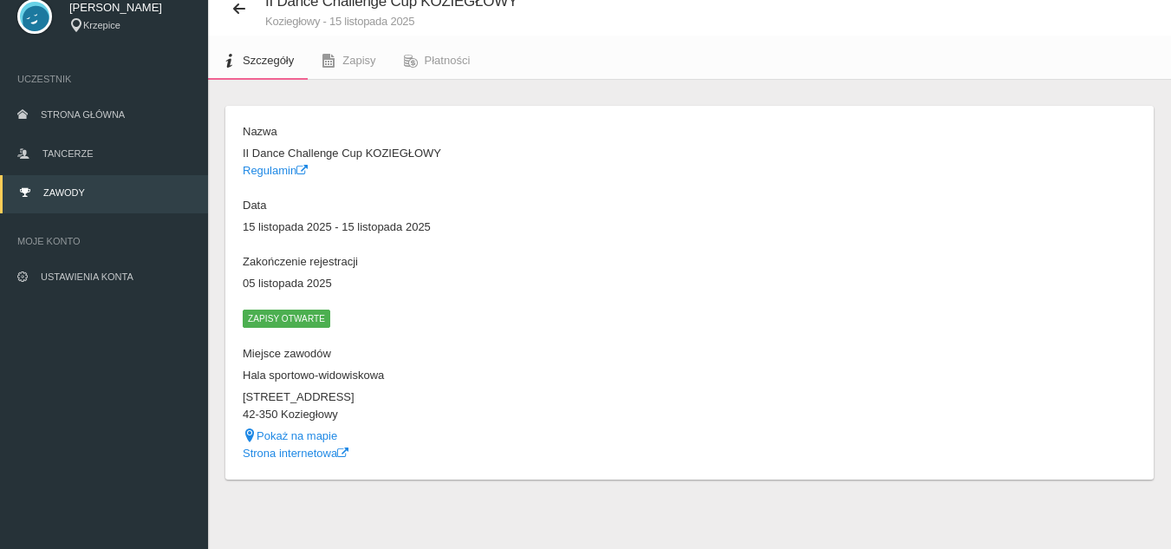
scroll to position [62, 0]
click at [425, 68] on link "Płatności" at bounding box center [437, 61] width 94 height 38
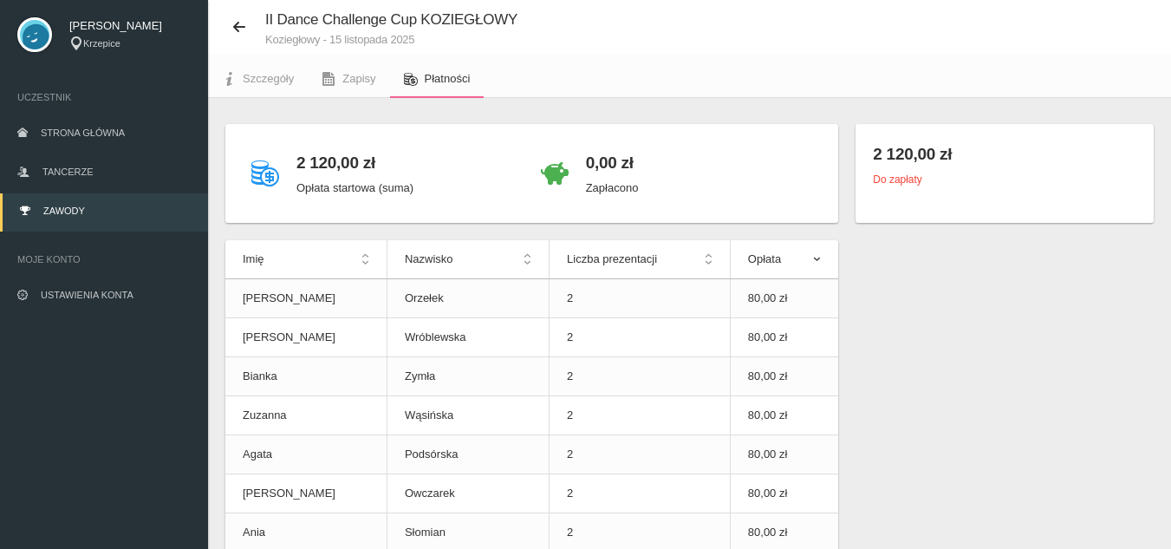
scroll to position [62, 0]
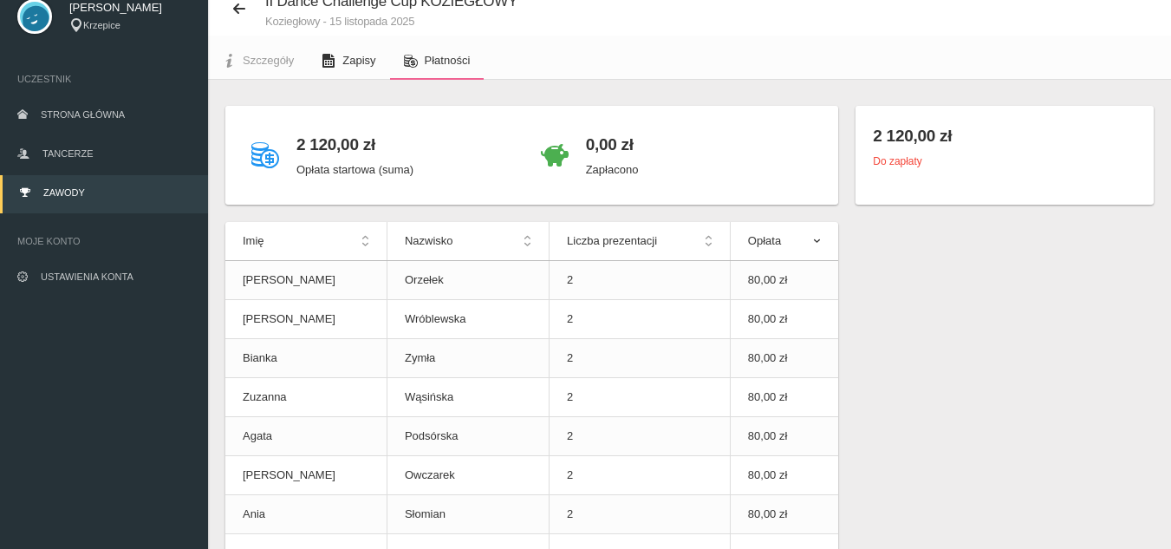
click at [351, 62] on span "Zapisy" at bounding box center [358, 60] width 33 height 13
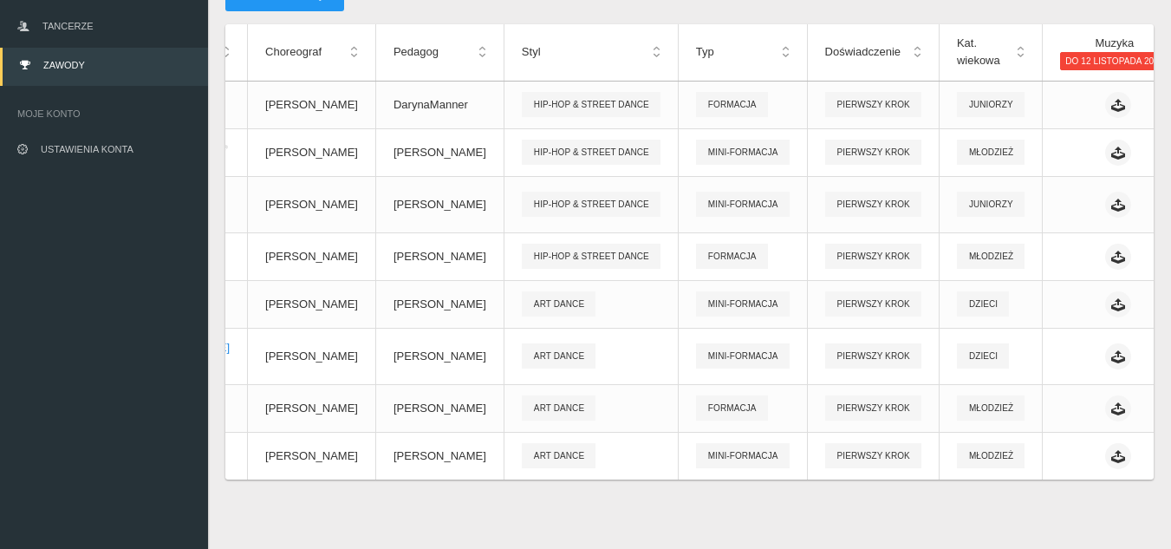
scroll to position [0, 246]
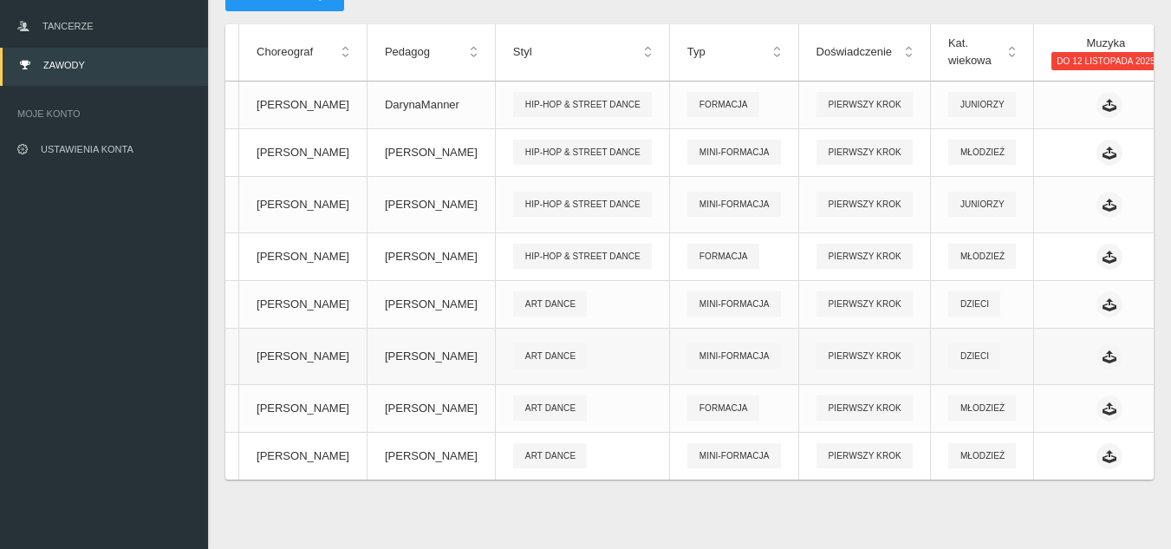
click at [1038, 450] on link "Edytuj" at bounding box center [1035, 465] width 173 height 31
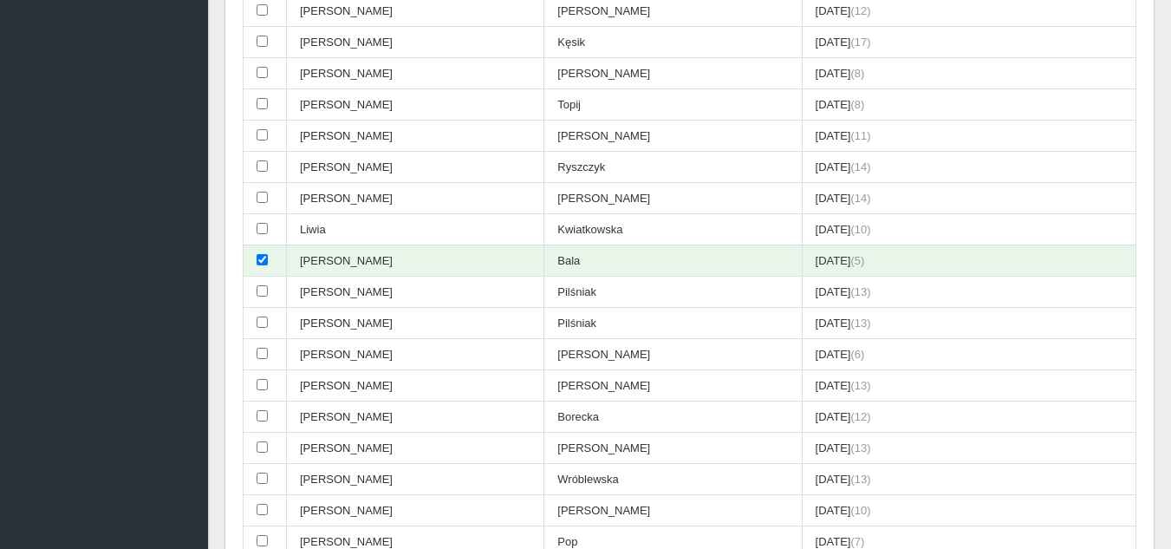
scroll to position [1387, 0]
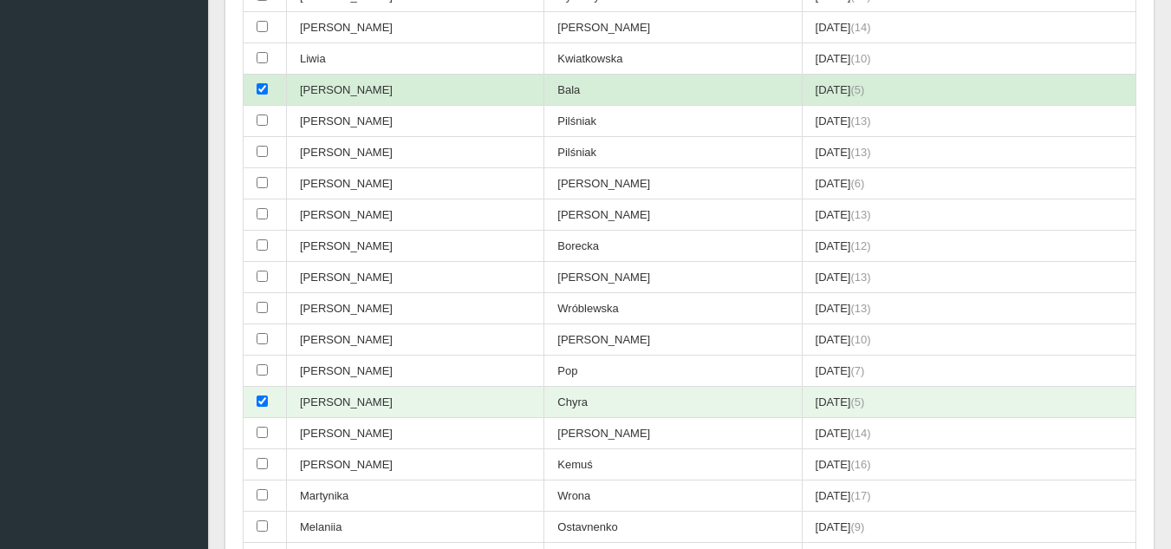
click at [269, 87] on td at bounding box center [265, 90] width 43 height 31
checkbox input "false"
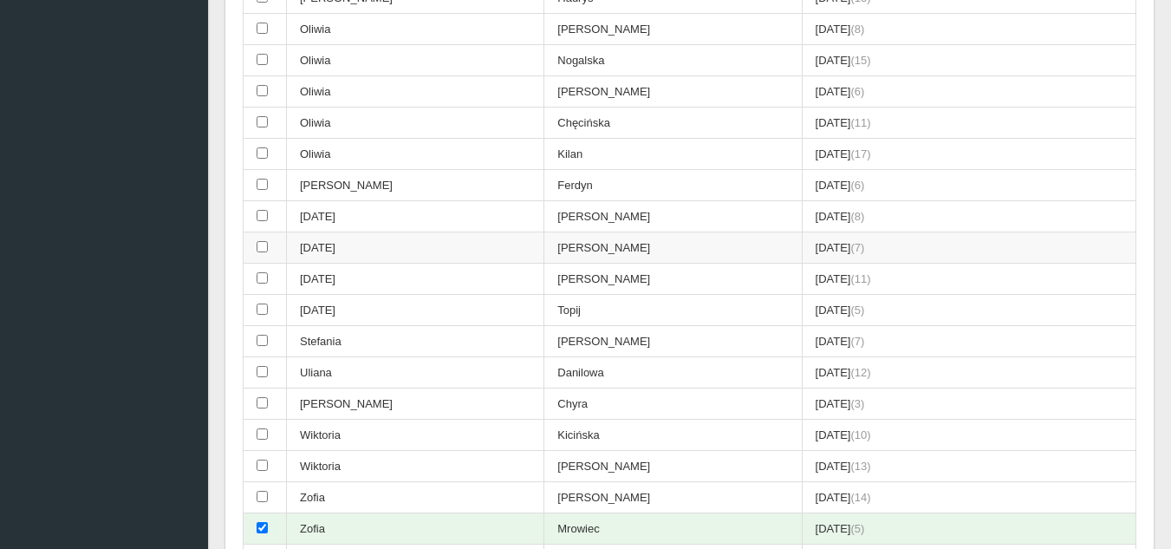
scroll to position [2340, 0]
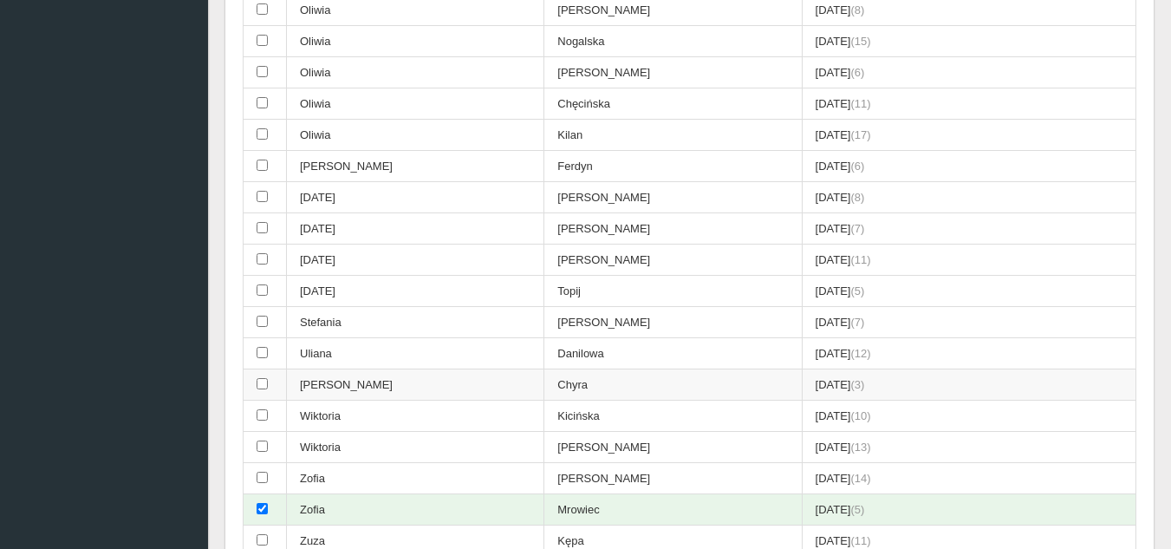
click at [260, 377] on td at bounding box center [265, 384] width 43 height 31
checkbox input "true"
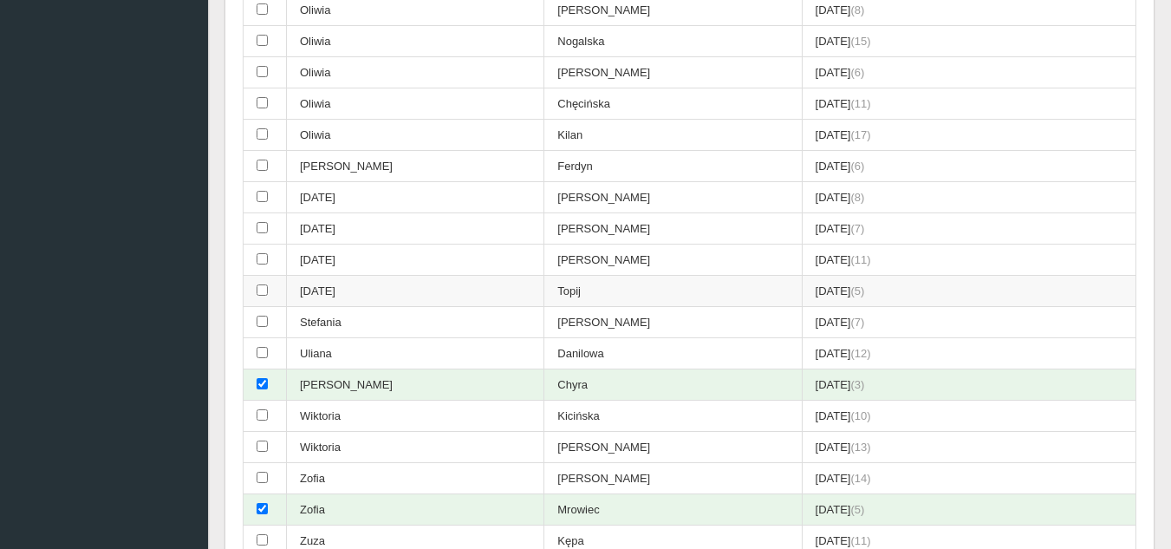
click at [287, 292] on td "[DATE]" at bounding box center [415, 291] width 257 height 31
checkbox input "true"
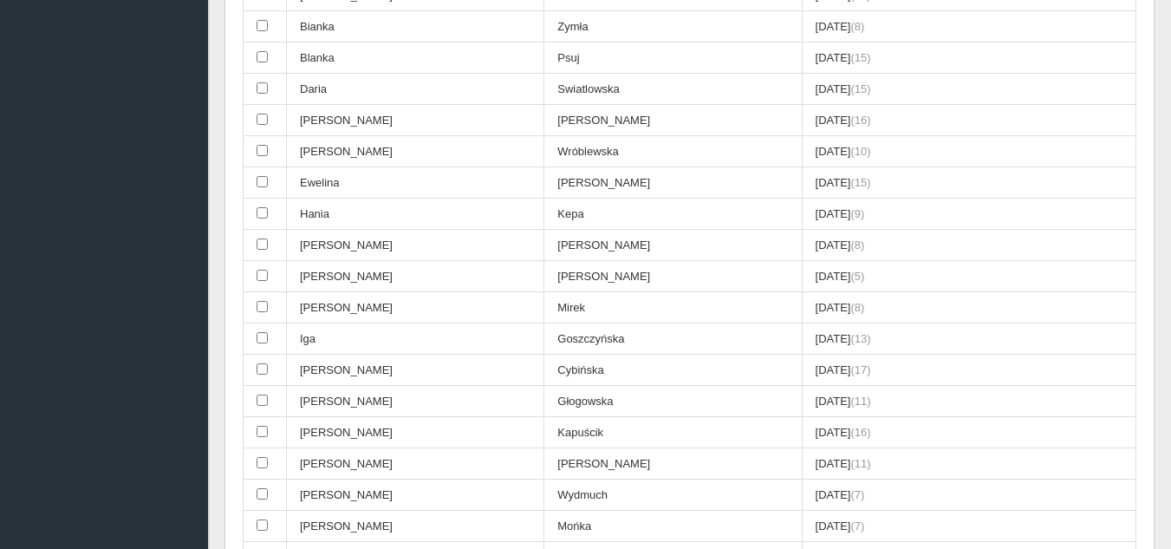
scroll to position [0, 0]
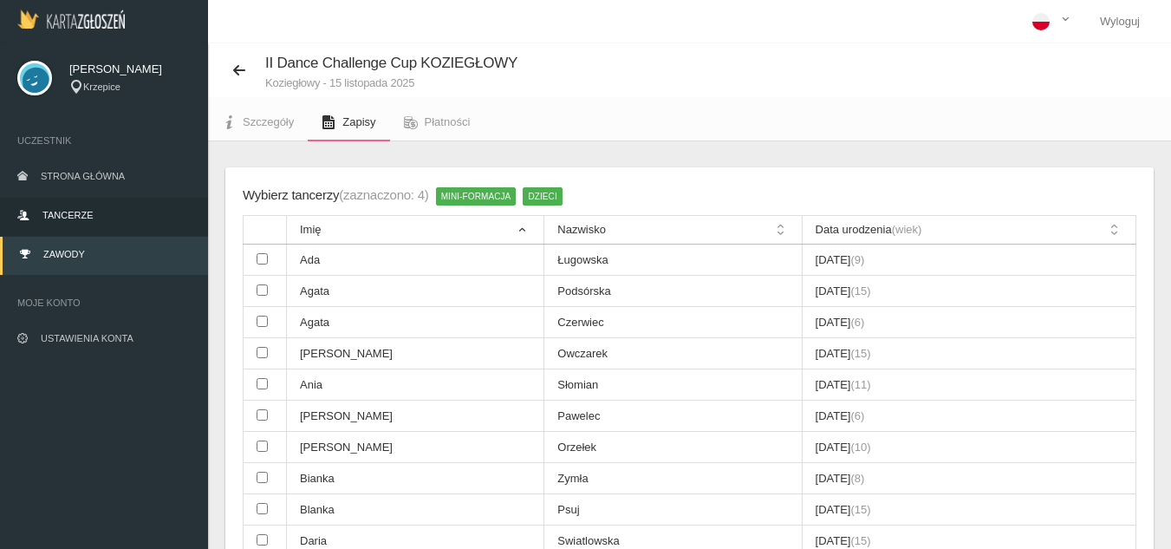
click at [80, 205] on link "Tancerze" at bounding box center [104, 217] width 208 height 38
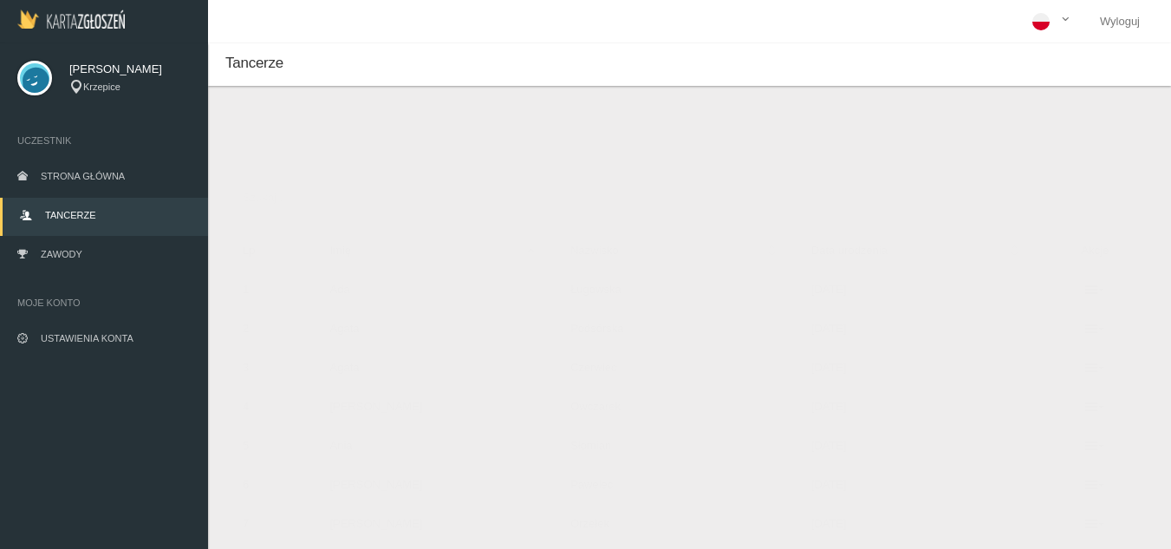
click at [310, 148] on button "Dodaj tancerza" at bounding box center [308, 145] width 131 height 33
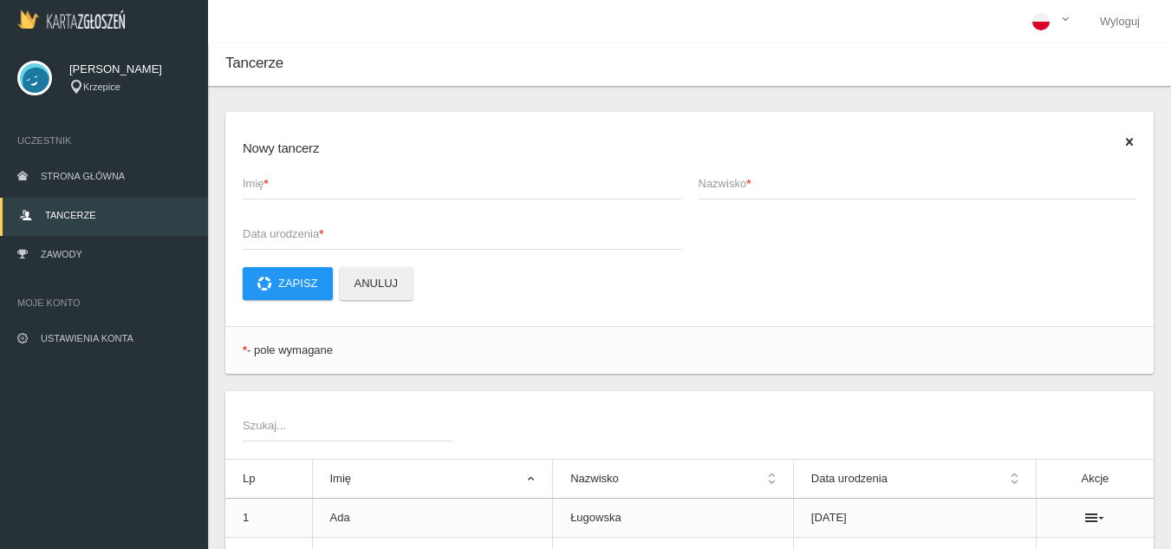
click at [295, 188] on span "Imię *" at bounding box center [453, 183] width 421 height 17
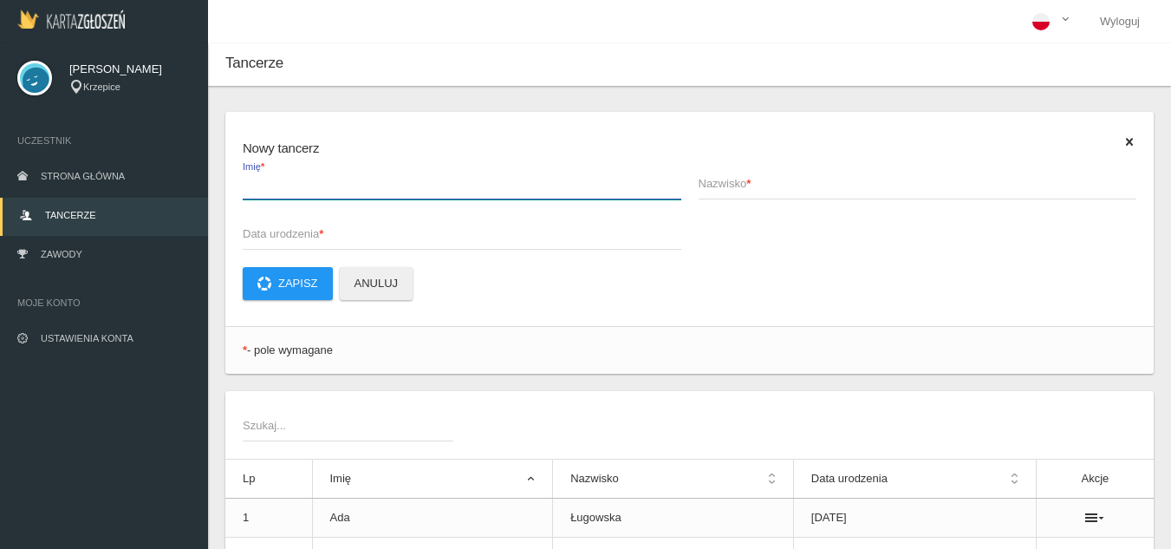
click at [295, 188] on input "Imię *" at bounding box center [462, 182] width 439 height 33
type input "[PERSON_NAME]"
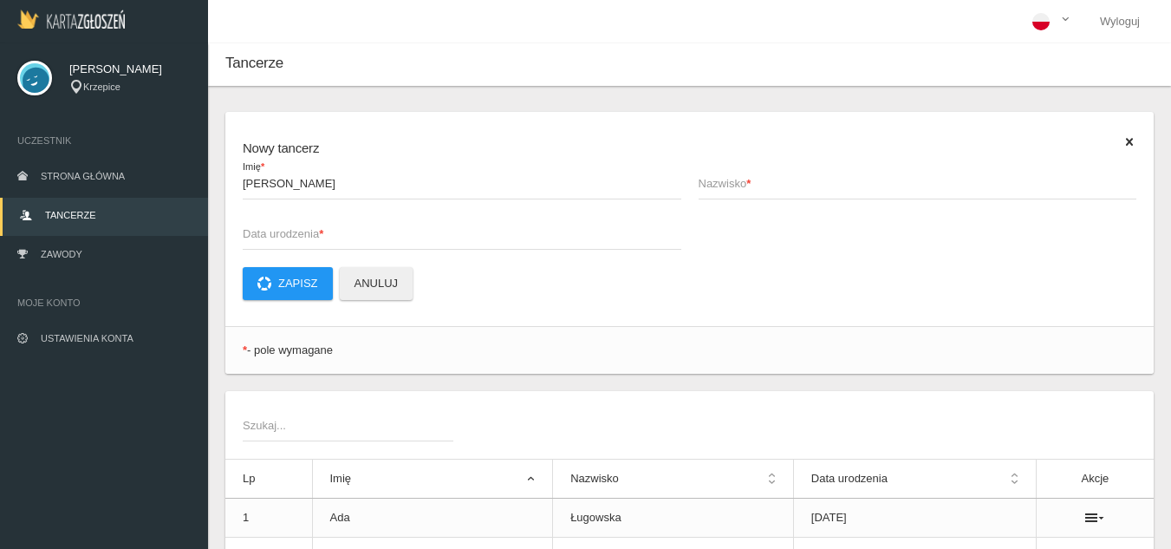
click at [765, 175] on span "Nazwisko *" at bounding box center [909, 183] width 421 height 17
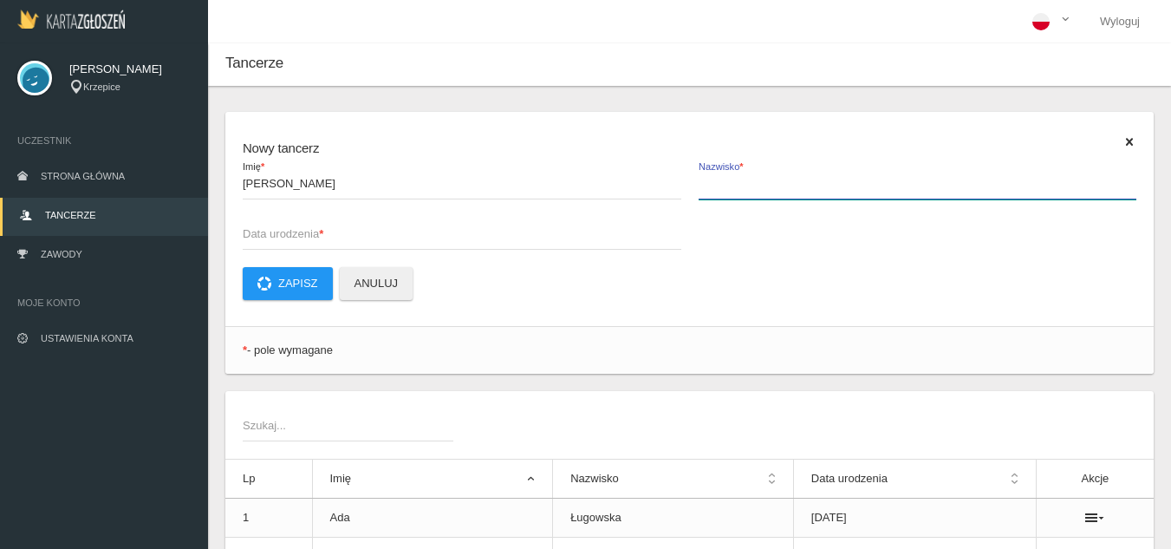
click at [765, 175] on input "Nazwisko *" at bounding box center [918, 182] width 439 height 33
type input "Słomian"
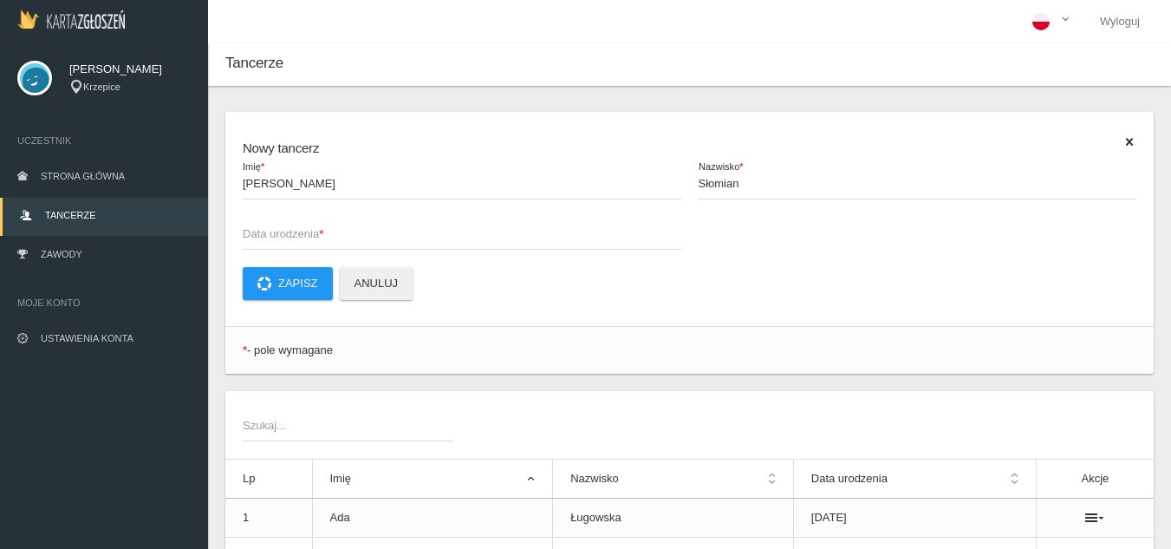
click at [401, 232] on span "Data urodzenia *" at bounding box center [453, 233] width 421 height 17
click at [401, 232] on input "Data urodzenia *" at bounding box center [462, 233] width 439 height 33
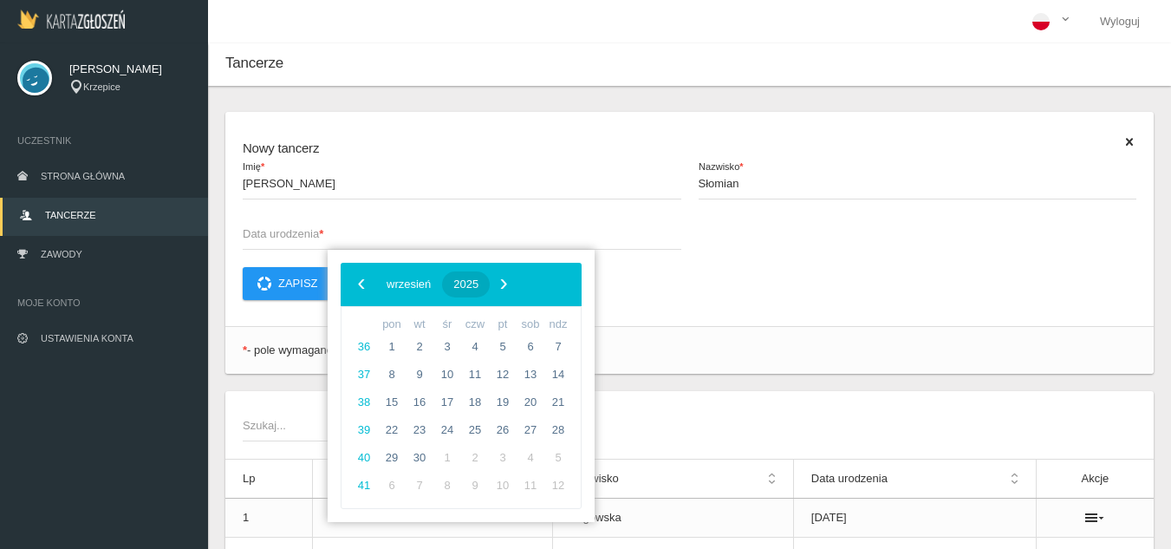
click at [490, 290] on button "2025" at bounding box center [466, 284] width 48 height 26
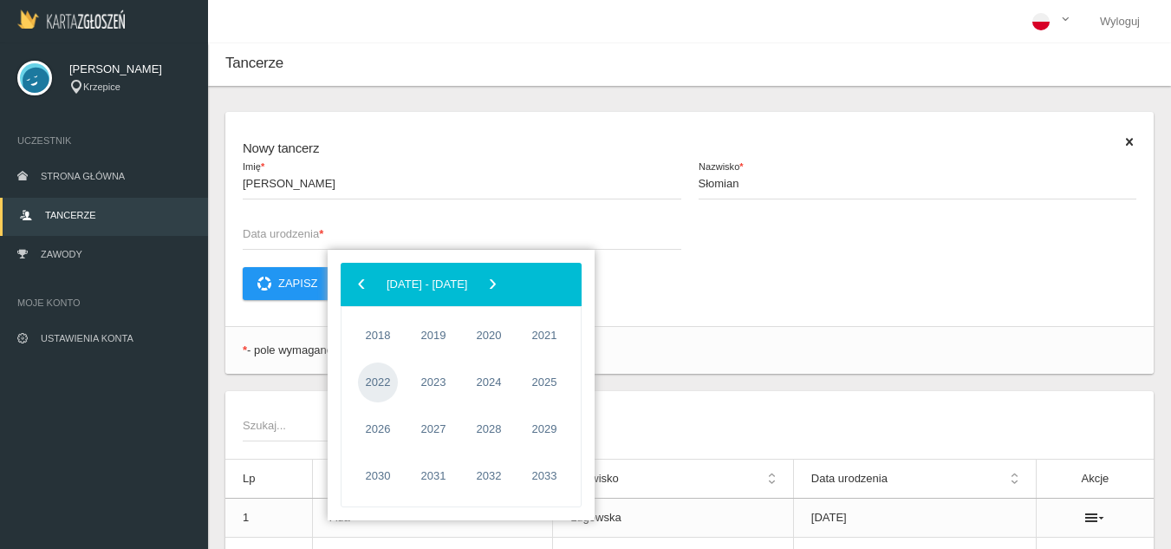
click at [369, 387] on span "2022" at bounding box center [378, 382] width 40 height 40
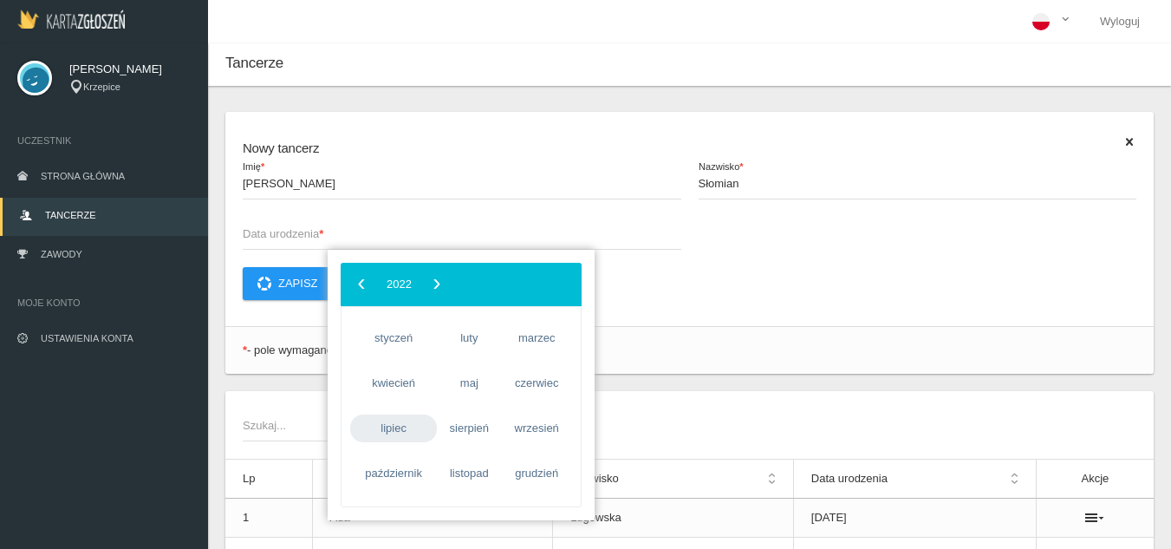
click at [394, 421] on span "lipiec" at bounding box center [393, 428] width 87 height 28
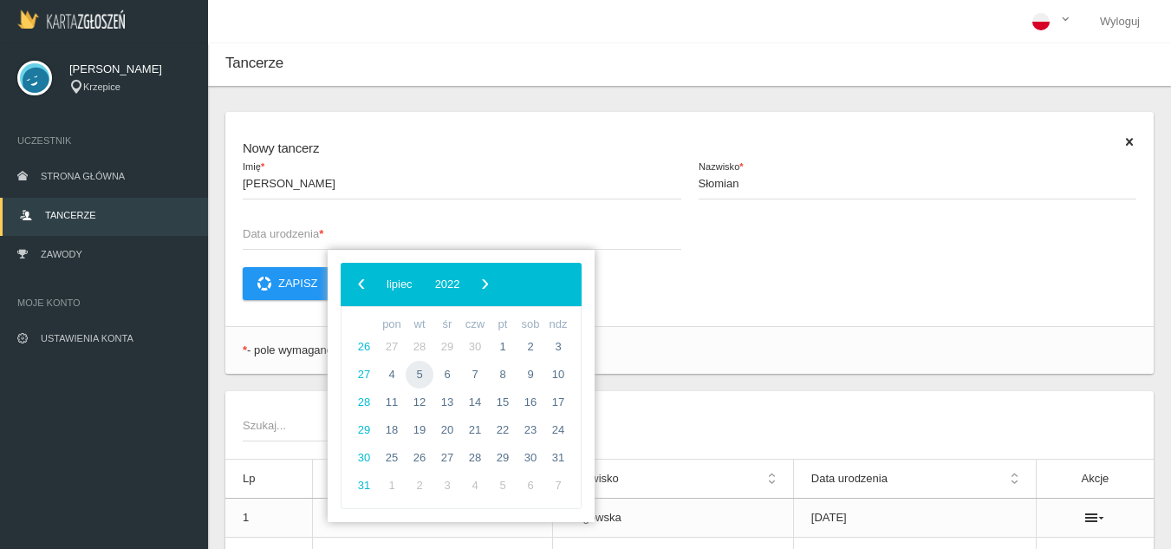
click at [426, 371] on span "5" at bounding box center [420, 375] width 28 height 28
type input "[DATE]"
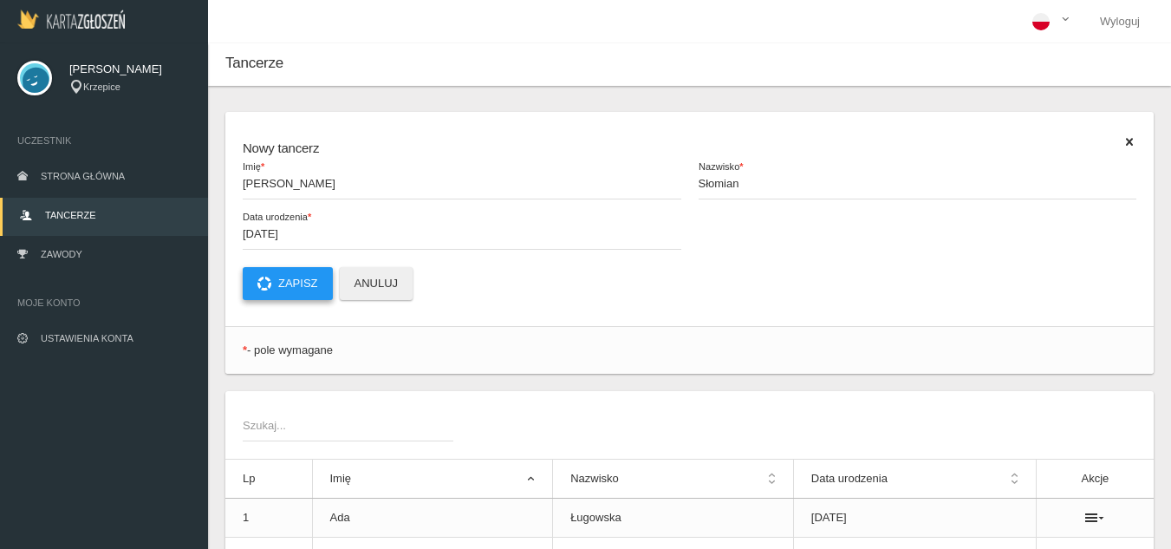
click at [301, 286] on button "Zapisz" at bounding box center [288, 283] width 90 height 33
click at [310, 178] on span "Imię *" at bounding box center [453, 183] width 421 height 17
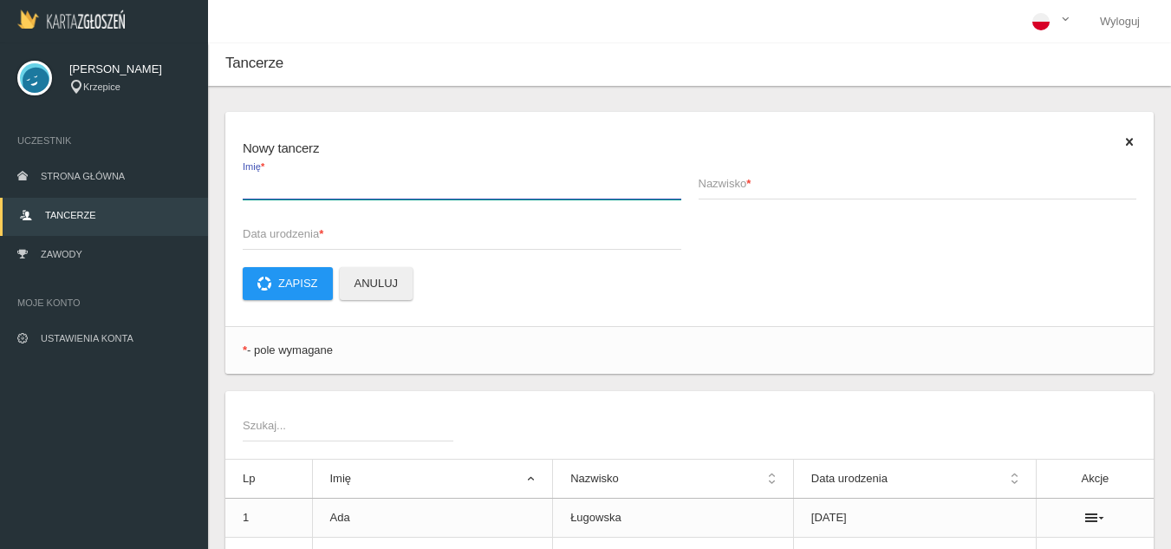
click at [310, 178] on input "Imię *" at bounding box center [462, 182] width 439 height 33
type input "Oliwia"
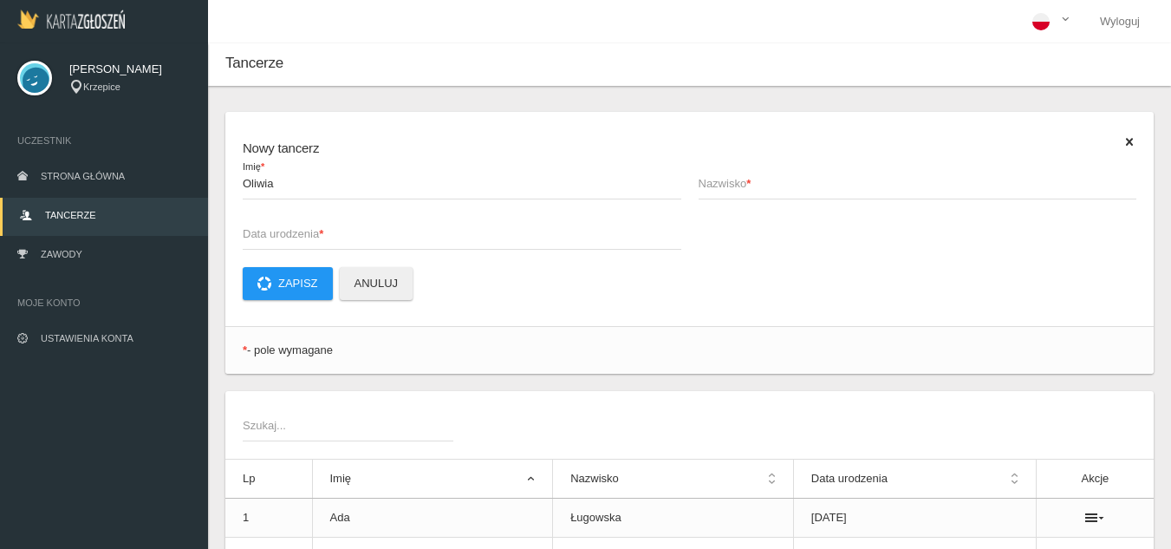
click at [751, 186] on strong "*" at bounding box center [748, 183] width 4 height 13
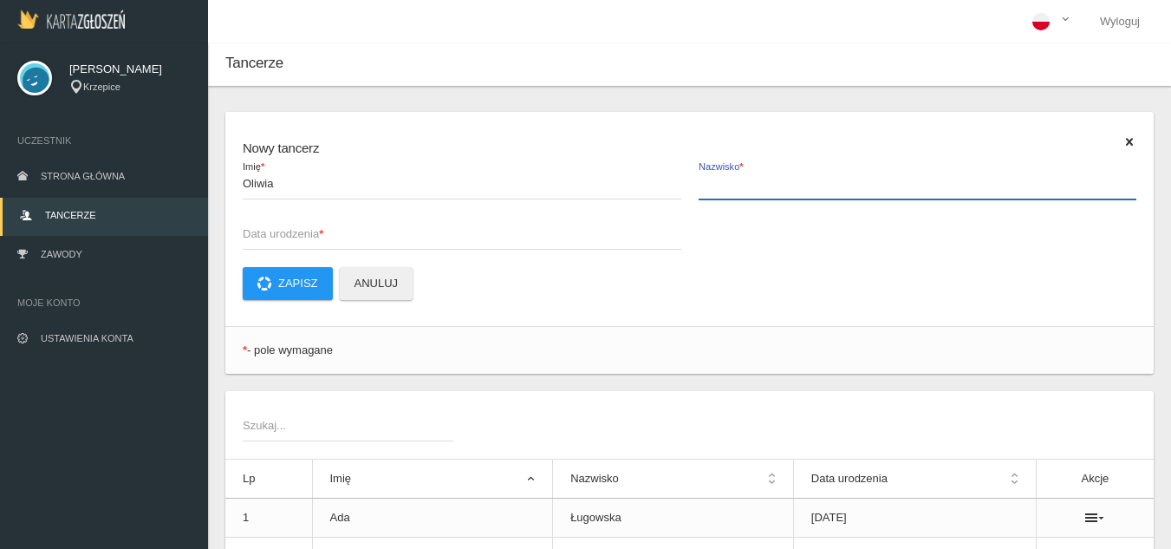
click at [752, 186] on input "Nazwisko *" at bounding box center [918, 182] width 439 height 33
type input "Szczesna"
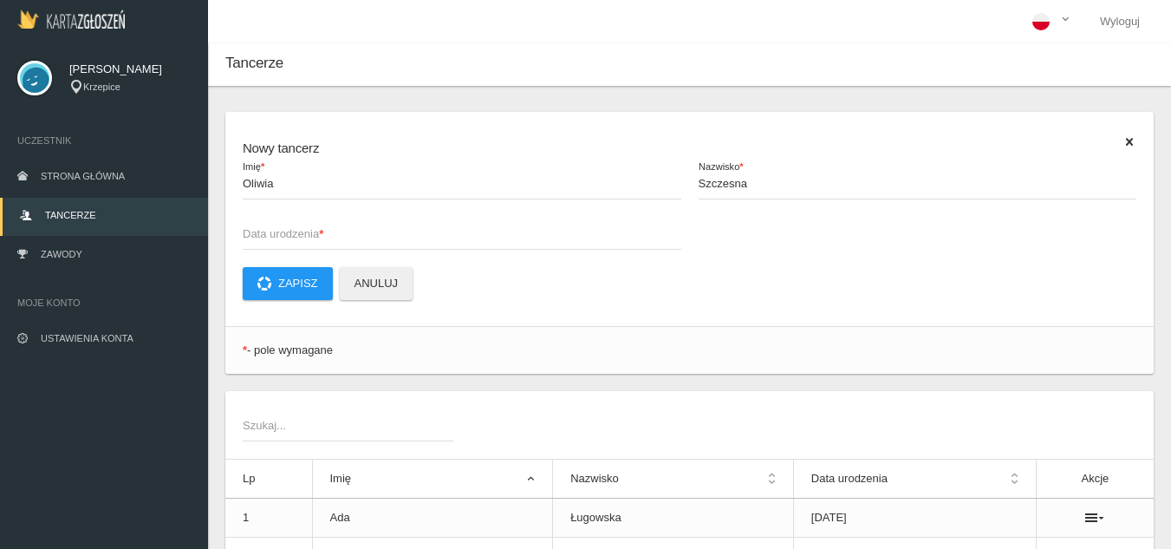
click at [511, 237] on span "Data urodzenia *" at bounding box center [453, 233] width 421 height 17
click at [511, 237] on input "Data urodzenia *" at bounding box center [462, 233] width 439 height 33
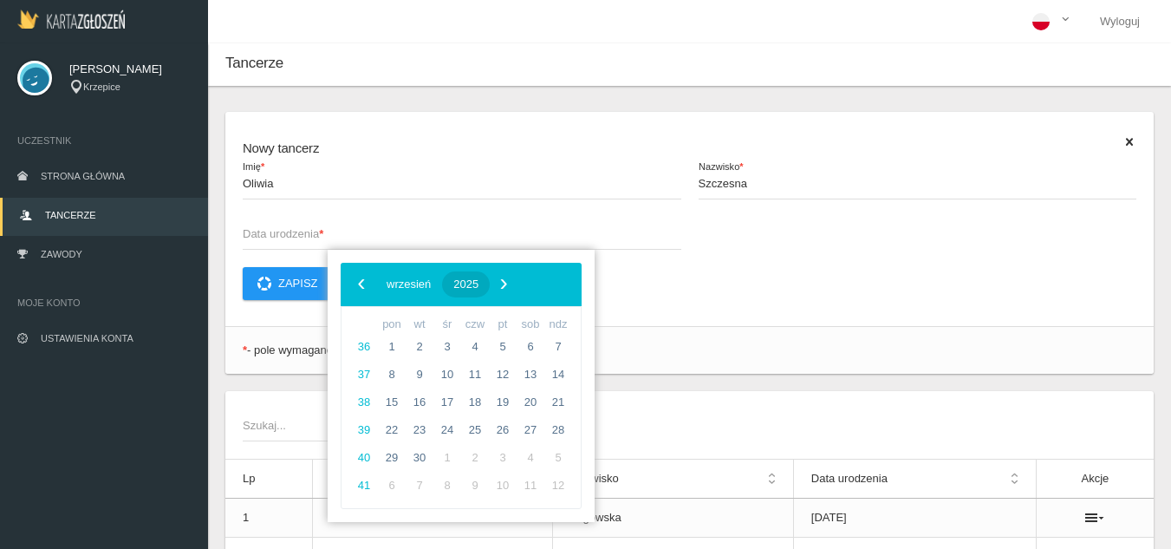
click at [478, 285] on span "2025" at bounding box center [465, 283] width 25 height 13
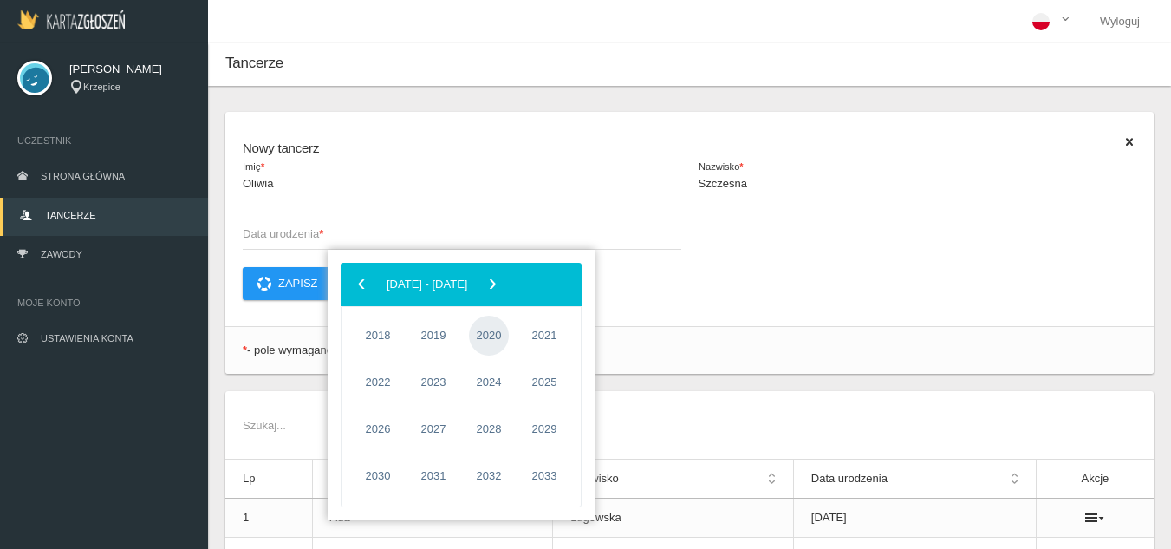
click at [483, 337] on span "2020" at bounding box center [489, 336] width 40 height 40
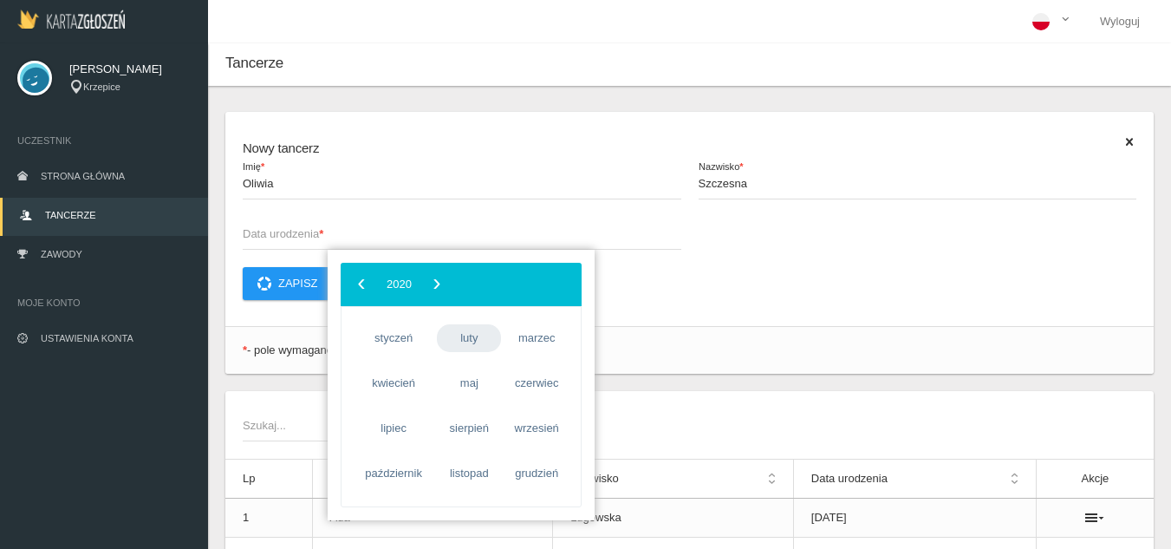
click at [481, 335] on span "luty" at bounding box center [469, 338] width 64 height 28
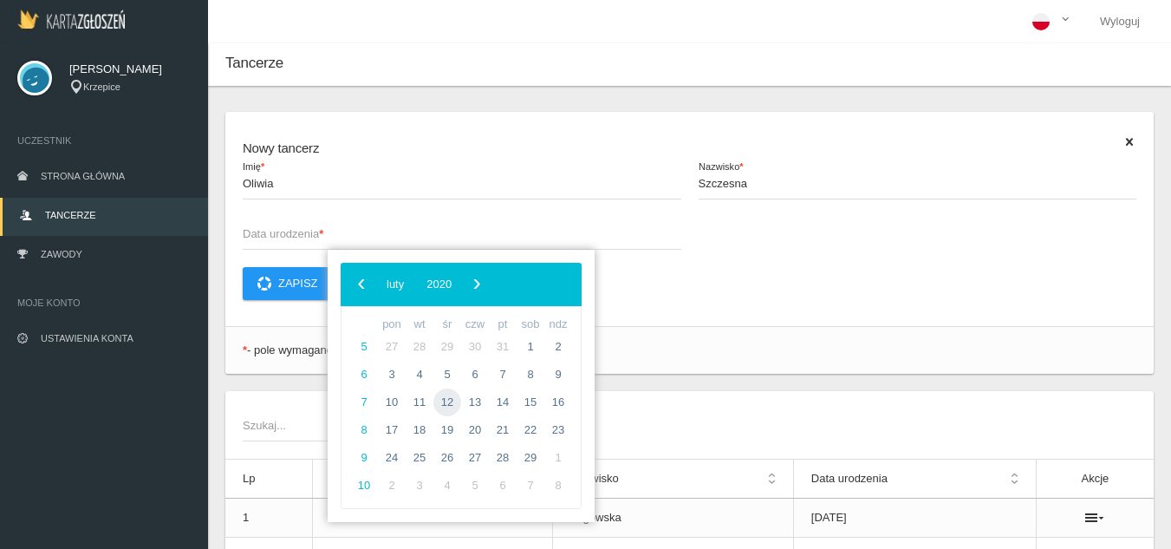
click at [453, 409] on span "12" at bounding box center [447, 402] width 28 height 28
type input "[DATE]"
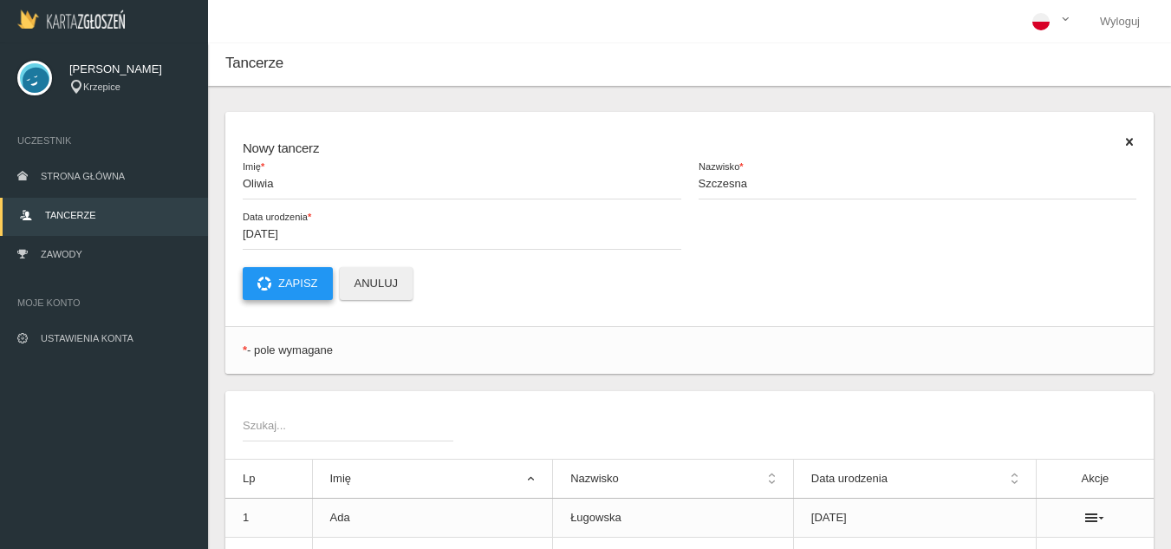
click at [312, 288] on button "Zapisz" at bounding box center [288, 283] width 90 height 33
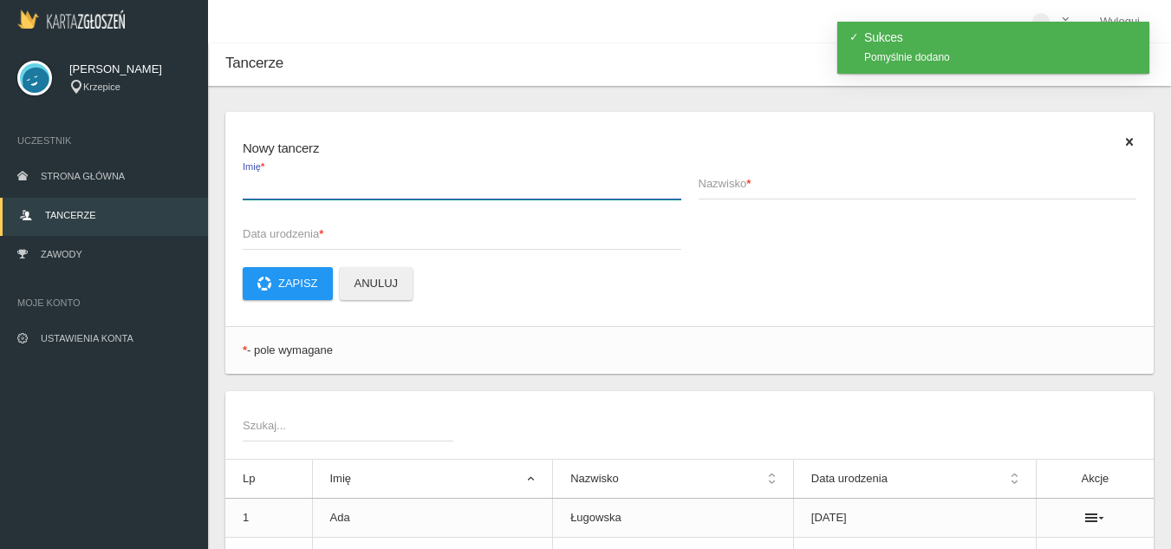
click at [280, 198] on input "Imię *" at bounding box center [462, 182] width 439 height 33
type input "[PERSON_NAME]"
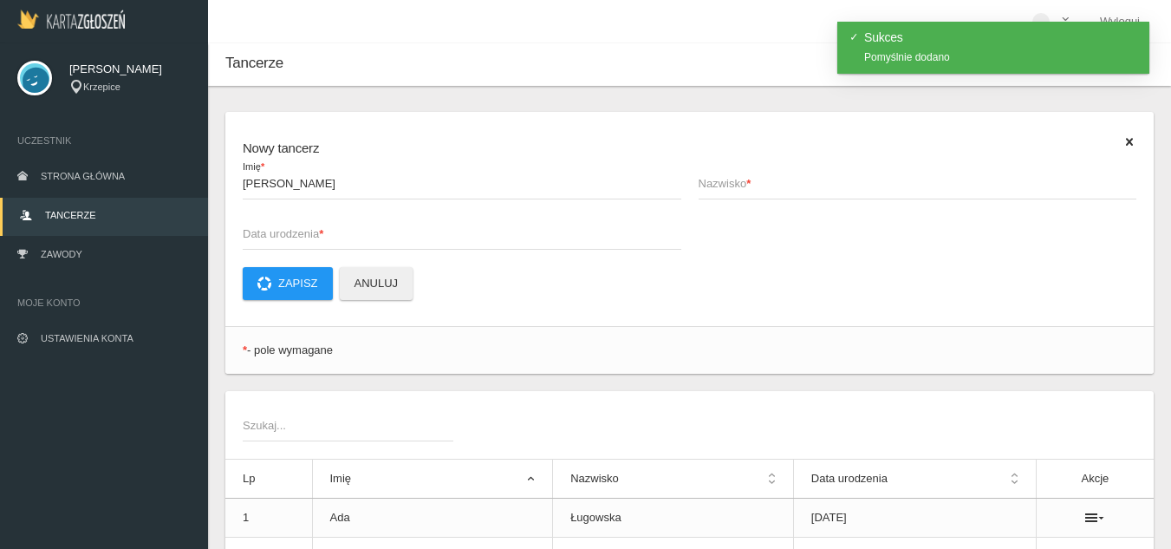
click at [774, 186] on span "Nazwisko *" at bounding box center [909, 183] width 421 height 17
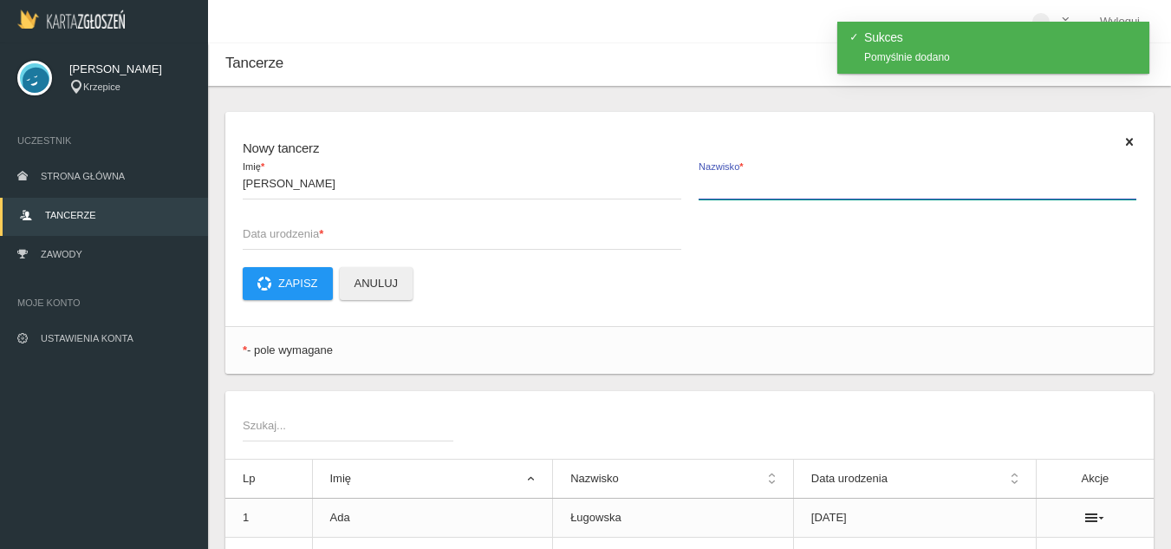
click at [774, 186] on input "Nazwisko *" at bounding box center [918, 182] width 439 height 33
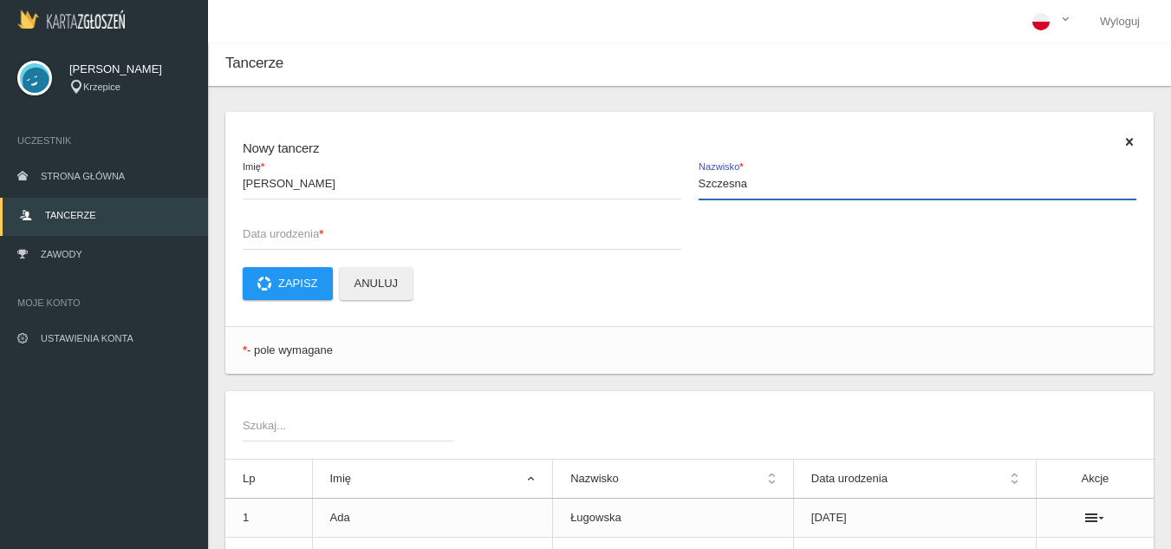
type input "Szczesna"
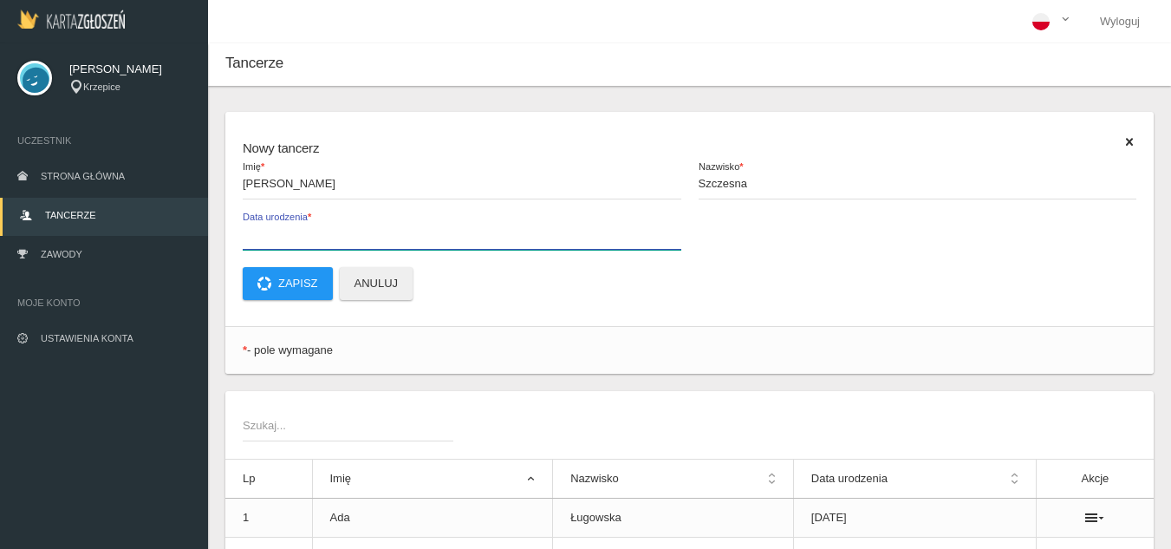
click at [400, 246] on input "Data urodzenia *" at bounding box center [462, 233] width 439 height 33
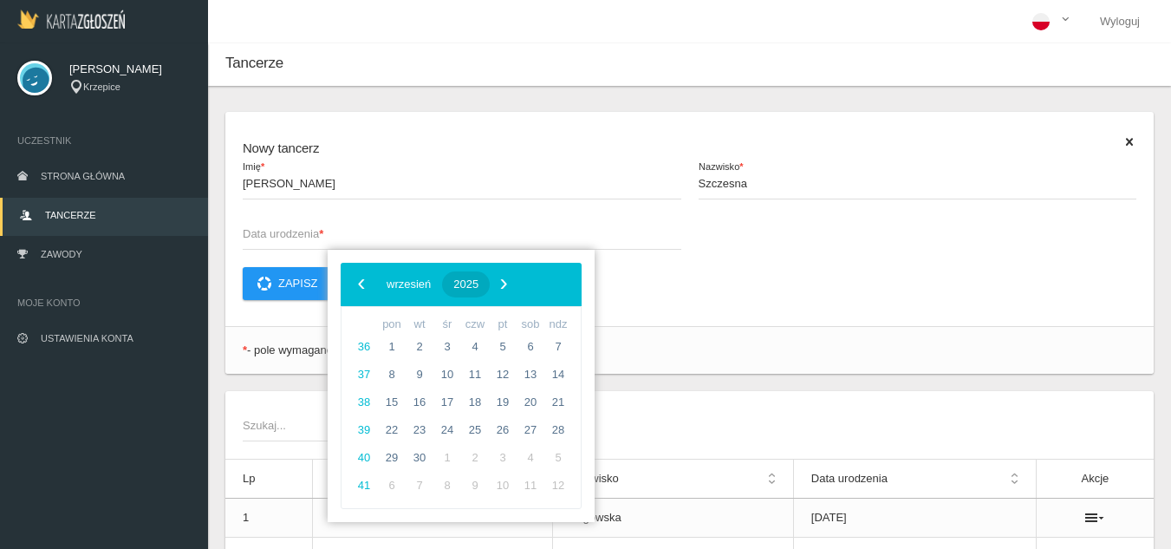
click at [478, 288] on span "2025" at bounding box center [465, 283] width 25 height 13
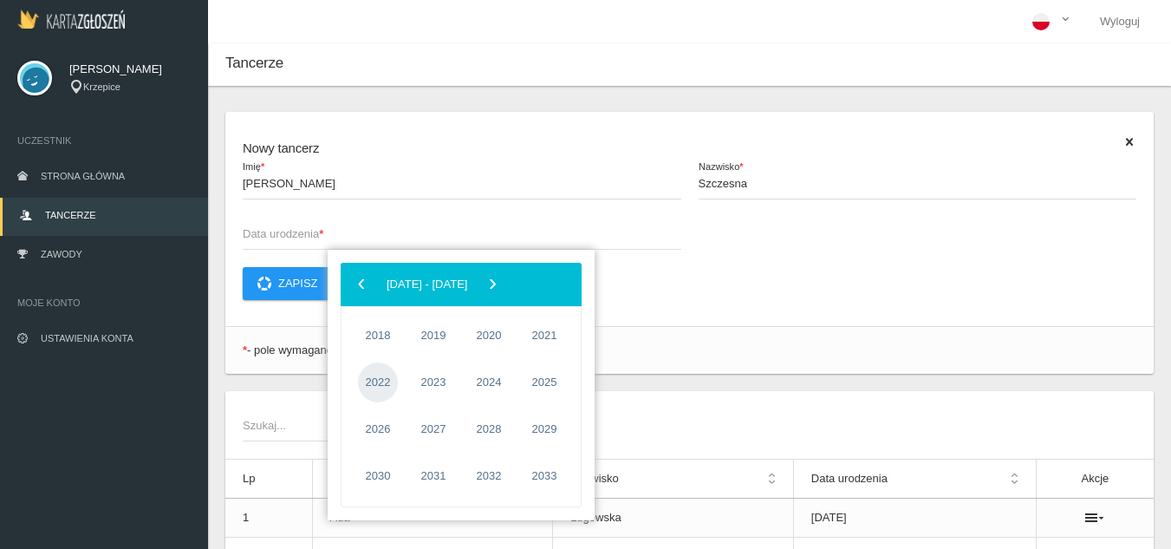
click at [373, 374] on span "2022" at bounding box center [378, 382] width 40 height 40
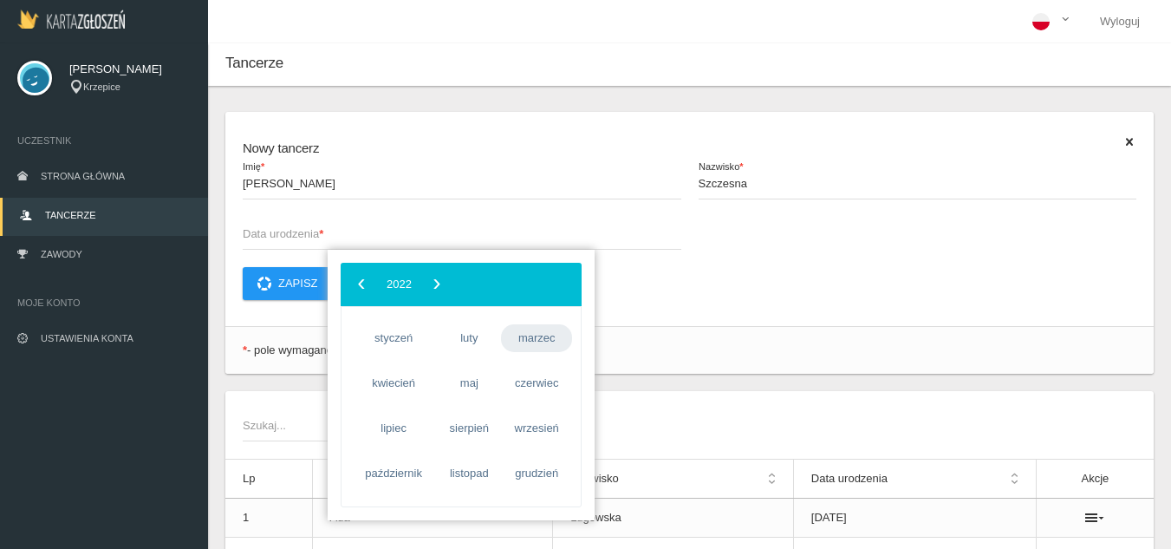
click at [536, 351] on span "marzec" at bounding box center [536, 338] width 71 height 28
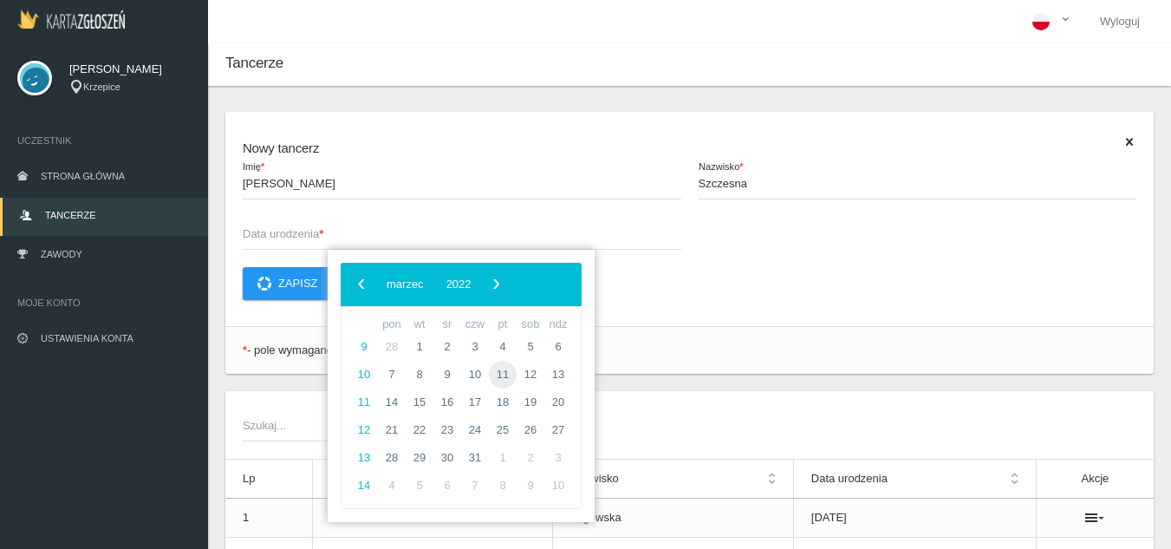
click at [508, 385] on span "11" at bounding box center [503, 375] width 28 height 28
type input "[DATE]"
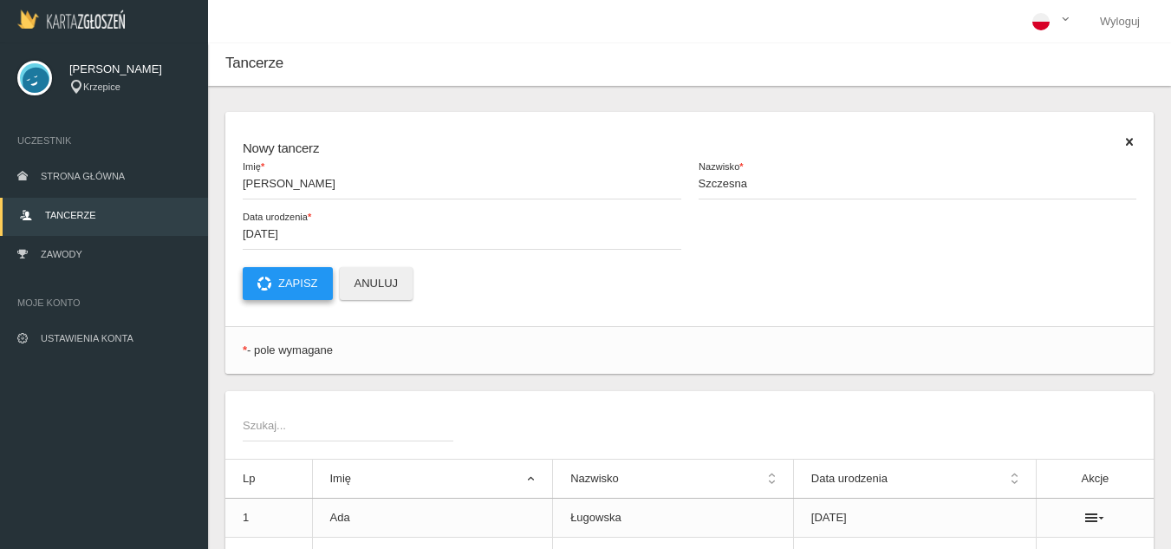
click at [296, 279] on button "Zapisz" at bounding box center [288, 283] width 90 height 33
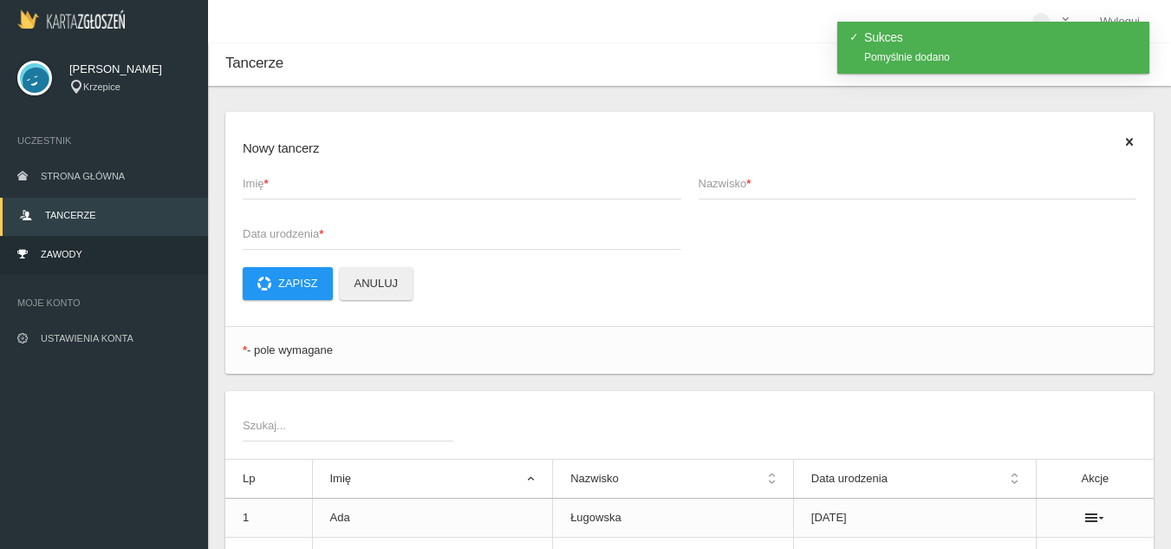
click at [75, 251] on span "Zawody" at bounding box center [62, 254] width 42 height 10
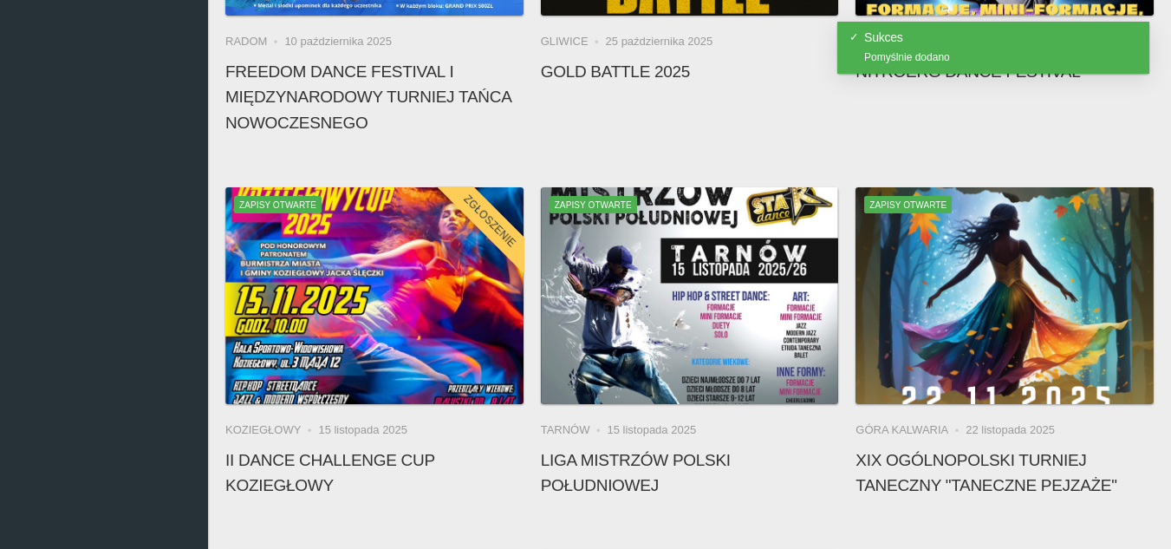
scroll to position [433, 0]
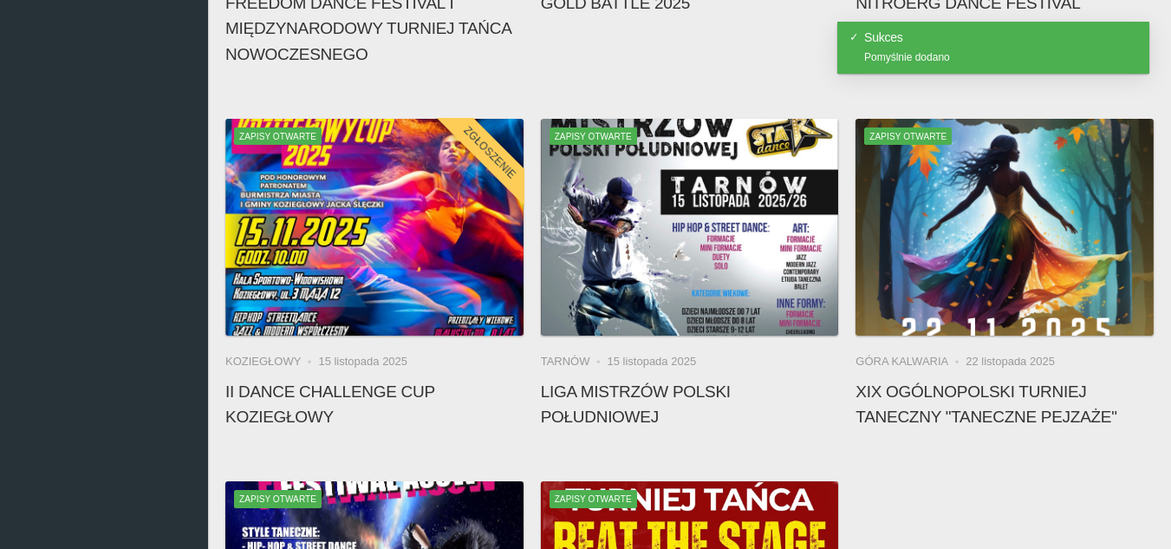
click at [354, 365] on li "15 listopada 2025" at bounding box center [362, 361] width 89 height 17
click at [354, 363] on li "15 listopada 2025" at bounding box center [362, 361] width 89 height 17
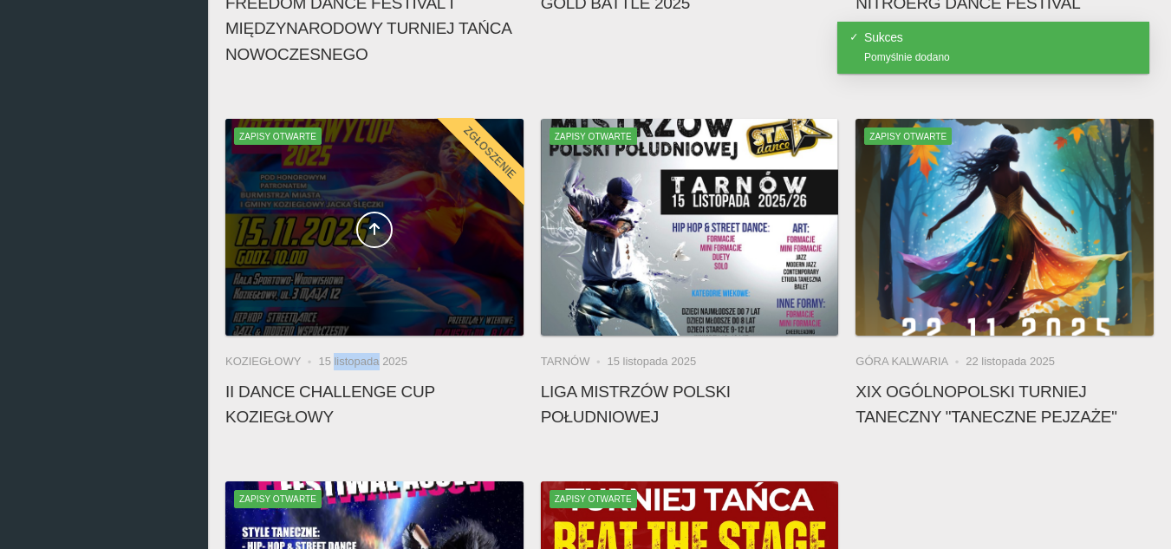
click at [374, 275] on div at bounding box center [374, 227] width 298 height 217
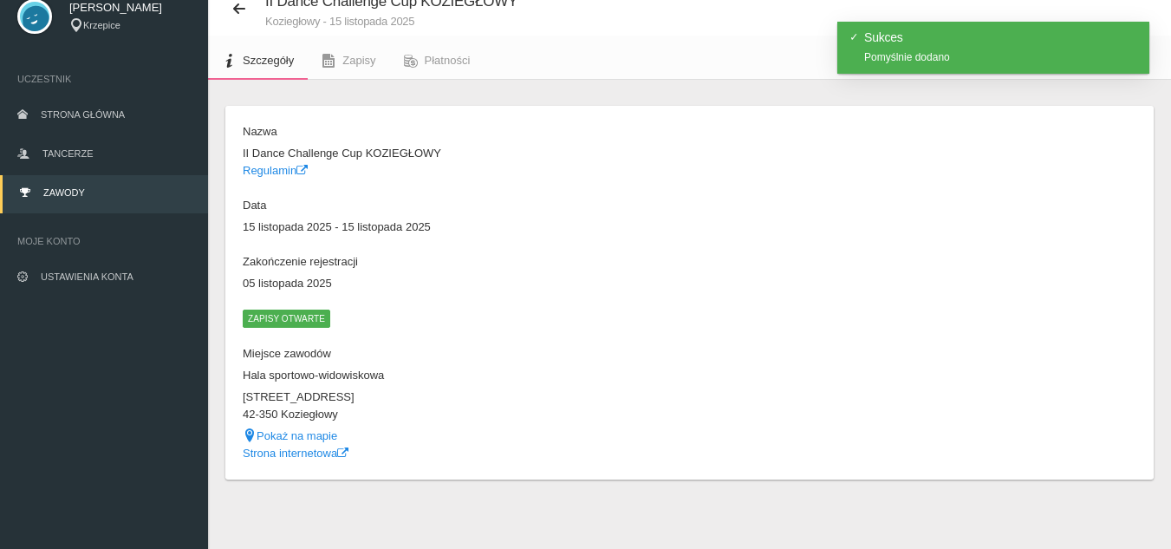
scroll to position [62, 0]
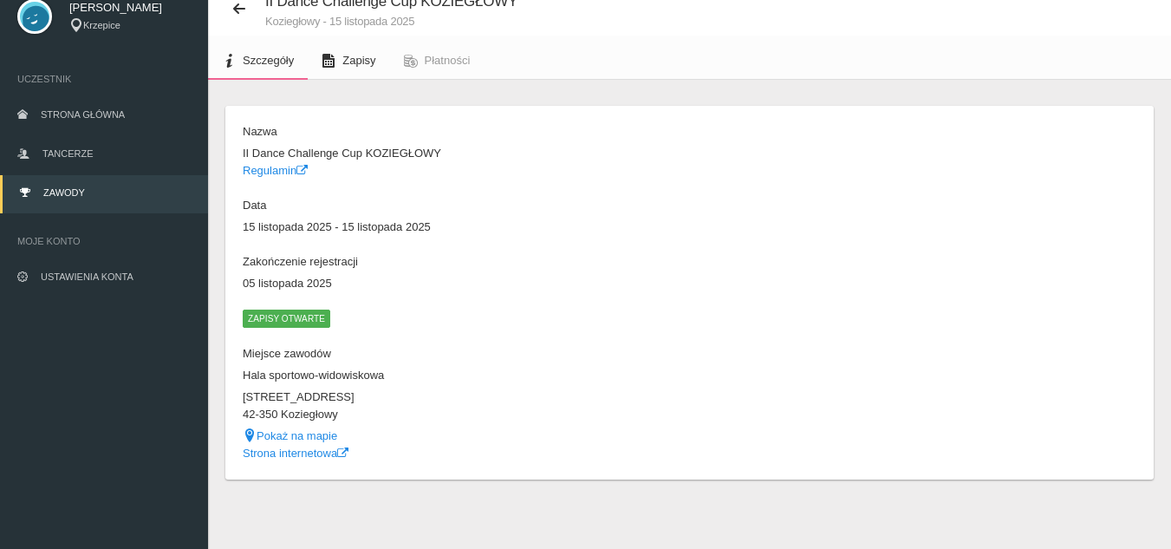
click at [383, 52] on link "Zapisy" at bounding box center [348, 61] width 81 height 38
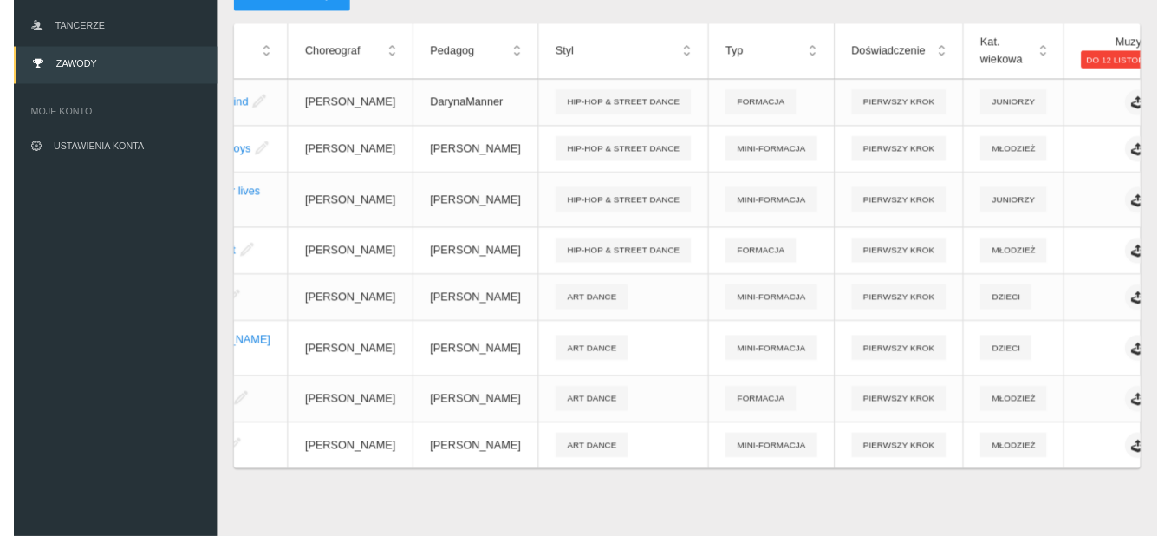
scroll to position [0, 246]
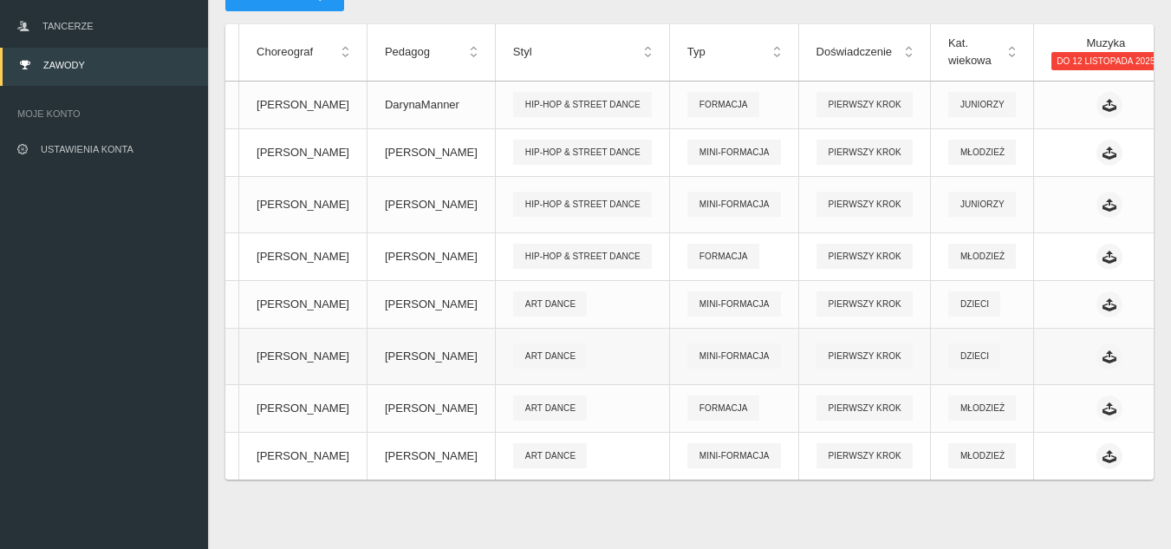
click at [1032, 450] on link "Edytuj" at bounding box center [1035, 465] width 173 height 31
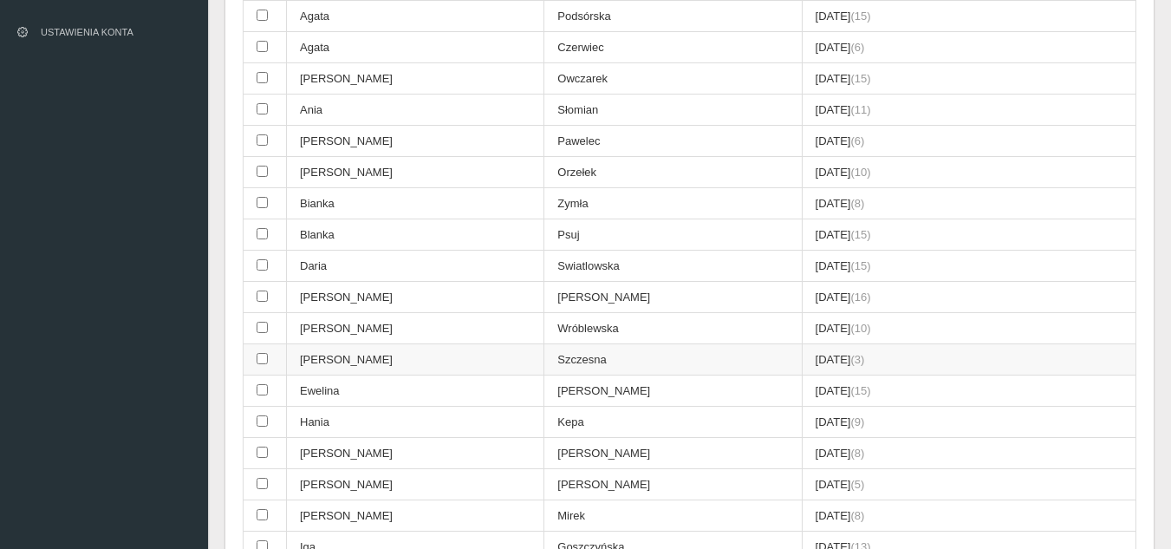
click at [257, 355] on input "checkbox" at bounding box center [262, 358] width 11 height 11
checkbox input "true"
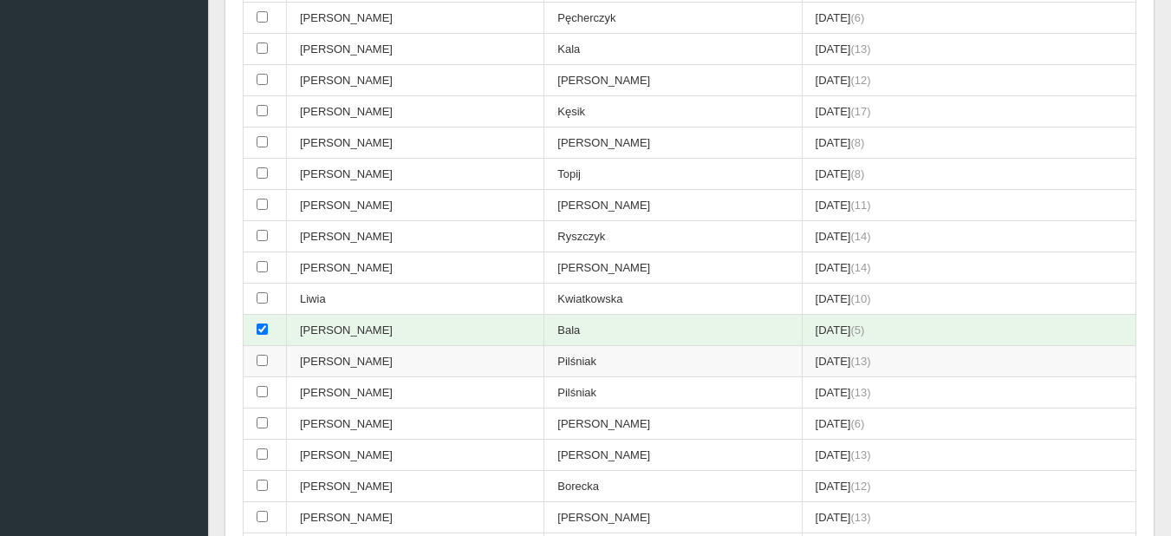
scroll to position [1260, 0]
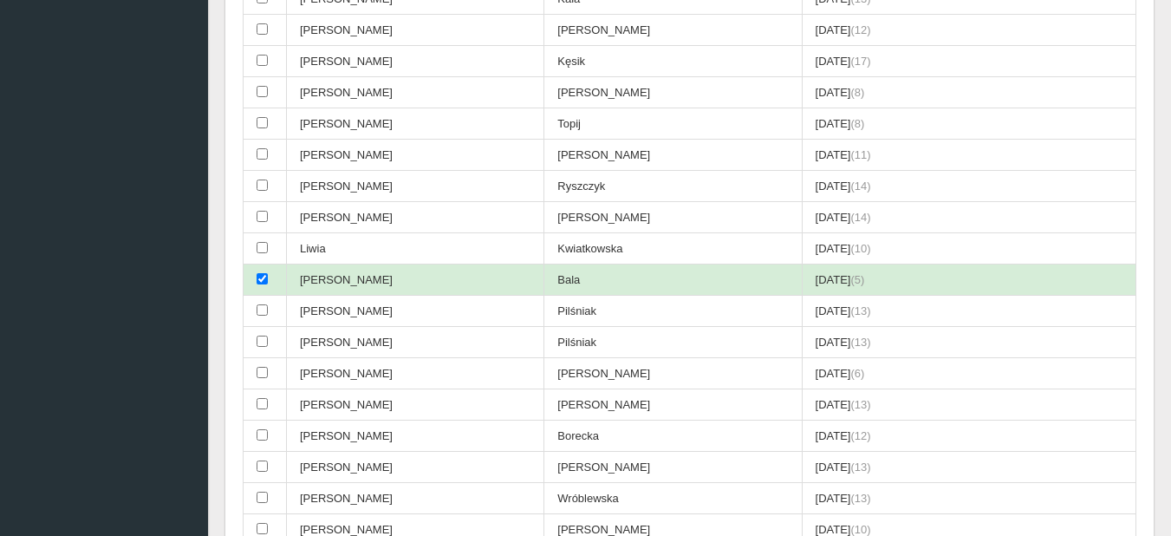
click at [263, 287] on td at bounding box center [265, 279] width 43 height 31
checkbox input "false"
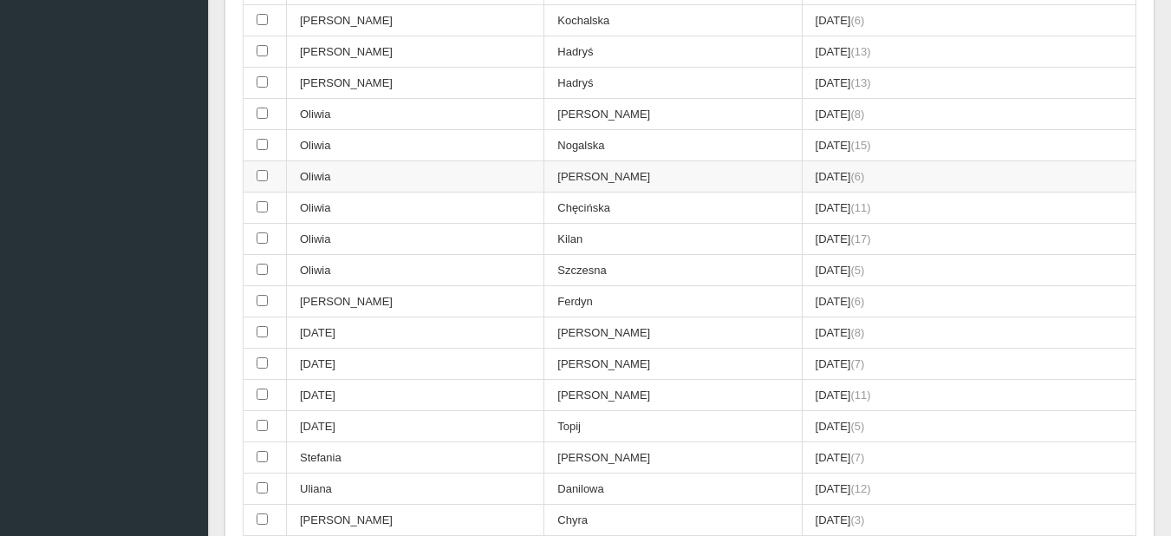
scroll to position [2300, 0]
click at [270, 277] on td at bounding box center [265, 269] width 43 height 31
checkbox input "true"
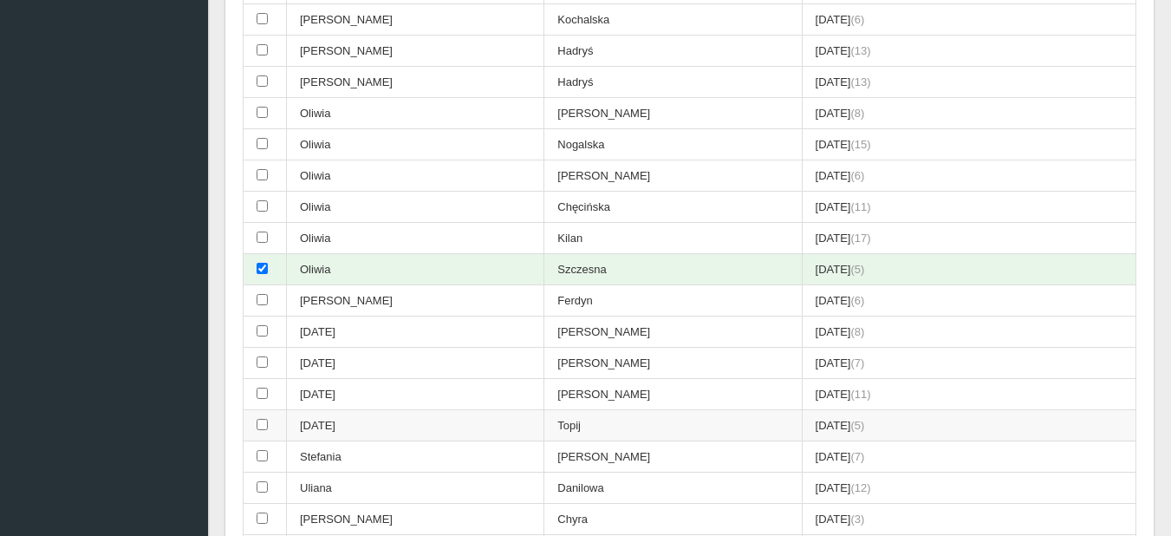
click at [261, 425] on input "checkbox" at bounding box center [262, 424] width 11 height 11
checkbox input "true"
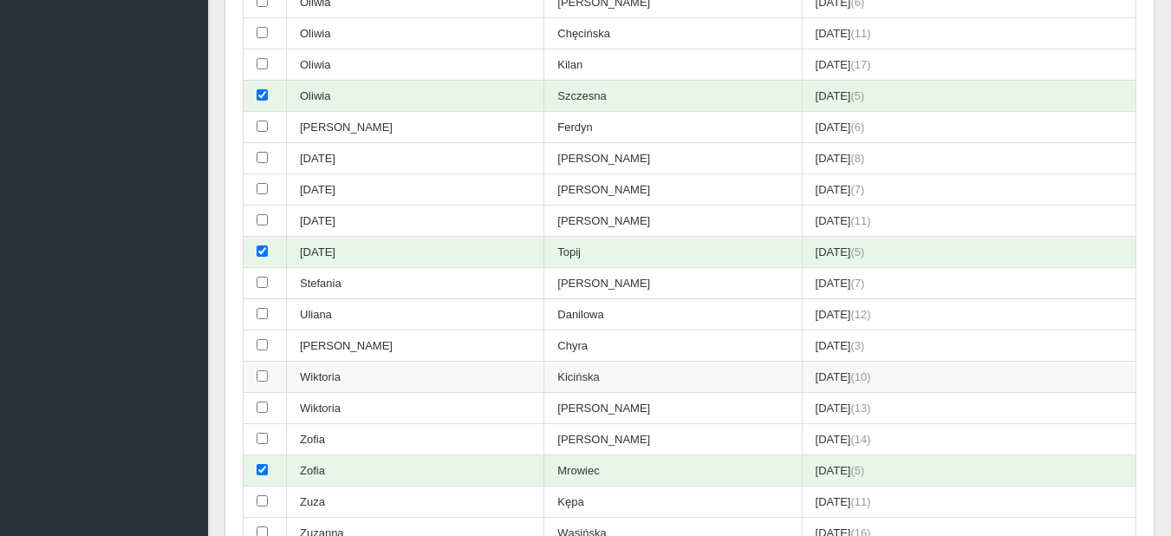
scroll to position [2560, 0]
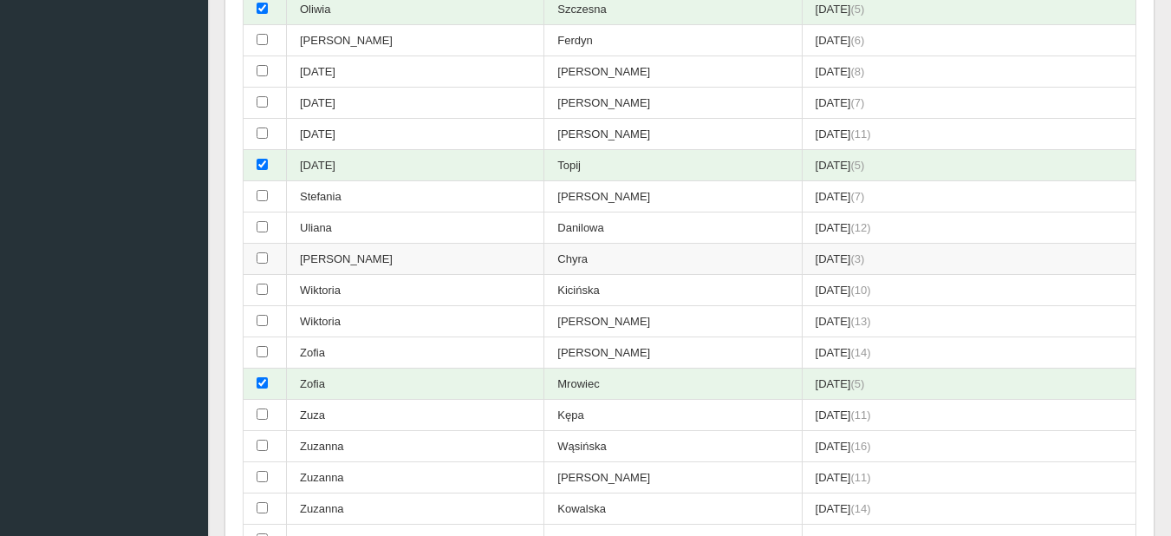
click at [261, 260] on input "checkbox" at bounding box center [262, 257] width 11 height 11
checkbox input "true"
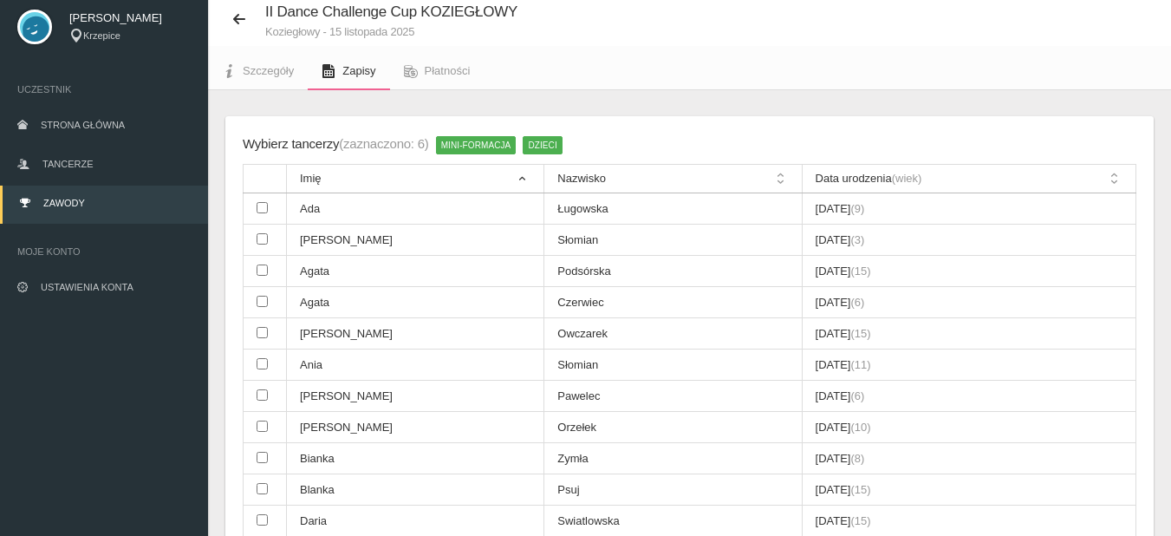
scroll to position [46, 0]
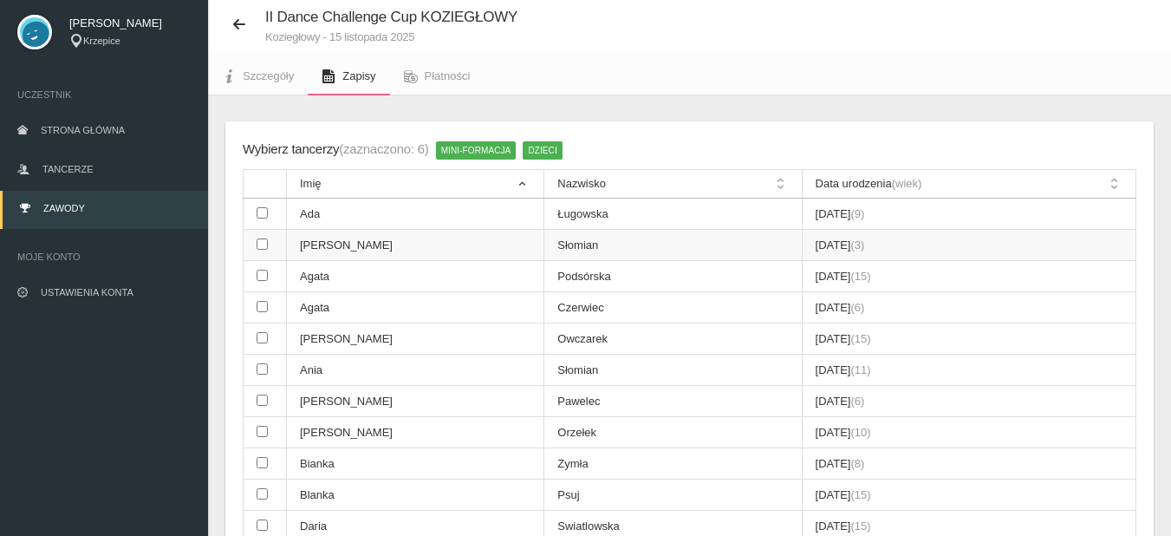
click at [270, 244] on td at bounding box center [265, 245] width 43 height 31
checkbox input "true"
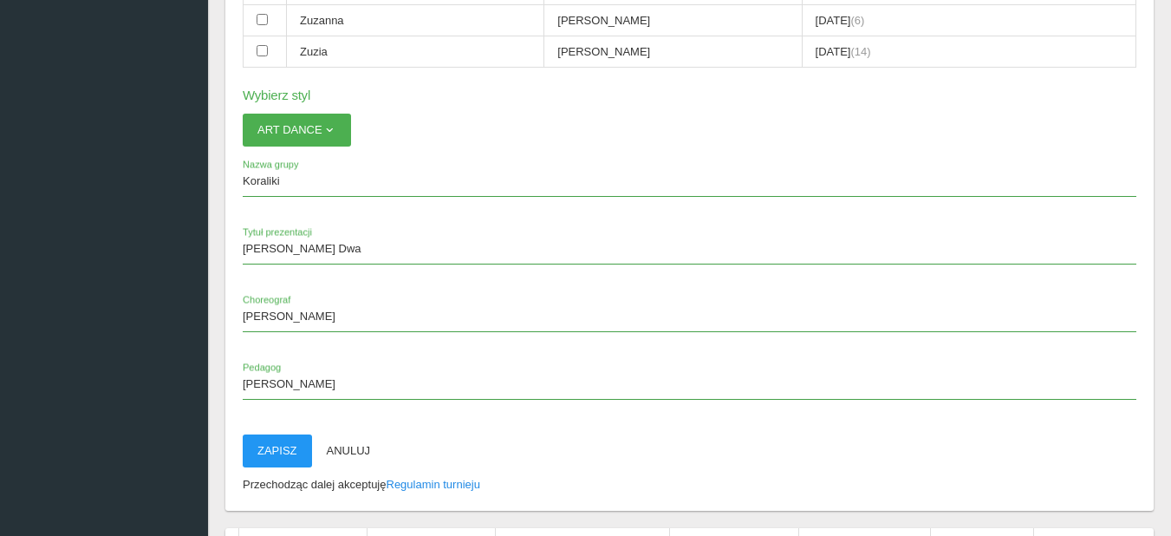
scroll to position [3080, 0]
click at [273, 452] on button "Zapisz" at bounding box center [277, 449] width 69 height 33
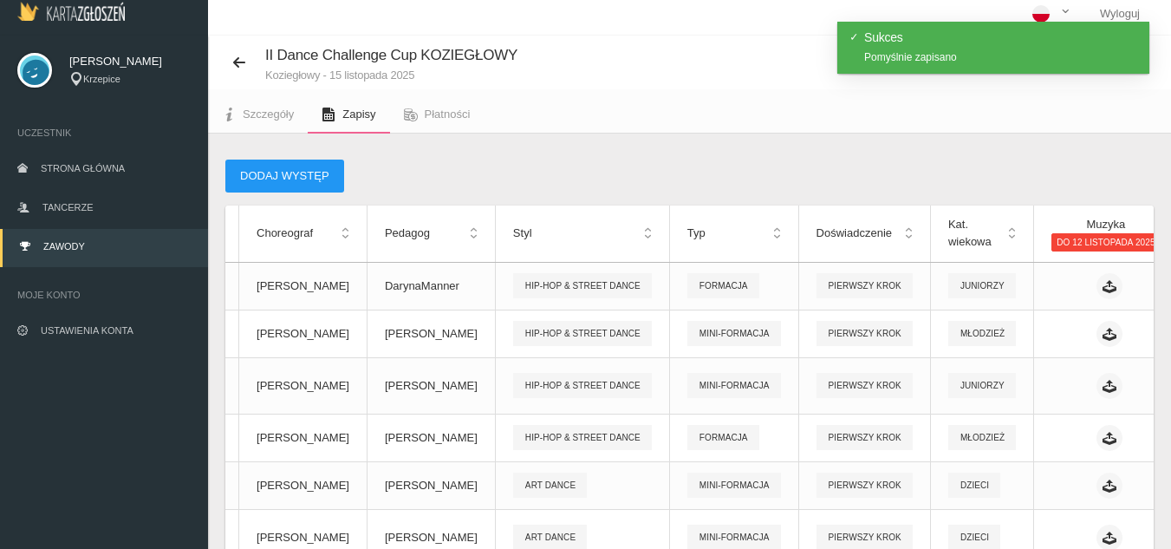
scroll to position [0, 0]
